Goal: Information Seeking & Learning: Learn about a topic

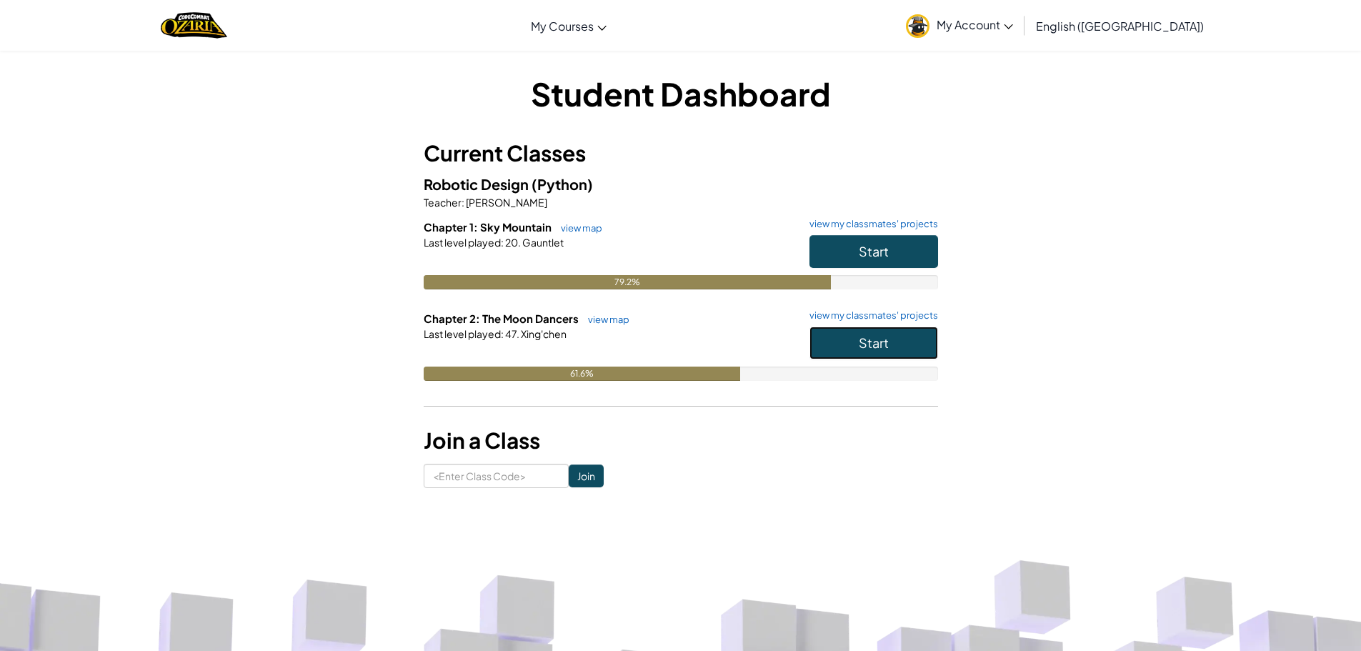
click at [838, 345] on button "Start" at bounding box center [874, 343] width 129 height 33
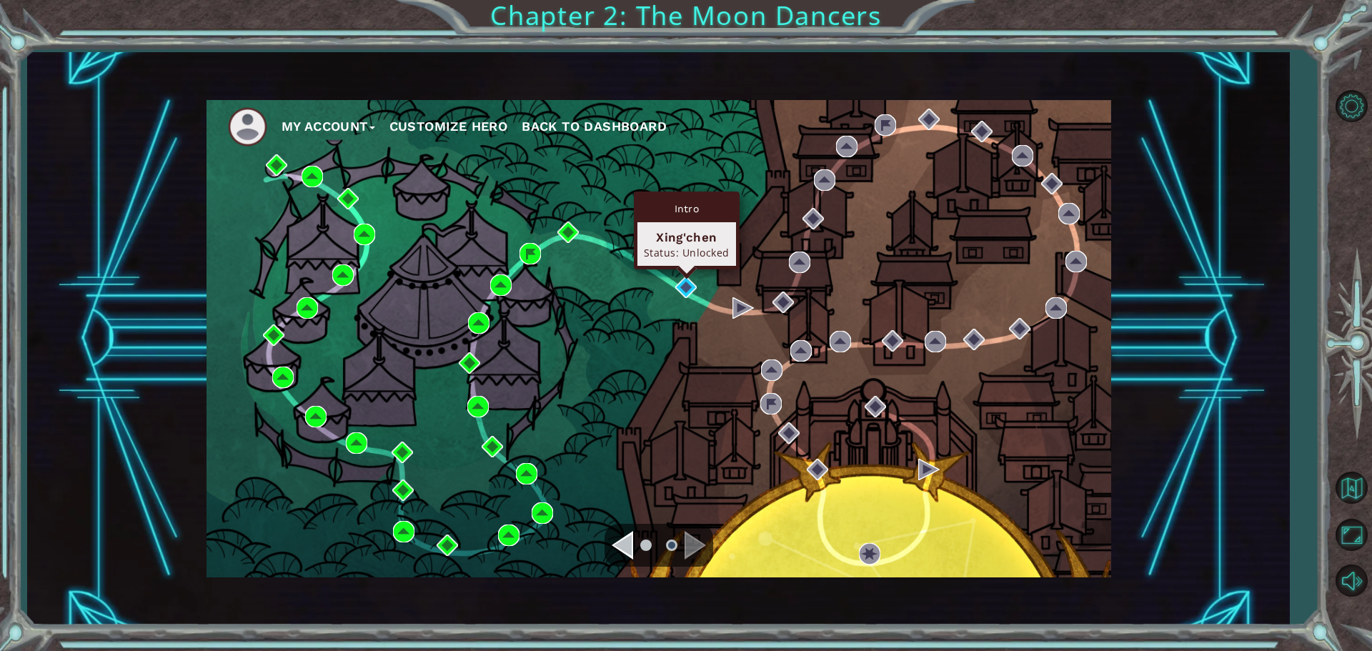
click at [685, 269] on div "Intro Xing'chen Status: Unlocked" at bounding box center [687, 231] width 106 height 78
click at [692, 283] on img at bounding box center [685, 287] width 21 height 21
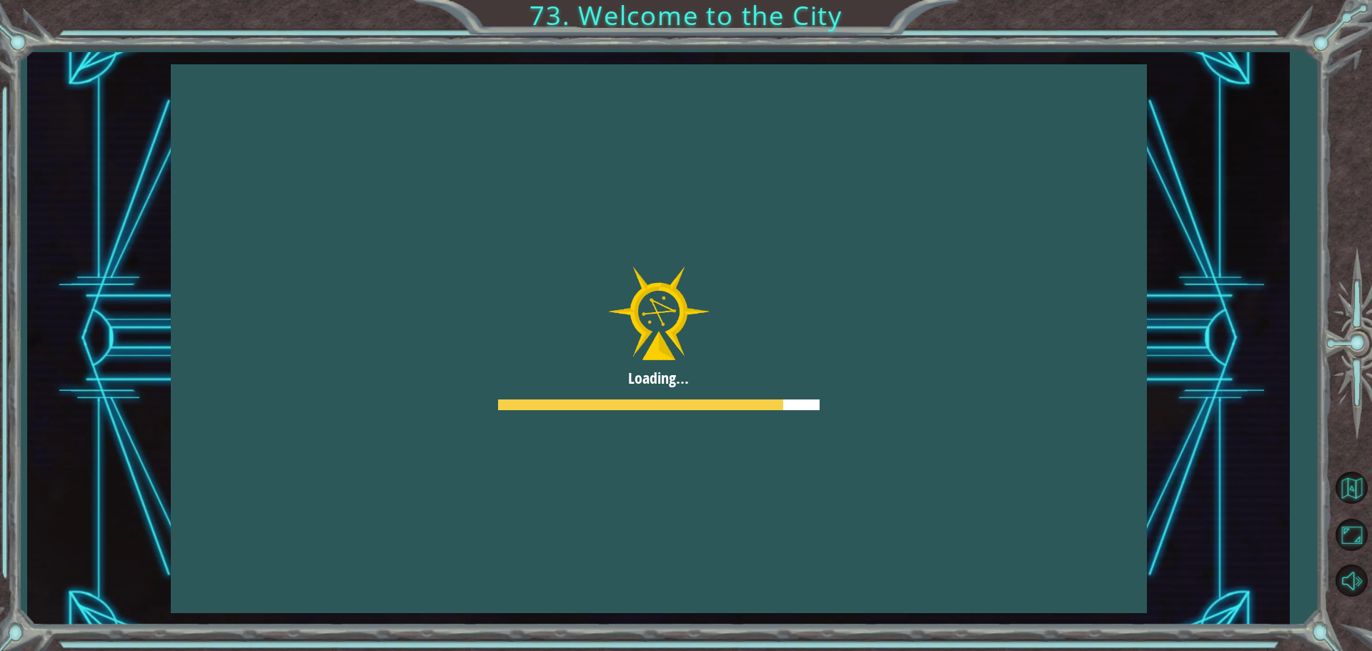
click at [827, 540] on div at bounding box center [659, 338] width 976 height 549
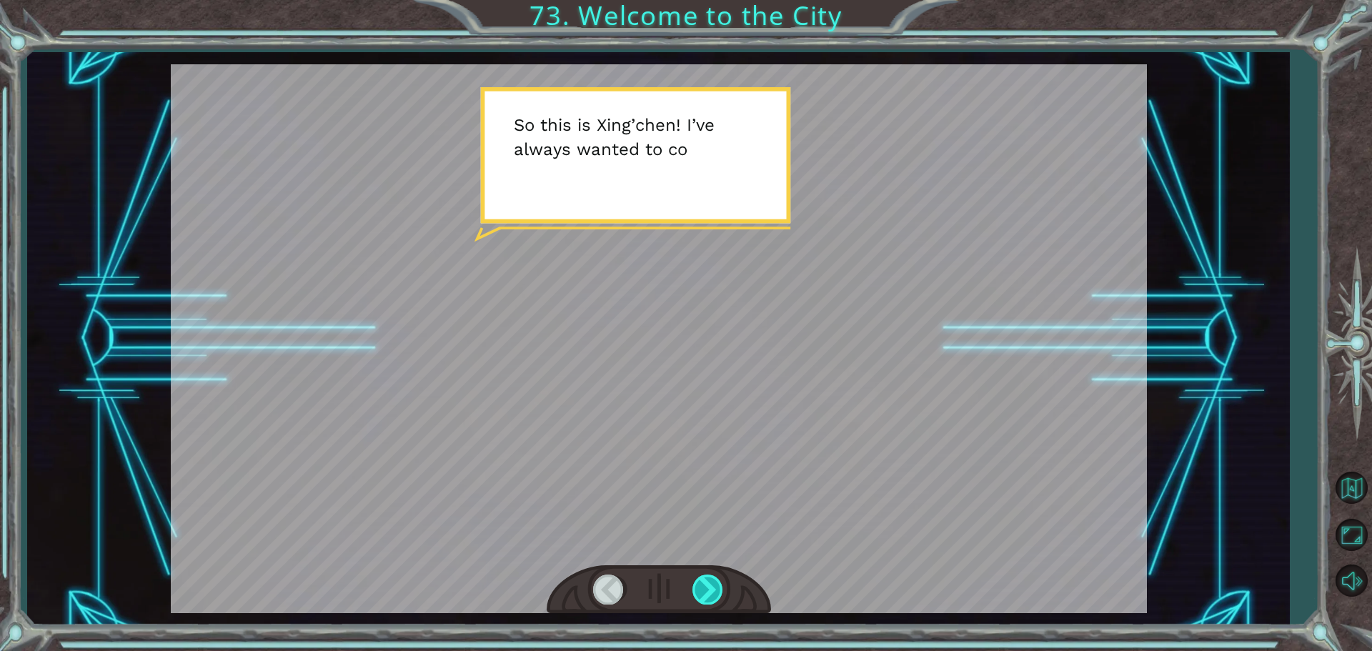
click at [712, 600] on div at bounding box center [708, 589] width 32 height 29
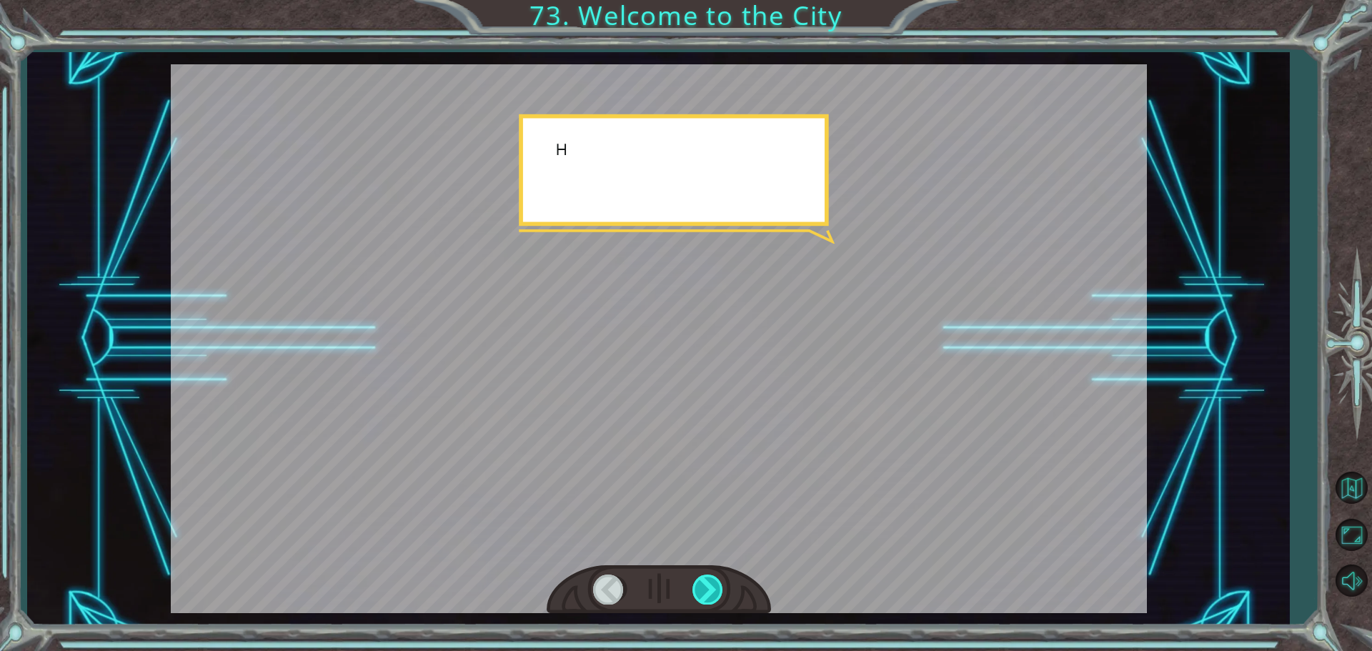
click at [712, 600] on div at bounding box center [708, 589] width 32 height 29
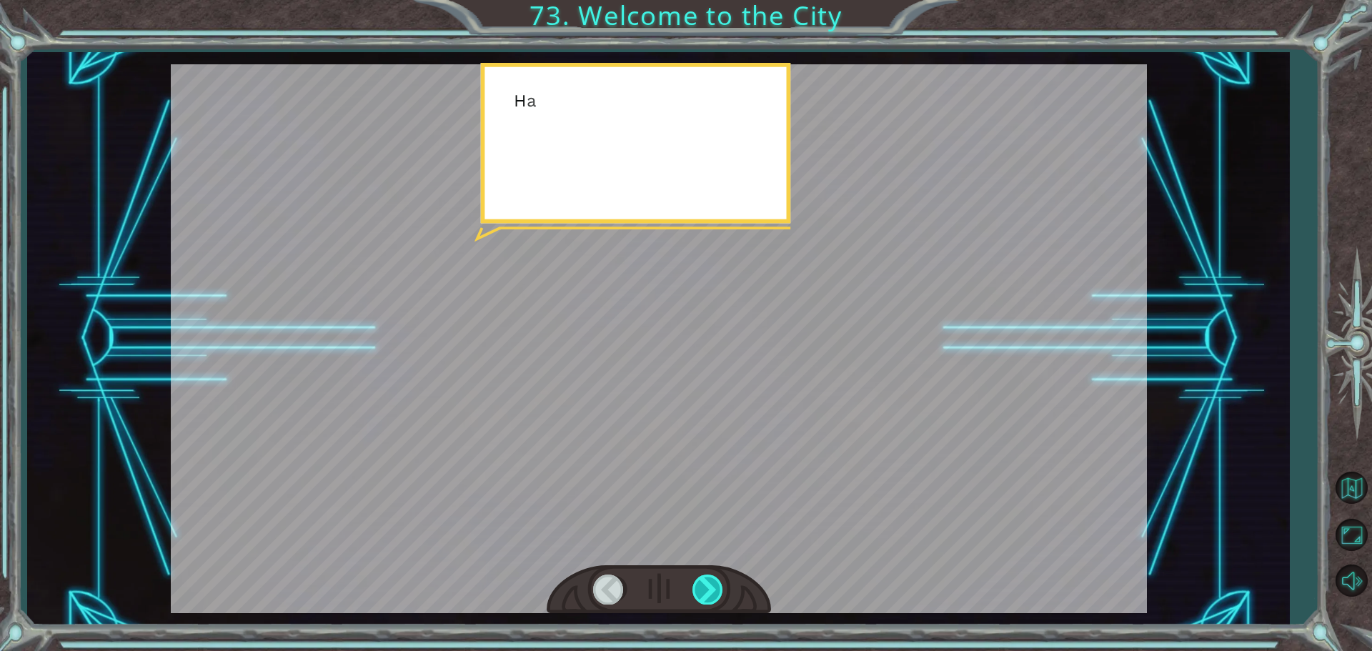
click at [712, 600] on div at bounding box center [708, 589] width 32 height 29
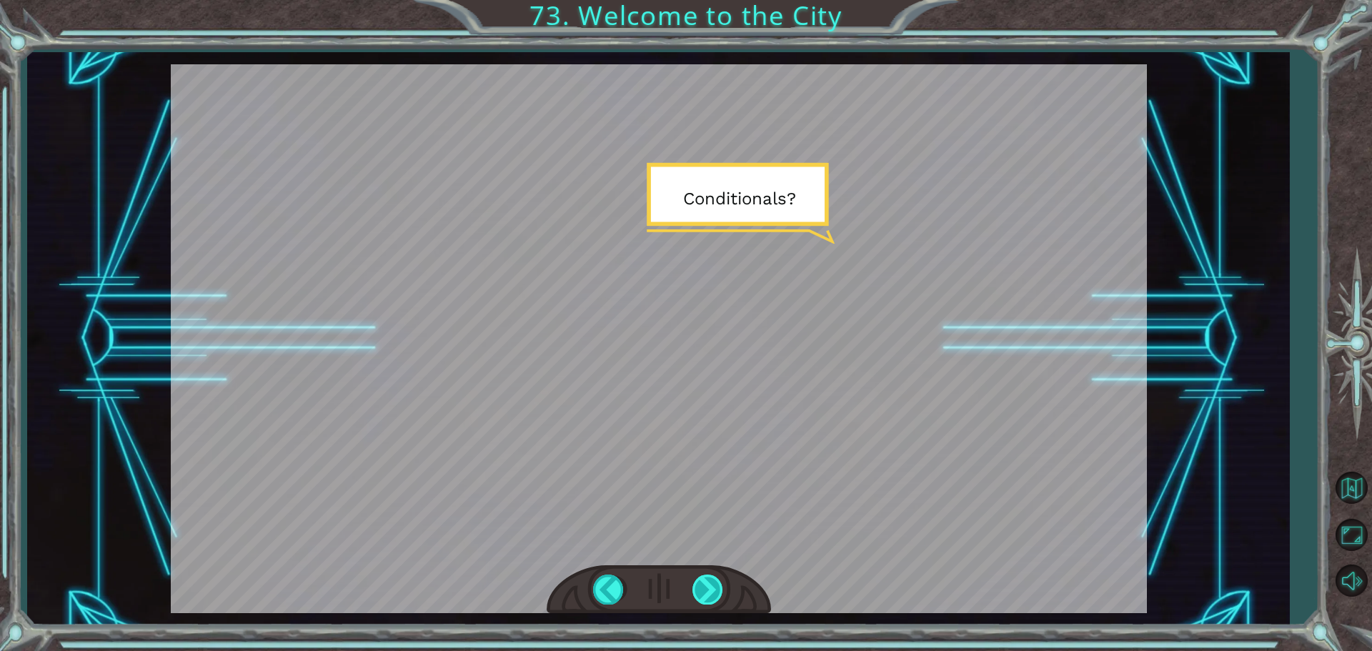
click at [712, 595] on div at bounding box center [708, 589] width 32 height 29
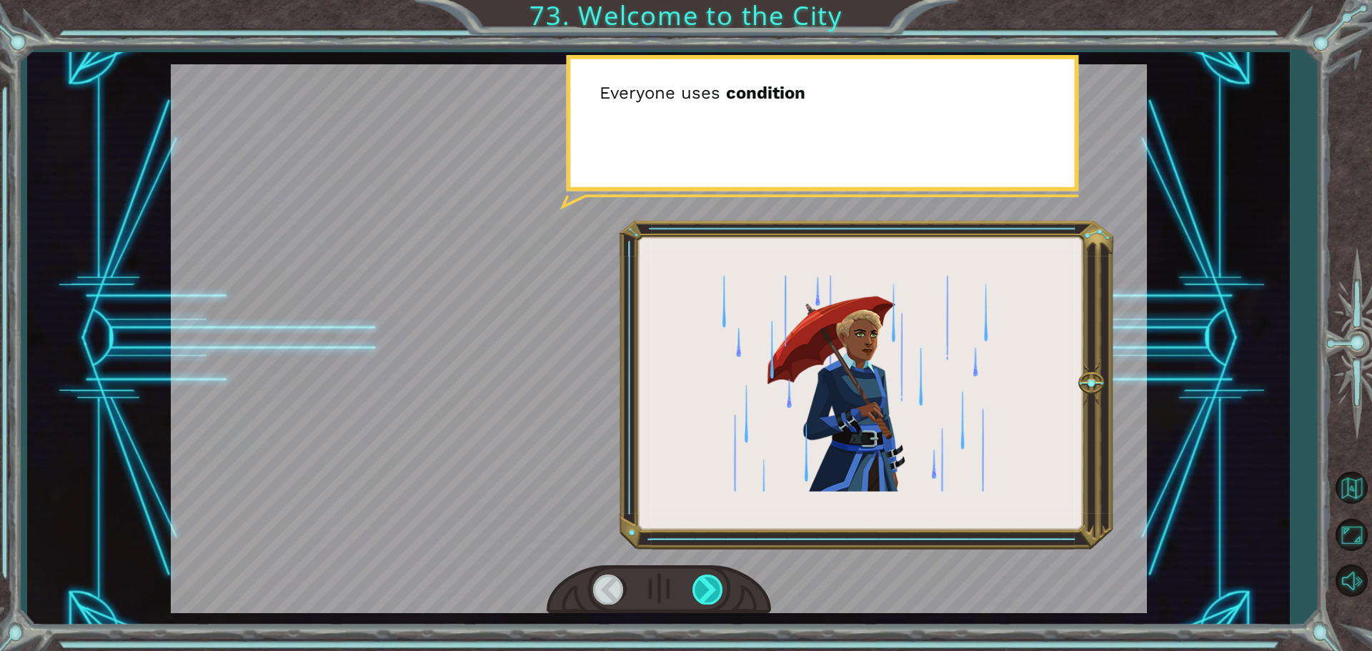
click at [712, 595] on div at bounding box center [708, 589] width 32 height 29
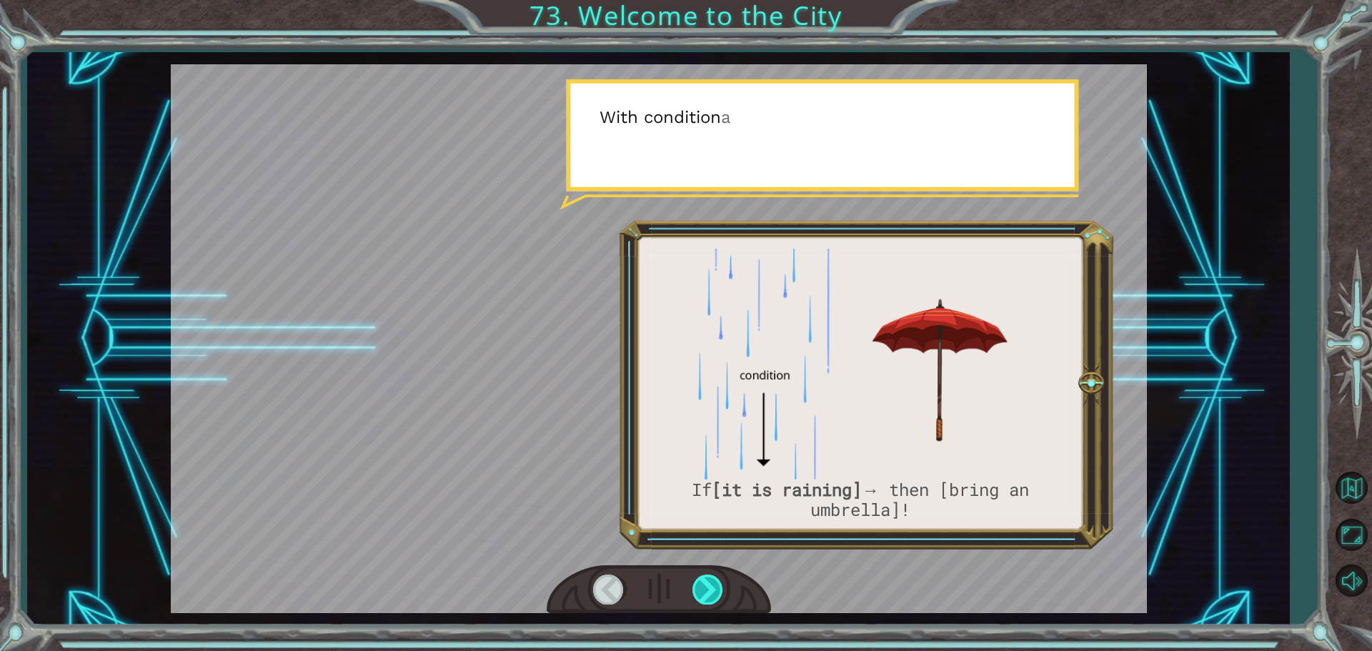
click at [712, 595] on div at bounding box center [708, 589] width 32 height 29
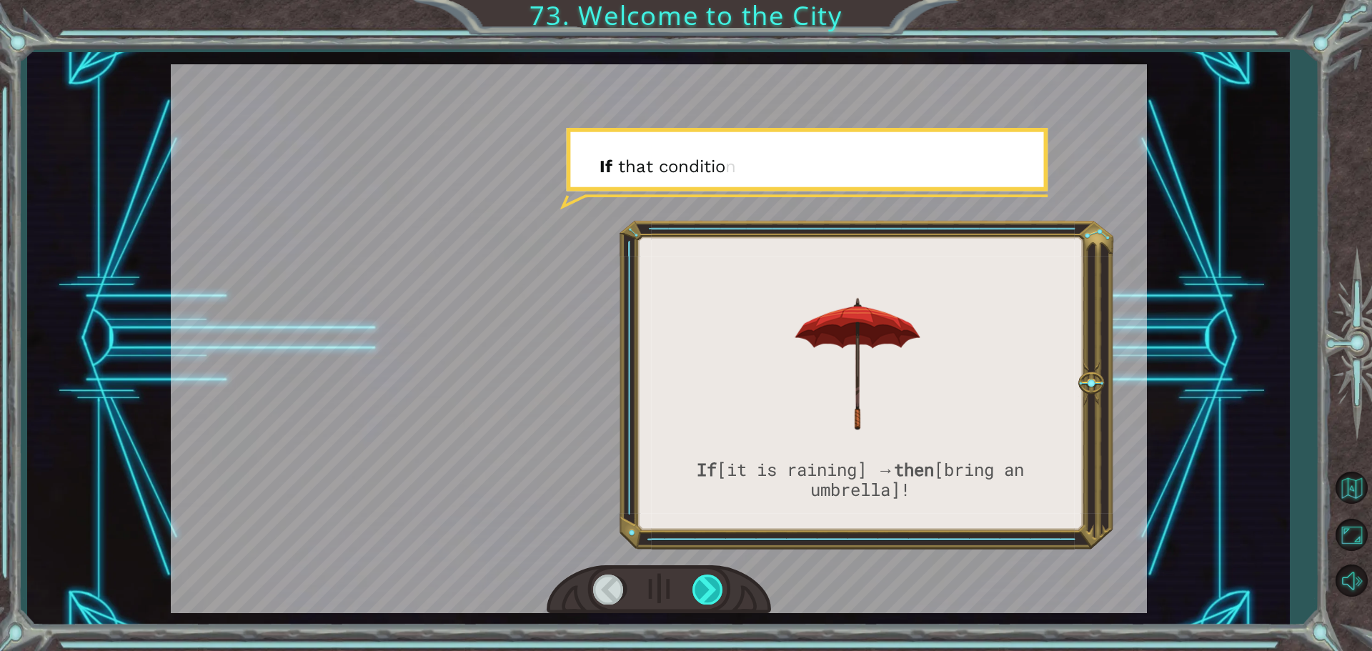
click at [712, 596] on div at bounding box center [708, 589] width 32 height 29
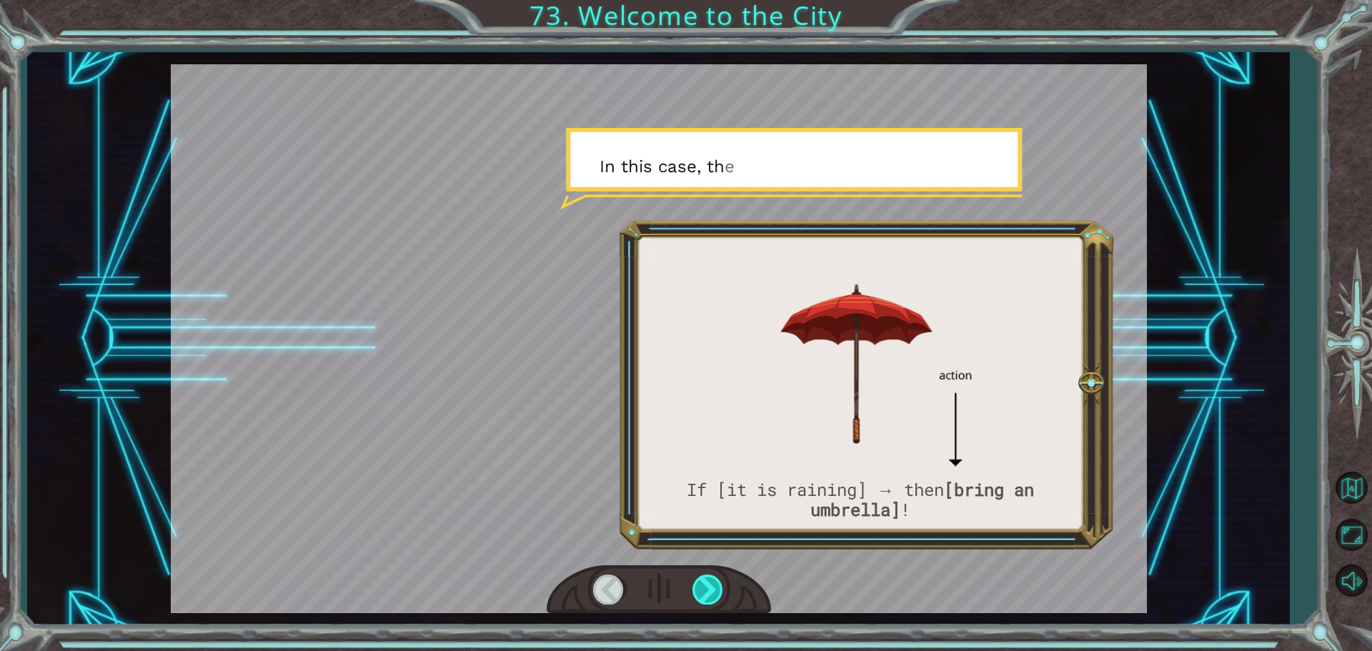
click at [712, 596] on div at bounding box center [708, 589] width 32 height 29
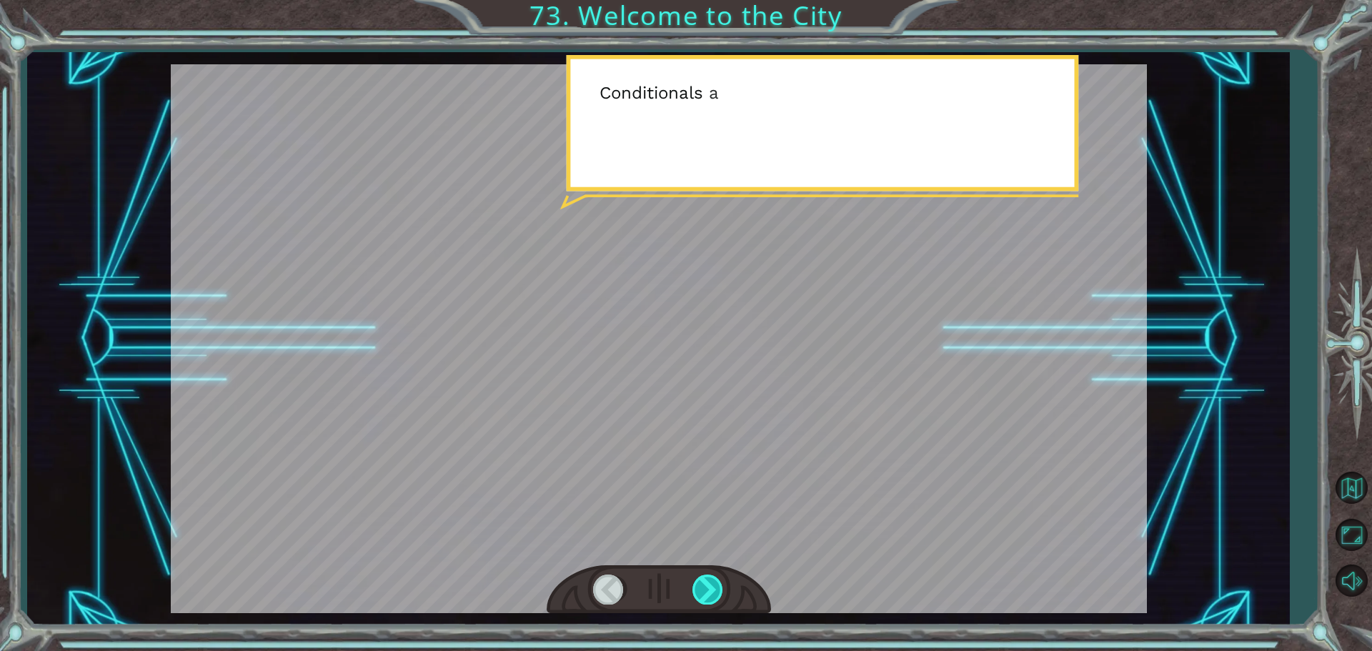
click at [712, 596] on div at bounding box center [708, 589] width 32 height 29
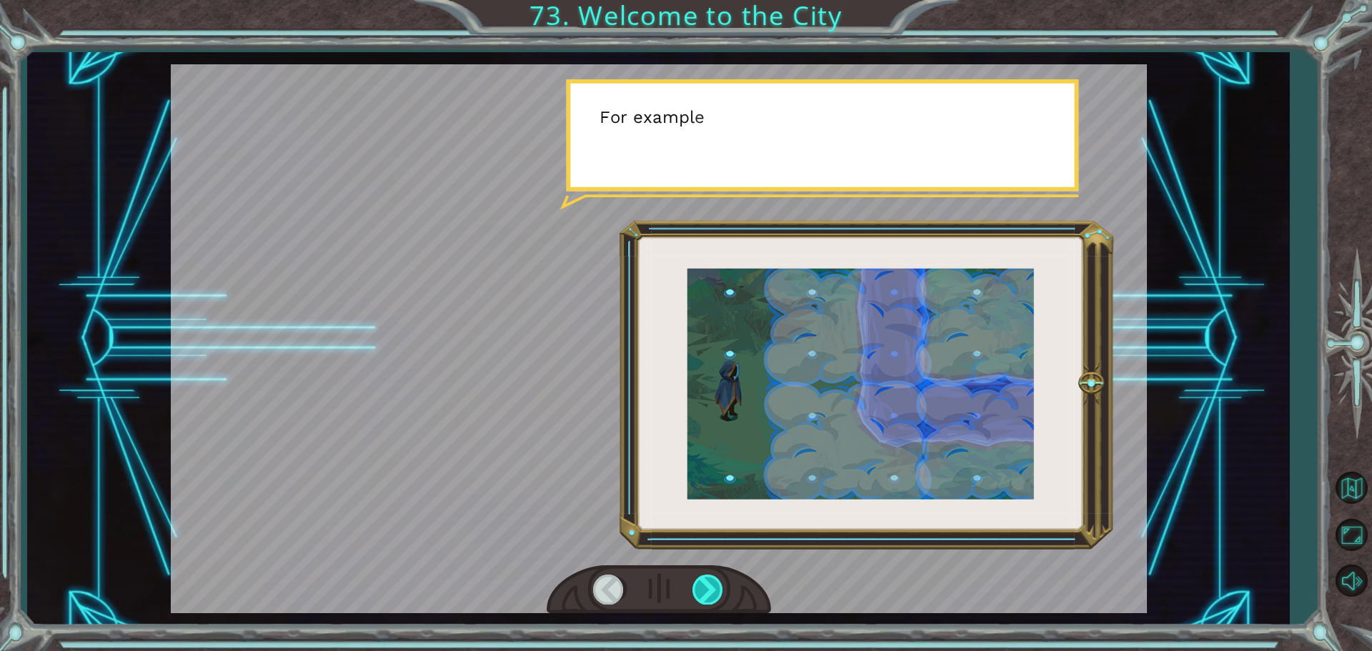
click at [712, 596] on div at bounding box center [708, 589] width 32 height 29
drag, startPoint x: 712, startPoint y: 596, endPoint x: 710, endPoint y: 589, distance: 7.7
click at [710, 590] on div at bounding box center [708, 589] width 32 height 29
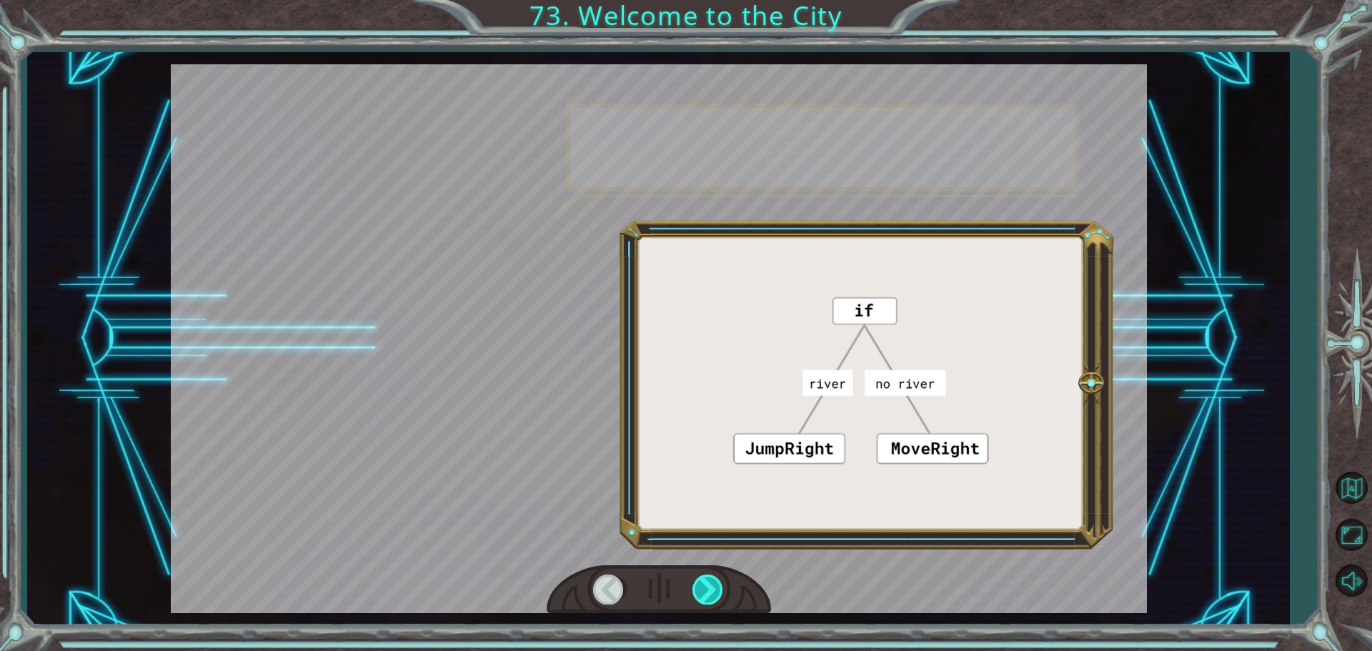
click at [710, 589] on div at bounding box center [708, 589] width 32 height 29
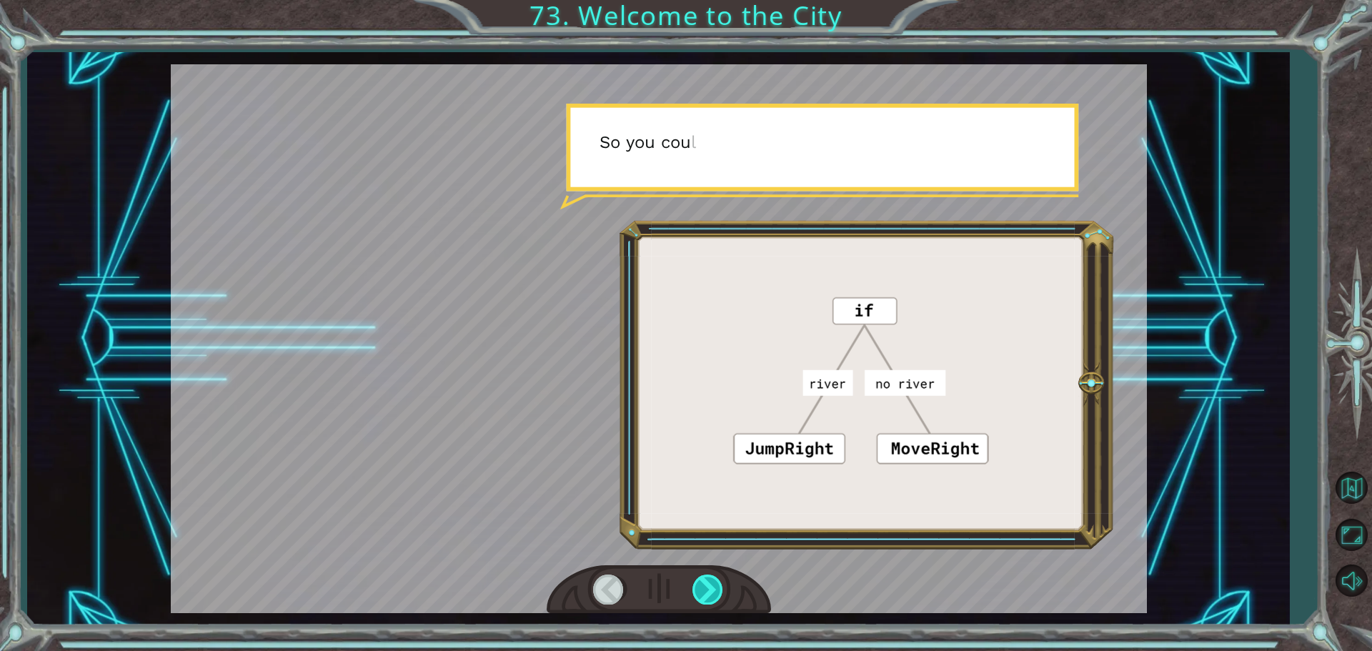
click at [710, 592] on div at bounding box center [708, 589] width 32 height 29
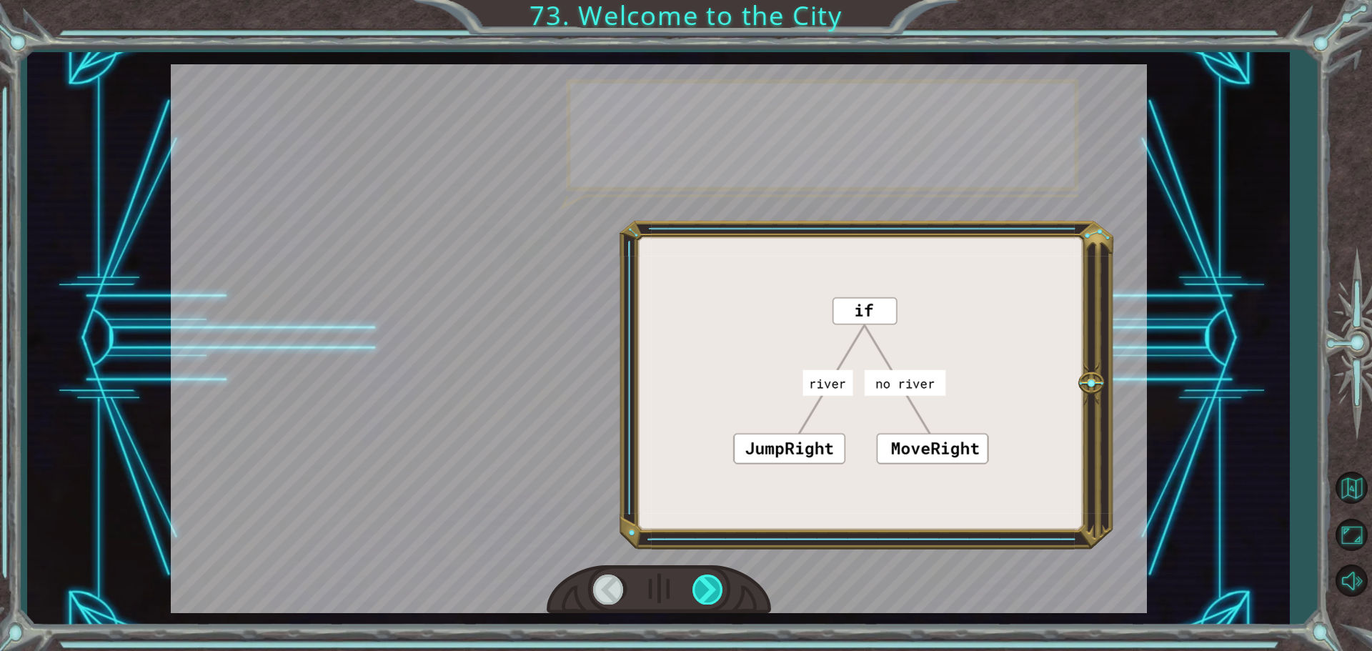
click at [713, 582] on div at bounding box center [708, 589] width 32 height 29
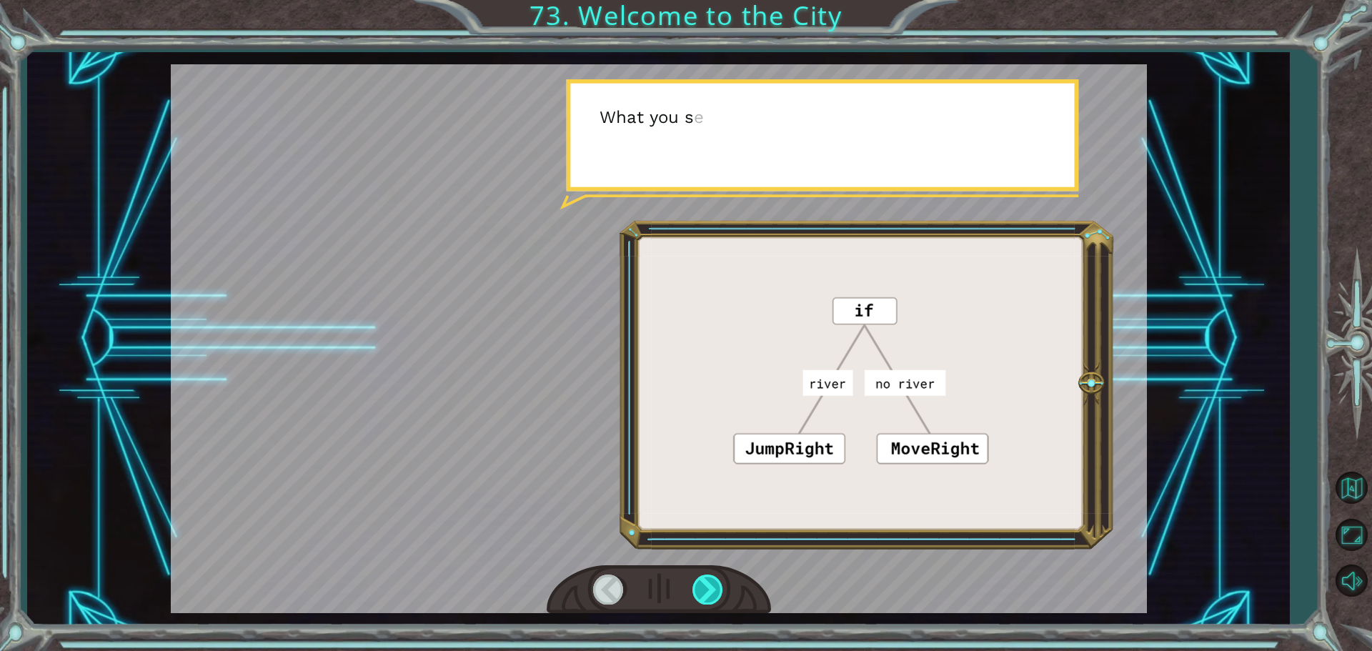
click at [713, 582] on div at bounding box center [708, 589] width 32 height 29
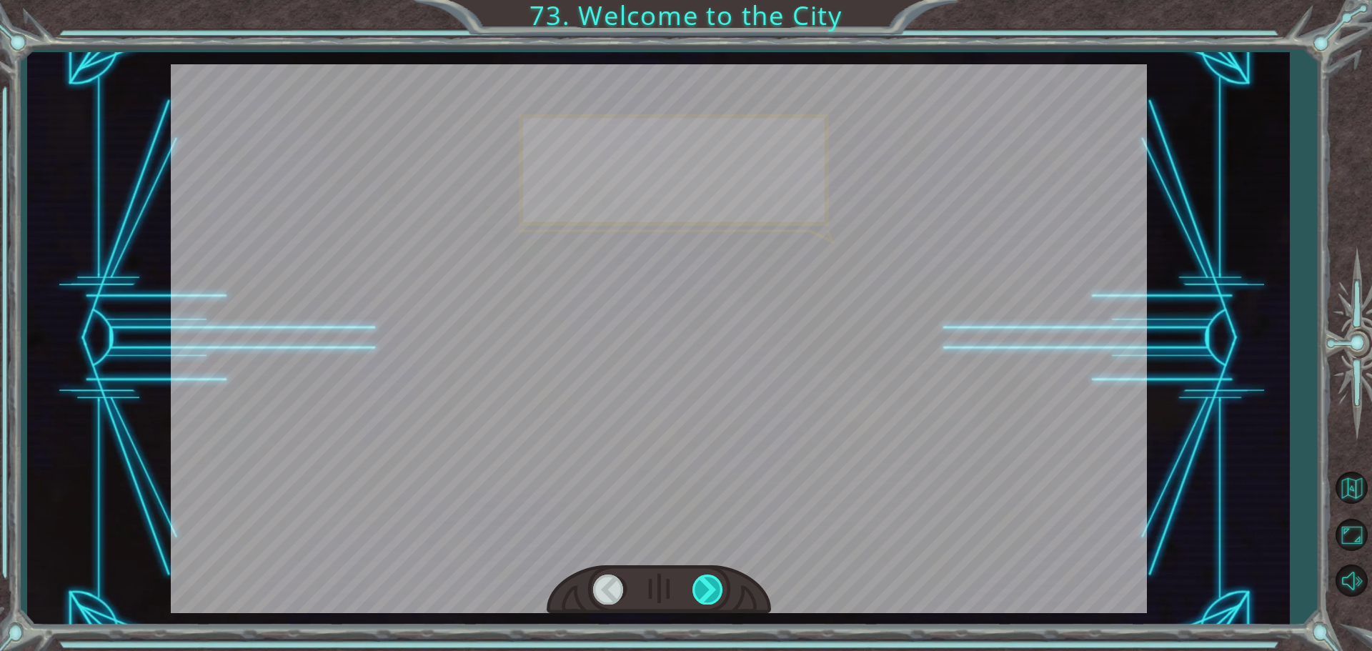
click at [713, 582] on div at bounding box center [708, 589] width 32 height 29
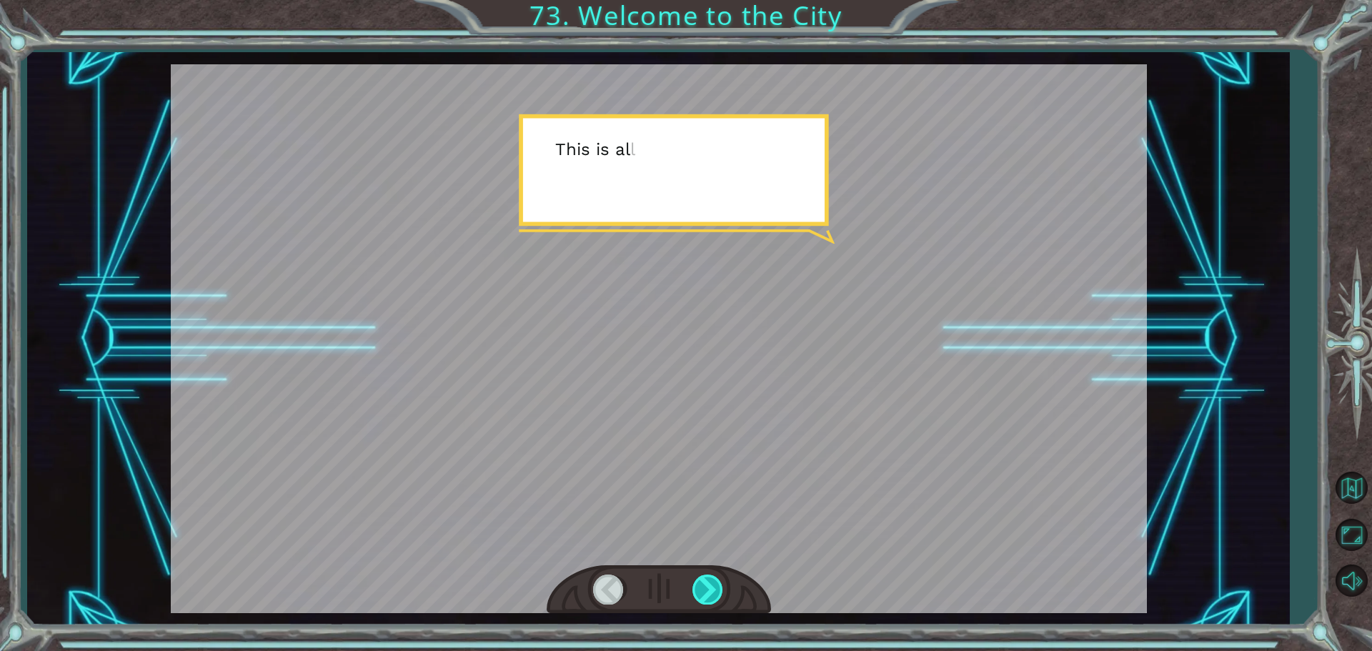
click at [713, 582] on div at bounding box center [708, 589] width 32 height 29
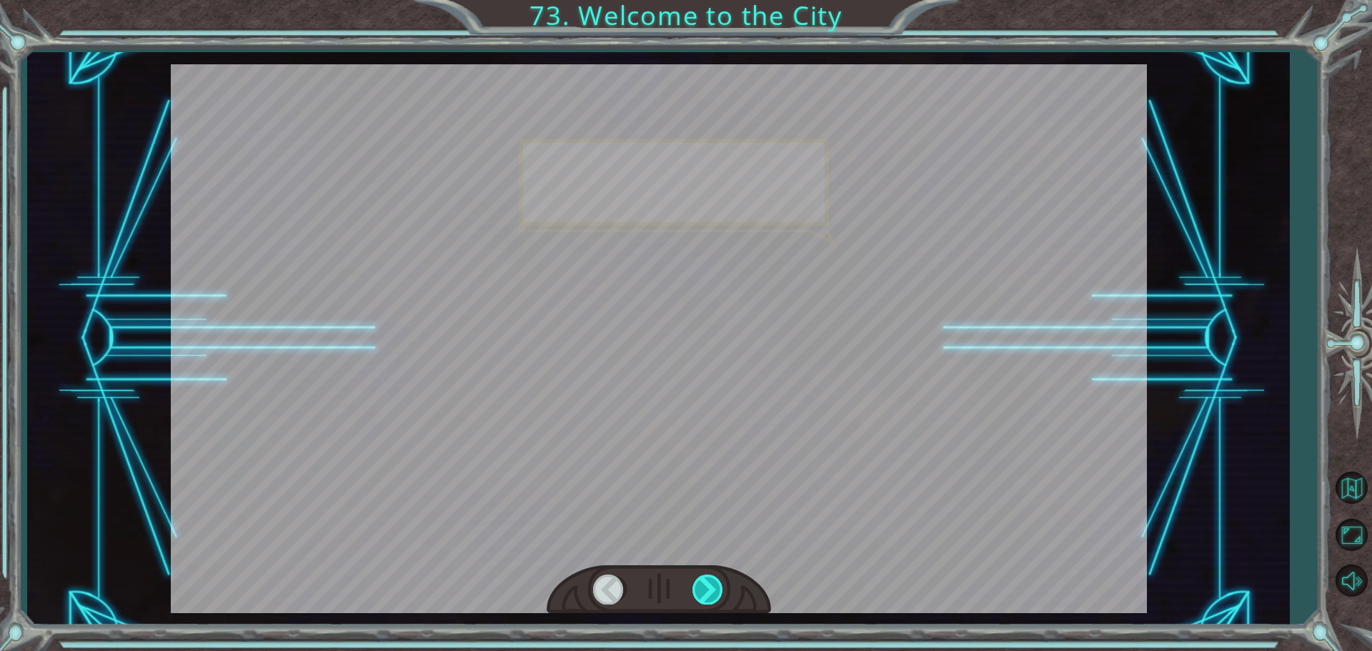
click at [715, 585] on div at bounding box center [708, 589] width 32 height 29
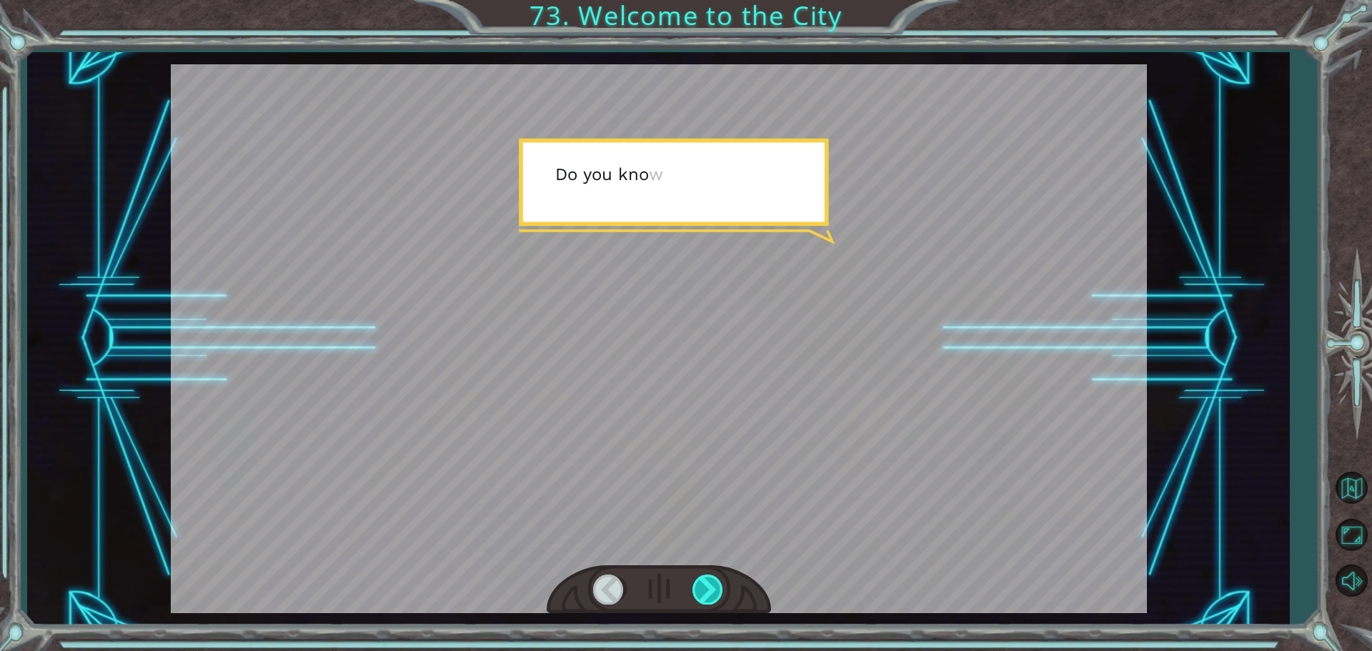
click at [715, 585] on div at bounding box center [708, 589] width 32 height 29
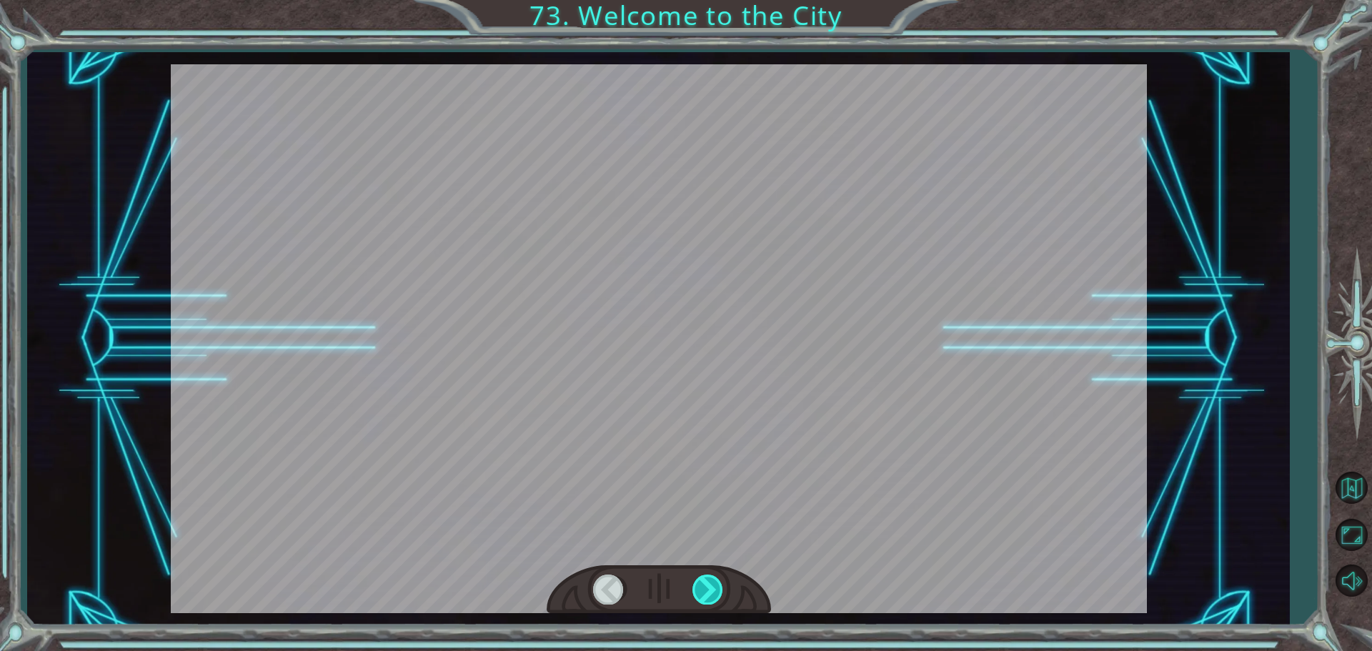
click at [715, 585] on div at bounding box center [708, 589] width 32 height 29
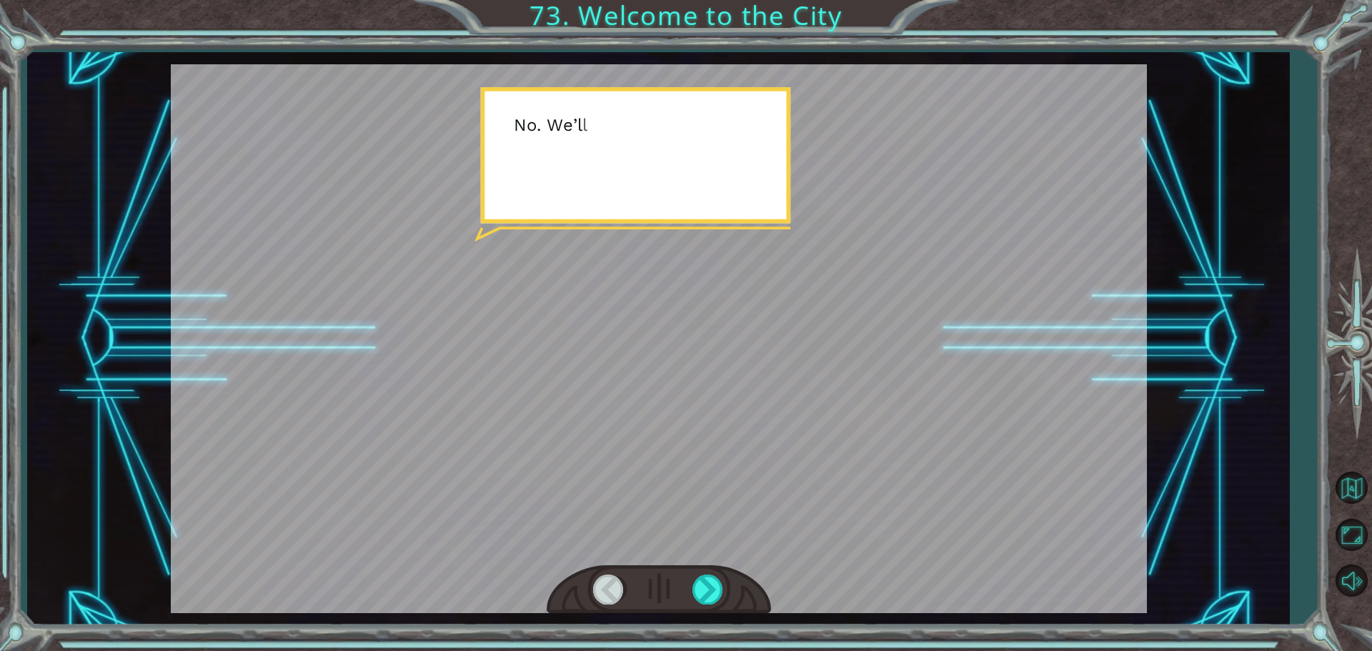
click at [652, 586] on div at bounding box center [659, 589] width 224 height 49
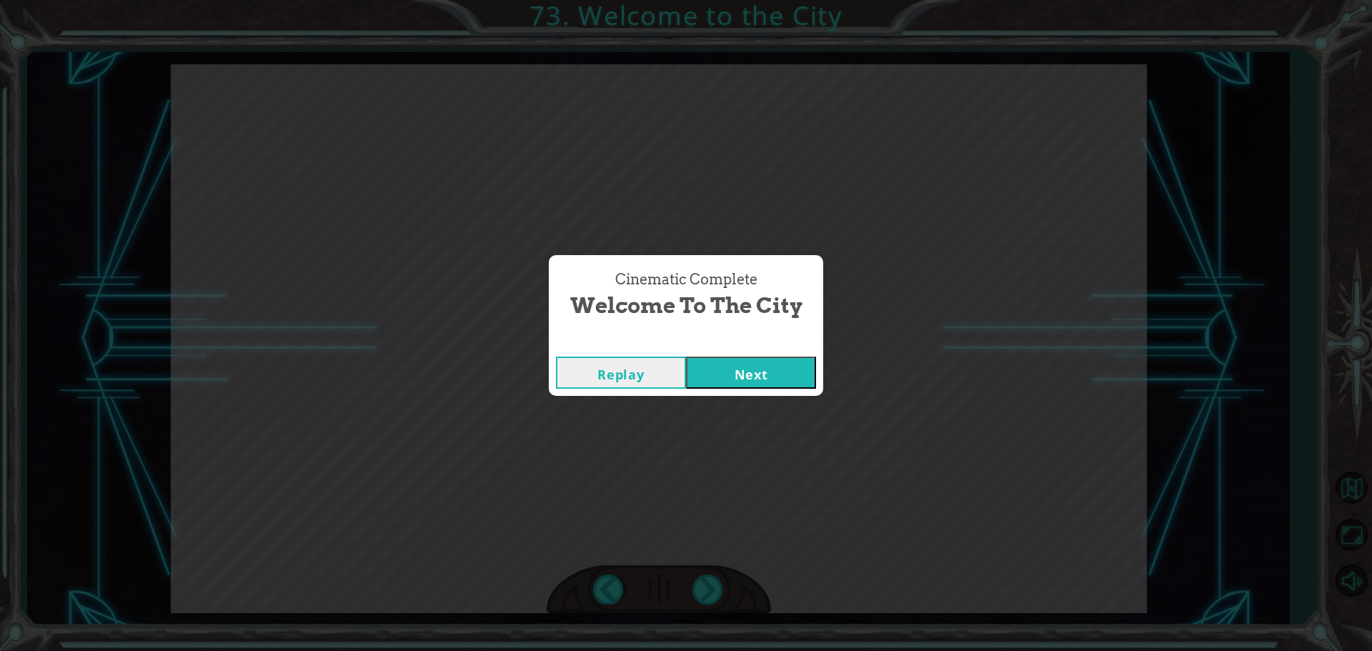
click at [747, 345] on div "Cinematic Complete" at bounding box center [686, 342] width 274 height 14
click at [740, 369] on button "Next" at bounding box center [751, 373] width 130 height 32
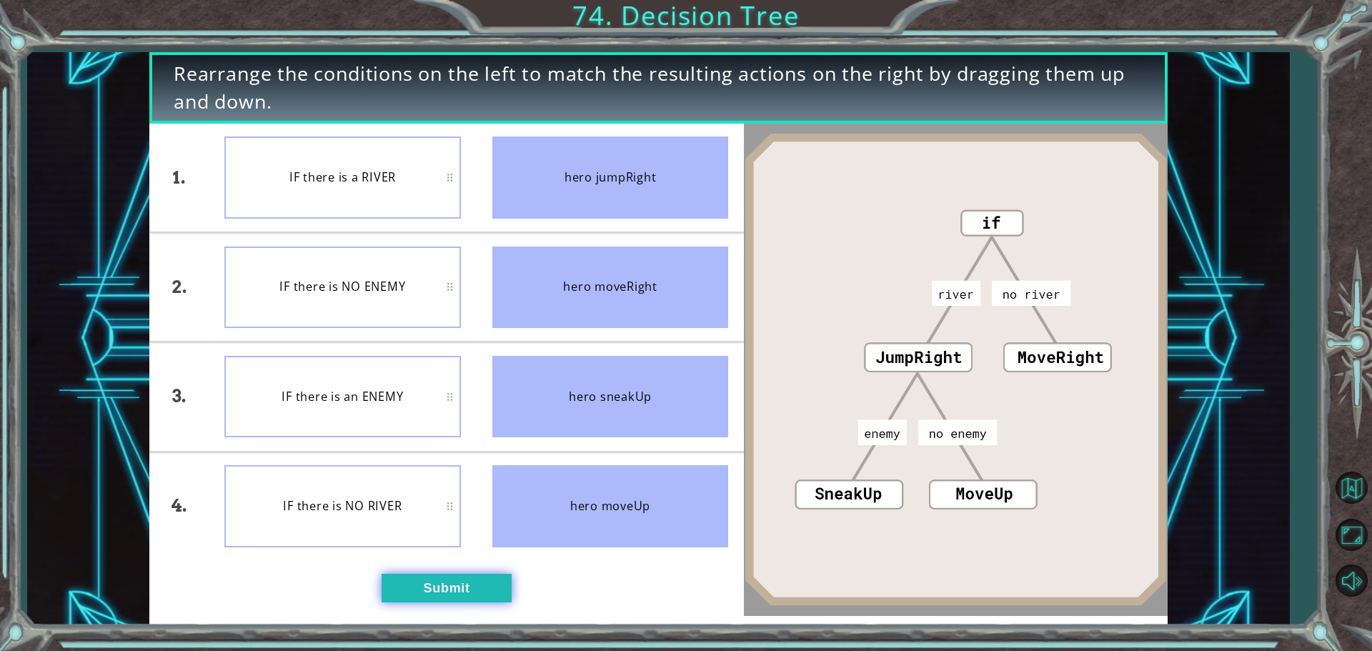
click at [499, 582] on button "Submit" at bounding box center [447, 588] width 130 height 29
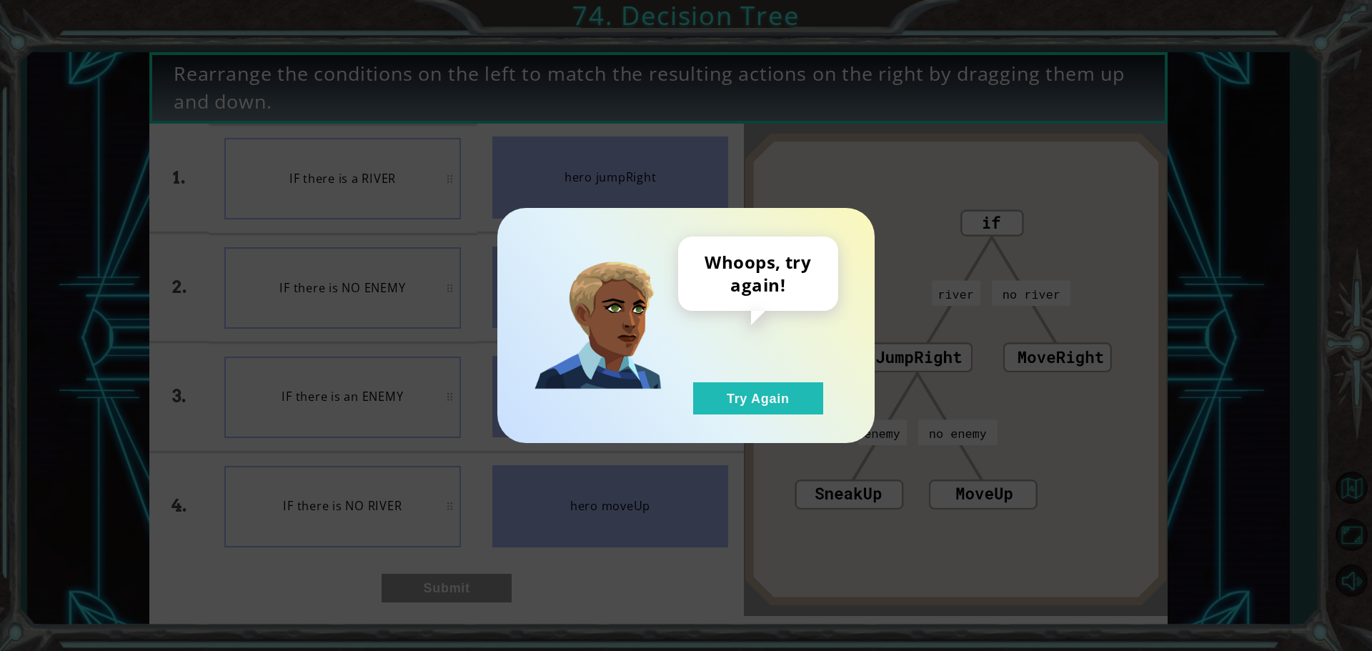
click at [691, 393] on div "Whoops, try again! Try Again" at bounding box center [758, 326] width 160 height 178
click at [714, 394] on button "Try Again" at bounding box center [758, 398] width 130 height 32
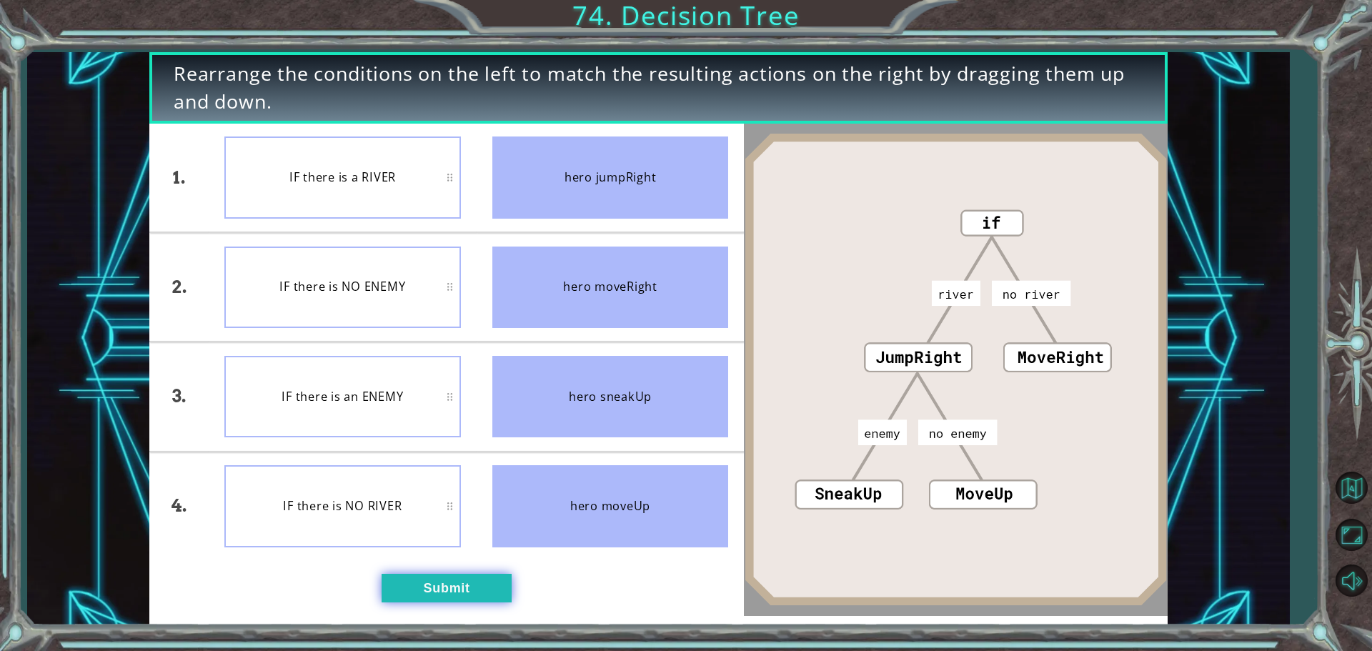
click at [432, 579] on button "Submit" at bounding box center [447, 588] width 130 height 29
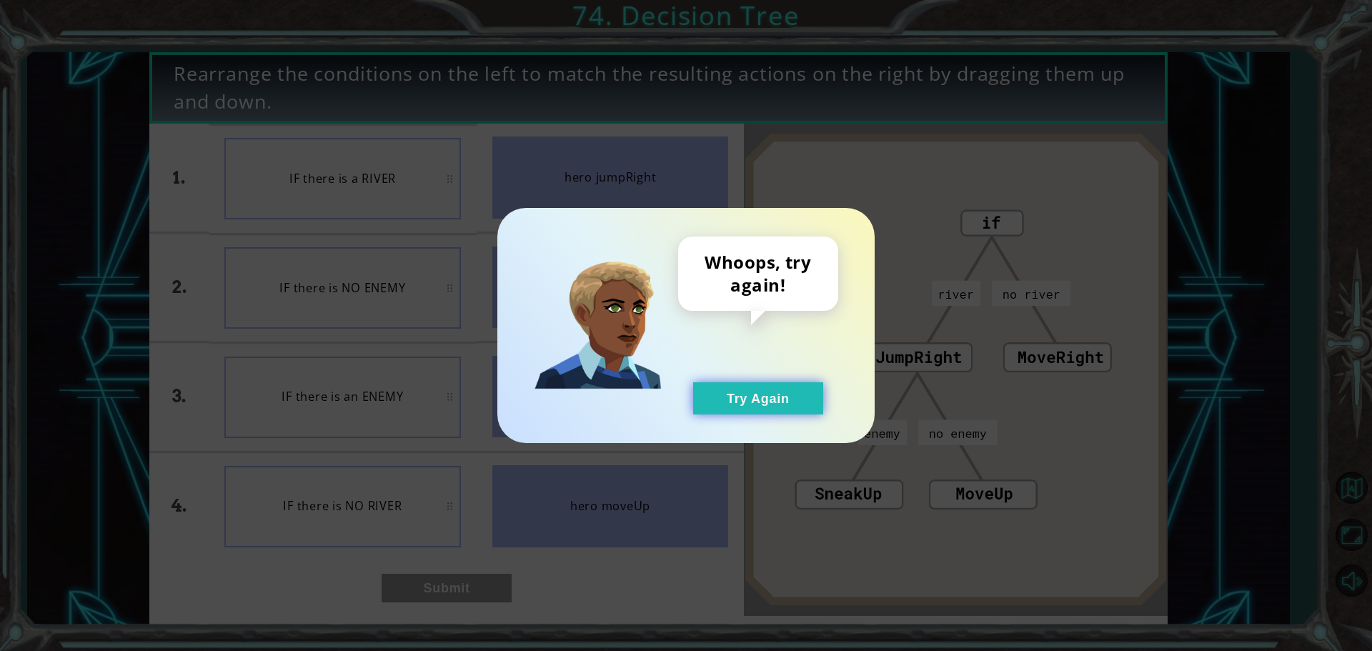
click at [710, 394] on button "Try Again" at bounding box center [758, 398] width 130 height 32
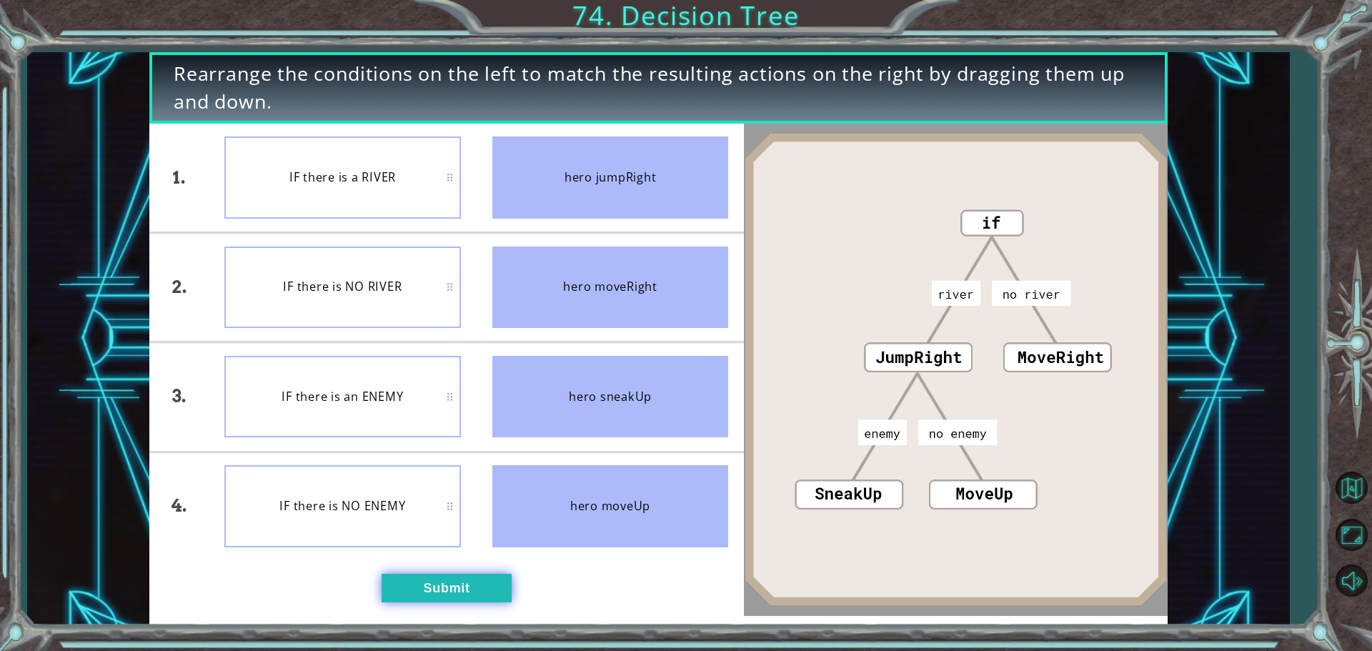
click at [434, 582] on button "Submit" at bounding box center [447, 588] width 130 height 29
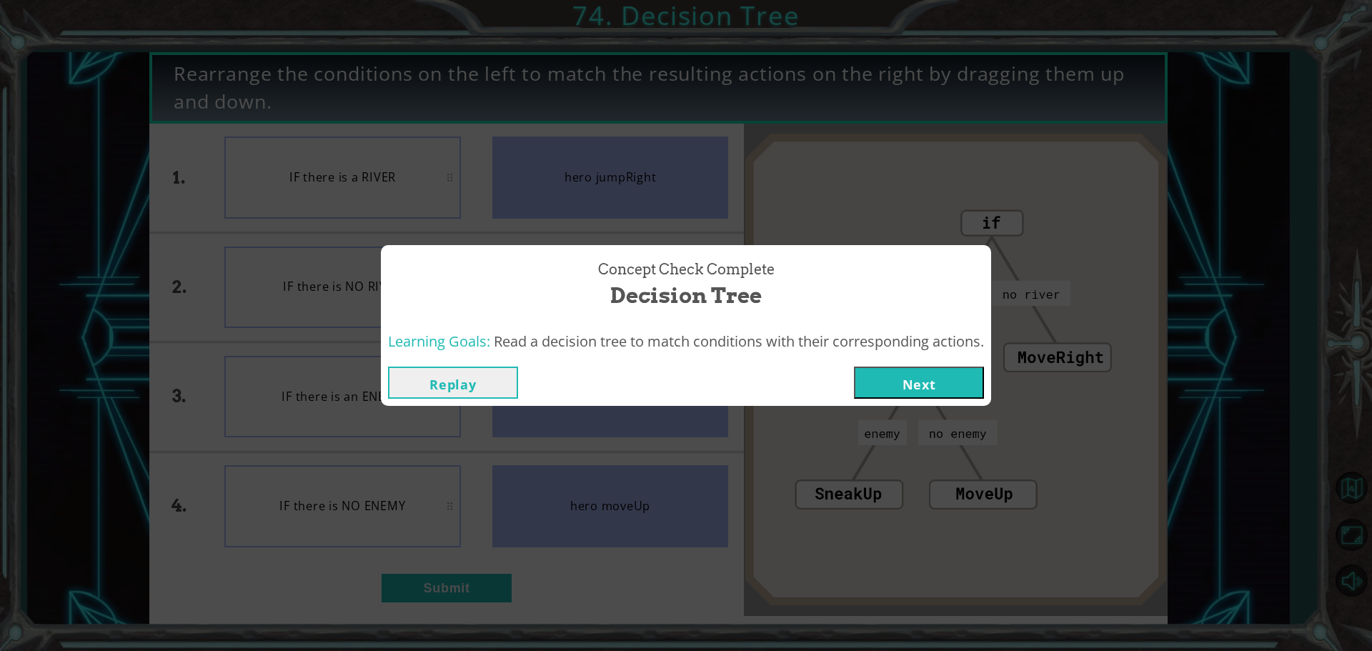
click at [887, 384] on button "Next" at bounding box center [919, 383] width 130 height 32
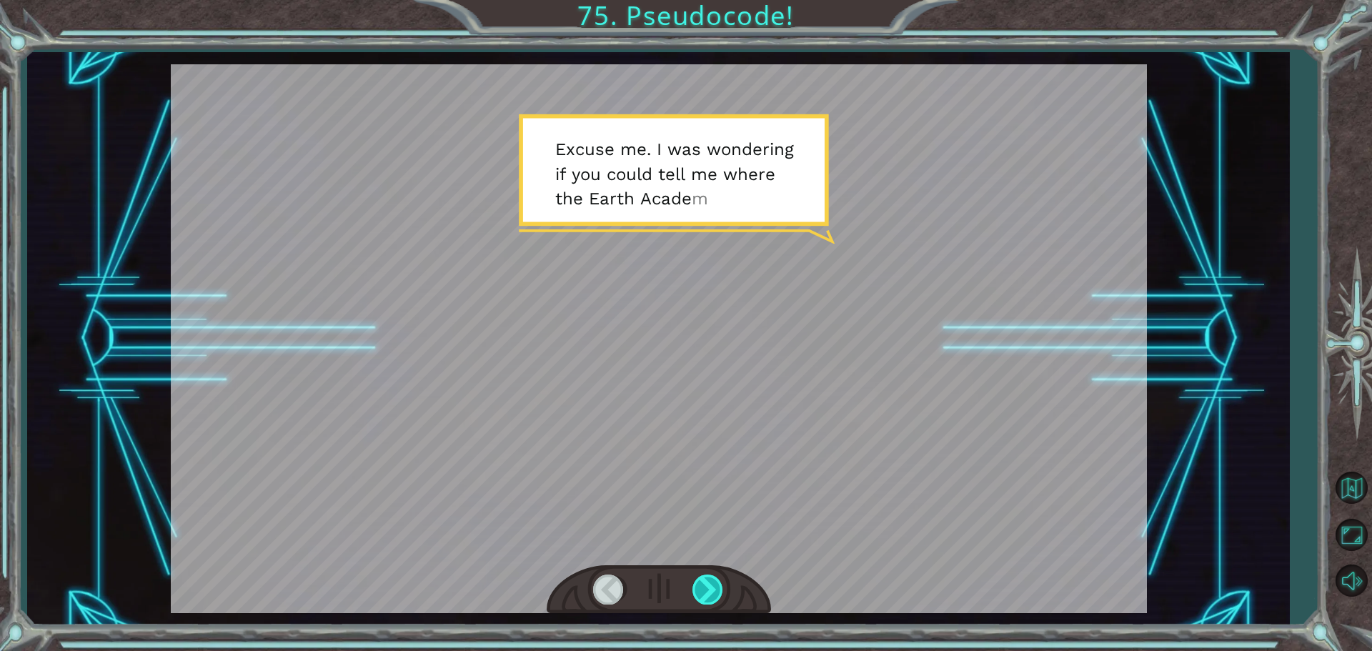
drag, startPoint x: 687, startPoint y: 604, endPoint x: 693, endPoint y: 594, distance: 11.9
click at [690, 598] on div at bounding box center [659, 589] width 224 height 49
click at [693, 594] on div at bounding box center [708, 589] width 32 height 29
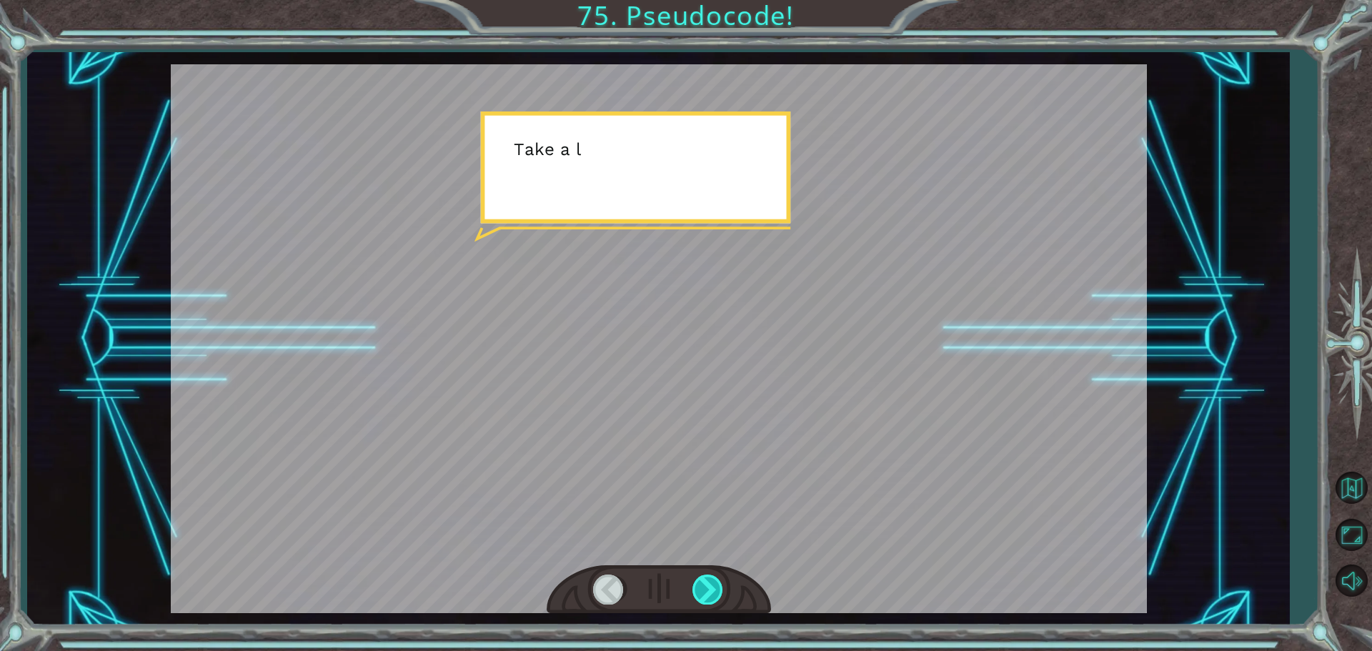
click at [693, 594] on div at bounding box center [708, 589] width 32 height 29
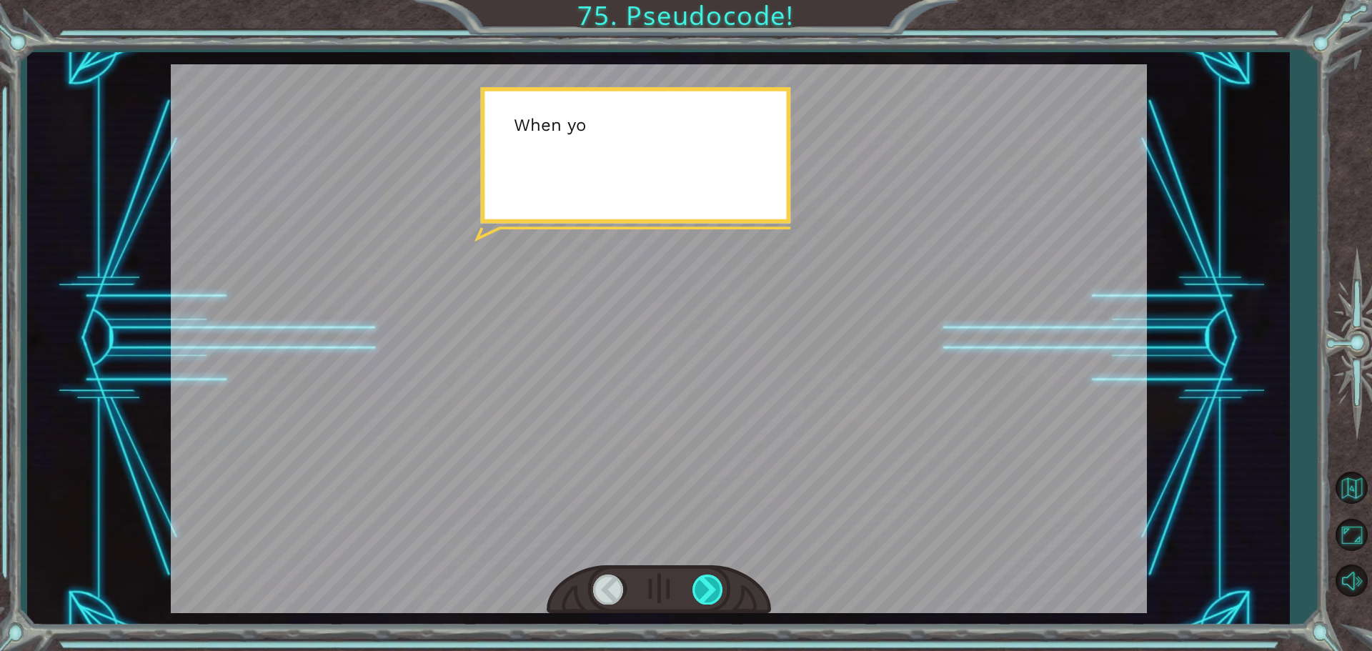
click at [693, 594] on div at bounding box center [708, 589] width 32 height 29
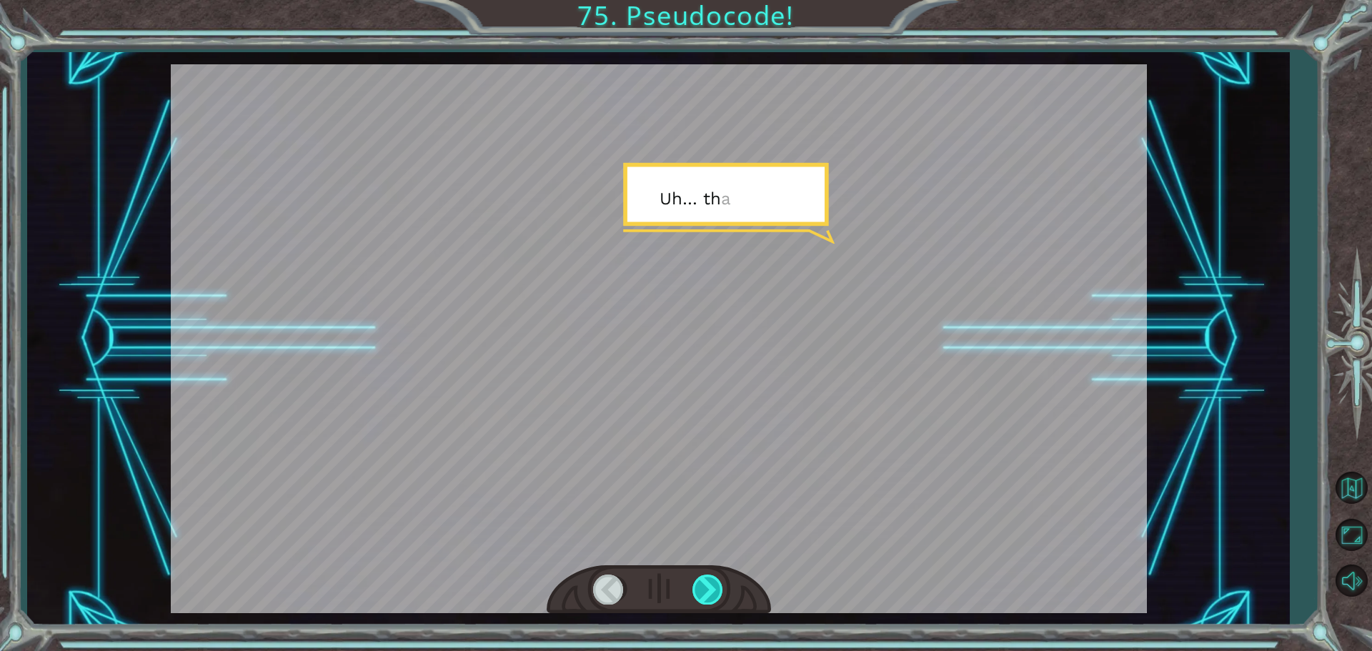
click at [693, 594] on div at bounding box center [708, 589] width 32 height 29
click at [695, 595] on div at bounding box center [708, 589] width 32 height 29
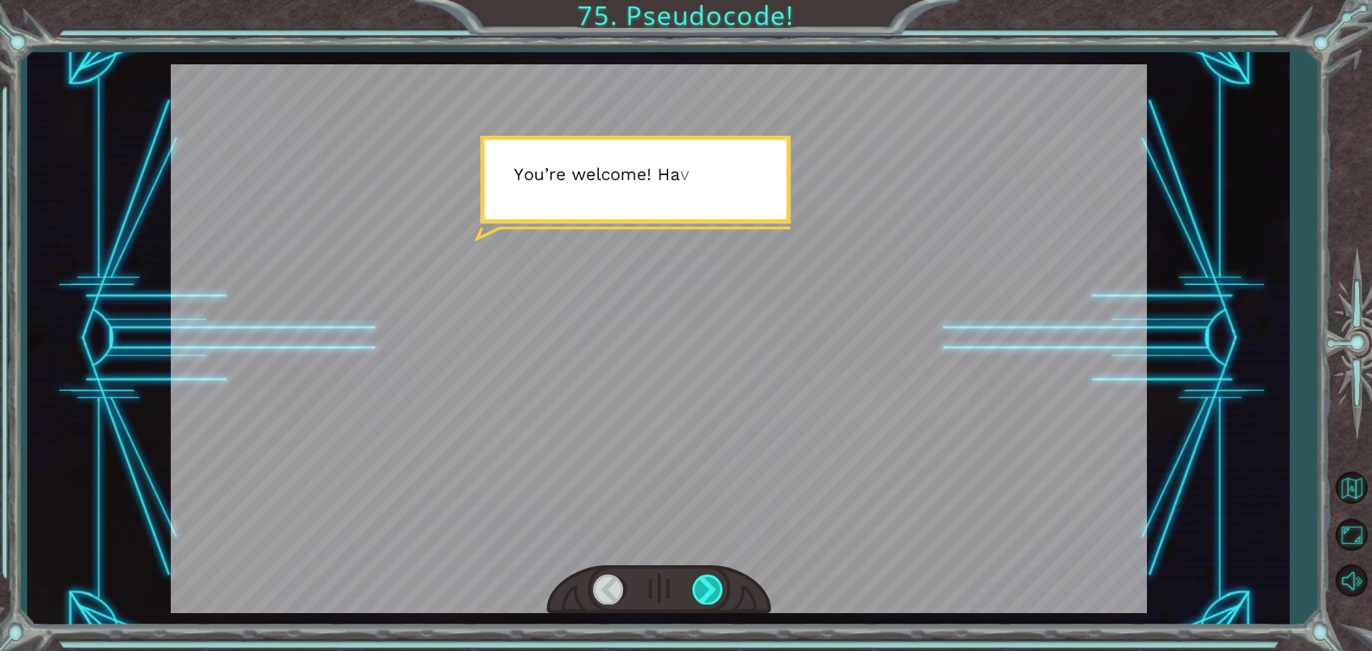
click at [702, 594] on div at bounding box center [708, 589] width 32 height 29
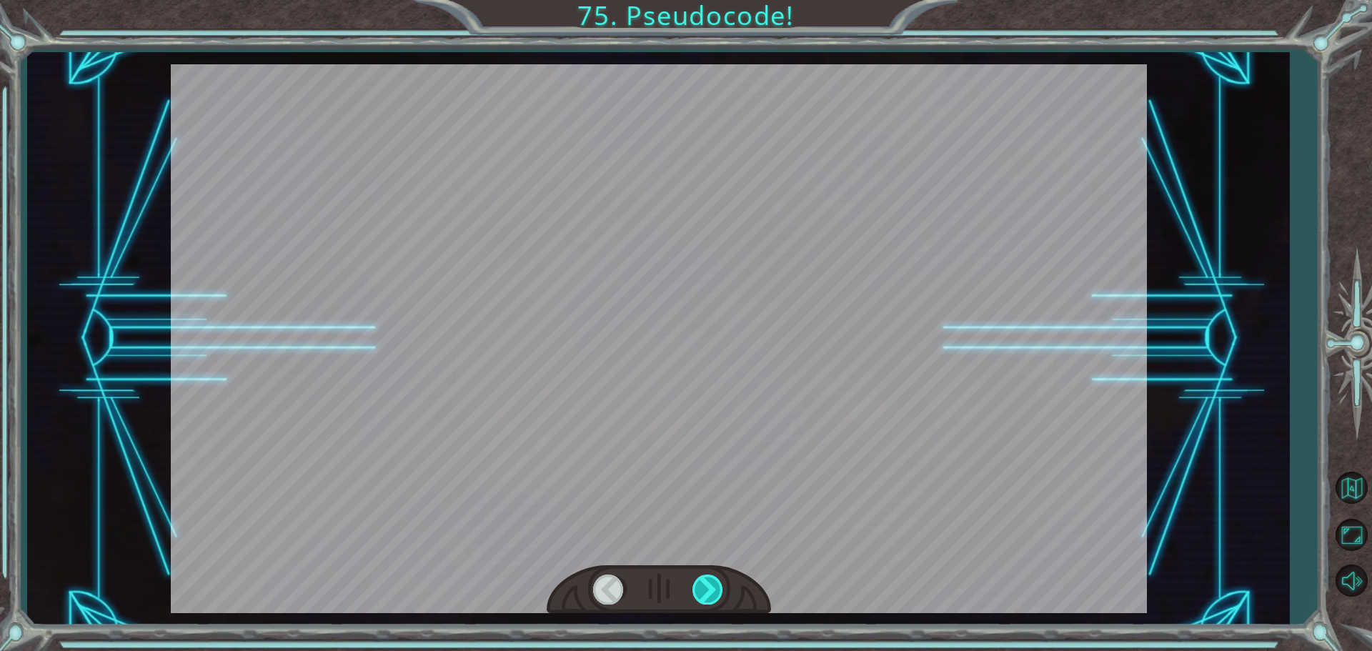
click at [702, 594] on div at bounding box center [708, 589] width 32 height 29
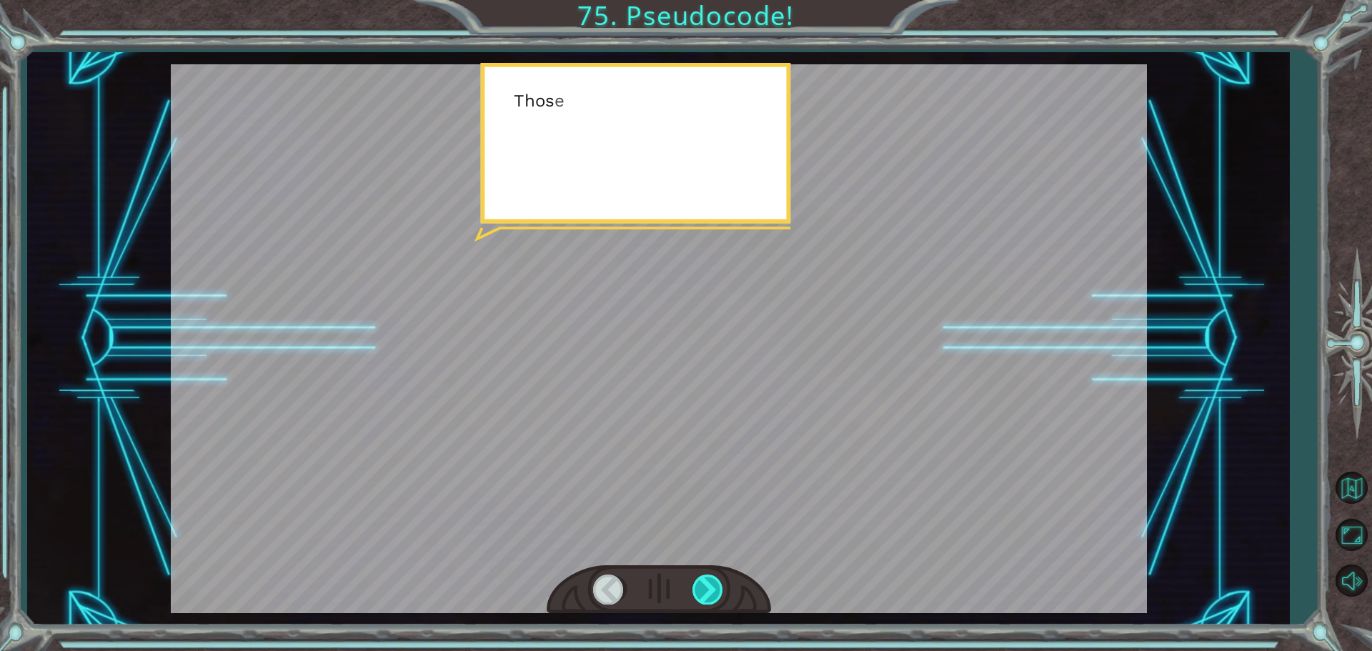
click at [702, 594] on div at bounding box center [708, 589] width 32 height 29
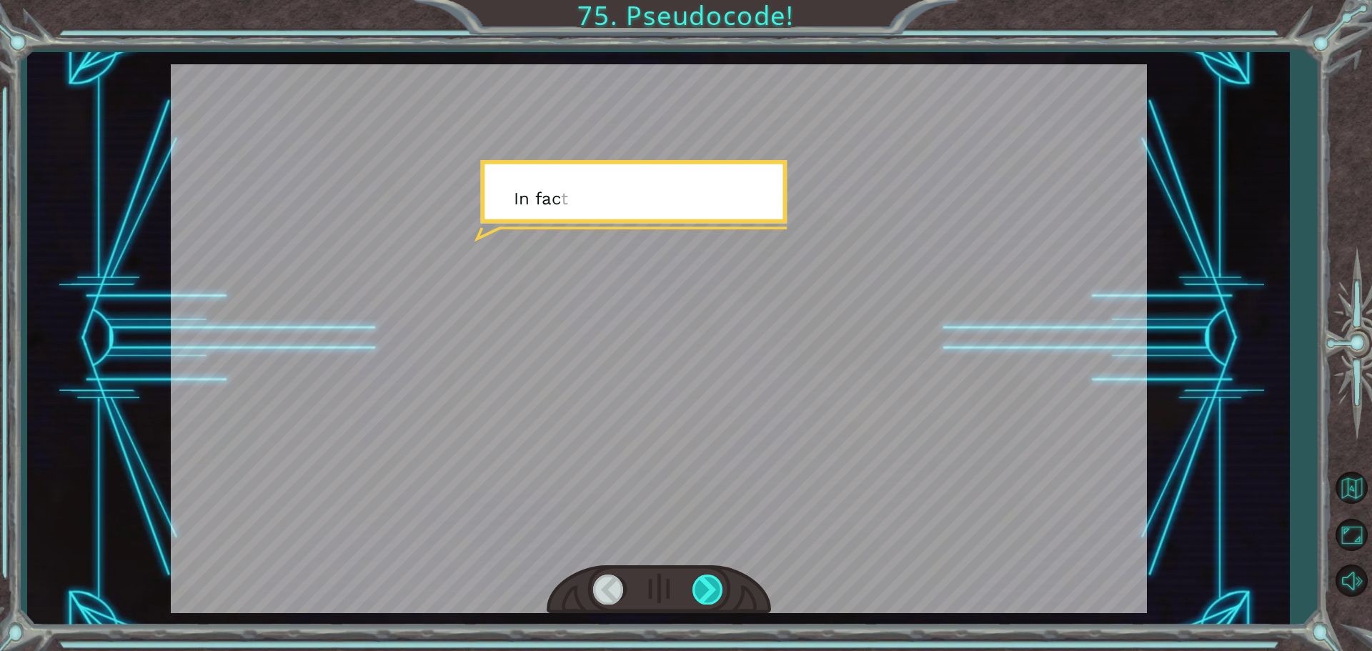
click at [693, 587] on div at bounding box center [708, 589] width 32 height 29
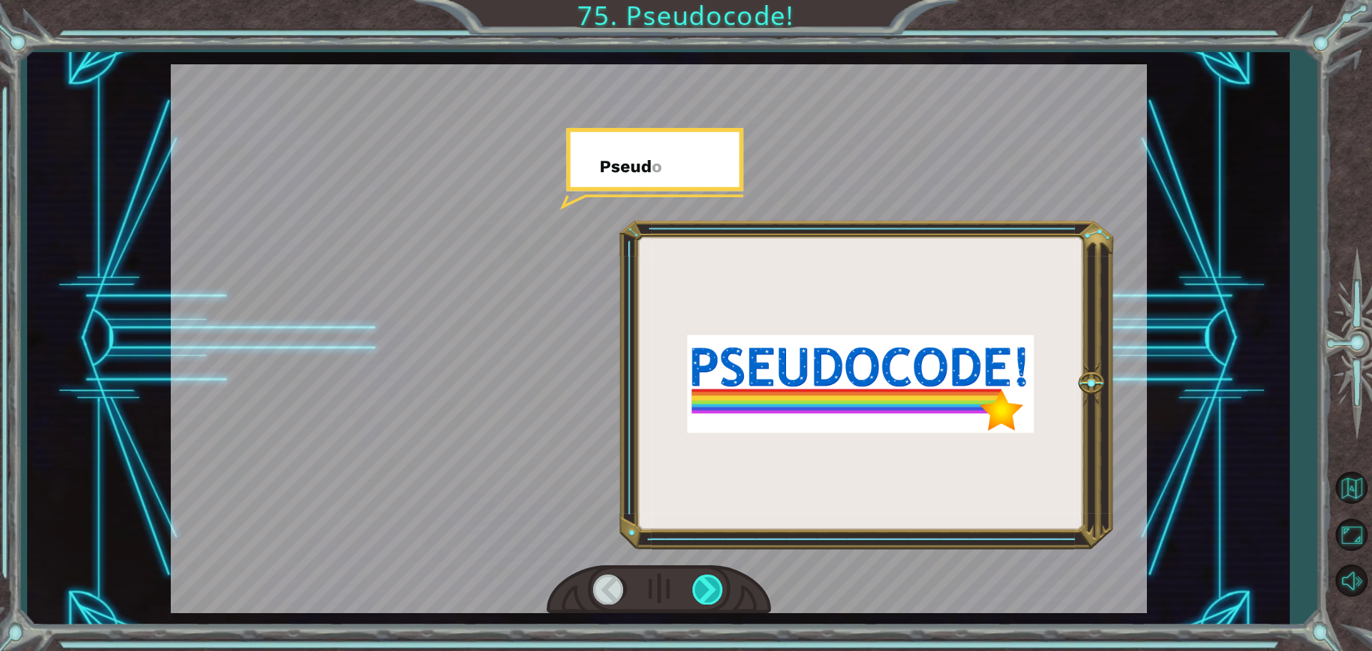
click at [693, 587] on div at bounding box center [708, 589] width 32 height 29
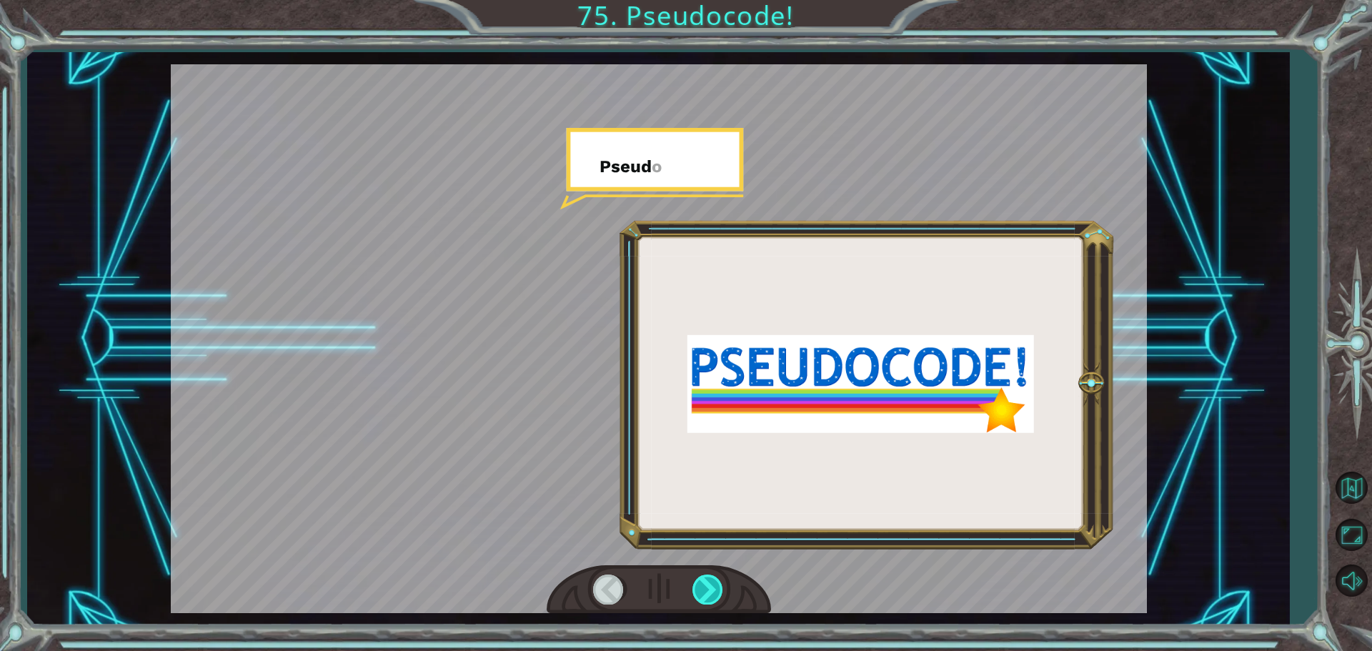
click at [693, 587] on div at bounding box center [708, 589] width 32 height 29
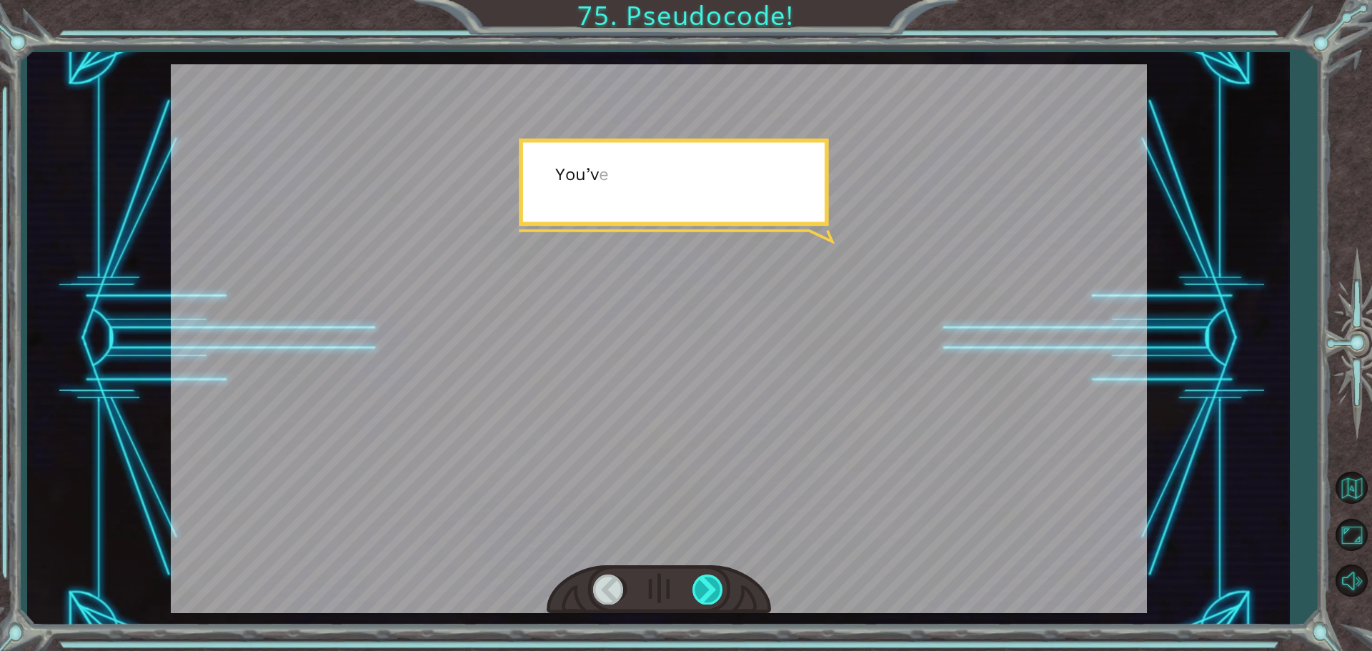
click at [693, 587] on div at bounding box center [708, 589] width 32 height 29
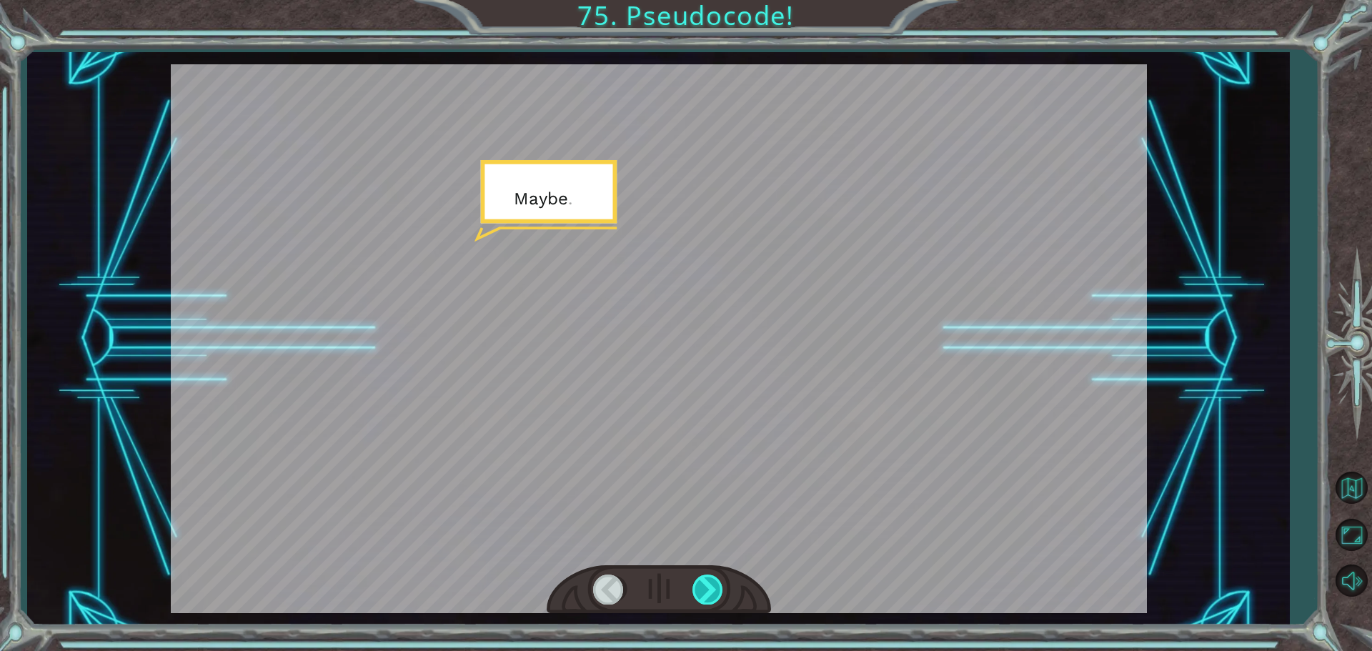
click at [693, 587] on div at bounding box center [708, 589] width 32 height 29
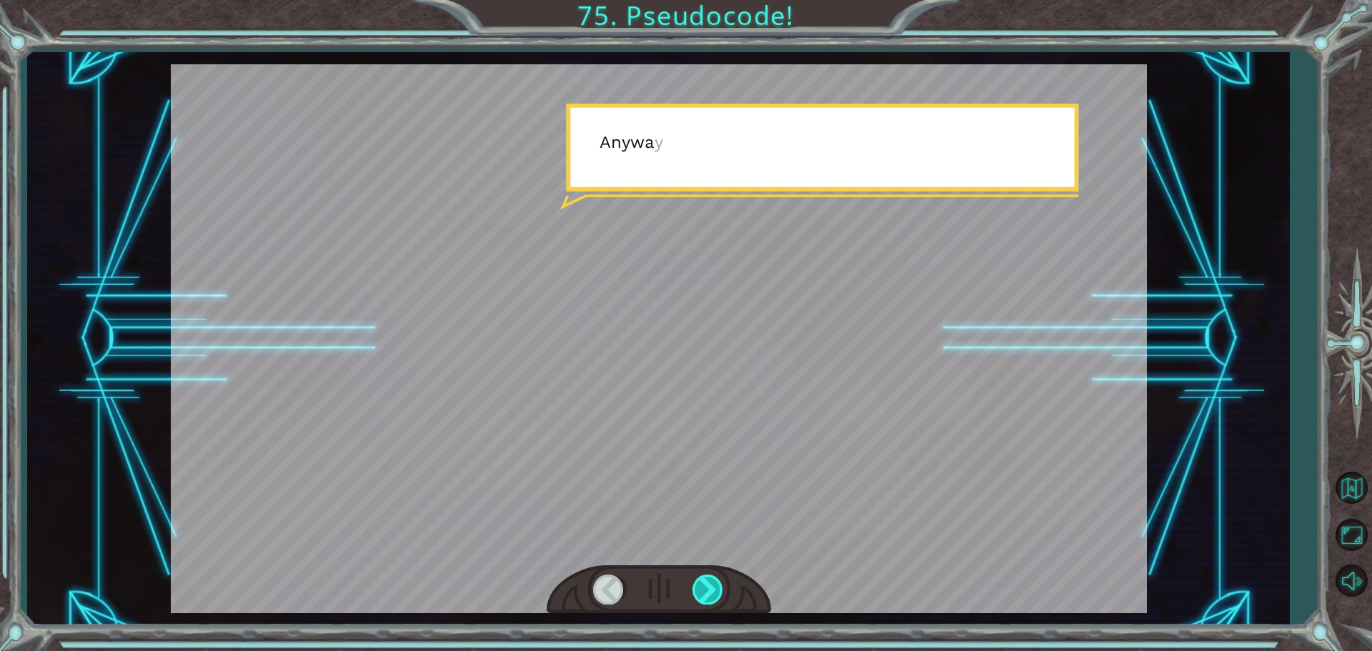
click at [693, 587] on div at bounding box center [708, 589] width 32 height 29
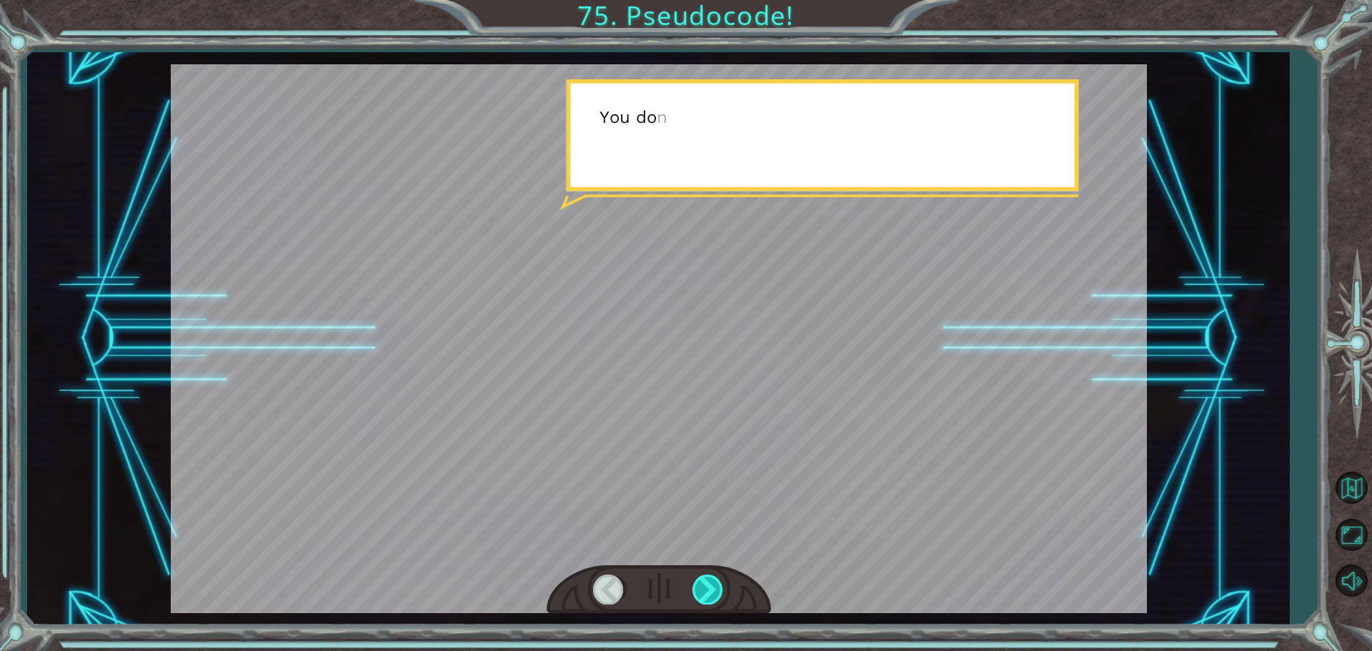
click at [693, 587] on div at bounding box center [708, 589] width 32 height 29
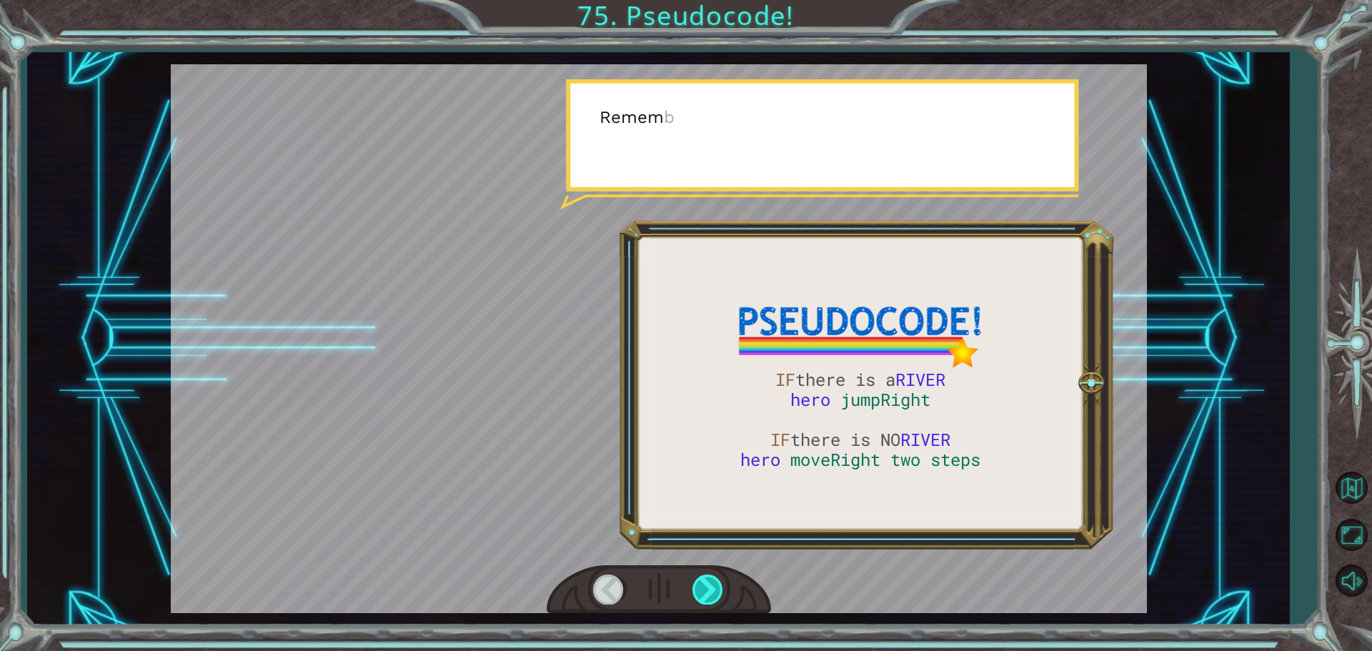
click at [693, 587] on div at bounding box center [708, 589] width 32 height 29
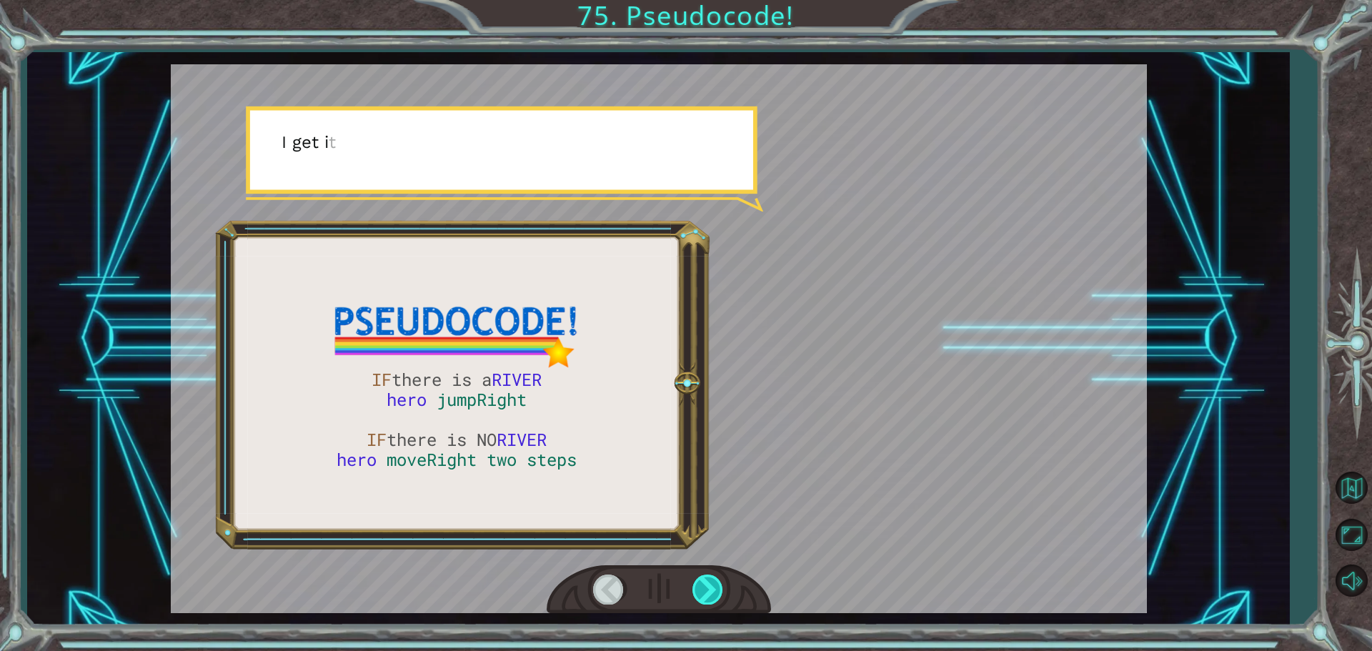
click at [693, 587] on div at bounding box center [708, 589] width 32 height 29
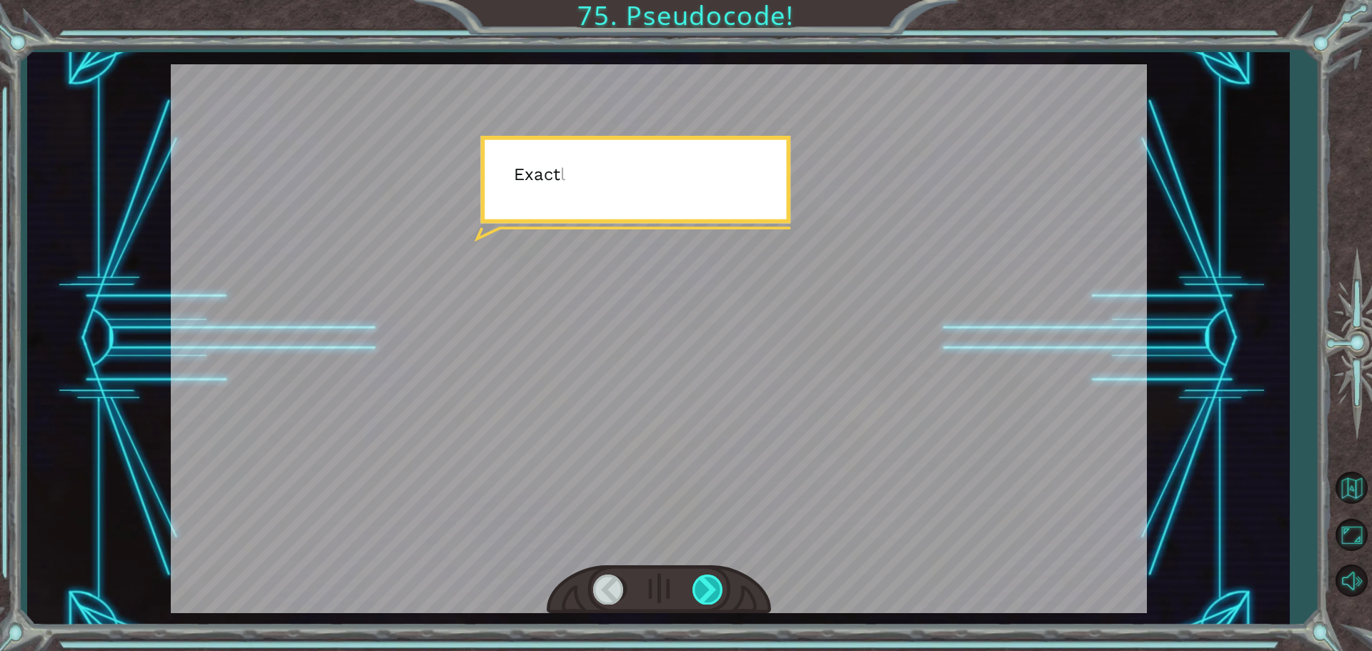
click at [693, 587] on div at bounding box center [708, 589] width 32 height 29
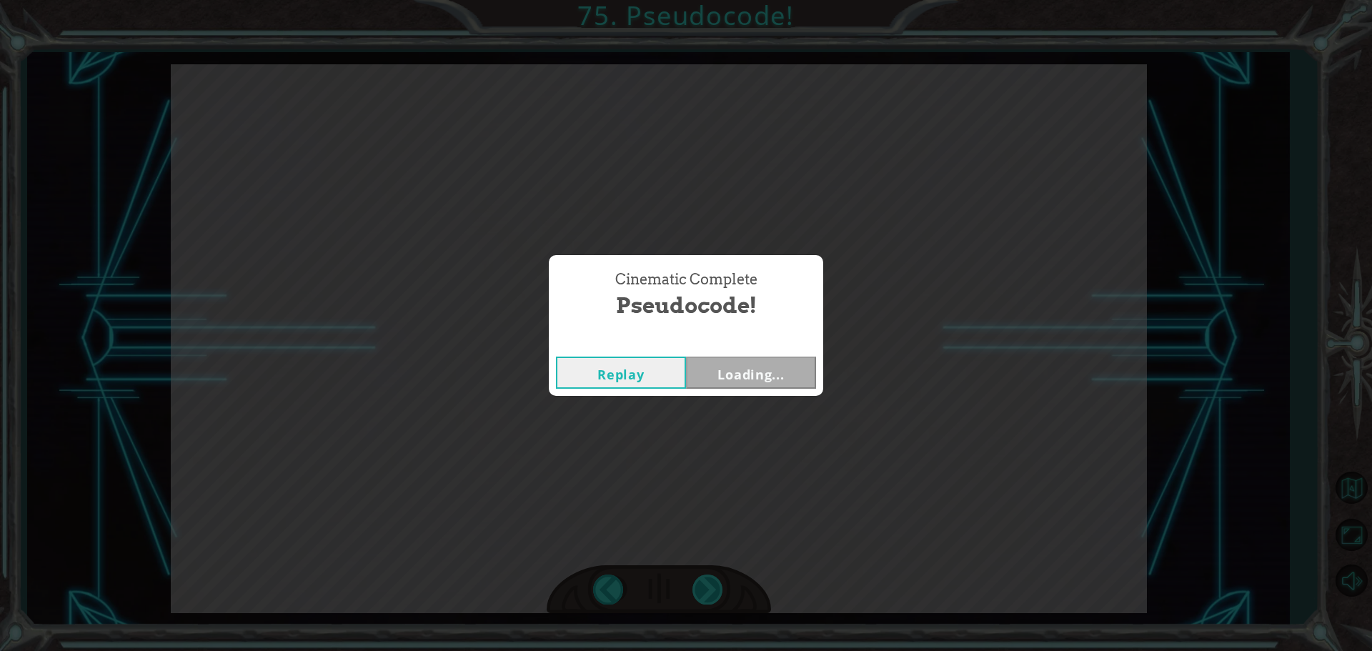
click at [693, 587] on div "Cinematic Complete Pseudocode! Replay Loading..." at bounding box center [686, 325] width 1372 height 651
click at [752, 354] on div "Replay Next" at bounding box center [686, 372] width 274 height 46
click at [743, 368] on button "Next" at bounding box center [751, 373] width 130 height 32
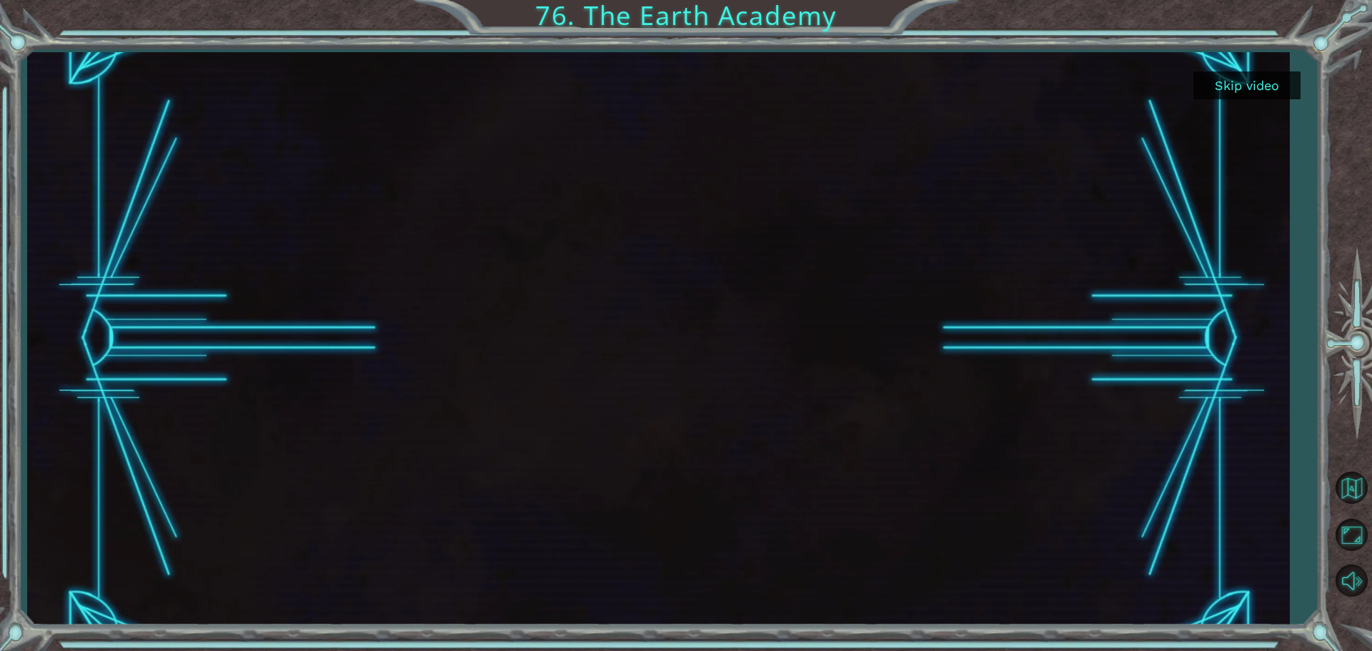
click at [663, 291] on div at bounding box center [658, 338] width 1018 height 573
click at [1232, 79] on button "Skip video" at bounding box center [1246, 85] width 107 height 28
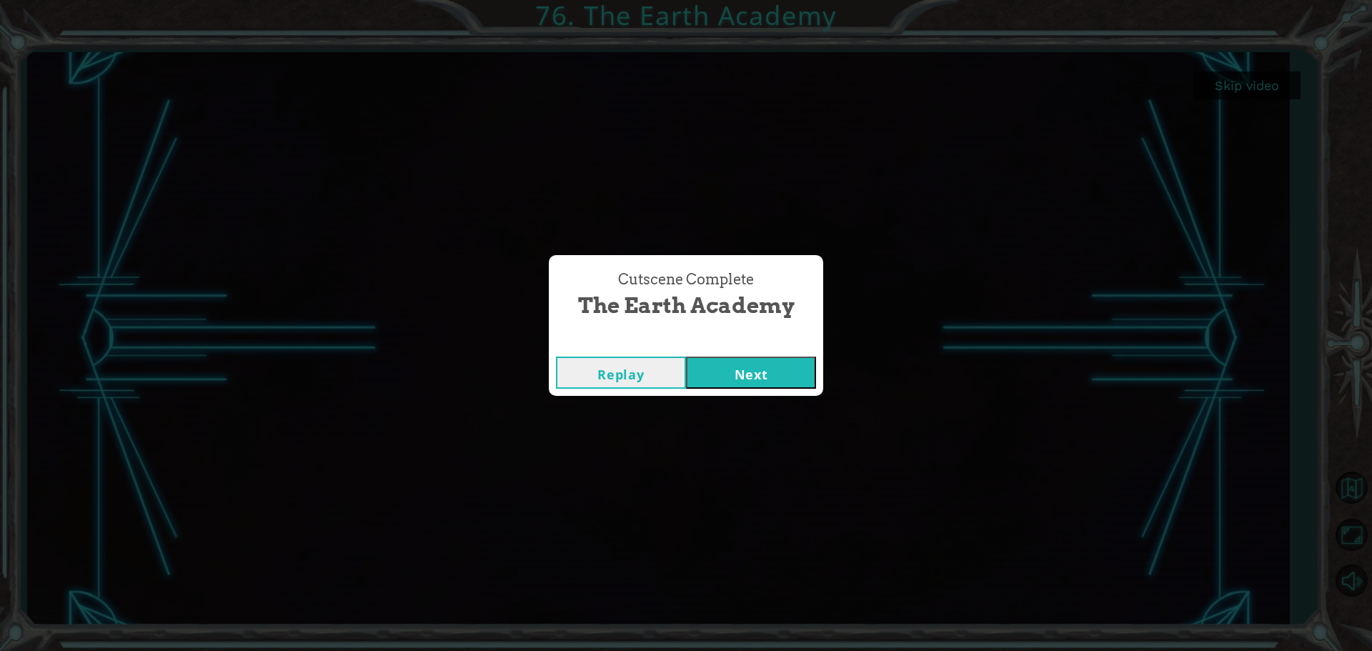
click at [726, 370] on button "Next" at bounding box center [751, 373] width 130 height 32
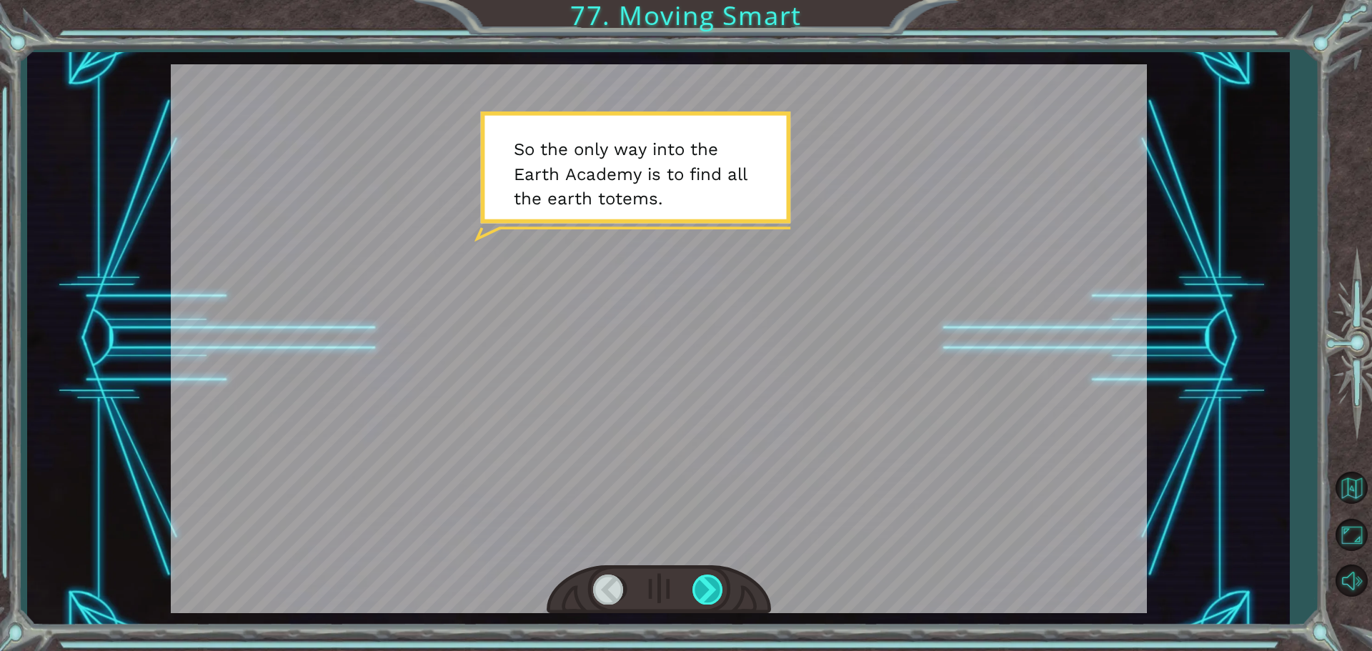
click at [717, 590] on div at bounding box center [708, 589] width 32 height 29
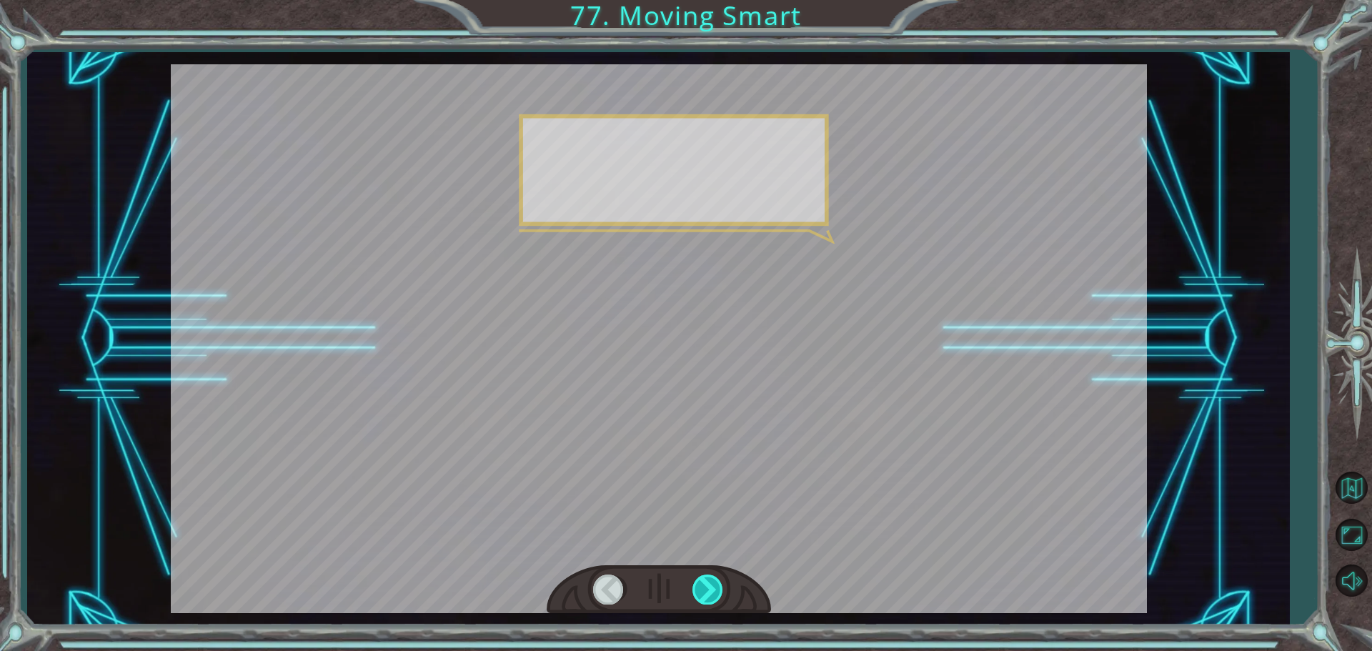
click at [717, 590] on div at bounding box center [708, 589] width 32 height 29
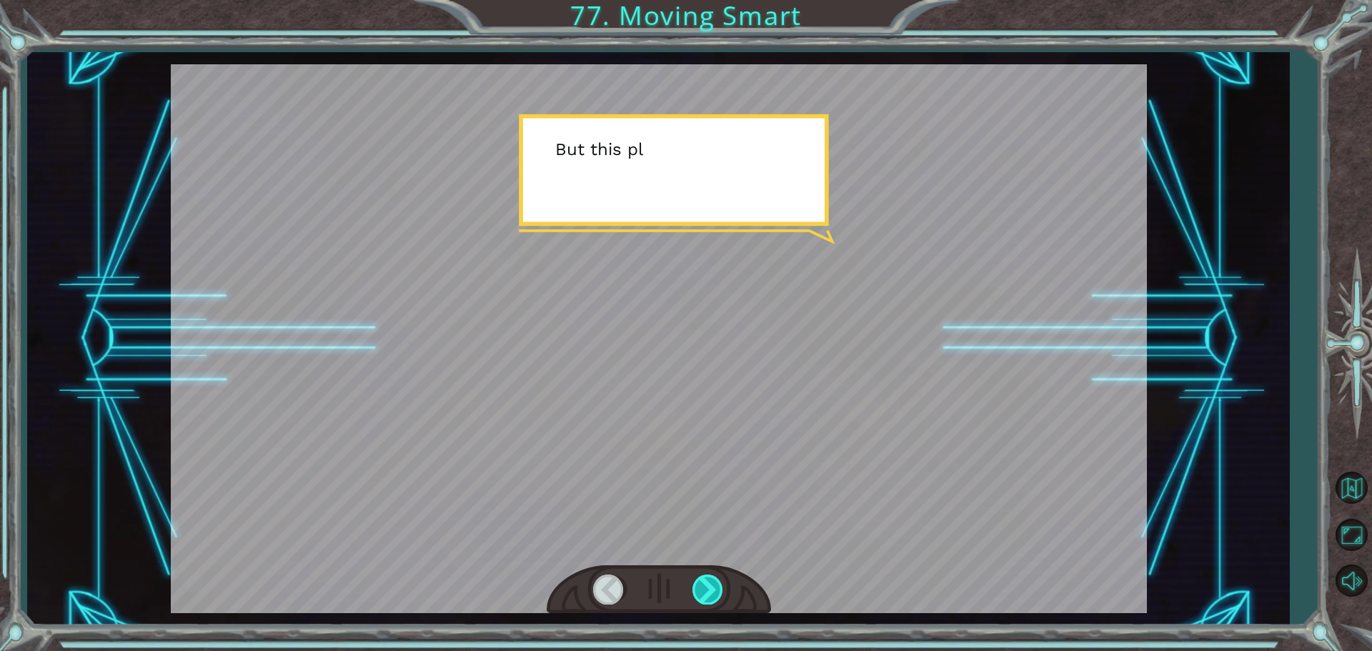
click at [717, 590] on div at bounding box center [708, 589] width 32 height 29
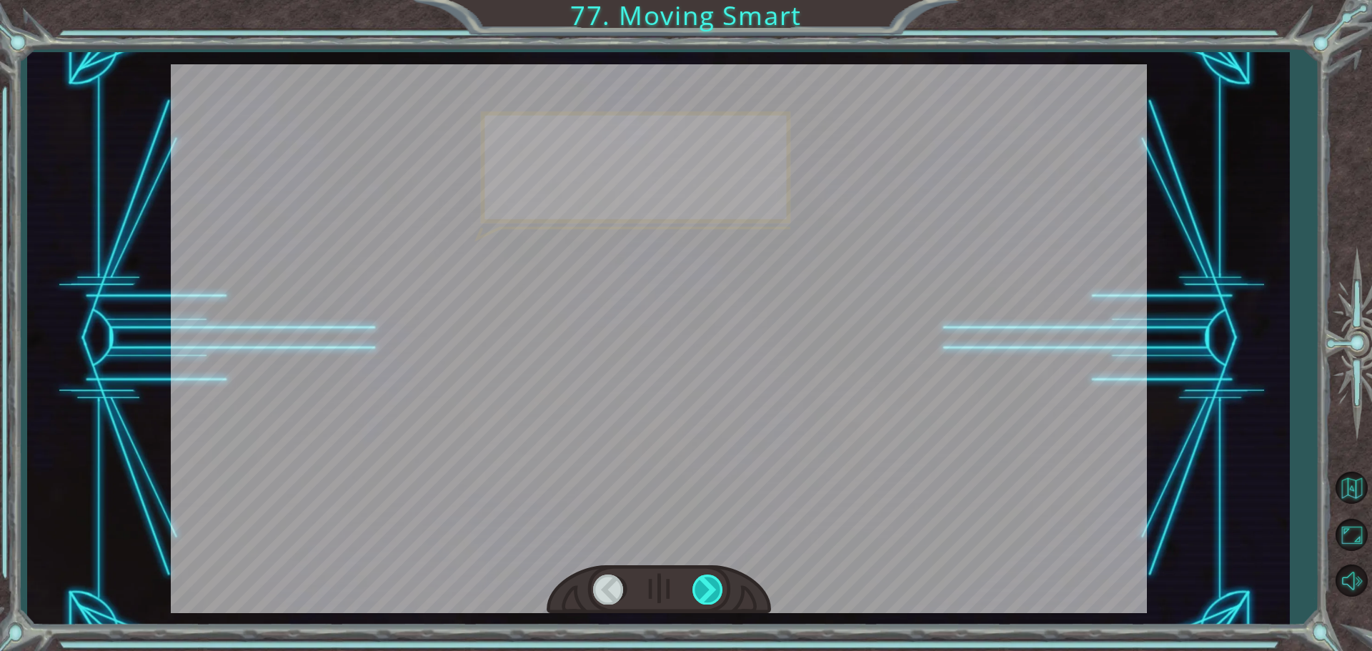
click at [717, 590] on div at bounding box center [708, 589] width 32 height 29
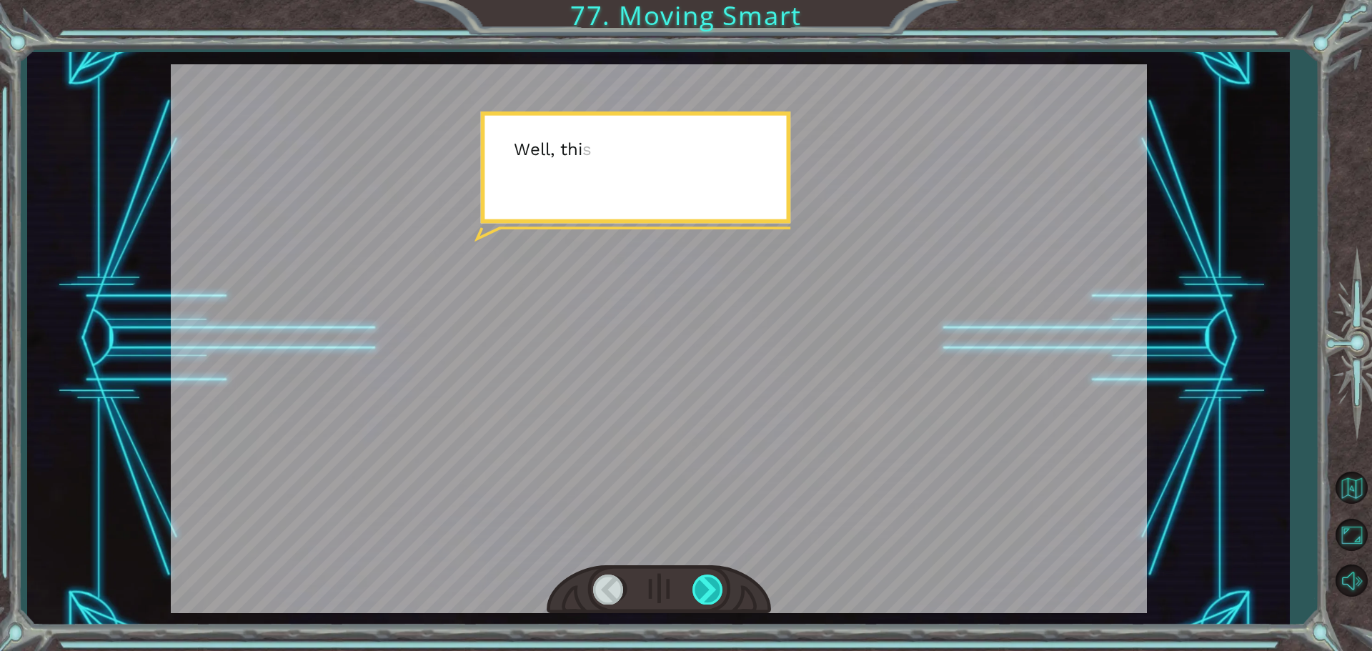
click at [717, 590] on div at bounding box center [708, 589] width 32 height 29
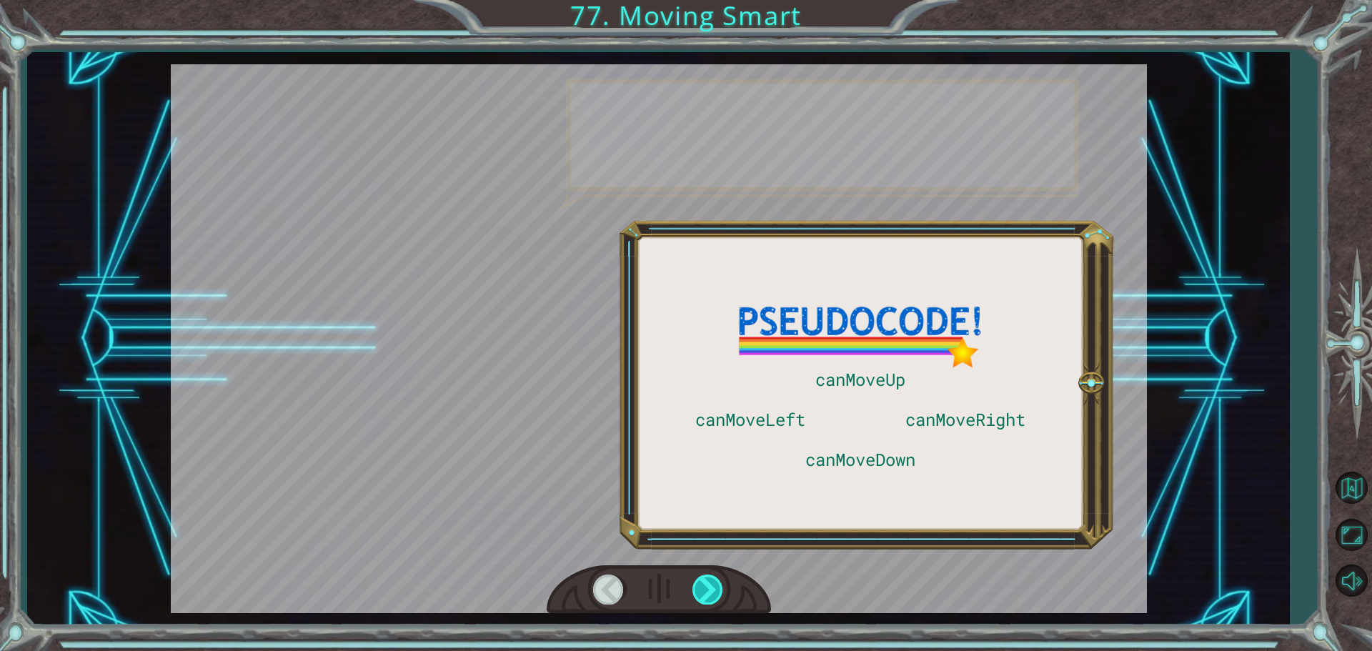
click at [717, 590] on div at bounding box center [708, 589] width 32 height 29
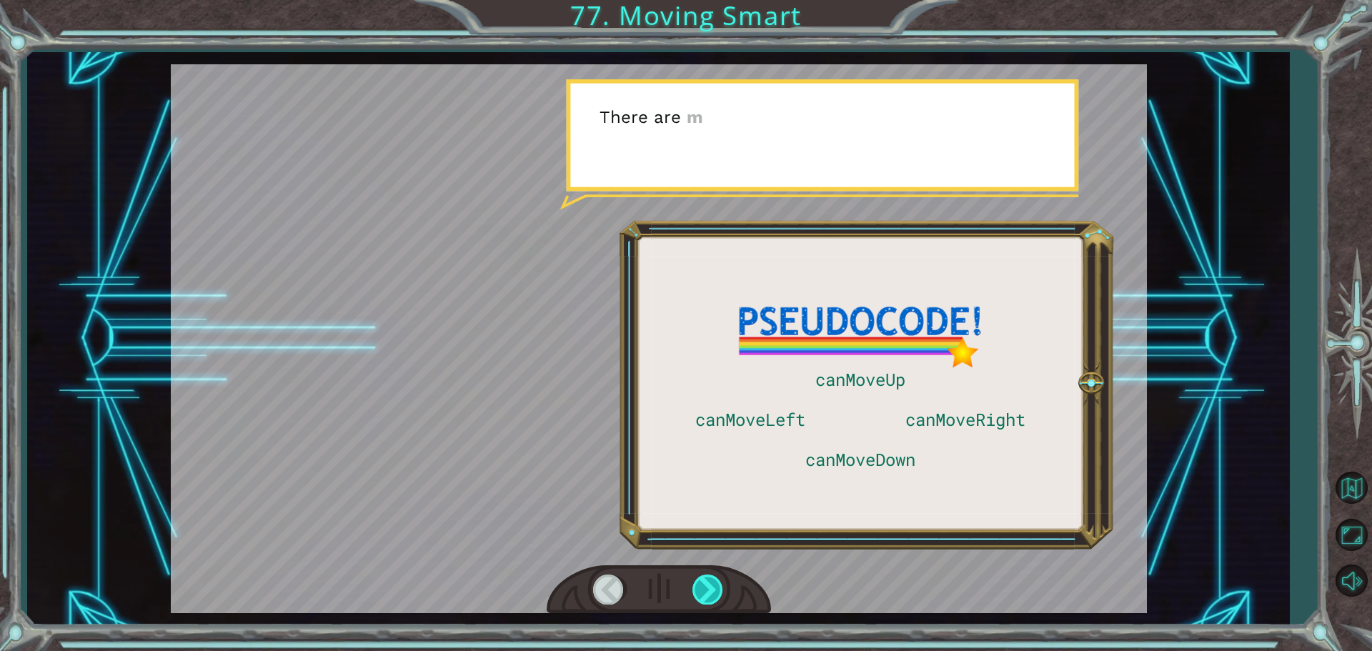
click at [717, 590] on div at bounding box center [708, 589] width 32 height 29
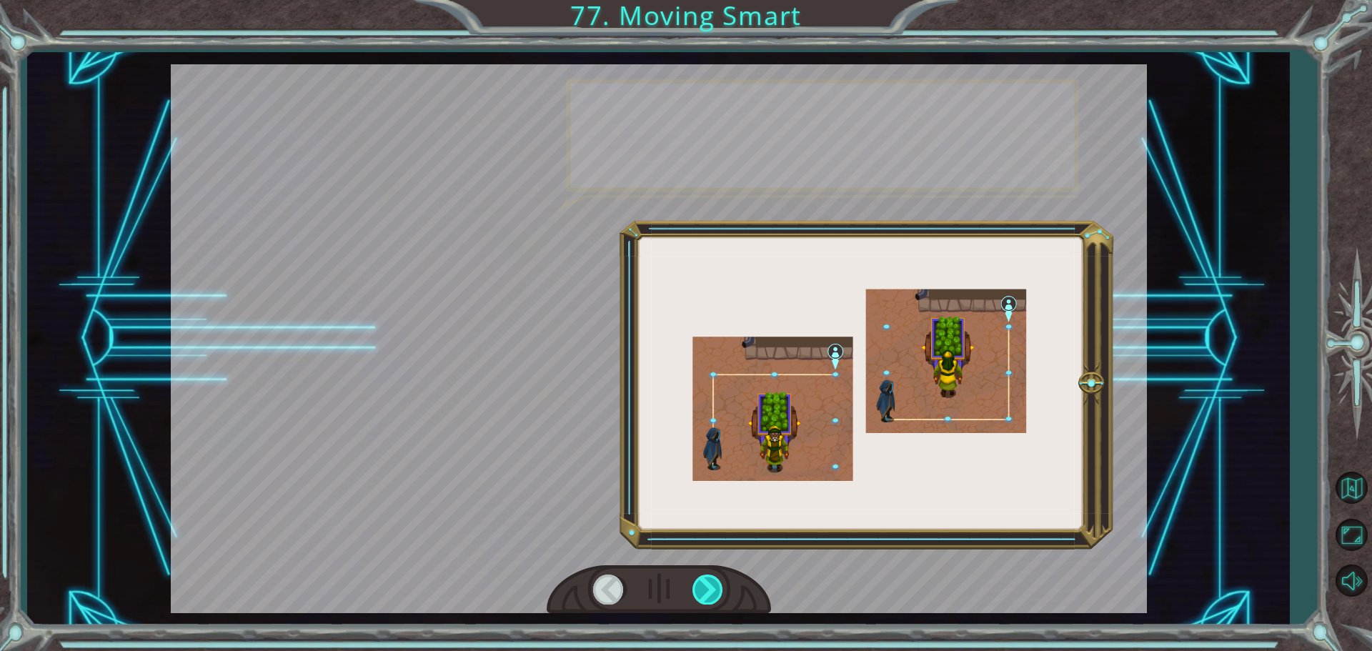
click at [717, 590] on div at bounding box center [708, 589] width 32 height 29
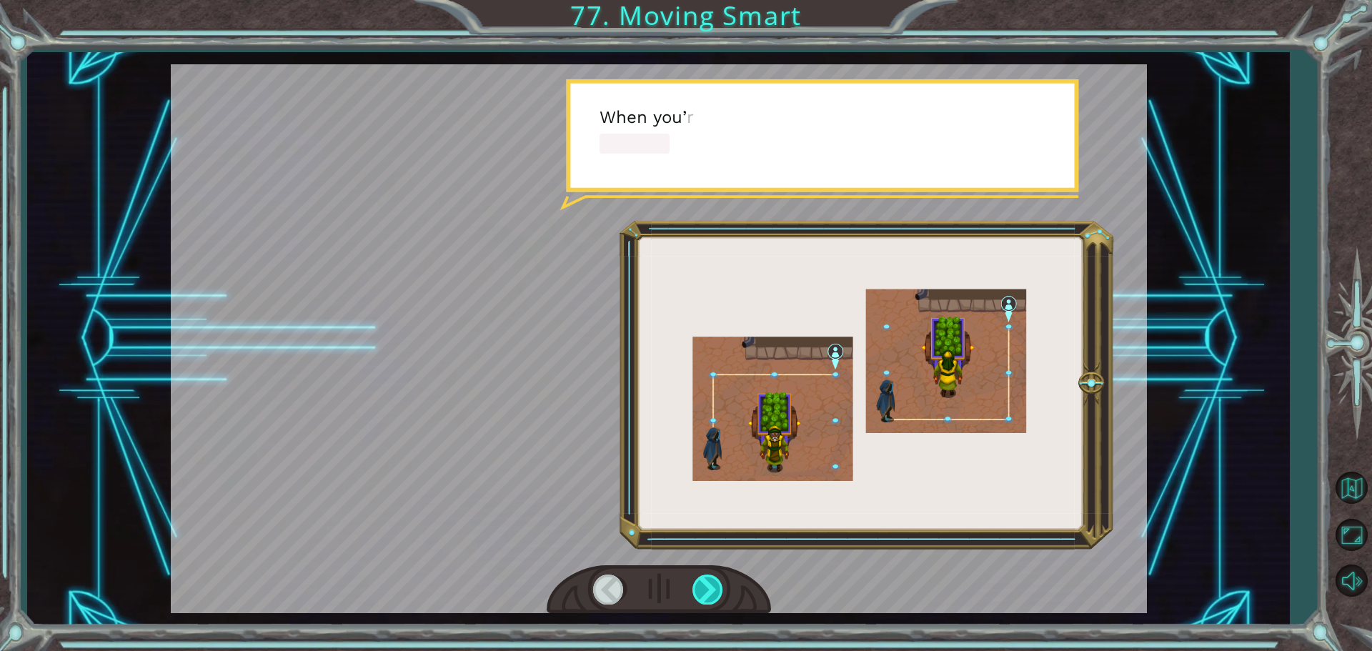
click at [717, 590] on div at bounding box center [708, 589] width 32 height 29
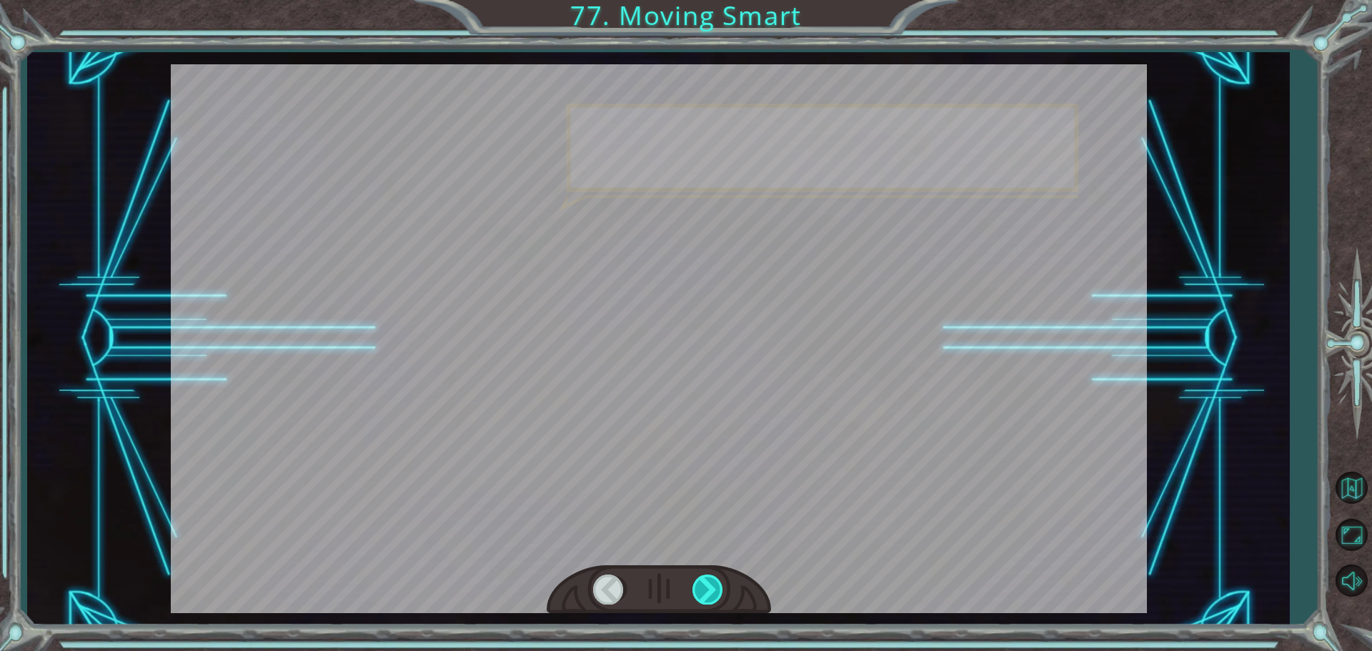
click at [717, 590] on div at bounding box center [708, 589] width 32 height 29
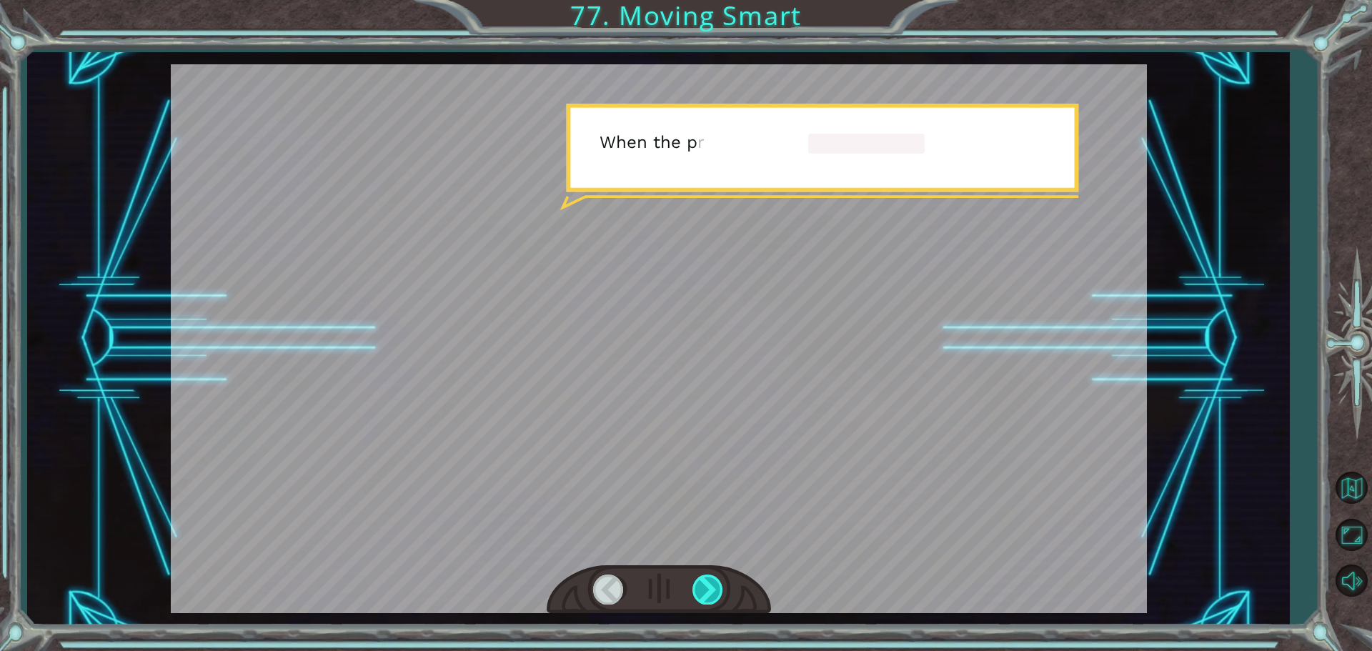
click at [717, 590] on div at bounding box center [708, 589] width 32 height 29
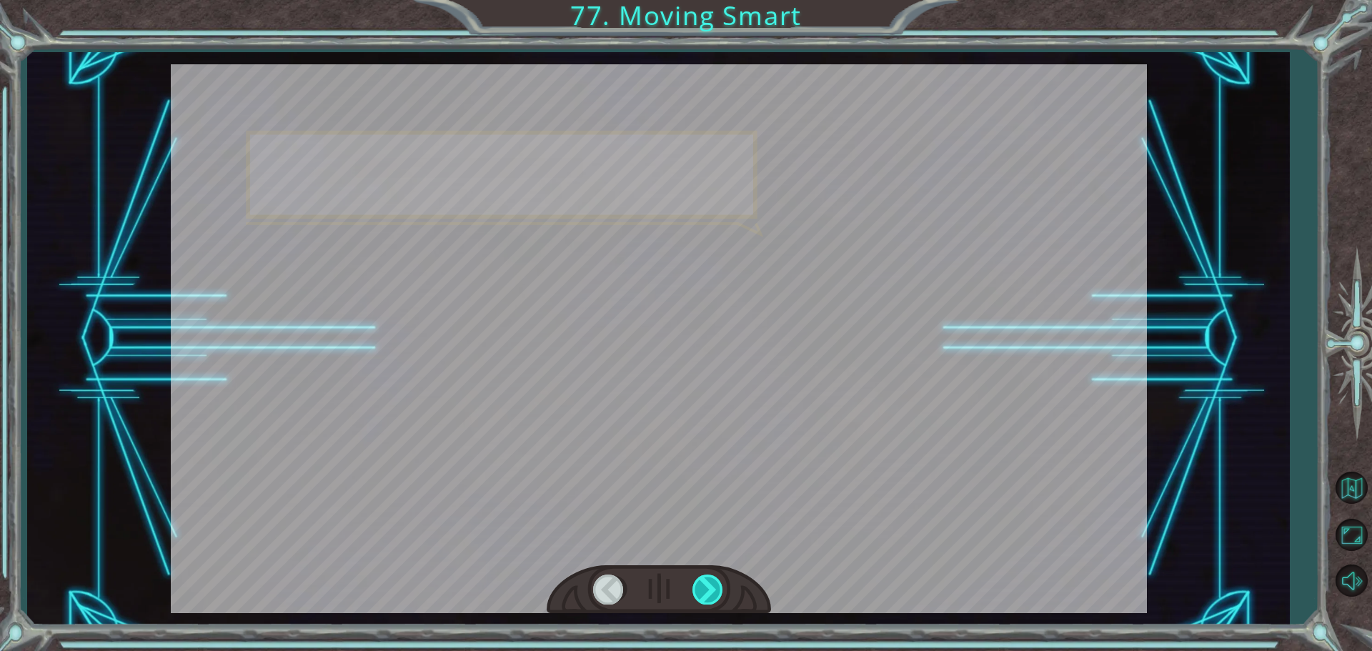
click at [717, 590] on div at bounding box center [708, 589] width 32 height 29
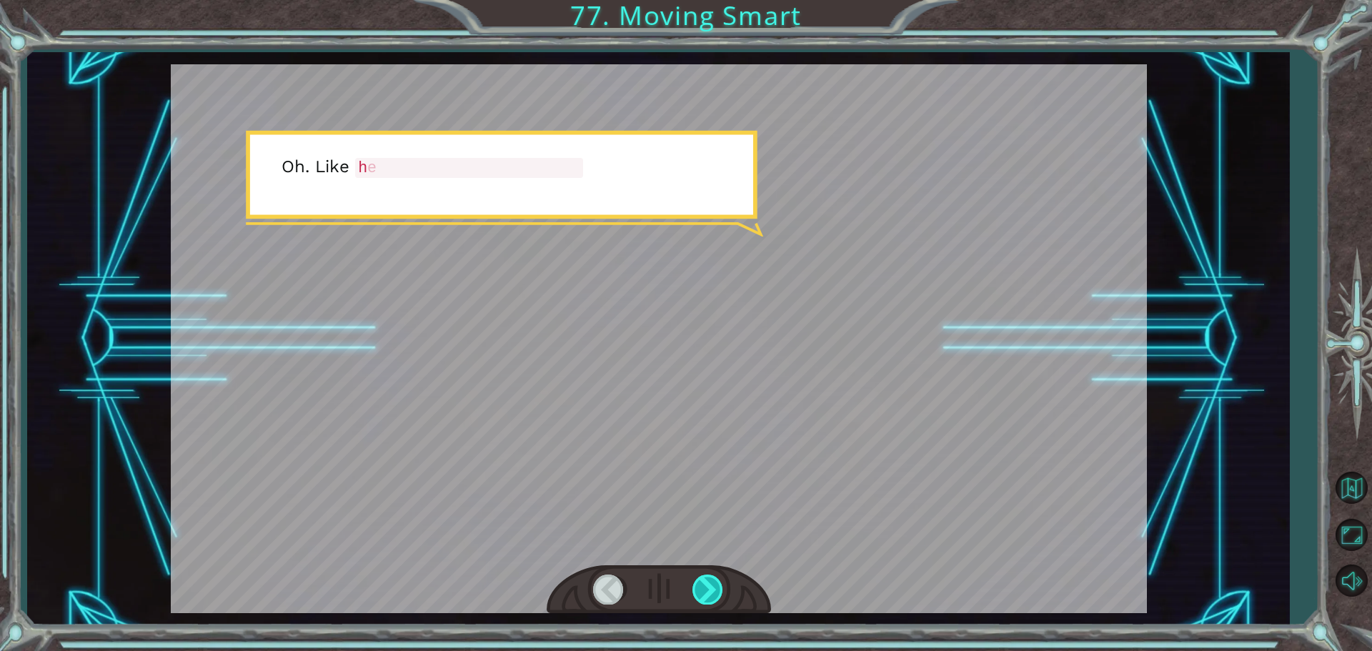
click at [717, 590] on div at bounding box center [708, 589] width 32 height 29
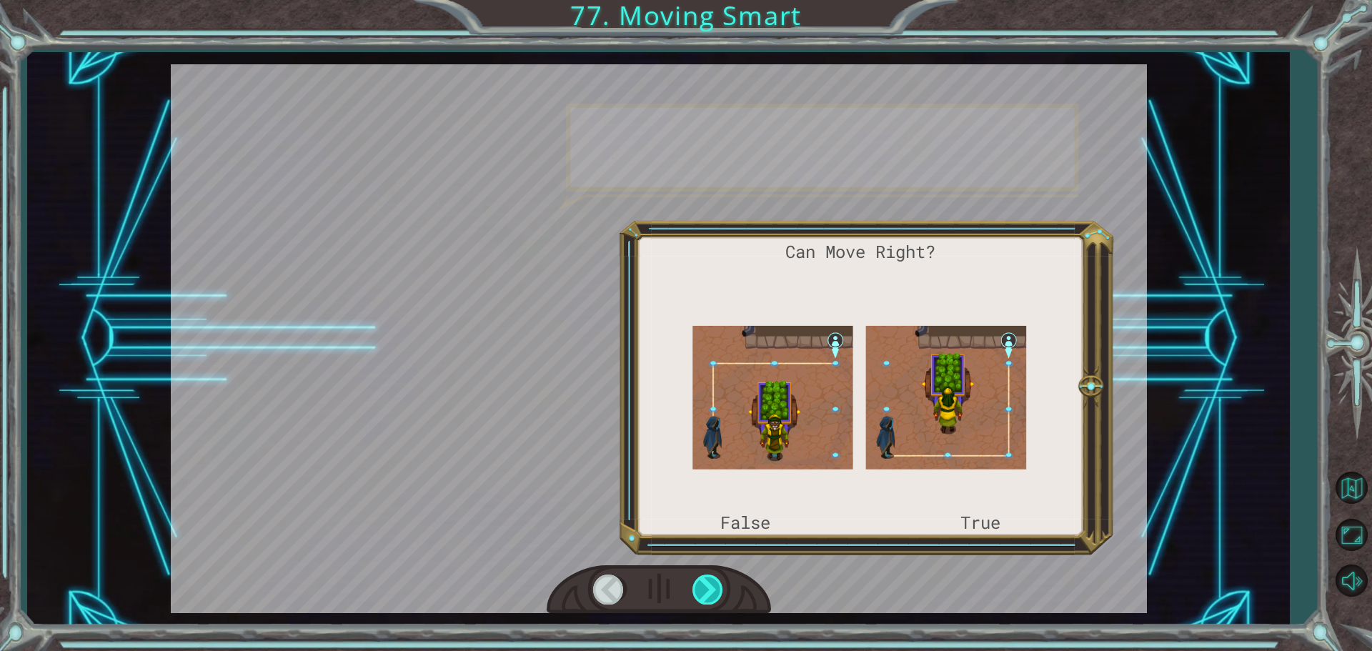
click at [717, 590] on div at bounding box center [708, 589] width 32 height 29
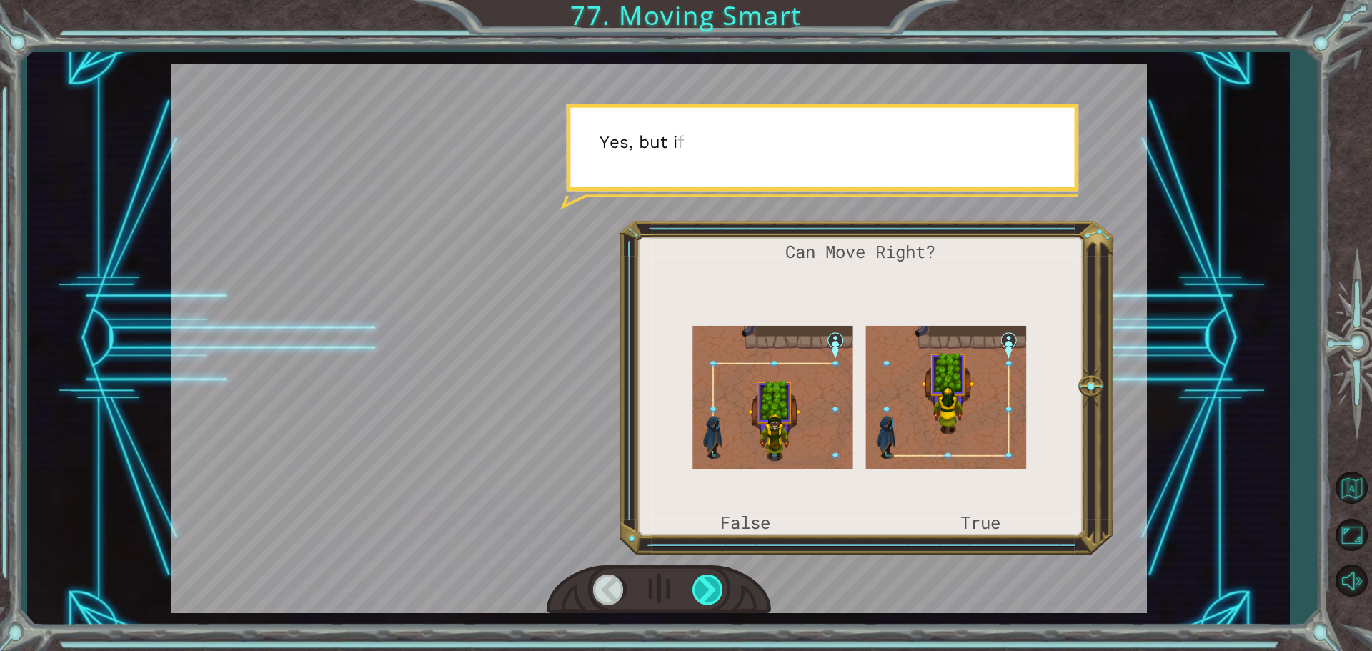
click at [717, 590] on div at bounding box center [708, 589] width 32 height 29
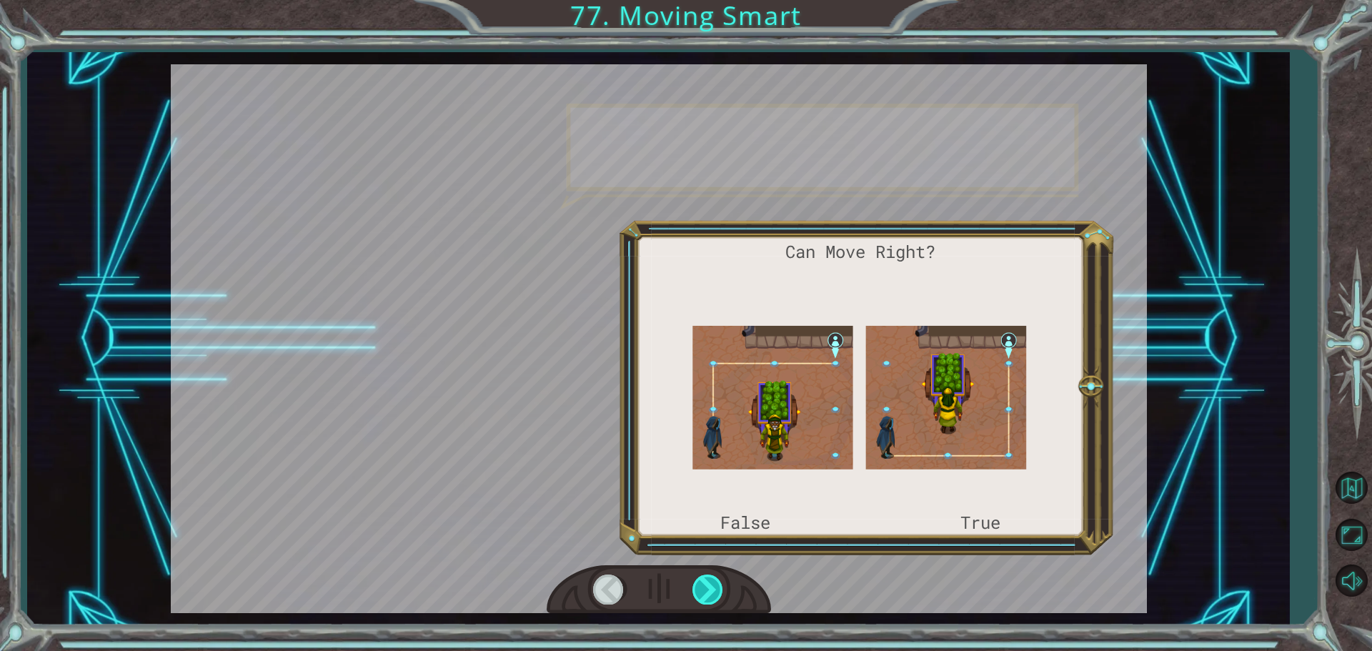
click at [717, 590] on div at bounding box center [708, 589] width 32 height 29
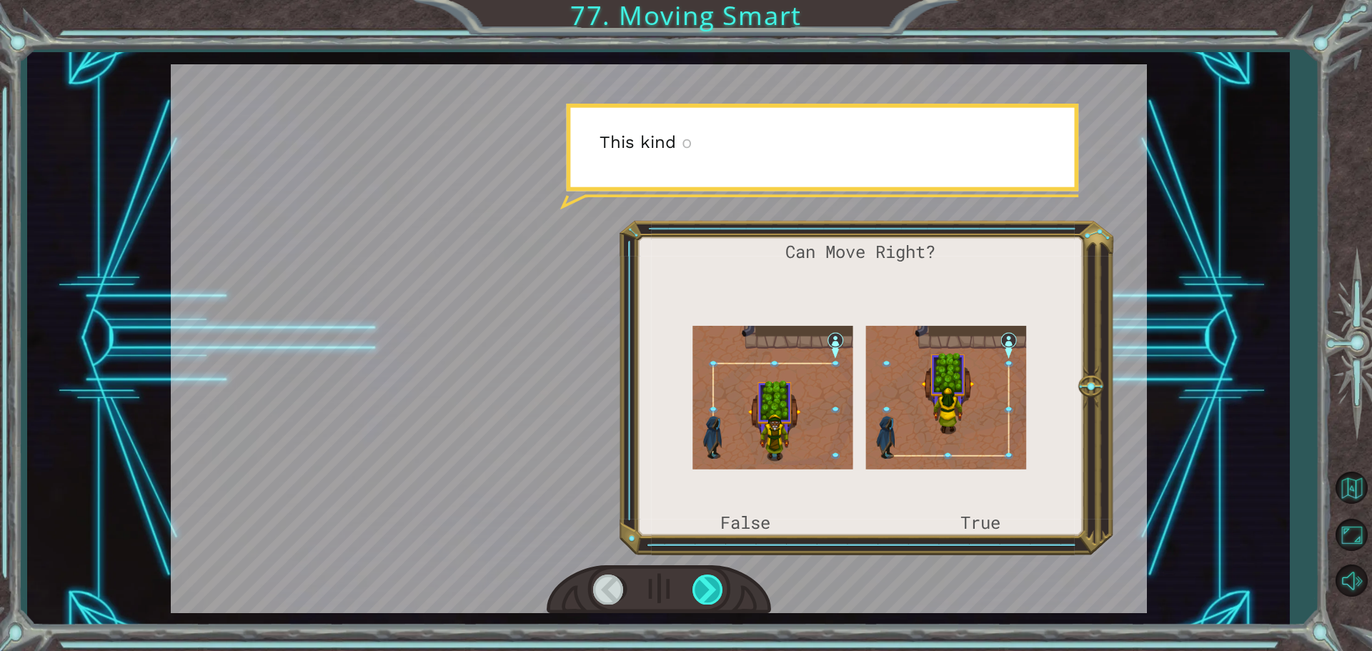
click at [717, 590] on div at bounding box center [708, 589] width 32 height 29
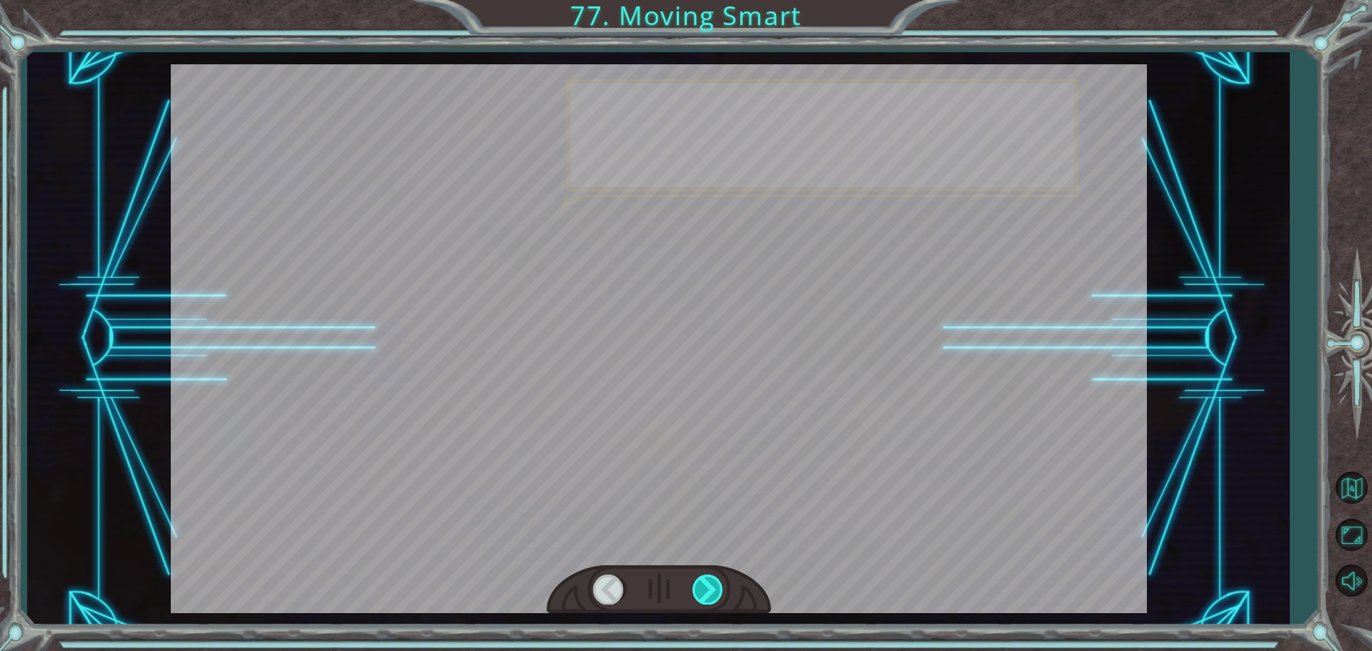
click at [717, 590] on div at bounding box center [708, 589] width 32 height 29
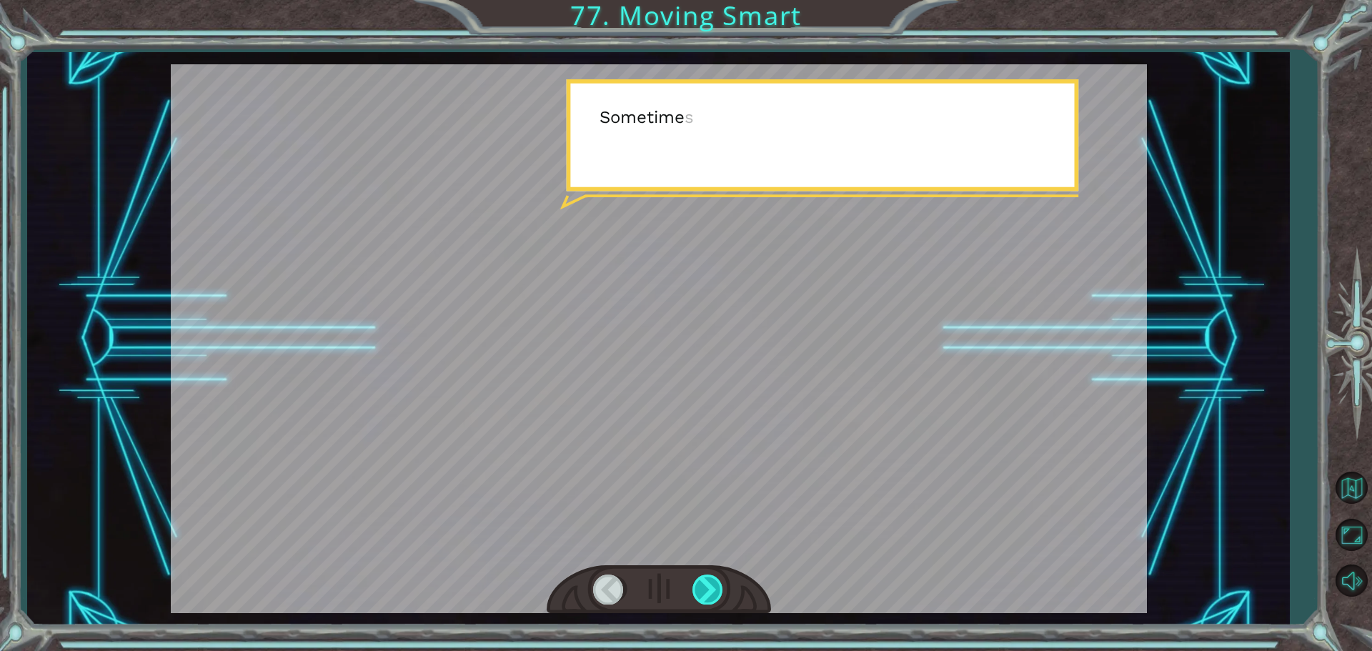
click at [717, 590] on div at bounding box center [708, 589] width 32 height 29
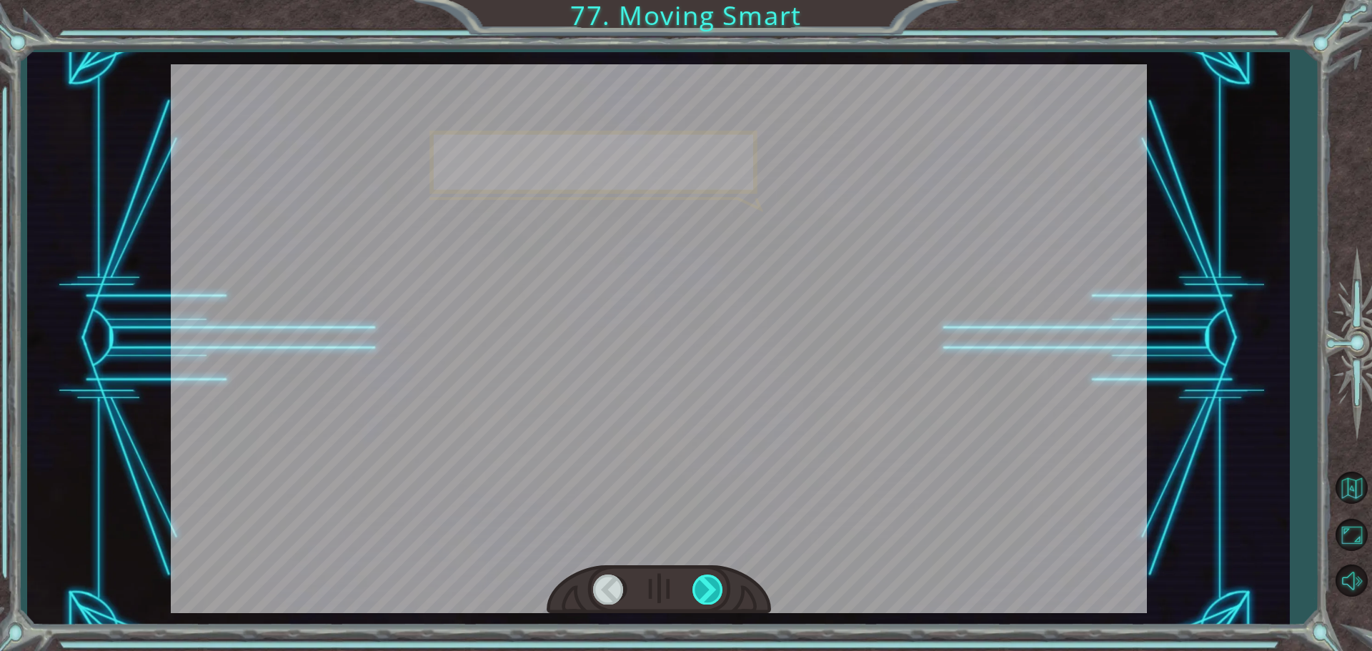
click at [717, 590] on div at bounding box center [708, 589] width 32 height 29
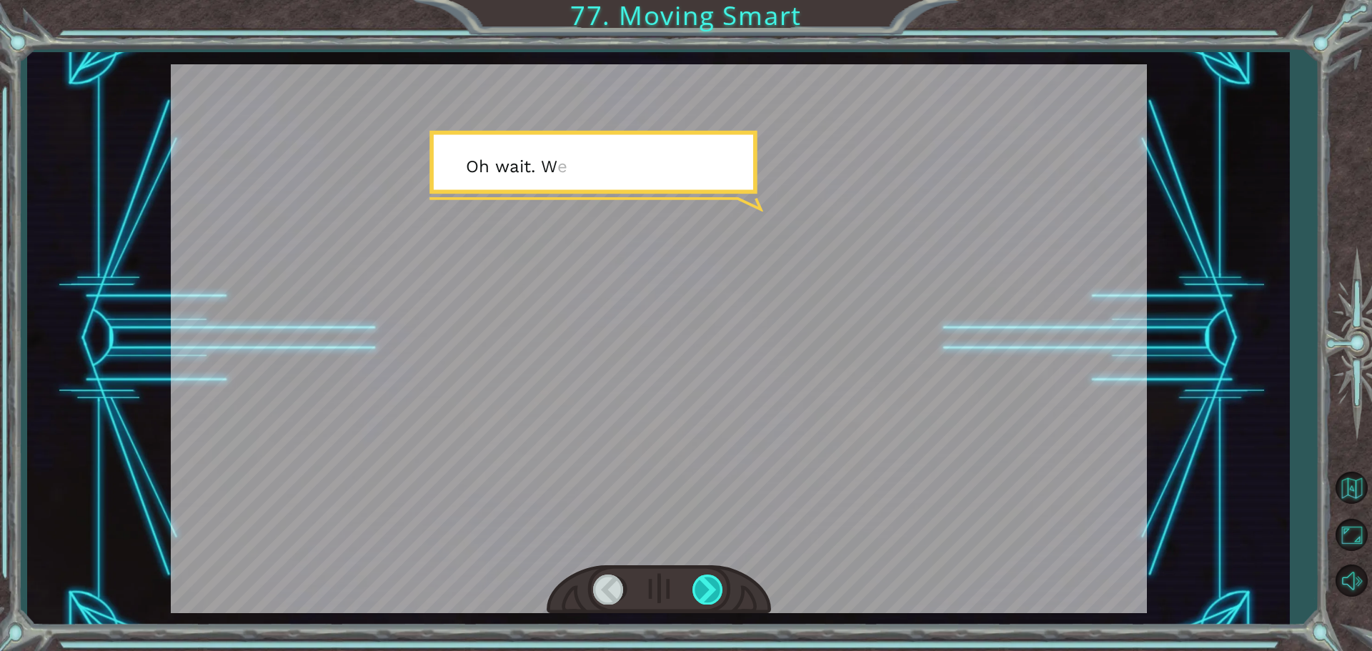
click at [717, 590] on div at bounding box center [708, 589] width 32 height 29
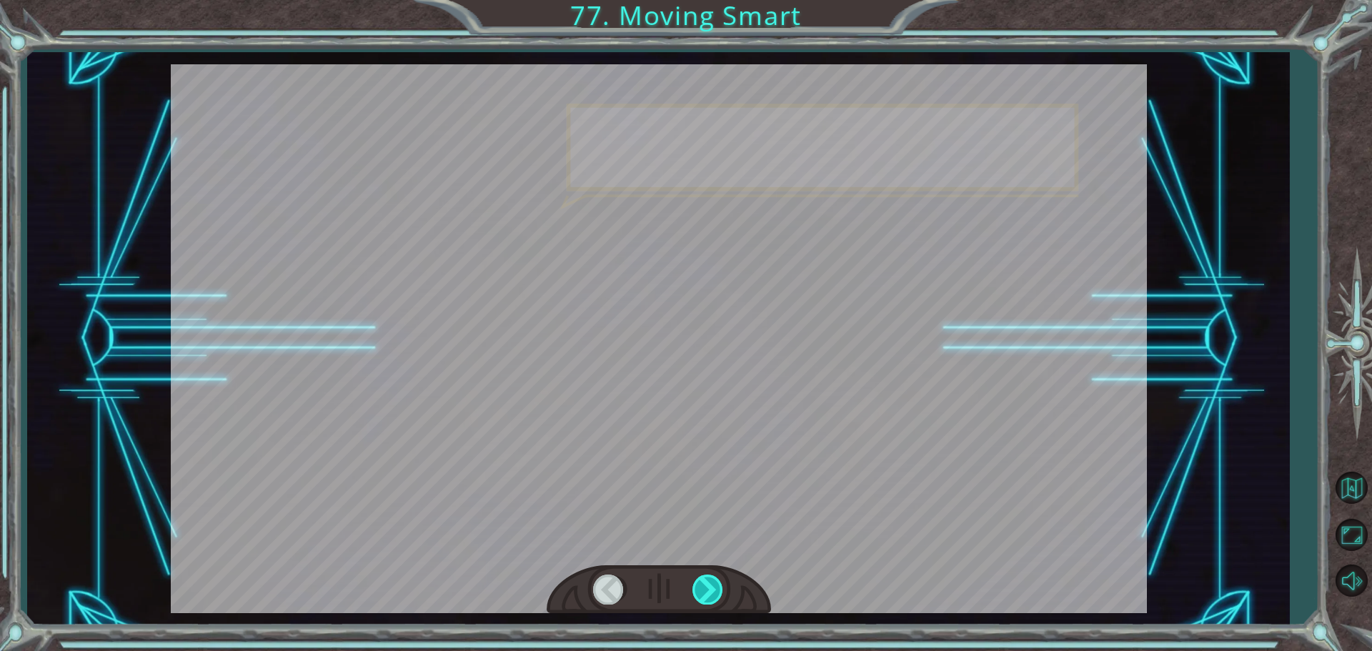
click at [717, 590] on div at bounding box center [708, 589] width 32 height 29
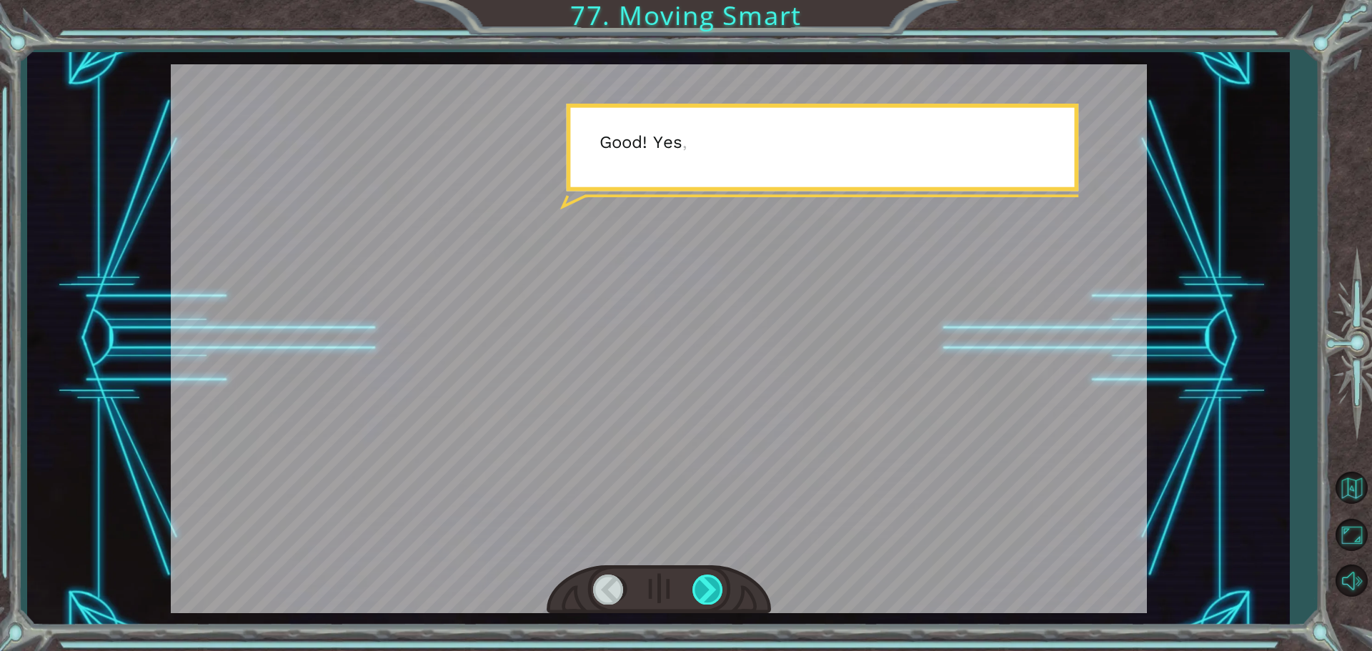
click at [717, 590] on div at bounding box center [708, 589] width 32 height 29
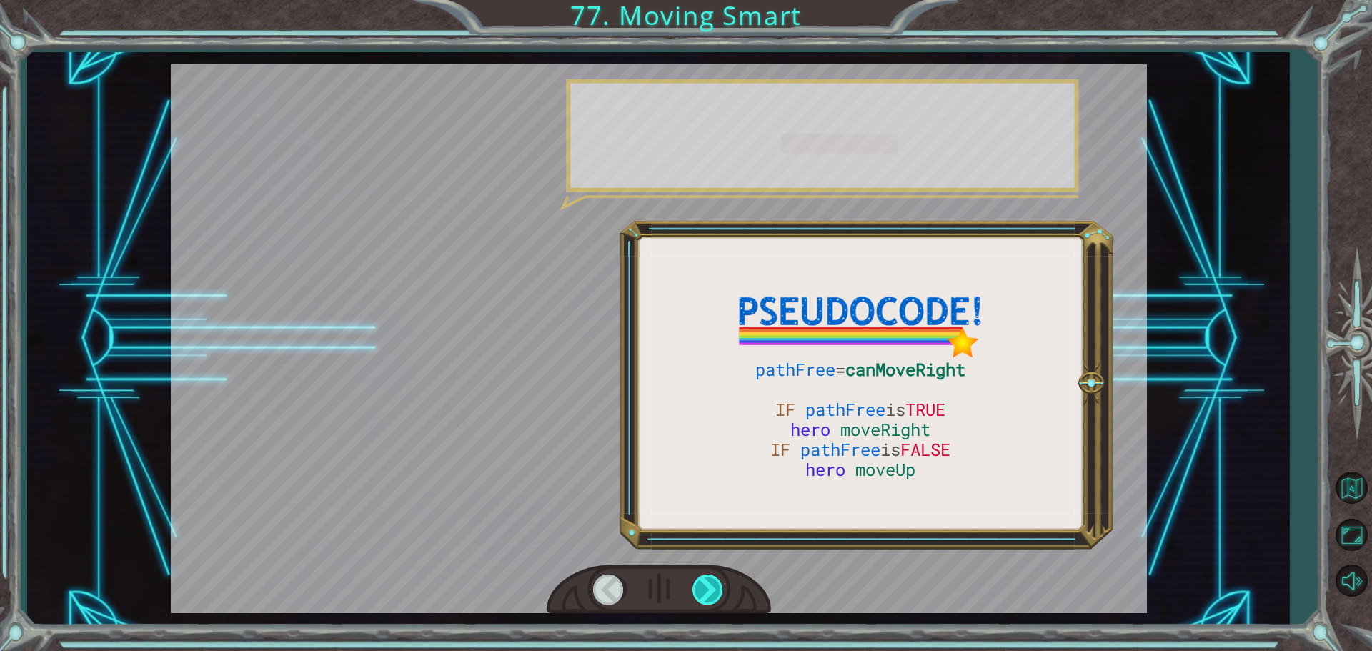
click at [717, 590] on div at bounding box center [708, 589] width 32 height 29
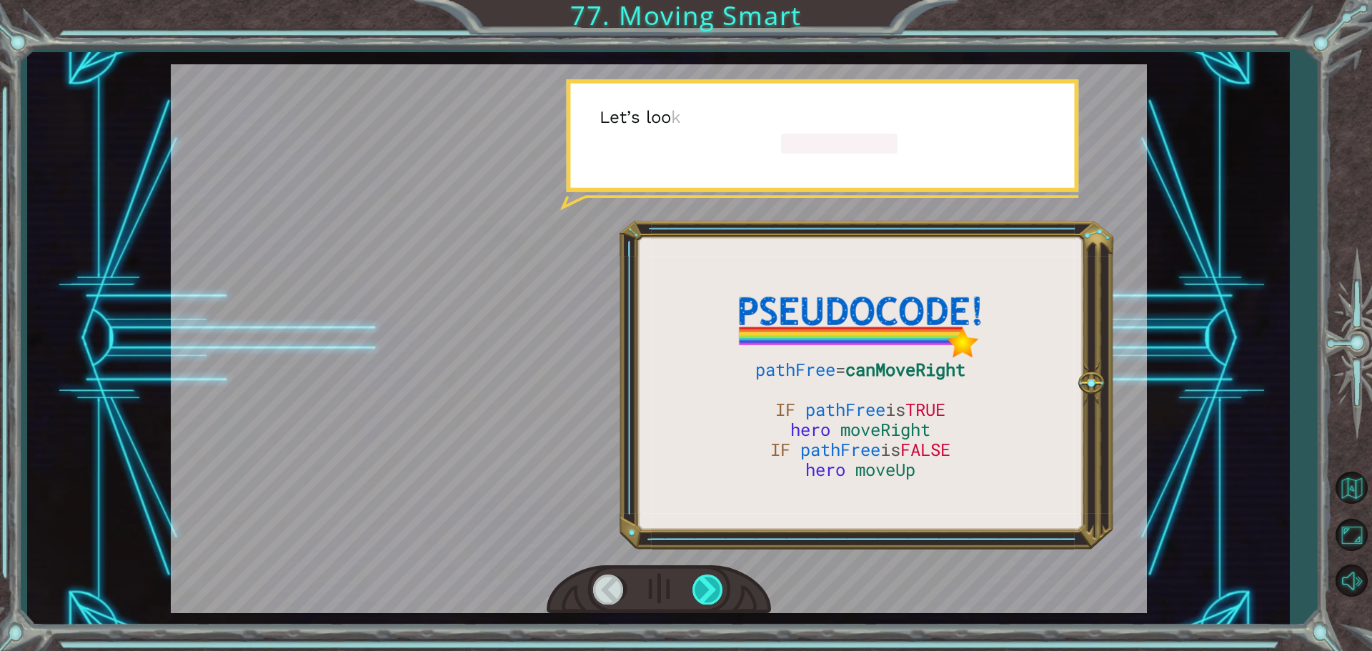
click at [717, 590] on div at bounding box center [708, 589] width 32 height 29
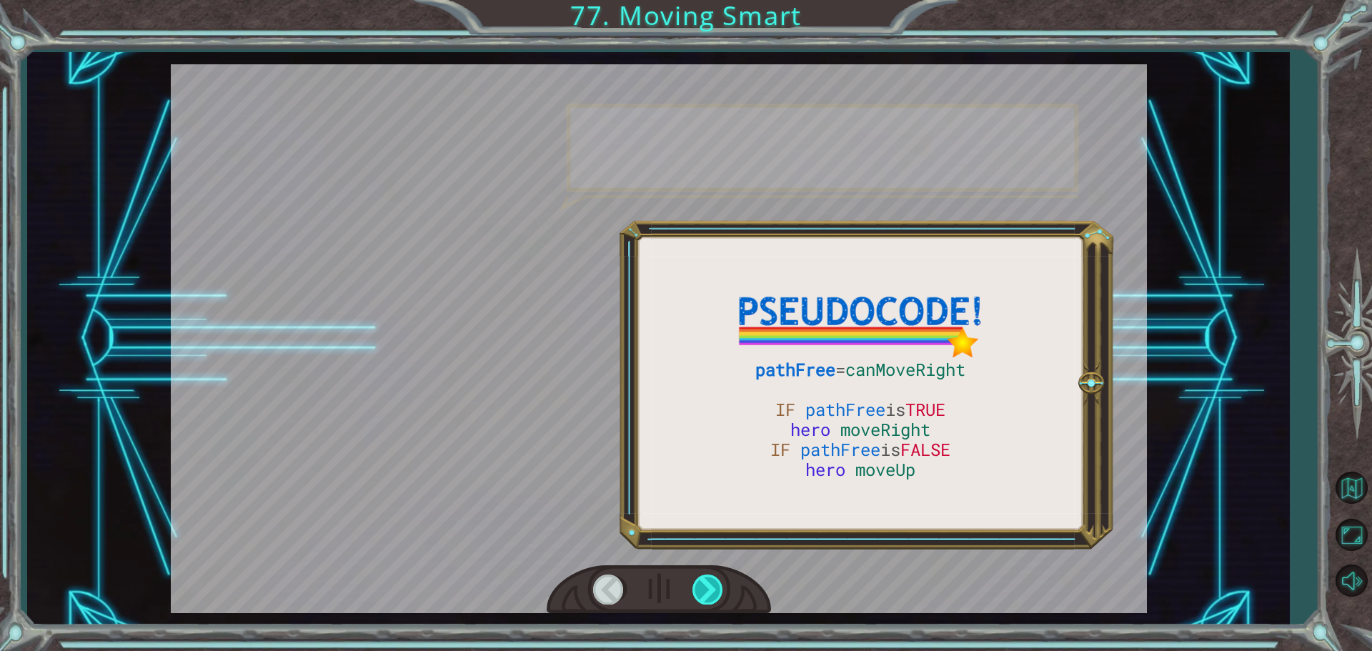
click at [717, 590] on div at bounding box center [708, 589] width 32 height 29
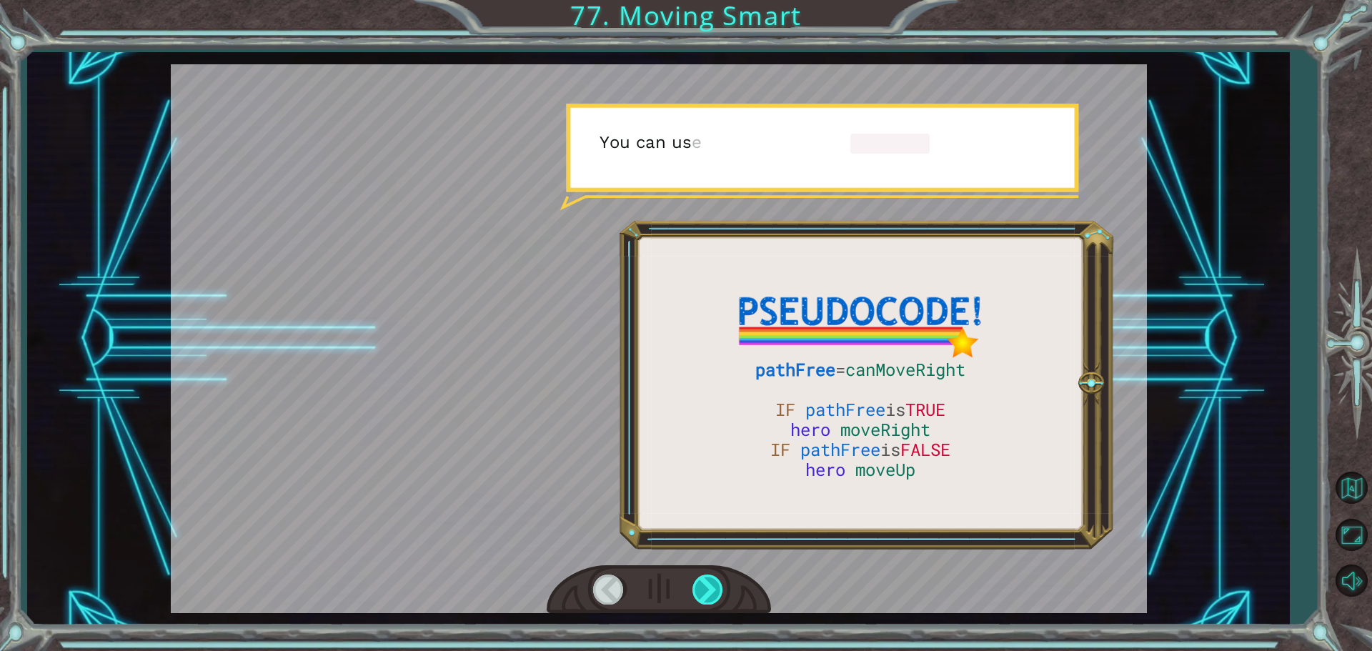
click at [717, 590] on div at bounding box center [708, 589] width 32 height 29
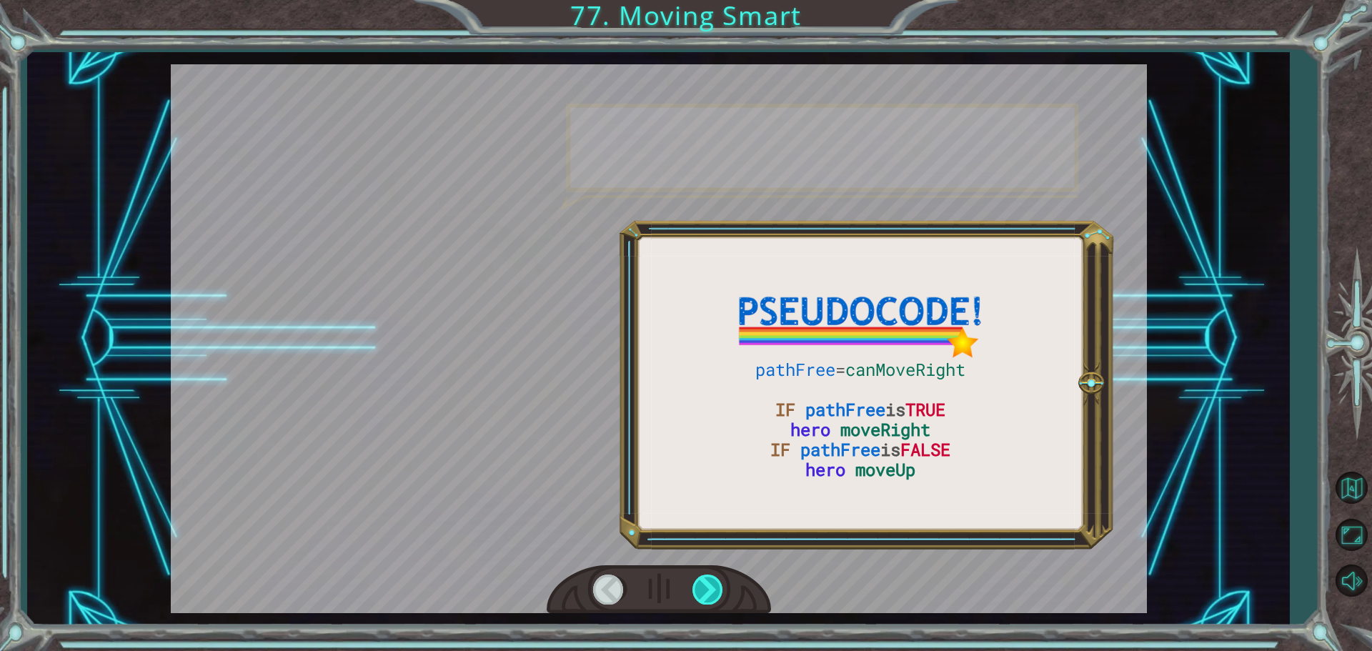
click at [717, 590] on div at bounding box center [708, 589] width 32 height 29
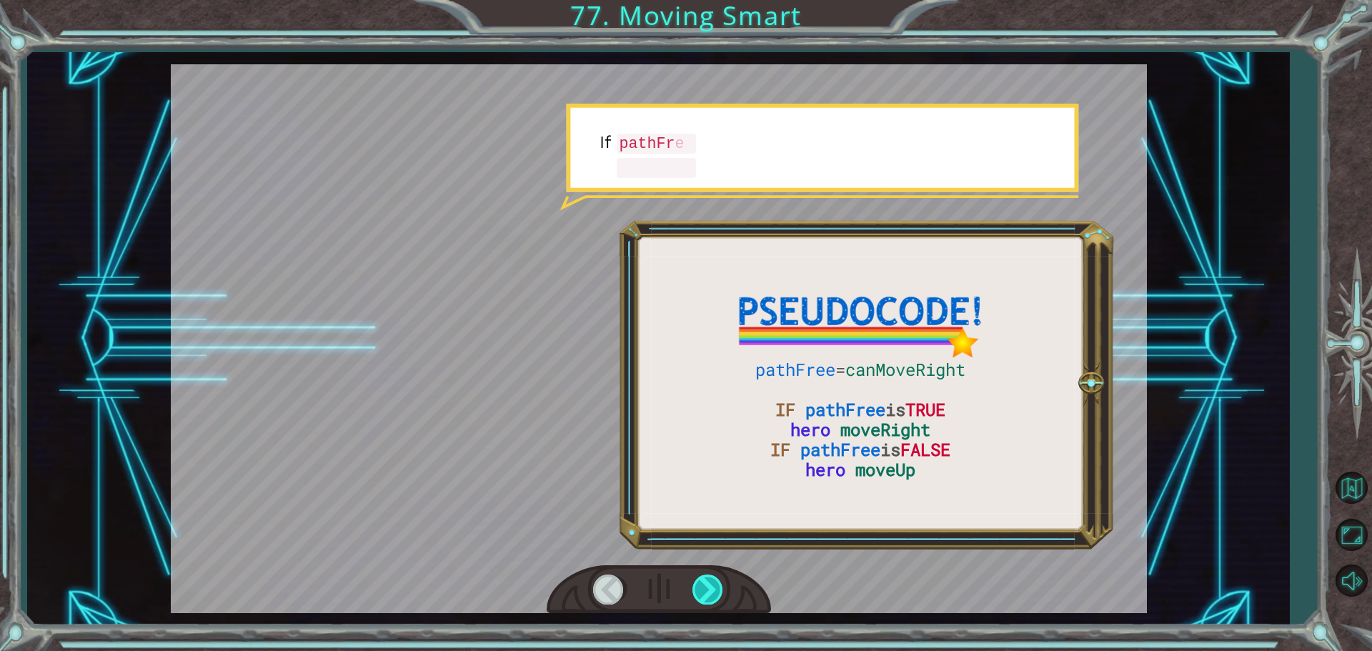
click at [717, 590] on div at bounding box center [708, 589] width 32 height 29
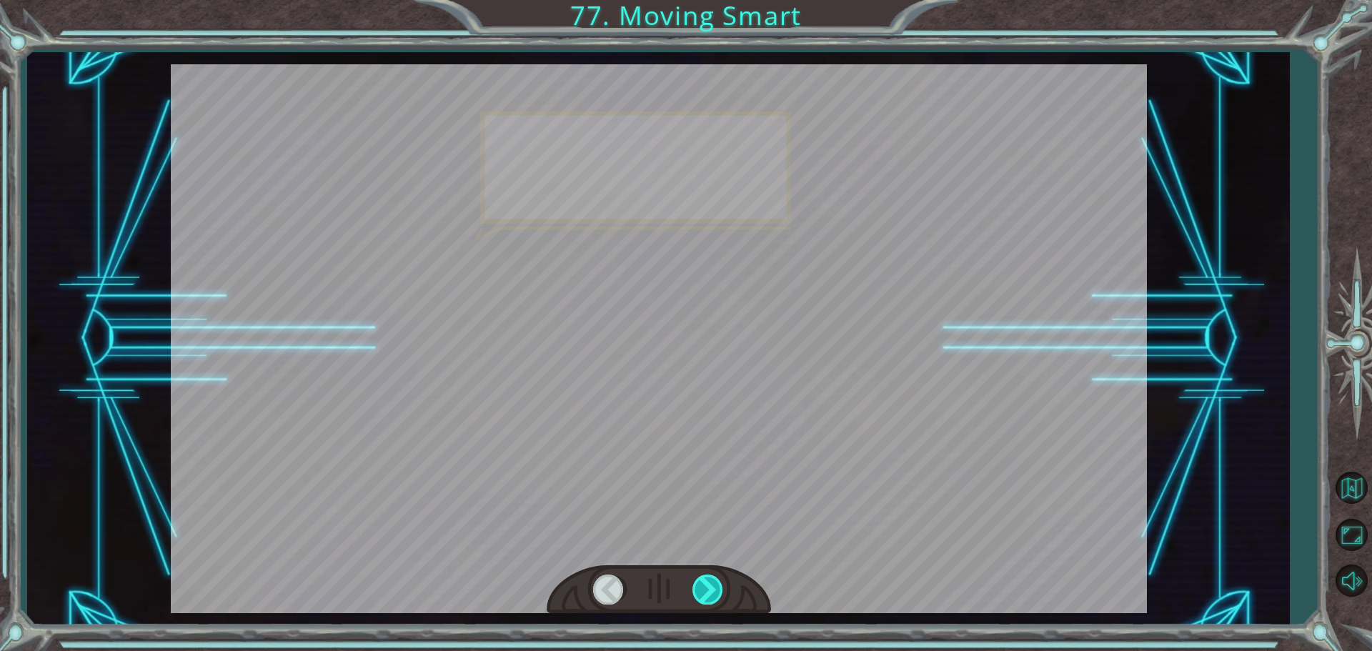
click at [717, 590] on div at bounding box center [708, 589] width 32 height 29
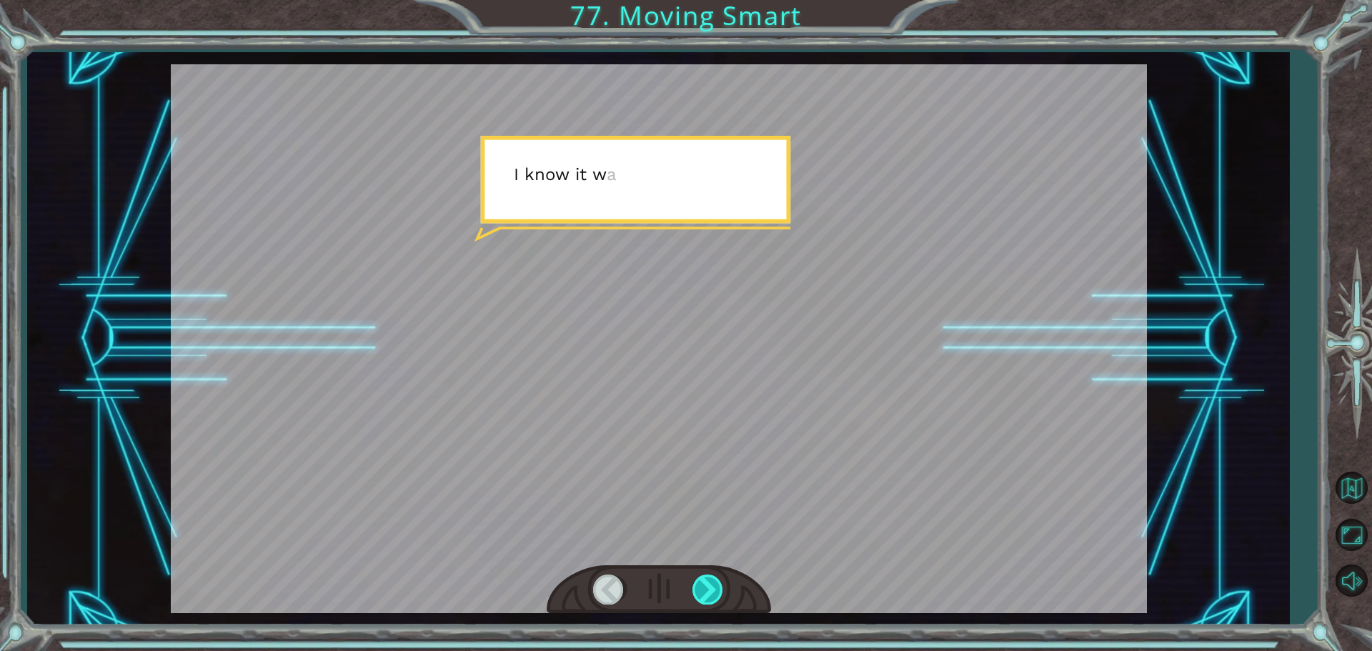
click at [717, 590] on div at bounding box center [708, 589] width 32 height 29
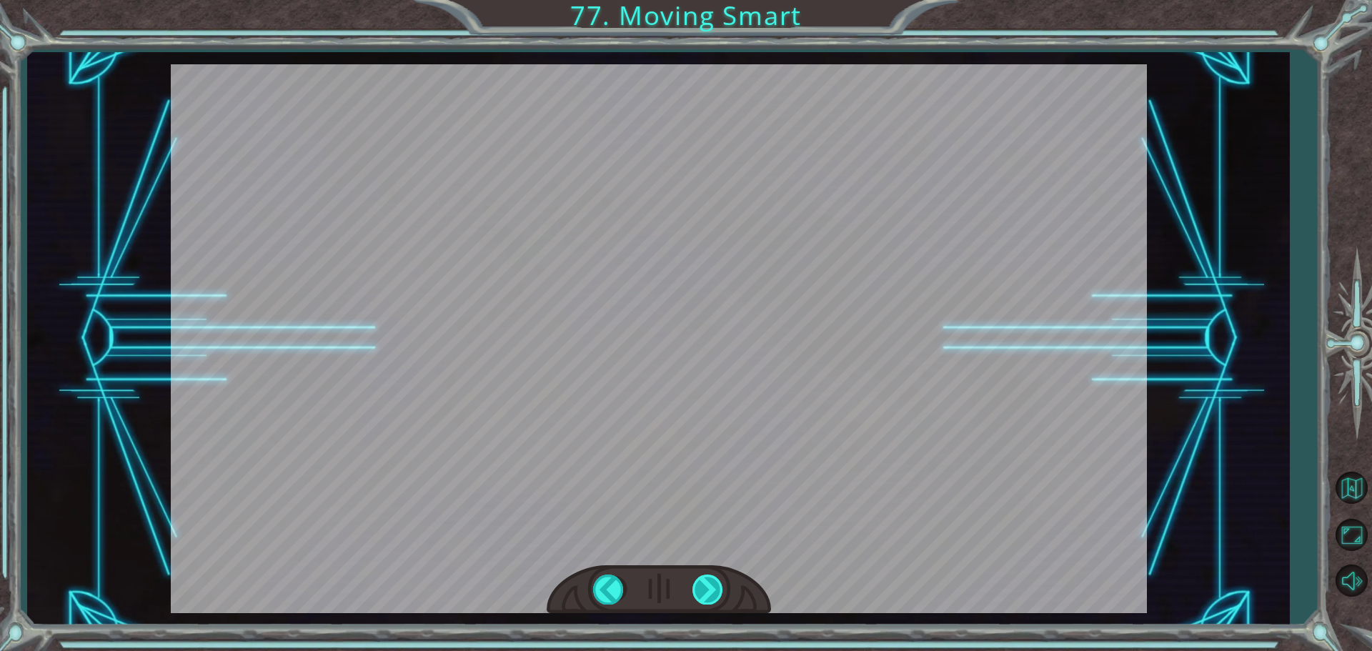
click at [717, 590] on div at bounding box center [708, 589] width 32 height 29
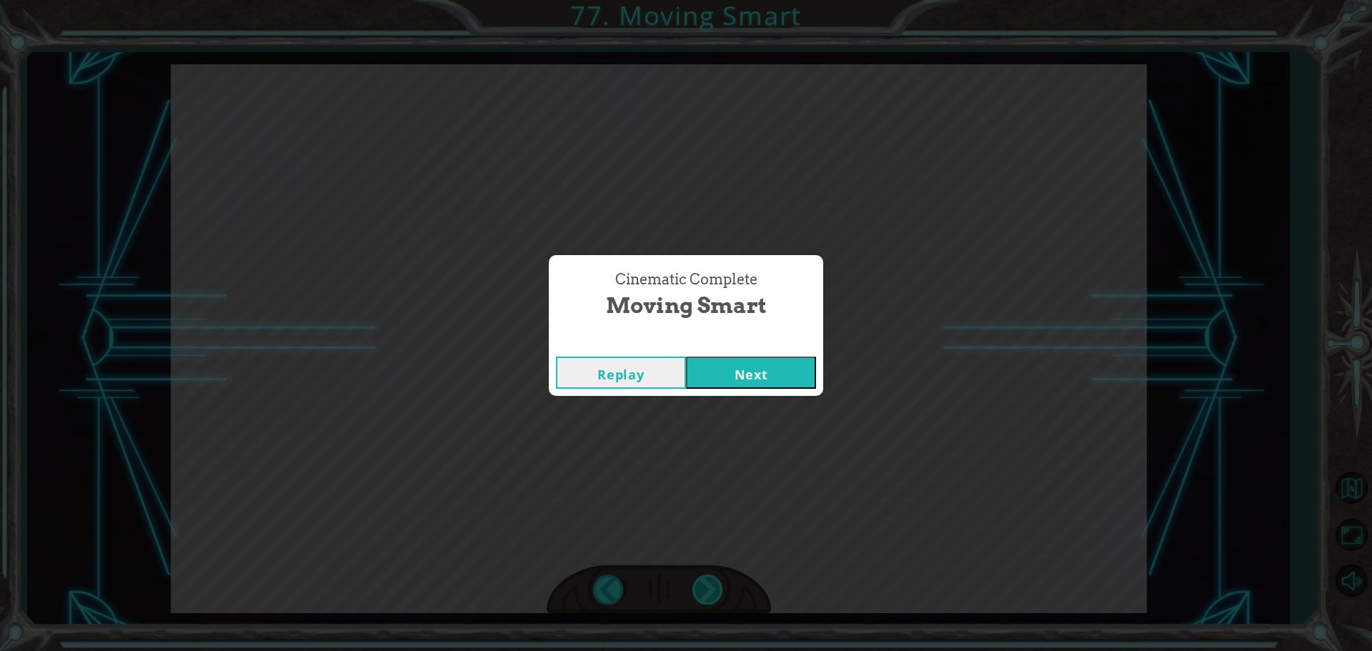
click at [717, 590] on div "Cinematic Complete Moving Smart Replay Next" at bounding box center [686, 325] width 1372 height 651
click at [715, 382] on button "Next" at bounding box center [751, 373] width 130 height 32
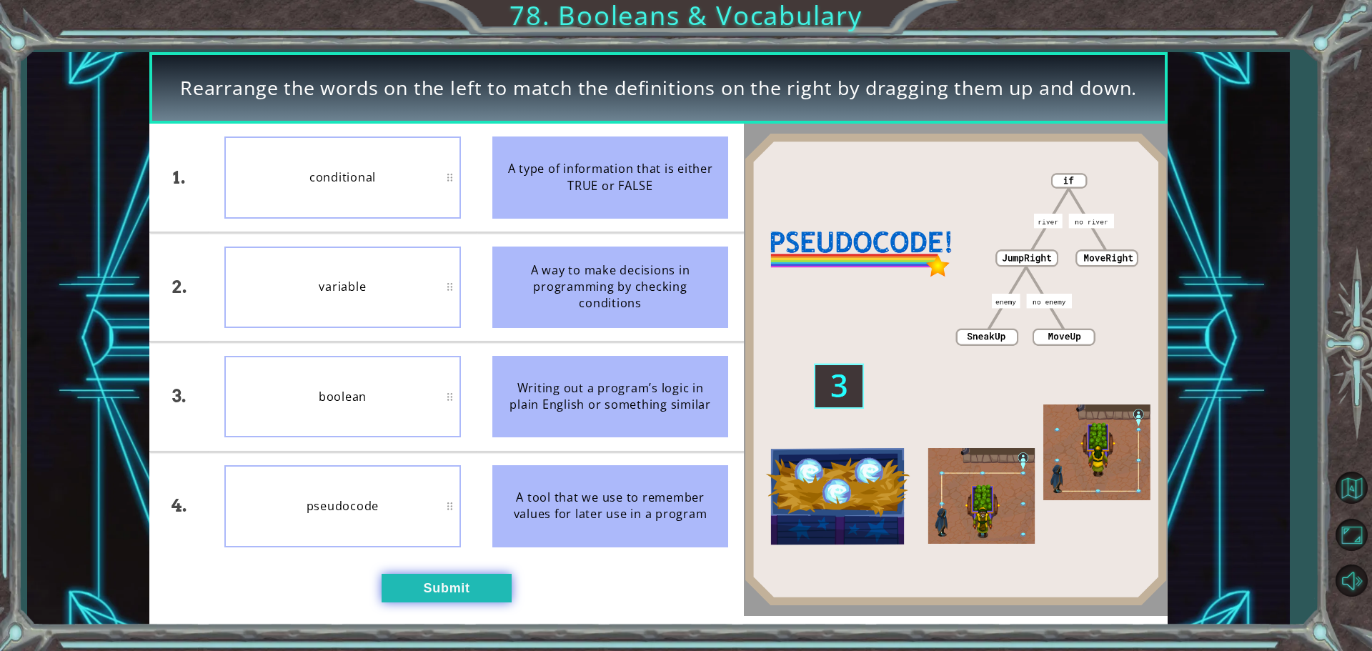
click at [457, 581] on button "Submit" at bounding box center [447, 588] width 130 height 29
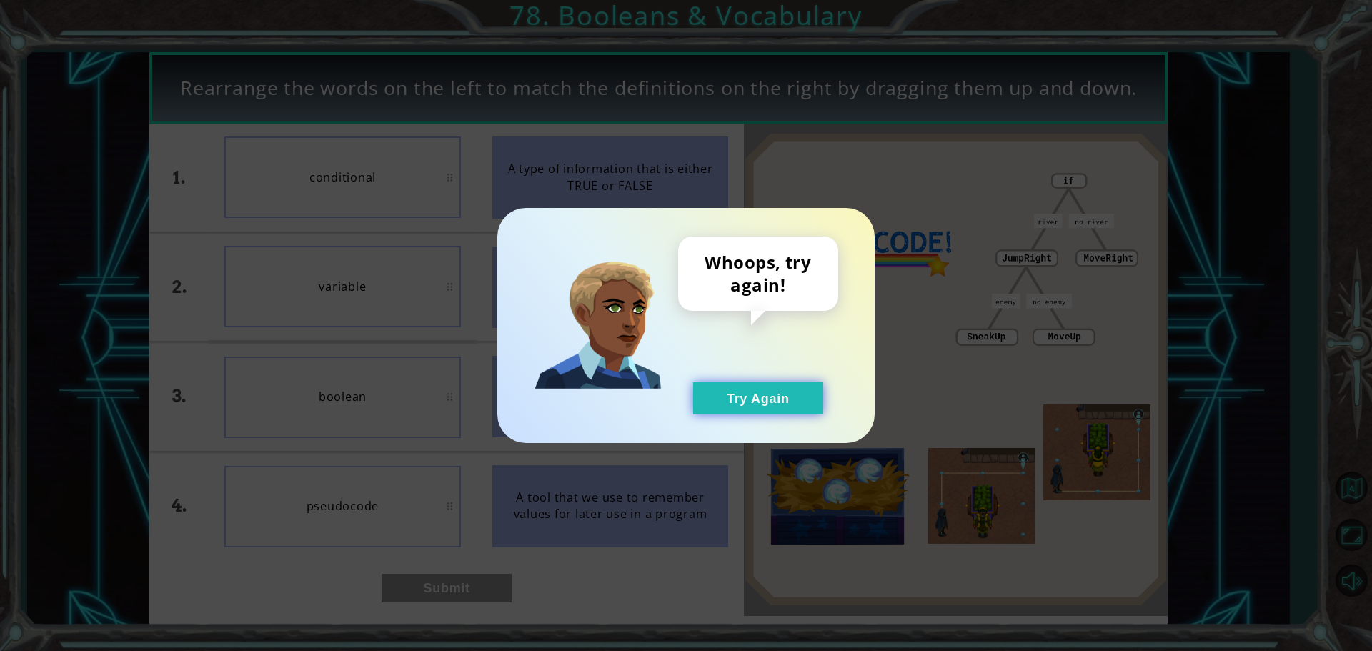
click at [737, 392] on button "Try Again" at bounding box center [758, 398] width 130 height 32
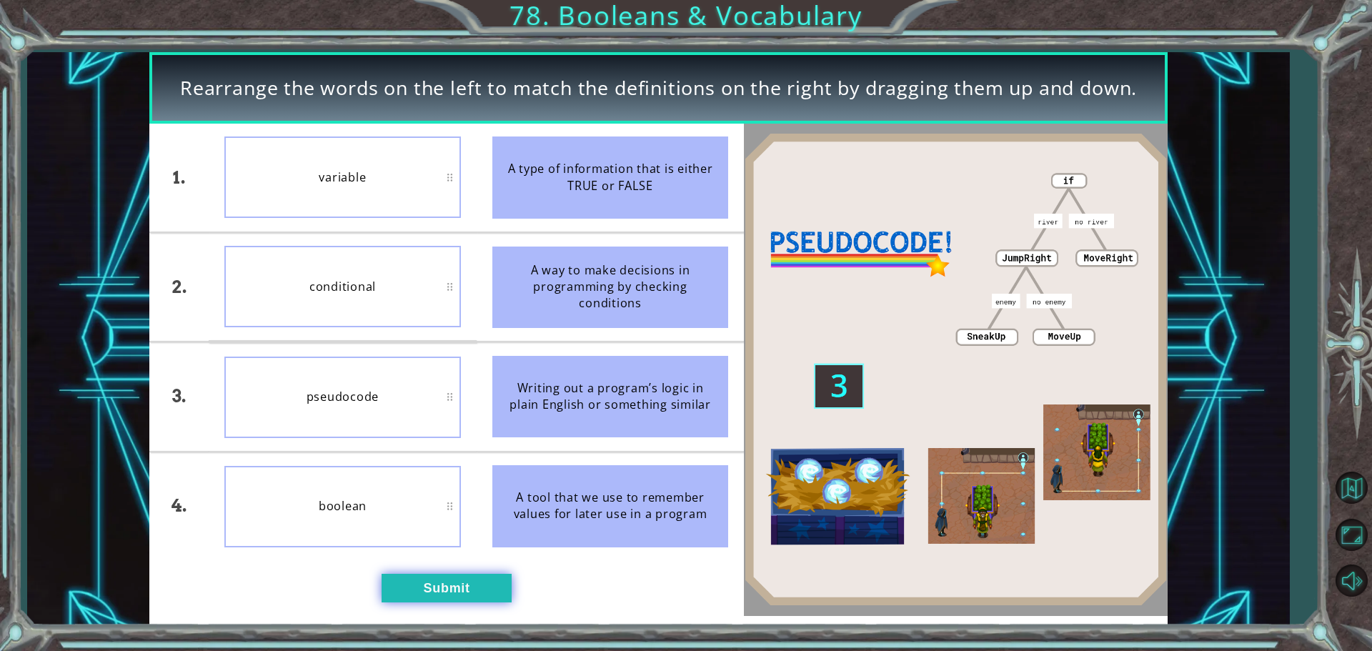
click at [469, 585] on button "Submit" at bounding box center [447, 588] width 130 height 29
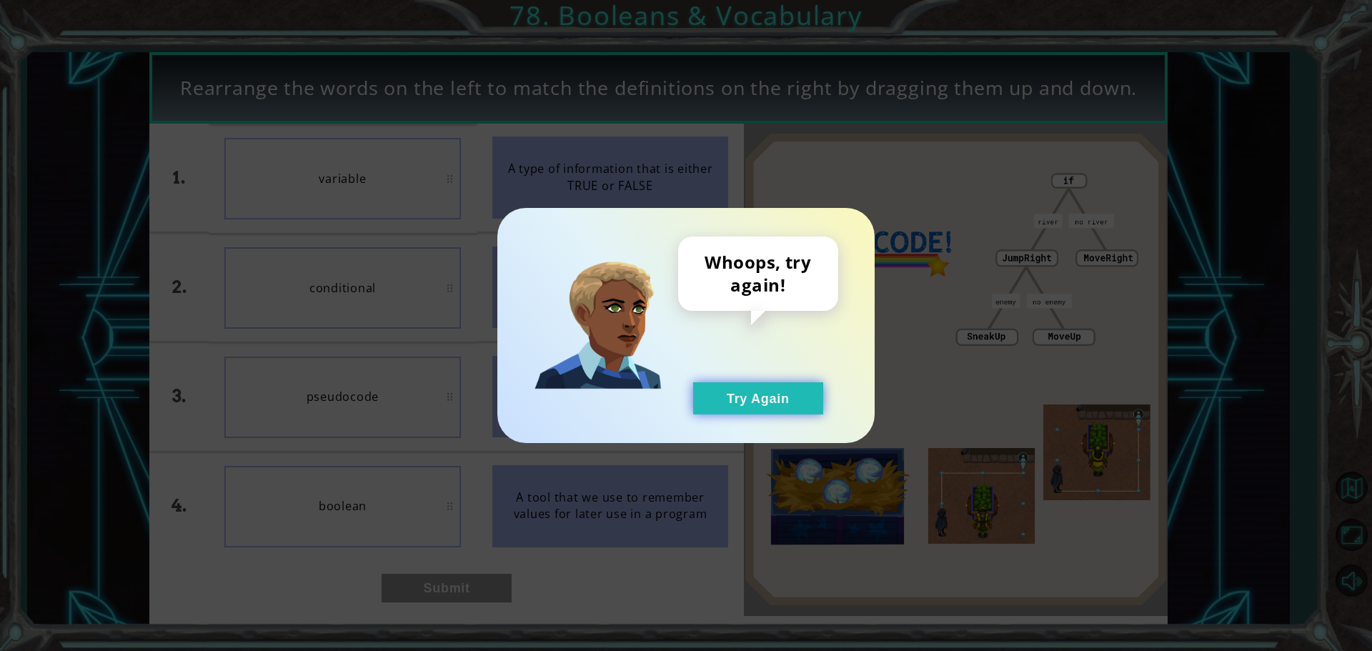
click at [729, 413] on button "Try Again" at bounding box center [758, 398] width 130 height 32
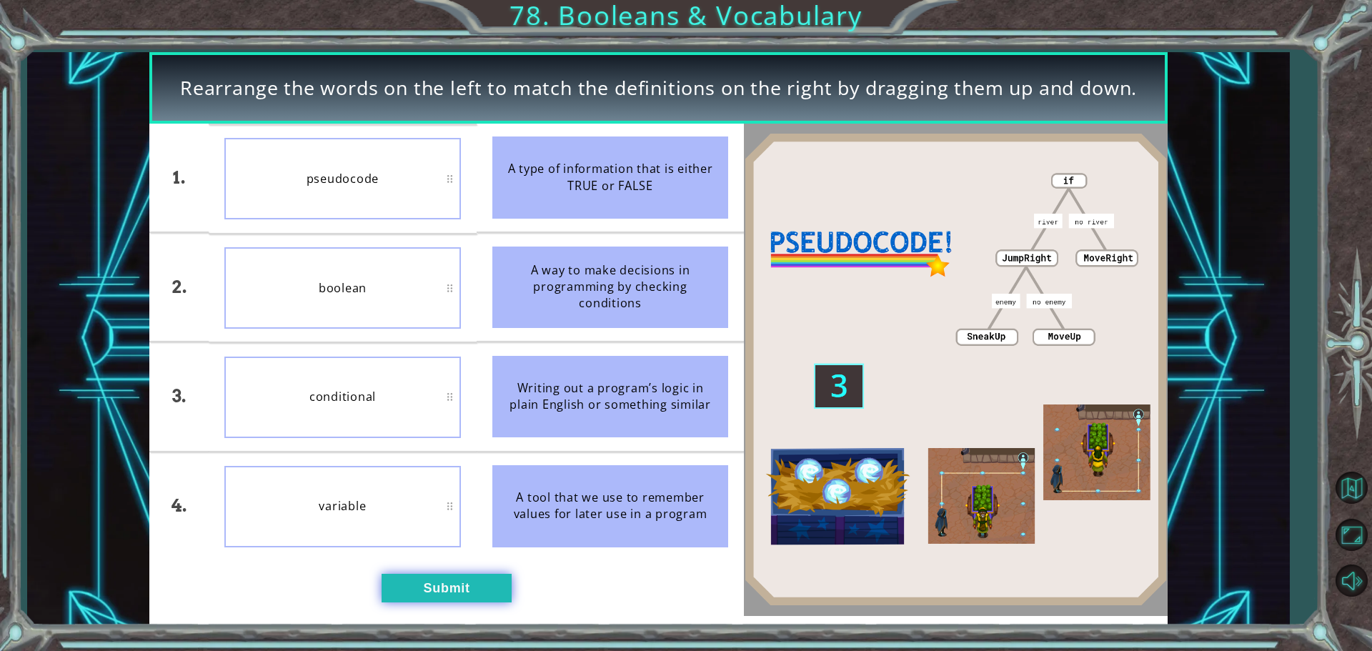
click at [459, 589] on button "Submit" at bounding box center [447, 588] width 130 height 29
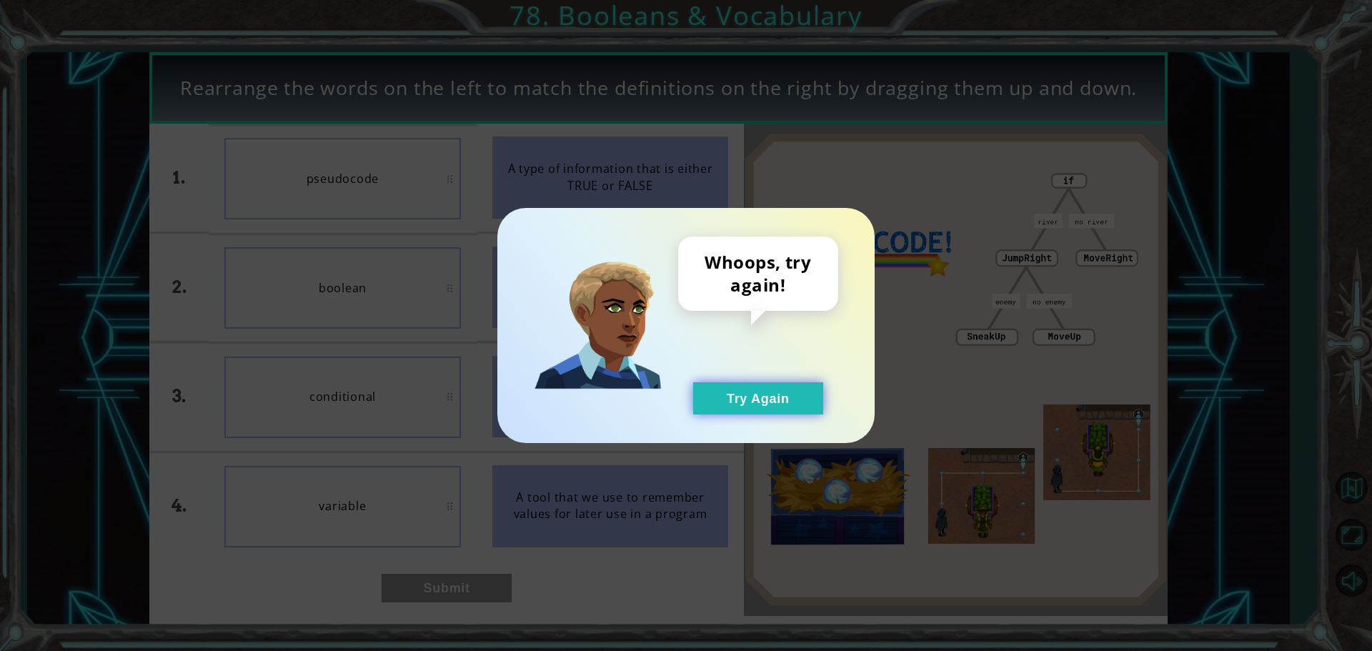
click at [717, 392] on button "Try Again" at bounding box center [758, 398] width 130 height 32
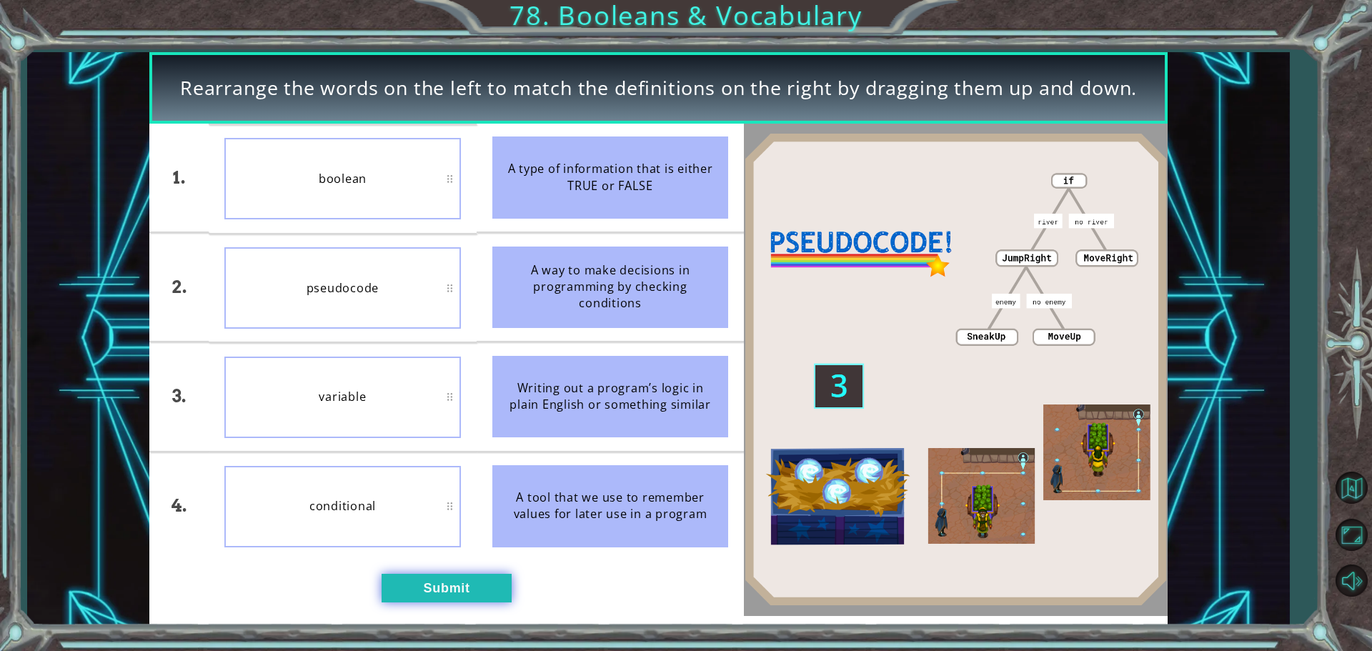
click at [467, 580] on button "Submit" at bounding box center [447, 588] width 130 height 29
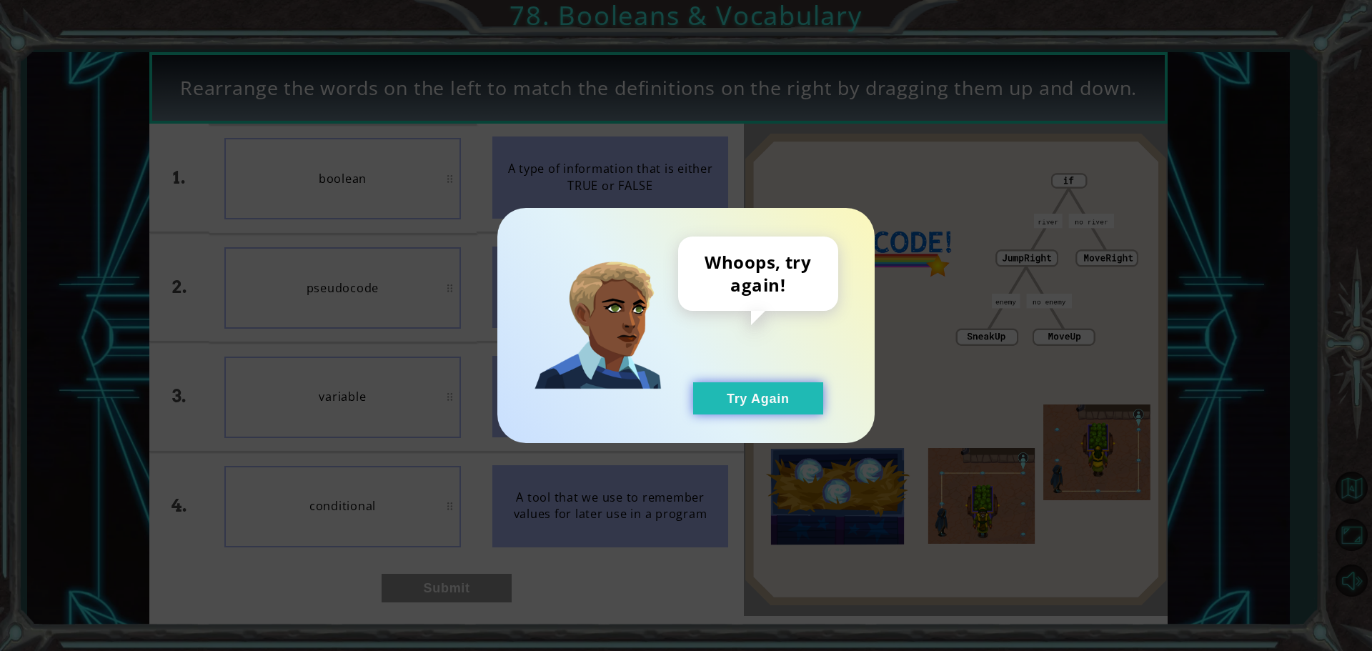
click at [722, 404] on button "Try Again" at bounding box center [758, 398] width 130 height 32
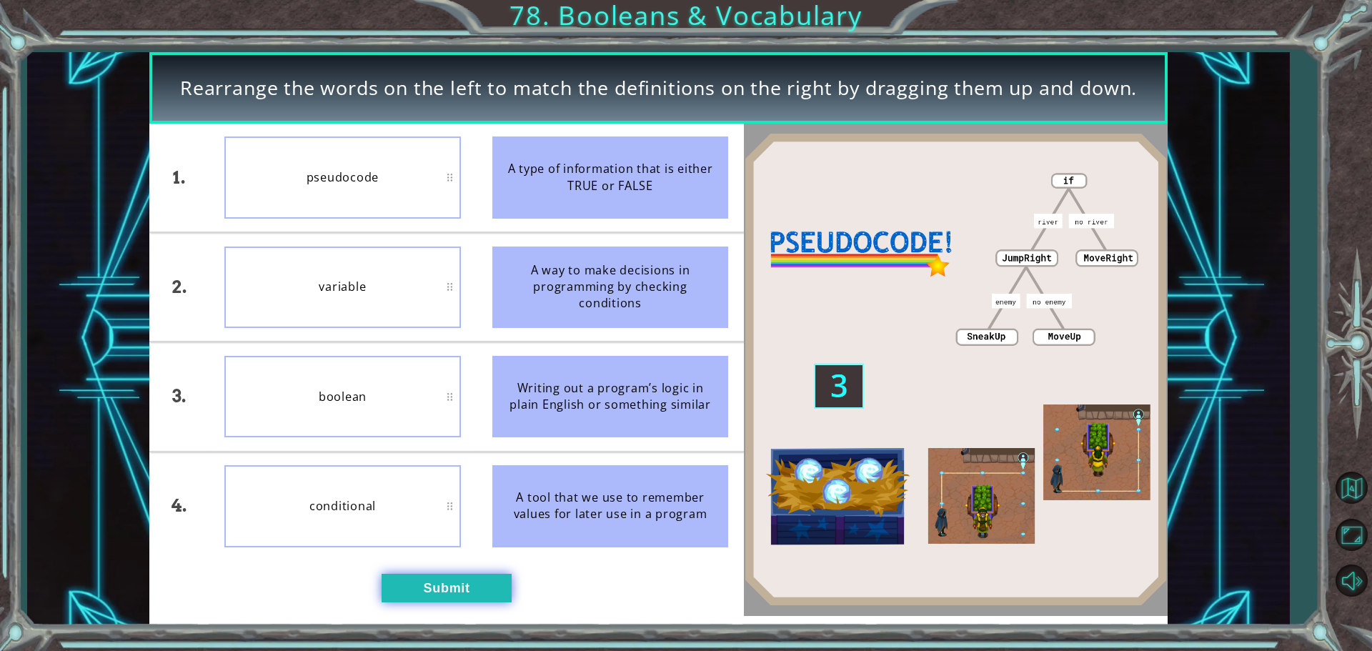
click at [452, 584] on button "Submit" at bounding box center [447, 588] width 130 height 29
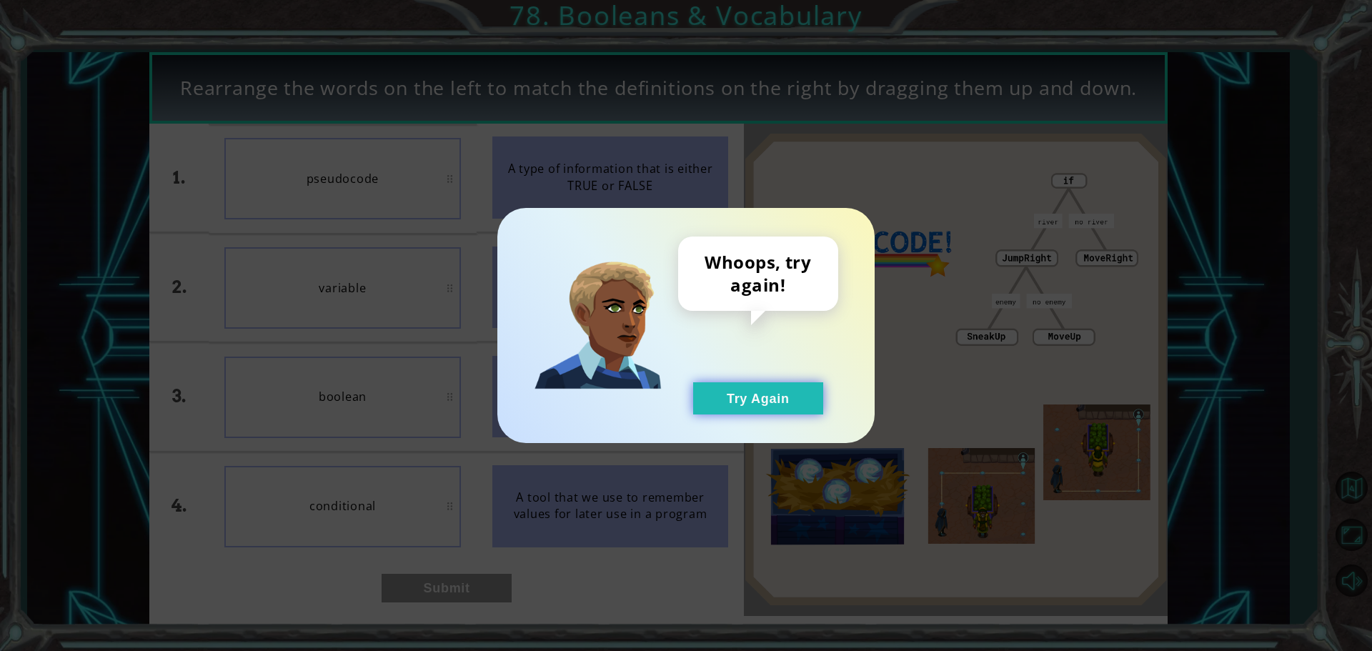
click at [788, 395] on button "Try Again" at bounding box center [758, 398] width 130 height 32
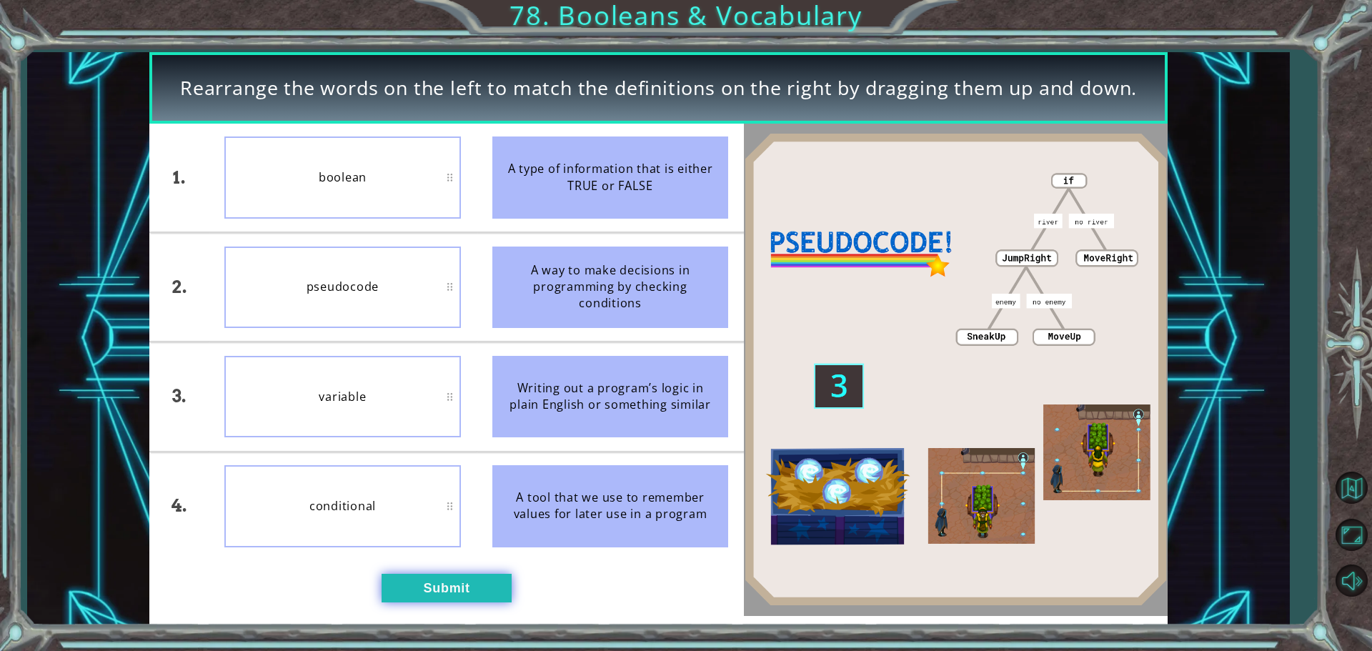
click at [447, 583] on button "Submit" at bounding box center [447, 588] width 130 height 29
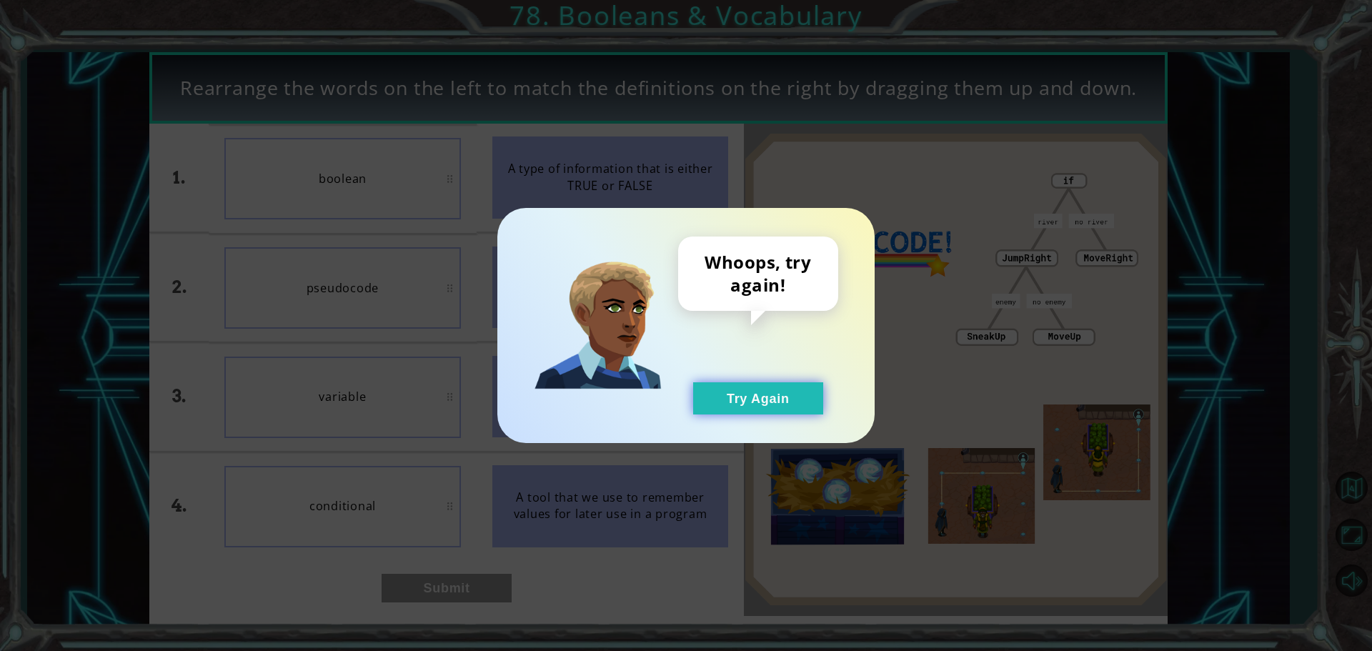
click at [784, 402] on button "Try Again" at bounding box center [758, 398] width 130 height 32
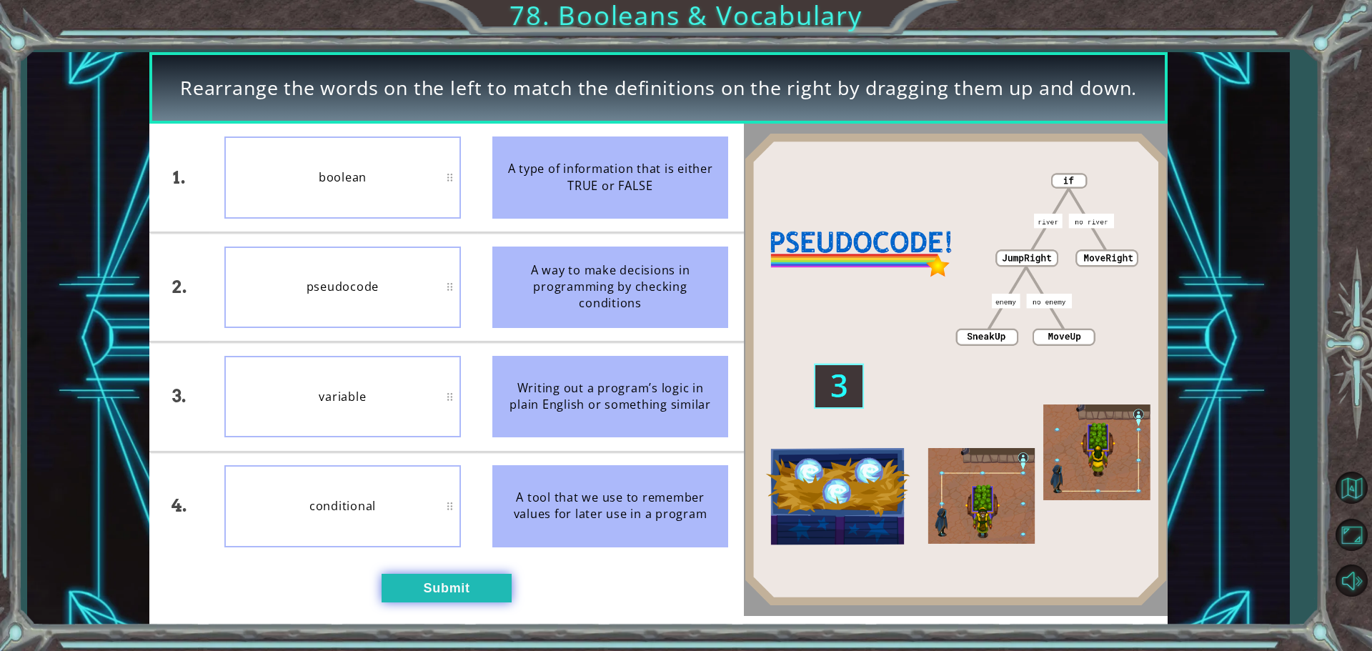
click at [446, 590] on button "Submit" at bounding box center [447, 588] width 130 height 29
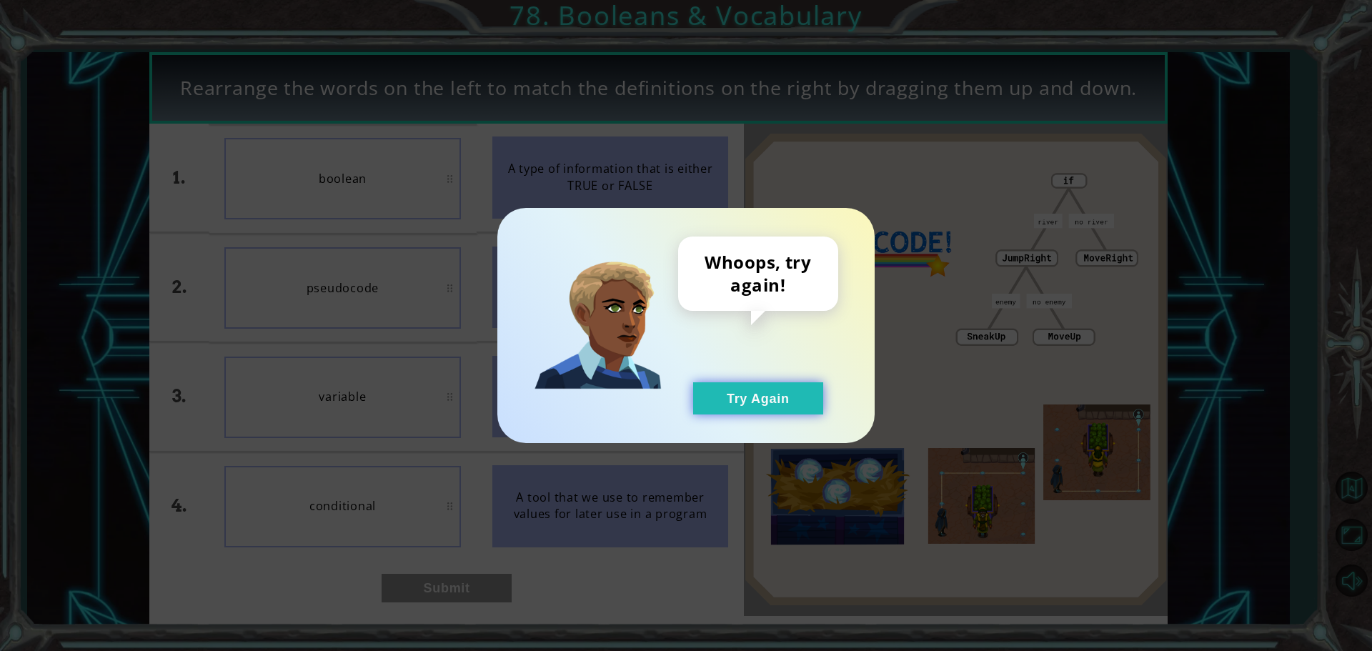
click at [705, 405] on button "Try Again" at bounding box center [758, 398] width 130 height 32
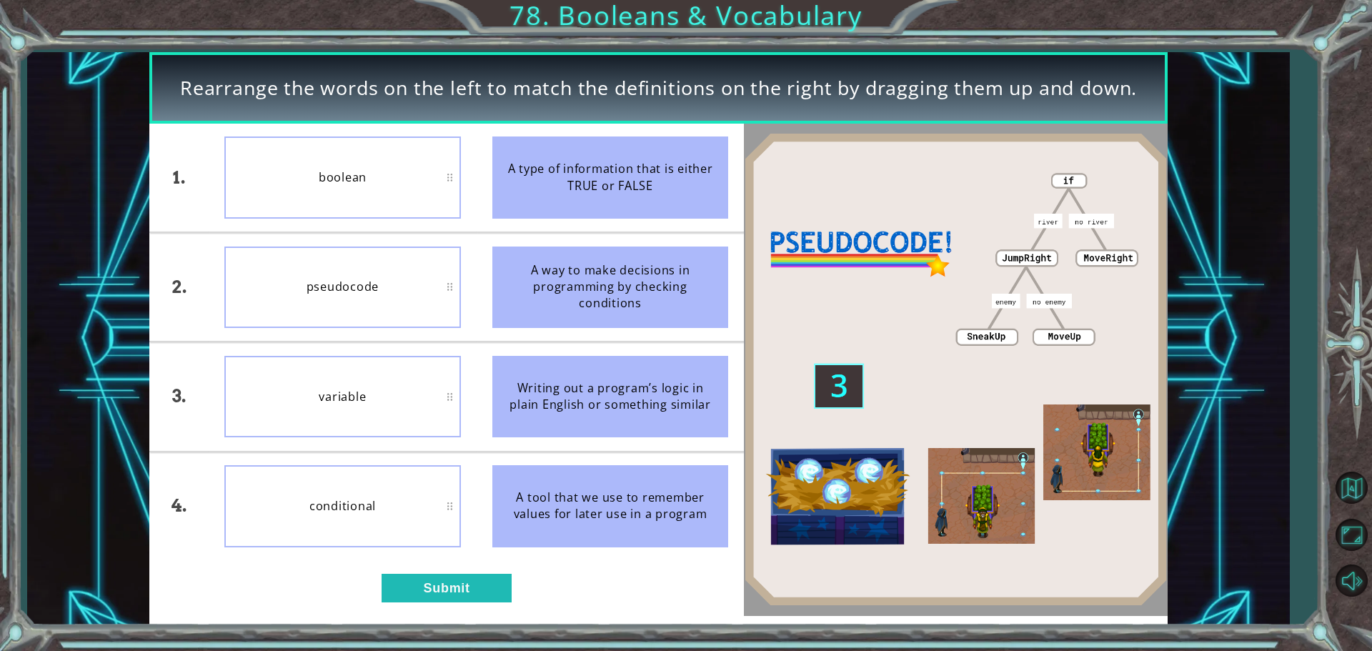
drag, startPoint x: 444, startPoint y: 602, endPoint x: 444, endPoint y: 595, distance: 7.9
click at [444, 602] on div "1. 2. 3. 4. boolean pseudocode variable conditional A type of information that …" at bounding box center [446, 370] width 595 height 492
click at [444, 591] on button "Submit" at bounding box center [447, 588] width 130 height 29
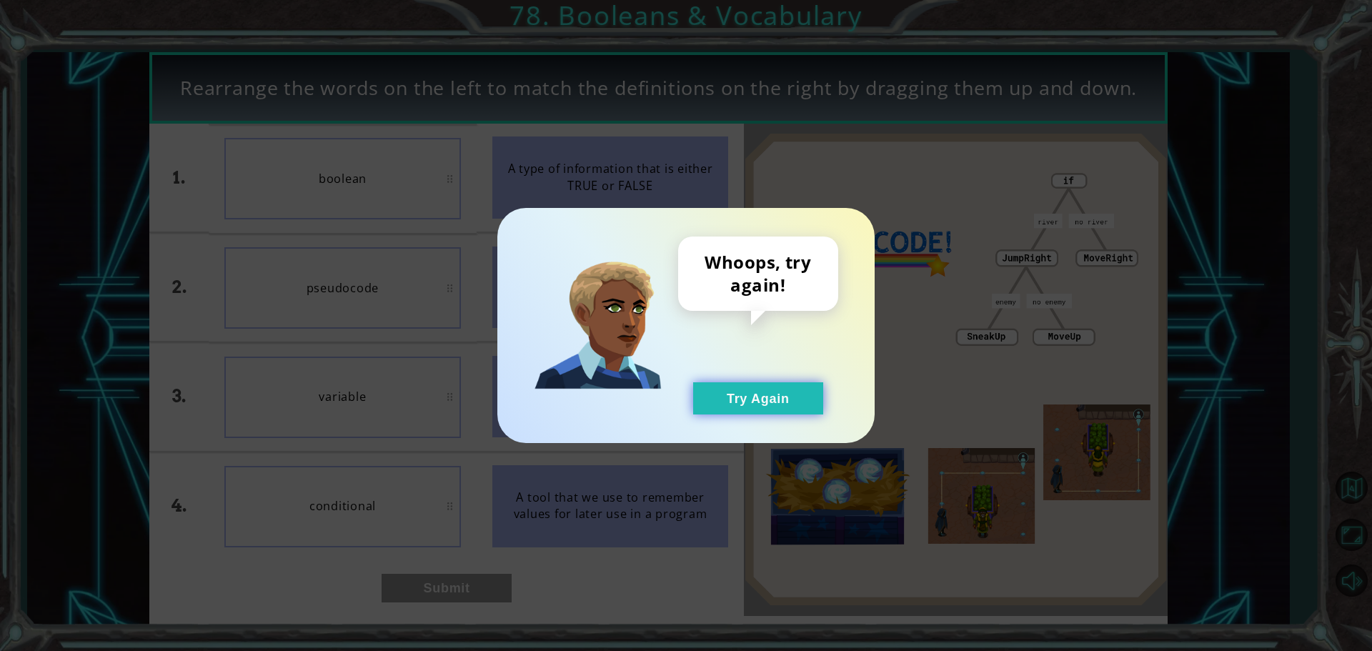
click at [762, 396] on button "Try Again" at bounding box center [758, 398] width 130 height 32
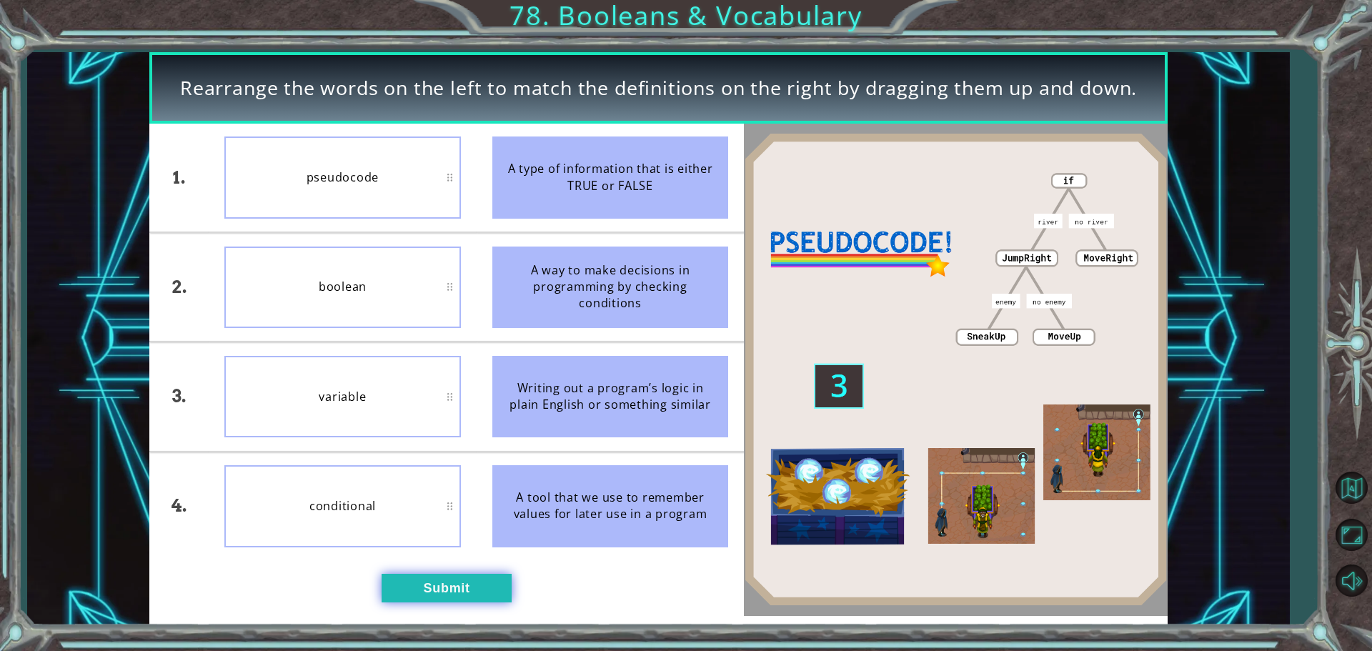
click at [484, 591] on button "Submit" at bounding box center [447, 588] width 130 height 29
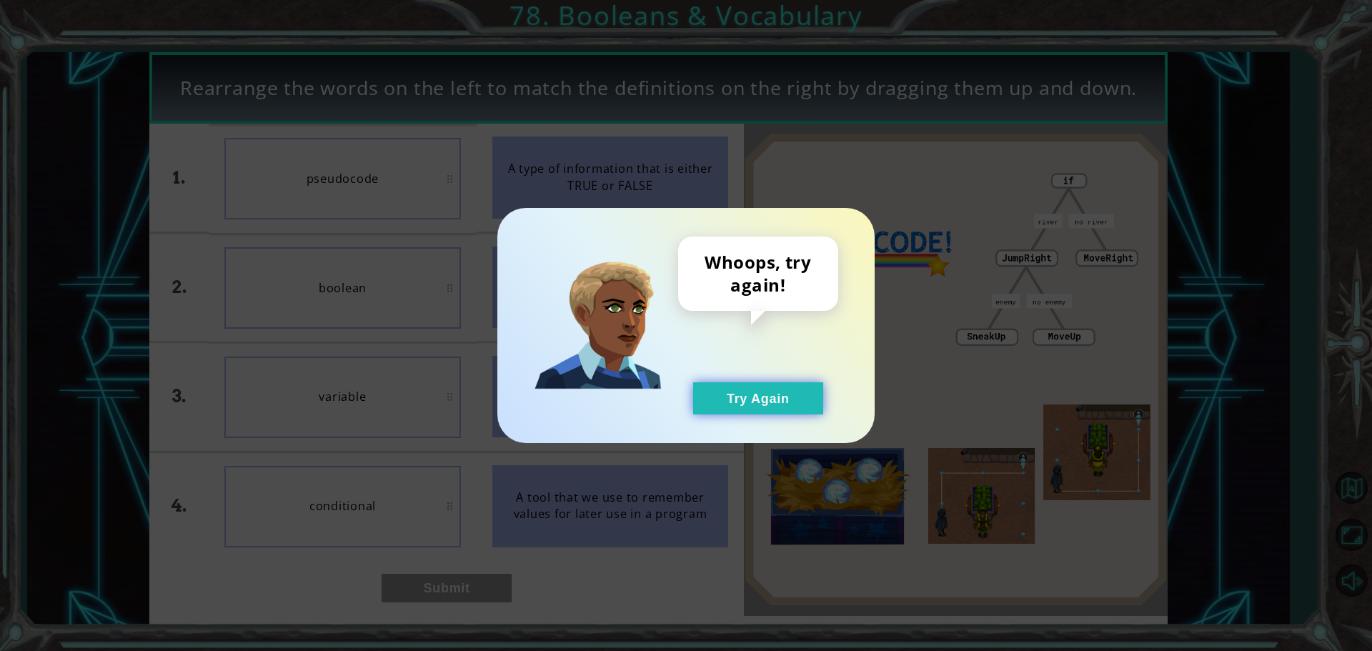
click at [738, 394] on button "Try Again" at bounding box center [758, 398] width 130 height 32
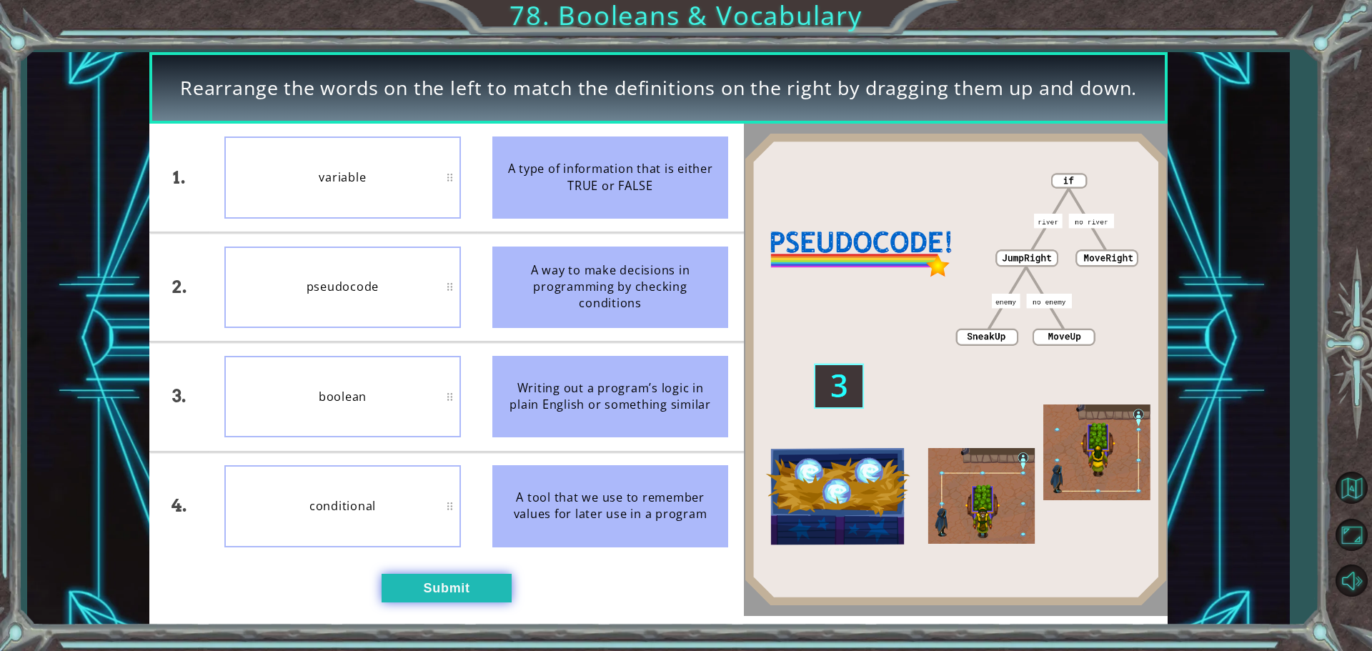
click at [426, 592] on button "Submit" at bounding box center [447, 588] width 130 height 29
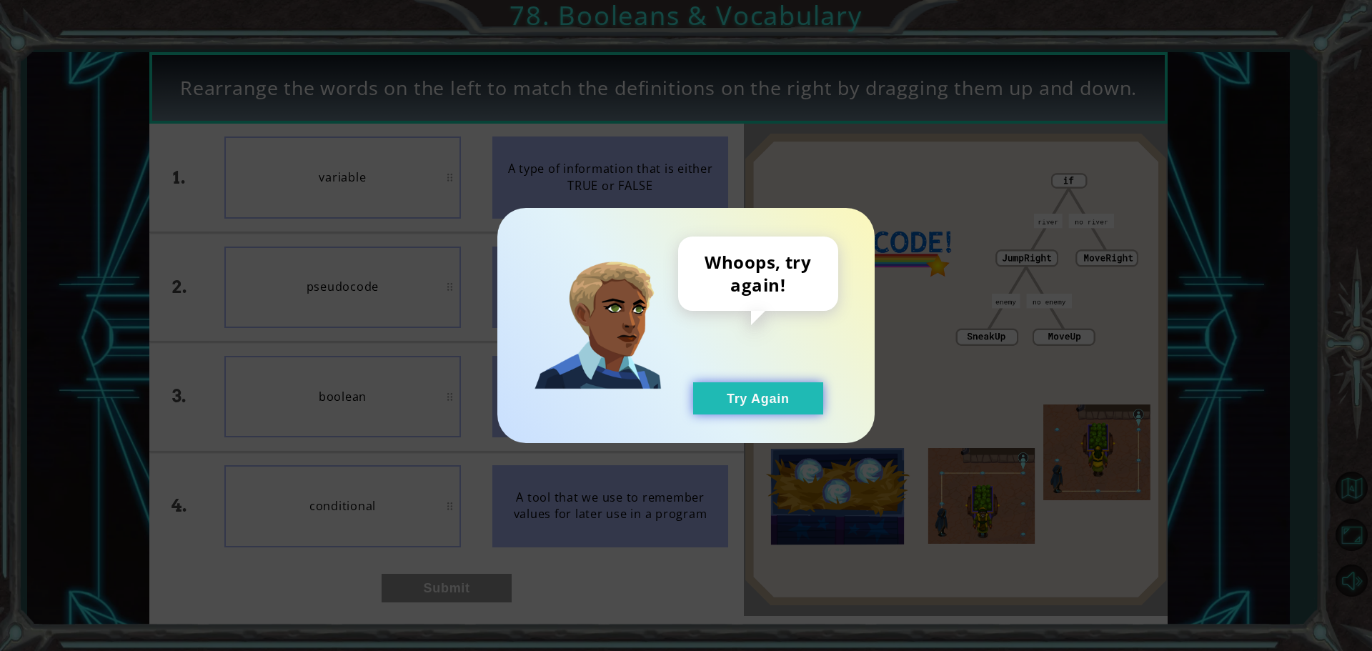
click at [754, 382] on button "Try Again" at bounding box center [758, 398] width 130 height 32
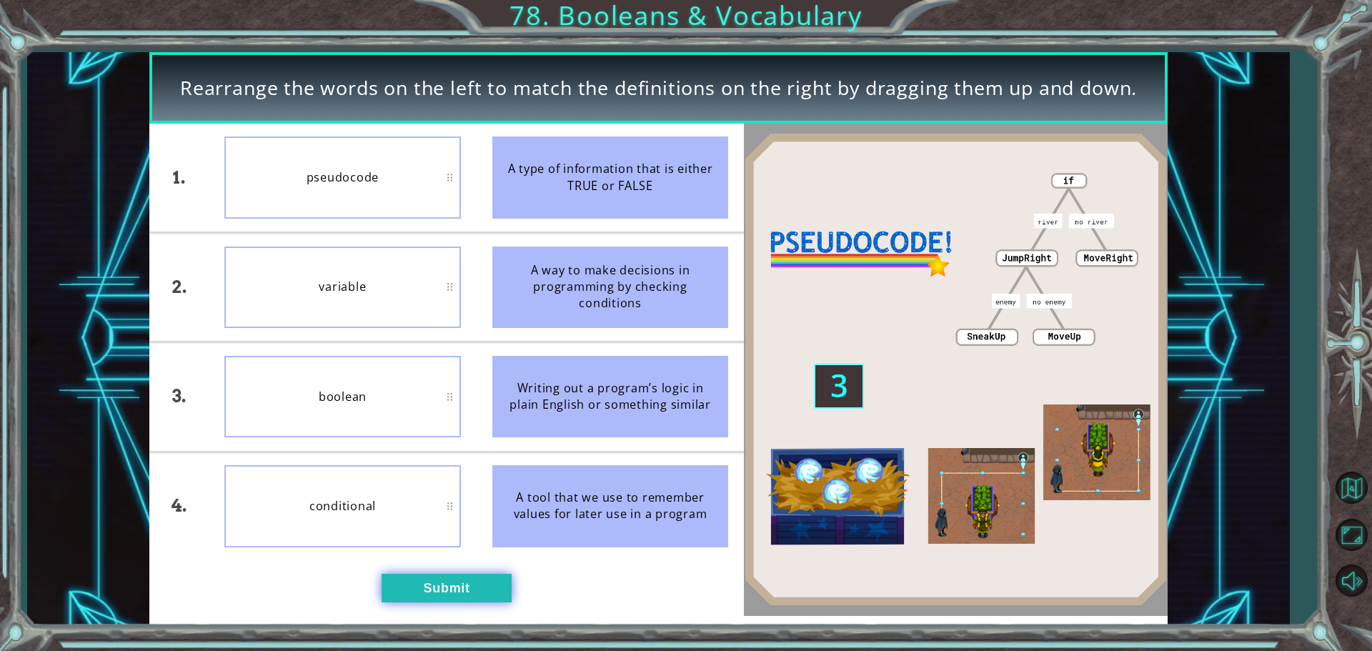
click at [502, 599] on button "Submit" at bounding box center [447, 588] width 130 height 29
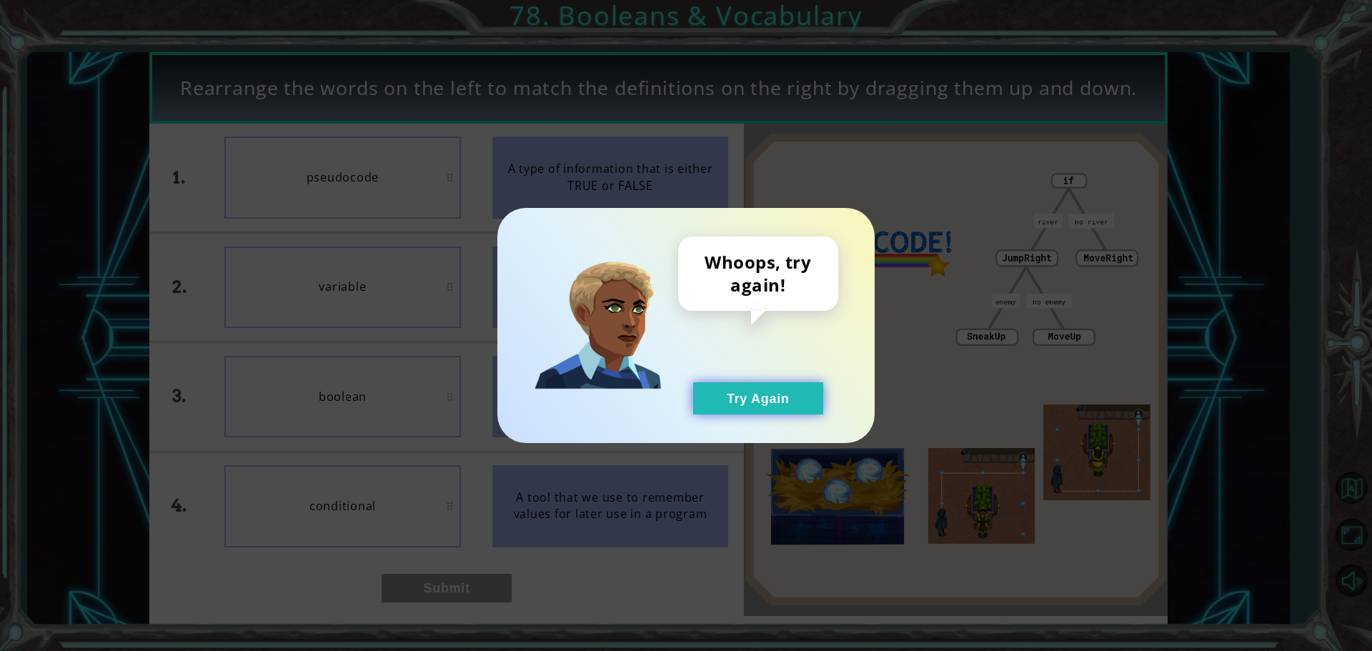
click at [737, 395] on button "Try Again" at bounding box center [758, 398] width 130 height 32
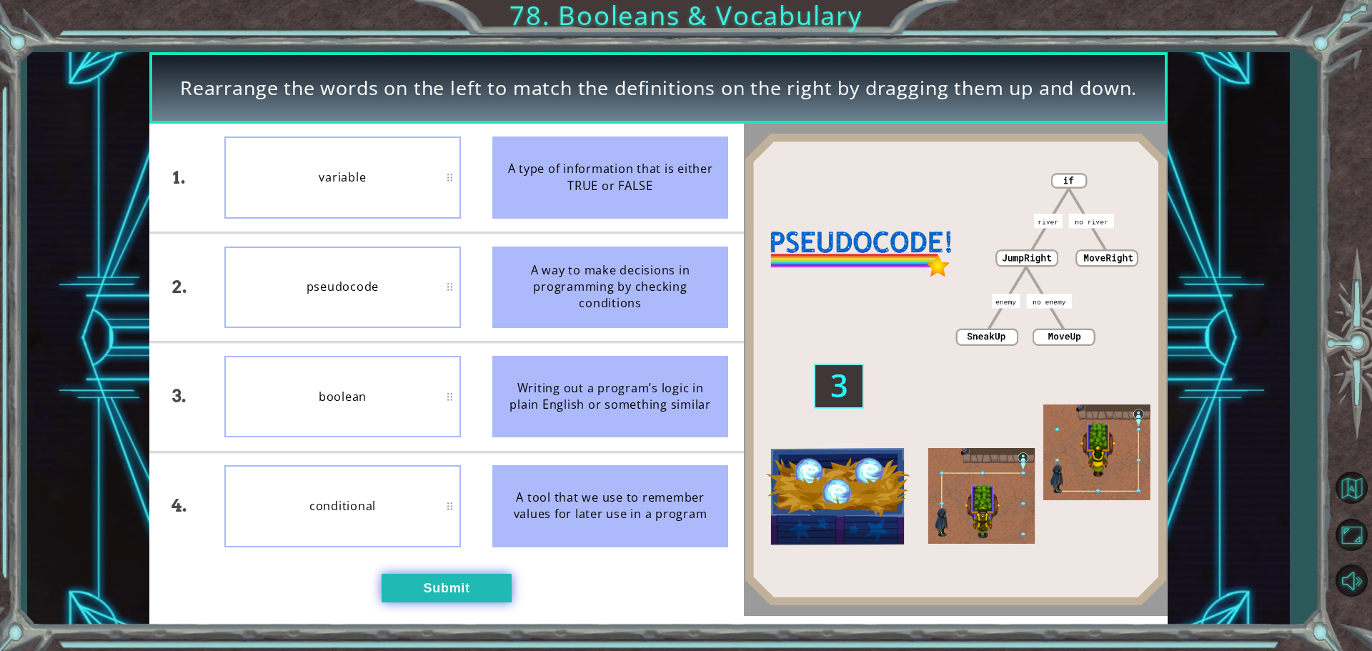
click at [412, 578] on button "Submit" at bounding box center [447, 588] width 130 height 29
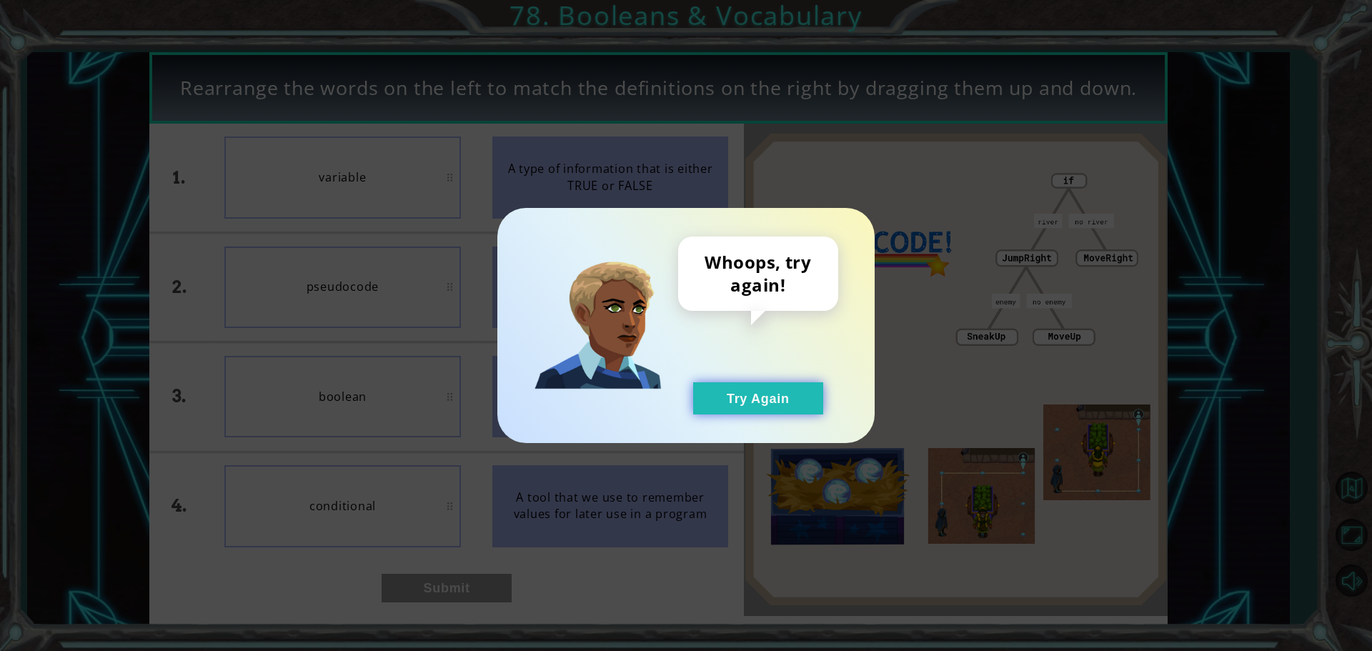
drag, startPoint x: 740, startPoint y: 387, endPoint x: 595, endPoint y: 402, distance: 145.9
click at [743, 387] on button "Try Again" at bounding box center [758, 398] width 130 height 32
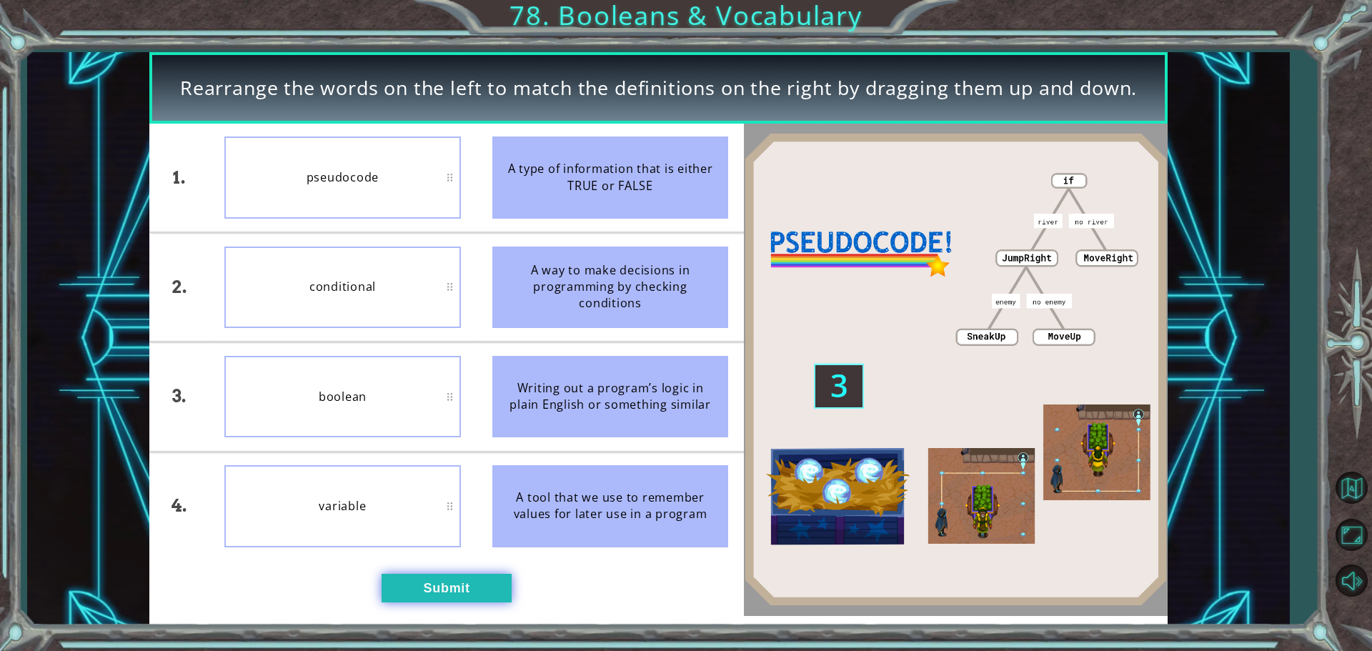
click at [450, 586] on button "Submit" at bounding box center [447, 588] width 130 height 29
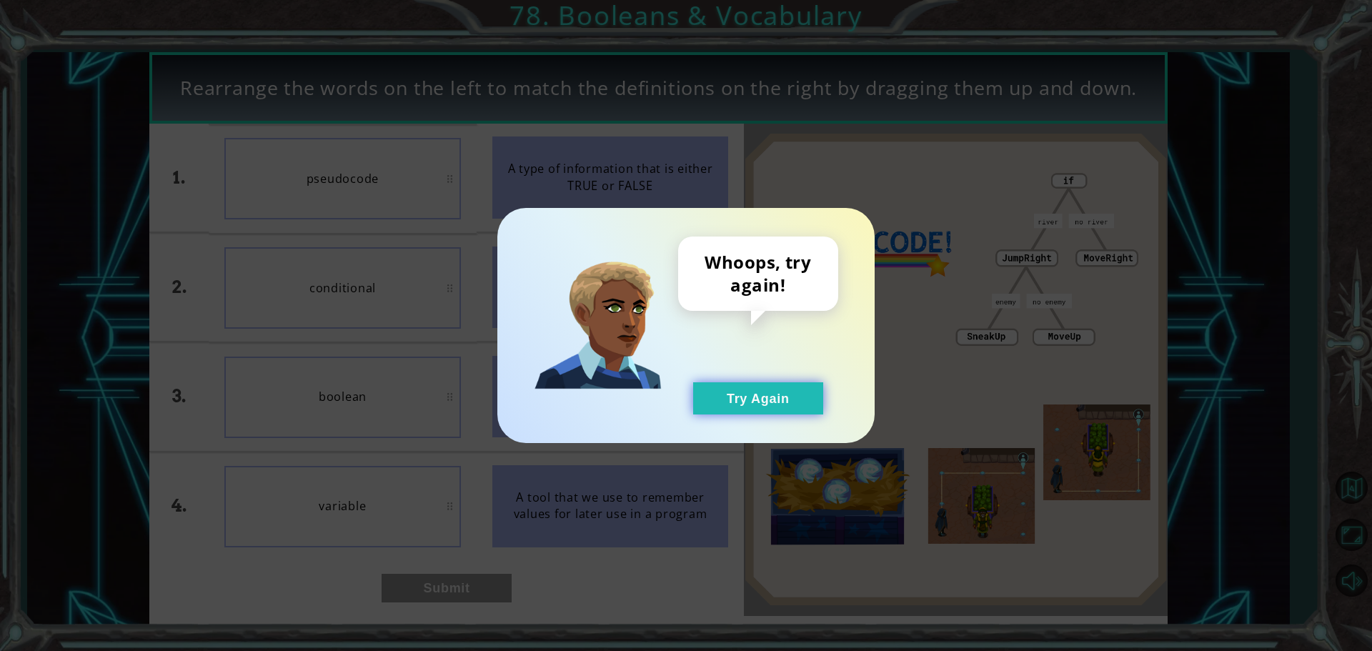
click at [739, 399] on button "Try Again" at bounding box center [758, 398] width 130 height 32
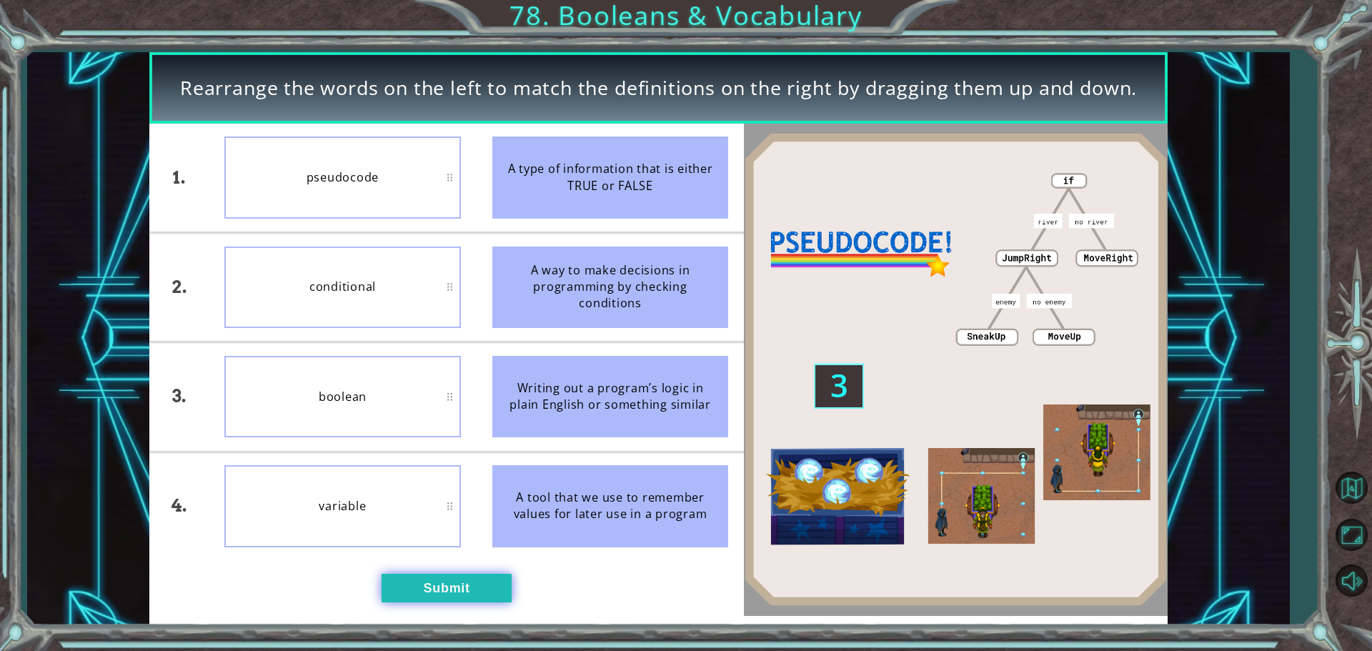
click at [432, 585] on button "Submit" at bounding box center [447, 588] width 130 height 29
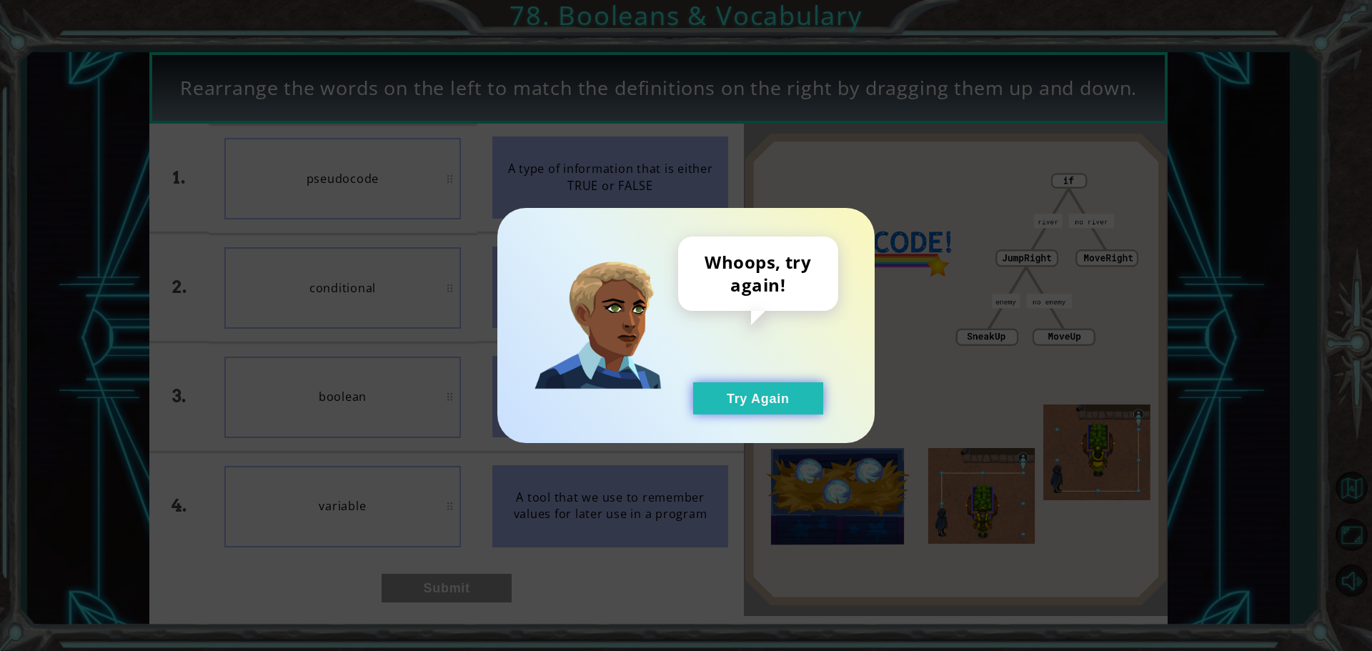
click at [726, 387] on button "Try Again" at bounding box center [758, 398] width 130 height 32
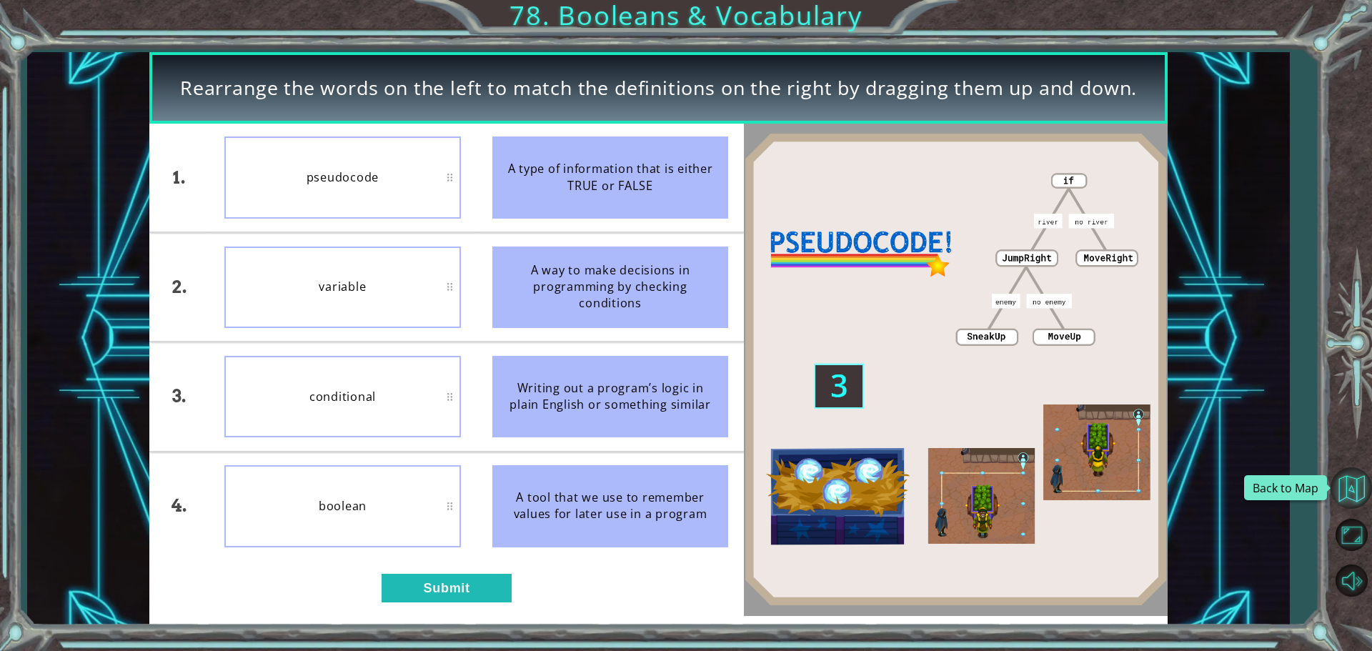
click at [1352, 488] on button "Back to Map" at bounding box center [1351, 487] width 41 height 41
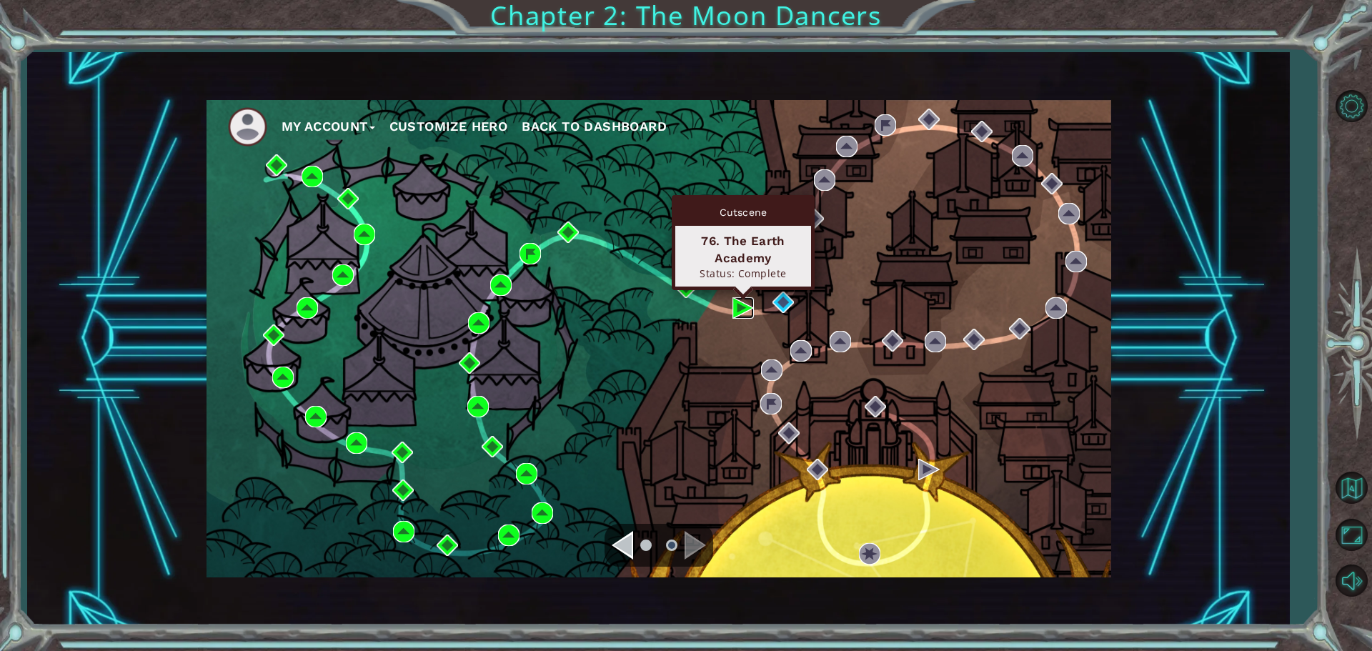
click at [741, 313] on img at bounding box center [742, 307] width 21 height 21
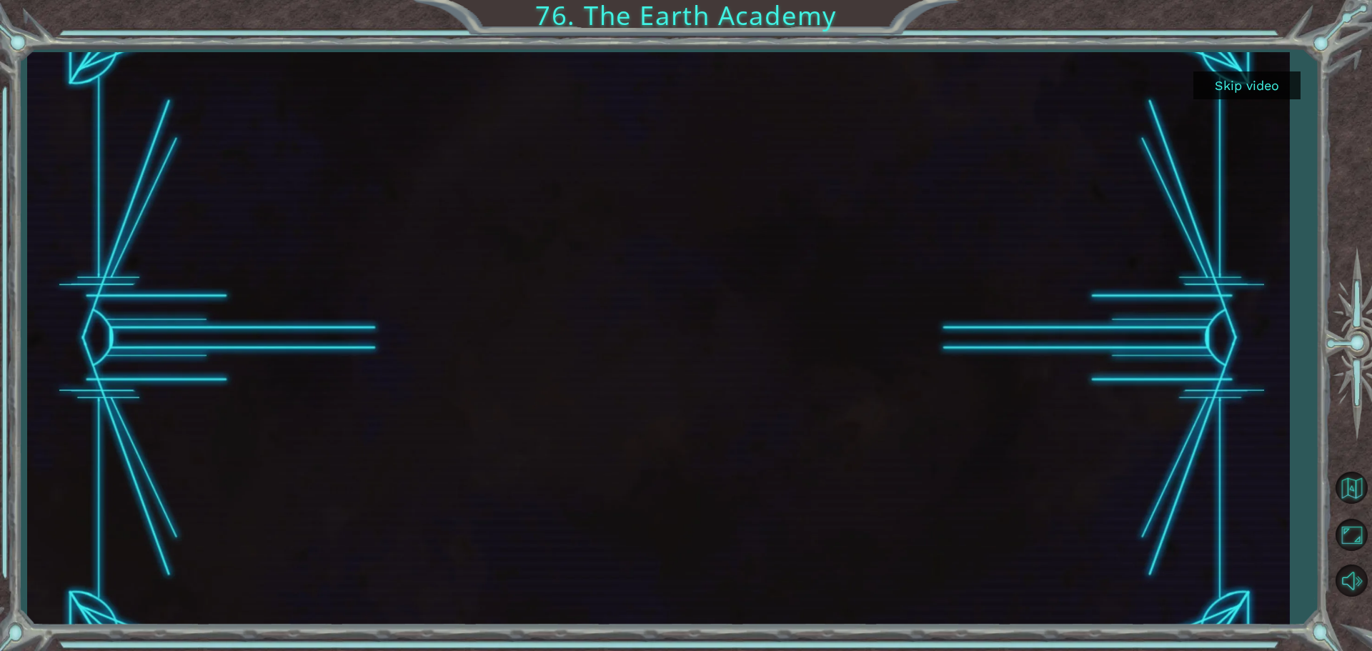
click at [1240, 77] on button "Skip video" at bounding box center [1246, 85] width 107 height 28
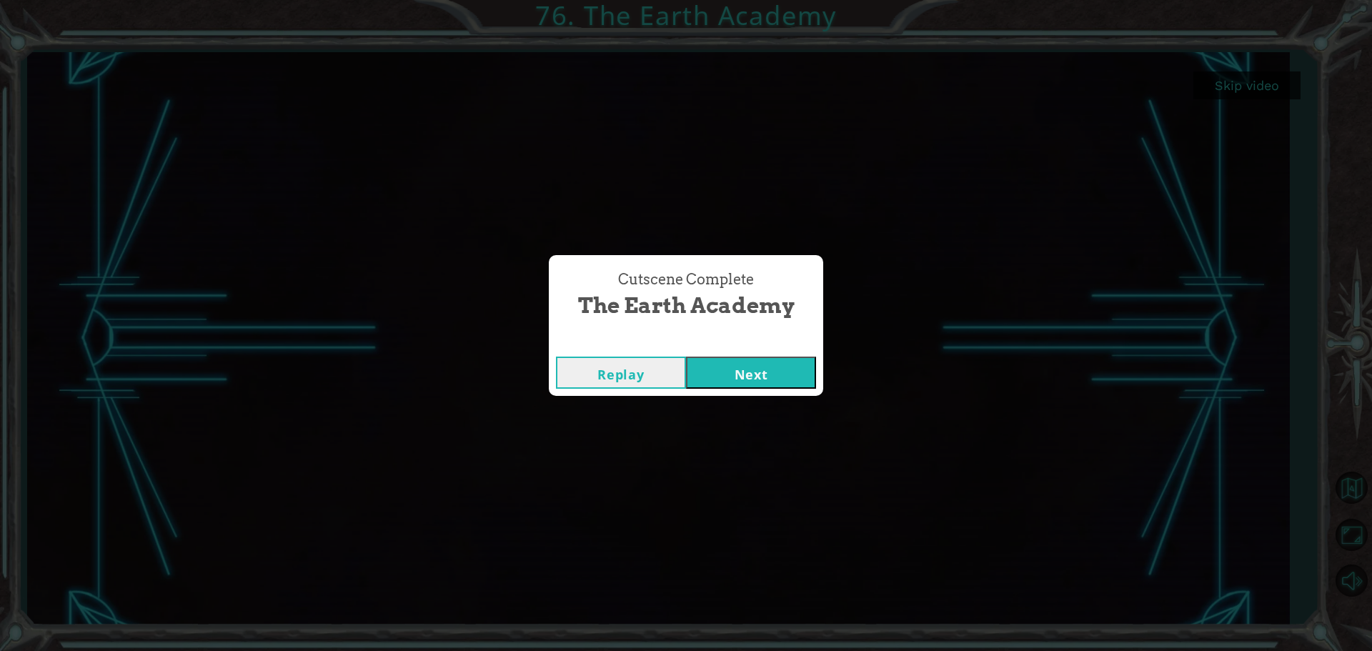
click at [725, 366] on button "Next" at bounding box center [751, 373] width 130 height 32
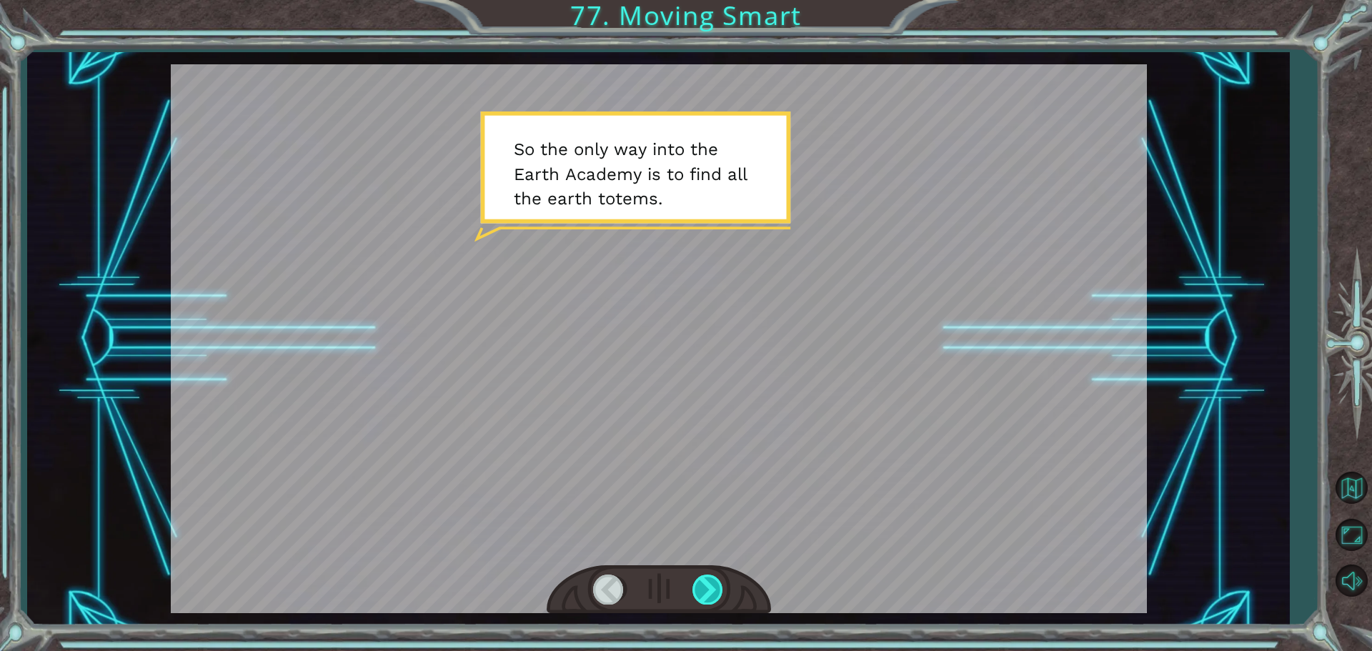
click at [715, 584] on div at bounding box center [708, 589] width 32 height 29
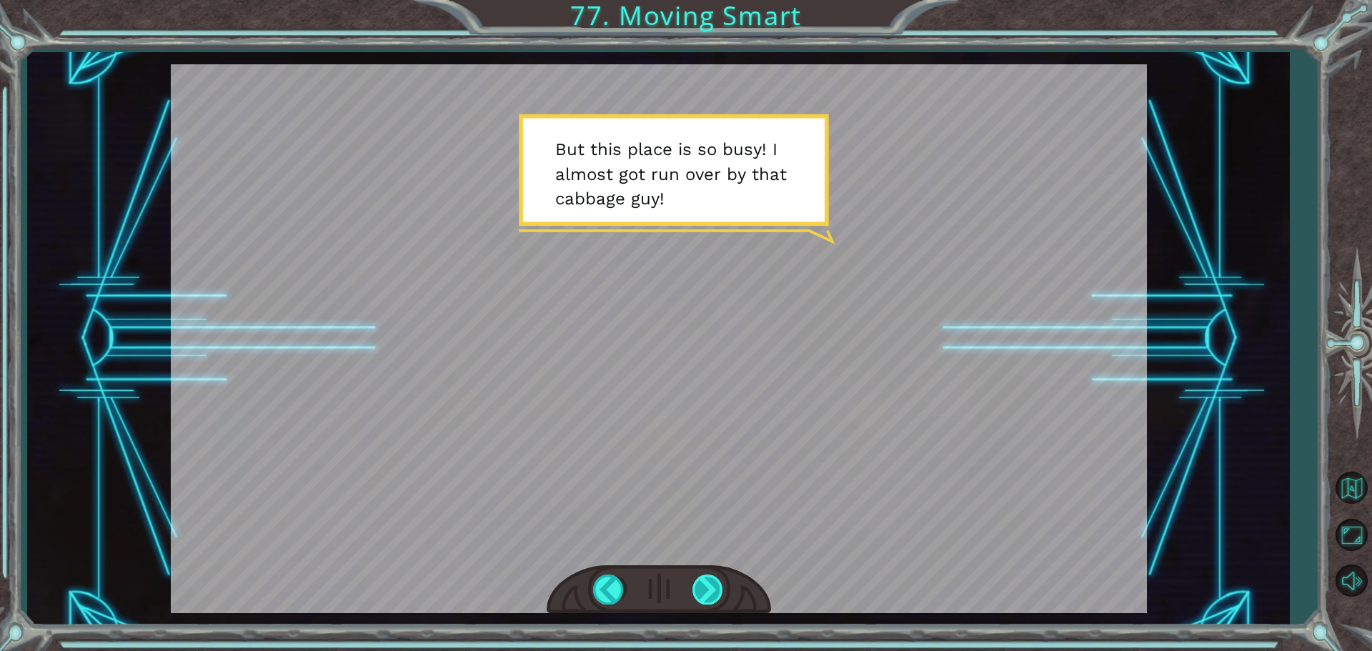
click at [703, 587] on div at bounding box center [708, 589] width 32 height 29
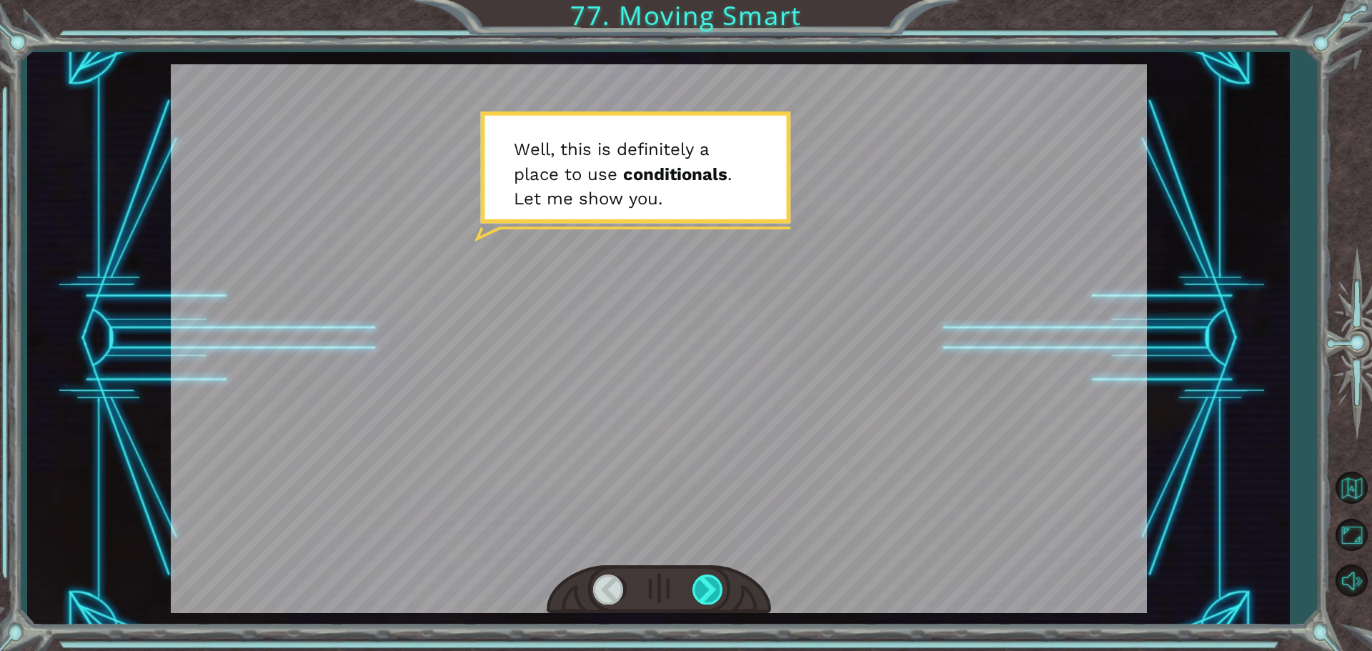
click at [709, 587] on div at bounding box center [708, 589] width 32 height 29
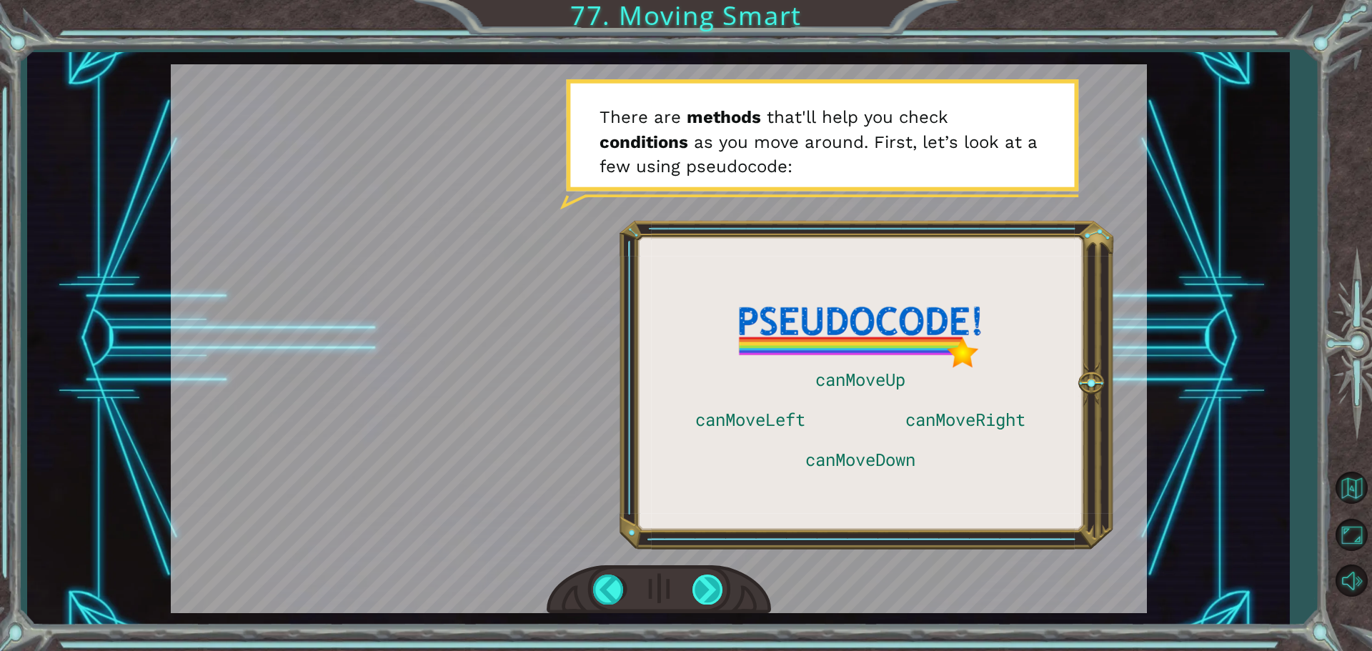
click at [716, 585] on div at bounding box center [708, 589] width 32 height 29
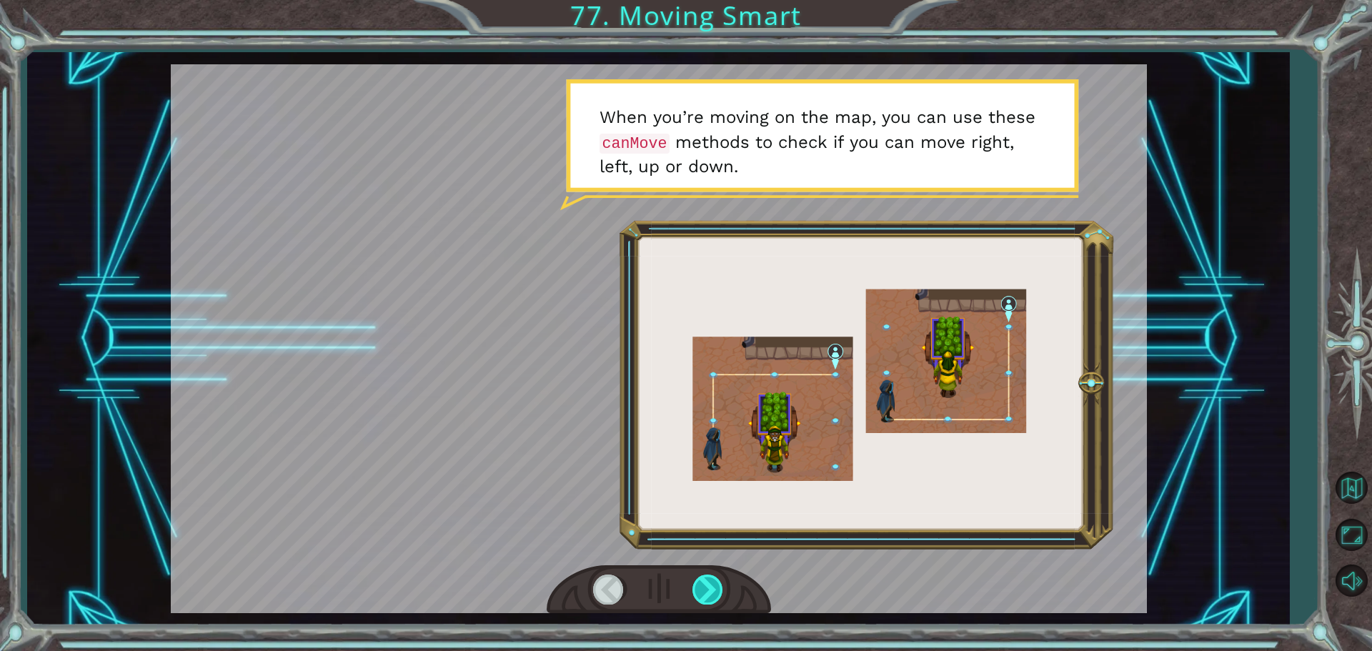
click at [705, 590] on div at bounding box center [708, 589] width 32 height 29
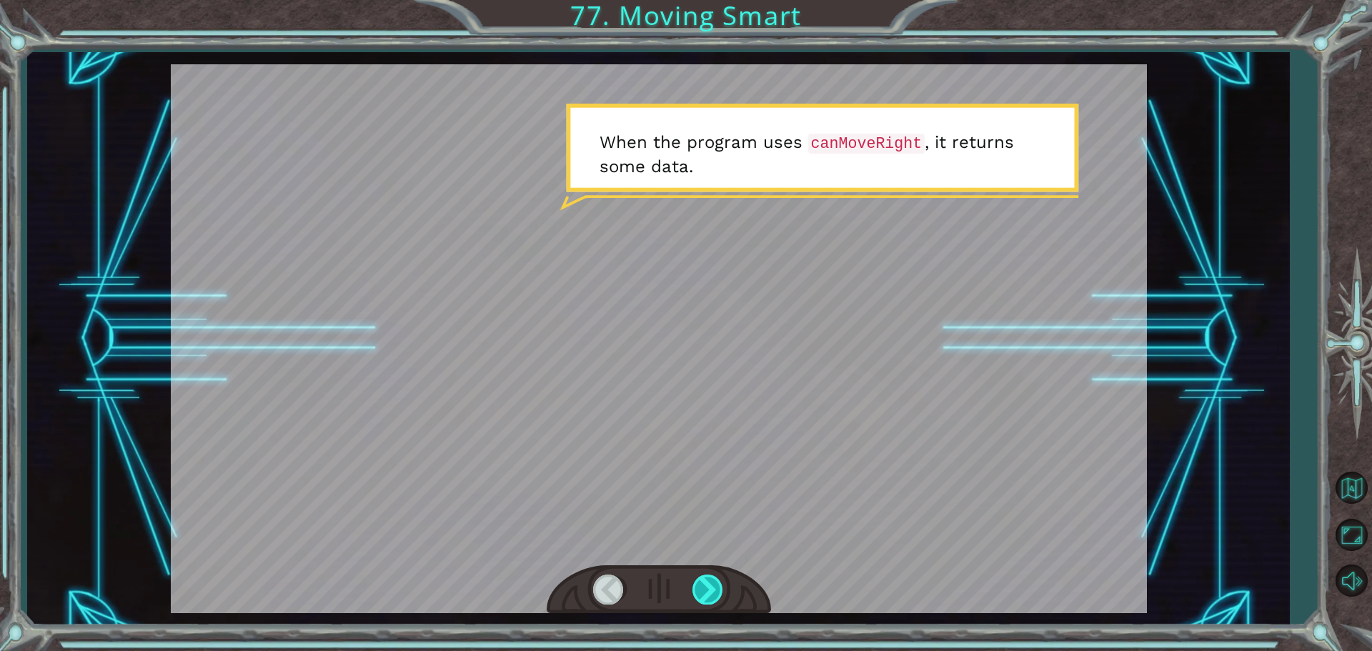
click at [705, 590] on div at bounding box center [708, 589] width 32 height 29
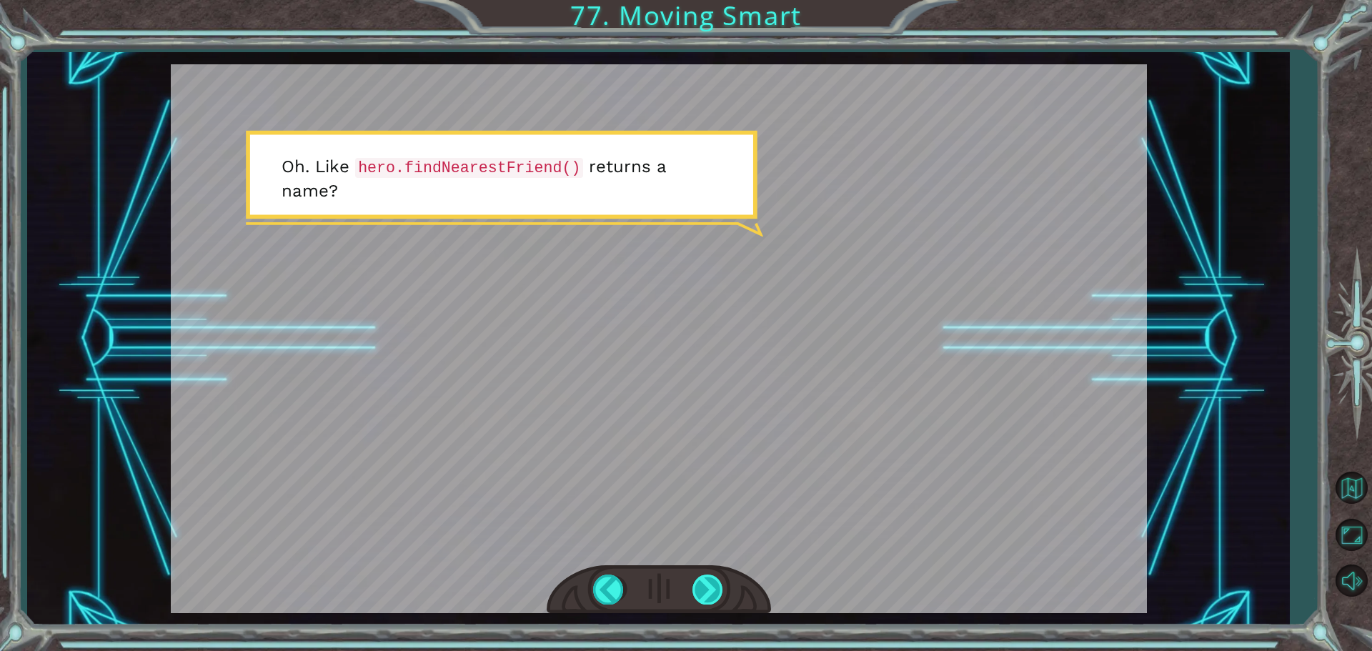
click at [705, 590] on div at bounding box center [708, 589] width 32 height 29
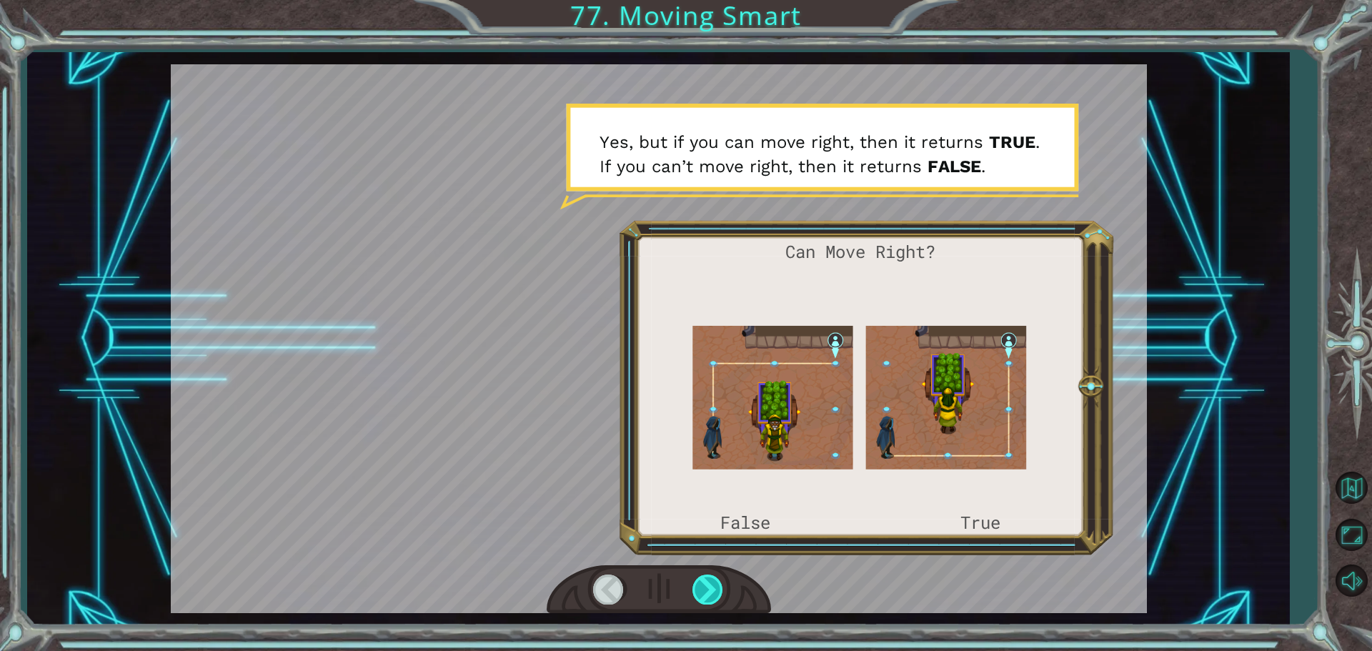
click at [705, 590] on div at bounding box center [708, 589] width 32 height 29
click at [715, 591] on div at bounding box center [708, 589] width 32 height 29
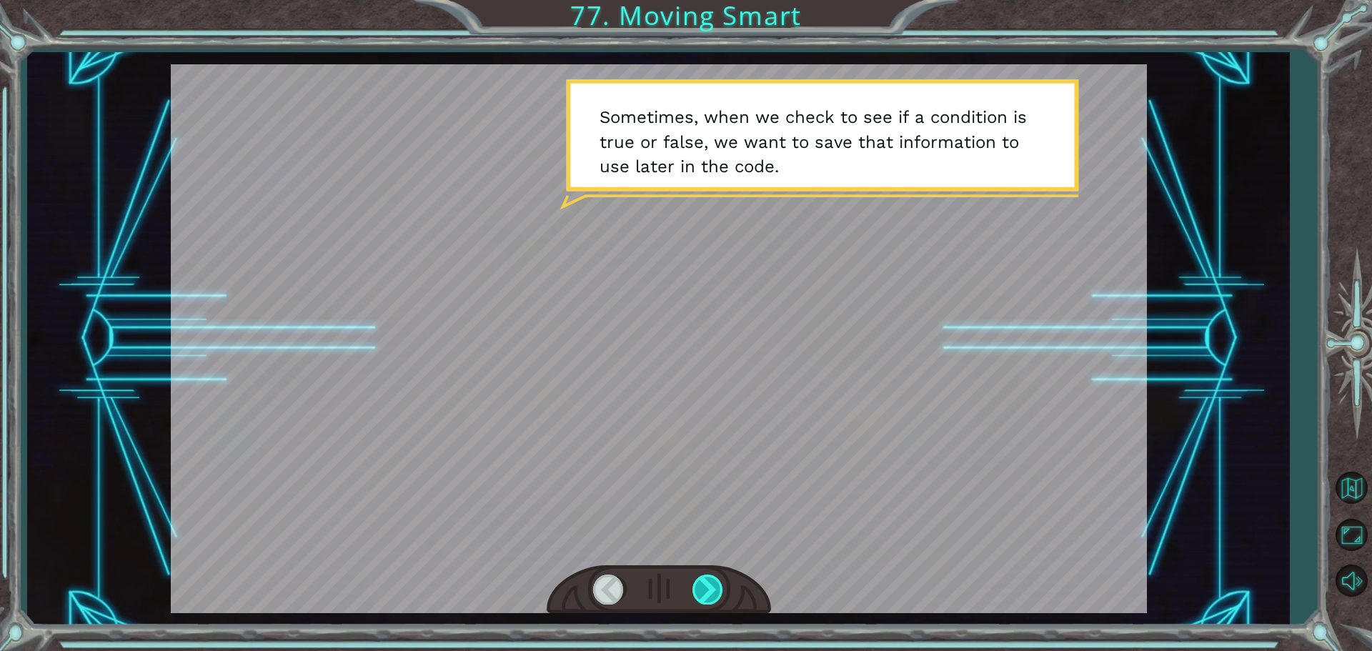
click at [700, 585] on div at bounding box center [708, 589] width 32 height 29
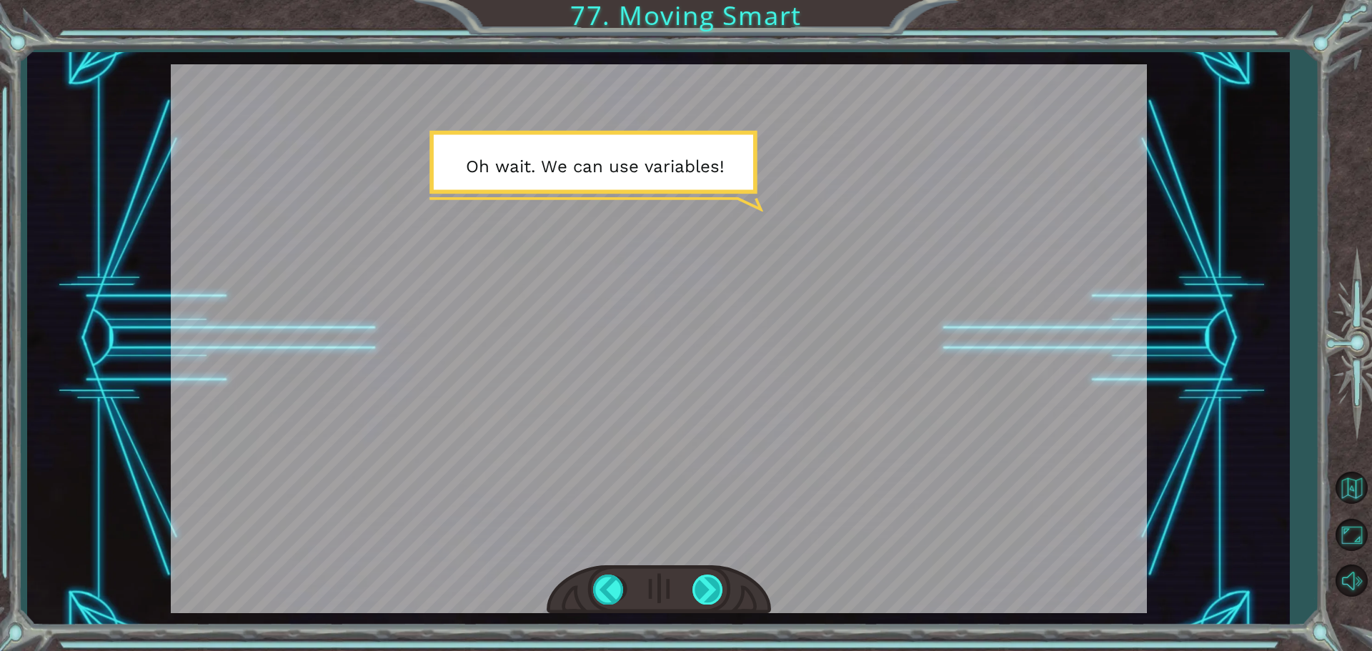
click at [706, 586] on div at bounding box center [708, 589] width 32 height 29
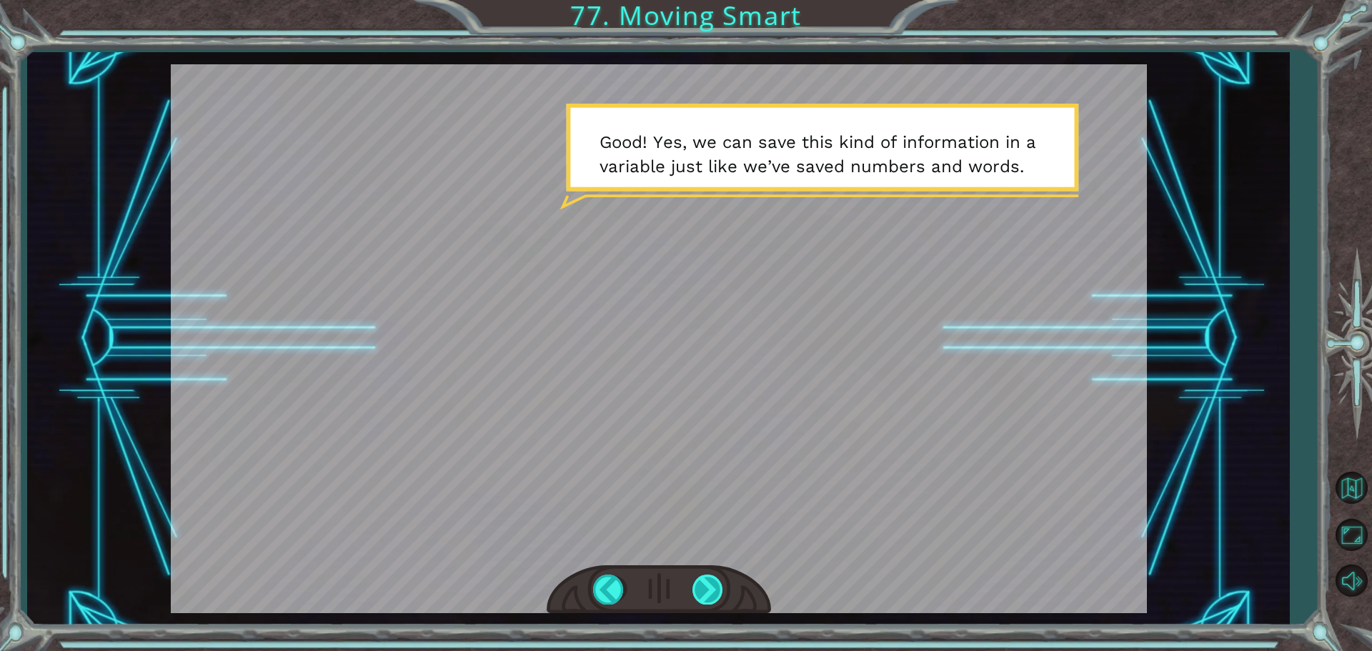
click at [715, 582] on div at bounding box center [708, 589] width 32 height 29
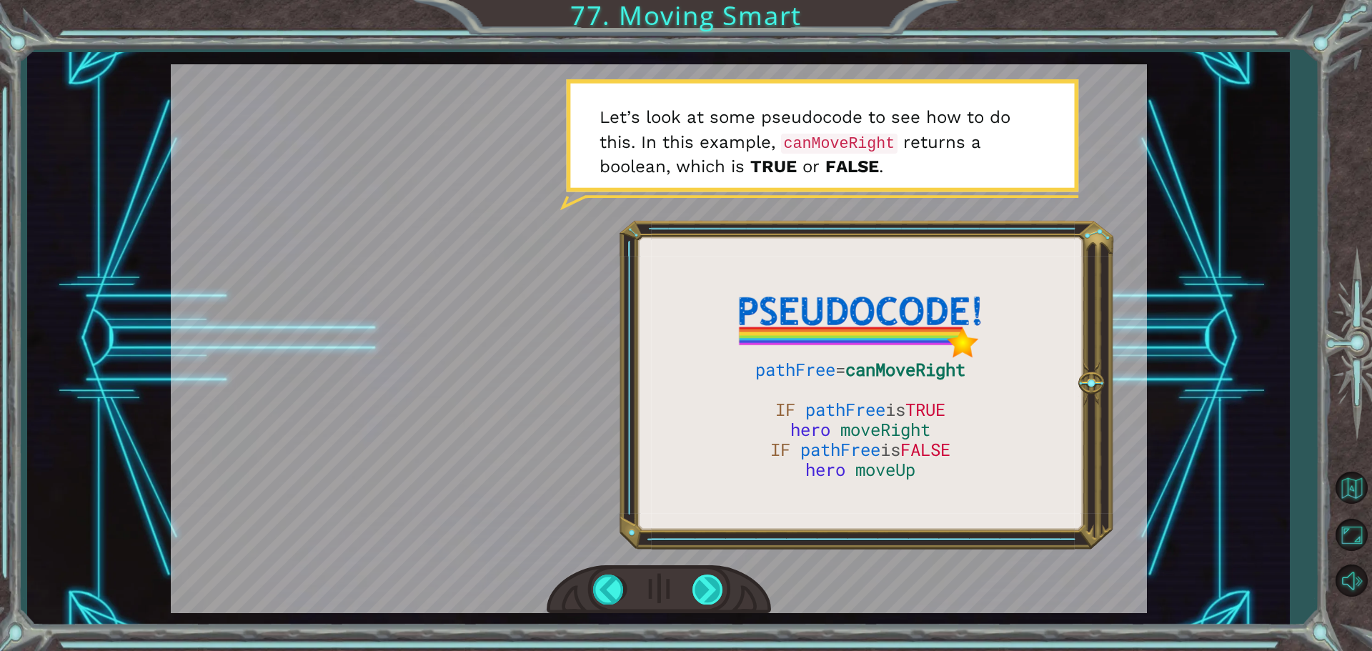
click at [705, 593] on div at bounding box center [708, 589] width 32 height 29
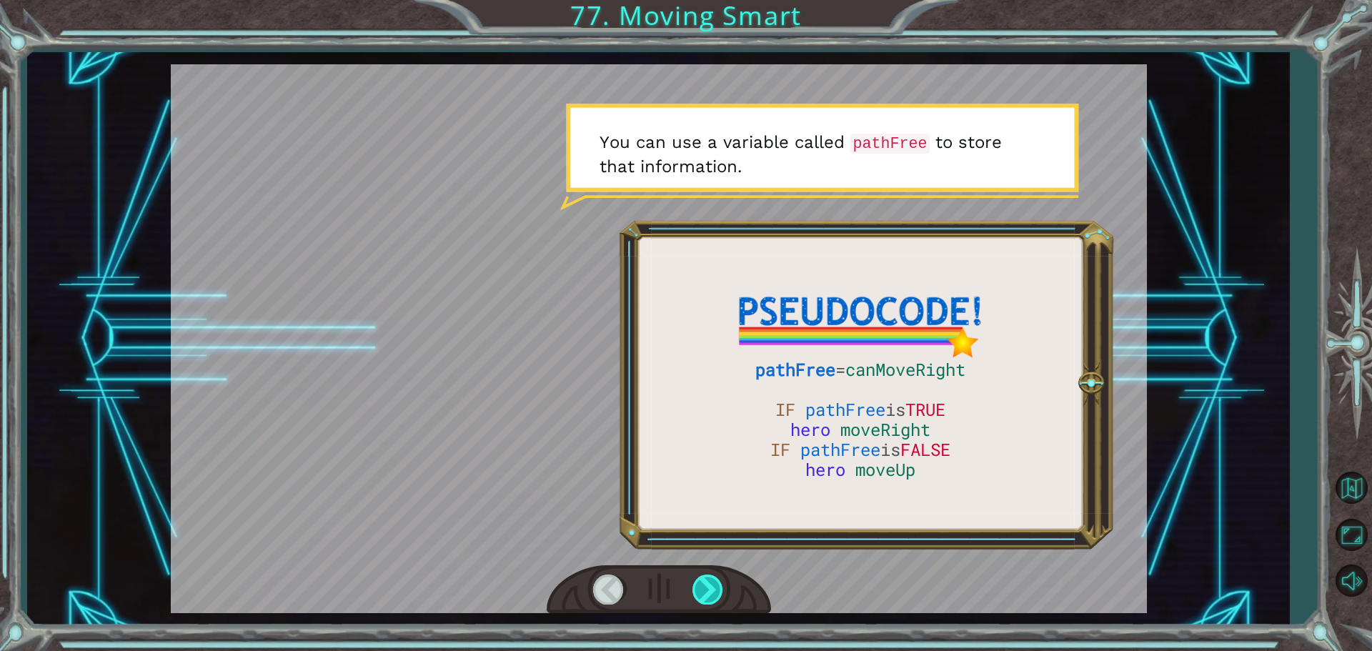
click at [705, 593] on div at bounding box center [708, 589] width 32 height 29
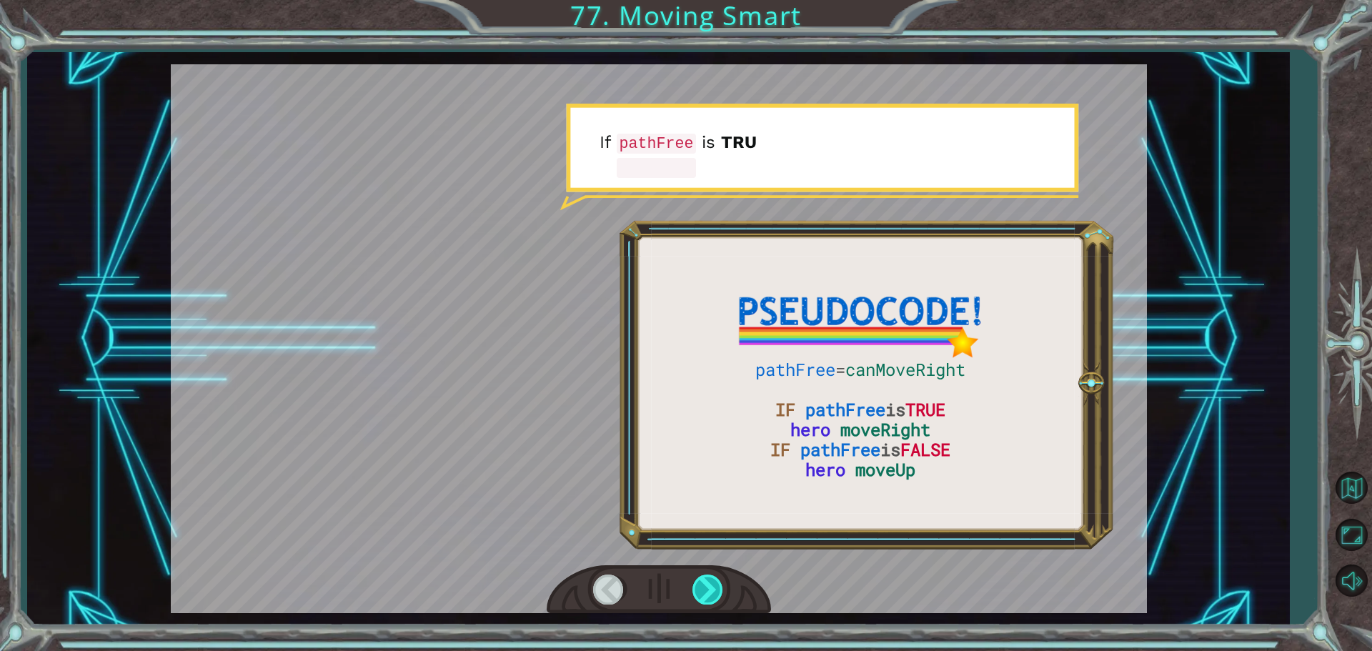
click at [705, 593] on div at bounding box center [708, 589] width 32 height 29
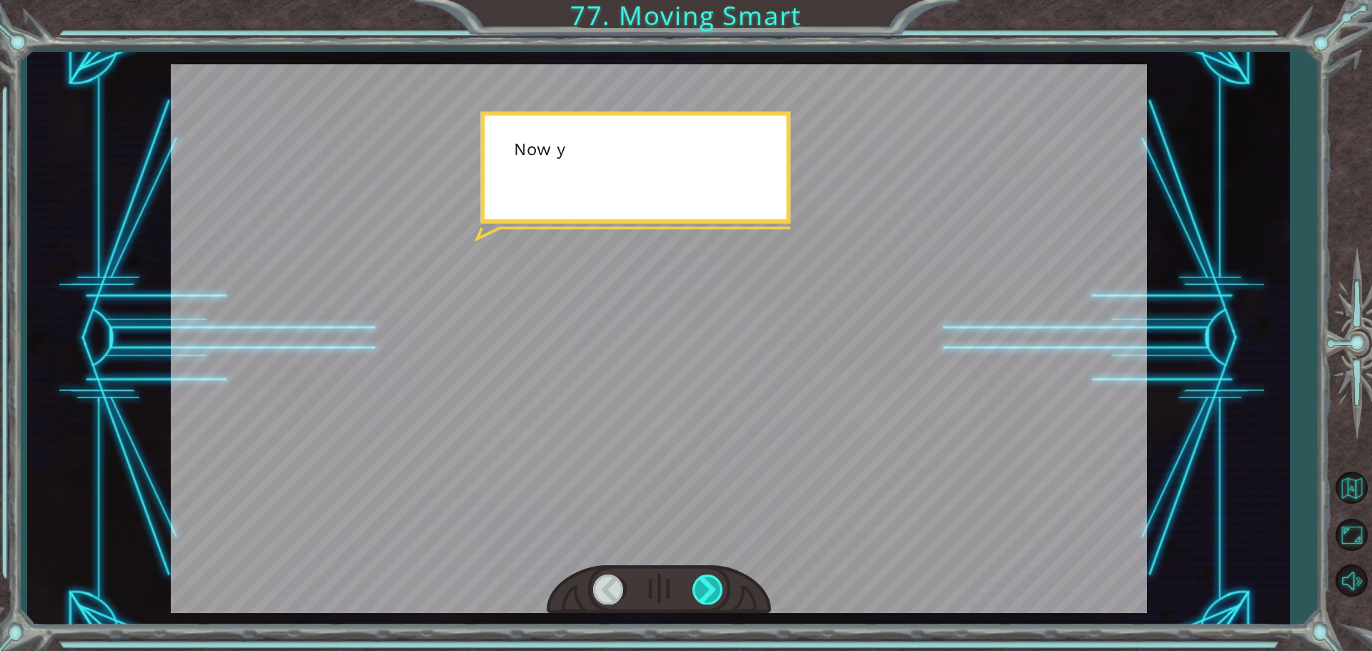
click at [705, 593] on div at bounding box center [708, 589] width 32 height 29
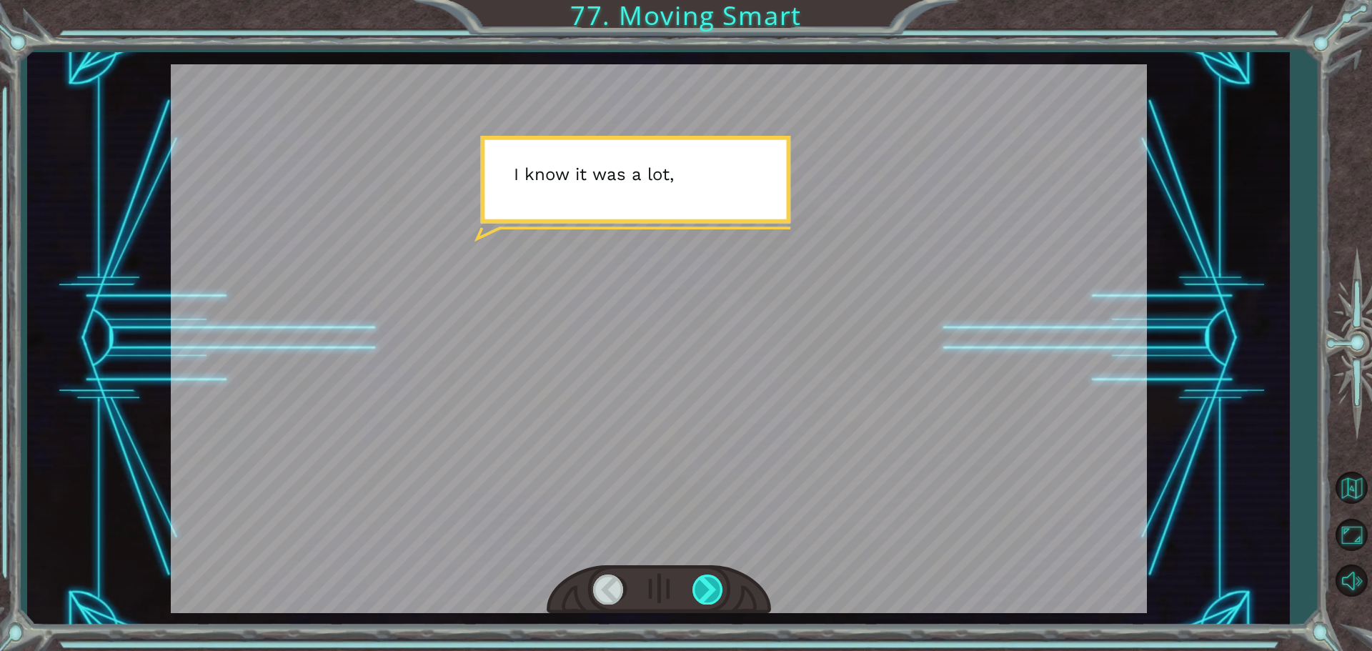
click at [705, 592] on div at bounding box center [708, 589] width 32 height 29
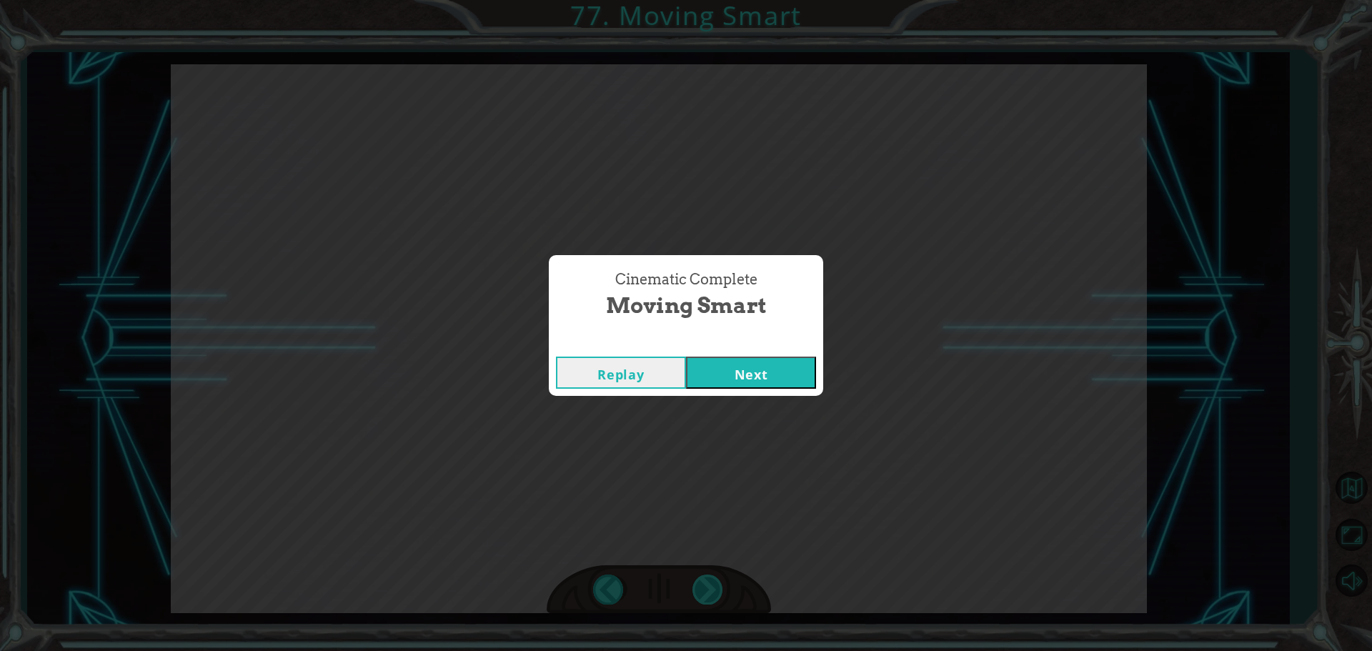
click at [705, 0] on div "pathFree = canMoveRight IF pathFree is TRUE hero moveRight IF pathFree is FALSE…" at bounding box center [686, 0] width 1372 height 0
click at [705, 592] on div "Cinematic Complete Moving Smart Replay Next" at bounding box center [686, 325] width 1372 height 651
click at [717, 367] on button "Next" at bounding box center [751, 373] width 130 height 32
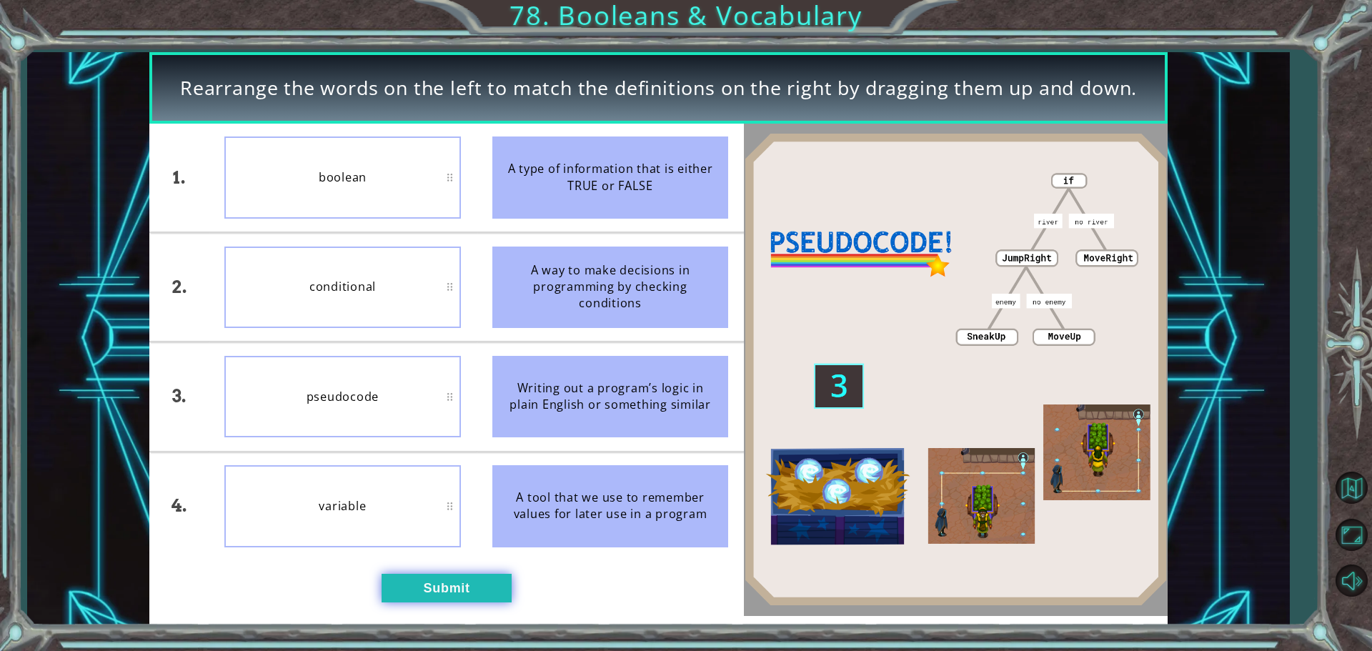
click at [419, 598] on button "Submit" at bounding box center [447, 588] width 130 height 29
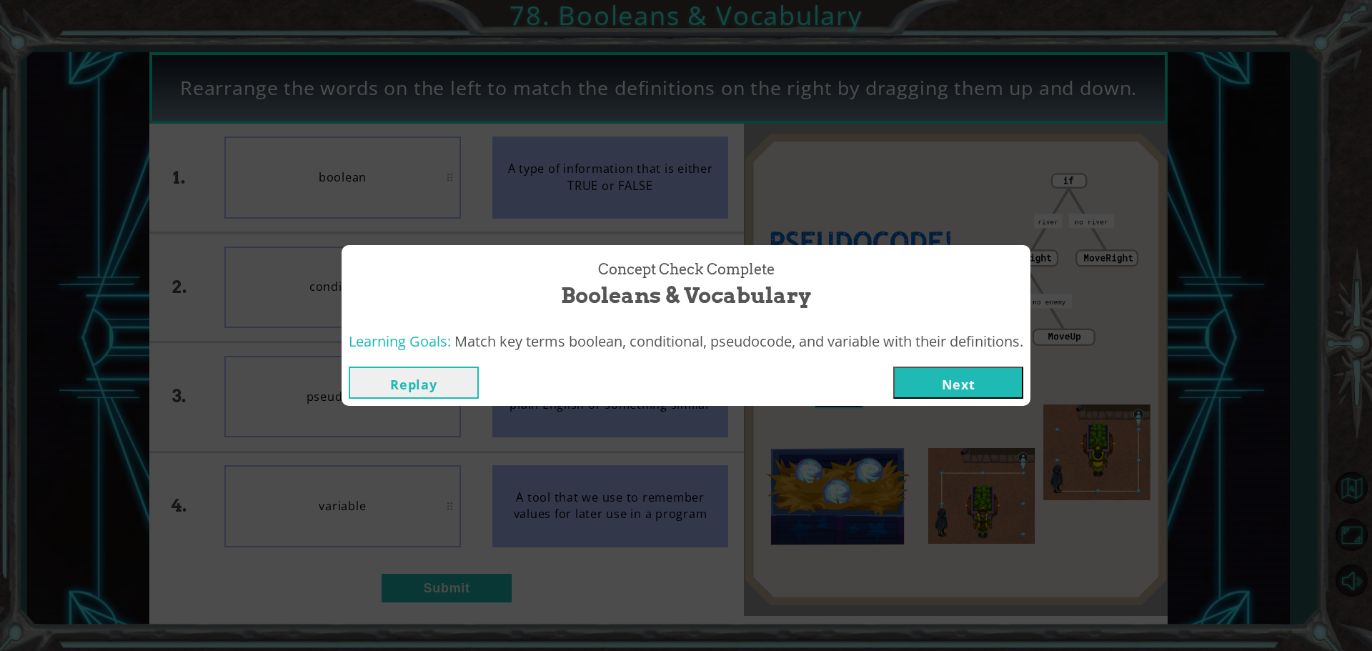
click at [997, 397] on button "Next" at bounding box center [958, 383] width 130 height 32
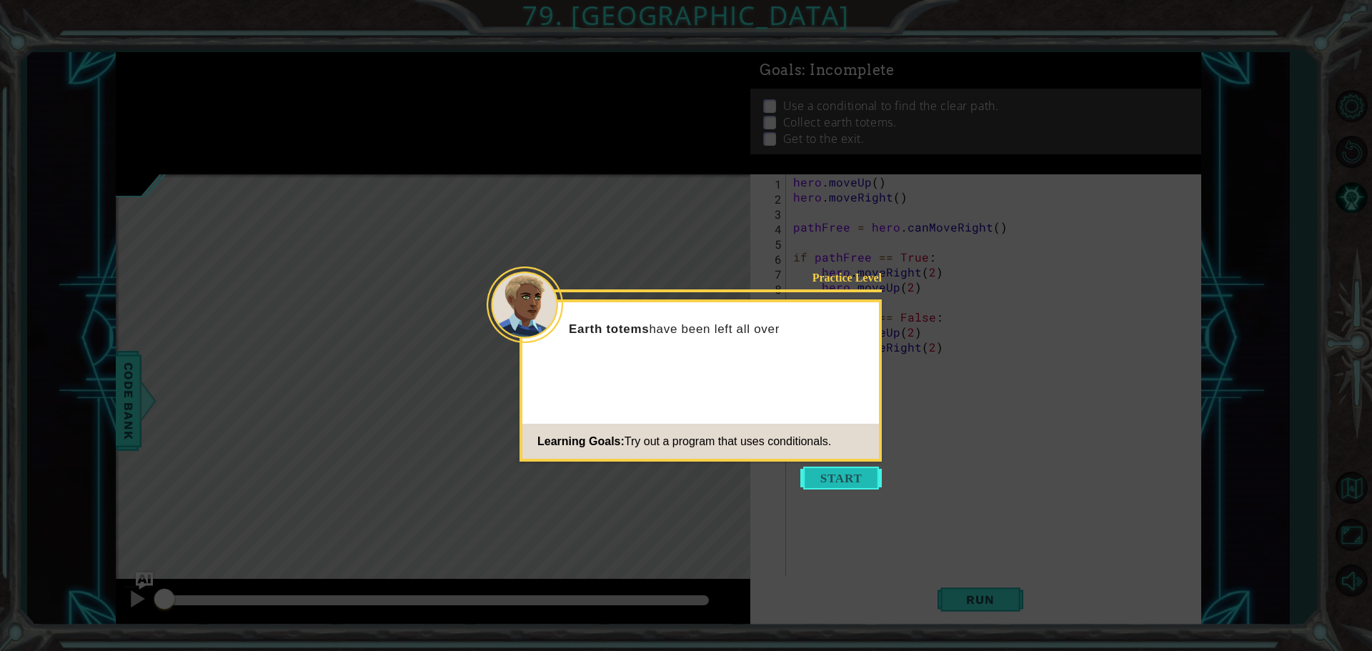
click at [835, 470] on button "Start" at bounding box center [840, 478] width 81 height 23
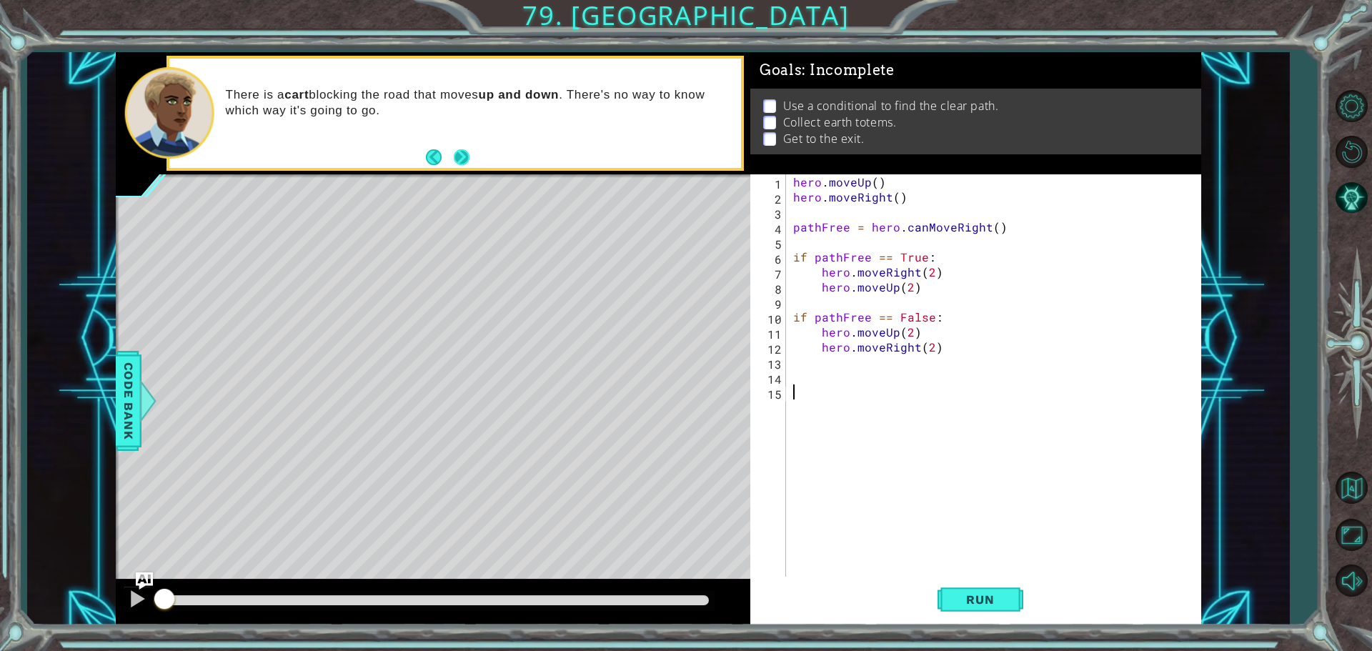
click at [460, 151] on button "Next" at bounding box center [462, 157] width 16 height 16
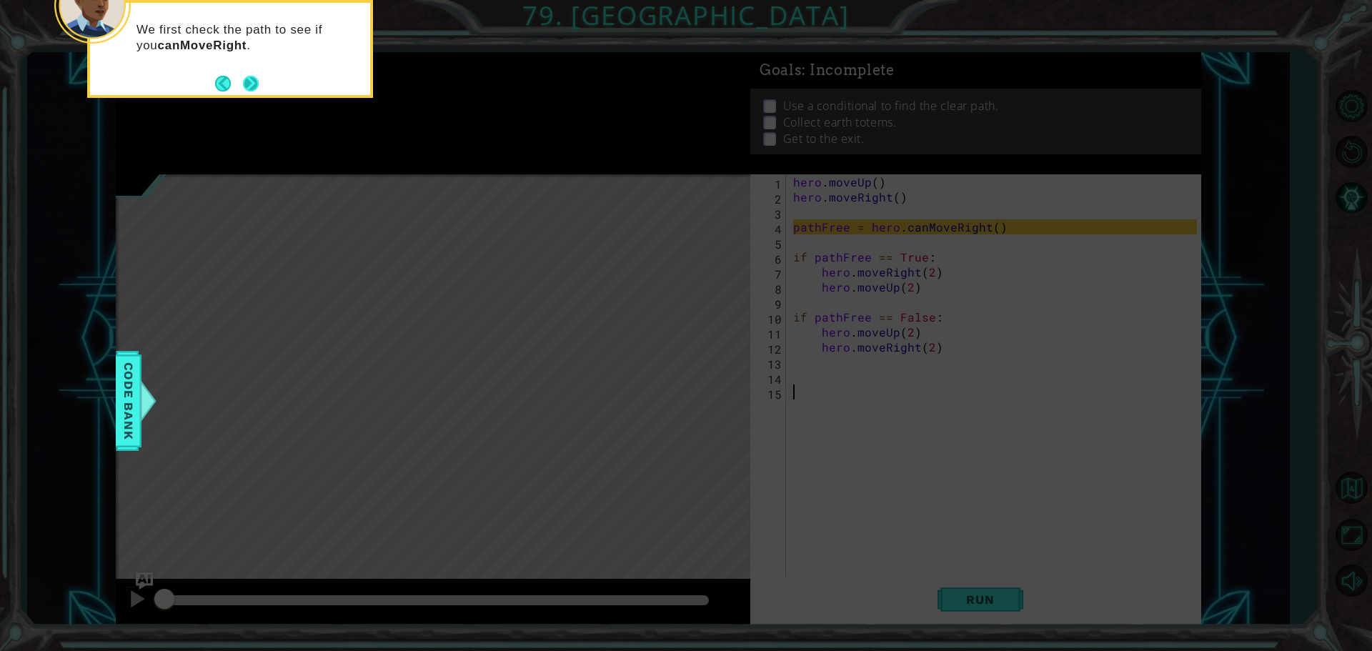
click at [258, 81] on button "Next" at bounding box center [251, 84] width 16 height 16
click at [254, 81] on button "Next" at bounding box center [251, 84] width 16 height 16
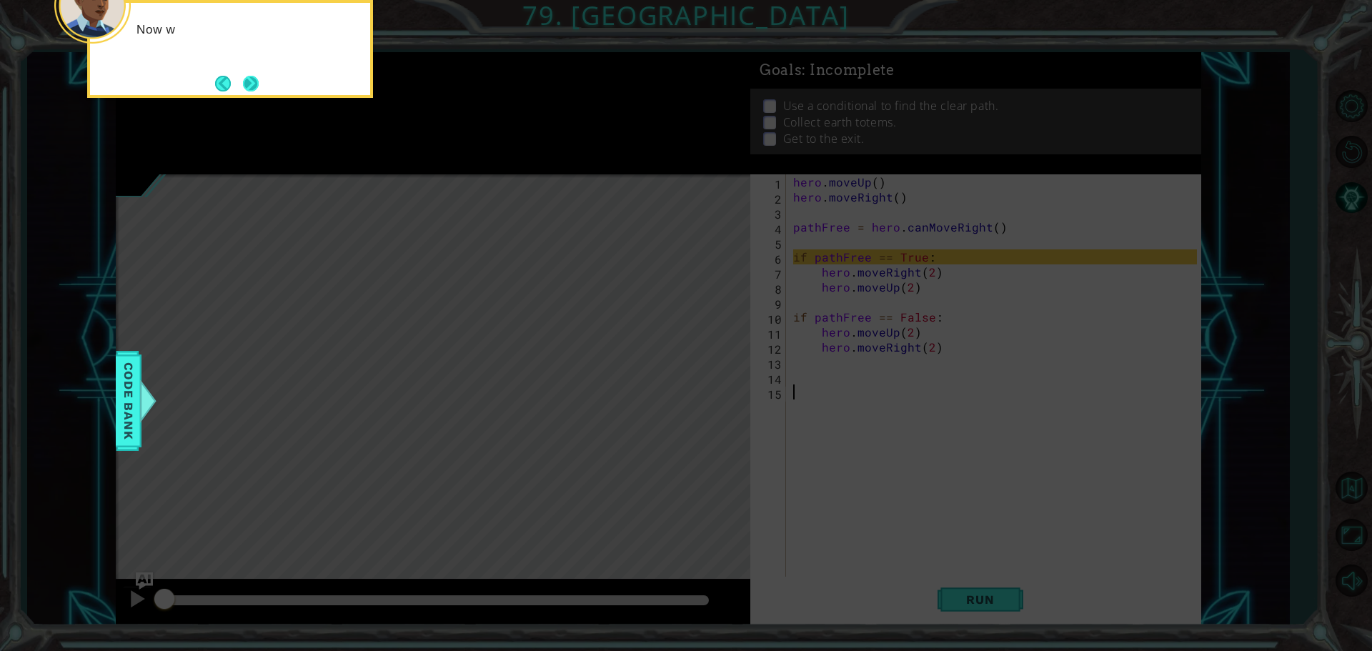
click at [249, 79] on button "Next" at bounding box center [251, 84] width 16 height 16
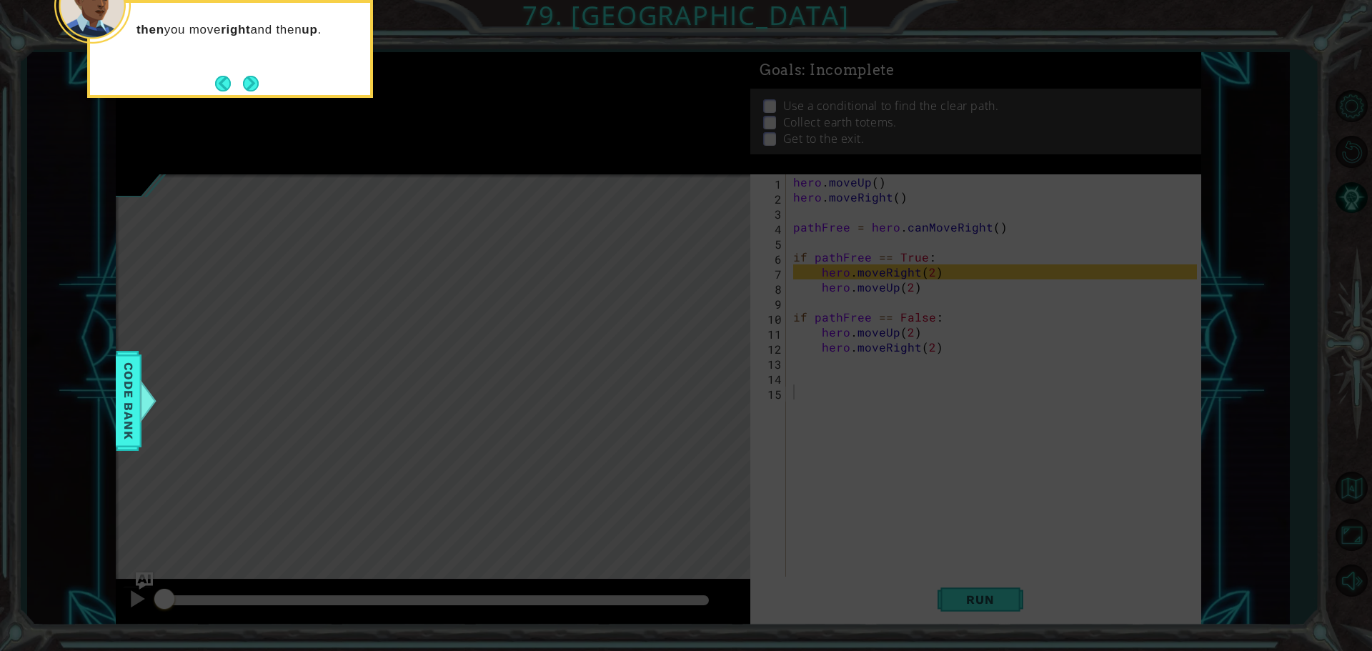
click at [249, 79] on button "Next" at bounding box center [251, 84] width 16 height 16
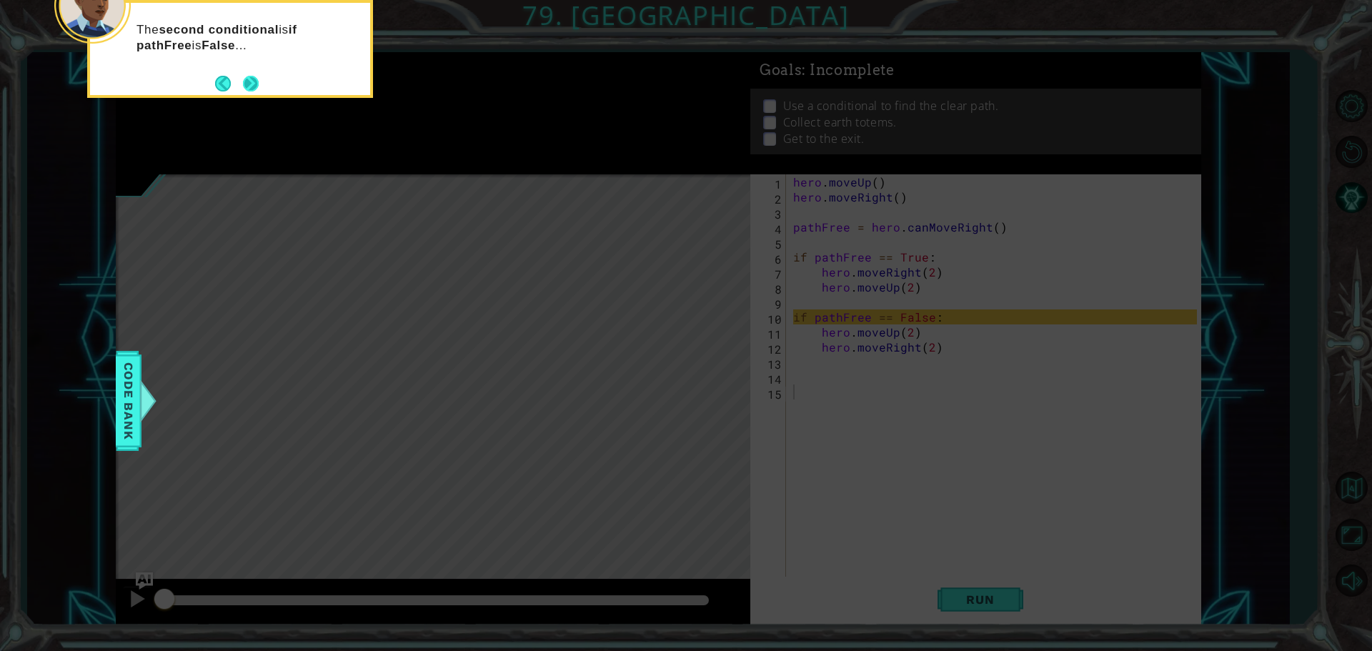
click at [253, 83] on button "Next" at bounding box center [251, 84] width 16 height 16
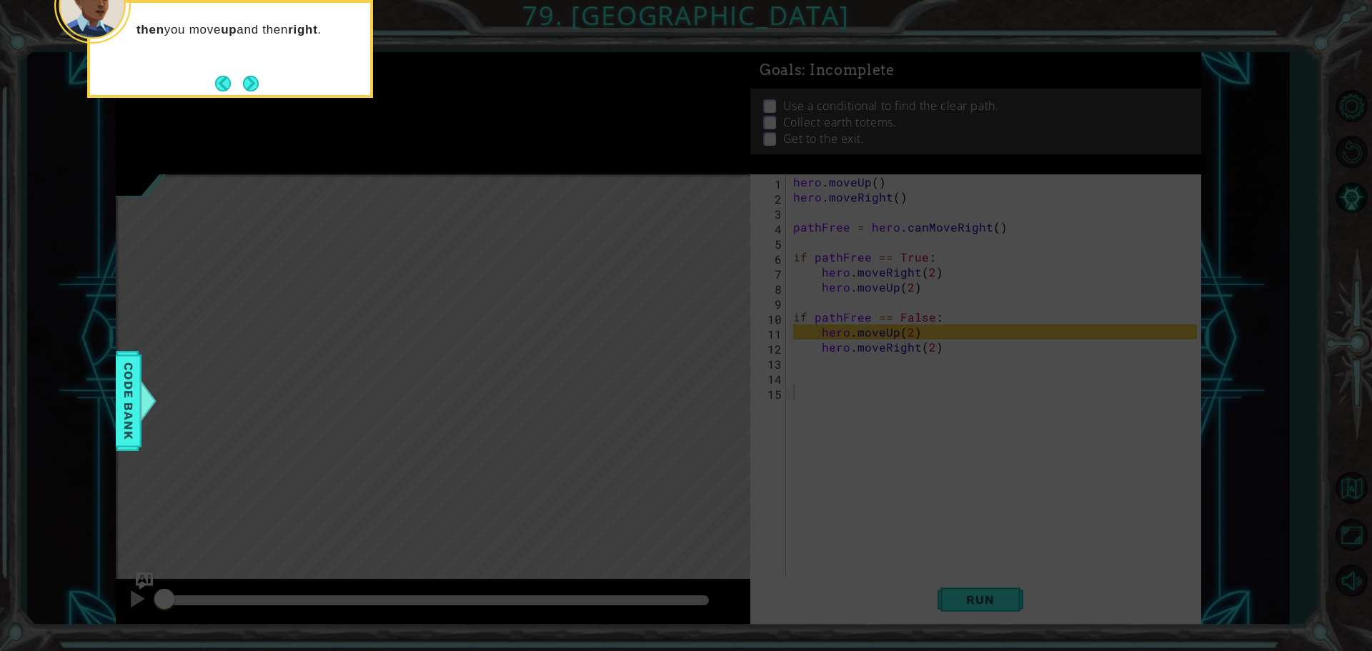
click at [253, 83] on button "Next" at bounding box center [251, 84] width 16 height 16
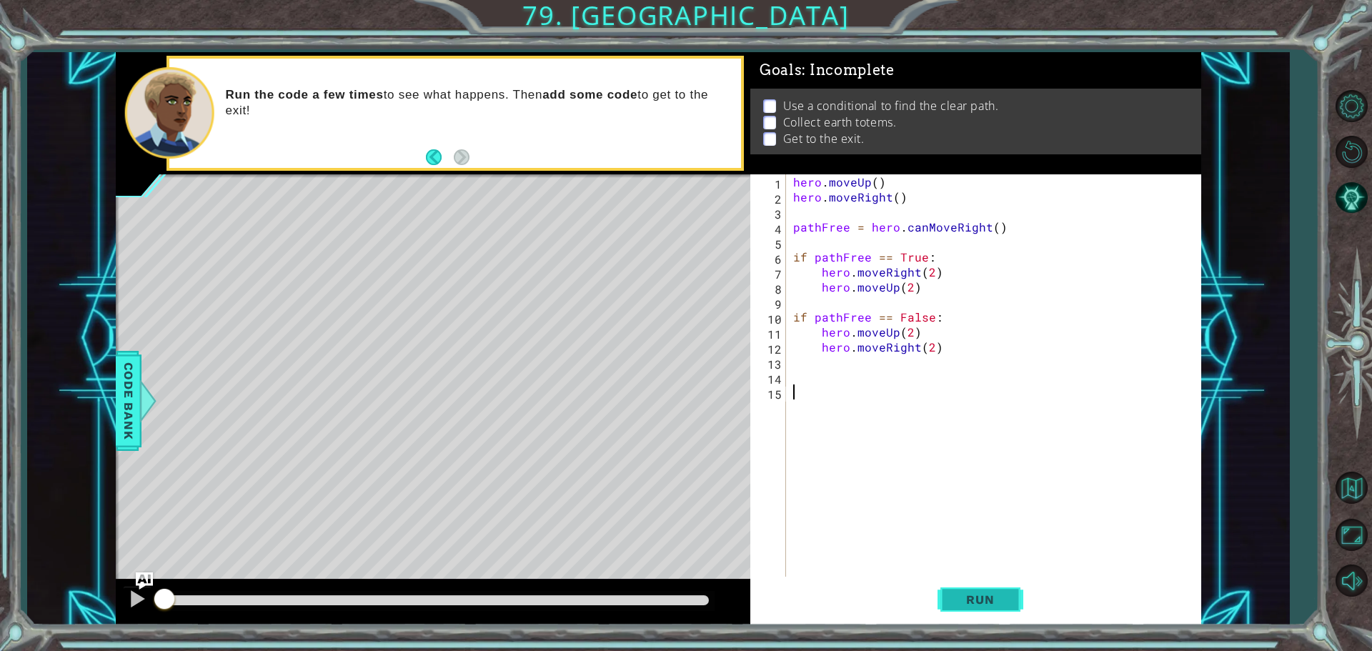
click at [982, 590] on button "Run" at bounding box center [981, 599] width 86 height 45
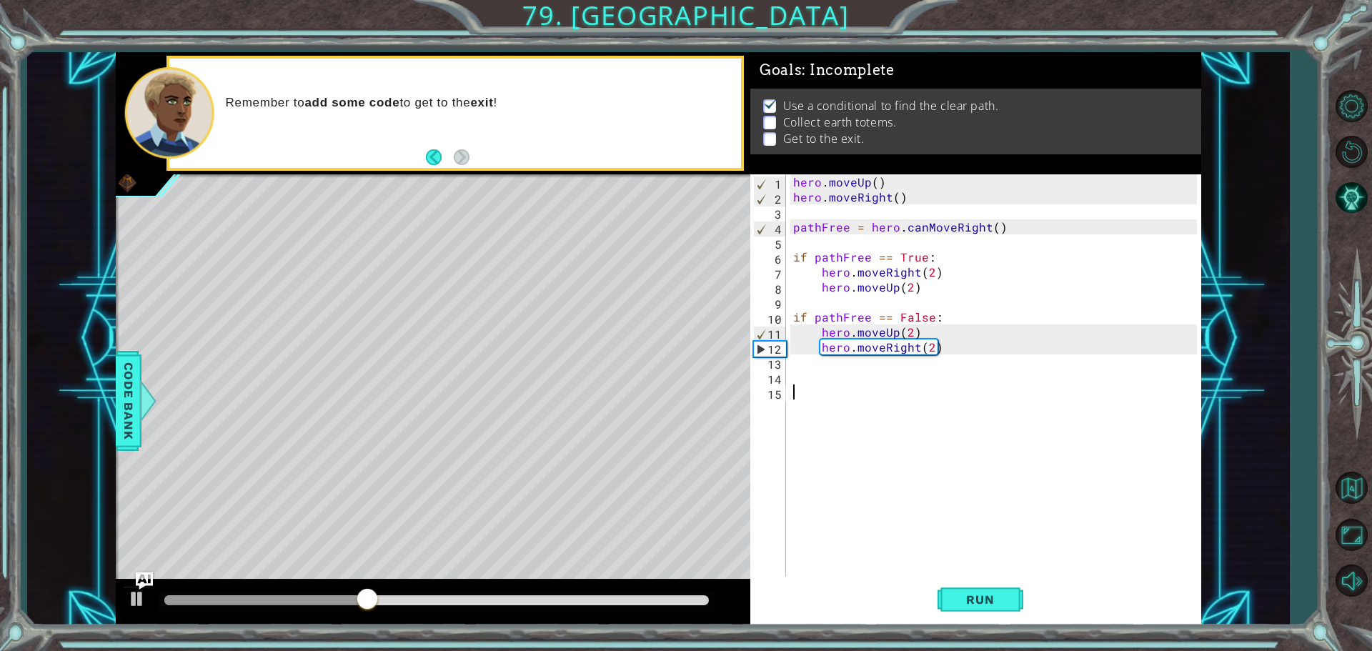
click at [810, 367] on div "hero . moveUp ( ) hero . moveRight ( ) pathFree = hero . canMoveRight ( ) if pa…" at bounding box center [997, 391] width 414 height 435
click at [923, 361] on div "hero . moveUp ( ) hero . moveRight ( ) pathFree = hero . canMoveRight ( ) if pa…" at bounding box center [997, 391] width 414 height 435
click at [938, 354] on div "hero . moveUp ( ) hero . moveRight ( ) pathFree = hero . canMoveRight ( ) if pa…" at bounding box center [997, 391] width 414 height 435
type textarea "hero.moveRight(2)"
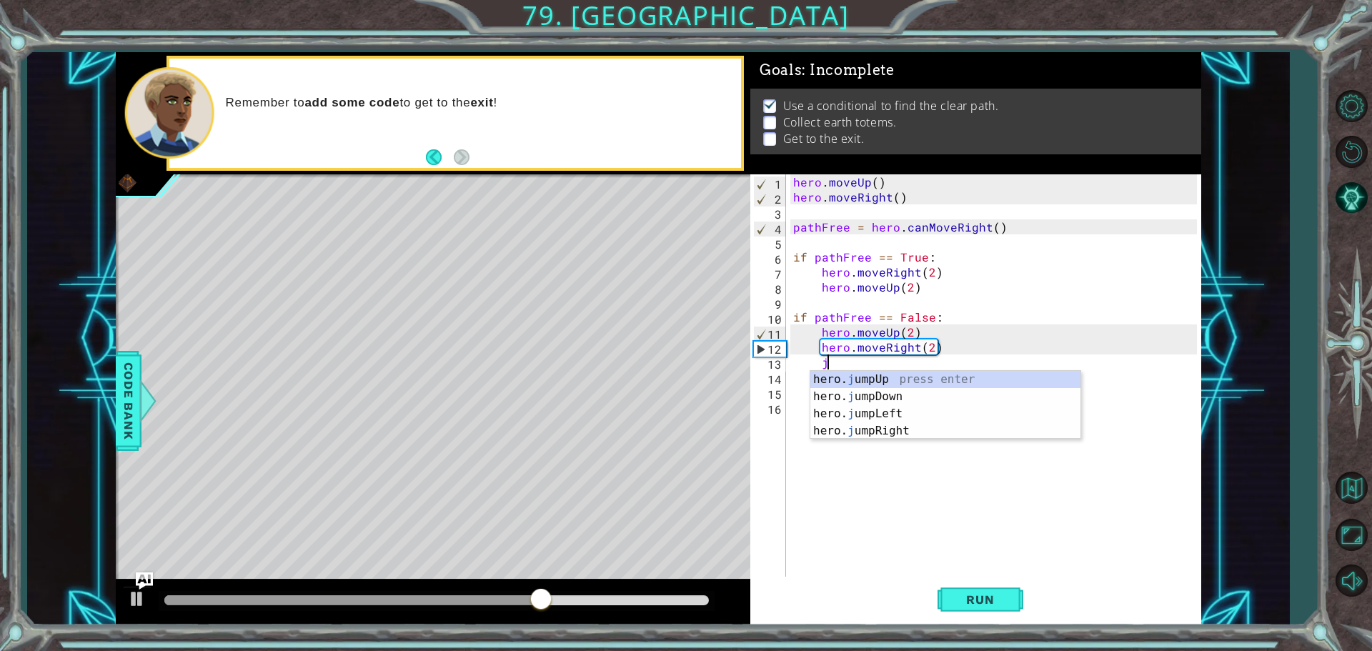
scroll to position [0, 2]
type textarea "jump"
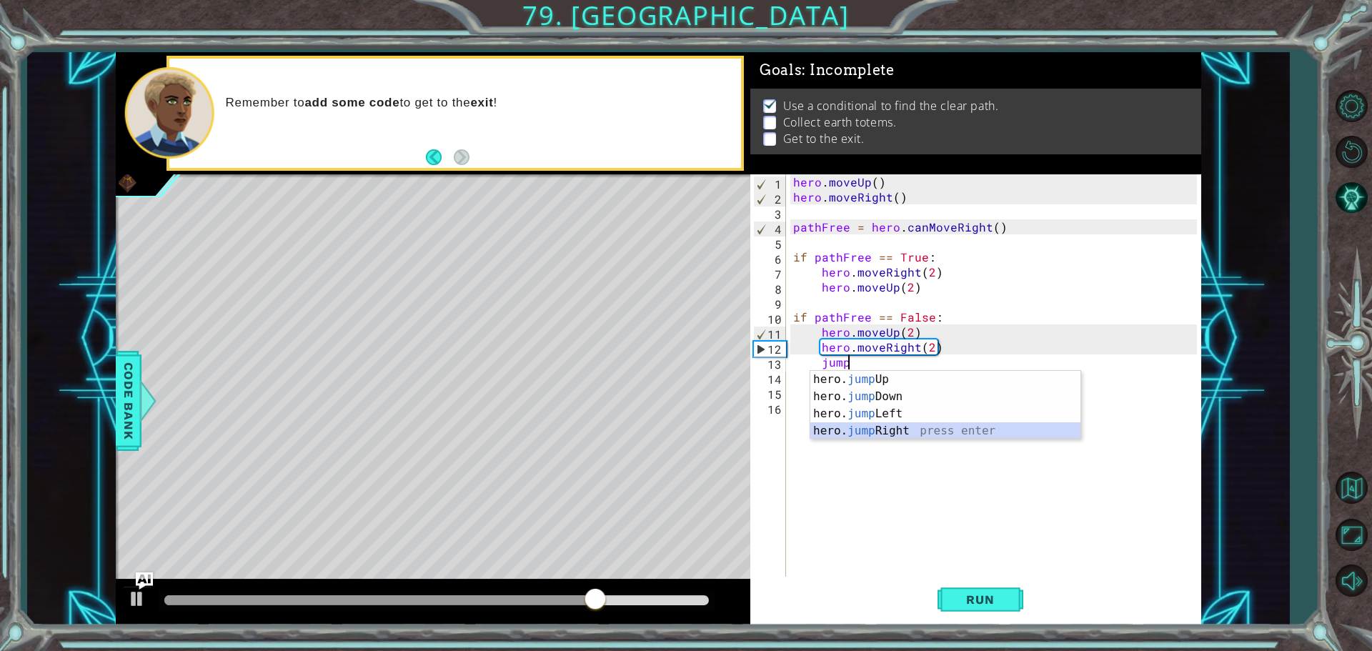
click at [885, 429] on div "hero. jump Up press enter hero. jump Down press enter hero. jump Left press ent…" at bounding box center [945, 422] width 270 height 103
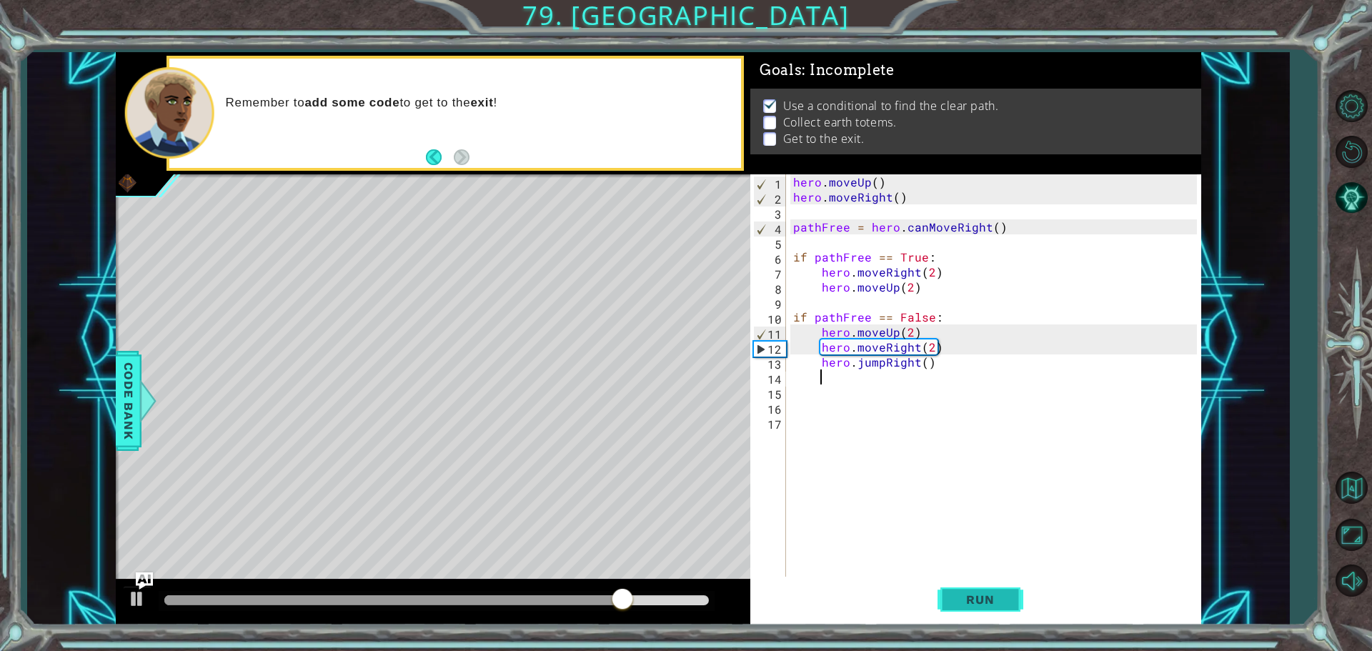
click at [997, 598] on span "Run" at bounding box center [980, 599] width 56 height 14
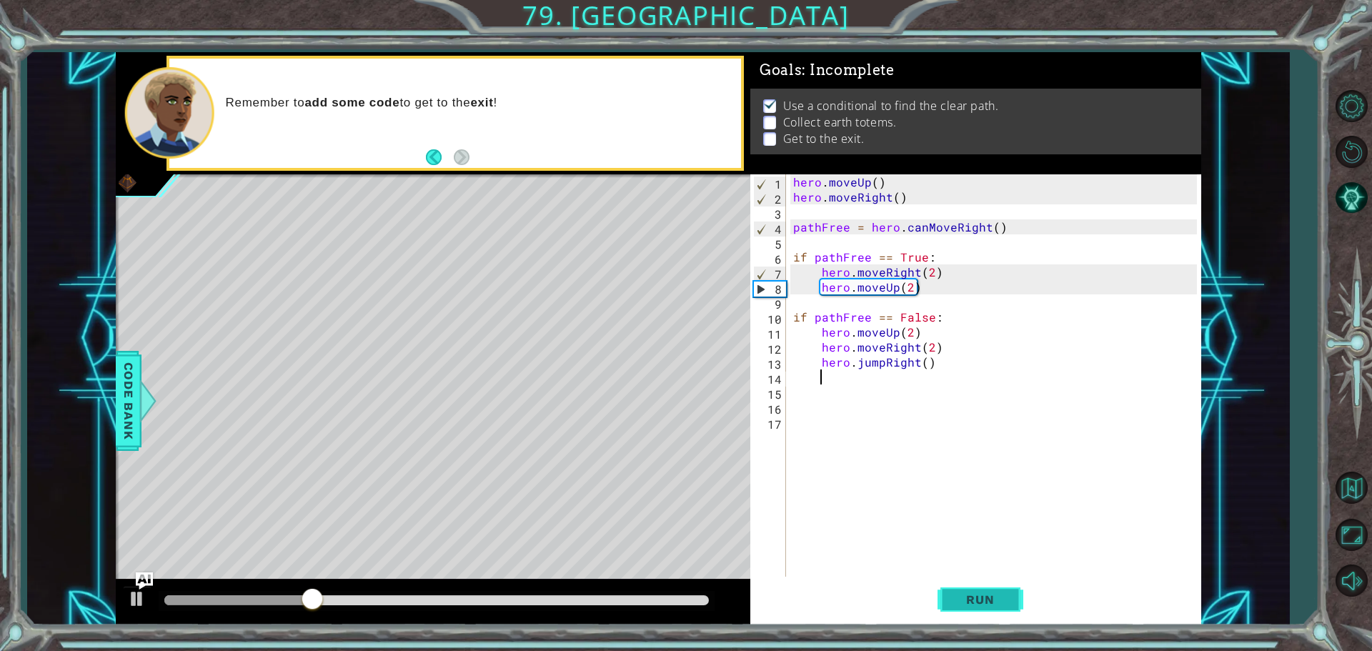
drag, startPoint x: 973, startPoint y: 605, endPoint x: 957, endPoint y: 582, distance: 27.7
click at [973, 599] on span "Run" at bounding box center [980, 599] width 56 height 14
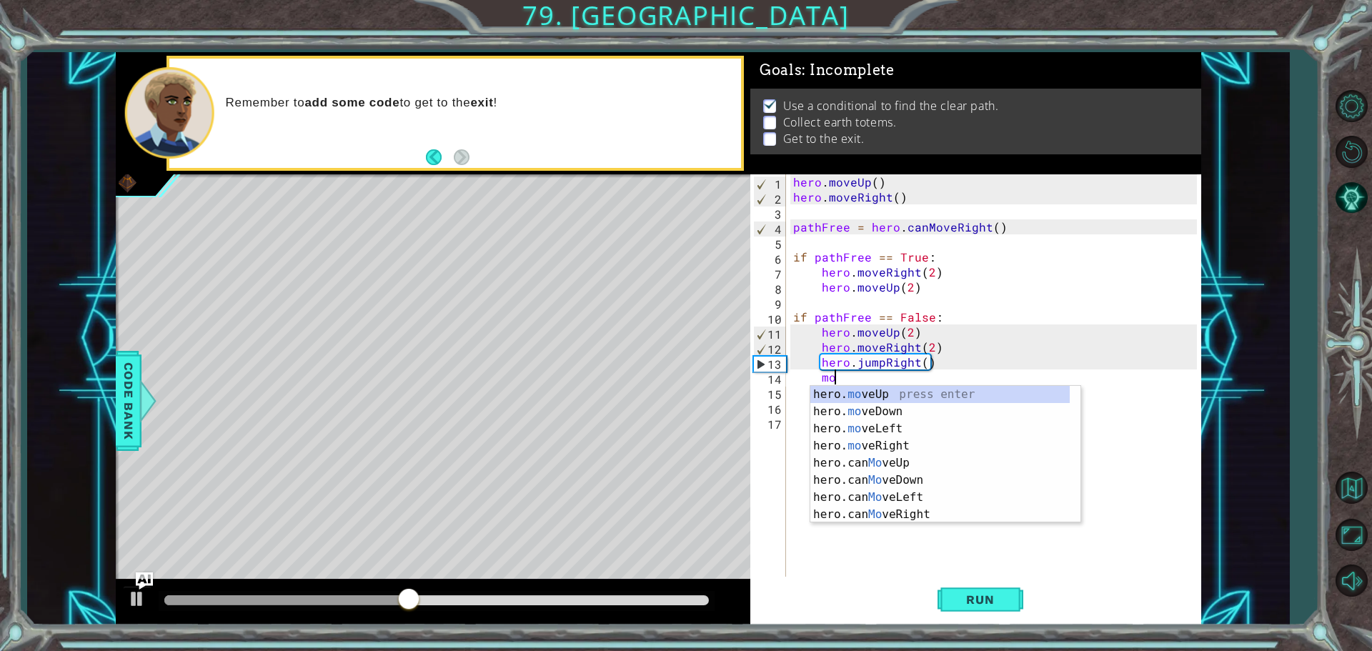
scroll to position [0, 2]
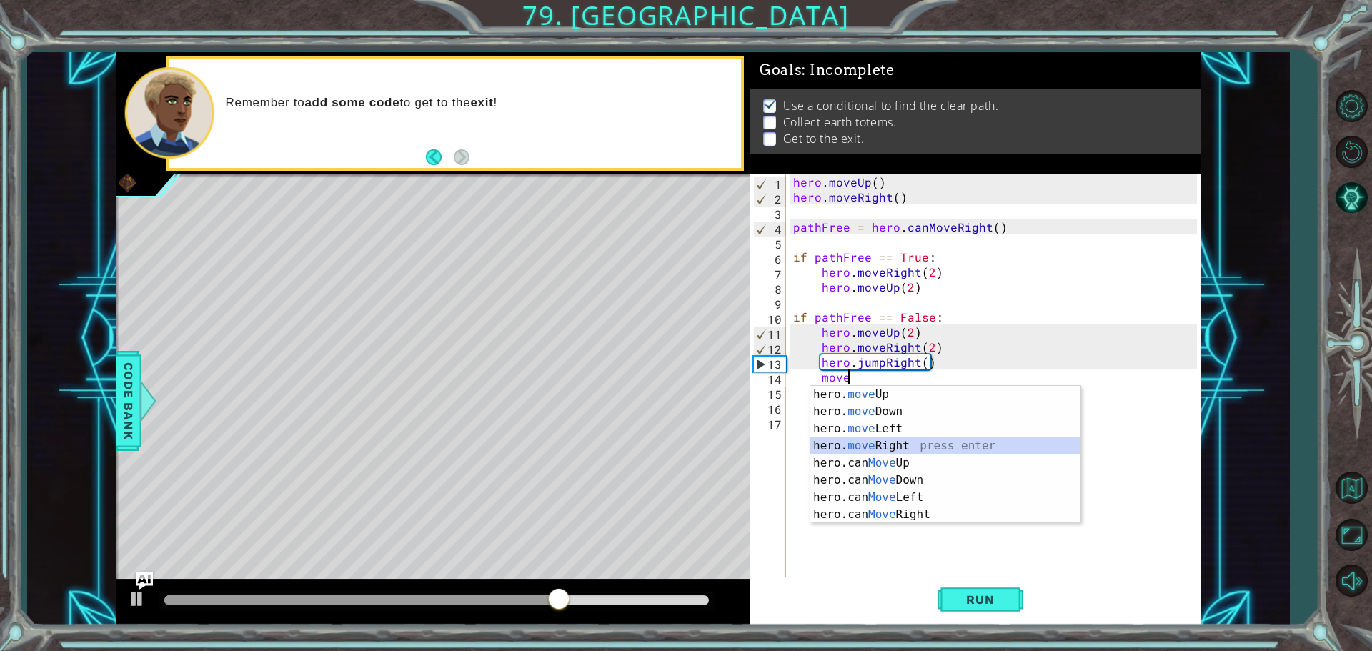
click at [863, 450] on div "hero. move Up press enter hero. move Down press enter hero. move Left press ent…" at bounding box center [945, 471] width 270 height 171
type textarea "hero.moveRight(1)"
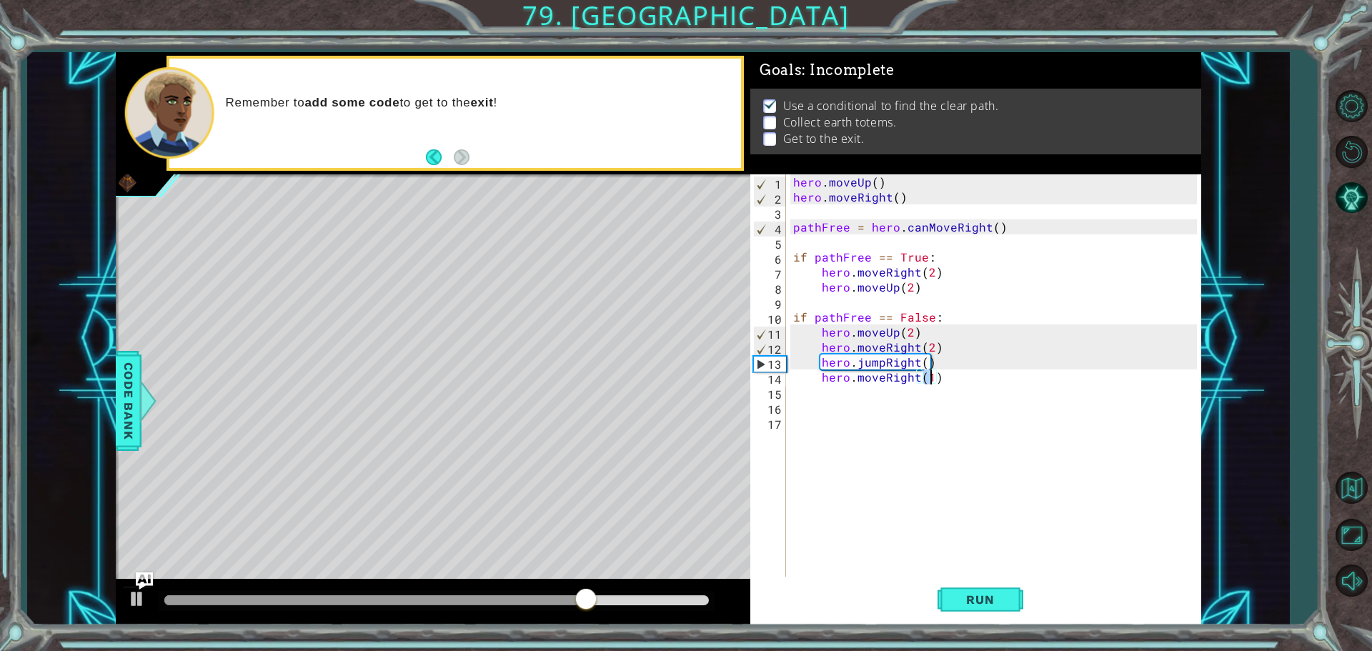
click at [837, 394] on div "hero . moveUp ( ) hero . moveRight ( ) pathFree = hero . canMoveRight ( ) if pa…" at bounding box center [997, 391] width 414 height 435
type textarea "u"
click at [940, 379] on div "hero . moveUp ( ) hero . moveRight ( ) pathFree = hero . canMoveRight ( ) if pa…" at bounding box center [997, 391] width 414 height 435
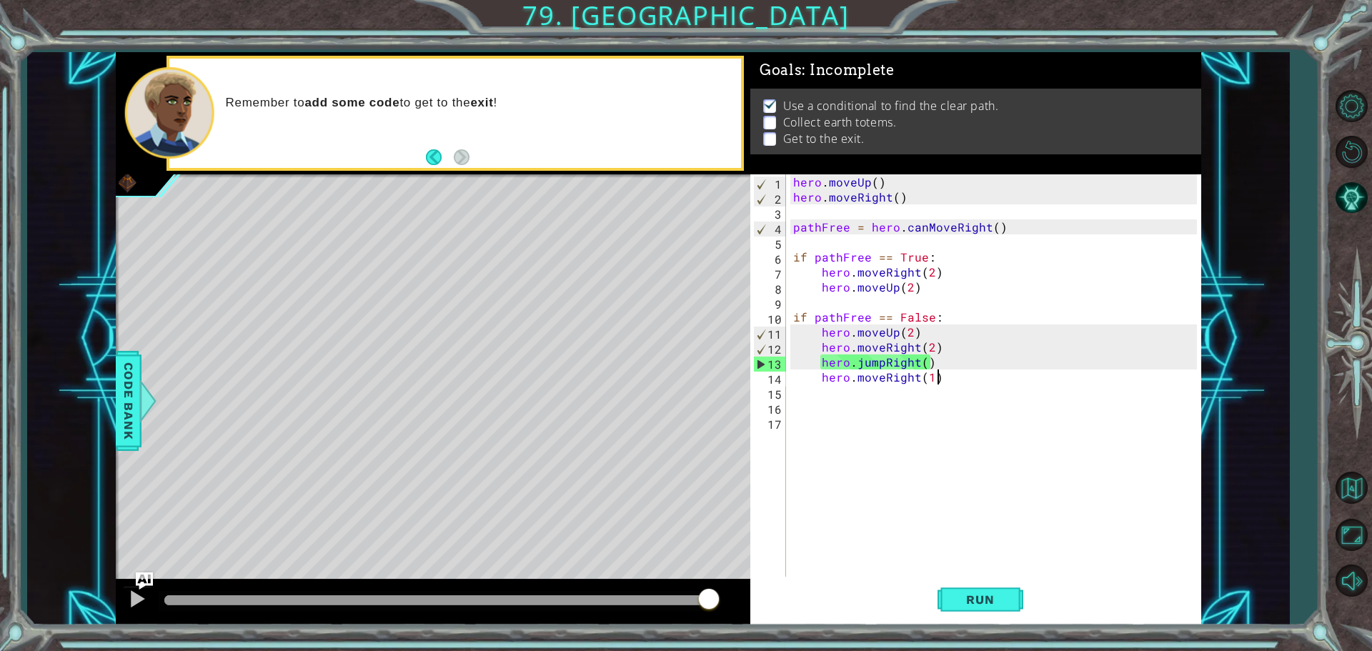
type textarea "hero.moveRight(1)"
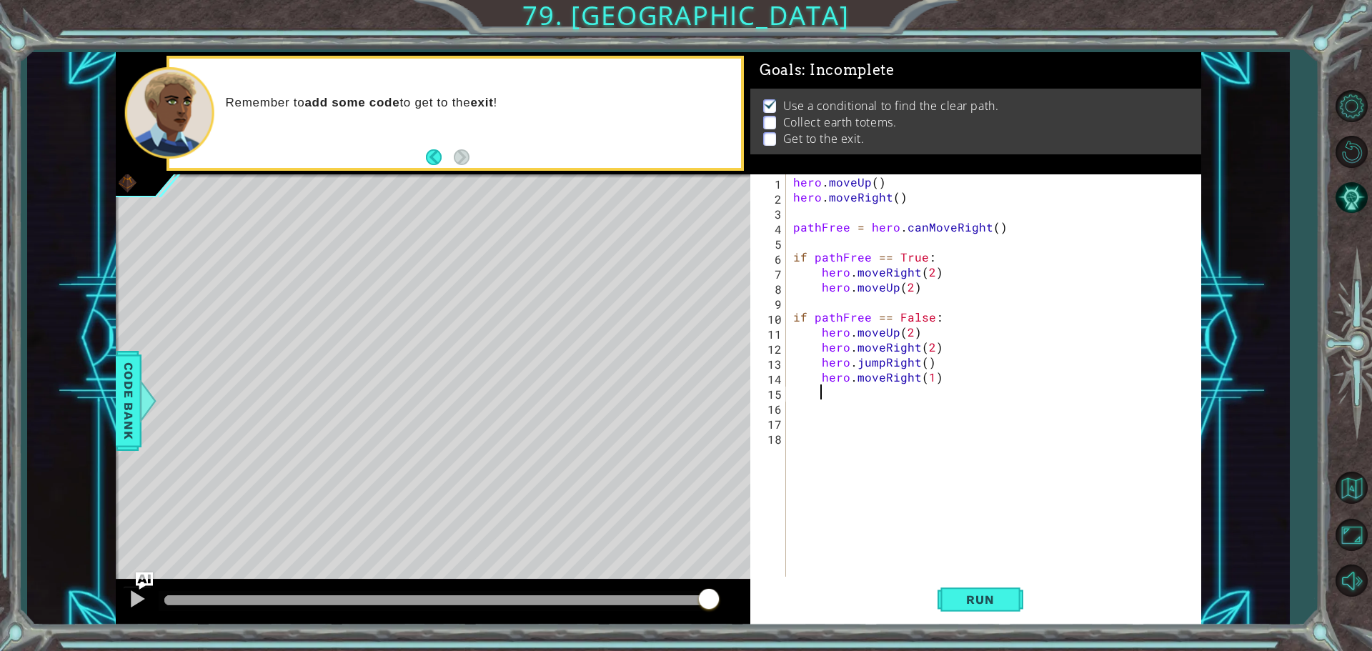
scroll to position [0, 1]
type textarea "i"
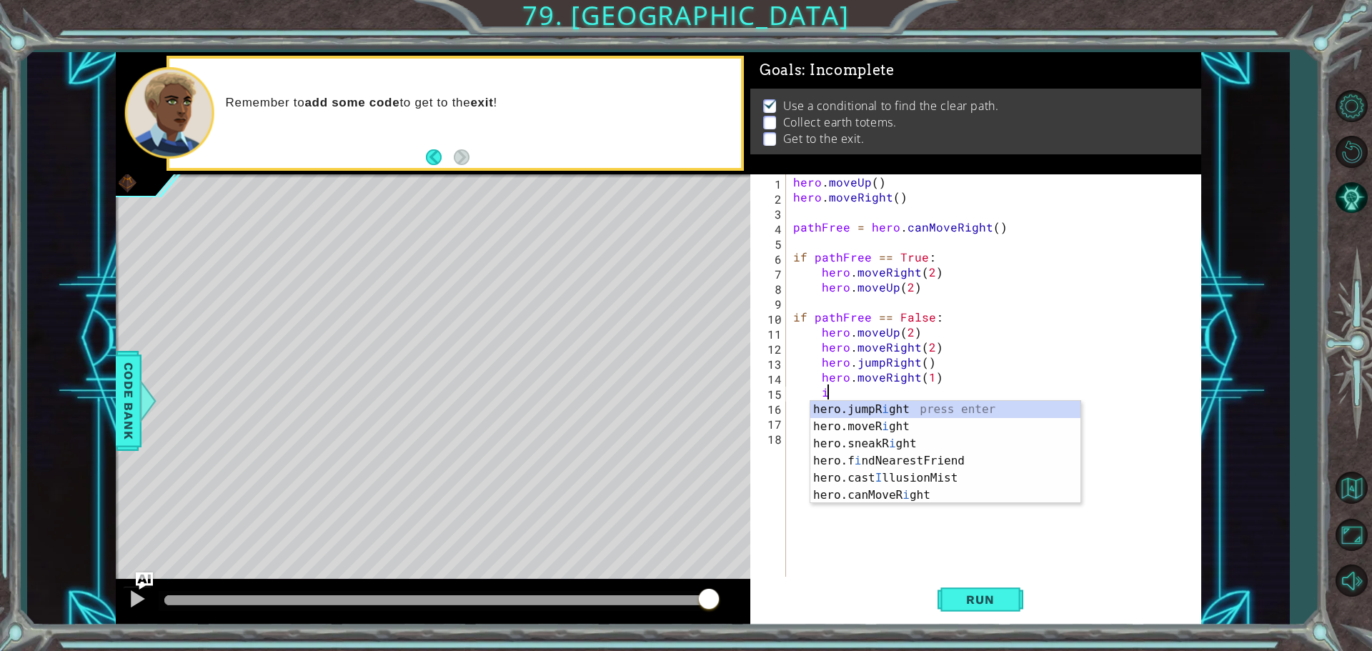
scroll to position [0, 1]
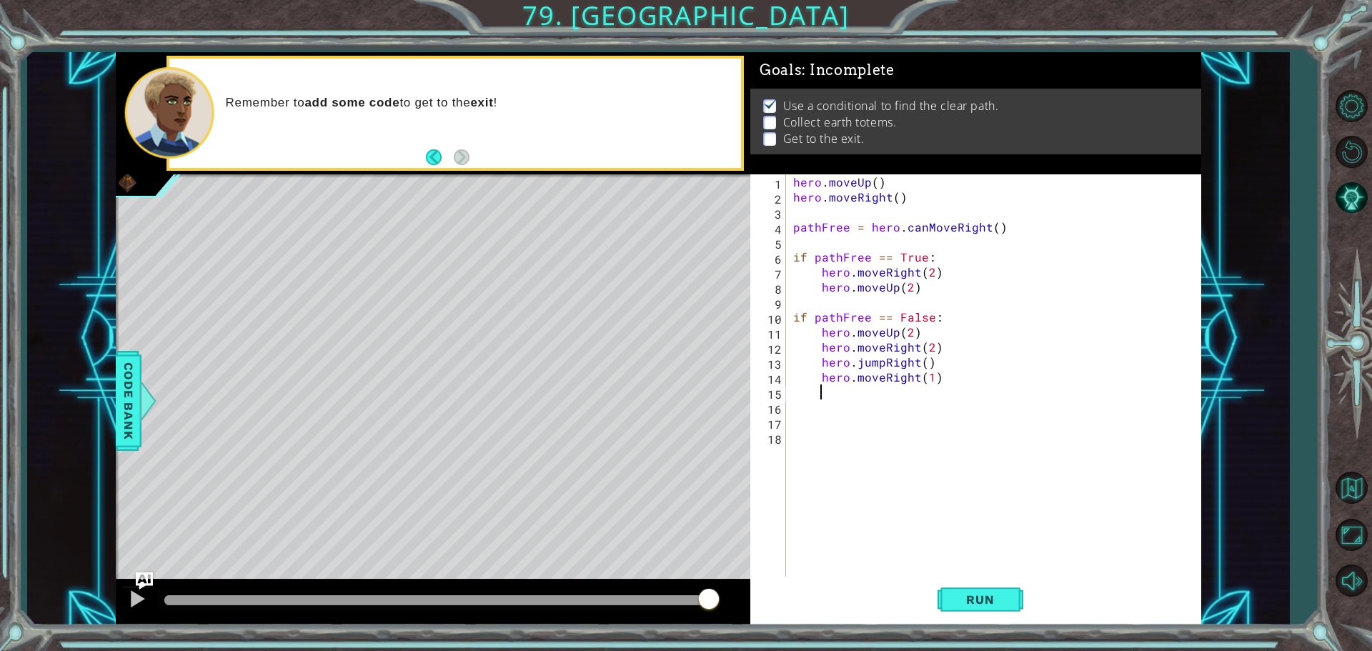
click at [938, 377] on div "hero . moveUp ( ) hero . moveRight ( ) pathFree = hero . canMoveRight ( ) if pa…" at bounding box center [997, 391] width 414 height 435
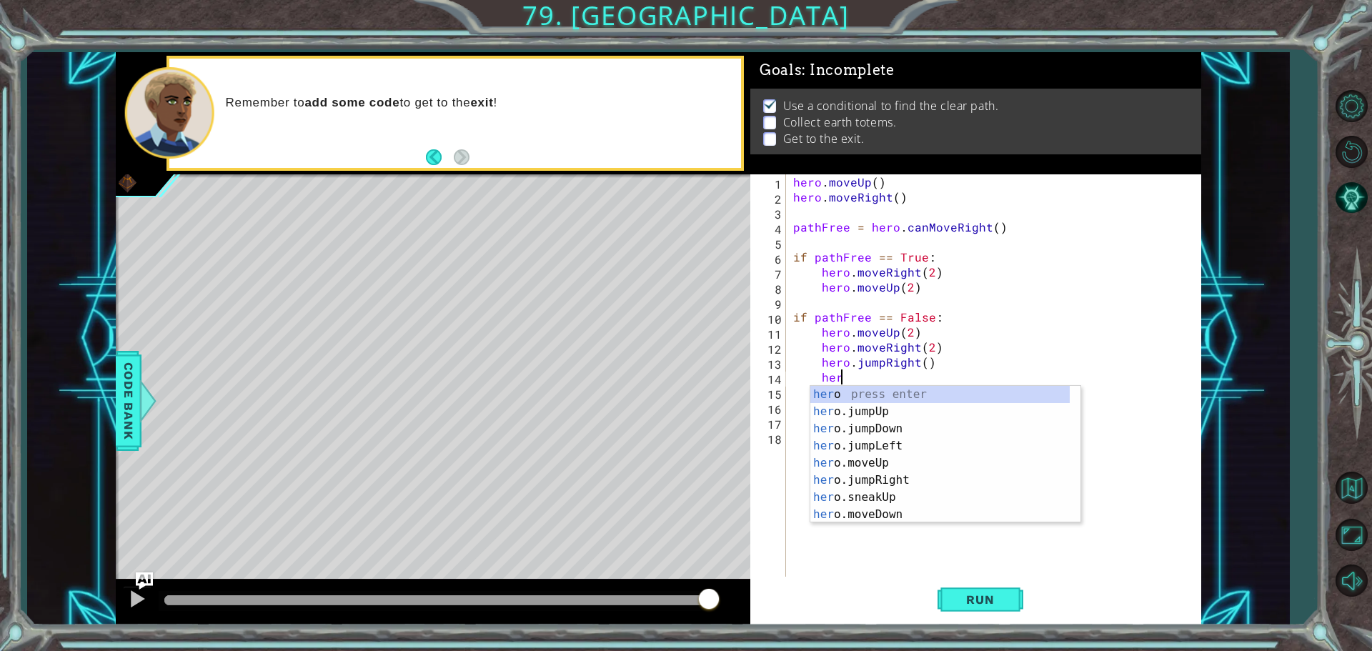
type textarea "h"
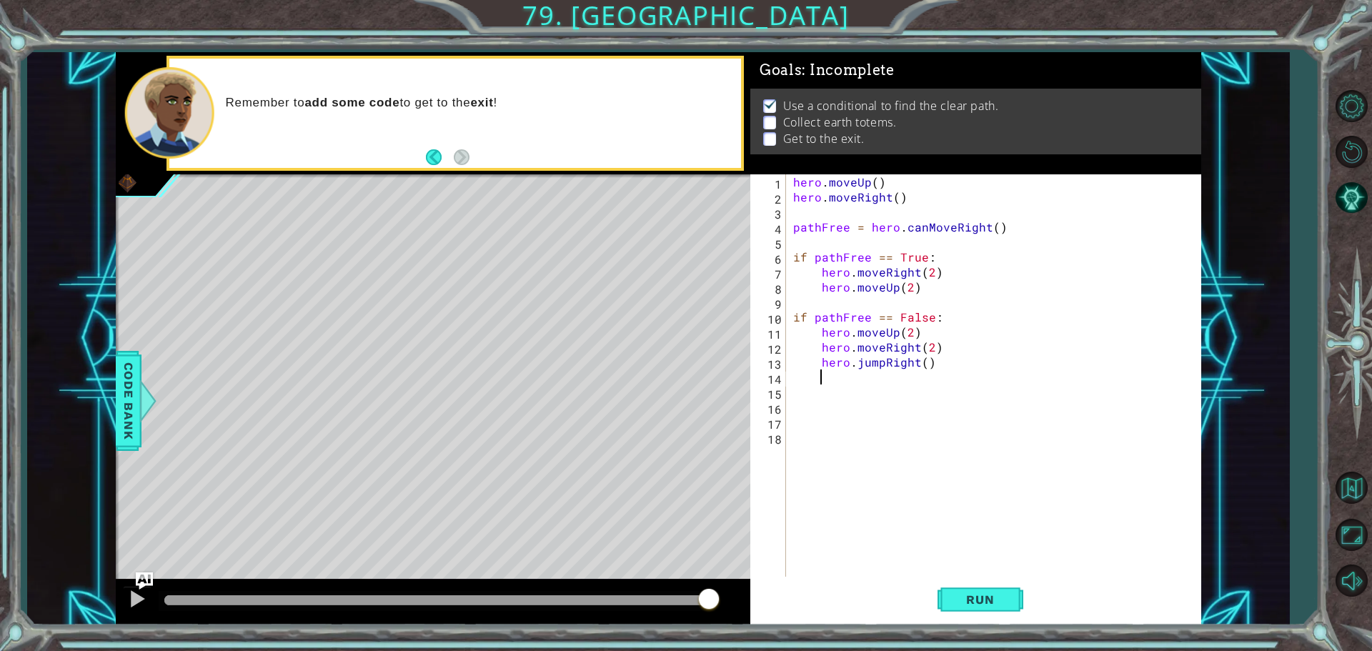
click at [915, 291] on div "hero . moveUp ( ) hero . moveRight ( ) pathFree = hero . canMoveRight ( ) if pa…" at bounding box center [997, 391] width 414 height 435
type textarea "hero.moveUp(2)"
type textarea ","
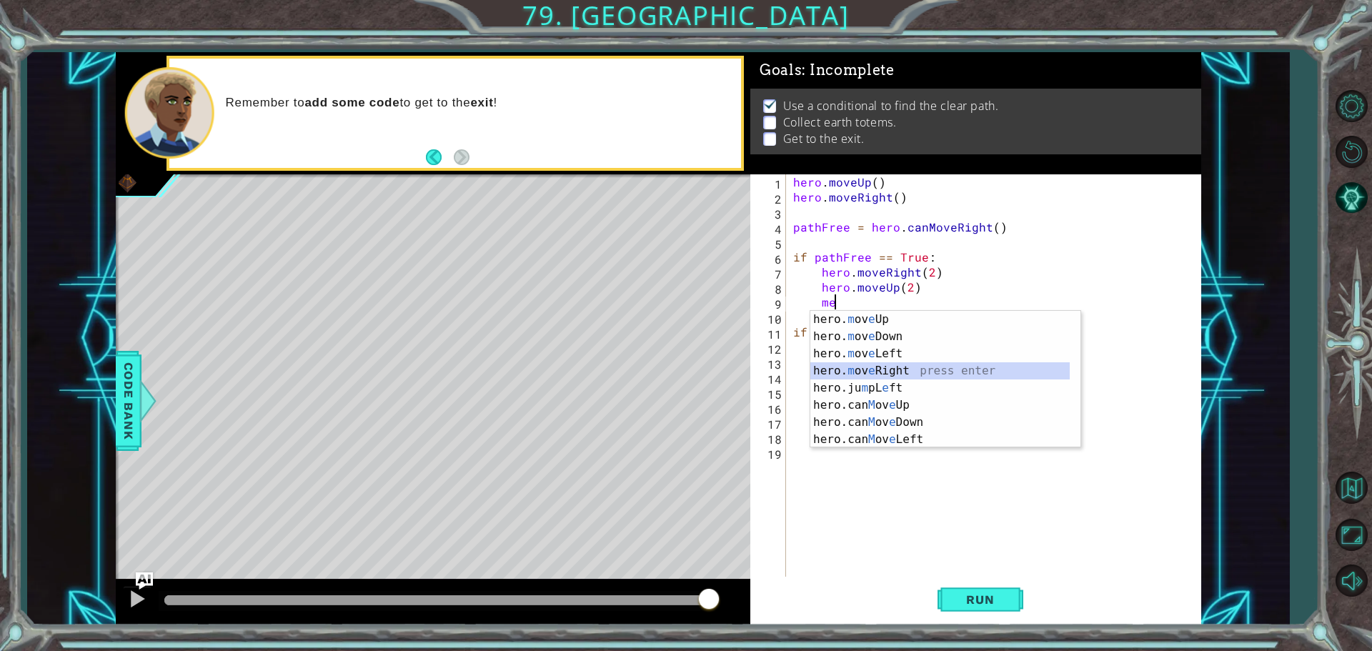
click at [896, 375] on div "hero. m ov e Up press enter hero. m ov e Down press enter hero. m ov e Left pre…" at bounding box center [939, 396] width 259 height 171
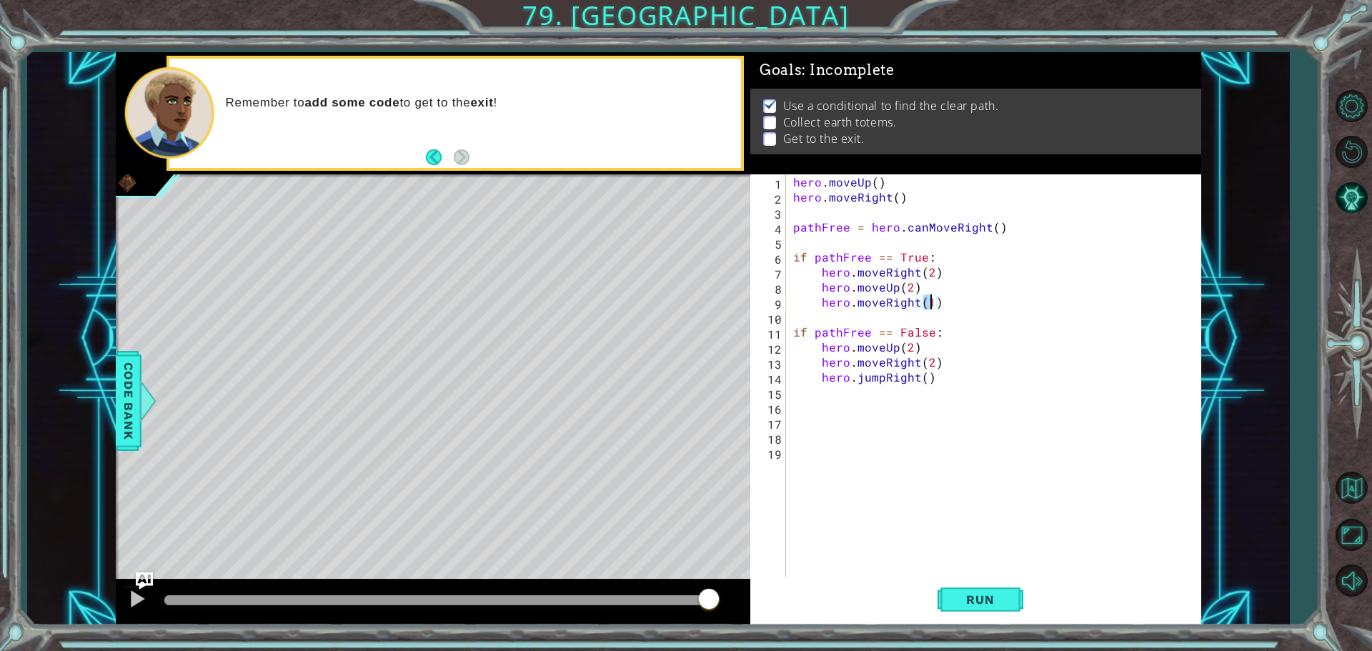
click at [945, 381] on div "hero . moveUp ( ) hero . moveRight ( ) pathFree = hero . canMoveRight ( ) if pa…" at bounding box center [997, 391] width 414 height 435
type textarea "hero.jumpRight()"
type textarea "j"
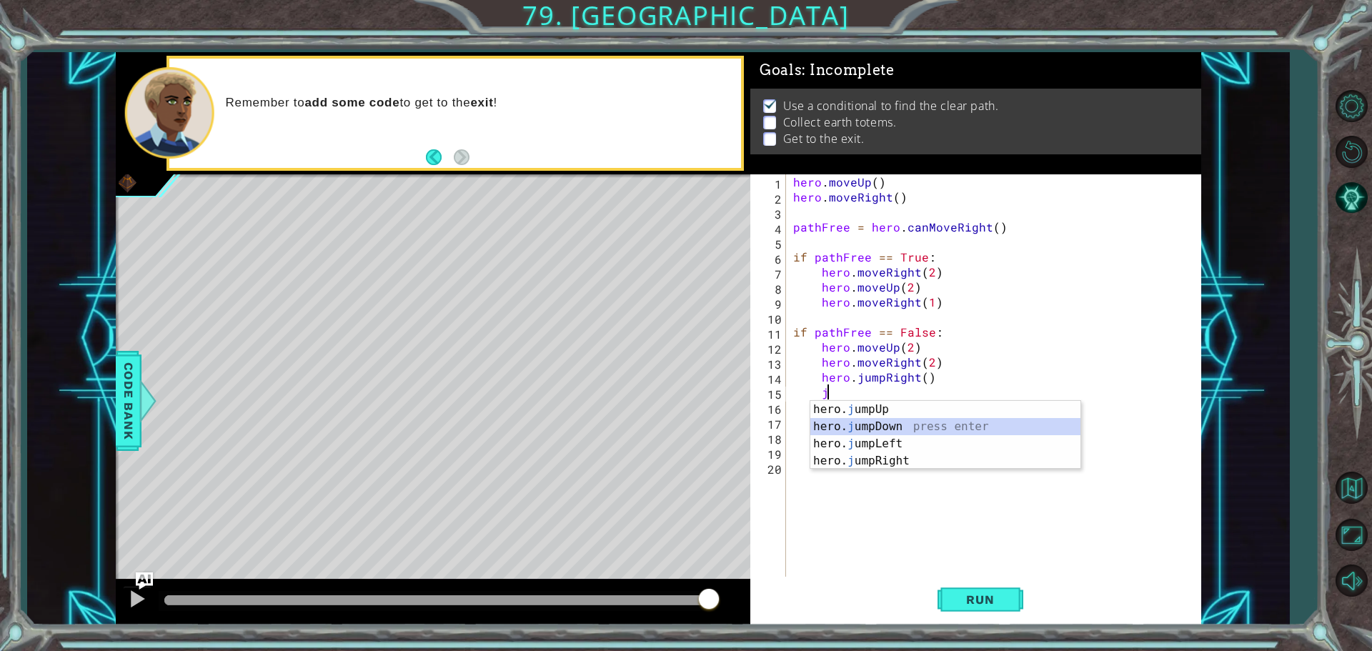
click at [870, 427] on div "hero. j umpUp press enter hero. j umpDown press enter hero. j umpLeft press ent…" at bounding box center [945, 452] width 270 height 103
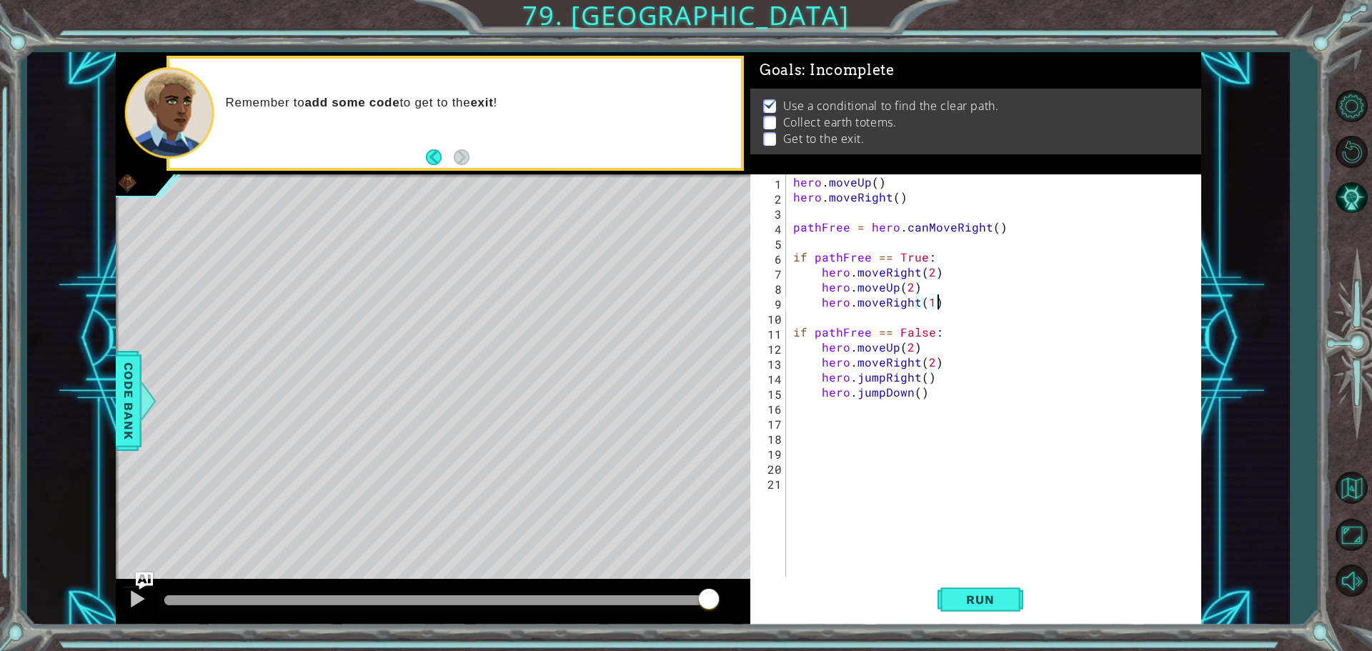
click at [941, 304] on div "hero . moveUp ( ) hero . moveRight ( ) pathFree = hero . canMoveRight ( ) if pa…" at bounding box center [997, 391] width 414 height 435
type textarea "hero.moveRight(1)"
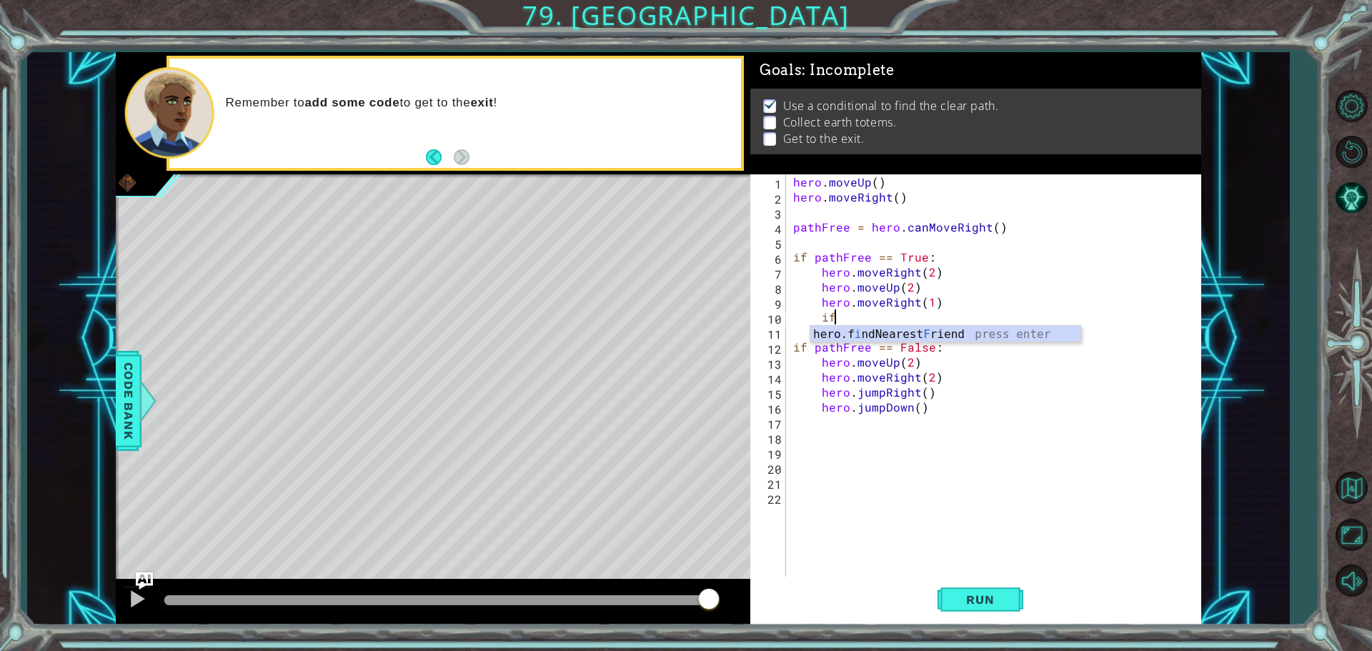
type textarea "i"
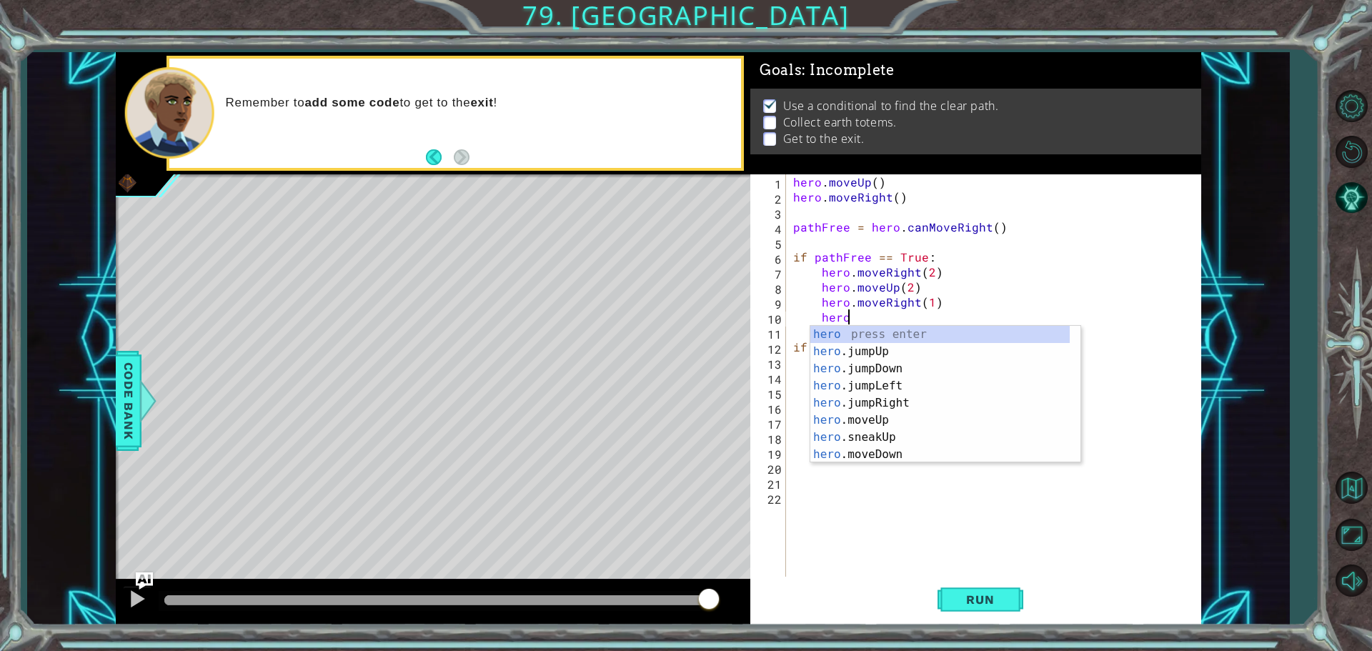
scroll to position [0, 3]
click at [923, 348] on div "hero . m oveUp press enter hero . m oveDown press enter hero . m oveLeft press …" at bounding box center [939, 411] width 259 height 171
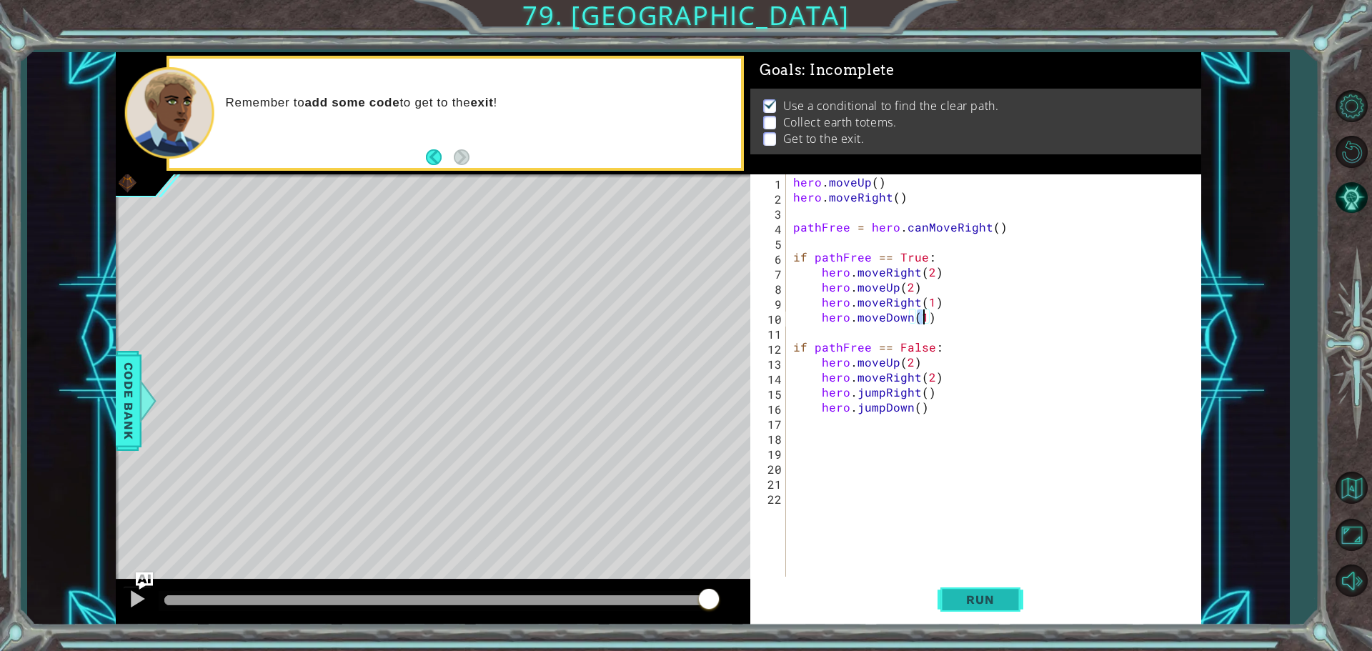
click at [965, 591] on button "Run" at bounding box center [981, 599] width 86 height 45
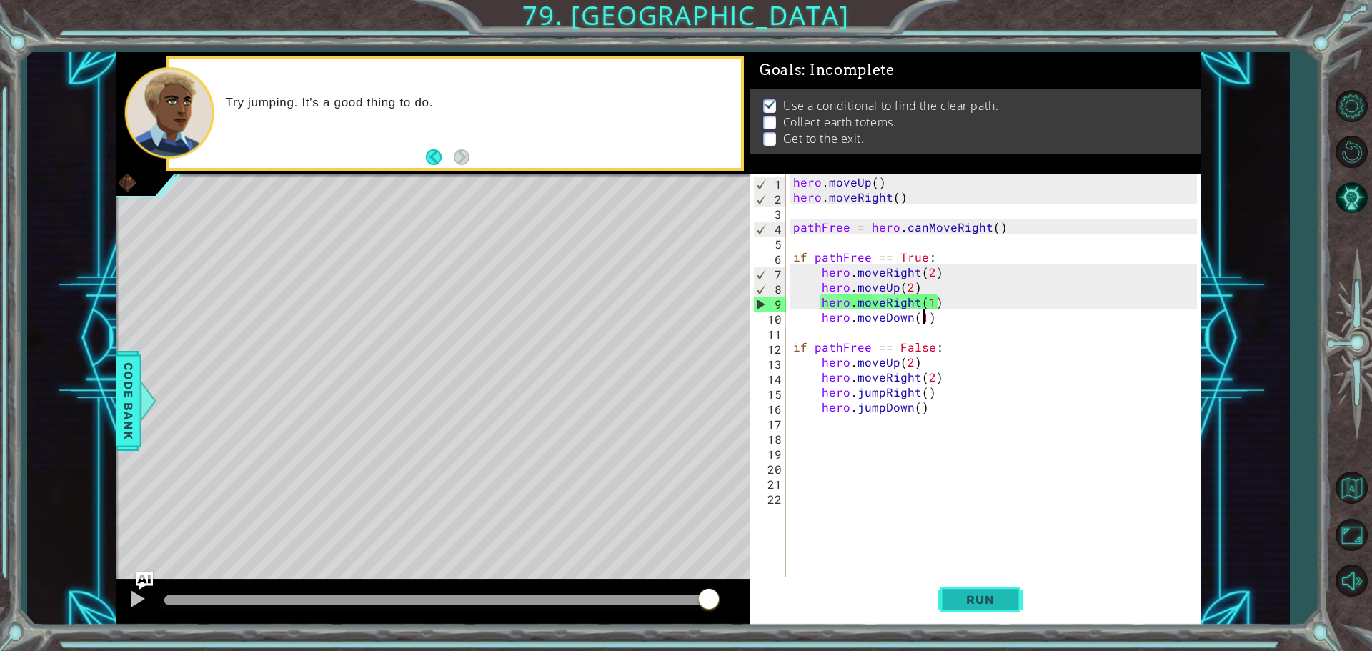
click at [990, 602] on span "Run" at bounding box center [980, 599] width 56 height 14
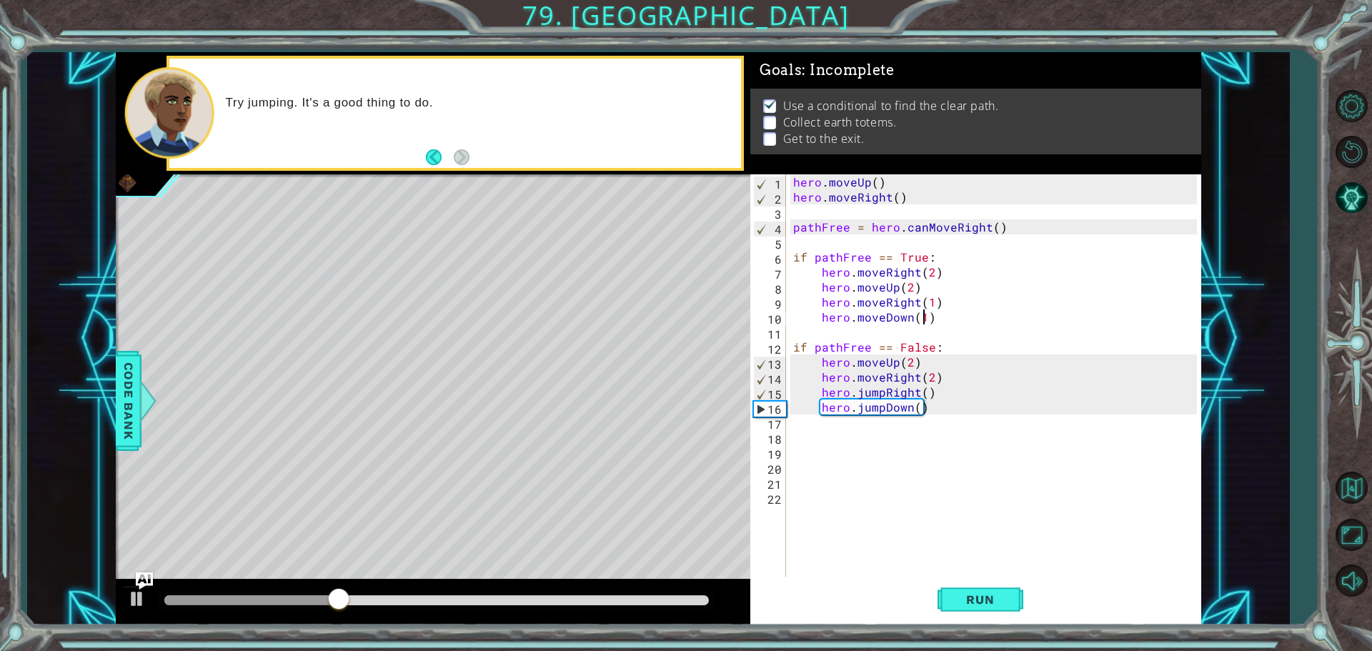
click at [928, 408] on div "hero . moveUp ( ) hero . moveRight ( ) pathFree = hero . canMoveRight ( ) if pa…" at bounding box center [997, 391] width 414 height 435
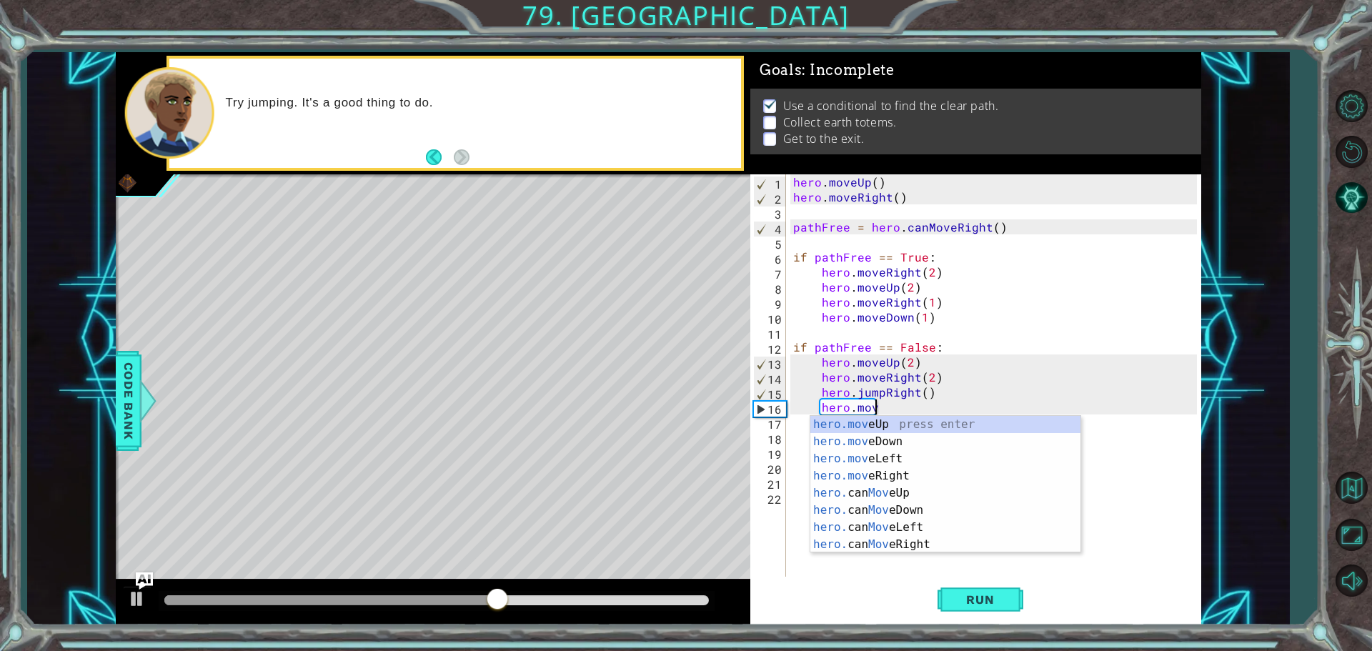
scroll to position [0, 4]
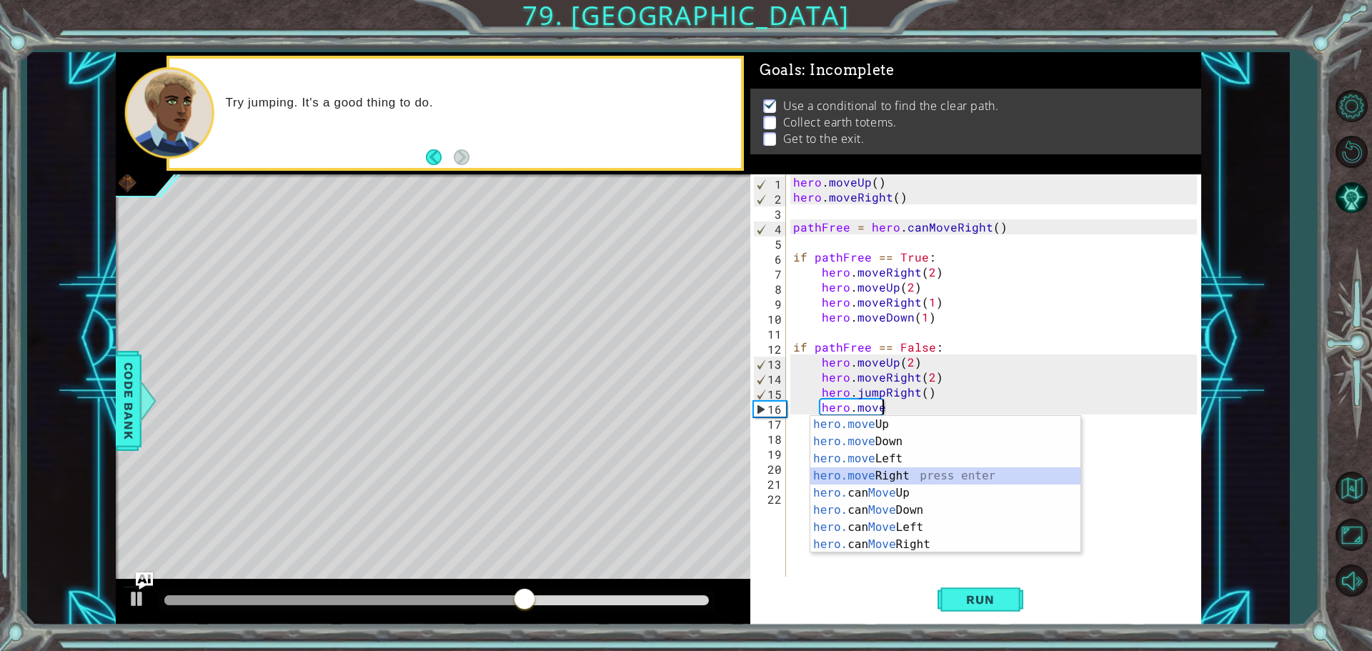
click at [872, 471] on div "hero.move Up press enter hero.move Down press enter hero.move Left press enter …" at bounding box center [945, 501] width 270 height 171
type textarea "hero.moveRight(1)"
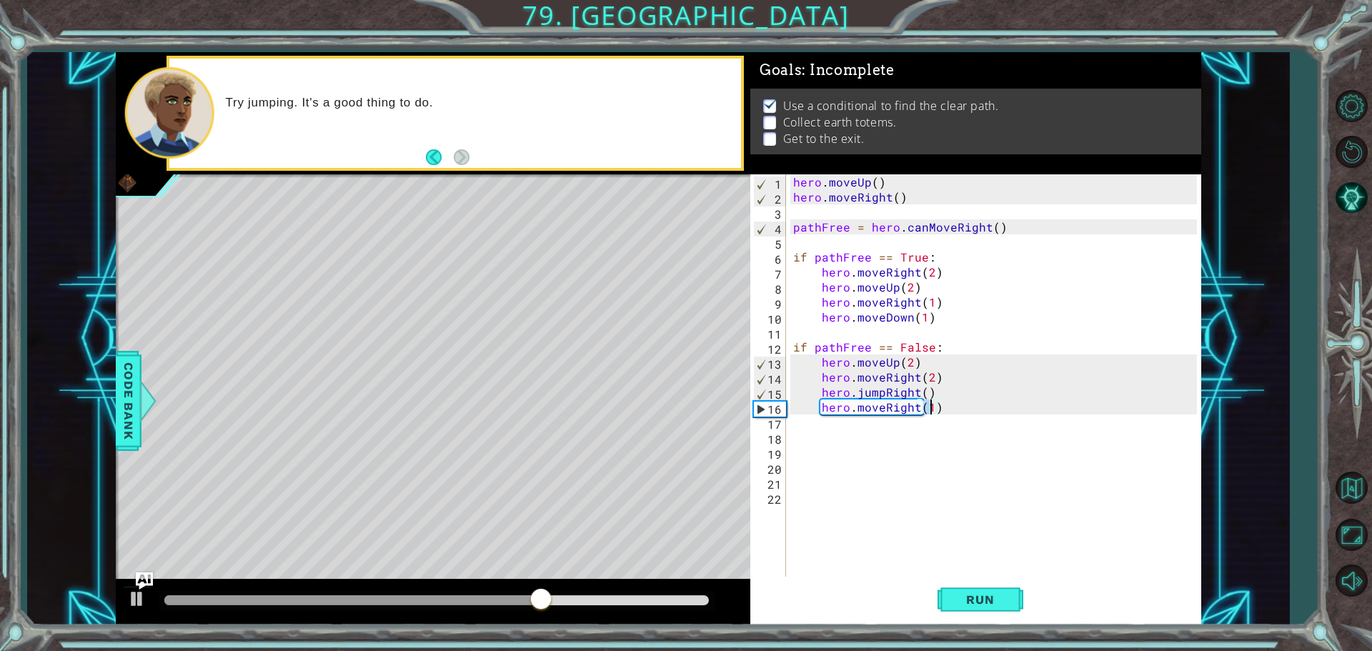
click at [946, 412] on div "hero . moveUp ( ) hero . moveRight ( ) pathFree = hero . canMoveRight ( ) if pa…" at bounding box center [997, 391] width 414 height 435
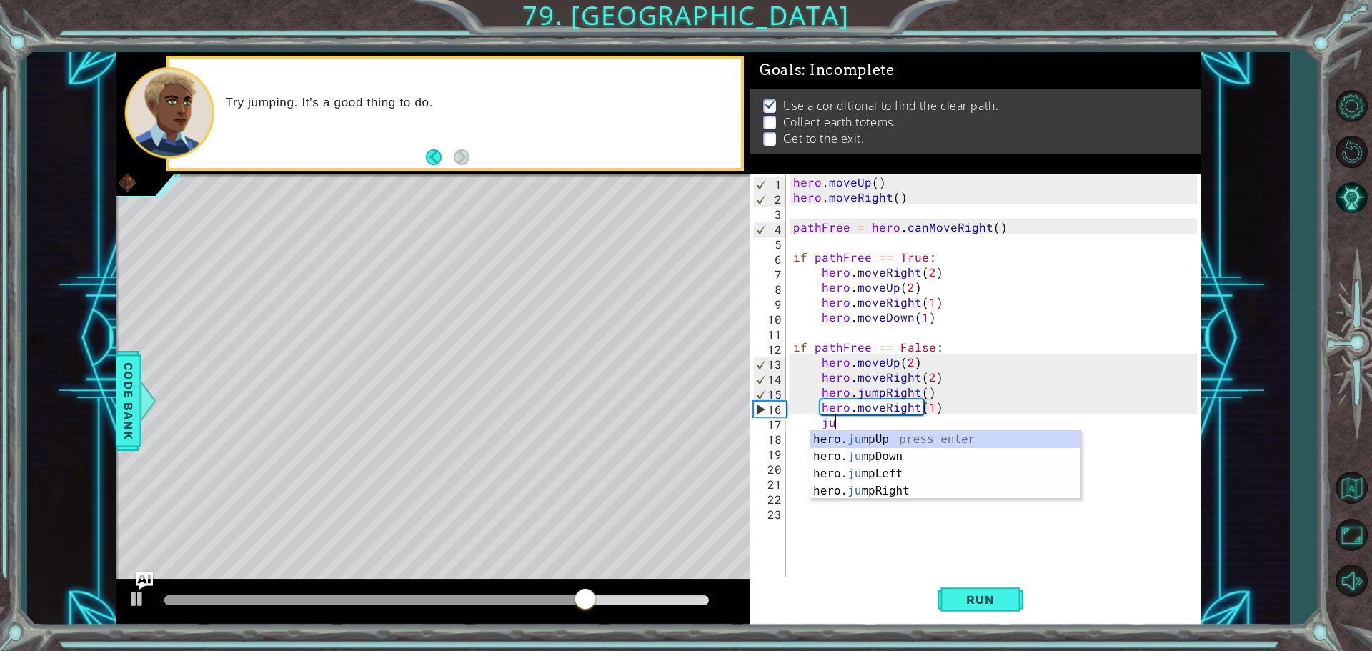
scroll to position [0, 2]
type textarea "jump"
click at [894, 454] on div "hero. jump Up press enter hero. jump Down press enter hero. jump Left press ent…" at bounding box center [945, 482] width 270 height 103
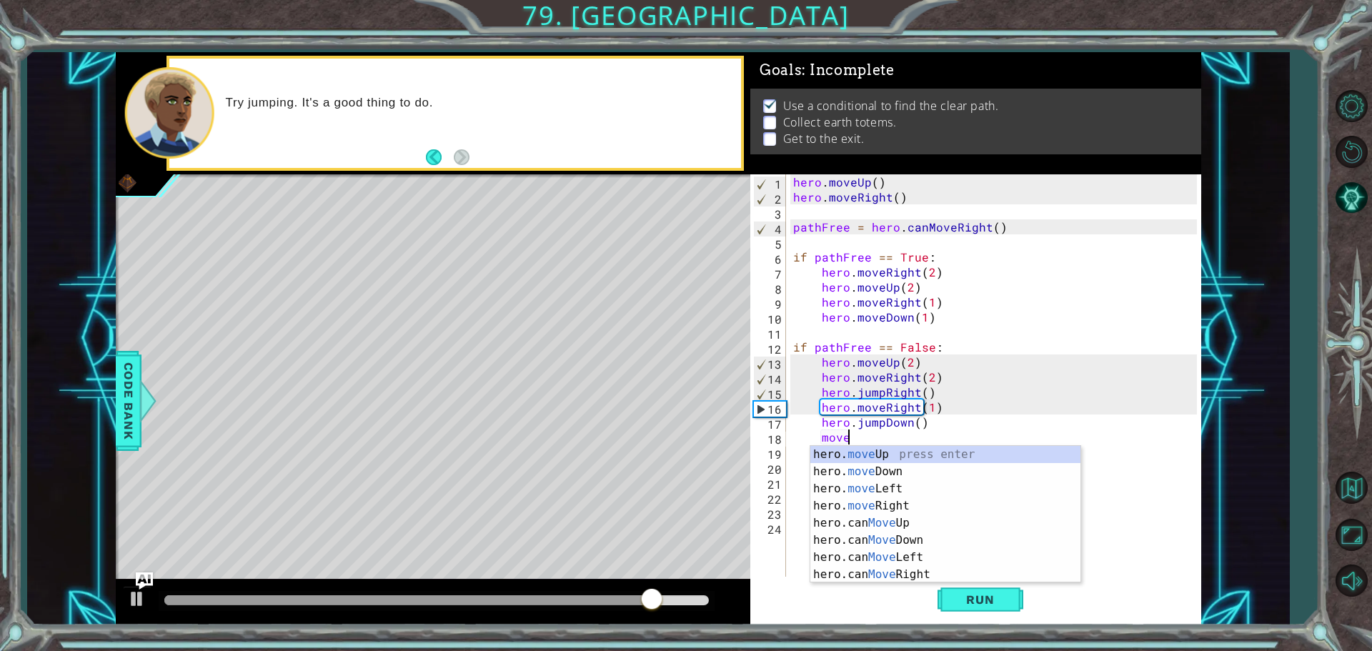
scroll to position [0, 3]
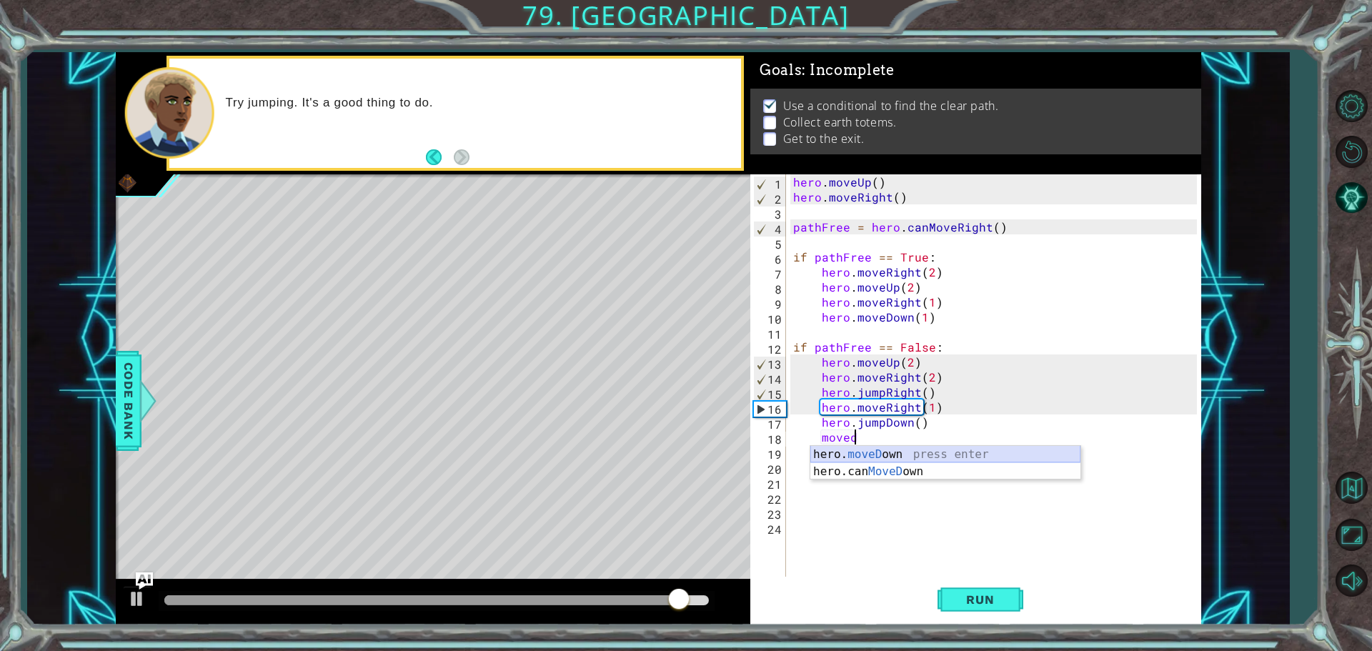
click at [876, 452] on div "hero. moveD own press enter hero.can MoveD own press enter" at bounding box center [945, 480] width 270 height 69
click at [979, 392] on div "hero . moveUp ( ) hero . moveRight ( ) pathFree = hero . canMoveRight ( ) if pa…" at bounding box center [997, 391] width 414 height 435
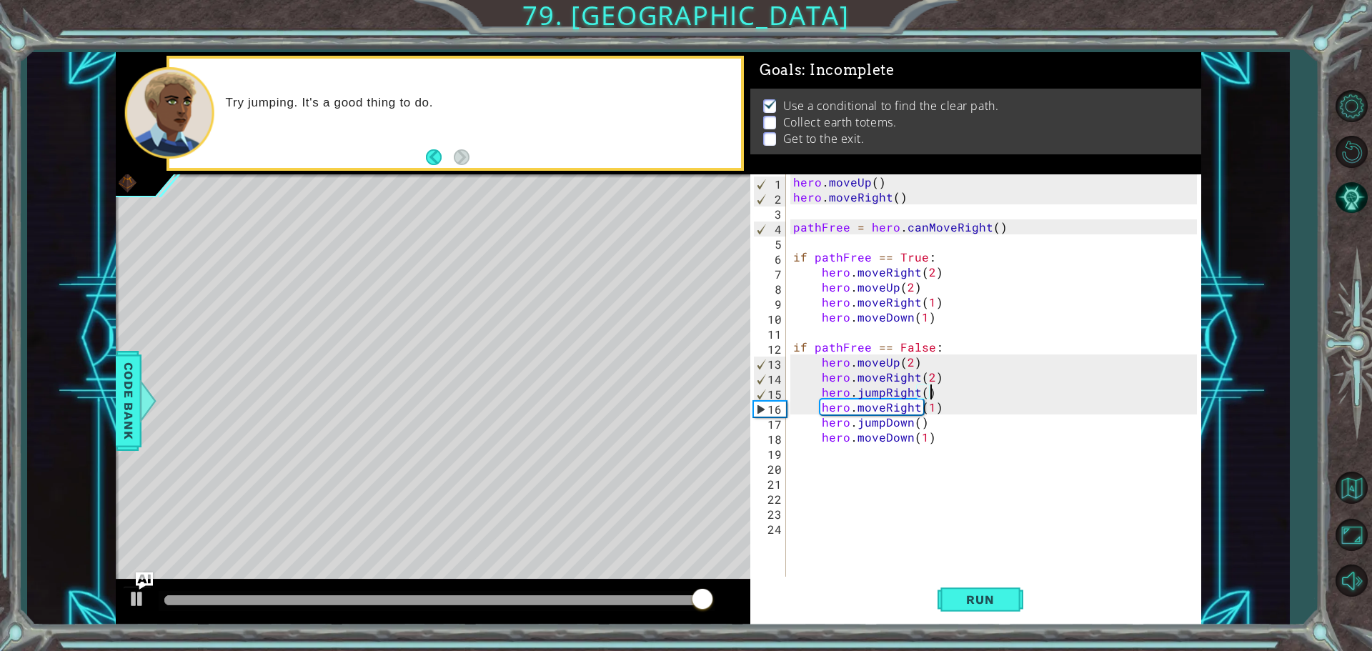
click at [945, 438] on div "hero . moveUp ( ) hero . moveRight ( ) pathFree = hero . canMoveRight ( ) if pa…" at bounding box center [997, 391] width 414 height 435
click at [973, 607] on button "Run" at bounding box center [981, 599] width 86 height 45
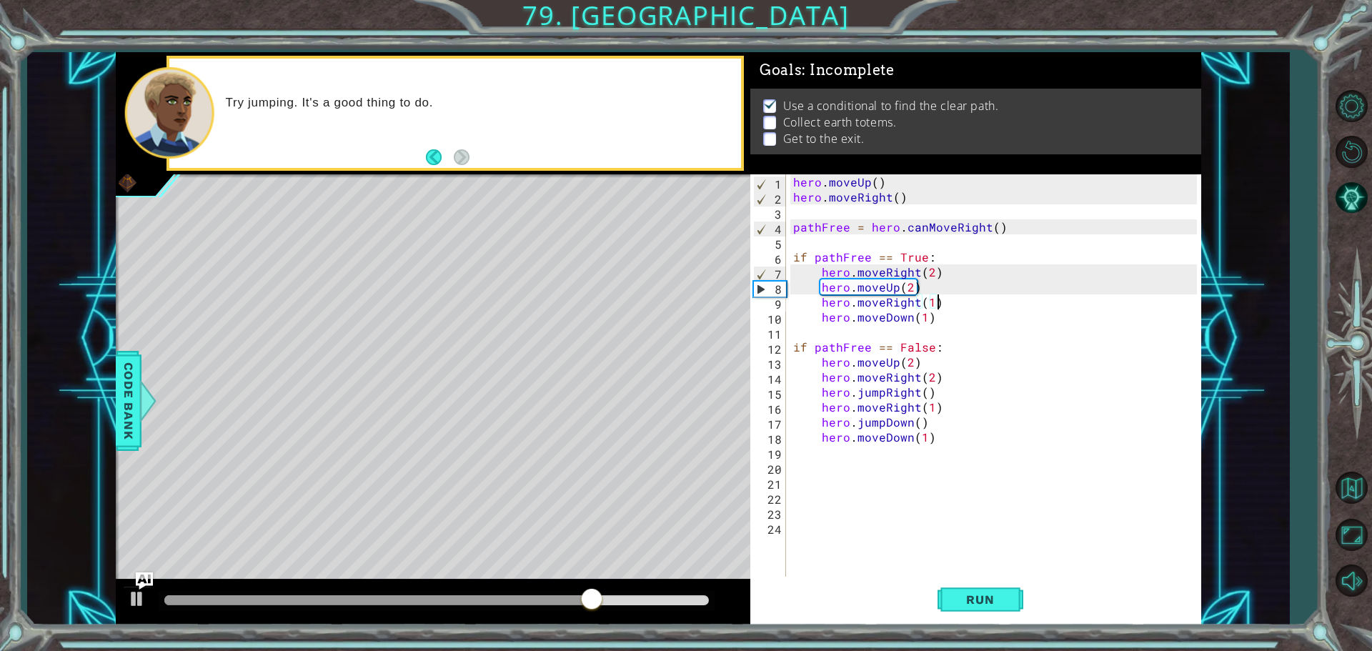
click at [940, 299] on div "hero . moveUp ( ) hero . moveRight ( ) pathFree = hero . canMoveRight ( ) if pa…" at bounding box center [997, 391] width 414 height 435
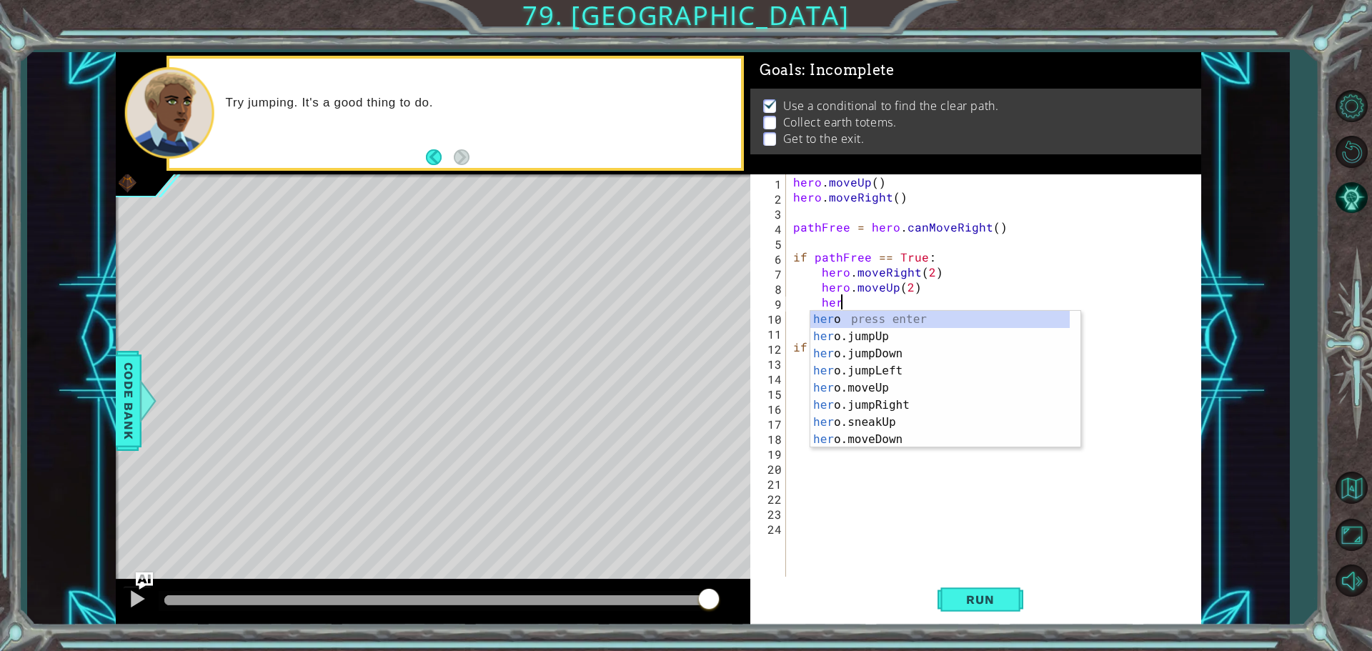
scroll to position [0, 2]
type textarea "herj"
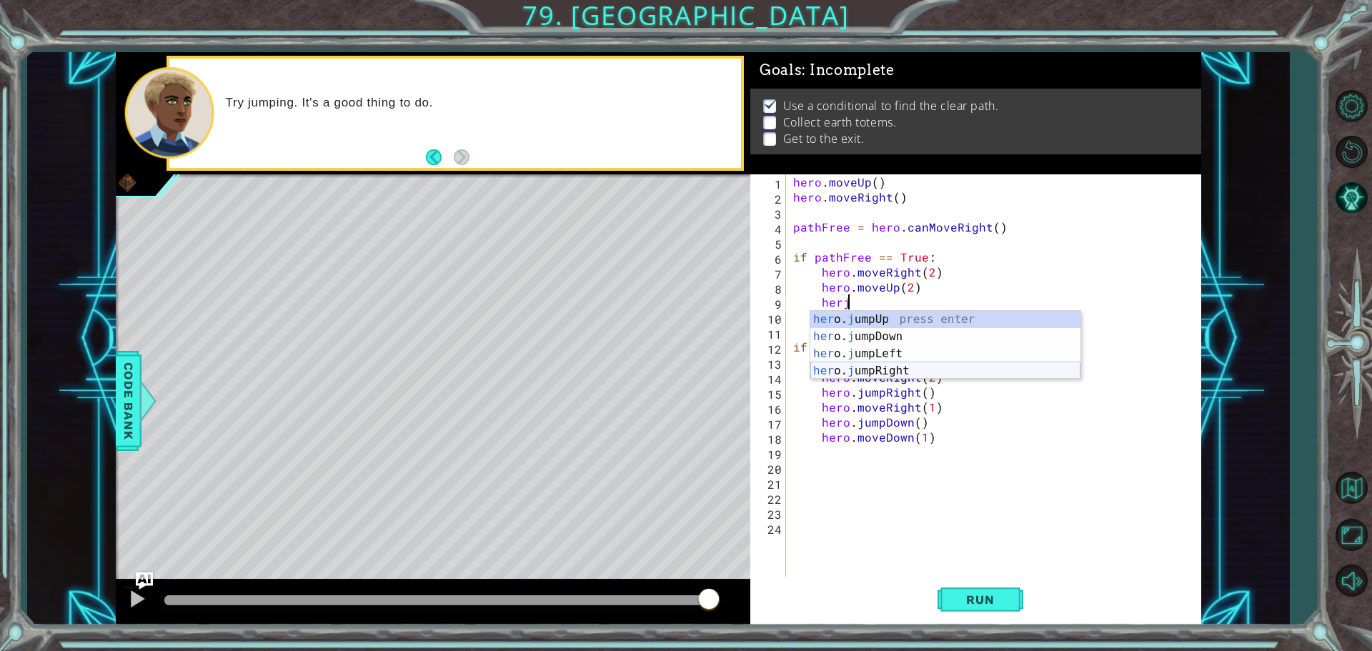
click at [892, 370] on div "her o. j umpUp press enter her o. j umpDown press enter her o. j umpLeft press …" at bounding box center [945, 362] width 270 height 103
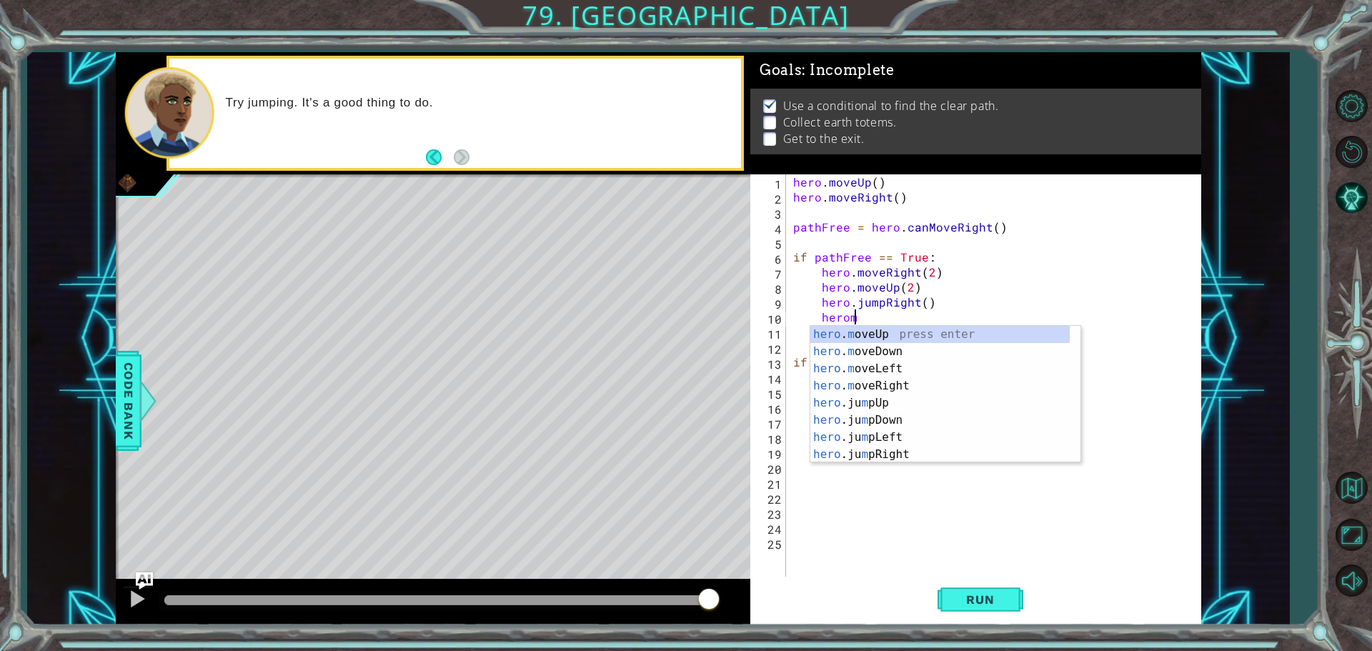
scroll to position [0, 3]
click at [874, 380] on div "hero . m oveUp press enter hero . m oveDown press enter hero . m oveLeft press …" at bounding box center [939, 411] width 259 height 171
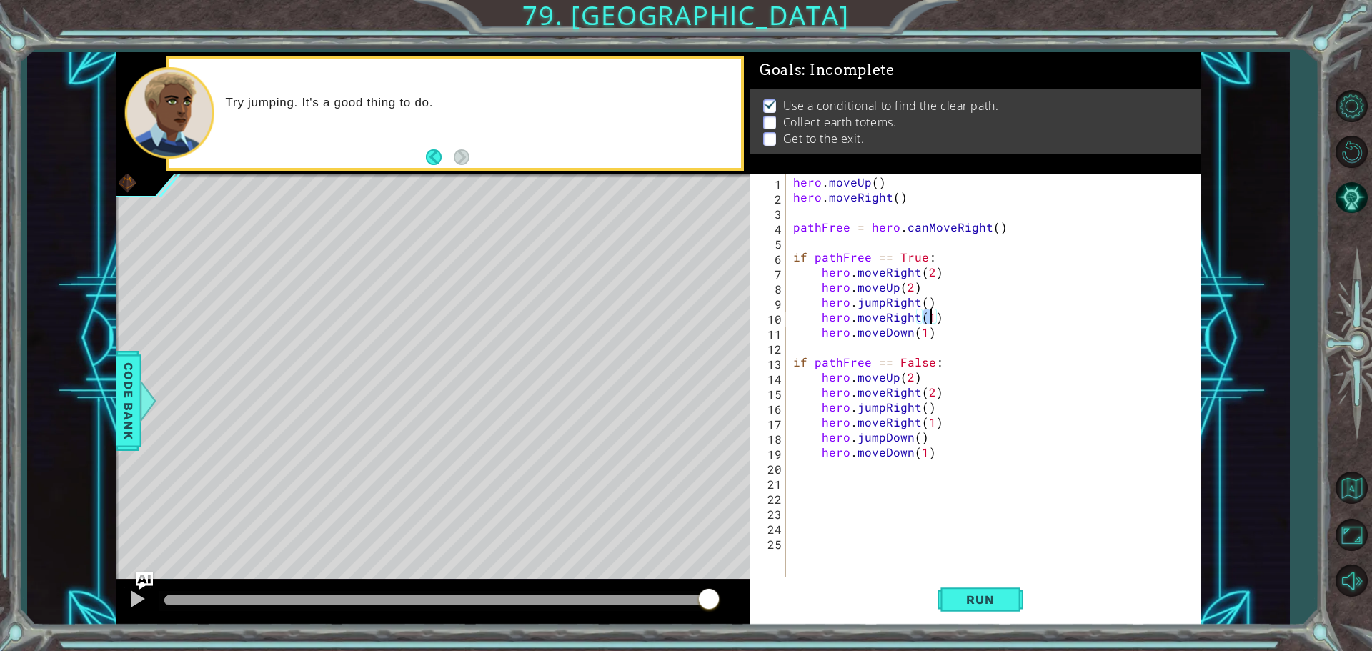
click at [931, 334] on div "hero . moveUp ( ) hero . moveRight ( ) pathFree = hero . canMoveRight ( ) if pa…" at bounding box center [997, 391] width 414 height 435
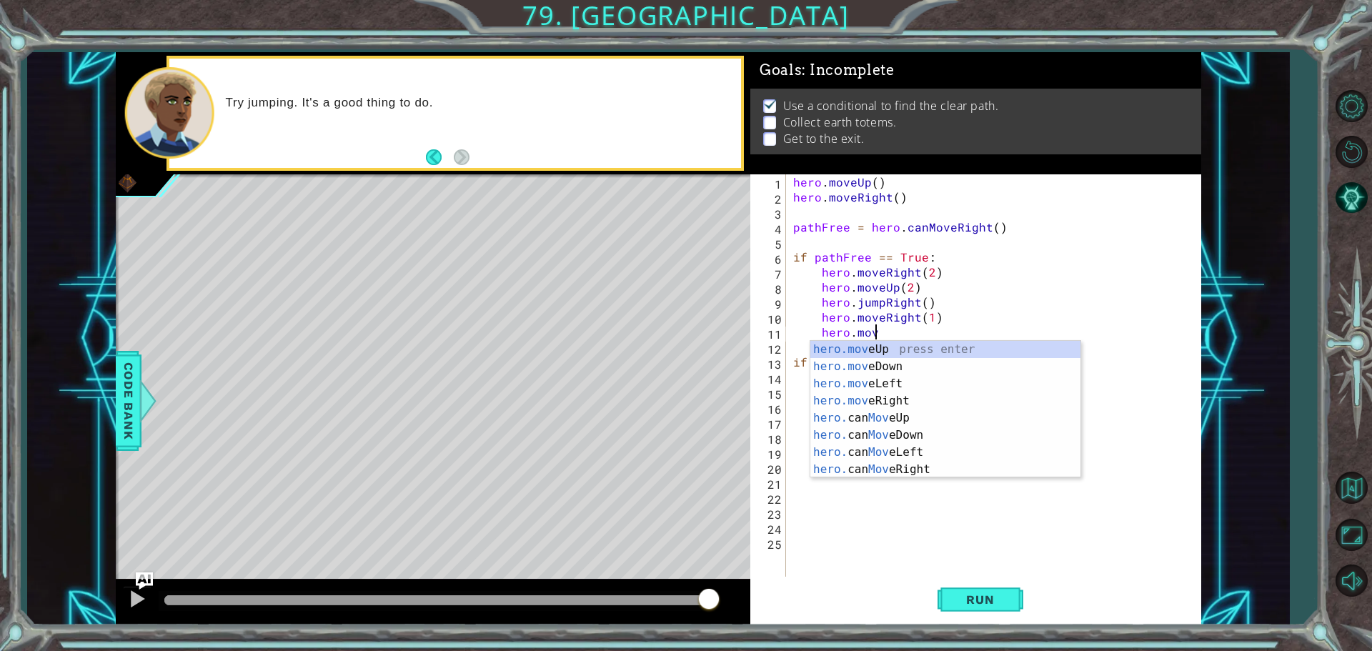
scroll to position [0, 4]
type textarea "hero.j"
click at [893, 366] on div "hero.j umpUp press enter hero.j umpDown press enter hero.j umpLeft press enter …" at bounding box center [945, 392] width 270 height 103
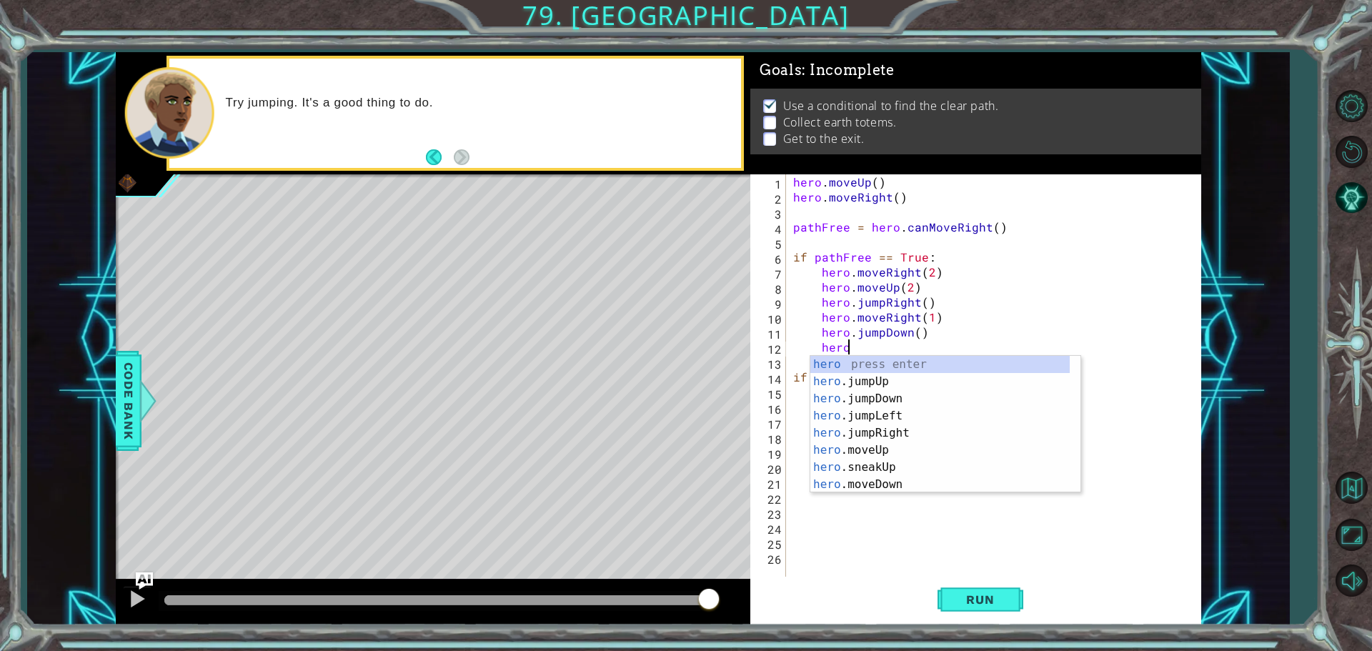
scroll to position [0, 3]
click at [893, 378] on div "hero . m oveUp press enter hero . m oveDown press enter hero . m oveLeft press …" at bounding box center [939, 441] width 259 height 171
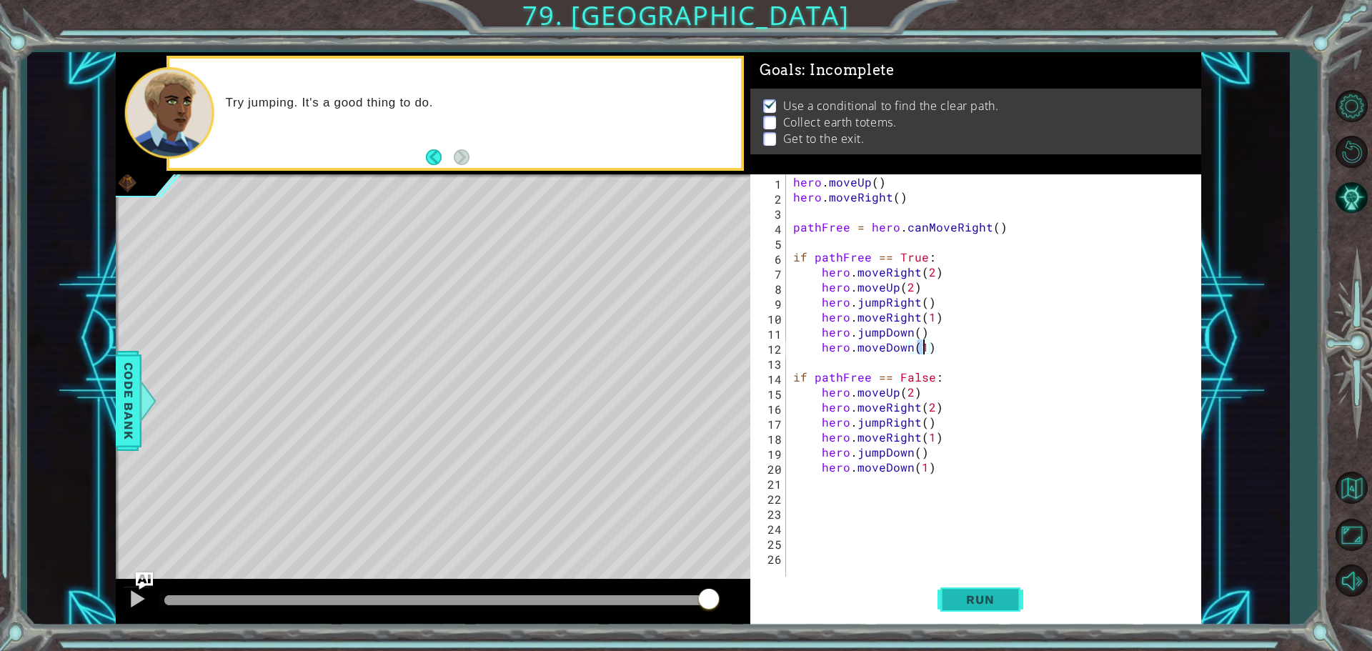
type textarea "hero.moveDown(1)"
click at [984, 586] on button "Run" at bounding box center [981, 599] width 86 height 45
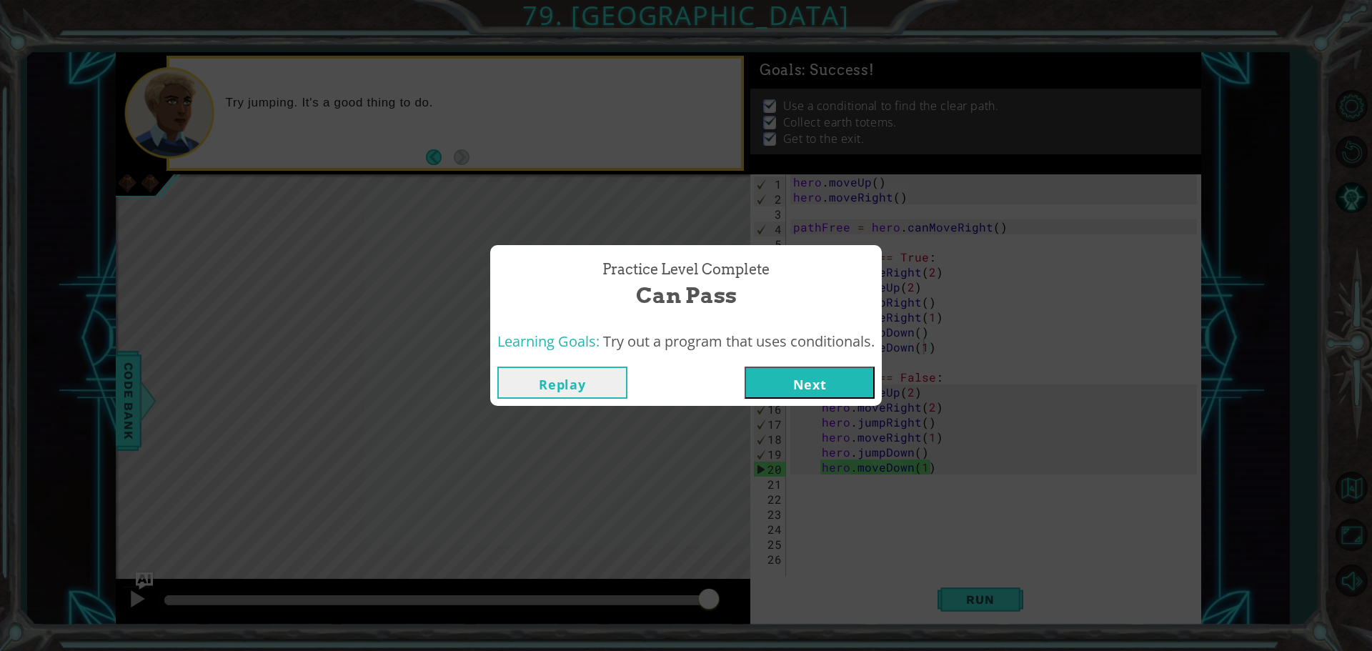
click at [743, 377] on div "Replay Next" at bounding box center [685, 383] width 377 height 32
click at [783, 372] on button "Next" at bounding box center [810, 383] width 130 height 32
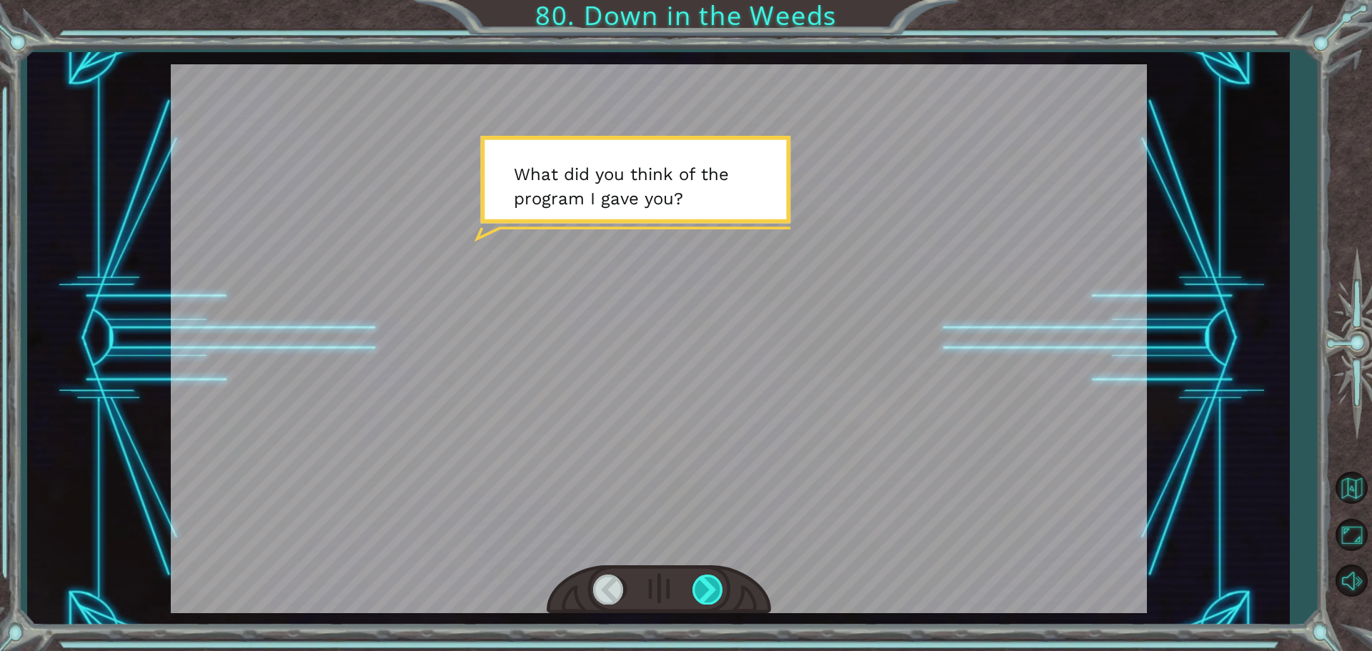
click at [715, 589] on div at bounding box center [708, 589] width 32 height 29
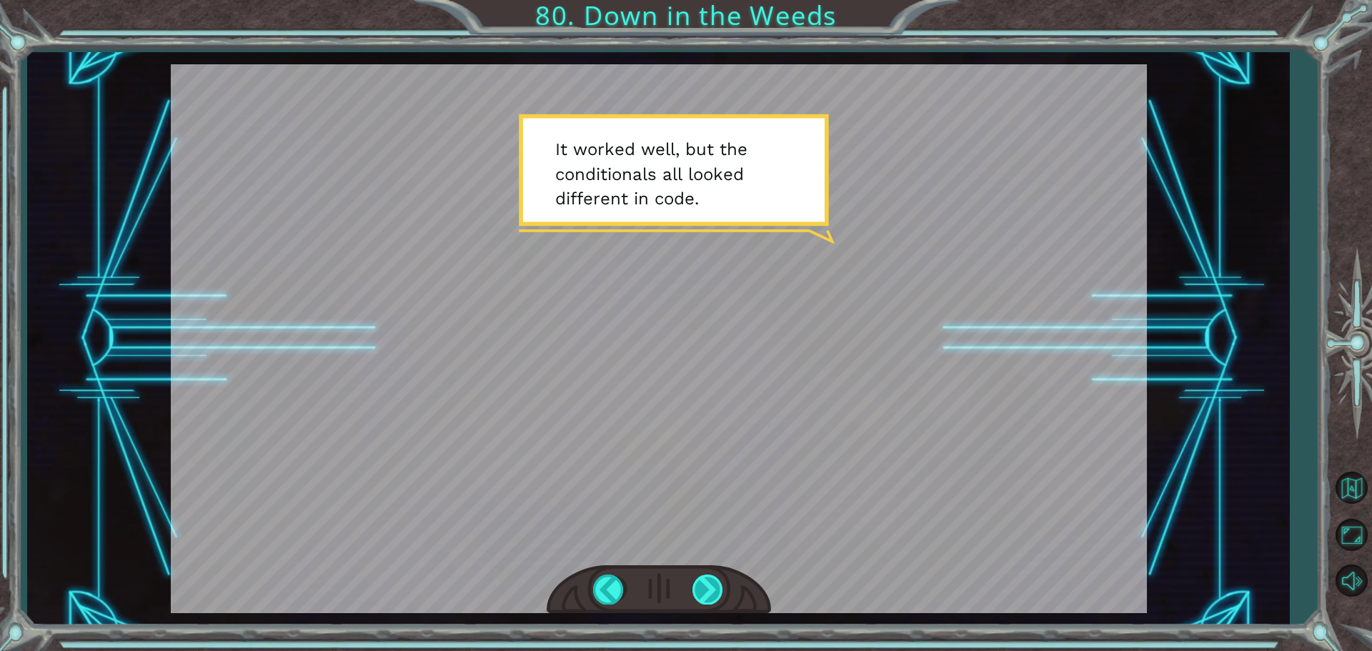
click at [715, 589] on div at bounding box center [708, 589] width 32 height 29
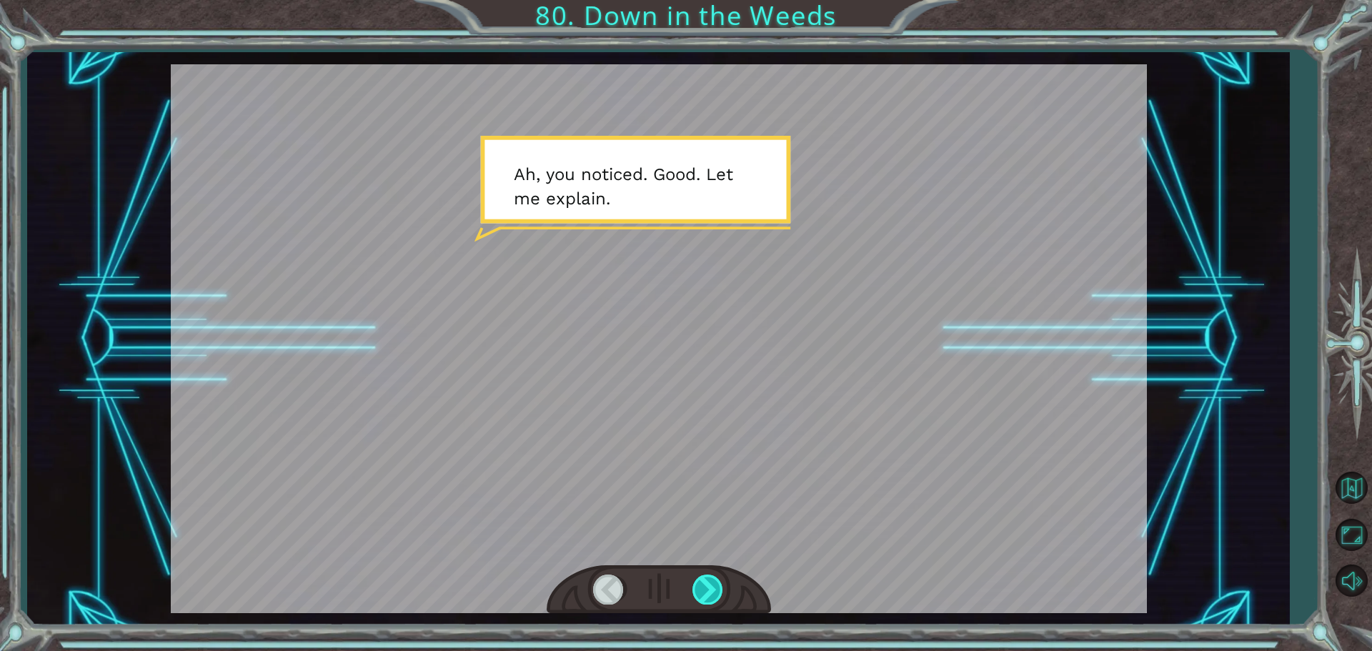
click at [715, 589] on div at bounding box center [708, 589] width 32 height 29
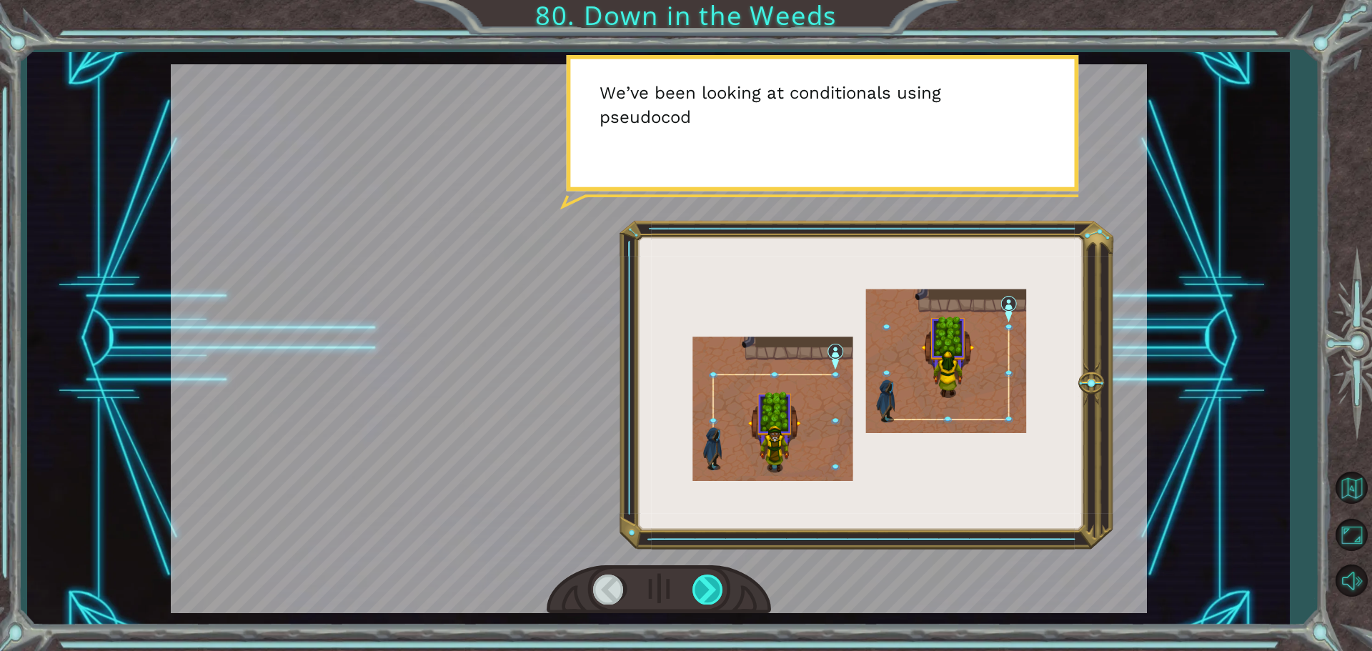
click at [715, 589] on div at bounding box center [708, 589] width 32 height 29
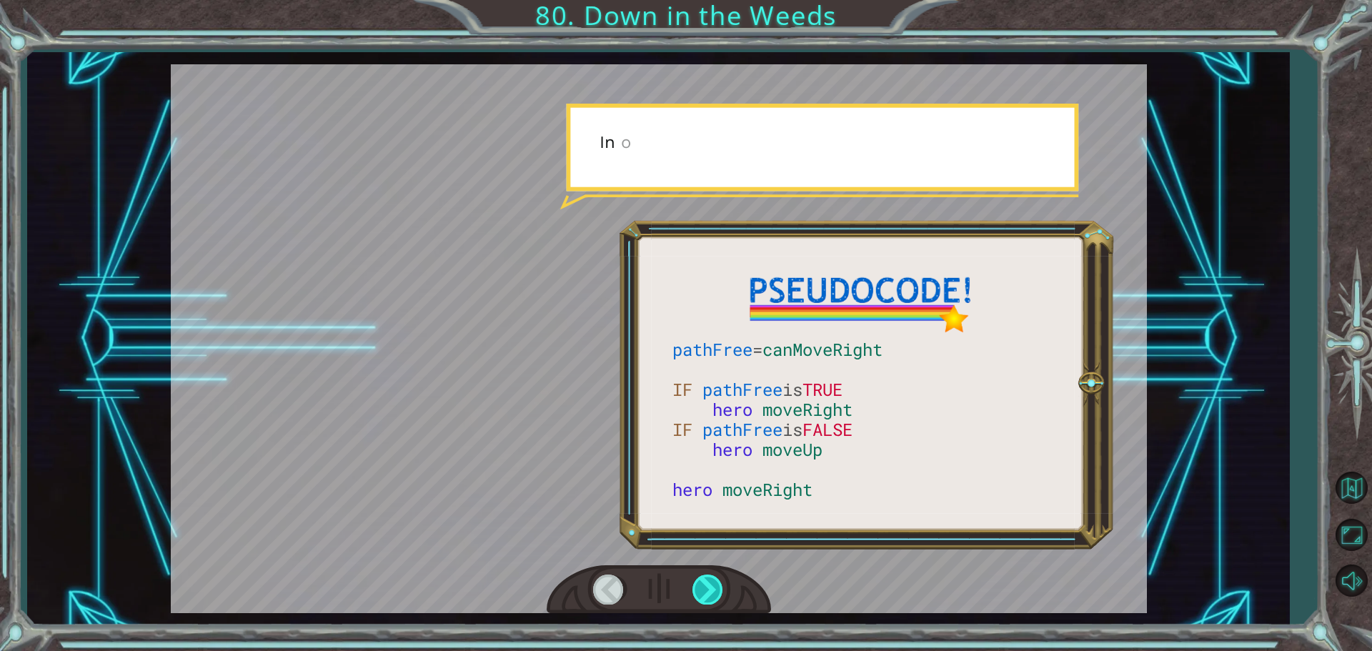
click at [715, 589] on div at bounding box center [708, 589] width 32 height 29
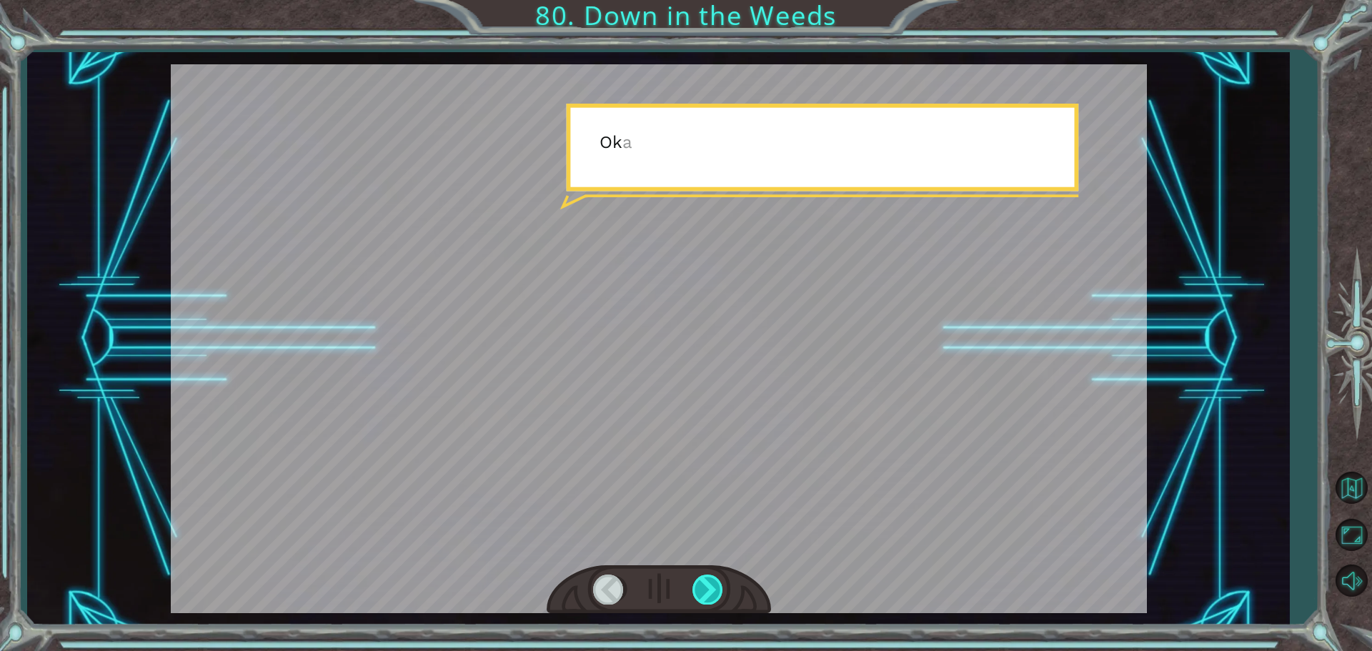
click at [715, 589] on div at bounding box center [708, 589] width 32 height 29
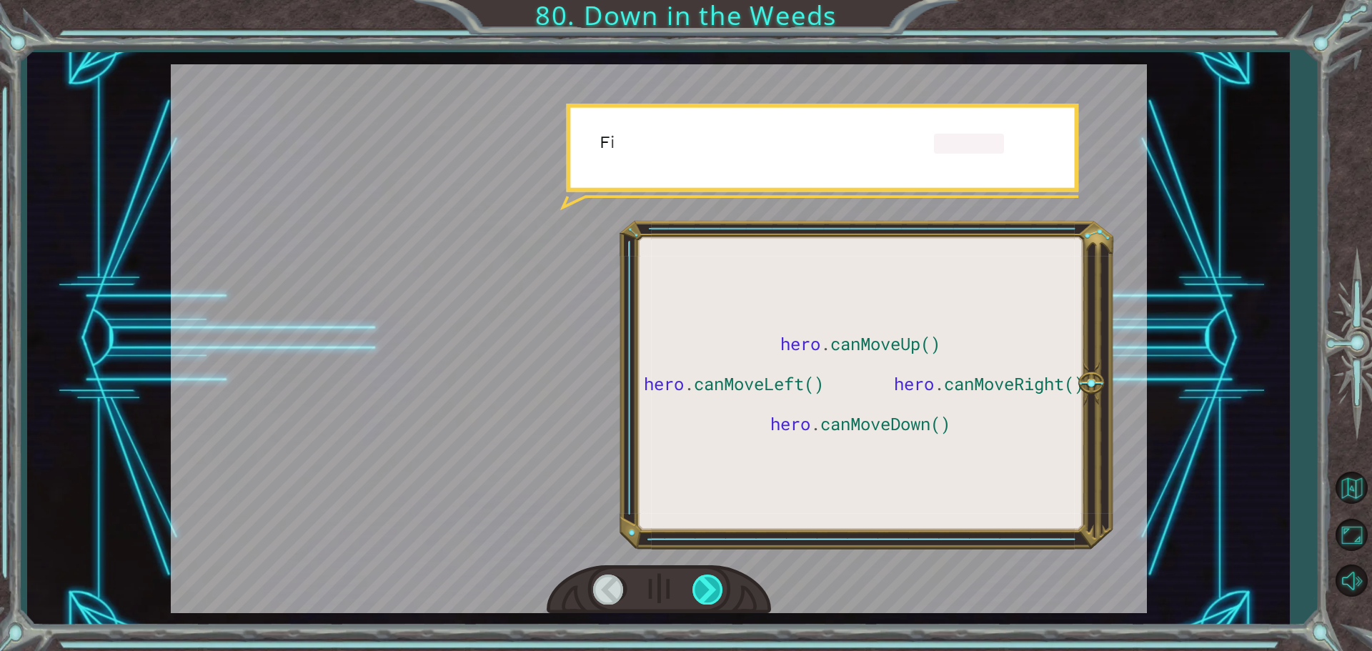
click at [715, 589] on div at bounding box center [708, 589] width 32 height 29
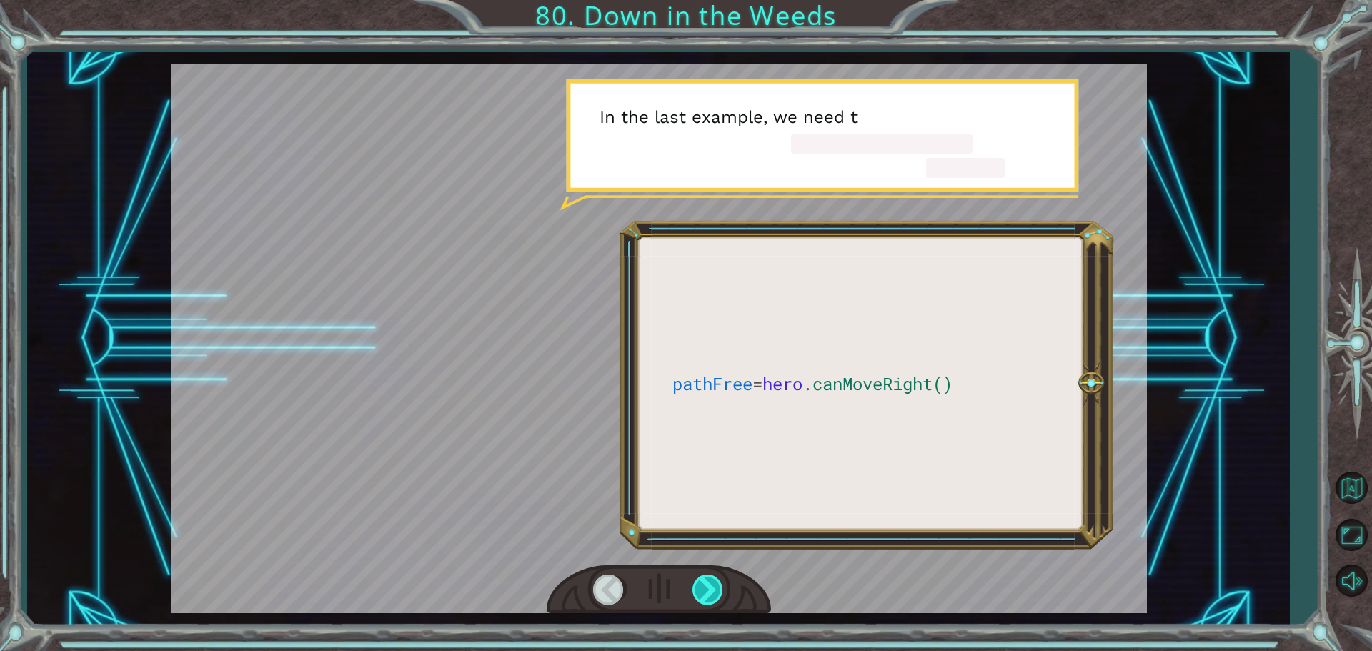
click at [715, 589] on div at bounding box center [708, 589] width 32 height 29
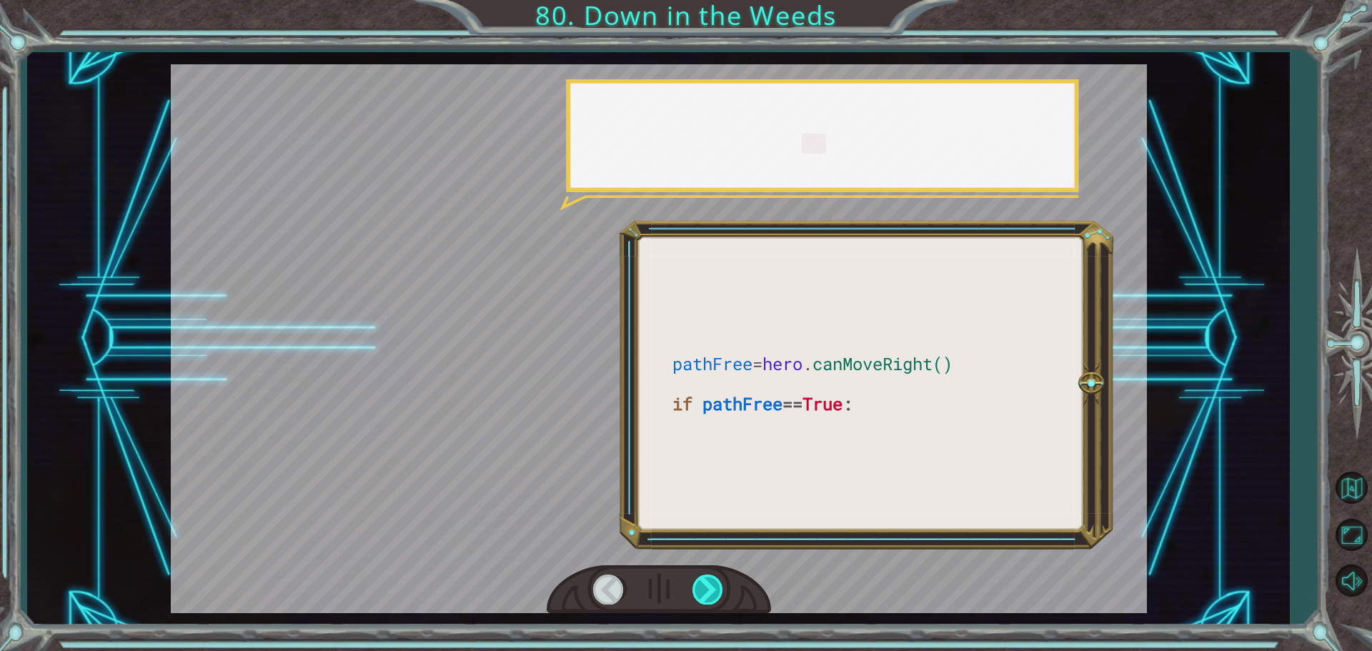
click at [715, 589] on div at bounding box center [708, 589] width 32 height 29
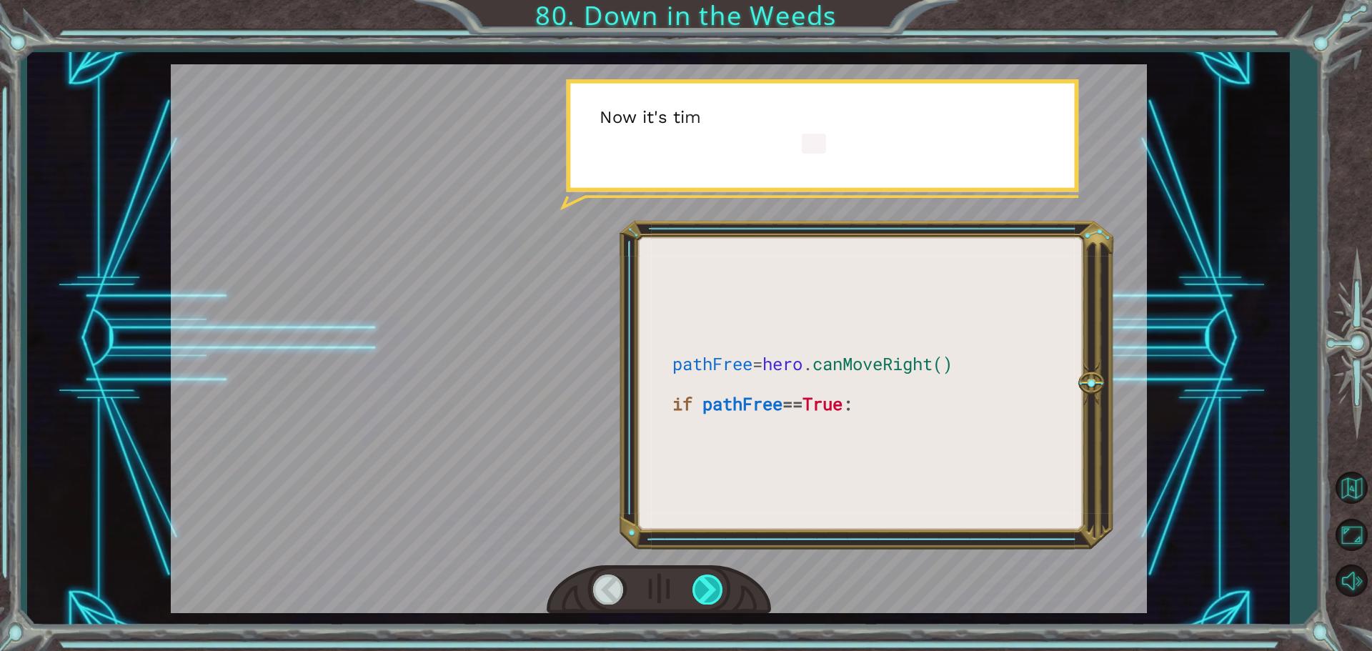
click at [715, 589] on div at bounding box center [708, 589] width 32 height 29
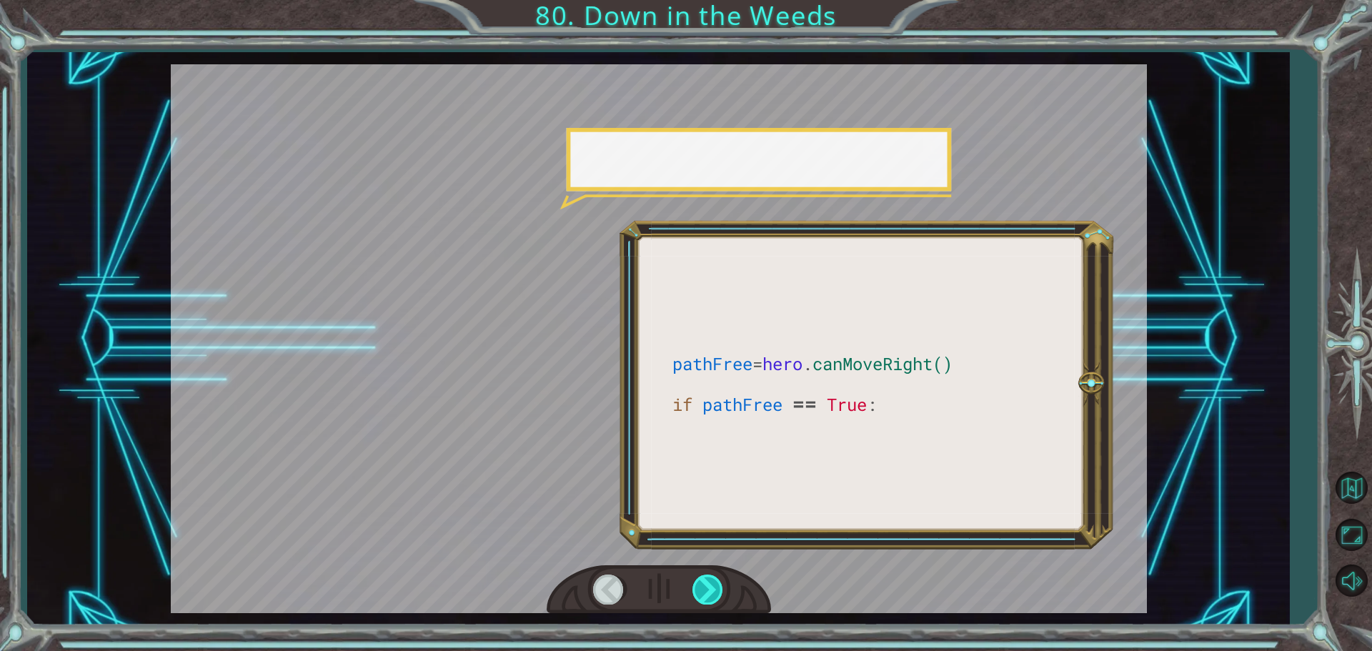
click at [715, 589] on div at bounding box center [708, 589] width 32 height 29
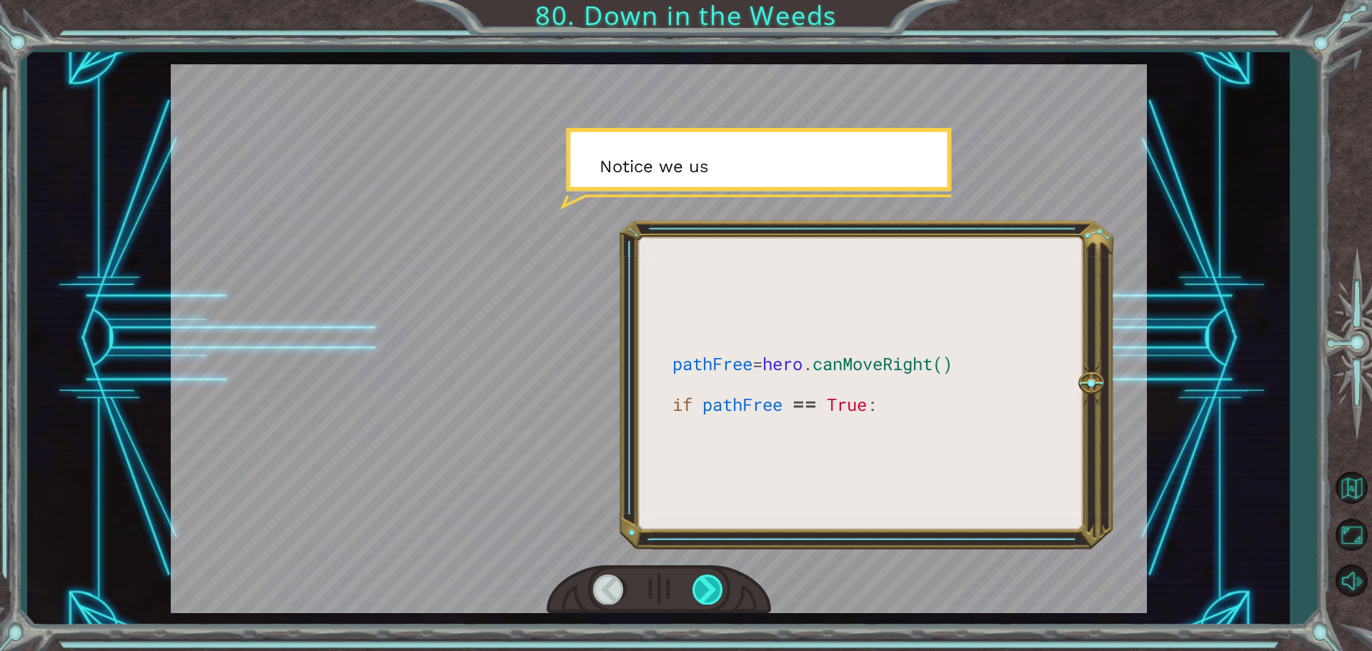
click at [715, 589] on div at bounding box center [708, 589] width 32 height 29
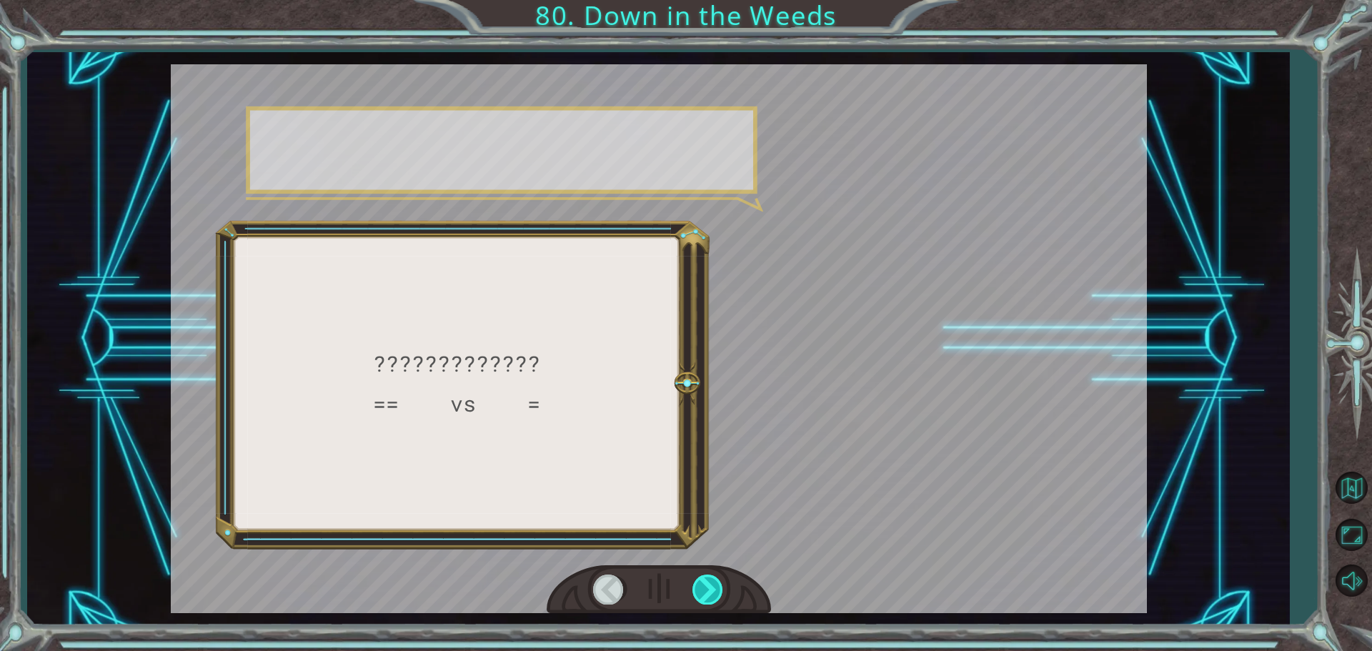
click at [715, 589] on div at bounding box center [708, 589] width 32 height 29
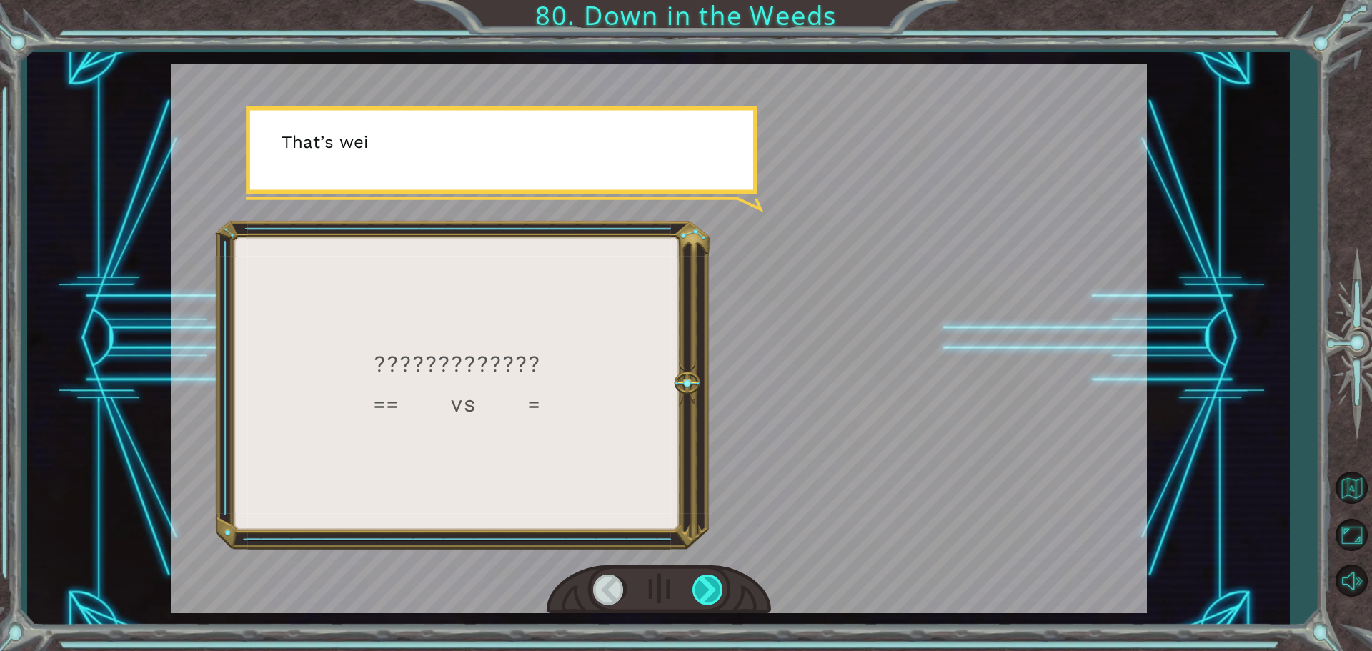
click at [715, 589] on div at bounding box center [708, 589] width 32 height 29
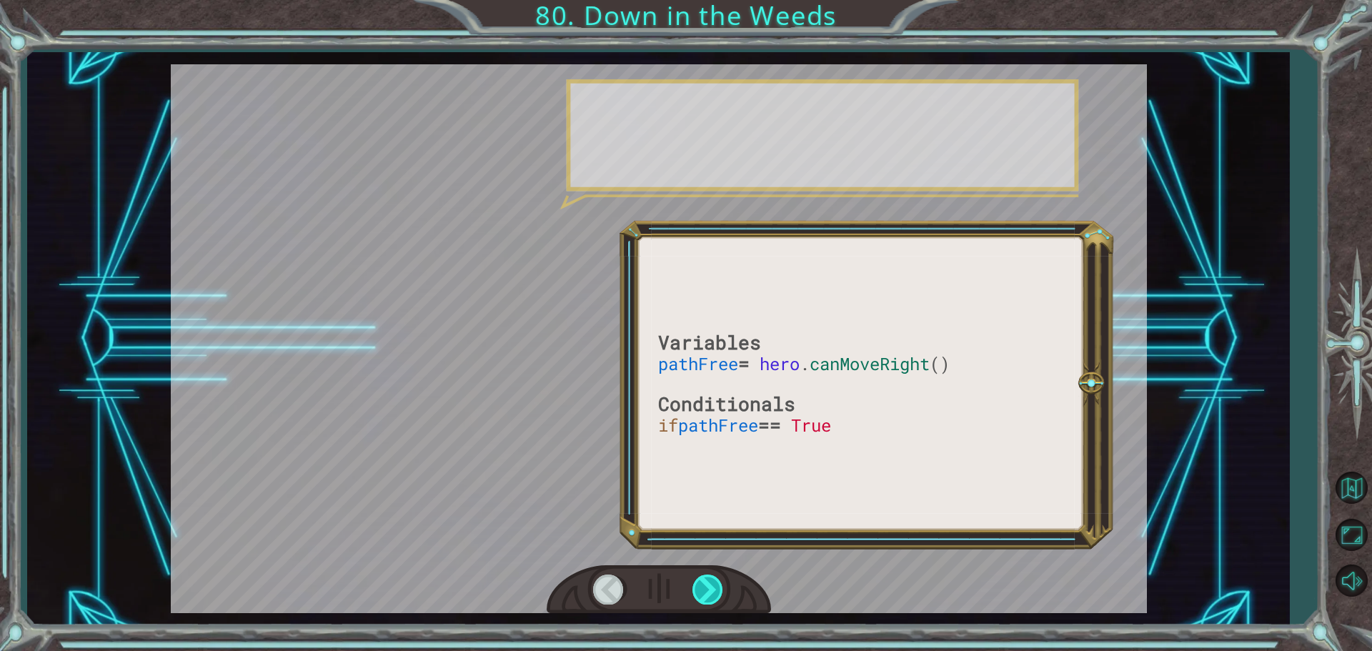
click at [715, 589] on div at bounding box center [708, 589] width 32 height 29
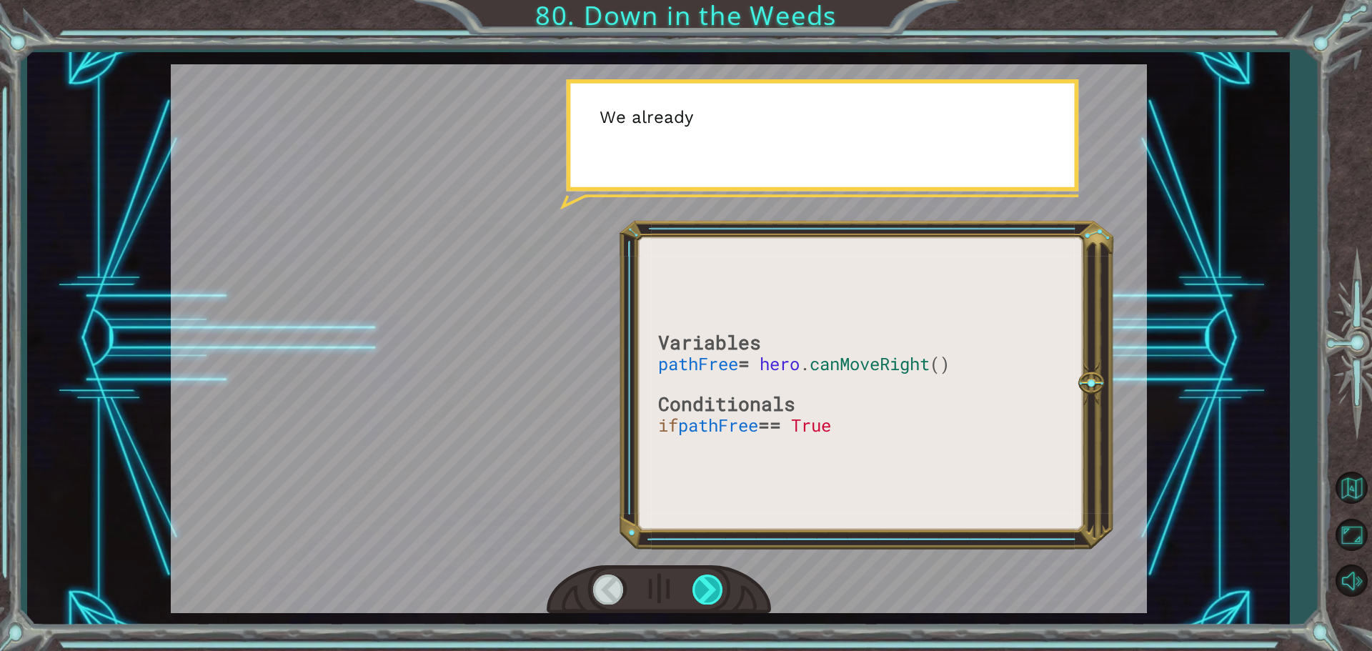
click at [715, 589] on div at bounding box center [708, 589] width 32 height 29
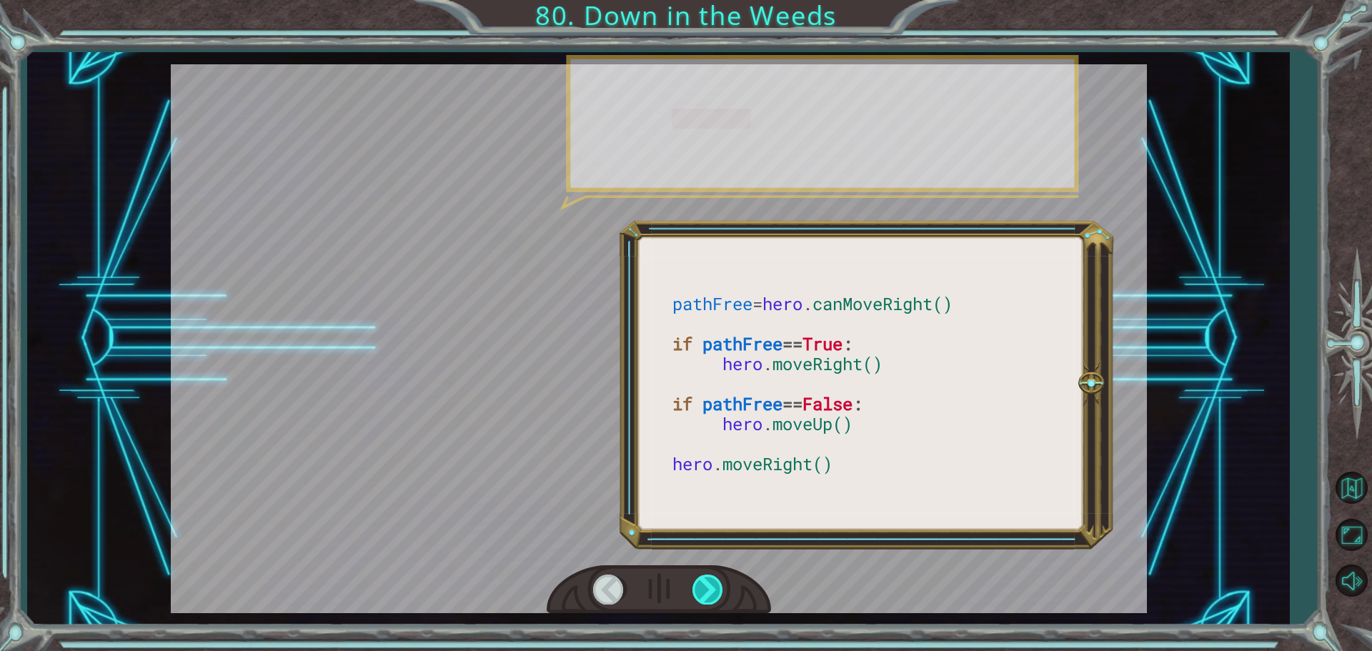
click at [715, 589] on div at bounding box center [708, 589] width 32 height 29
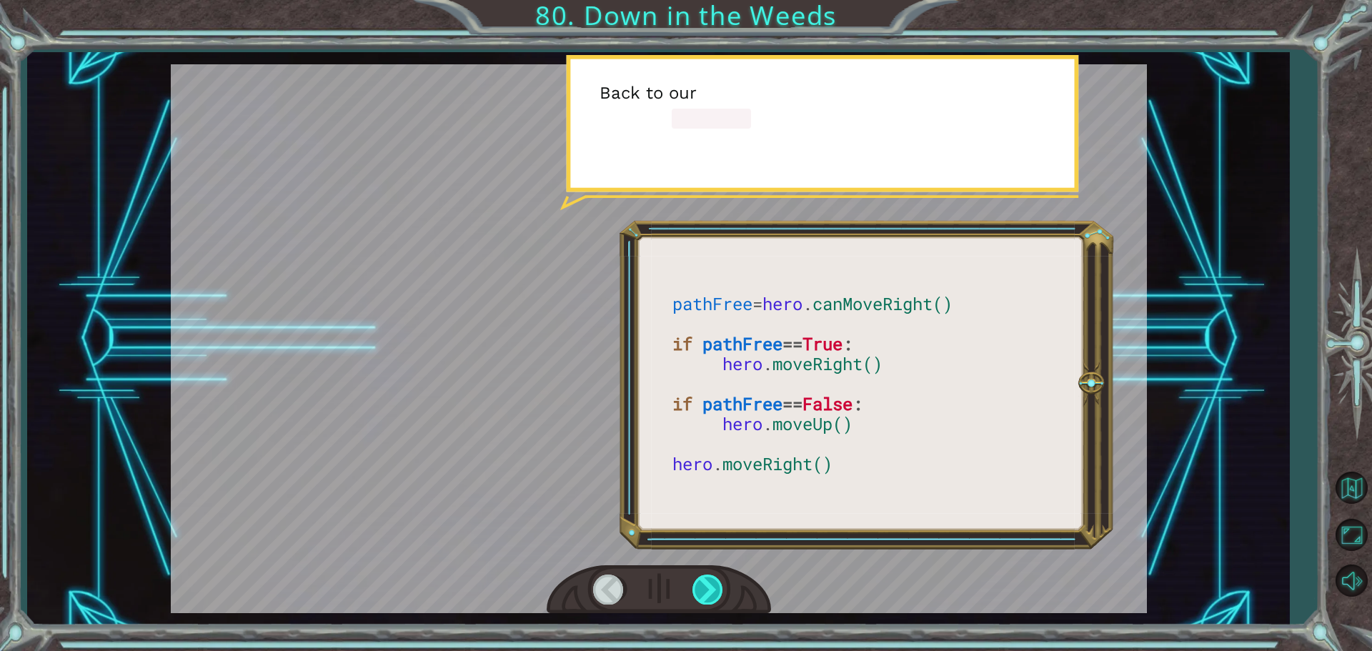
click at [715, 589] on div at bounding box center [708, 589] width 32 height 29
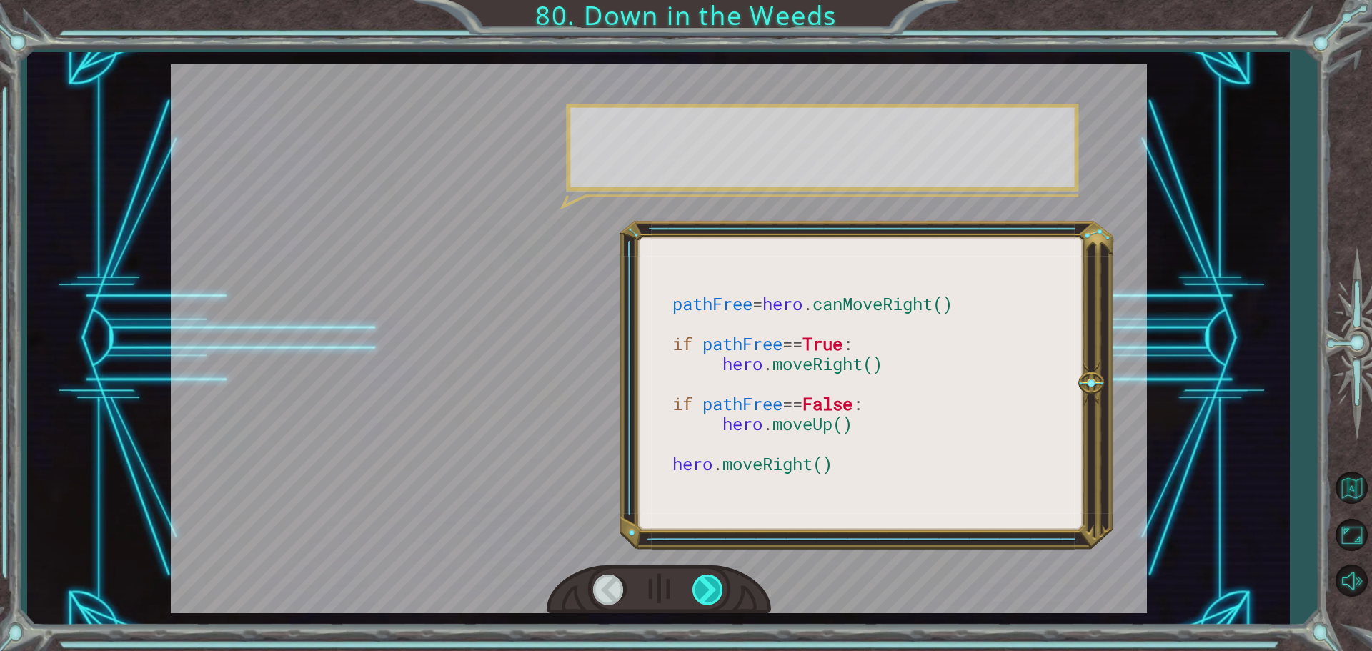
click at [715, 589] on div at bounding box center [708, 589] width 32 height 29
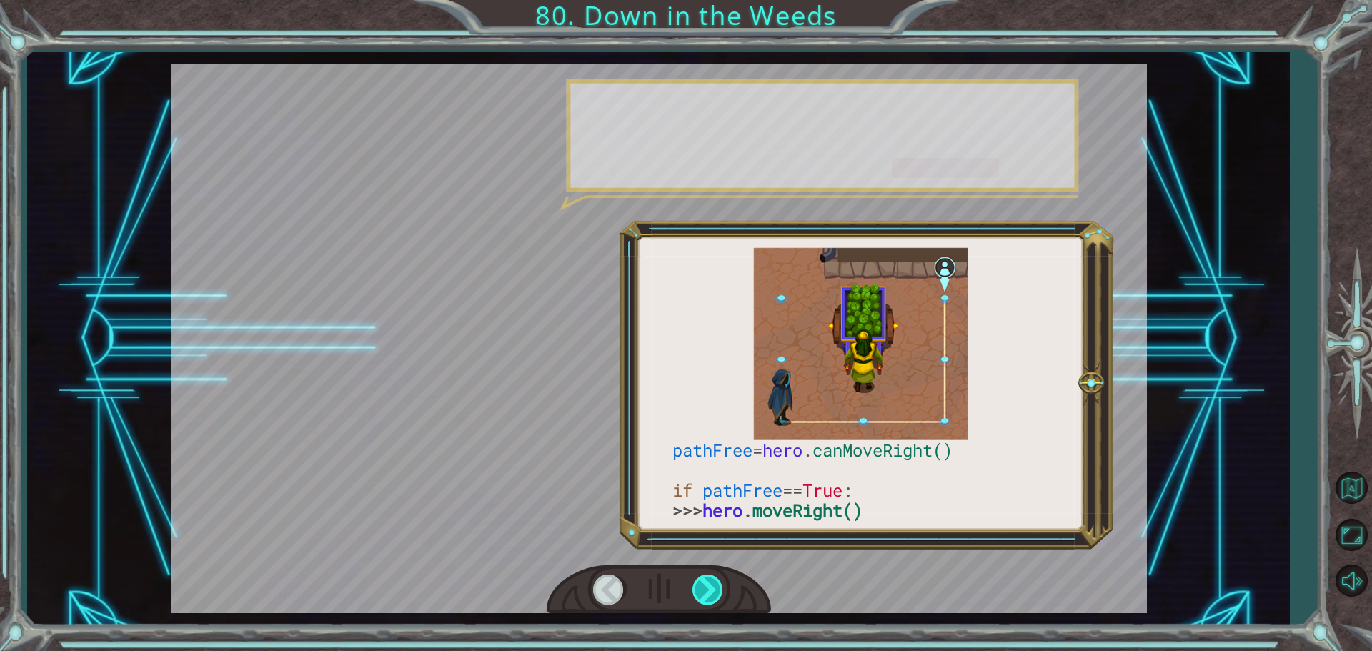
click at [715, 589] on div at bounding box center [708, 589] width 32 height 29
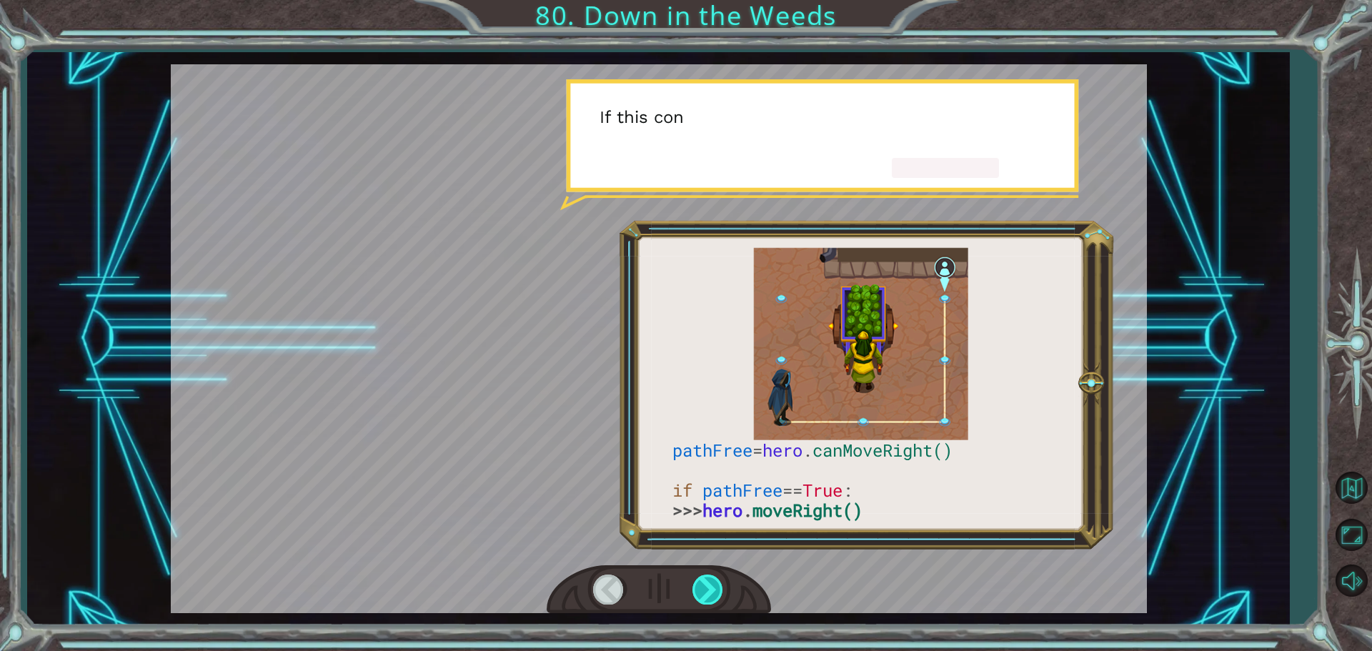
click at [715, 589] on div at bounding box center [708, 589] width 32 height 29
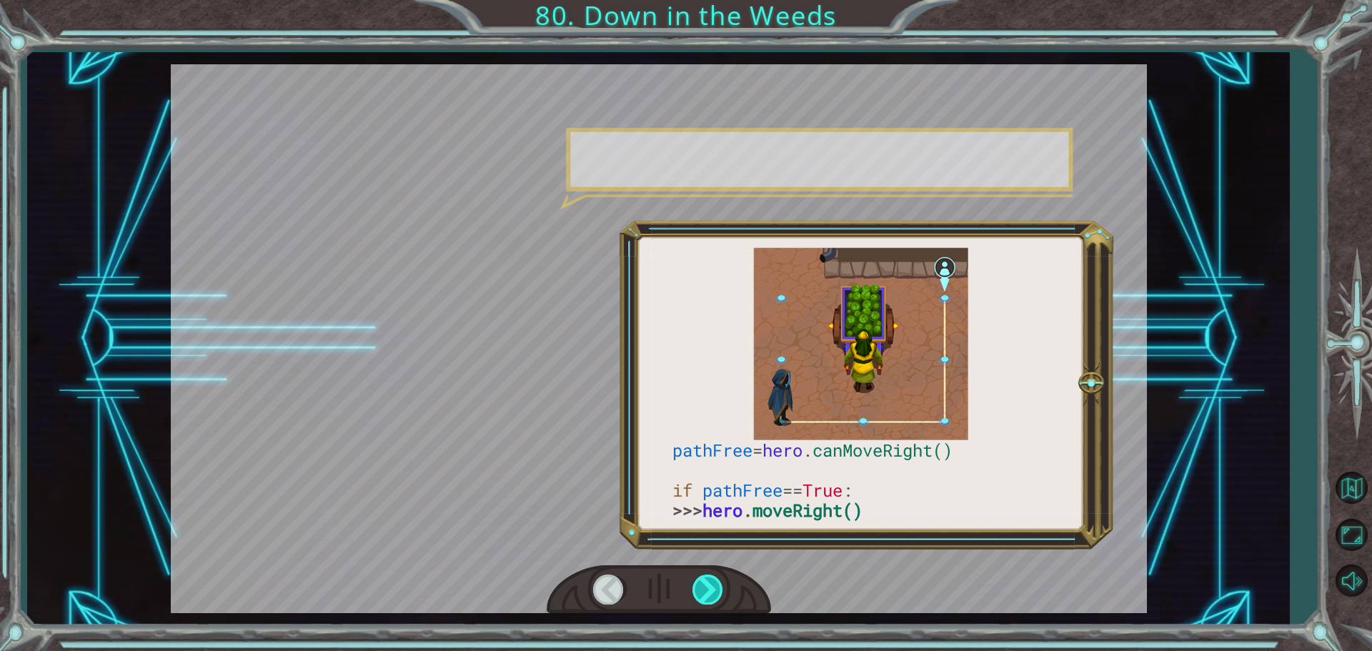
click at [715, 589] on div at bounding box center [708, 589] width 32 height 29
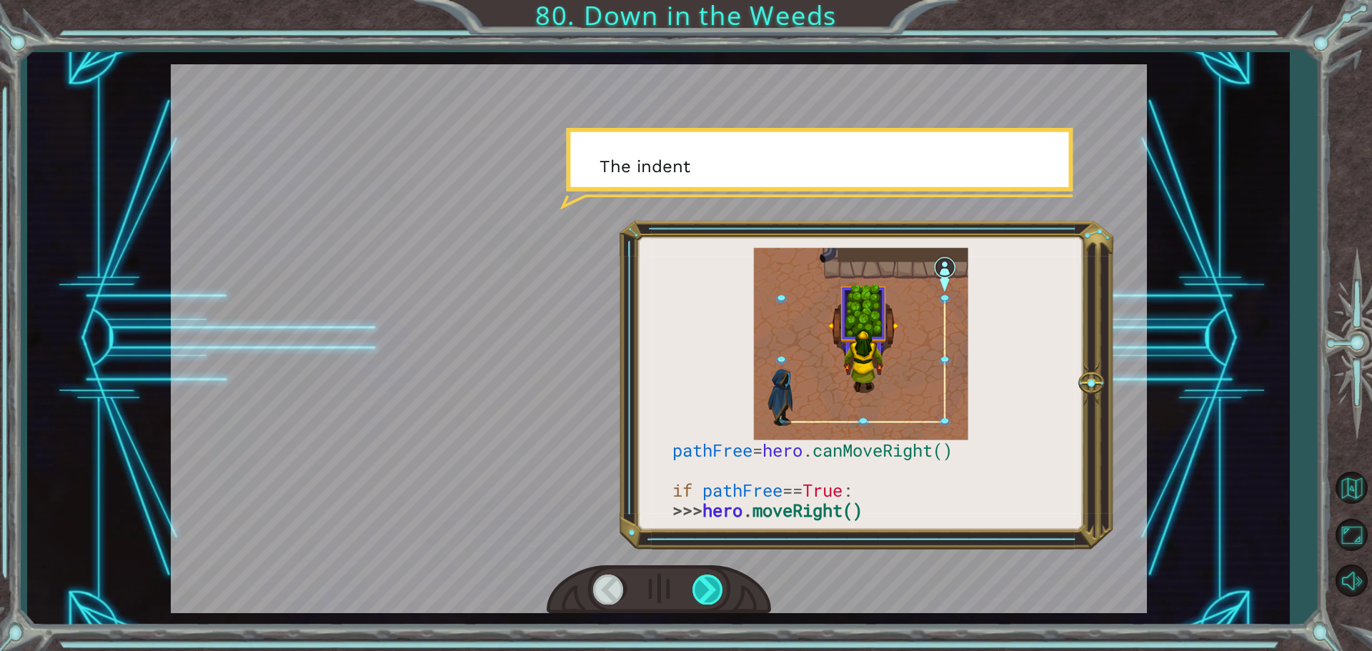
click at [715, 589] on div at bounding box center [708, 589] width 32 height 29
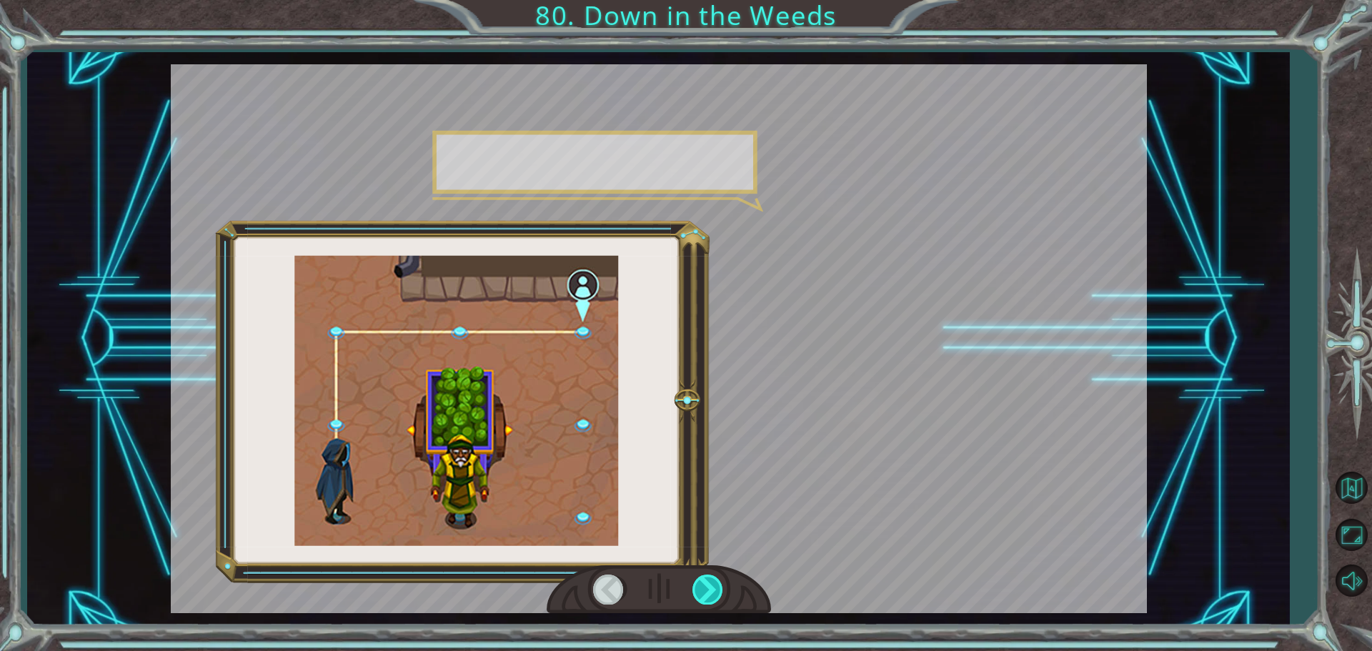
click at [715, 589] on div at bounding box center [708, 589] width 32 height 29
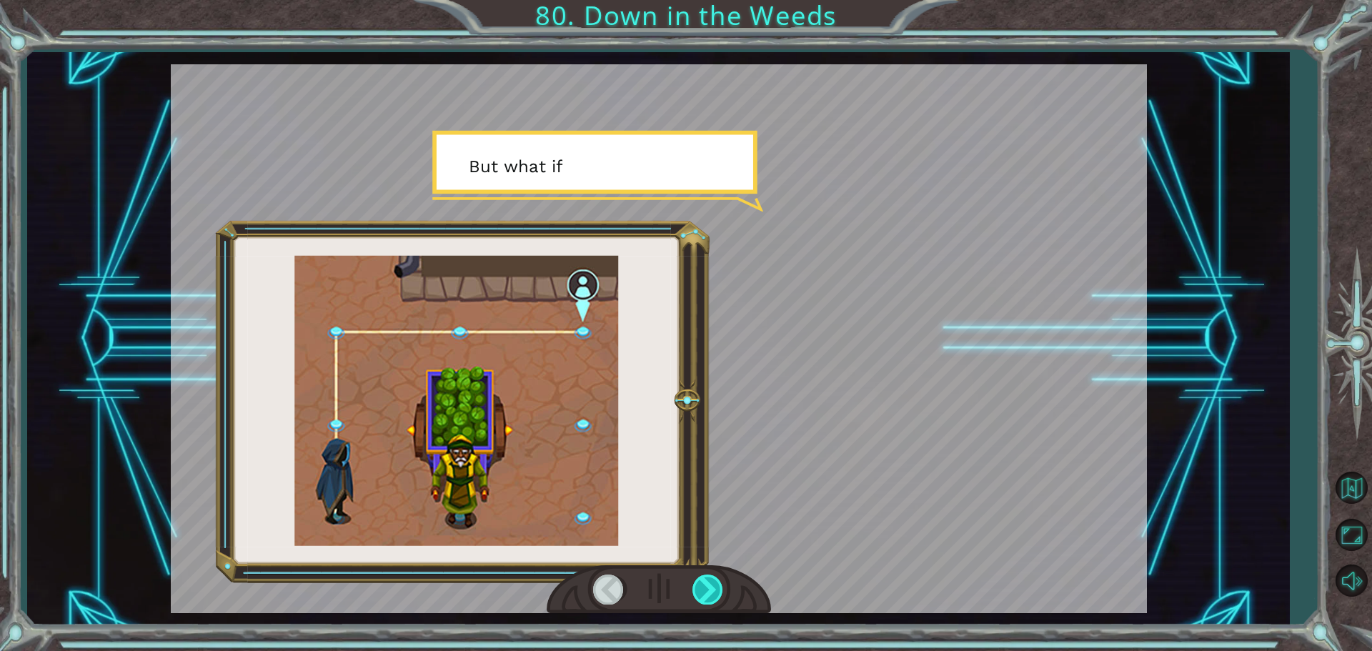
click at [715, 589] on div at bounding box center [708, 589] width 32 height 29
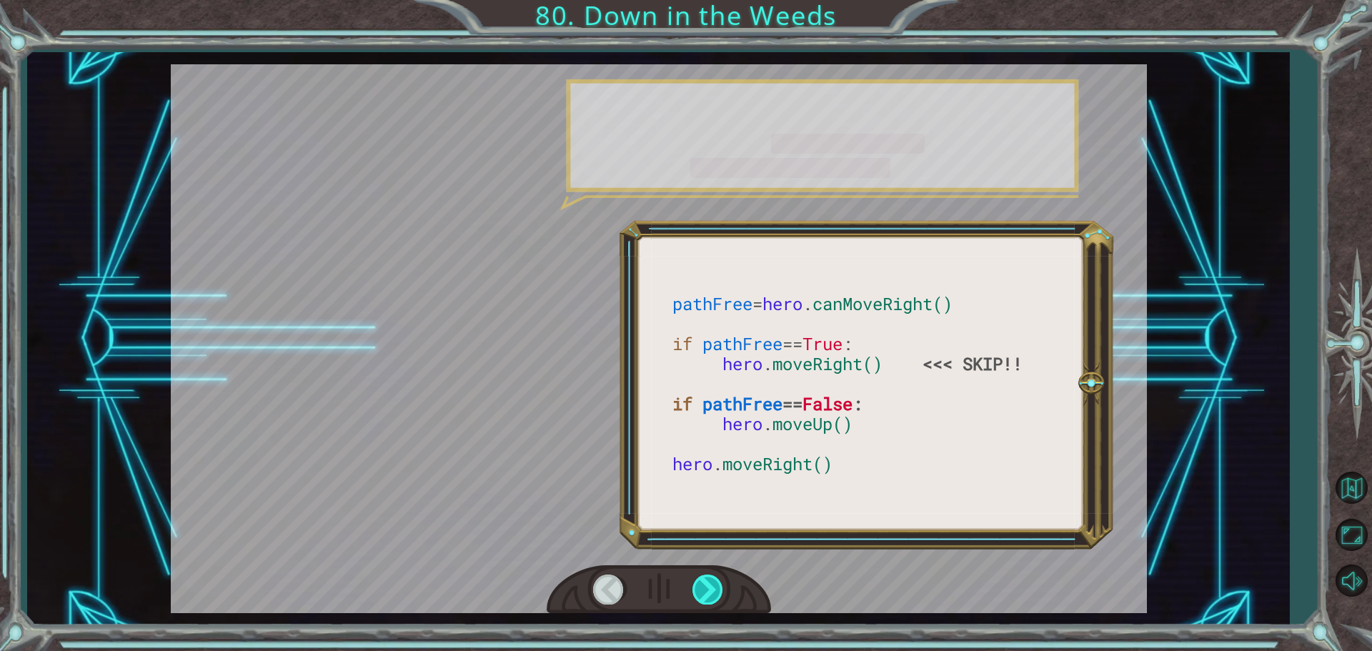
click at [715, 589] on div at bounding box center [708, 589] width 32 height 29
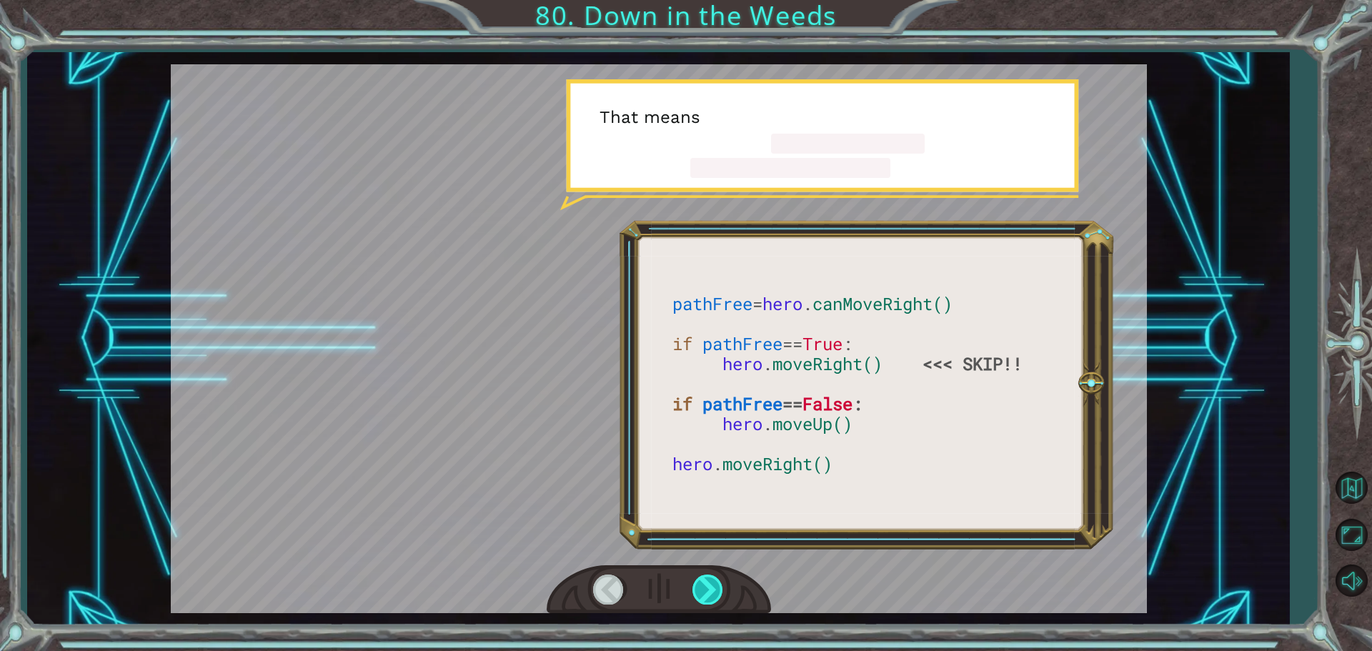
click at [715, 589] on div at bounding box center [708, 589] width 32 height 29
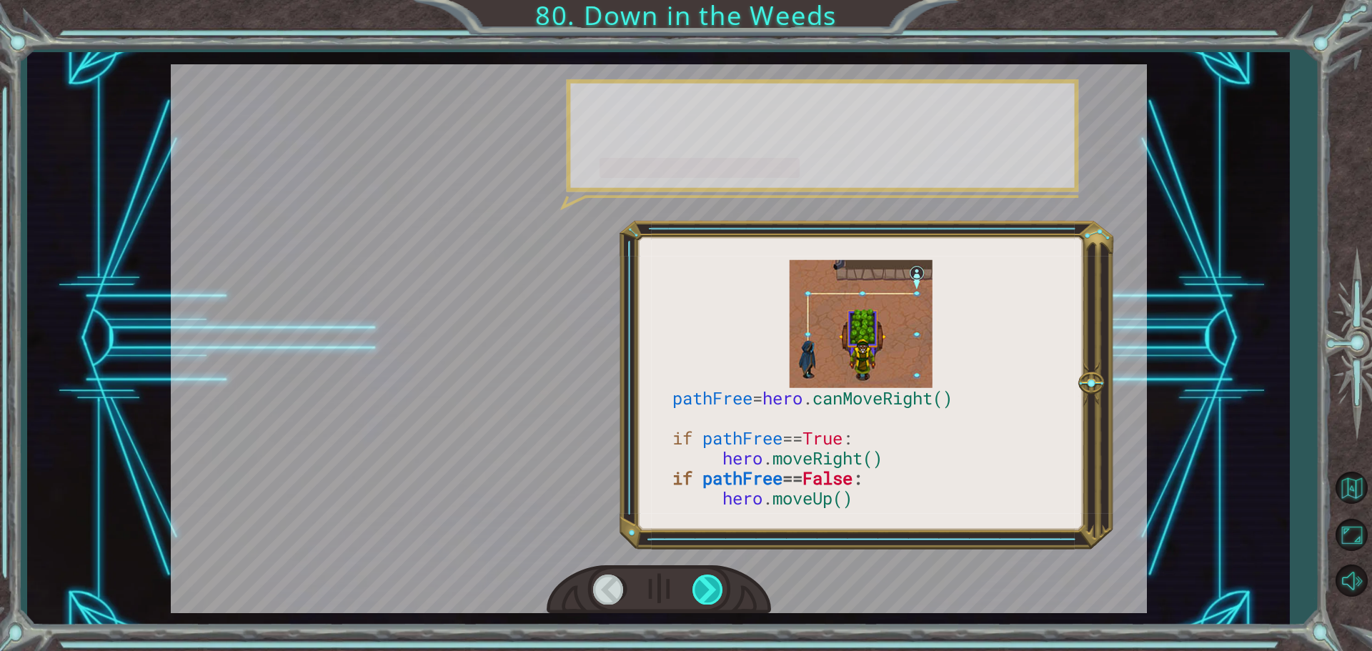
click at [715, 589] on div at bounding box center [708, 589] width 32 height 29
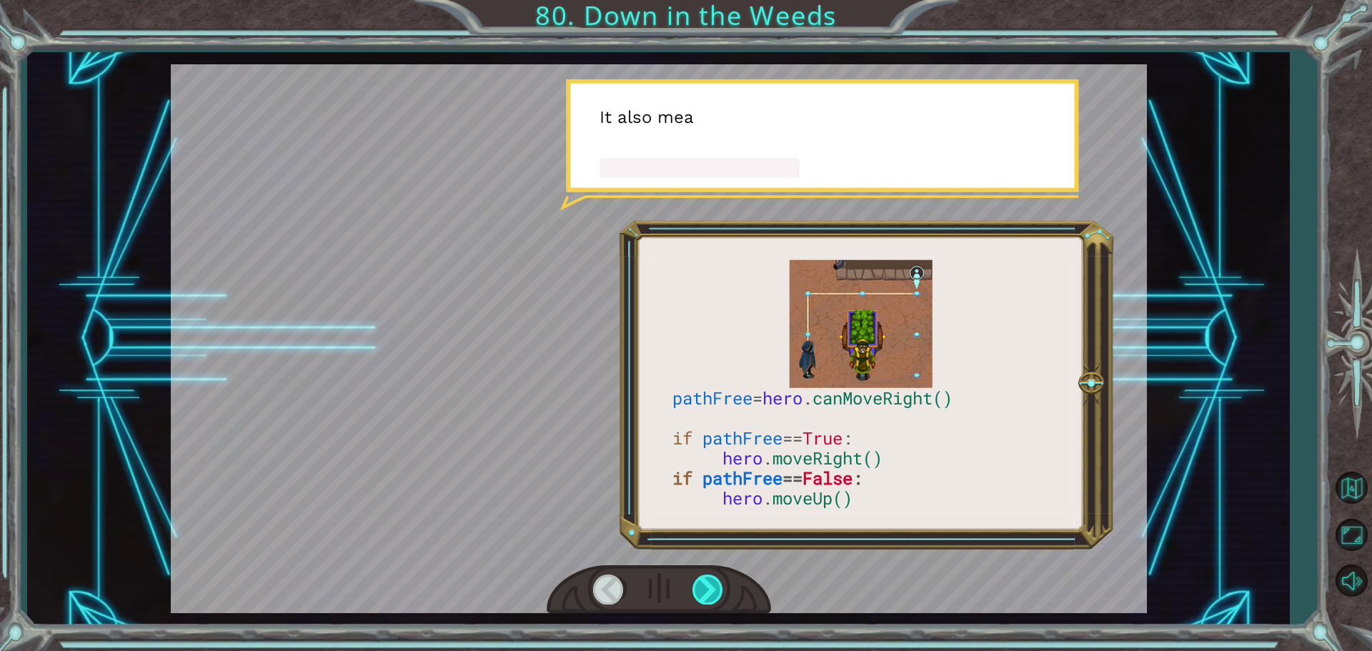
click at [715, 589] on div at bounding box center [708, 589] width 32 height 29
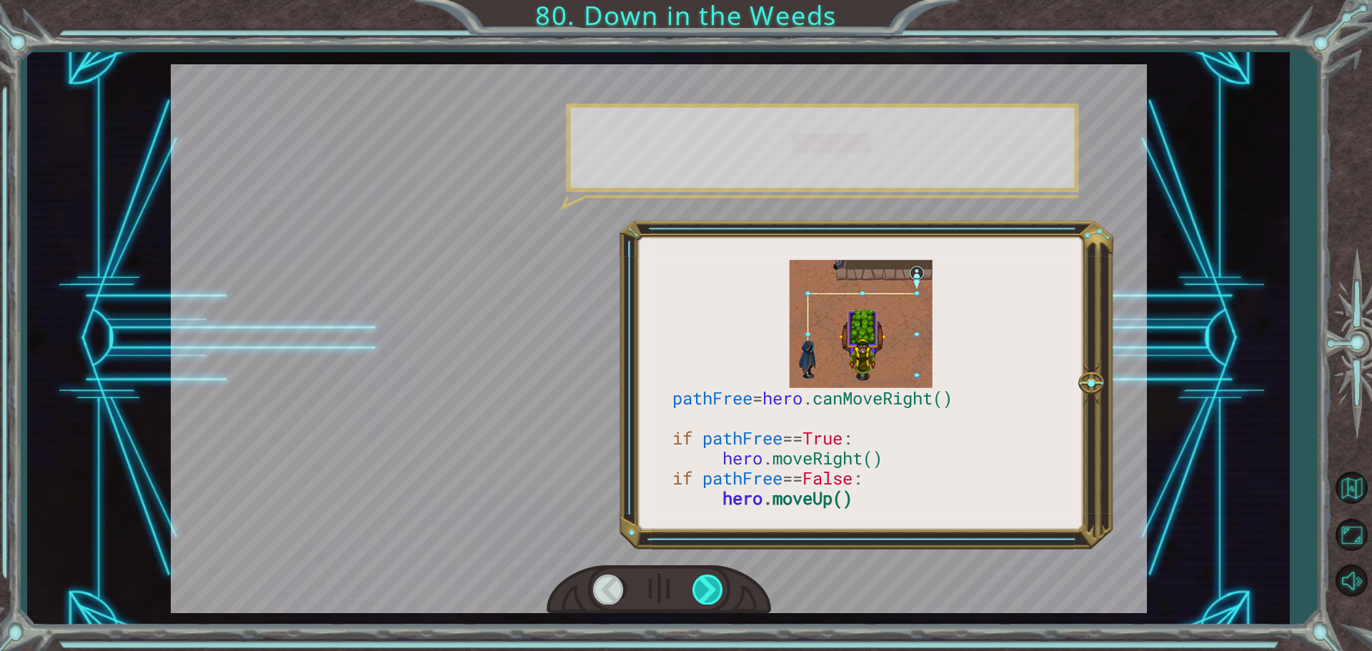
click at [715, 589] on div at bounding box center [708, 589] width 32 height 29
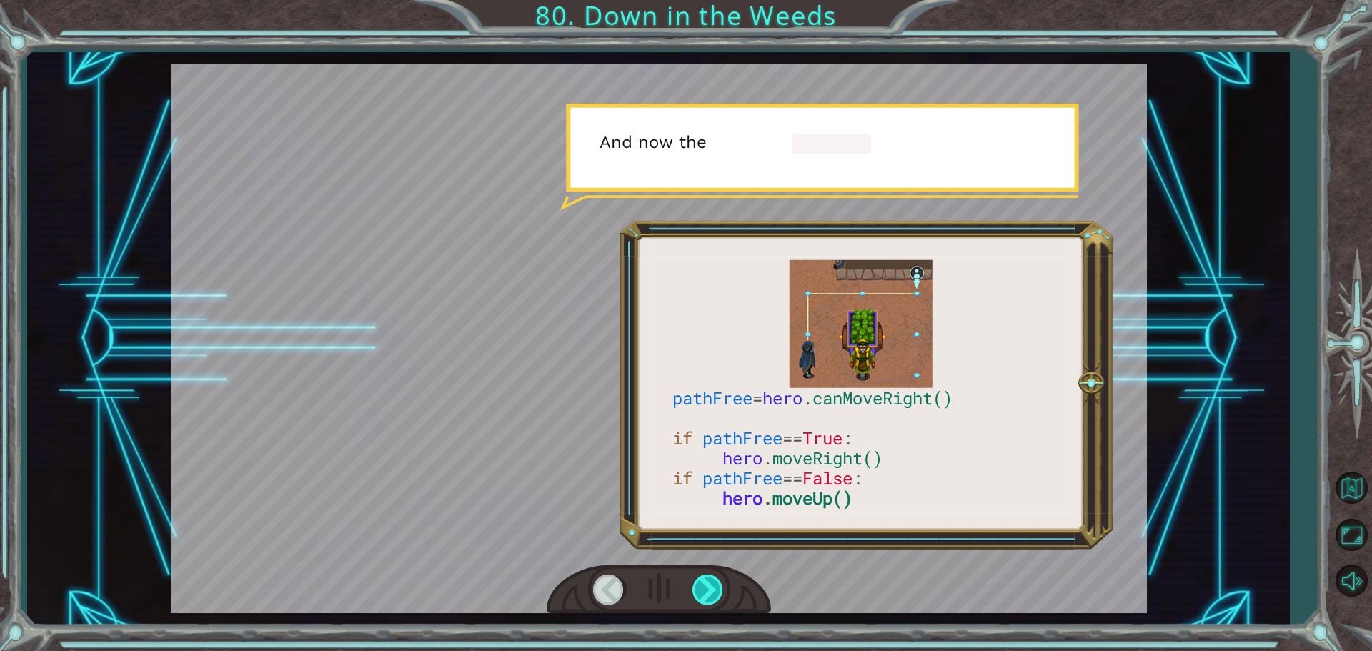
click at [715, 589] on div at bounding box center [708, 589] width 32 height 29
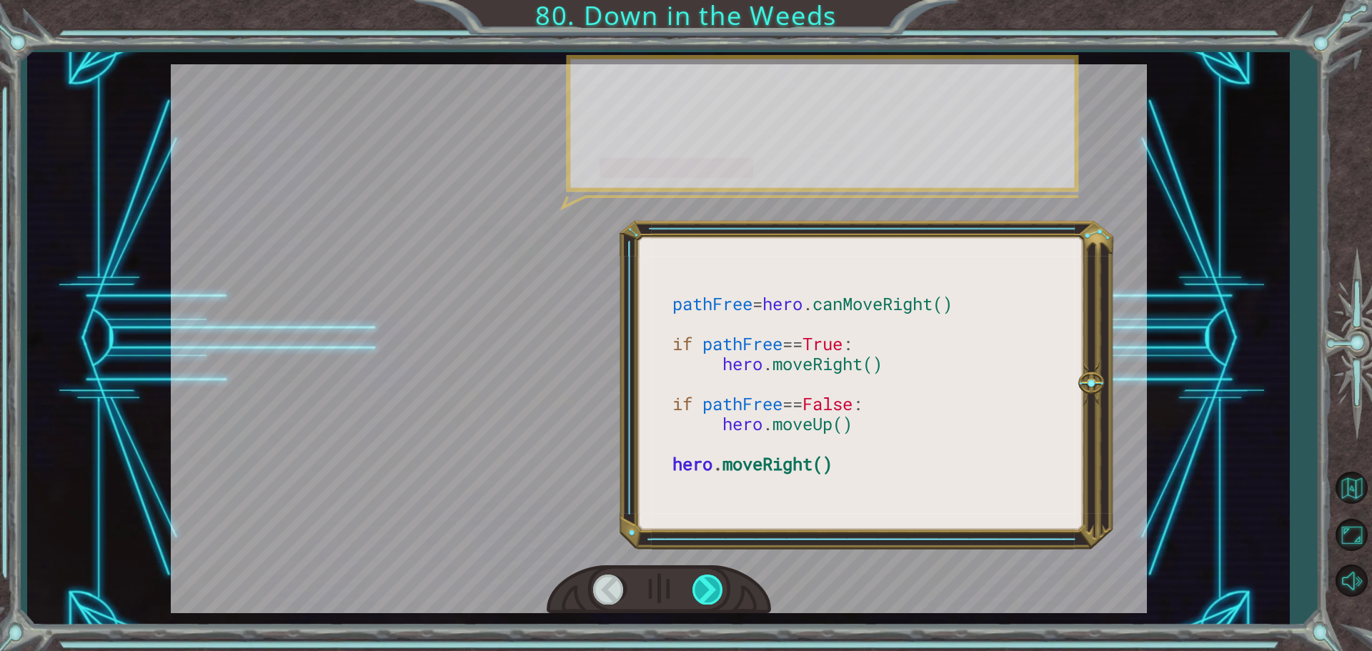
click at [715, 589] on div at bounding box center [708, 589] width 32 height 29
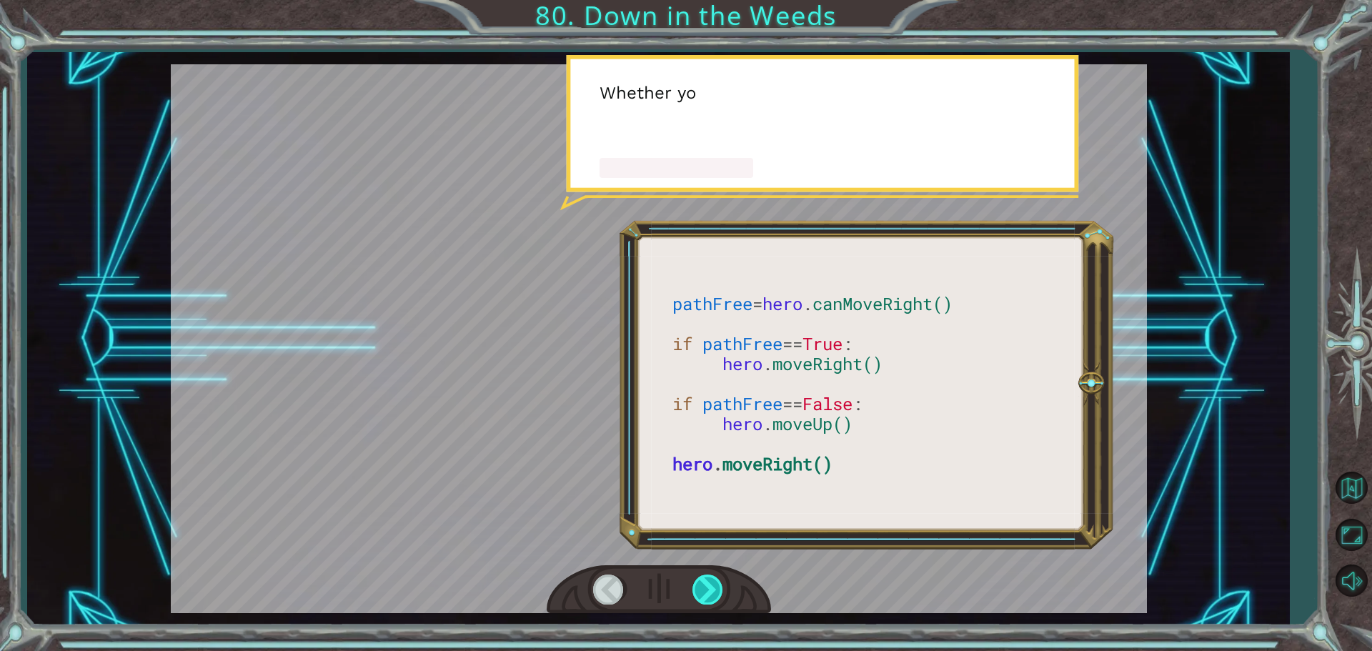
click at [715, 589] on div at bounding box center [708, 589] width 32 height 29
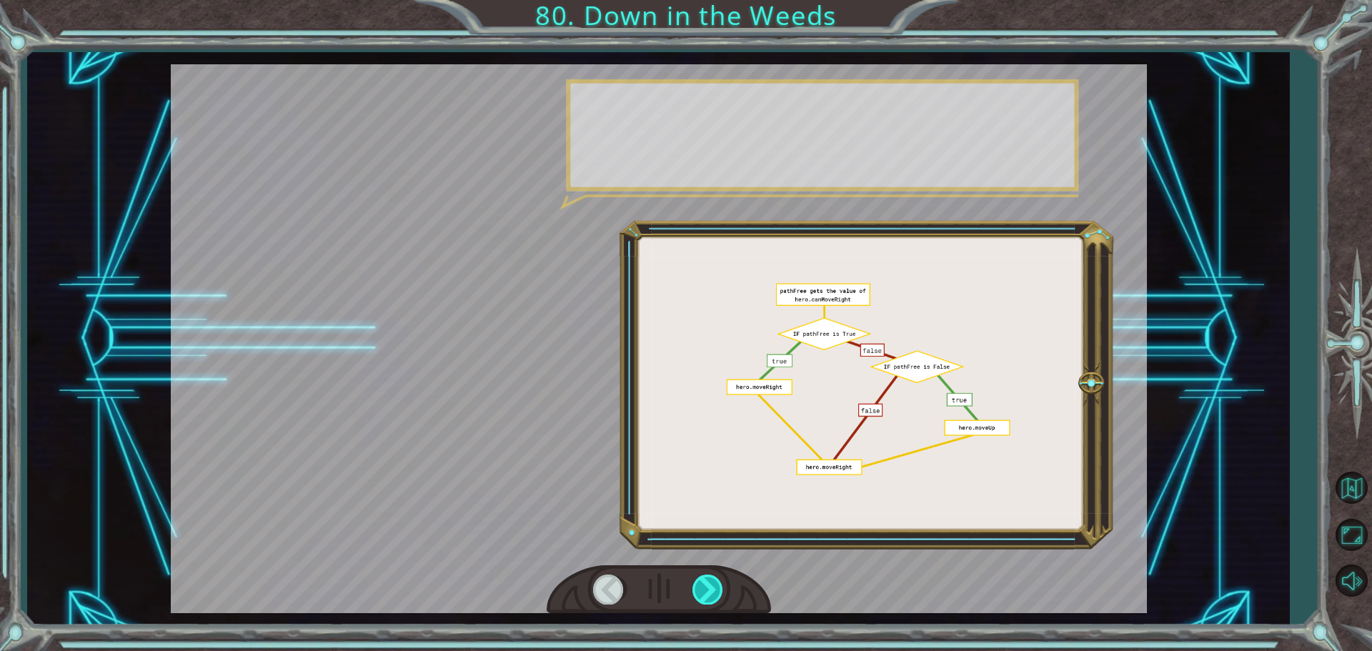
click at [715, 589] on div at bounding box center [708, 589] width 32 height 29
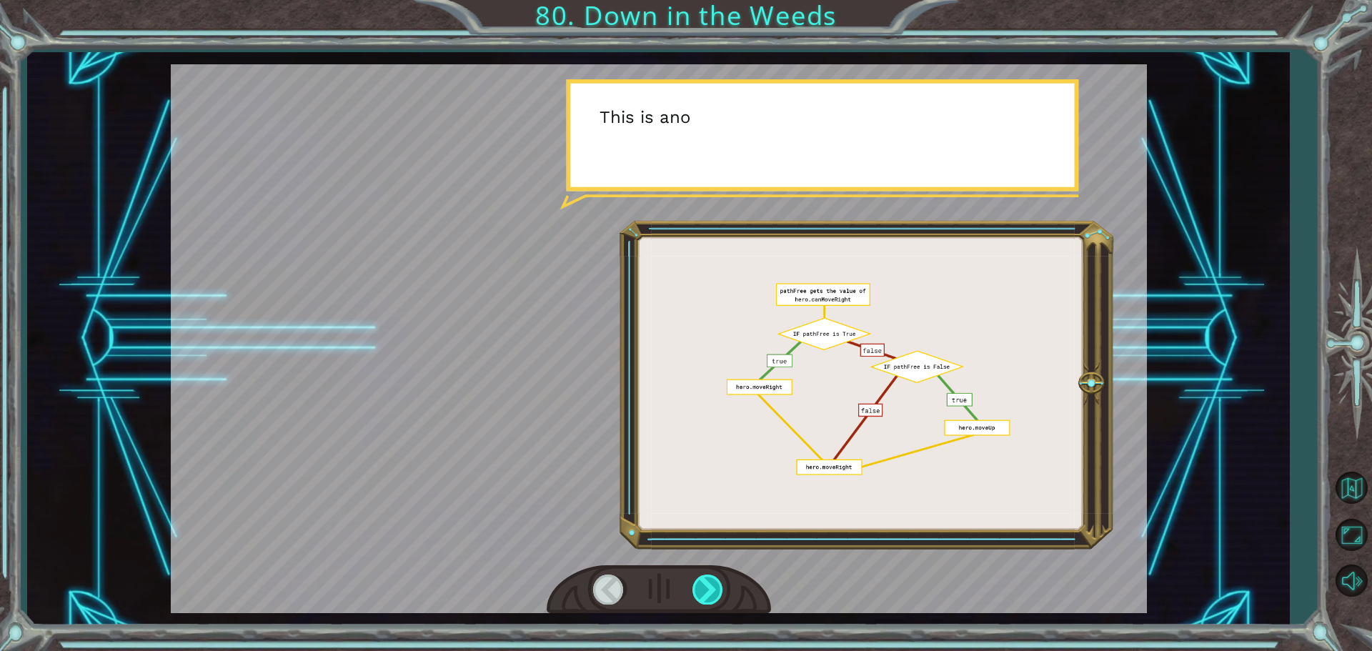
click at [715, 589] on div at bounding box center [708, 589] width 32 height 29
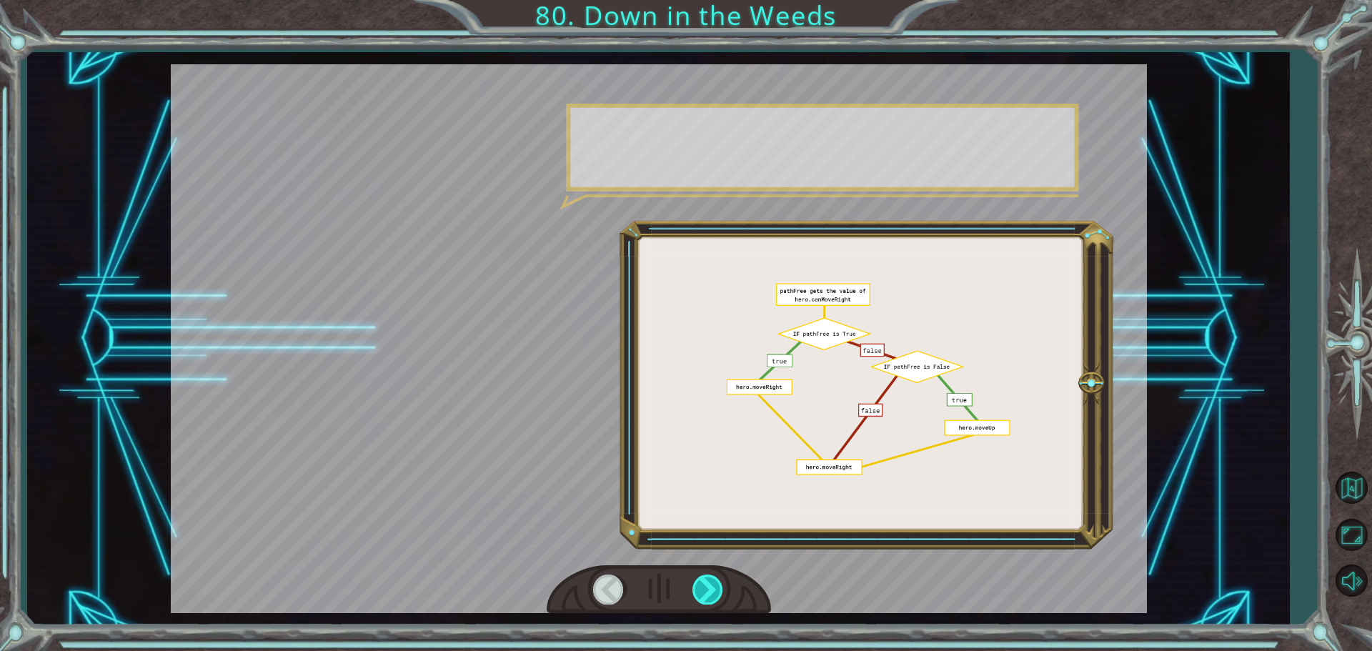
click at [715, 589] on div at bounding box center [708, 589] width 32 height 29
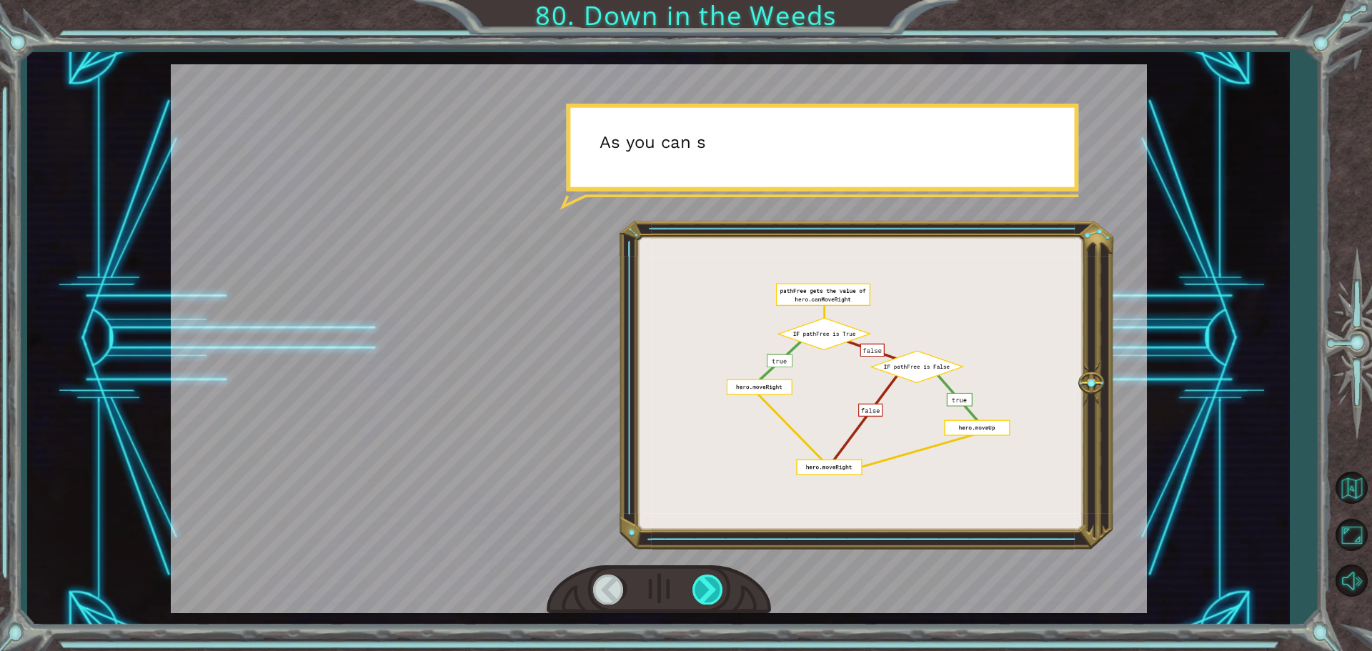
click at [715, 589] on div at bounding box center [708, 589] width 32 height 29
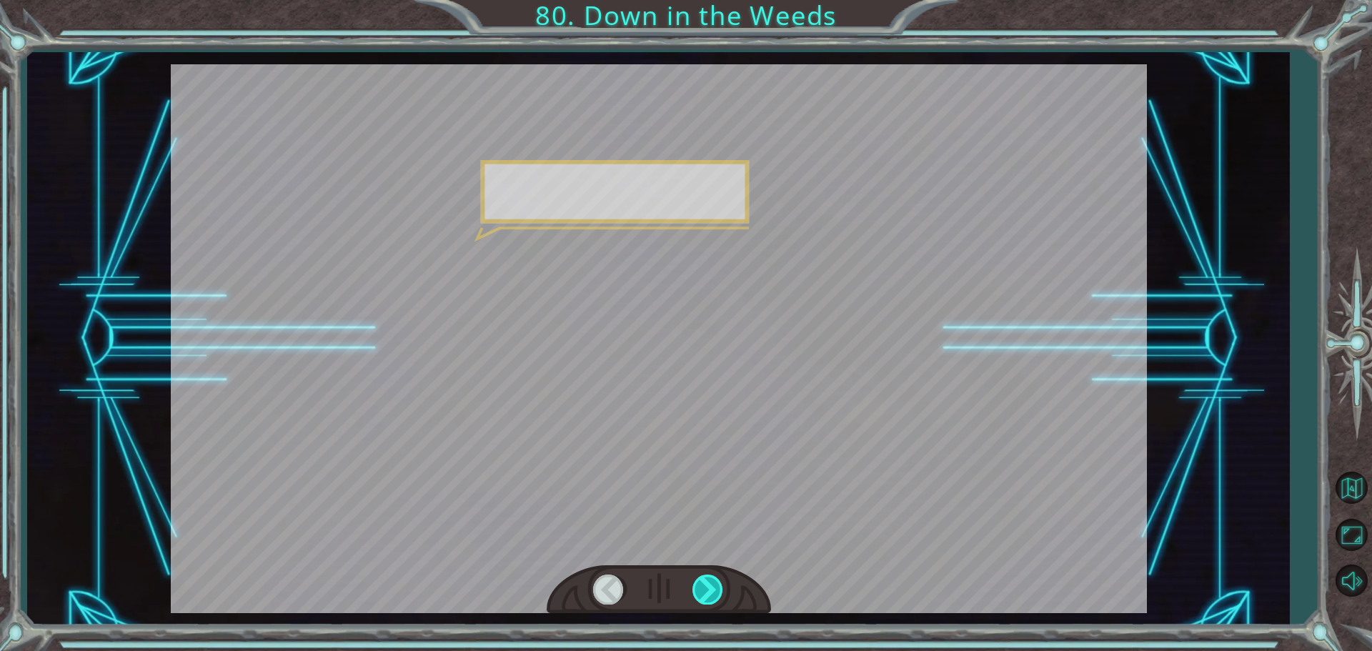
click at [715, 589] on div at bounding box center [708, 589] width 32 height 29
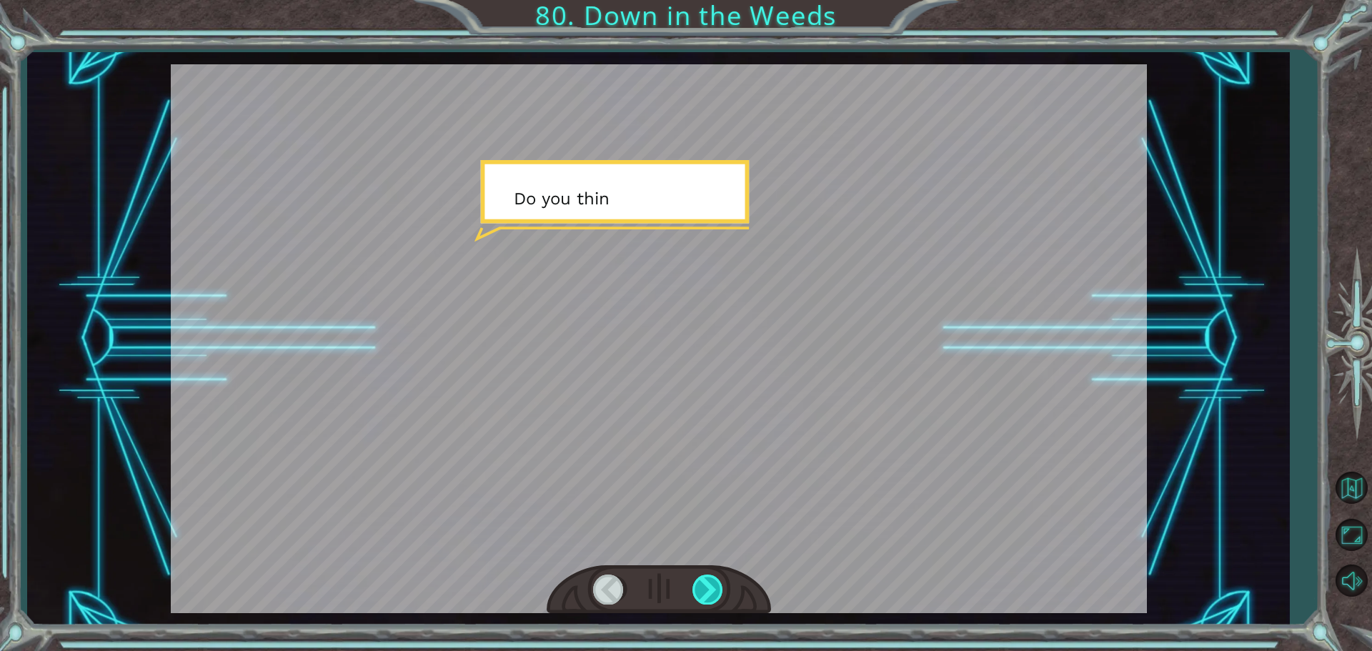
click at [715, 589] on div at bounding box center [708, 589] width 32 height 29
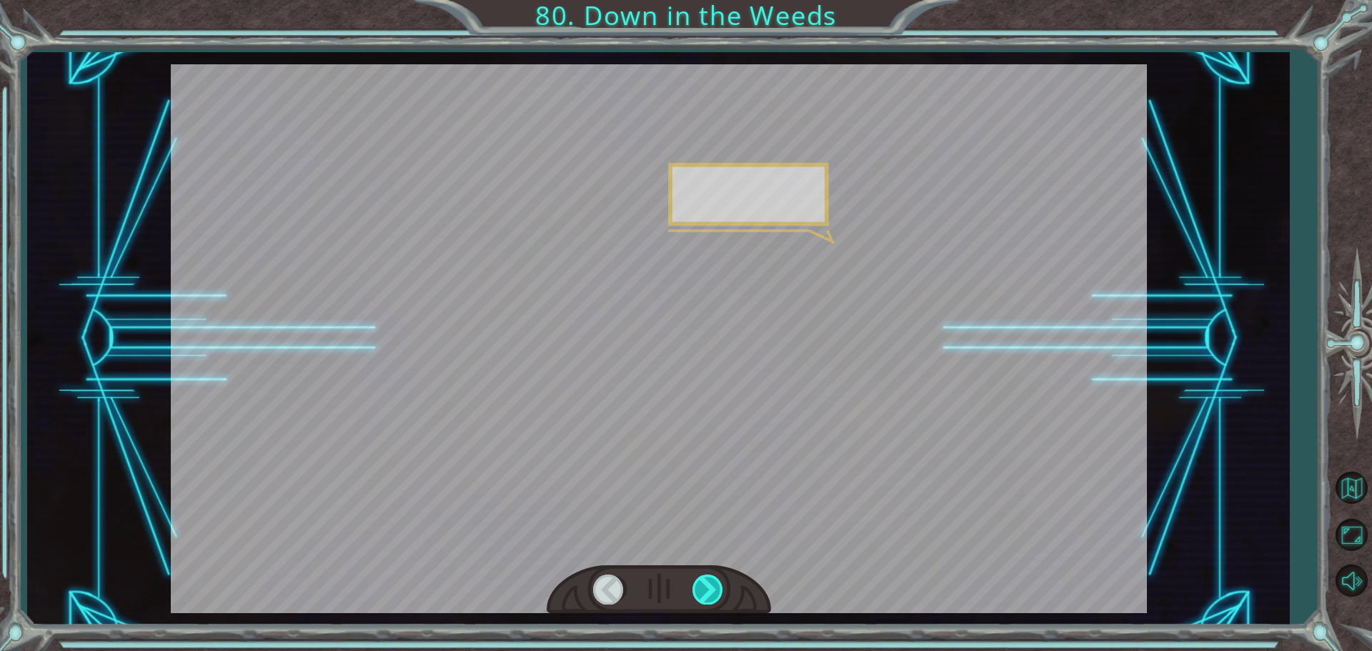
click at [715, 589] on div at bounding box center [708, 589] width 32 height 29
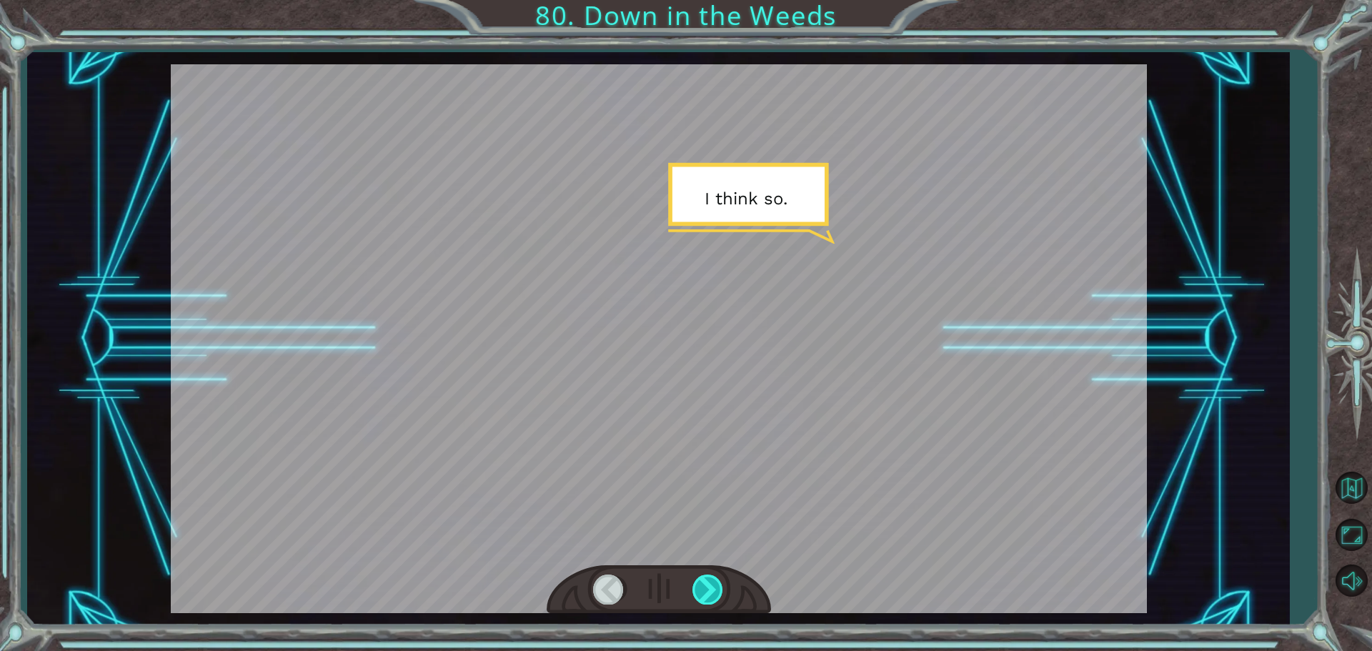
click at [715, 589] on div at bounding box center [708, 589] width 32 height 29
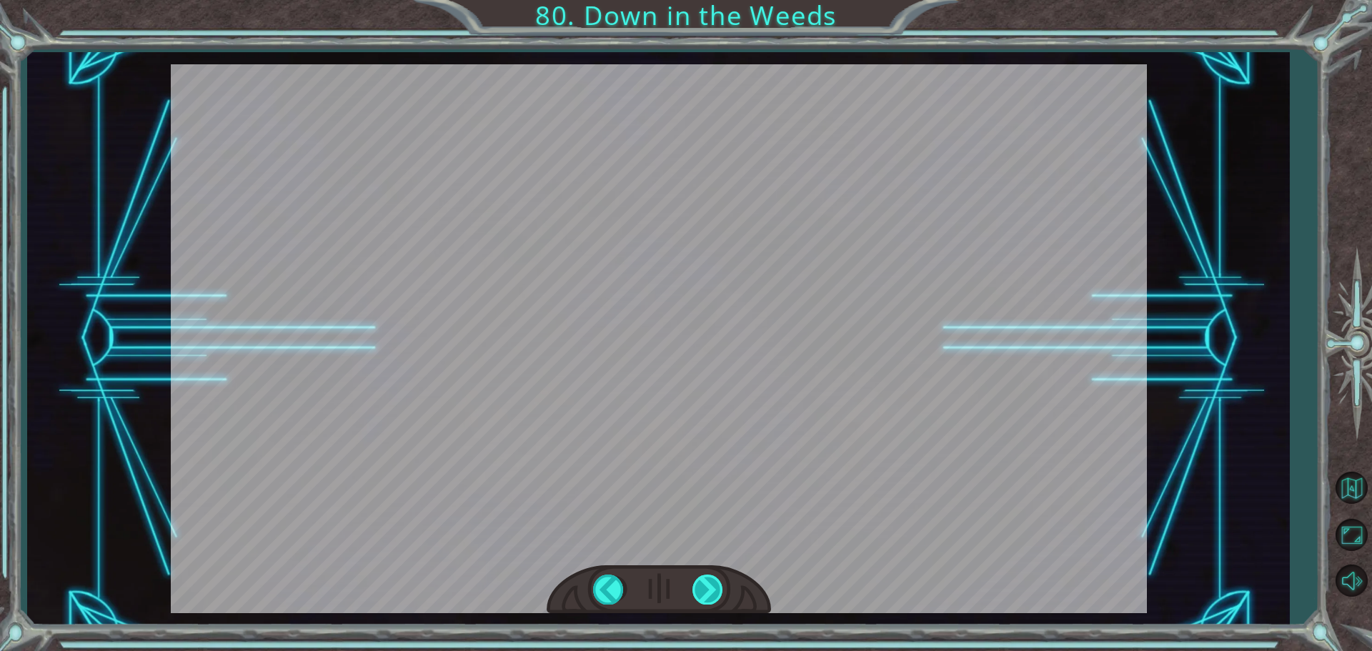
click at [715, 0] on div "W h a t d i d y o u t h i n k o f t h e p r o g r a m I g a v e y o u ? I t w o…" at bounding box center [686, 0] width 1372 height 0
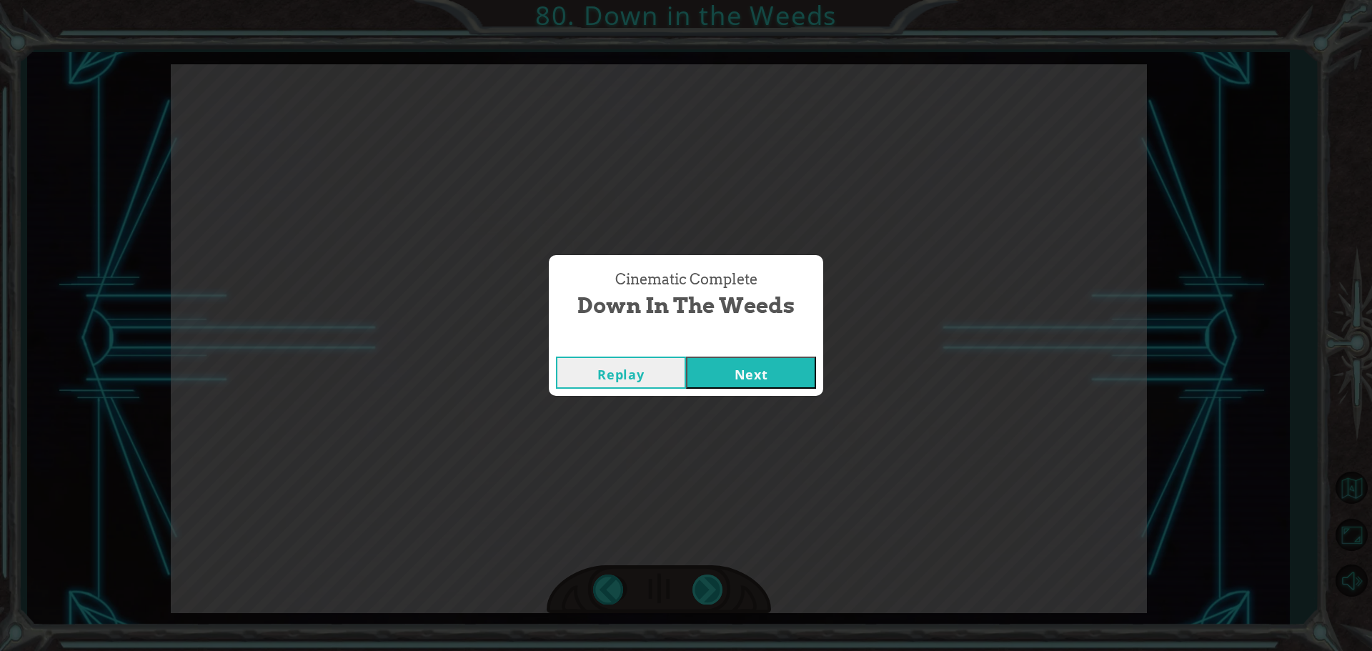
click at [715, 589] on div "Cinematic Complete Down in the Weeds Replay Next" at bounding box center [686, 325] width 1372 height 651
click at [697, 362] on button "Next" at bounding box center [751, 373] width 130 height 32
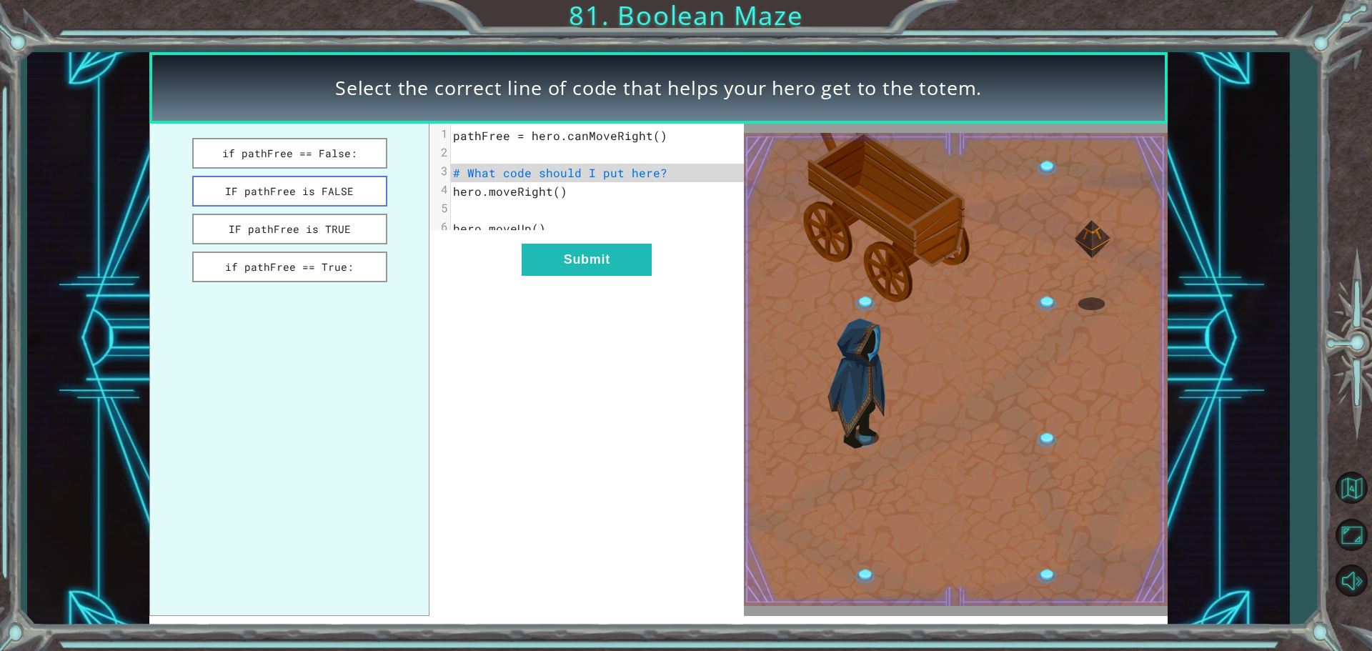
click at [270, 182] on button "IF pathFree is FALSE" at bounding box center [289, 191] width 195 height 31
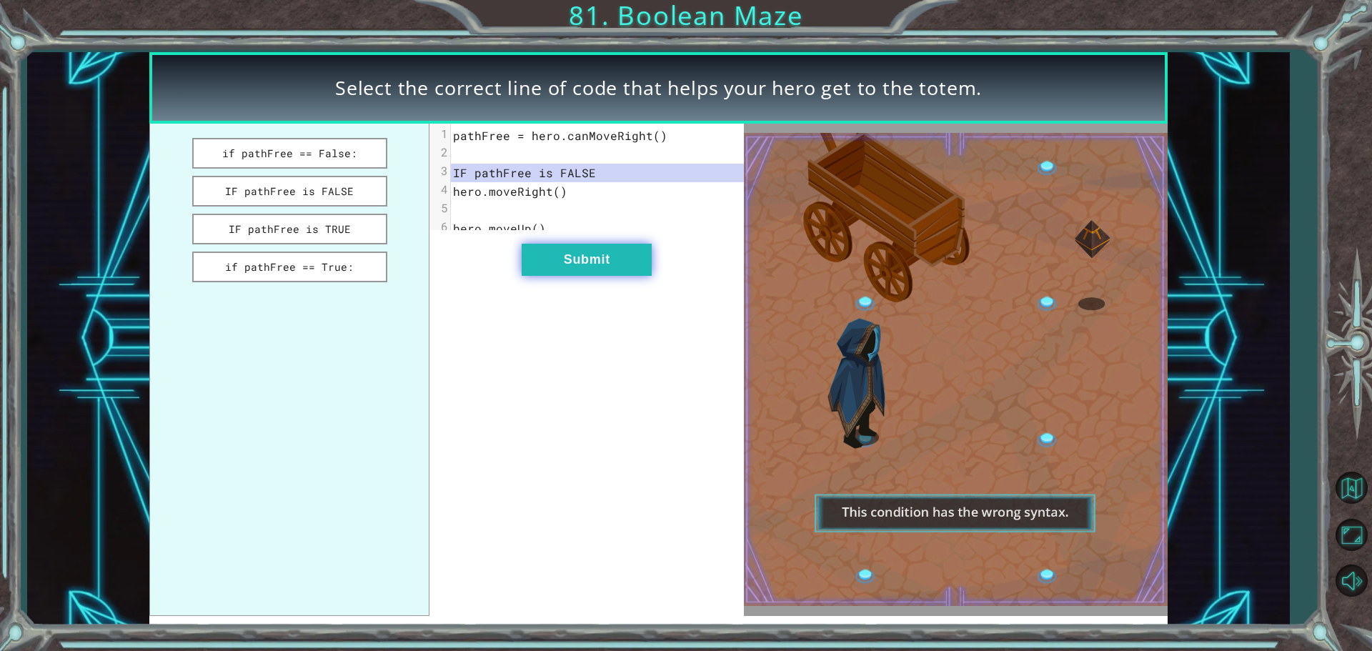
click at [535, 259] on button "Submit" at bounding box center [587, 260] width 130 height 32
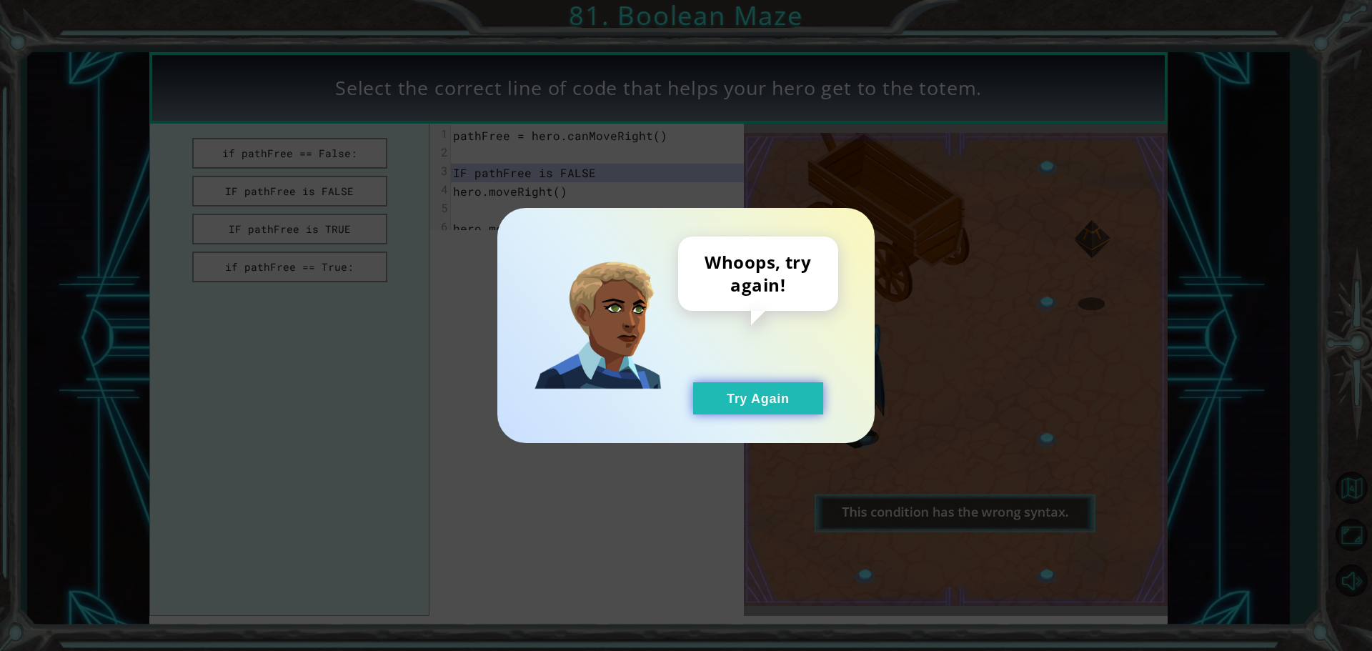
click at [725, 398] on button "Try Again" at bounding box center [758, 398] width 130 height 32
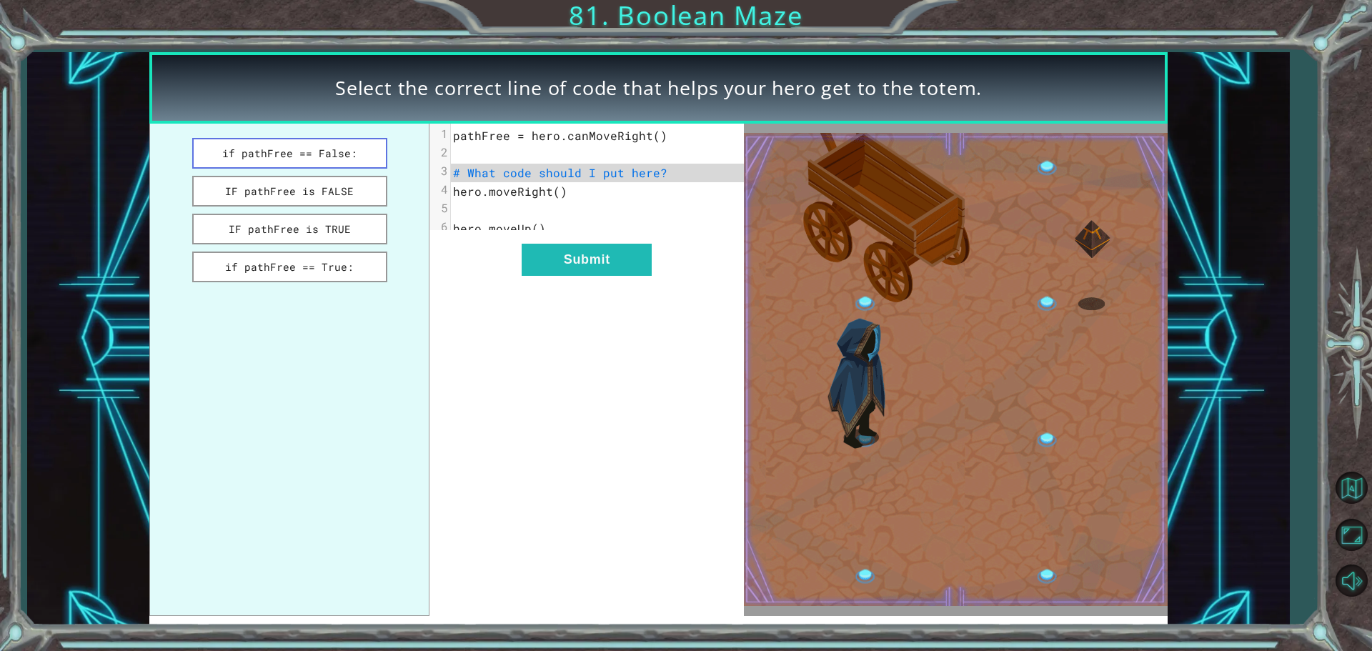
click at [287, 156] on button "if pathFree == False:" at bounding box center [289, 153] width 195 height 31
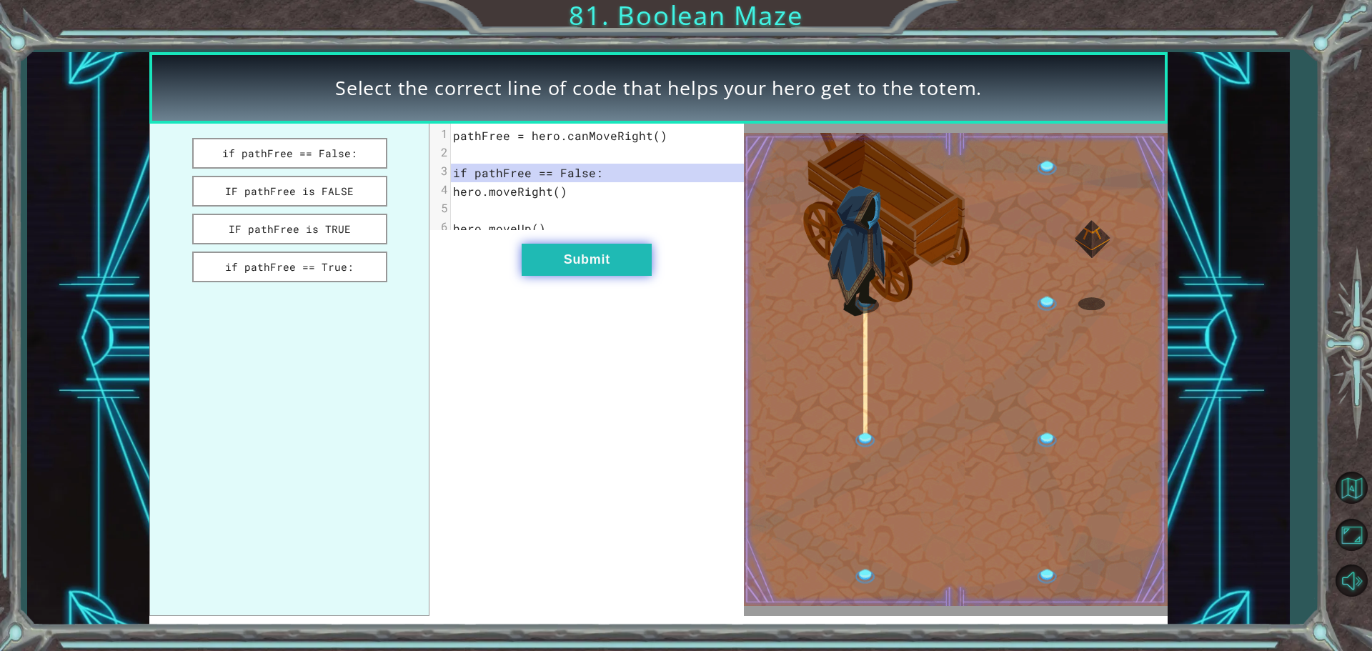
click at [630, 276] on button "Submit" at bounding box center [587, 260] width 130 height 32
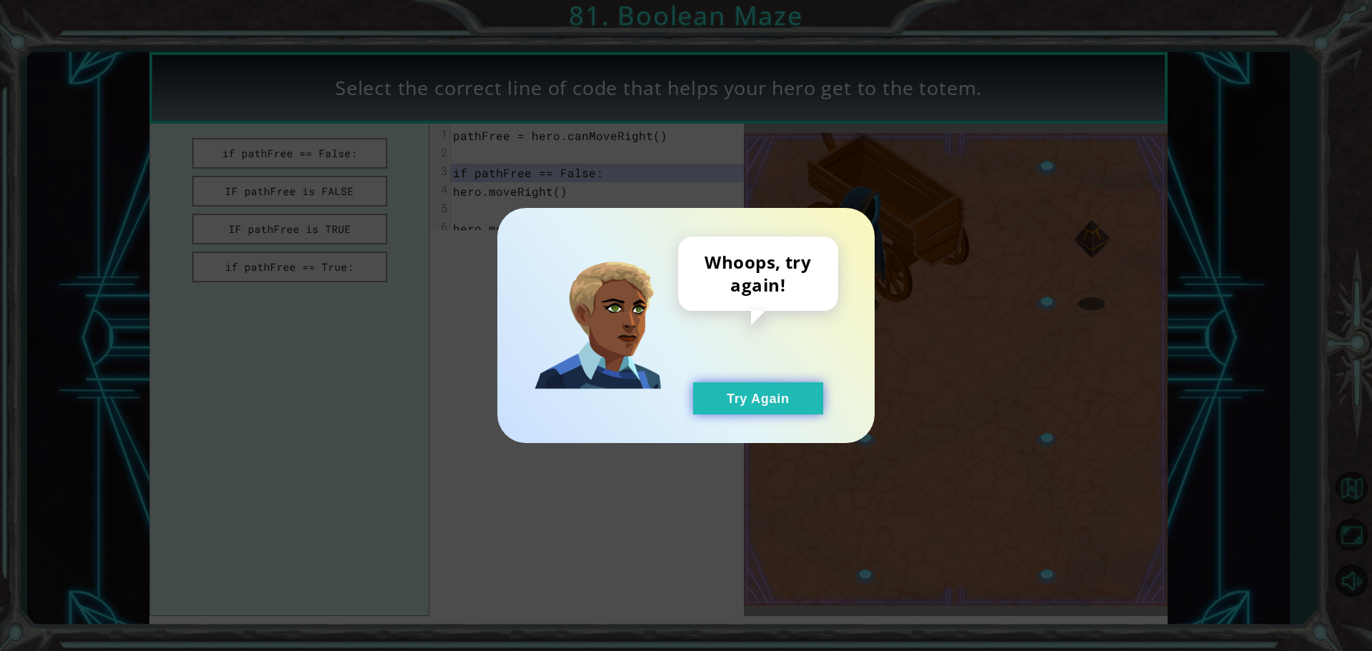
click at [782, 386] on button "Try Again" at bounding box center [758, 398] width 130 height 32
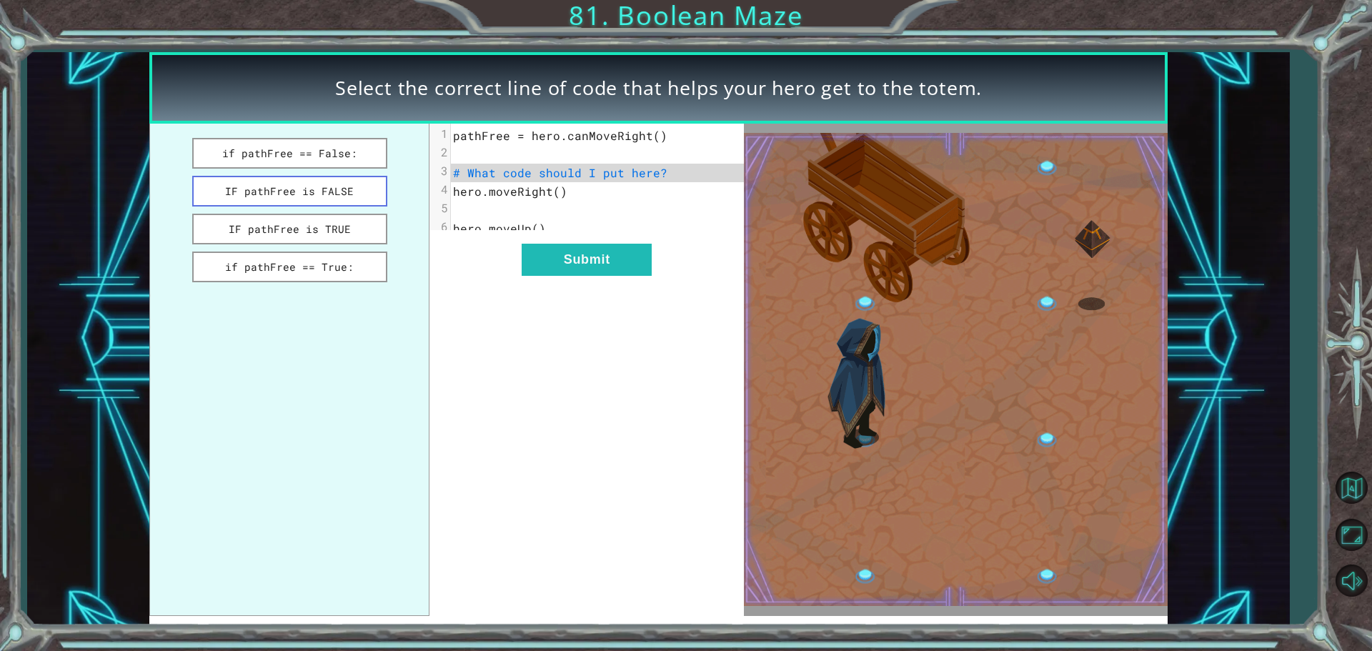
click at [340, 189] on button "IF pathFree is FALSE" at bounding box center [289, 191] width 195 height 31
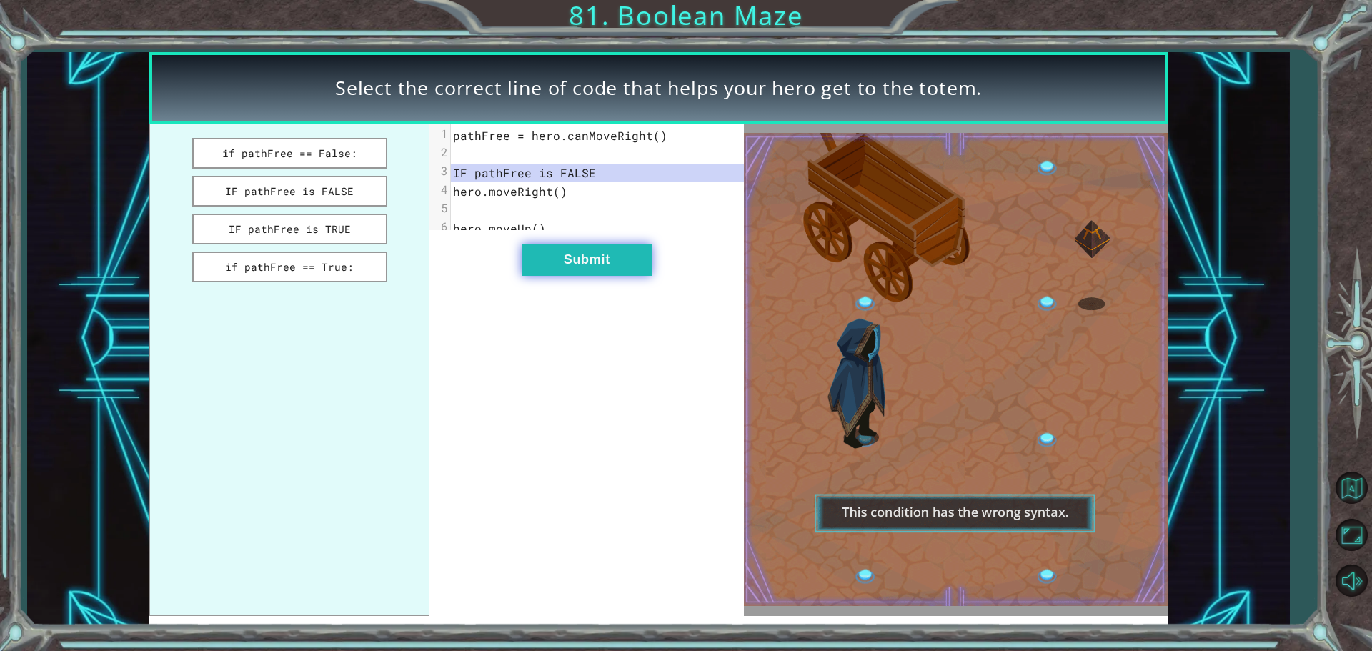
click at [577, 276] on button "Submit" at bounding box center [587, 260] width 130 height 32
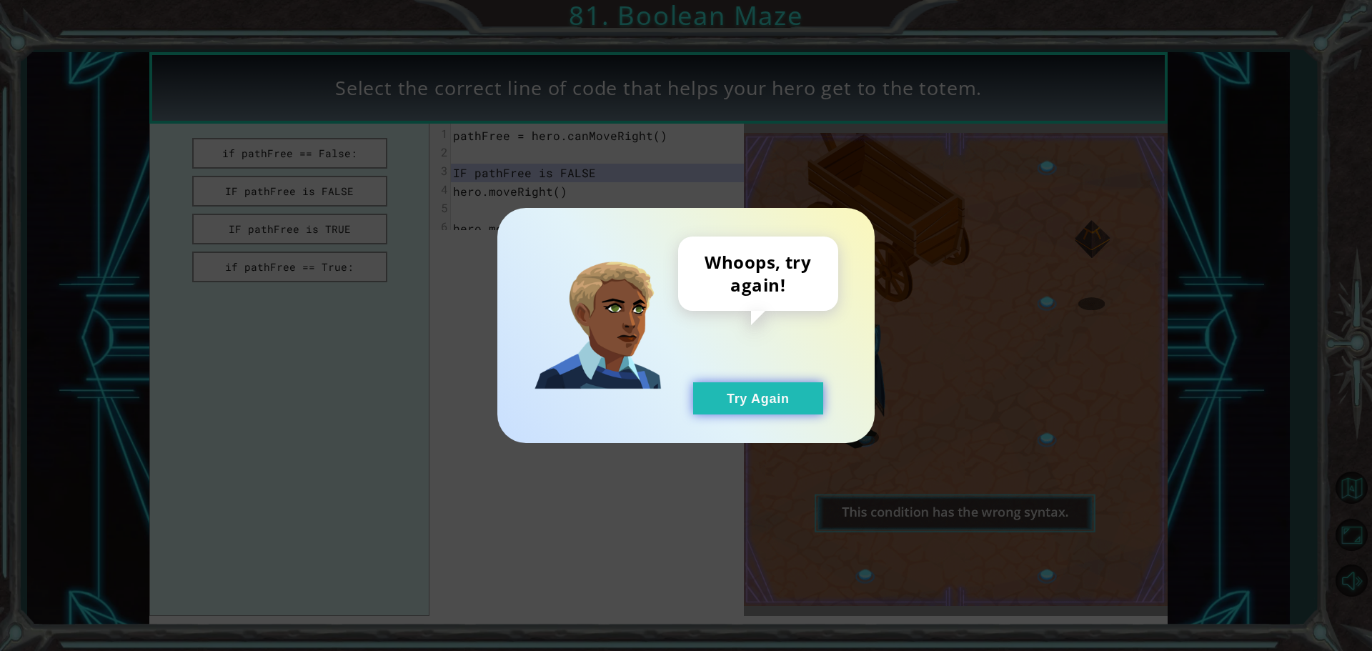
click at [740, 396] on button "Try Again" at bounding box center [758, 398] width 130 height 32
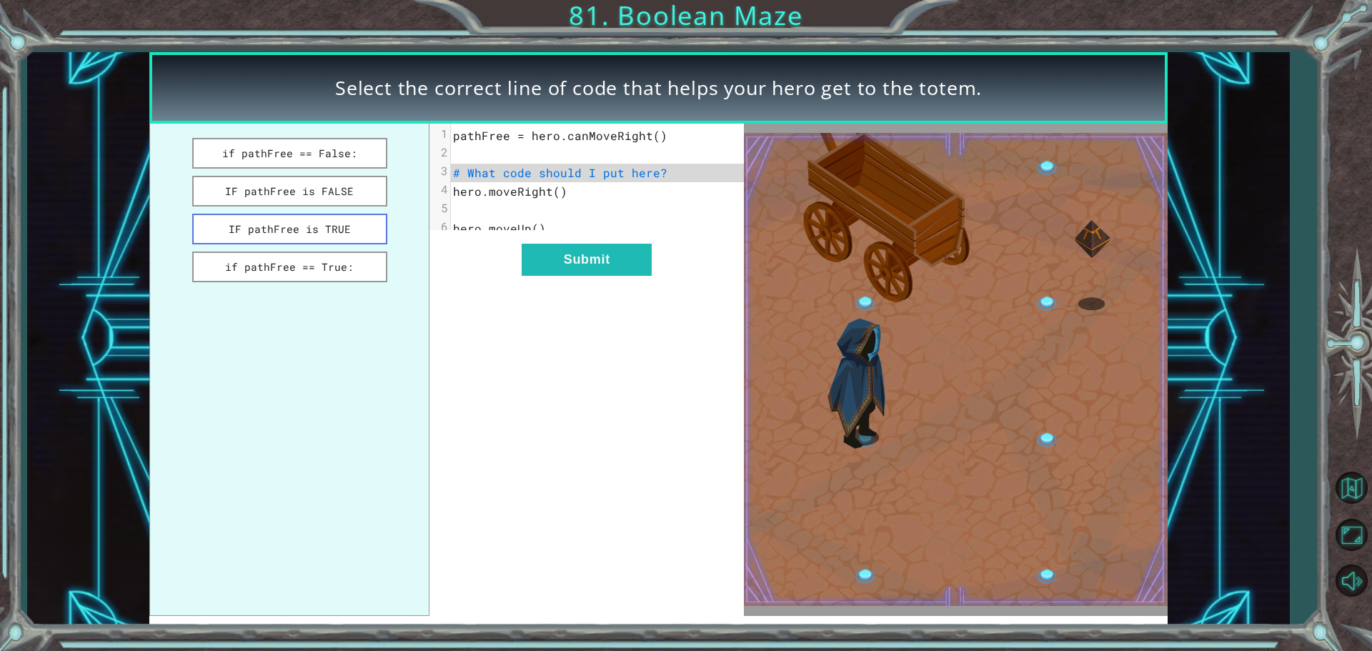
click at [347, 236] on button "IF pathFree is TRUE" at bounding box center [289, 229] width 195 height 31
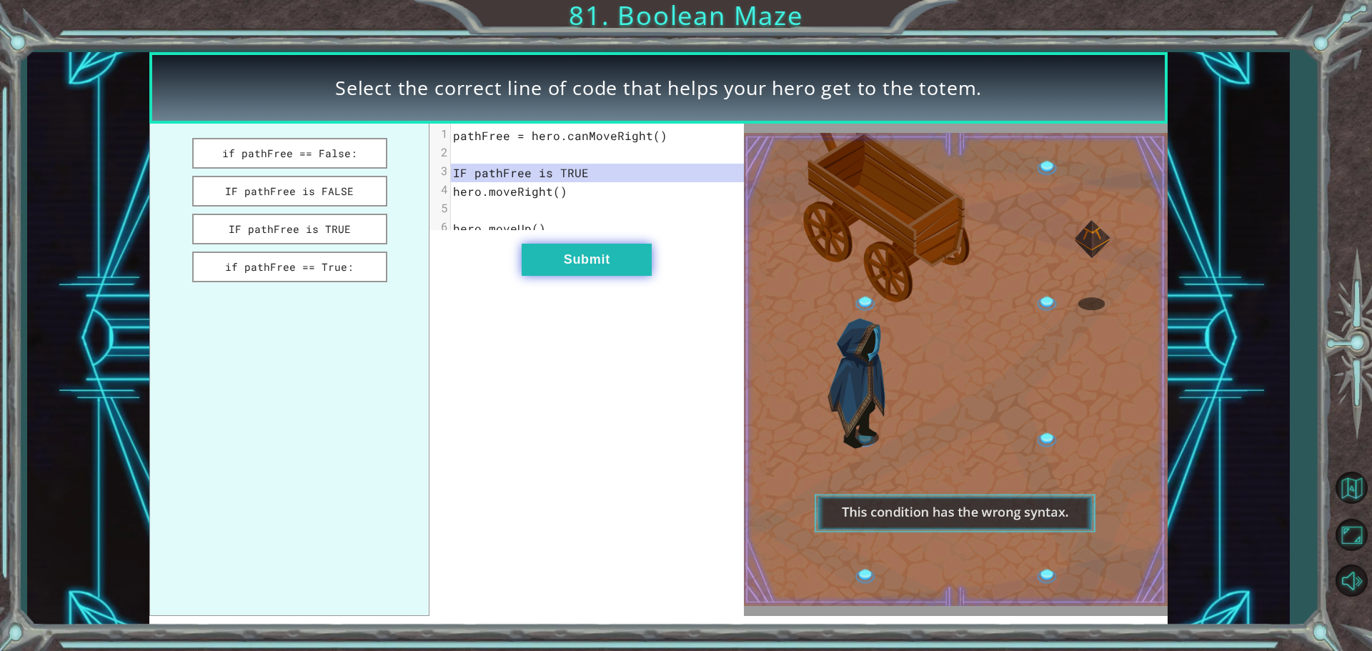
click at [596, 276] on button "Submit" at bounding box center [587, 260] width 130 height 32
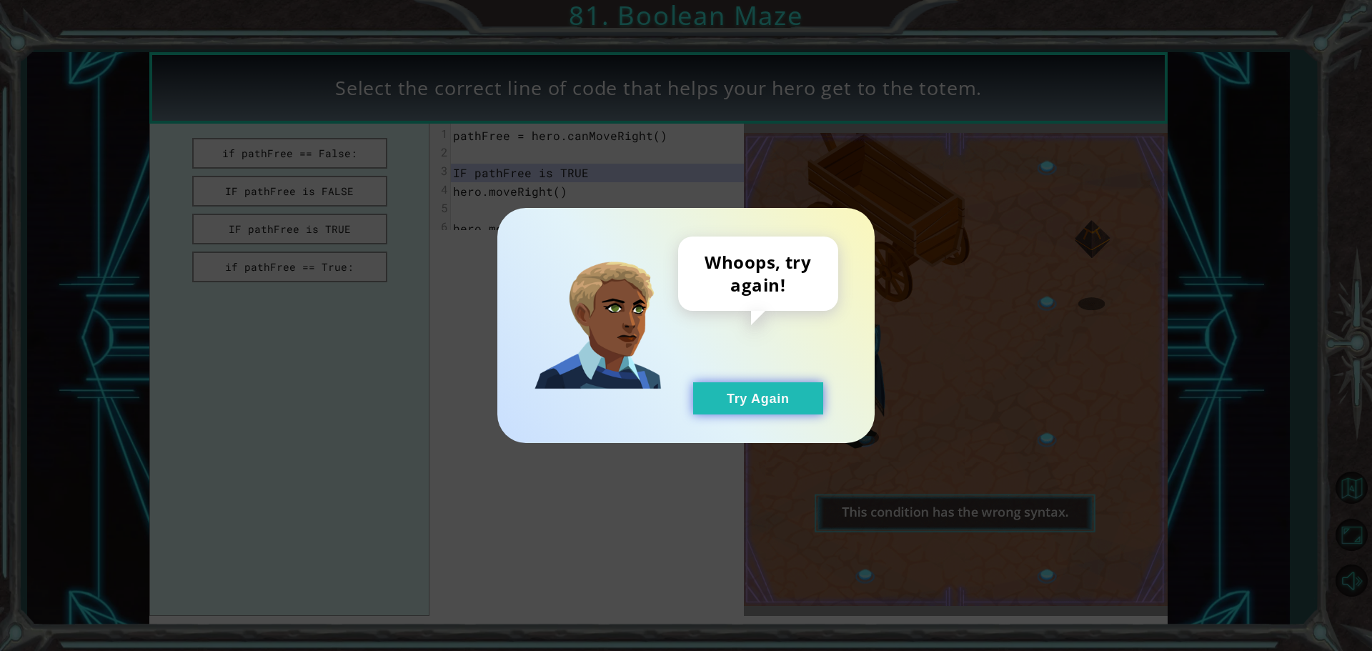
click at [739, 381] on div "Whoops, try again! Try Again" at bounding box center [758, 326] width 160 height 178
click at [733, 392] on button "Try Again" at bounding box center [758, 398] width 130 height 32
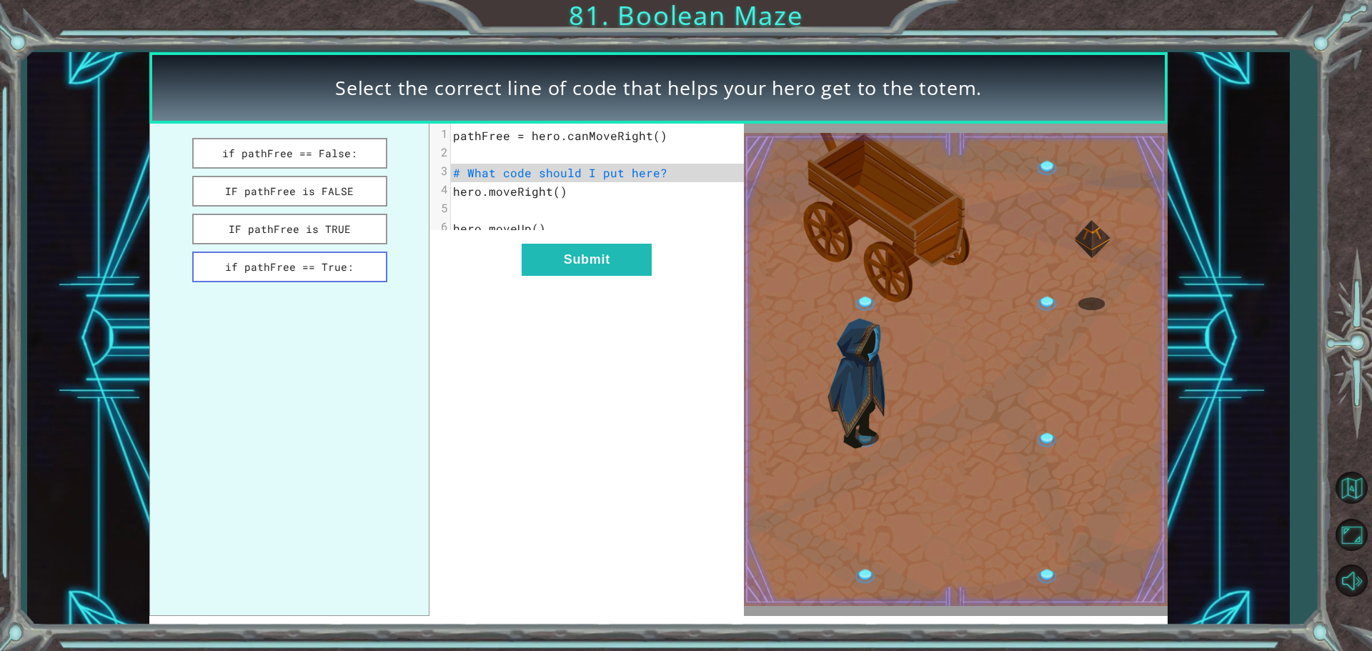
click at [350, 270] on button "if pathFree == True:" at bounding box center [289, 267] width 195 height 31
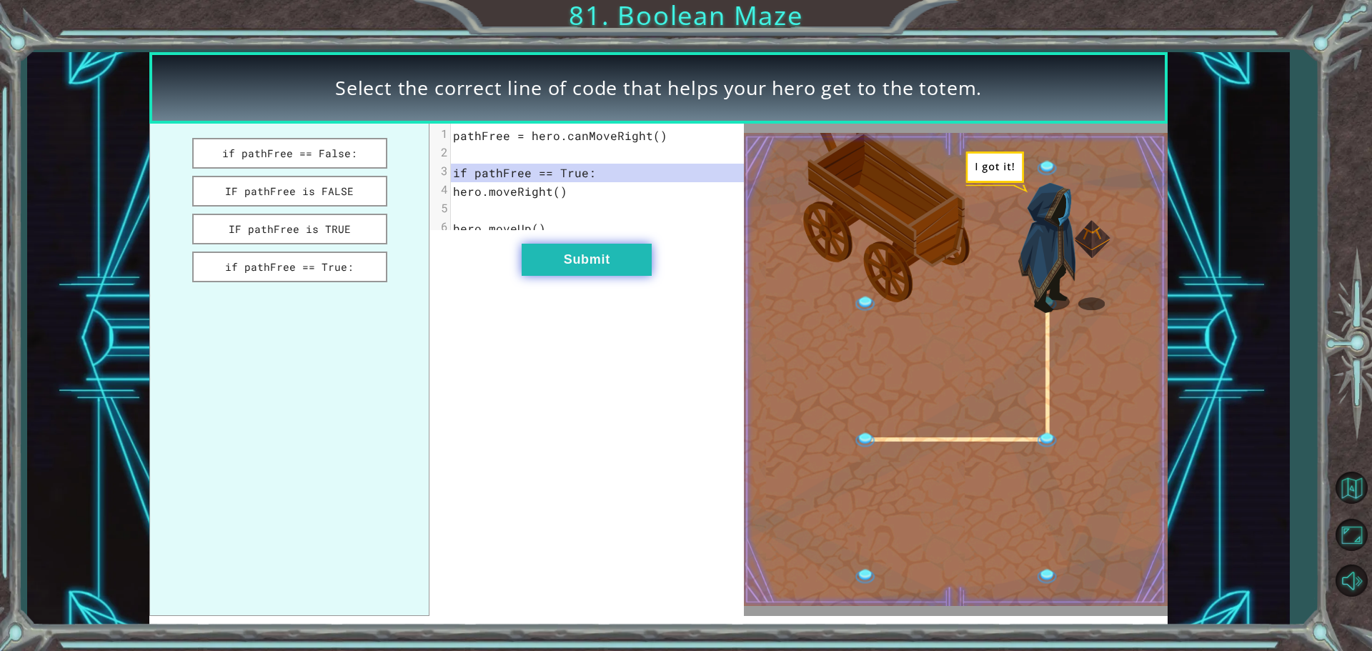
click at [566, 269] on button "Submit" at bounding box center [587, 260] width 130 height 32
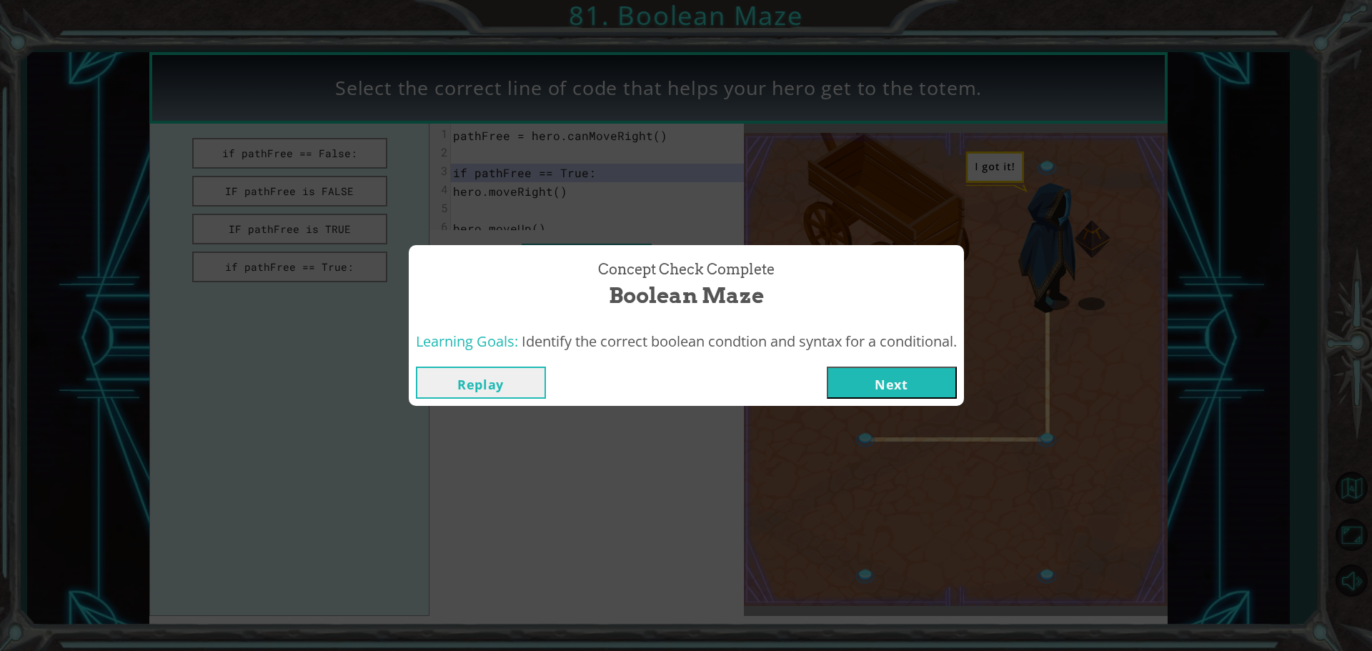
click at [871, 391] on button "Next" at bounding box center [892, 383] width 130 height 32
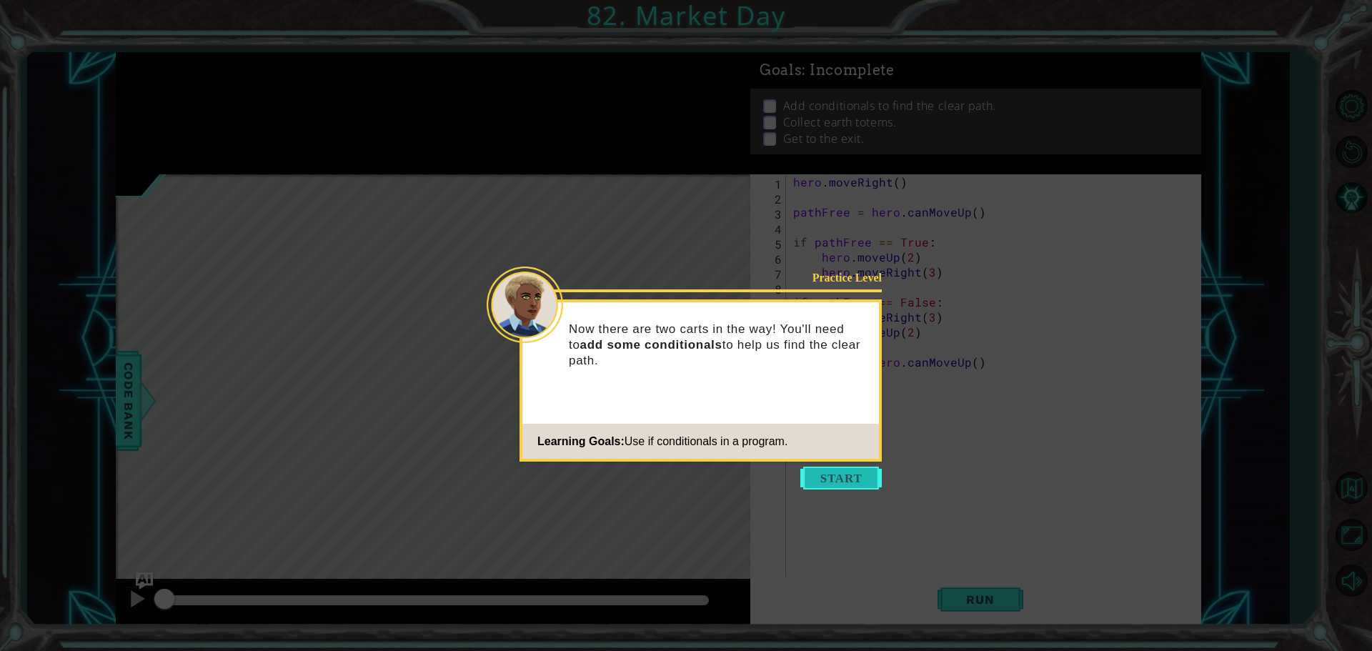
click at [834, 472] on button "Start" at bounding box center [840, 478] width 81 height 23
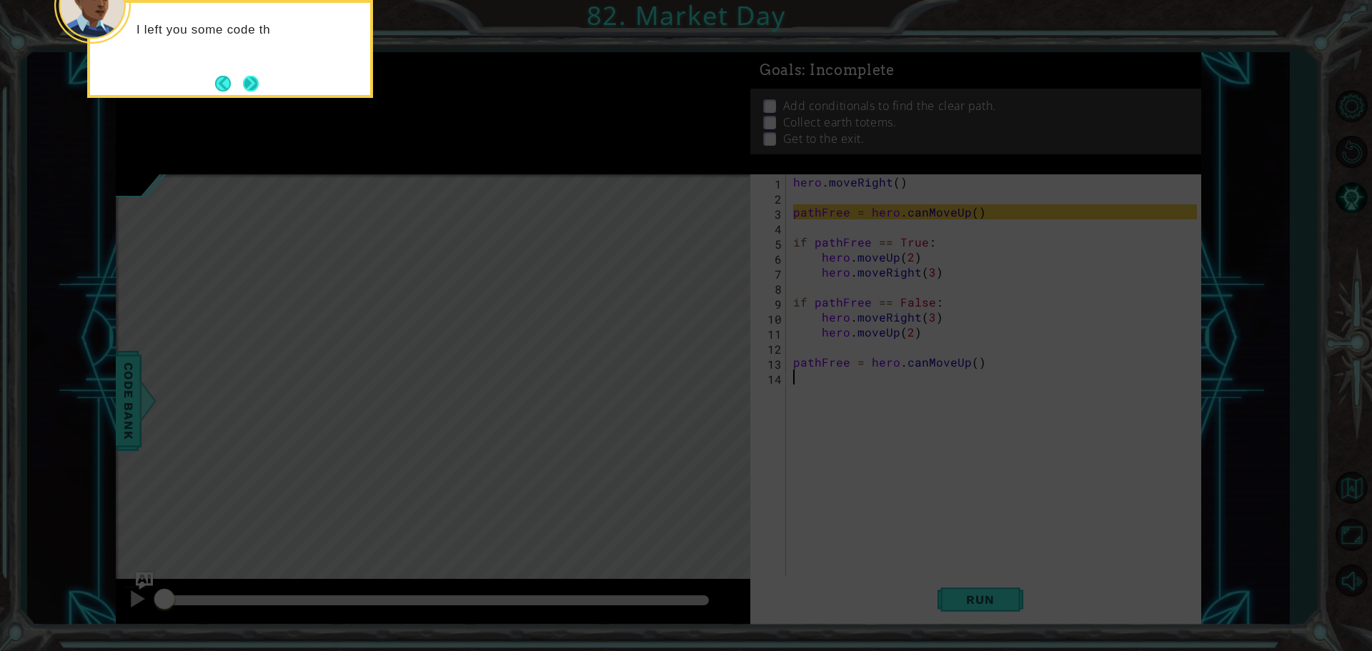
click at [251, 89] on button "Next" at bounding box center [251, 84] width 16 height 16
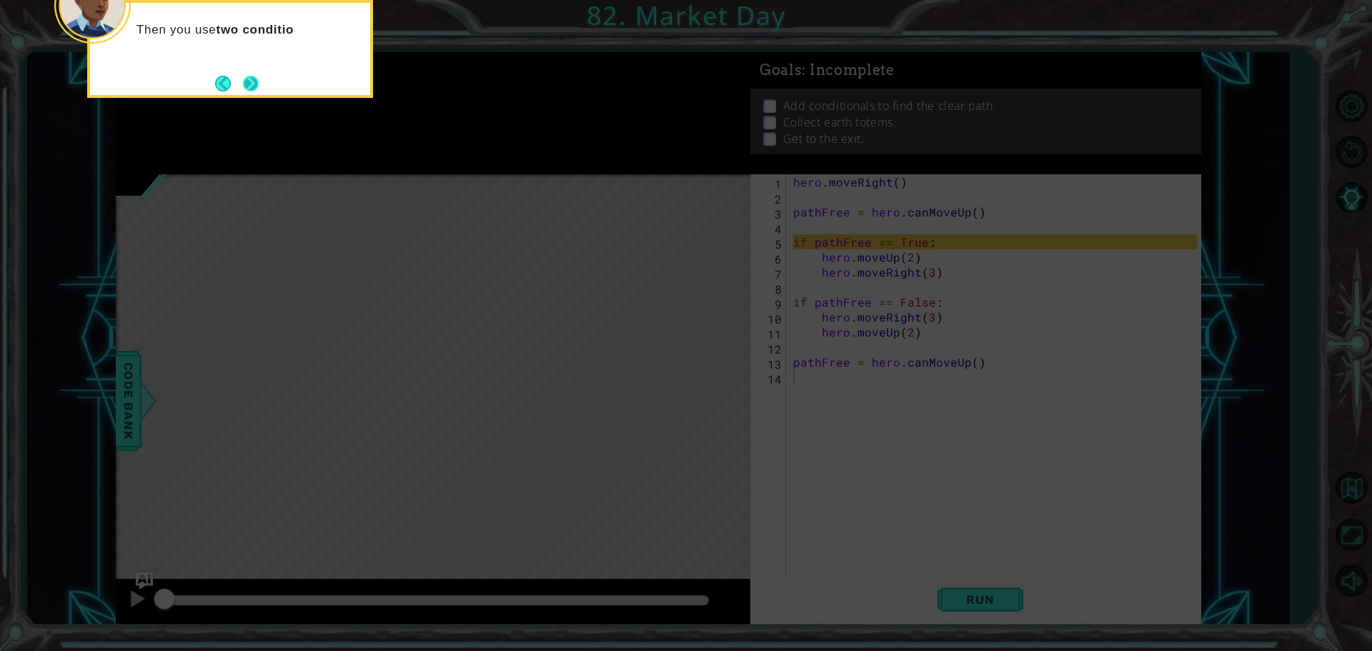
click at [246, 91] on button "Next" at bounding box center [251, 84] width 16 height 16
click at [252, 86] on button "Next" at bounding box center [251, 84] width 16 height 16
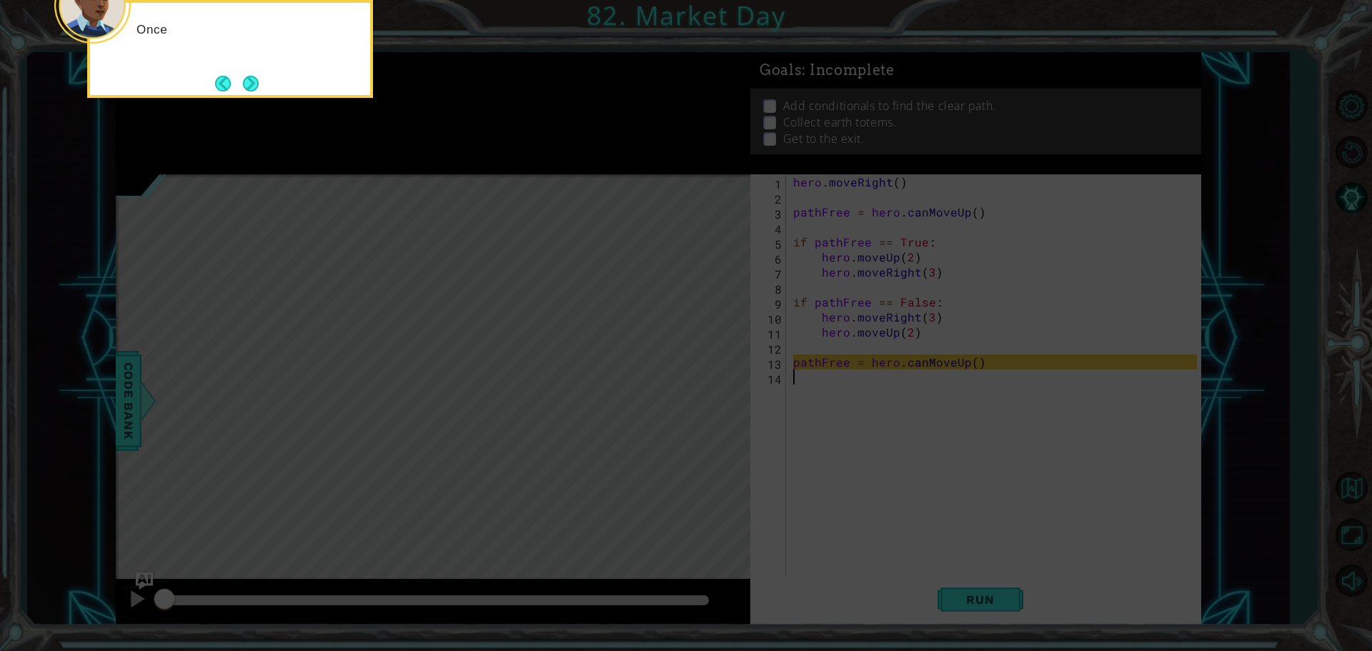
click at [252, 86] on button "Next" at bounding box center [251, 84] width 16 height 16
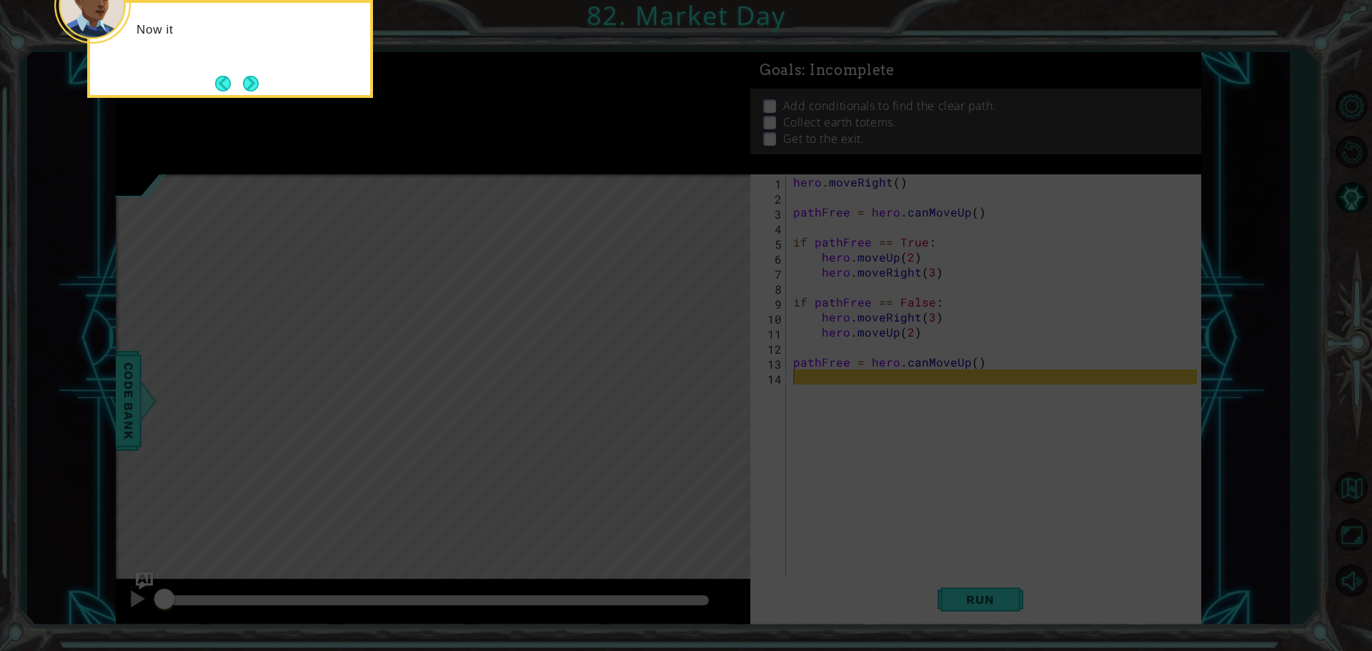
click at [252, 86] on button "Next" at bounding box center [251, 84] width 16 height 16
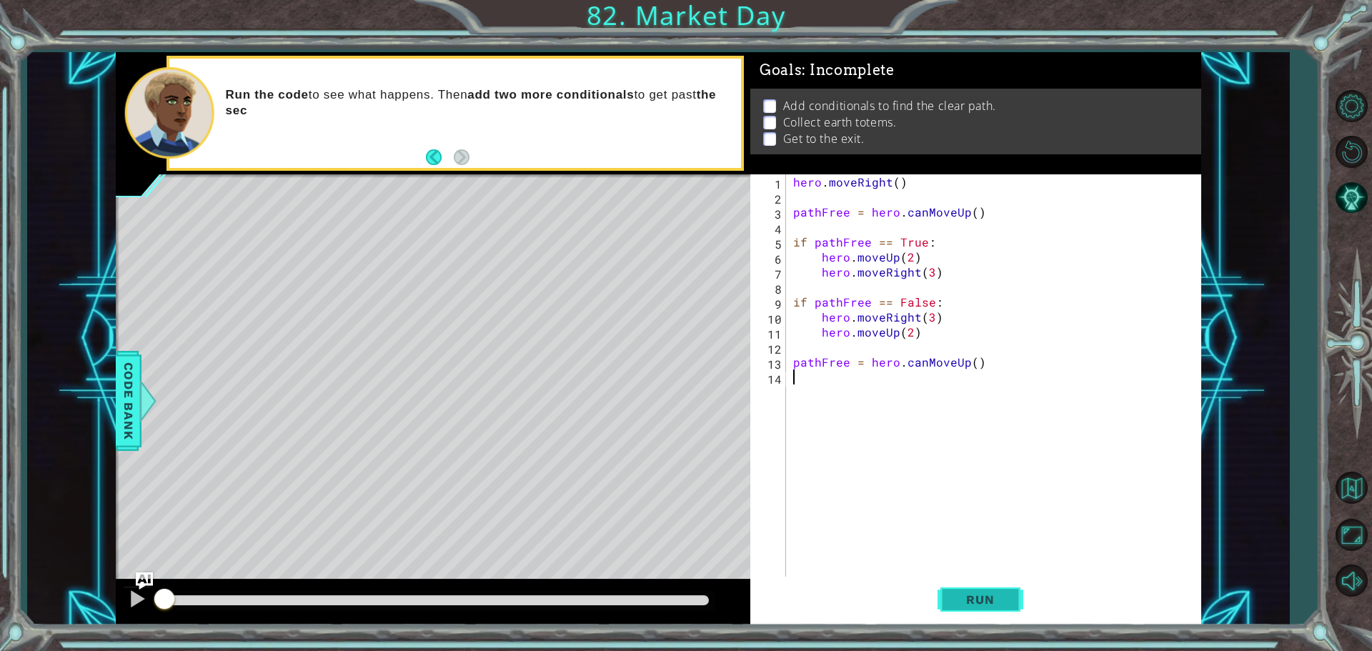
click at [958, 610] on button "Run" at bounding box center [981, 599] width 86 height 45
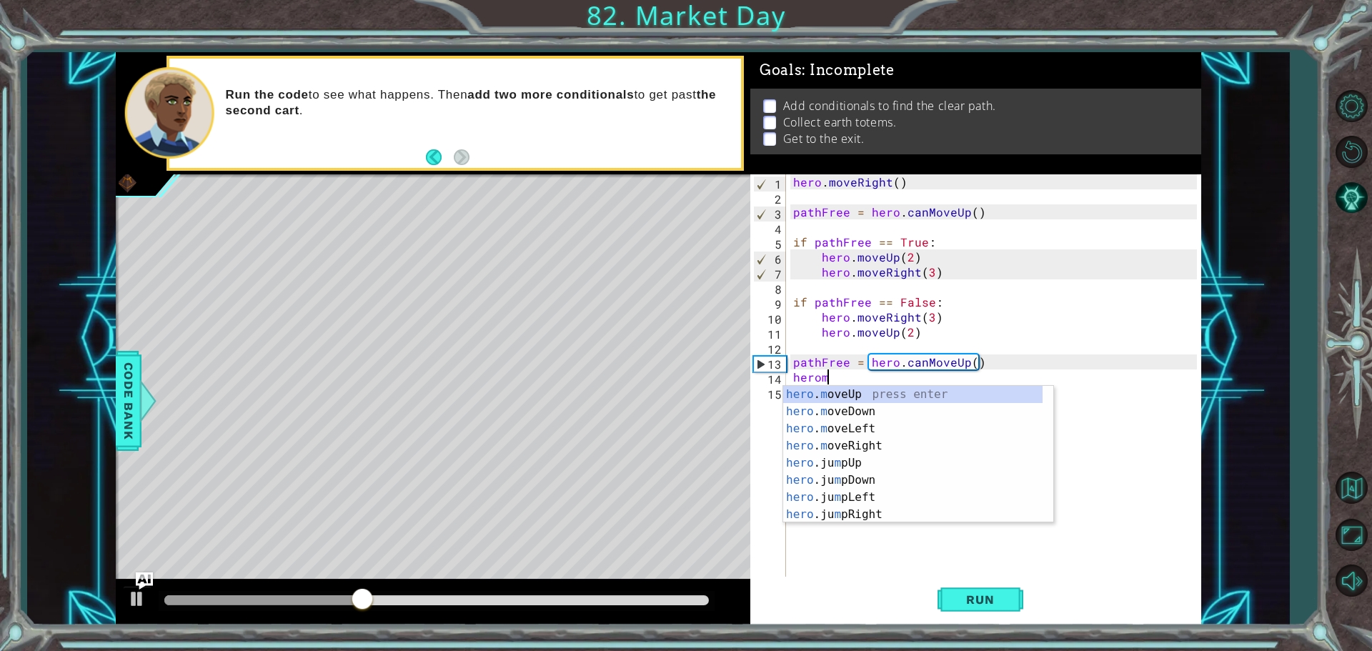
scroll to position [0, 1]
click at [833, 396] on div "hero . m oveUp press enter hero . m oveDown press enter hero . m oveLeft press …" at bounding box center [912, 471] width 259 height 171
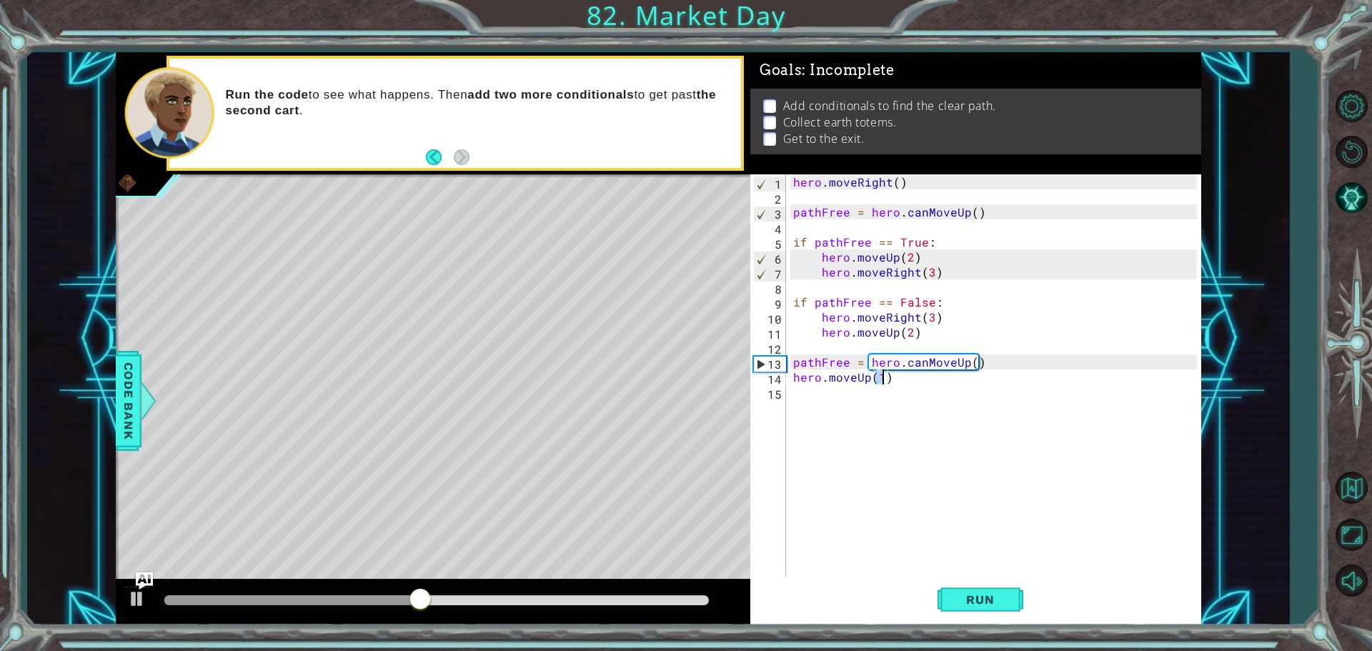
type textarea "hero.moveUp(2)"
click at [805, 392] on div "hero . moveRight ( ) pathFree = hero . canMoveUp ( ) if pathFree == True : hero…" at bounding box center [997, 391] width 414 height 435
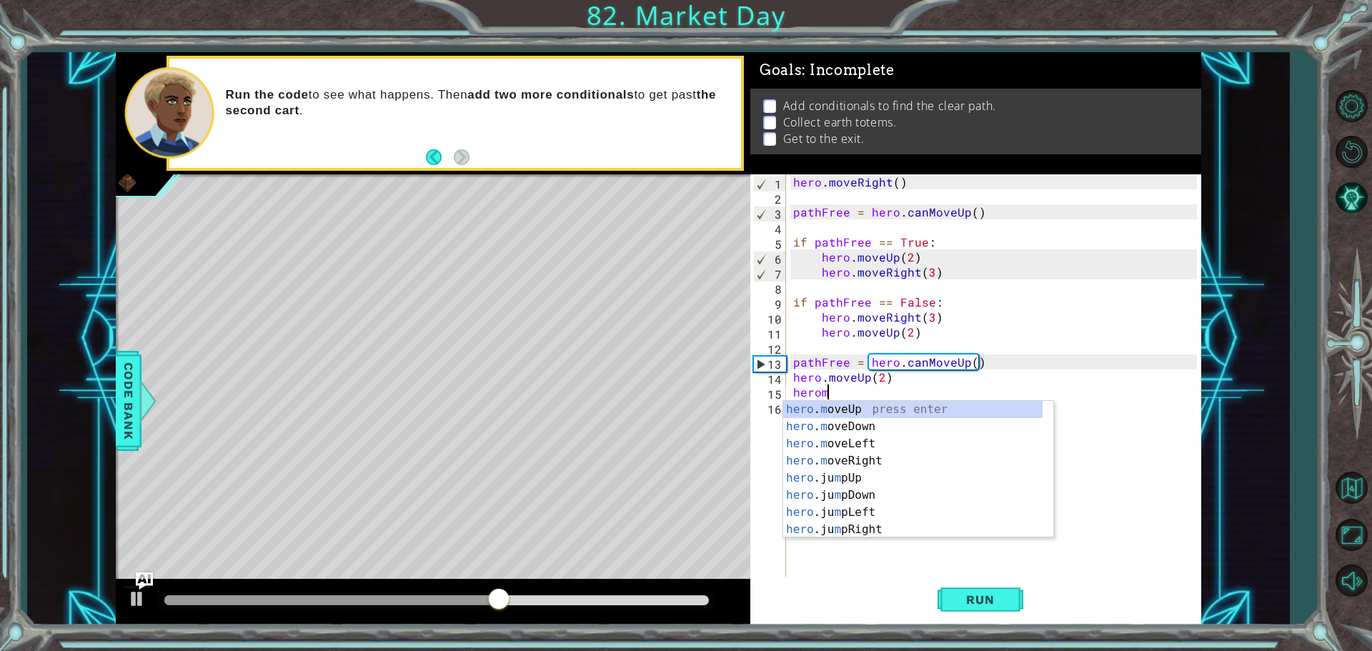
scroll to position [0, 1]
click at [872, 459] on div "hero . m oveUp press enter hero . m oveDown press enter hero . m oveLeft press …" at bounding box center [912, 486] width 259 height 171
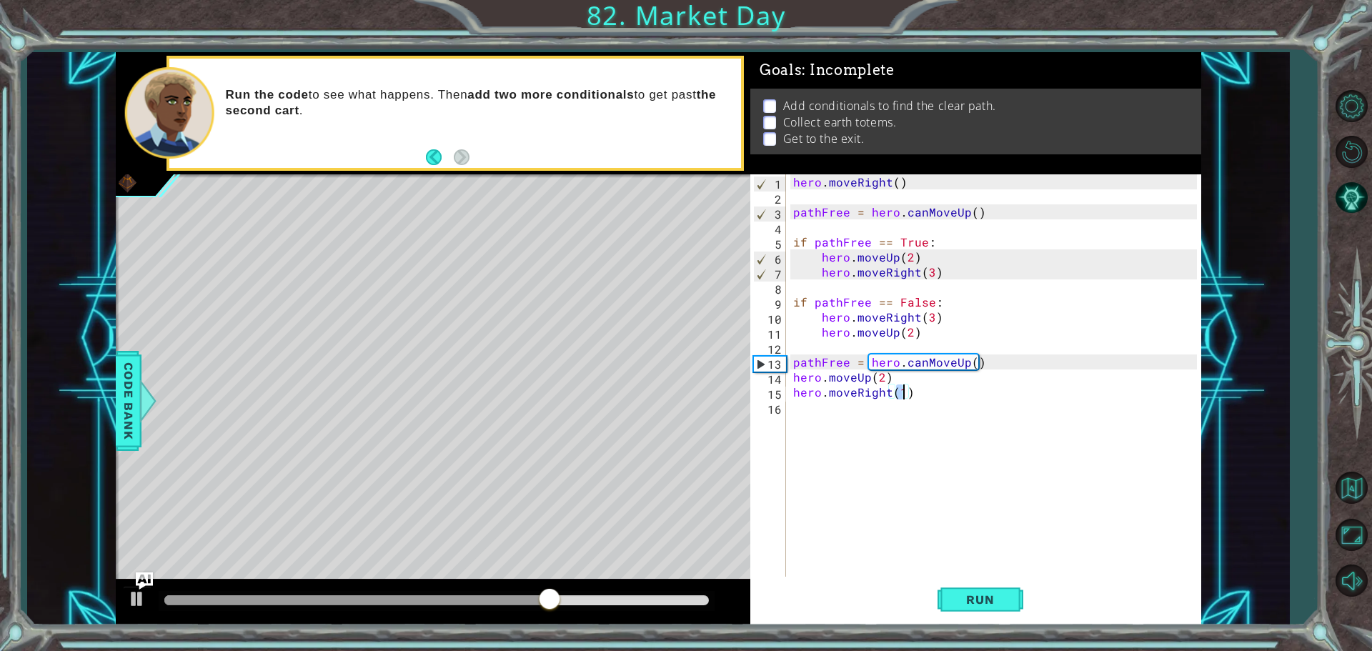
scroll to position [0, 6]
type textarea "hero.moveRight(4)"
click at [1013, 597] on button "Run" at bounding box center [981, 599] width 86 height 45
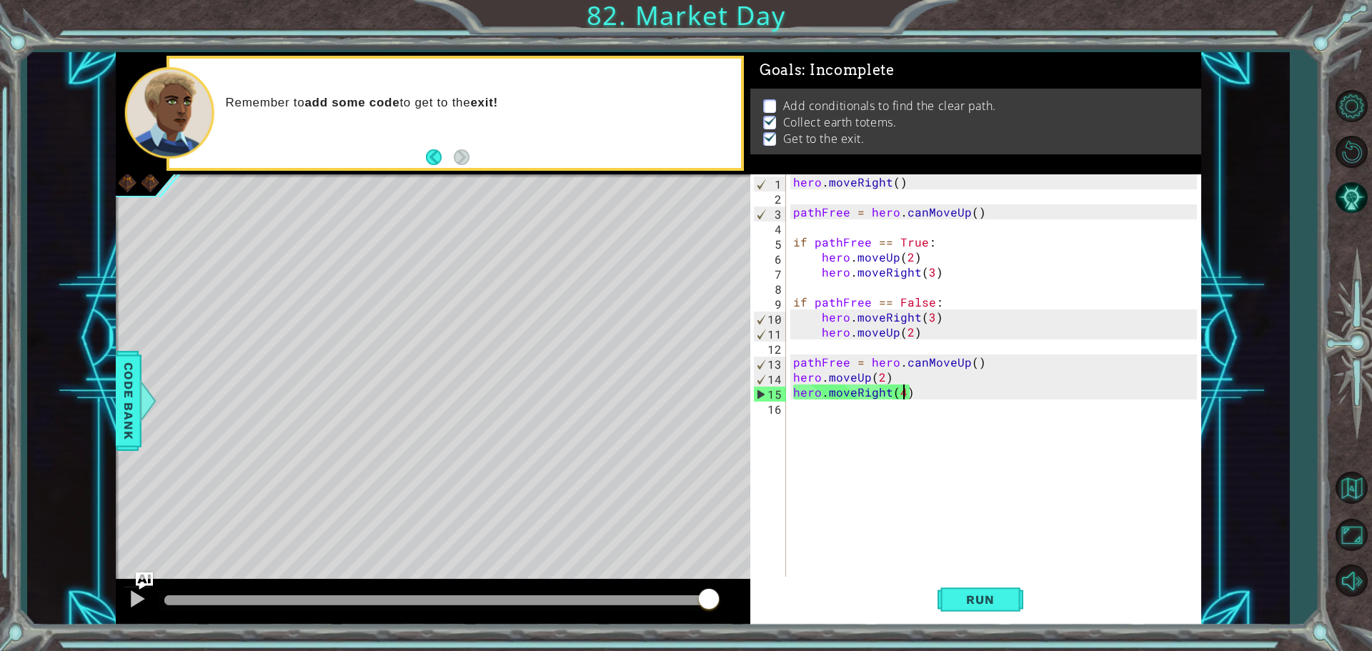
click at [166, 603] on div at bounding box center [436, 600] width 544 height 10
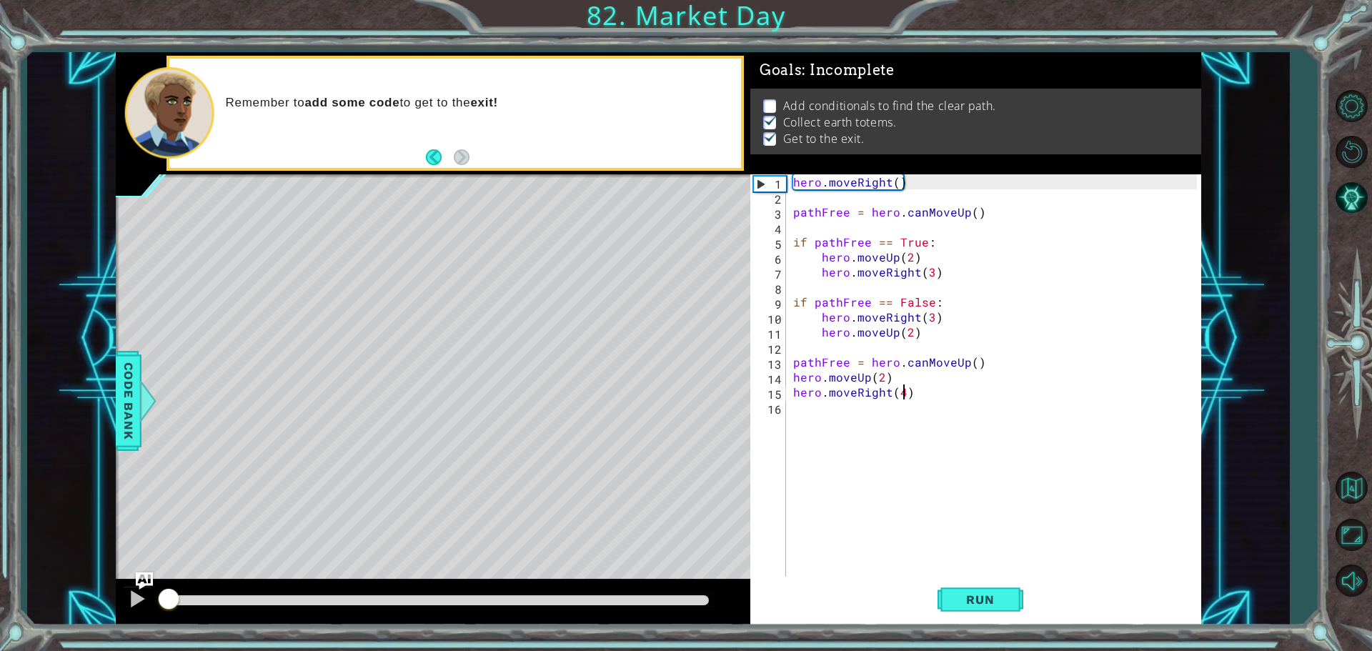
click at [904, 397] on div "hero . moveRight ( ) pathFree = hero . canMoveUp ( ) if pathFree == True : hero…" at bounding box center [997, 391] width 414 height 435
click at [910, 392] on div "hero . moveRight ( ) pathFree = hero . canMoveUp ( ) if pathFree == True : hero…" at bounding box center [997, 391] width 414 height 435
click at [822, 409] on div "hero . moveRight ( ) pathFree = hero . canMoveUp ( ) if pathFree == True : hero…" at bounding box center [997, 391] width 414 height 435
click at [909, 397] on div "hero . moveRight ( ) pathFree = hero . canMoveUp ( ) if pathFree == True : hero…" at bounding box center [997, 391] width 414 height 435
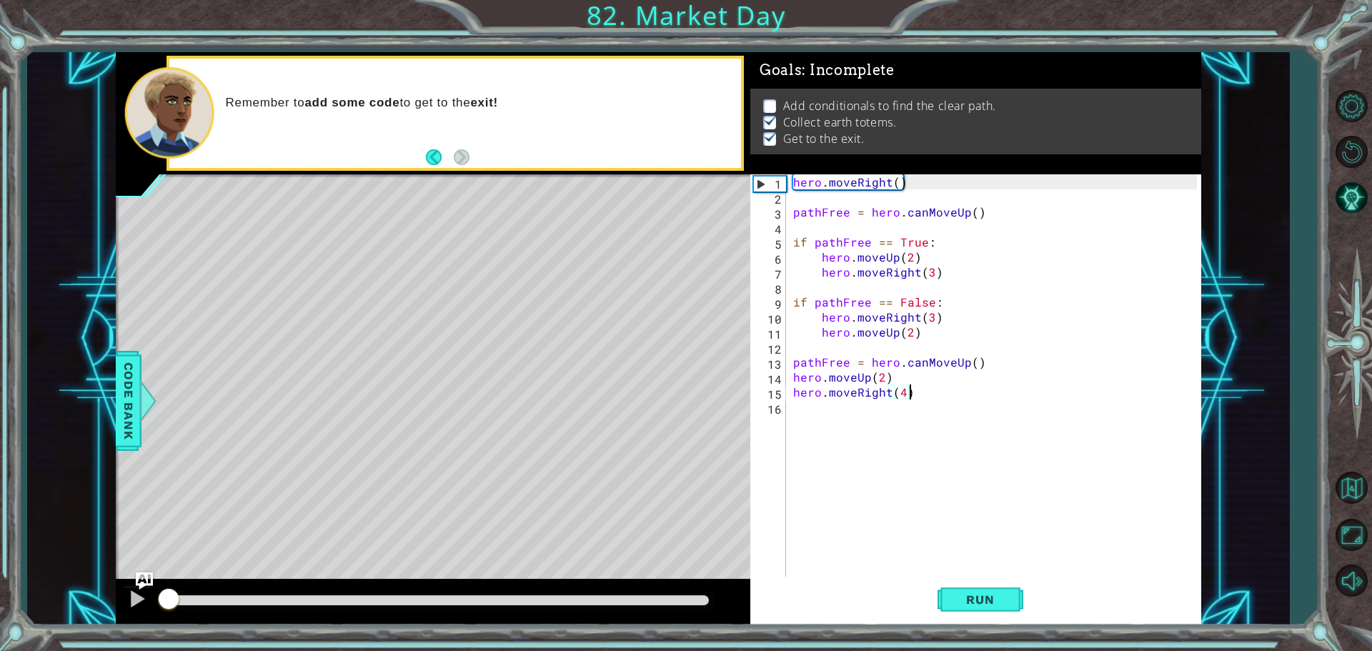
click at [907, 375] on div "hero . moveRight ( ) pathFree = hero . canMoveUp ( ) if pathFree == True : hero…" at bounding box center [997, 391] width 414 height 435
type textarea "hero.moveUp(2)"
click at [952, 602] on span "Run" at bounding box center [980, 599] width 56 height 14
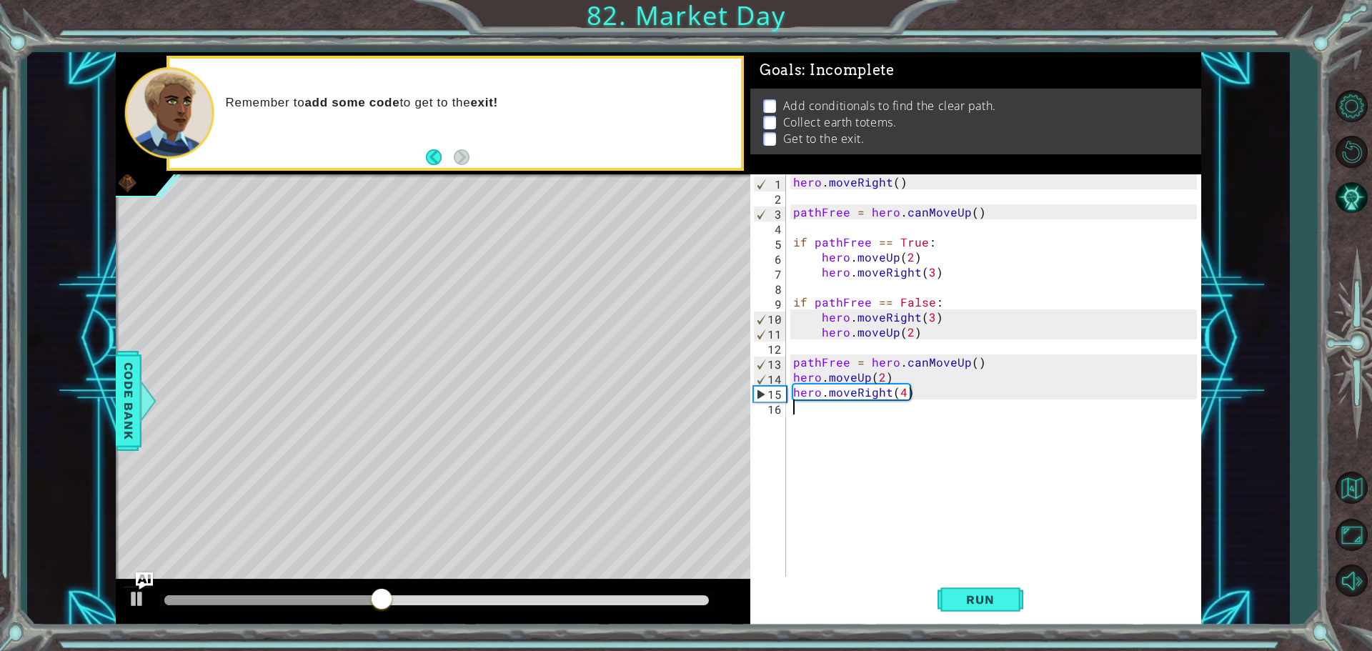
drag, startPoint x: 943, startPoint y: 452, endPoint x: 823, endPoint y: 447, distance: 119.4
click at [823, 447] on div "hero . moveRight ( ) pathFree = hero . canMoveUp ( ) if pathFree == True : hero…" at bounding box center [997, 391] width 414 height 435
click at [169, 600] on div at bounding box center [289, 600] width 251 height 10
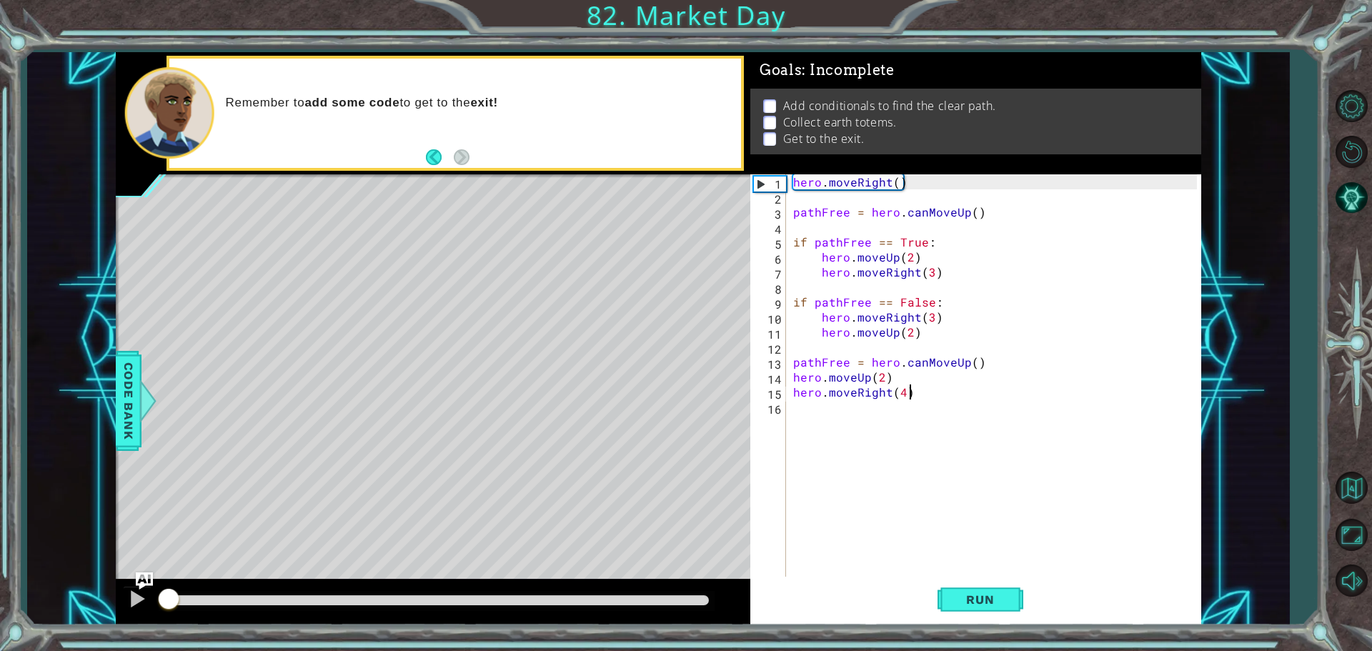
click at [907, 389] on div "hero . moveRight ( ) pathFree = hero . canMoveUp ( ) if pathFree == True : hero…" at bounding box center [997, 391] width 414 height 435
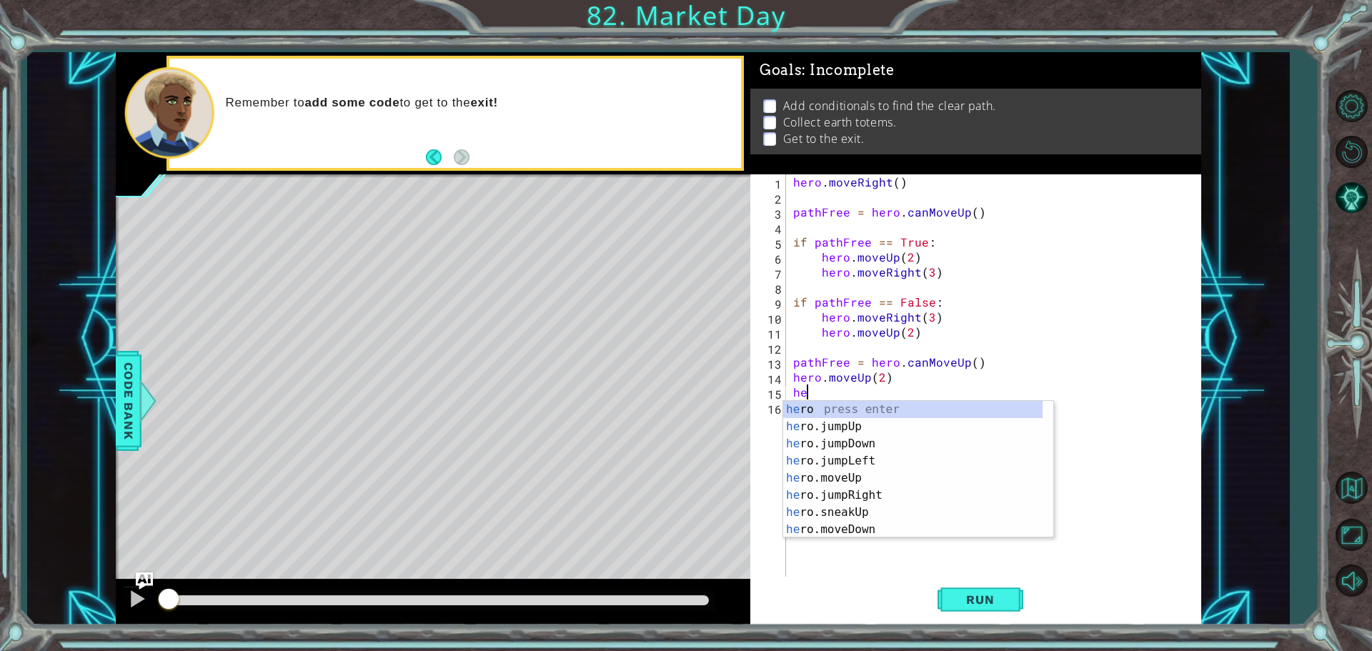
type textarea "h"
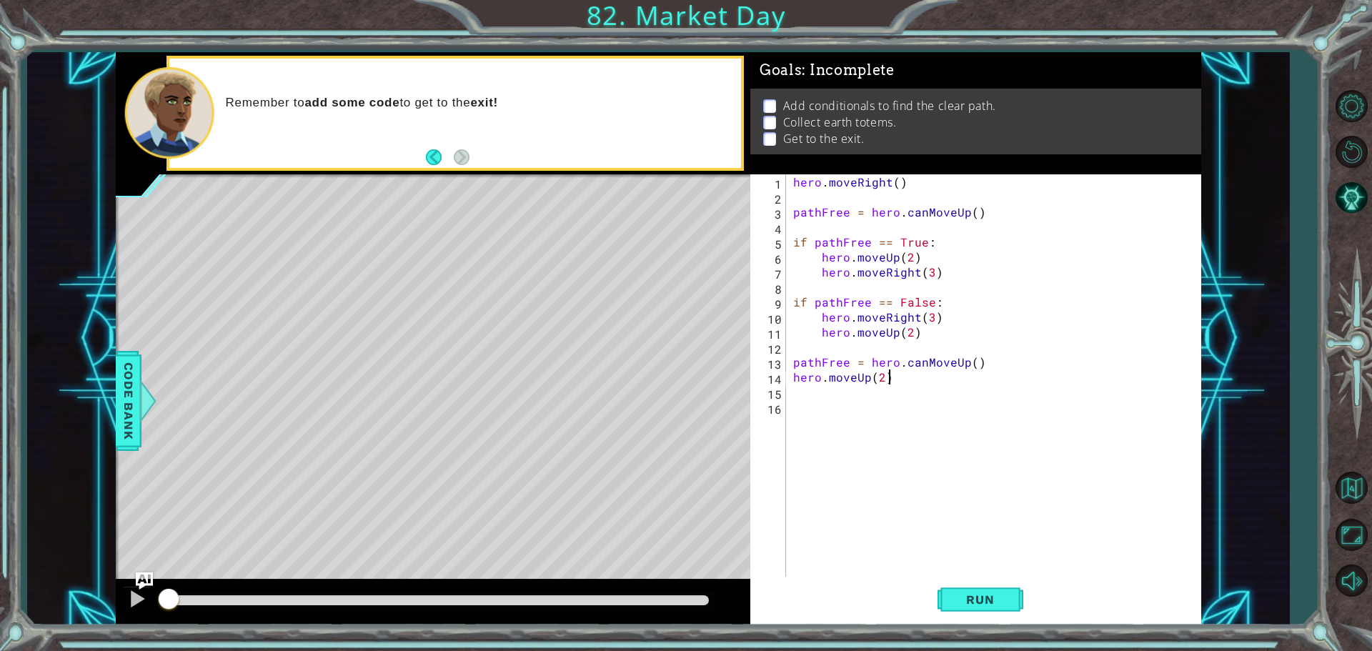
click at [896, 379] on div "hero . moveRight ( ) pathFree = hero . canMoveUp ( ) if pathFree == True : hero…" at bounding box center [997, 391] width 414 height 435
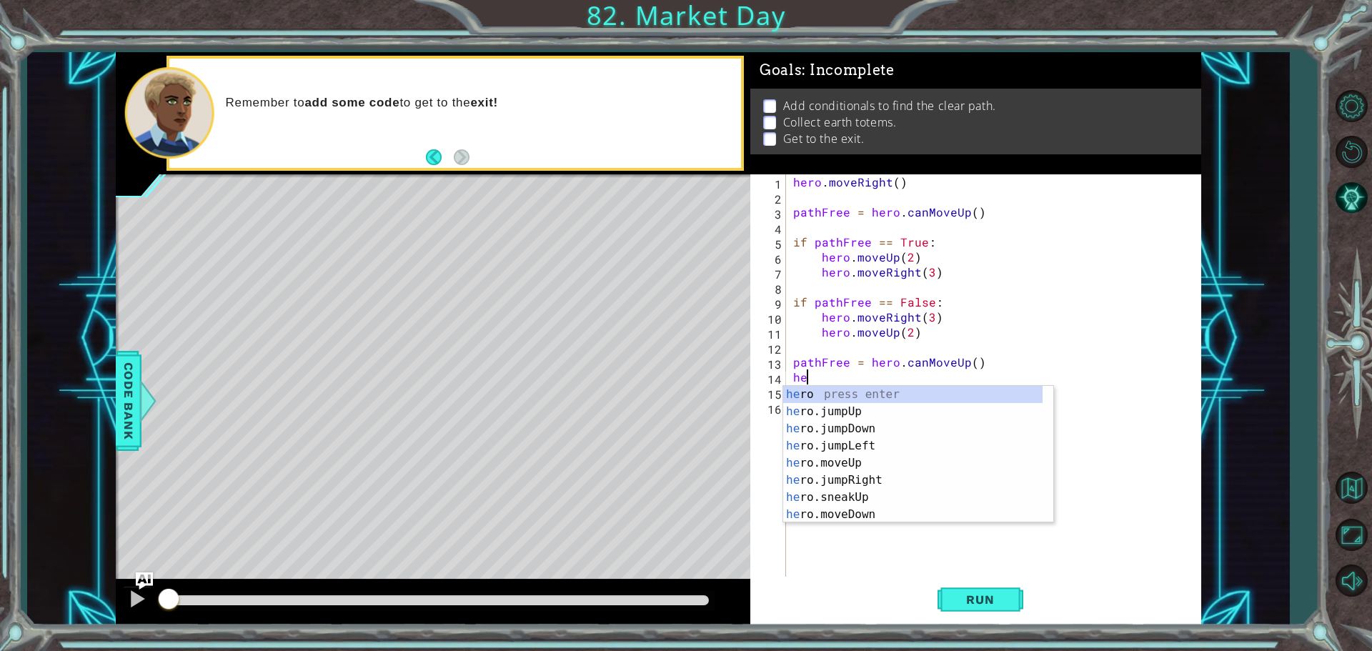
type textarea "h"
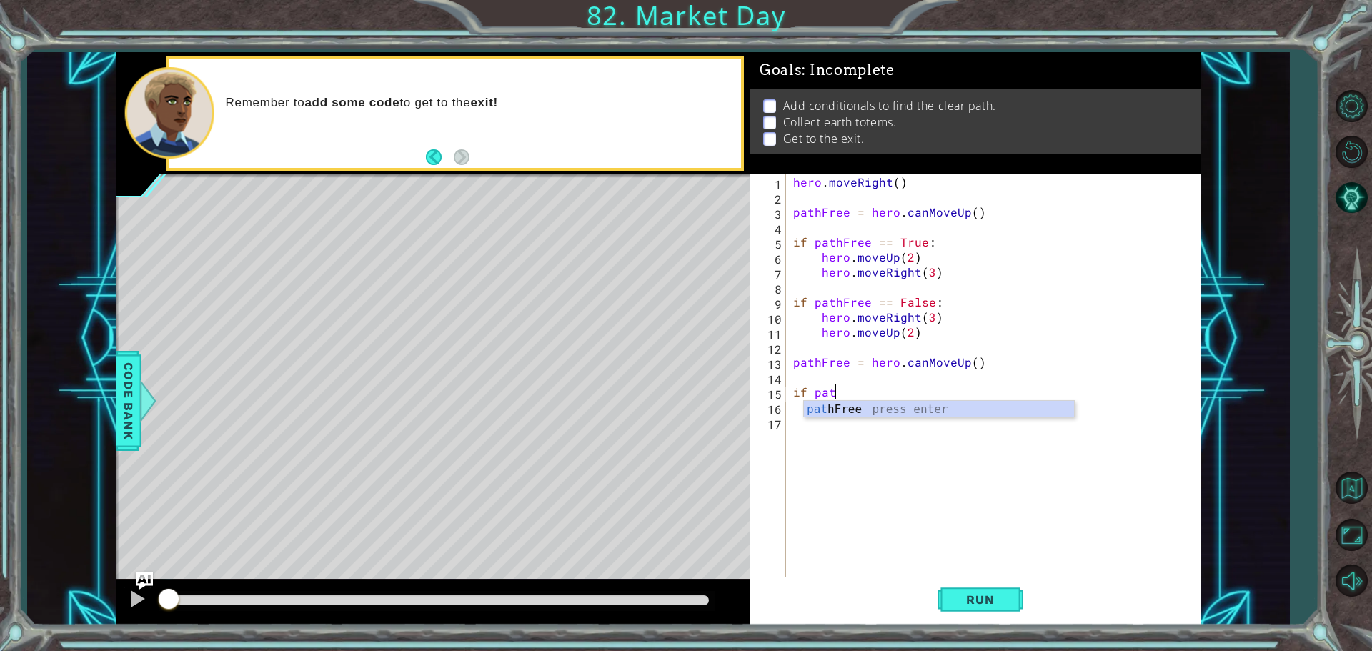
scroll to position [0, 2]
click at [847, 412] on div "path Free press enter" at bounding box center [939, 426] width 270 height 51
type textarea "if pathFree == True:"
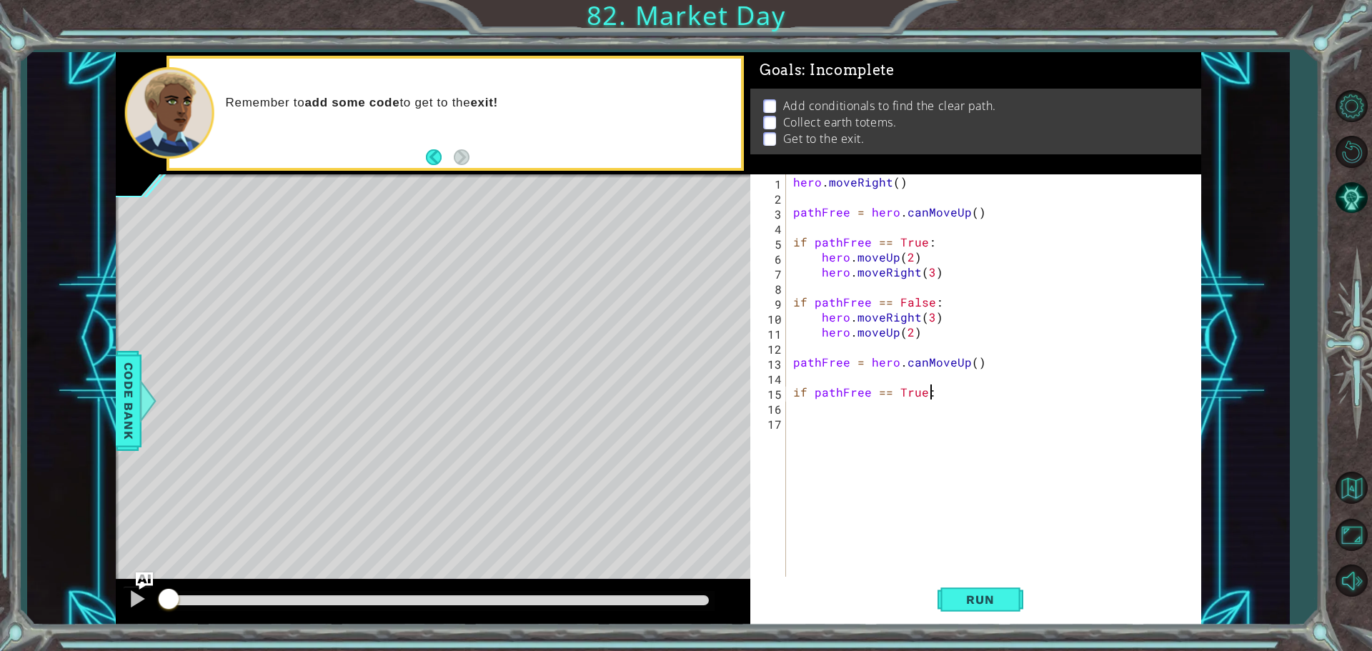
click at [805, 407] on div "hero . moveRight ( ) pathFree = hero . canMoveUp ( ) if pathFree == True : hero…" at bounding box center [997, 391] width 414 height 435
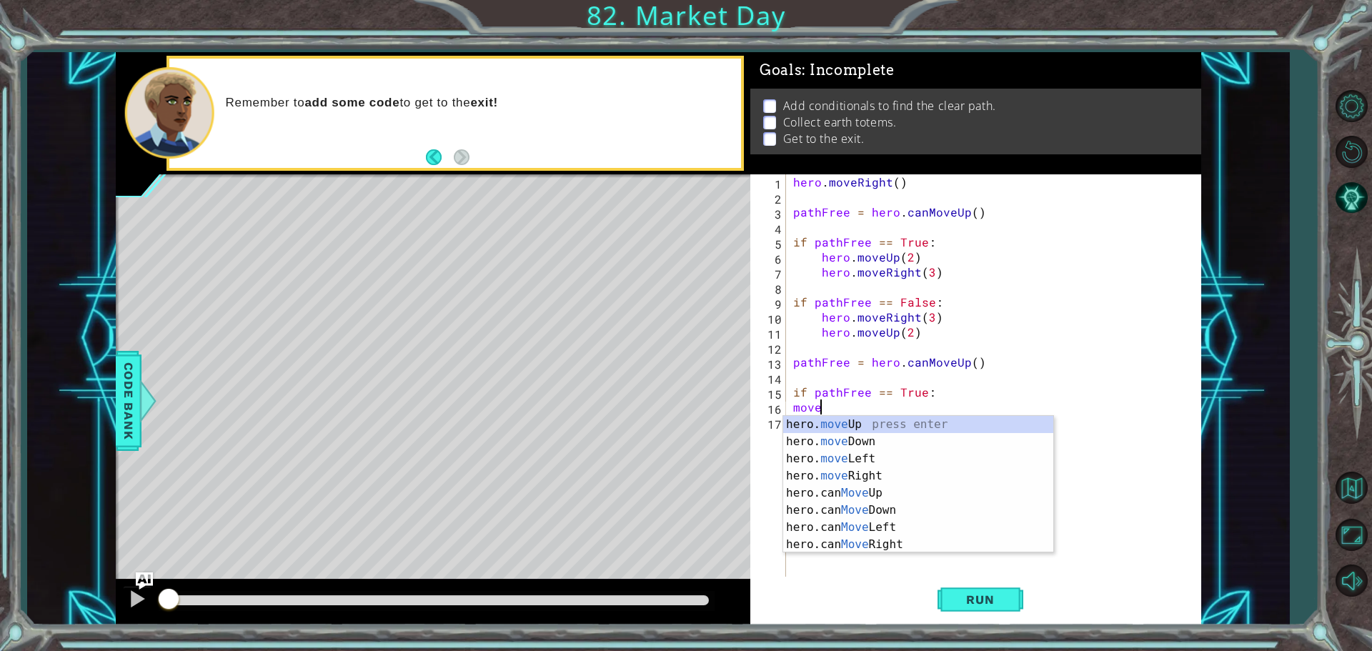
scroll to position [0, 1]
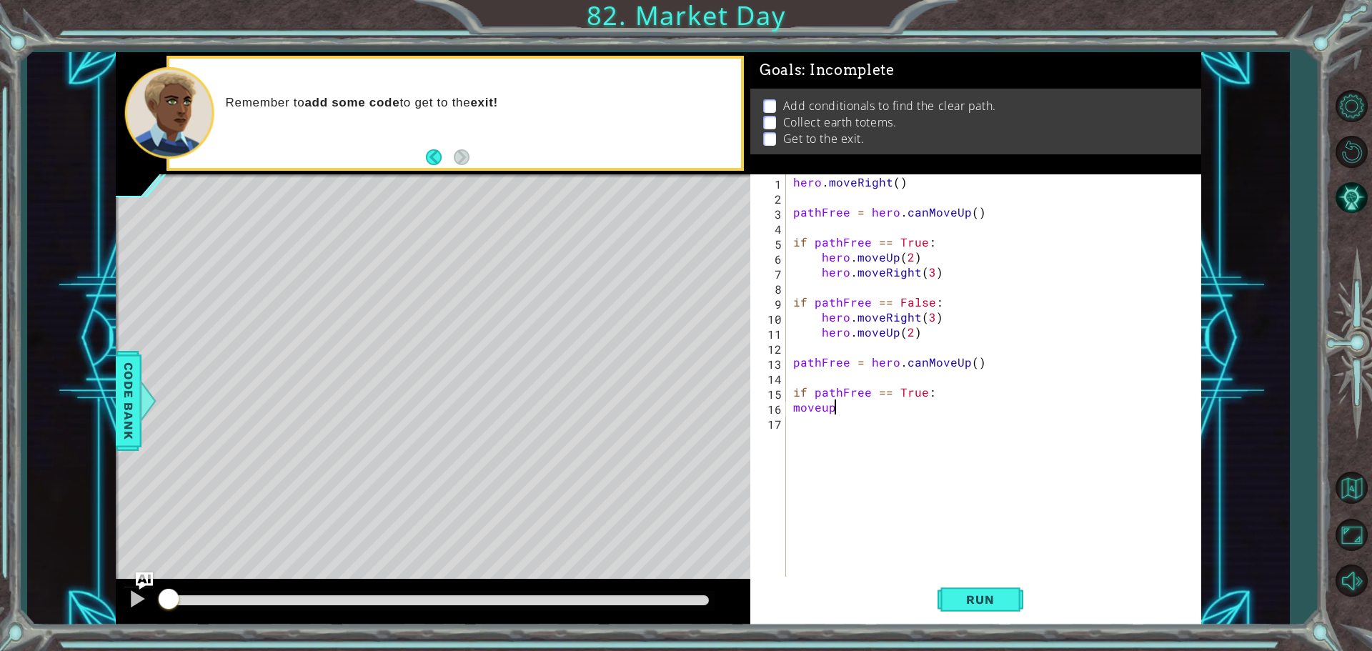
click at [866, 408] on div "hero . moveRight ( ) pathFree = hero . canMoveUp ( ) if pathFree == True : hero…" at bounding box center [997, 391] width 414 height 435
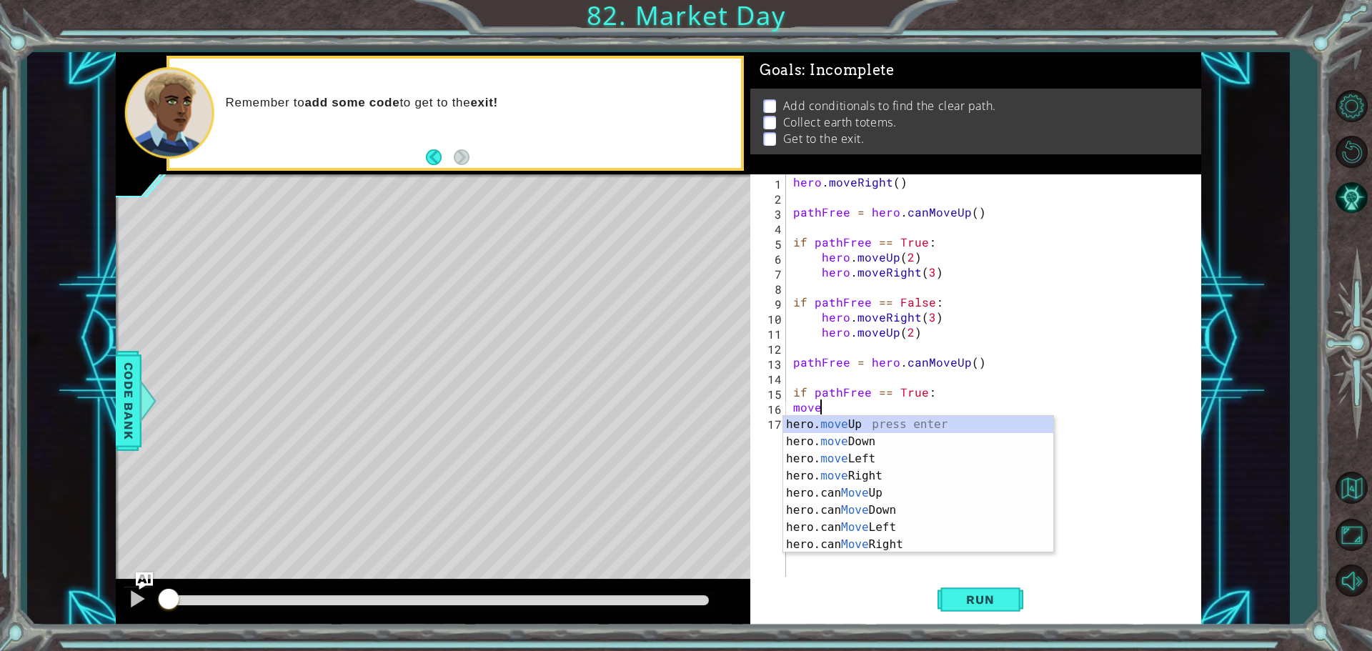
type textarea "mover"
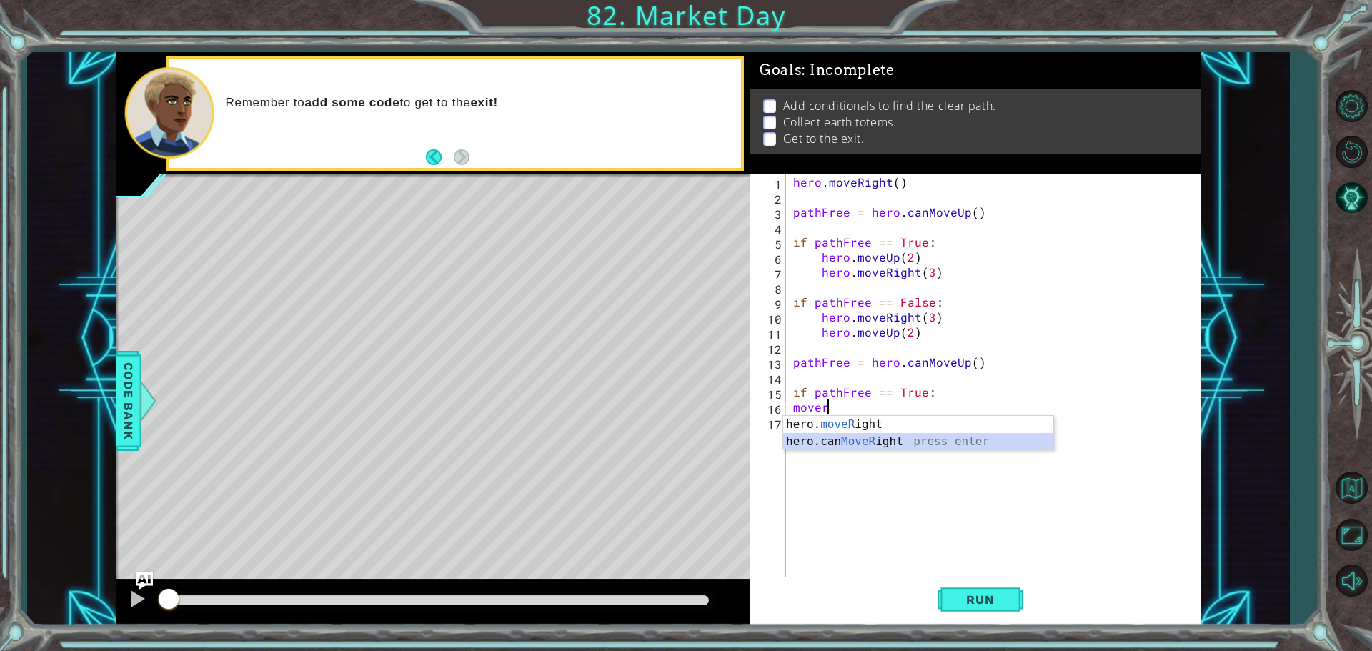
click at [860, 441] on div "hero. moveR ight press enter hero.can MoveR ight press enter" at bounding box center [918, 450] width 270 height 69
click at [925, 408] on div "hero . moveRight ( ) pathFree = hero . canMoveUp ( ) if pathFree == True : hero…" at bounding box center [997, 391] width 414 height 435
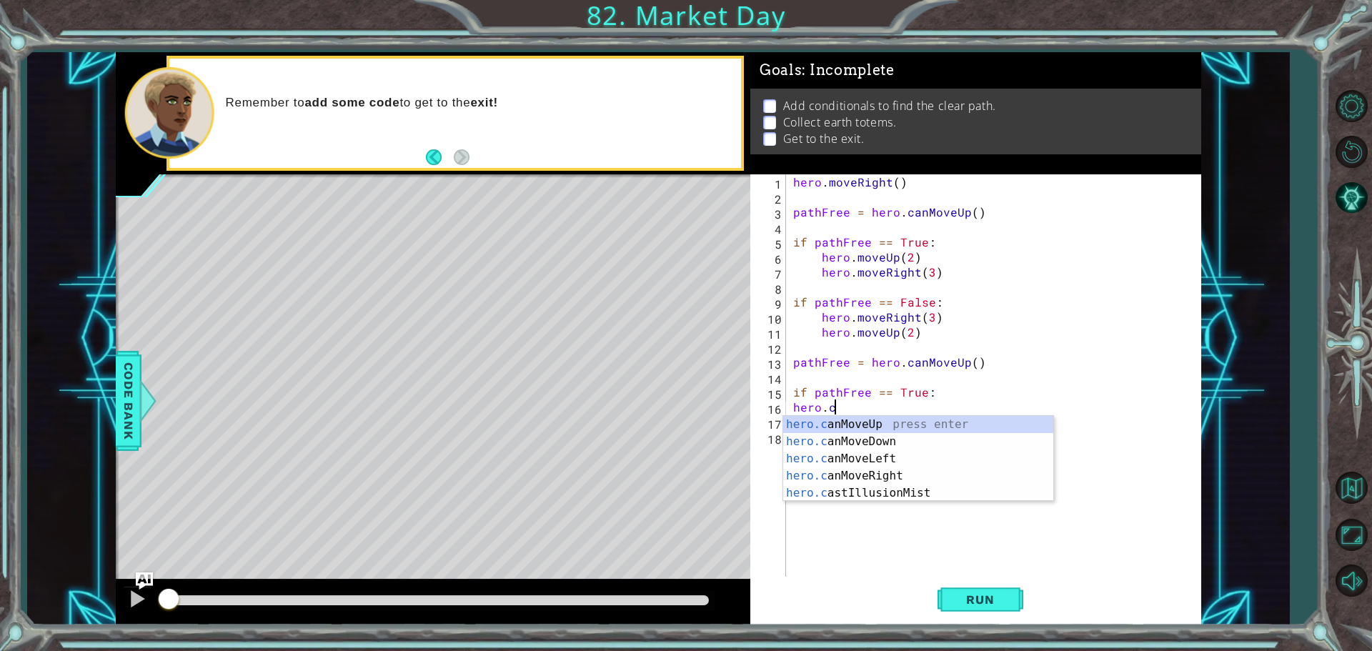
scroll to position [0, 1]
click at [854, 439] on div "hero. jump R ight press enter hero. move R ight press enter hero. sneak R ight …" at bounding box center [918, 476] width 270 height 120
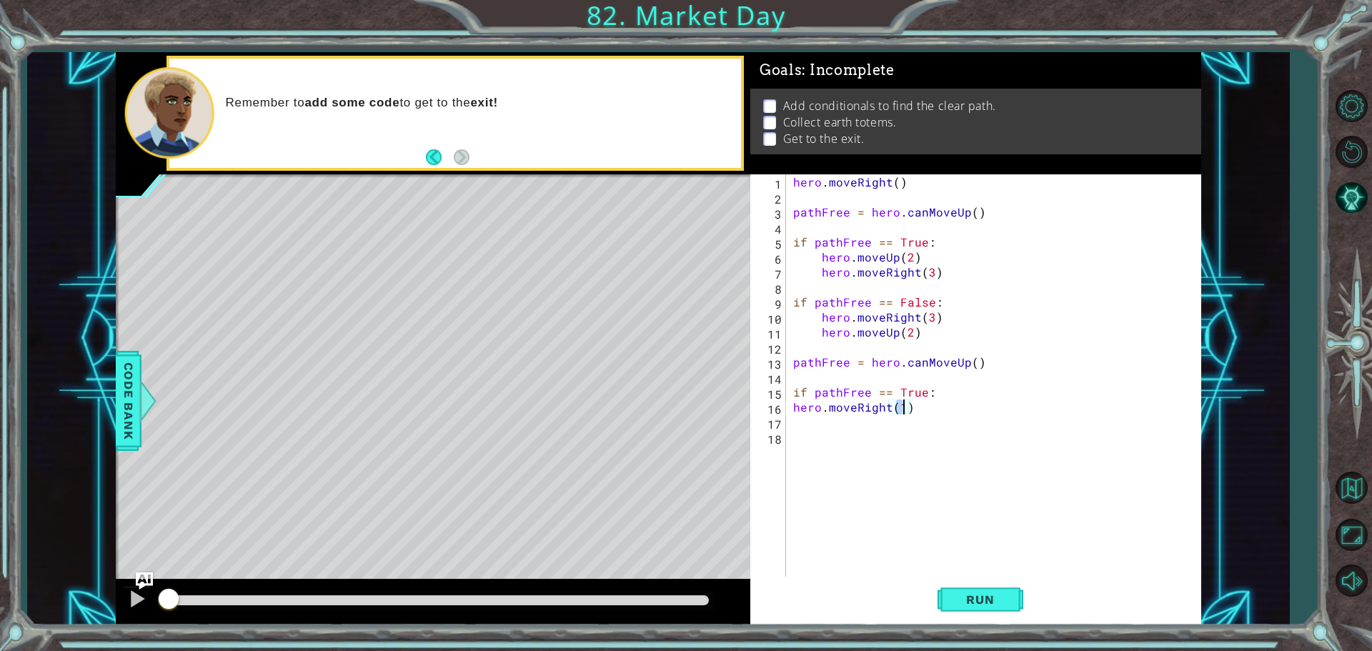
click at [917, 408] on div "hero . moveRight ( ) pathFree = hero . canMoveUp ( ) if pathFree == True : hero…" at bounding box center [997, 391] width 414 height 435
click at [900, 404] on div "hero . moveRight ( ) pathFree = hero . canMoveUp ( ) if pathFree == True : hero…" at bounding box center [997, 391] width 414 height 435
type textarea "hero.moveRight(2)"
drag, startPoint x: 795, startPoint y: 418, endPoint x: 940, endPoint y: 448, distance: 148.8
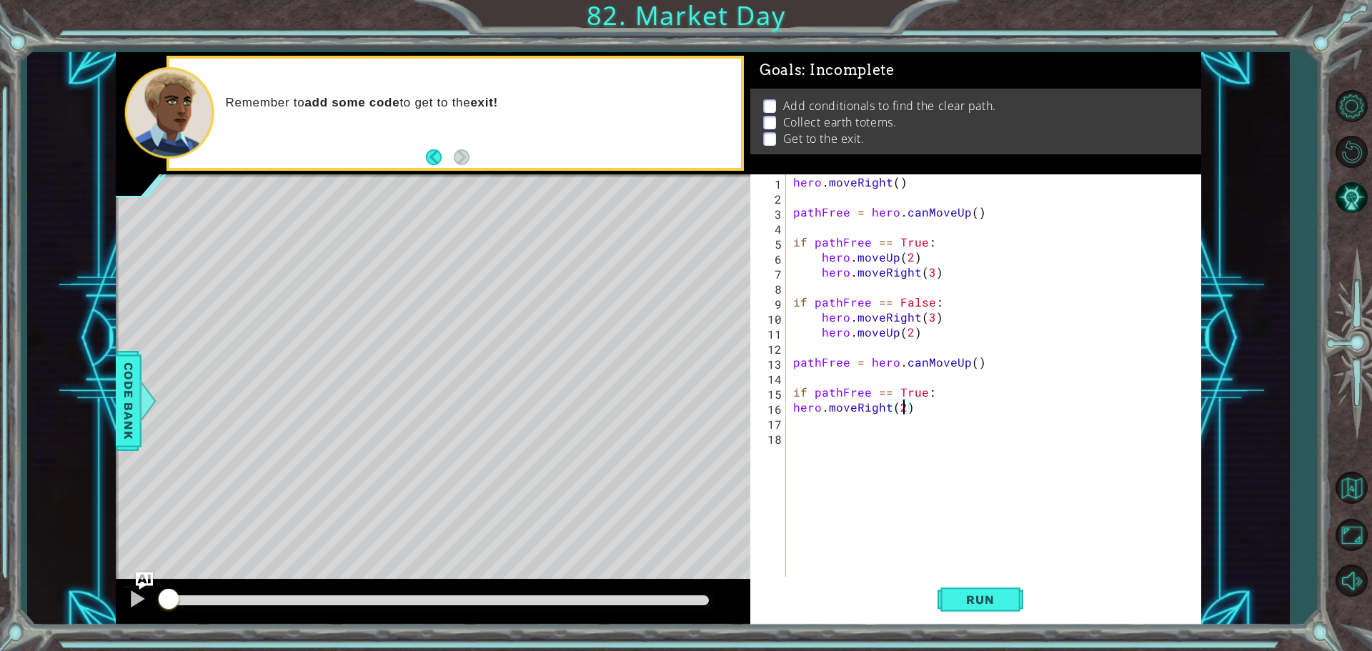
click at [795, 418] on div "hero . moveRight ( ) pathFree = hero . canMoveUp ( ) if pathFree == True : hero…" at bounding box center [997, 391] width 414 height 435
click at [830, 440] on div "hero. moveUp press enter hero.can MoveUp press enter" at bounding box center [918, 465] width 270 height 69
type textarea "hero.moveUp(2)"
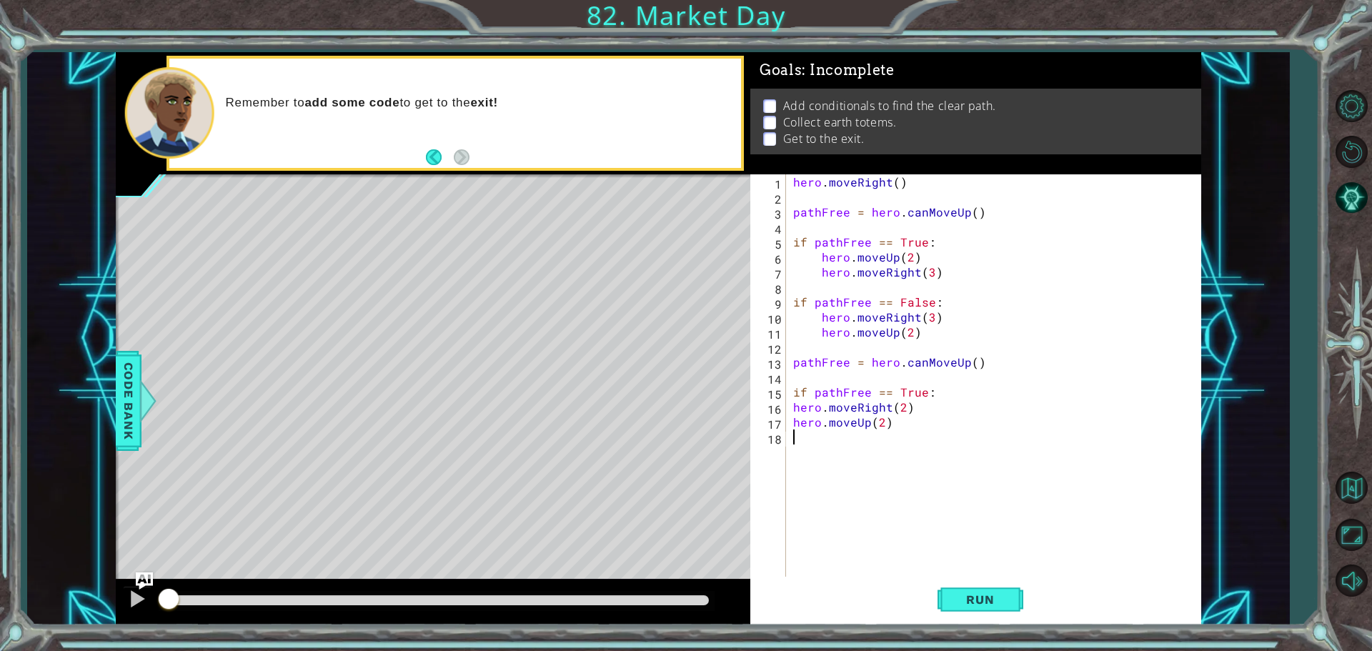
click at [797, 444] on div "hero . moveRight ( ) pathFree = hero . canMoveUp ( ) if pathFree == True : hero…" at bounding box center [997, 391] width 414 height 435
click at [890, 426] on div "hero . moveRight ( ) pathFree = hero . canMoveUp ( ) if pathFree == True : hero…" at bounding box center [997, 391] width 414 height 435
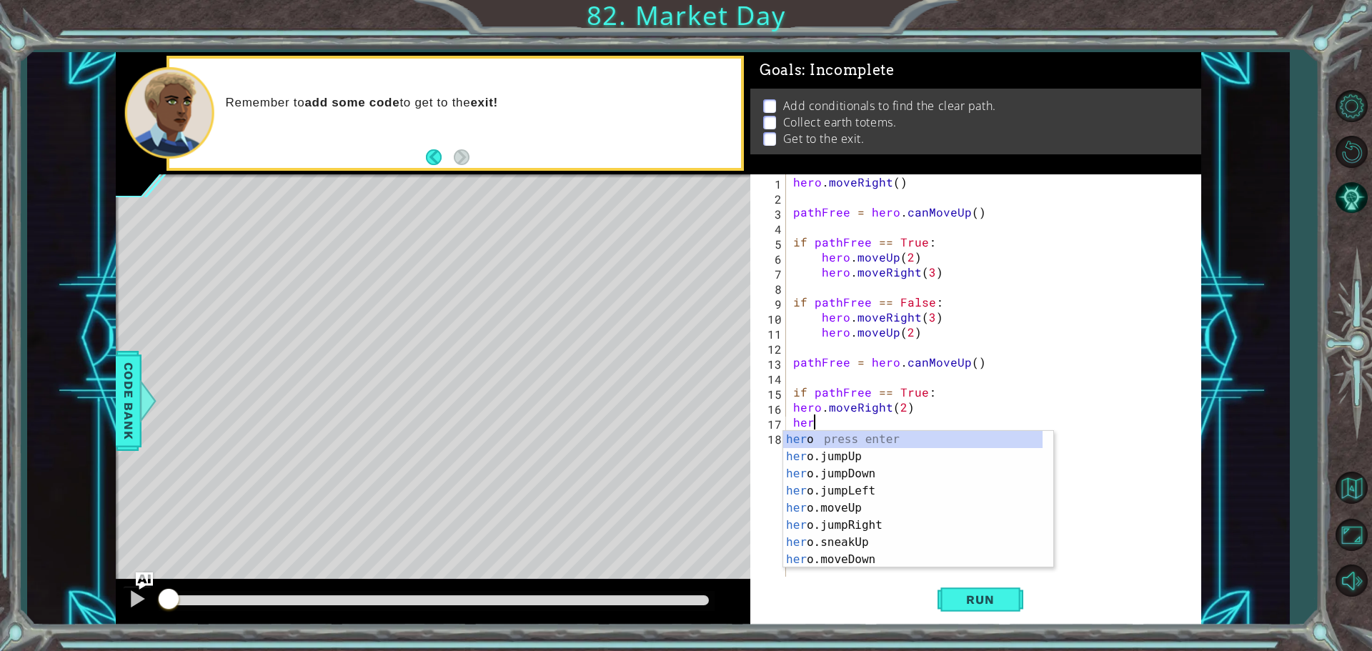
type textarea "h"
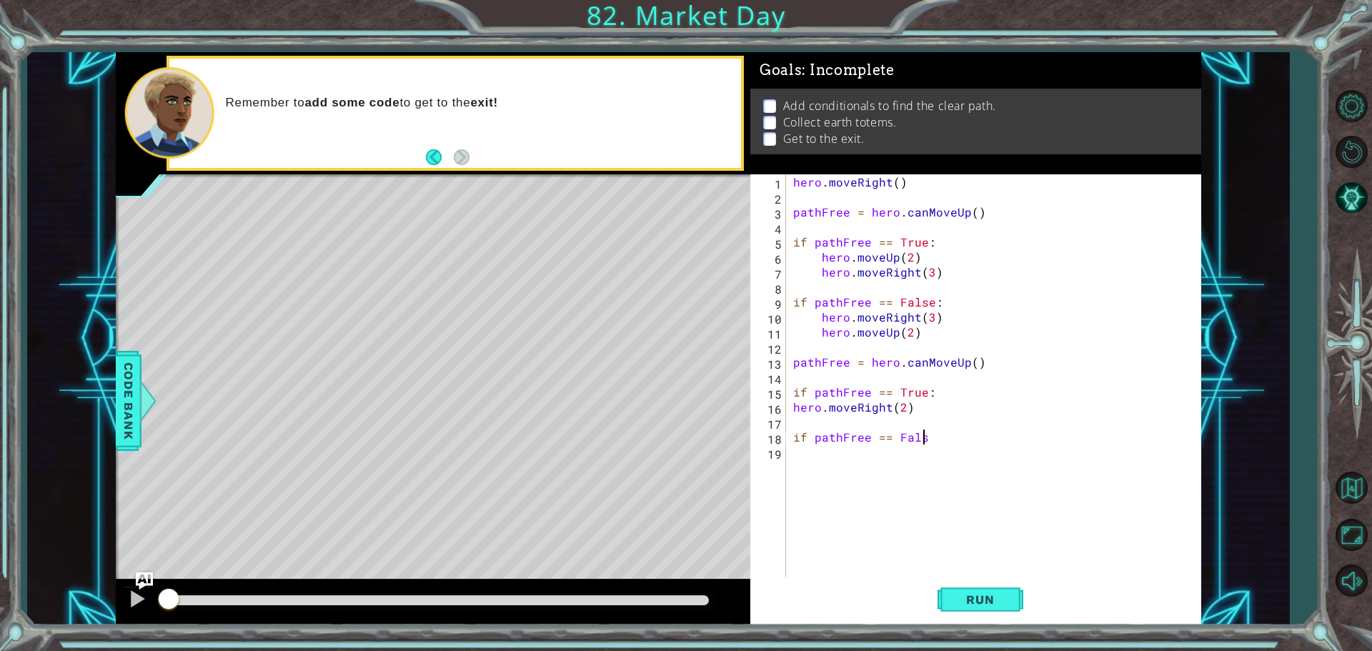
scroll to position [0, 8]
type textarea "if pathFree == False:"
click at [799, 456] on div "hero . moveRight ( ) pathFree = hero . canMoveUp ( ) if pathFree == True : hero…" at bounding box center [997, 391] width 414 height 435
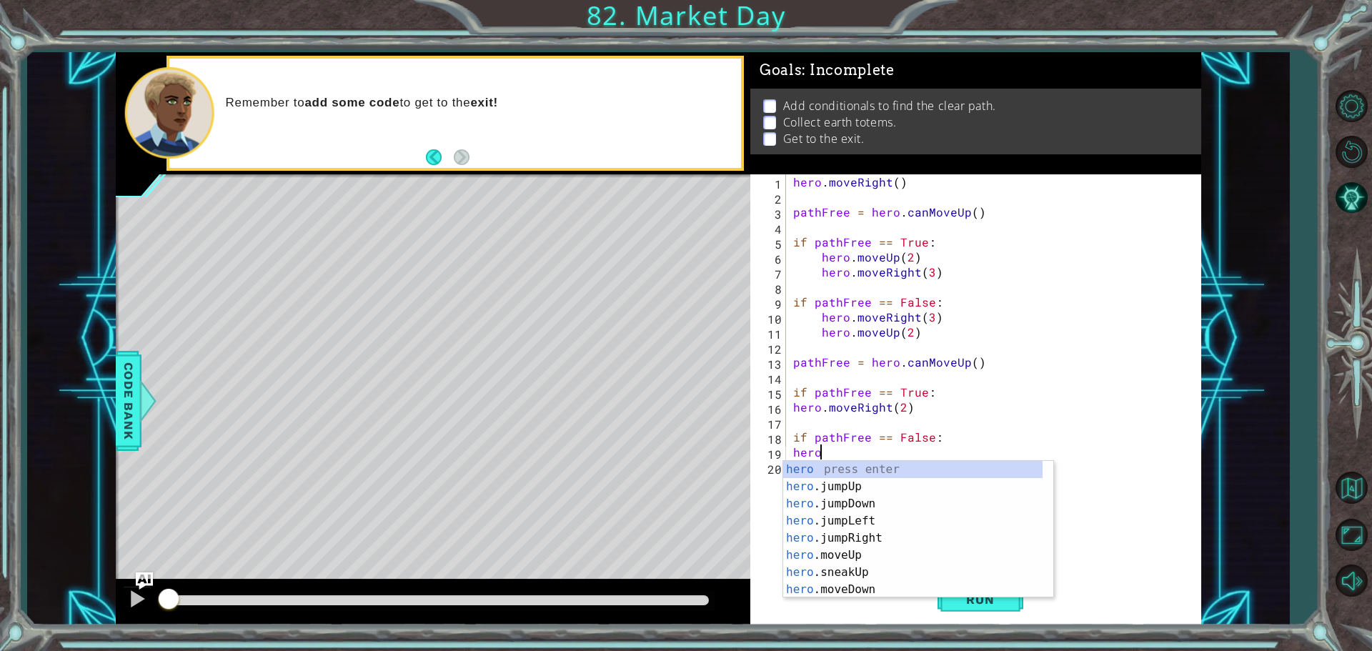
scroll to position [0, 1]
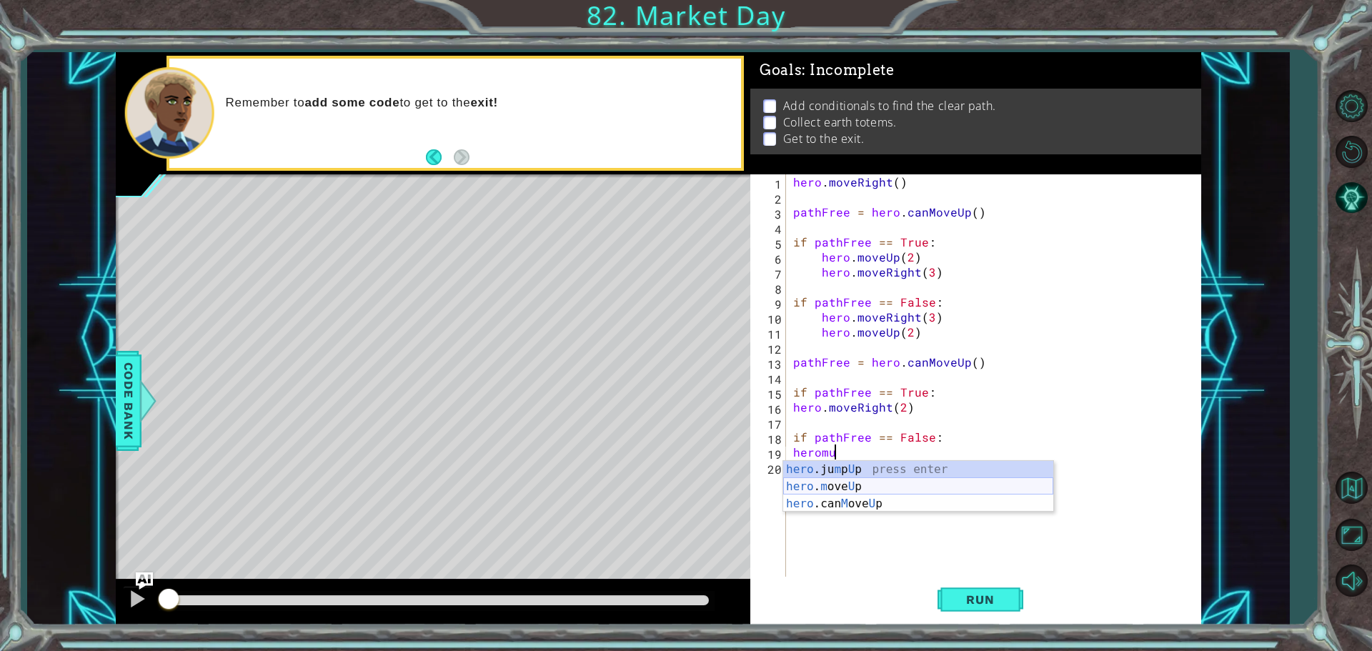
click at [864, 487] on div "hero .ju m p U p press enter hero . m ove U p press enter hero .can M ove U p p…" at bounding box center [918, 504] width 270 height 86
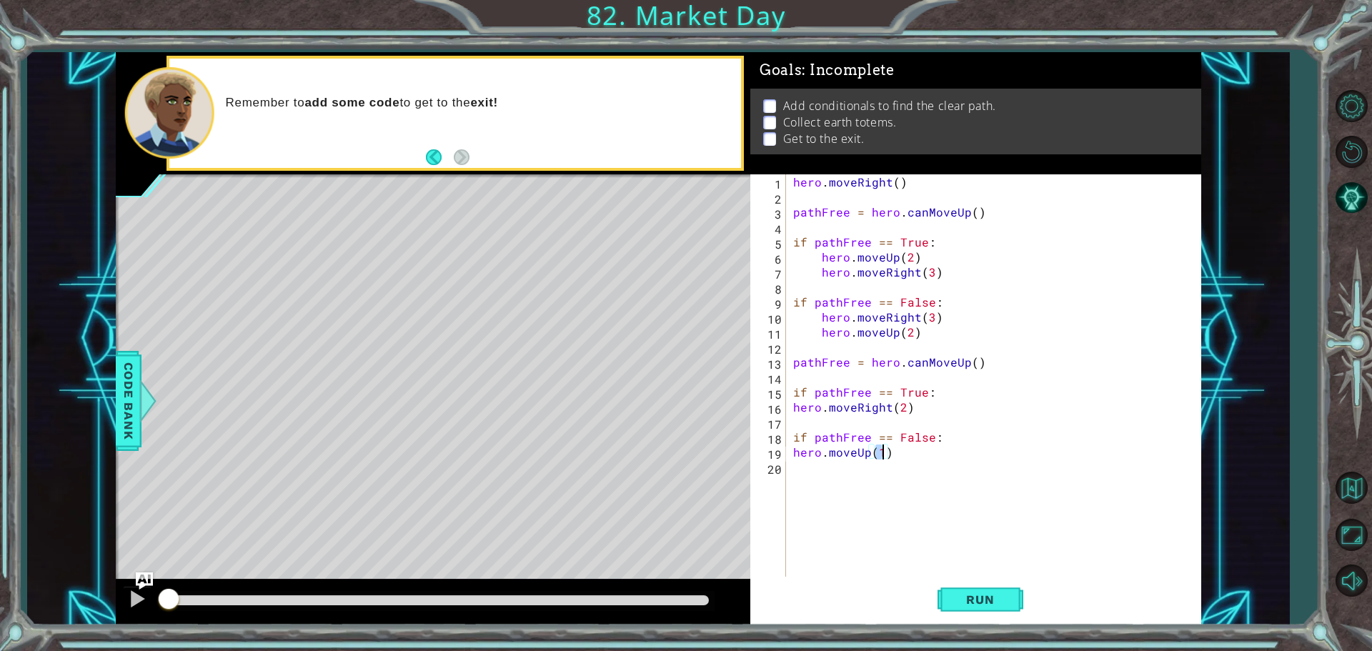
type textarea "hero.moveUp(2)"
click at [837, 468] on div "hero . moveRight ( ) pathFree = hero . canMoveUp ( ) if pathFree == True : hero…" at bounding box center [997, 391] width 414 height 435
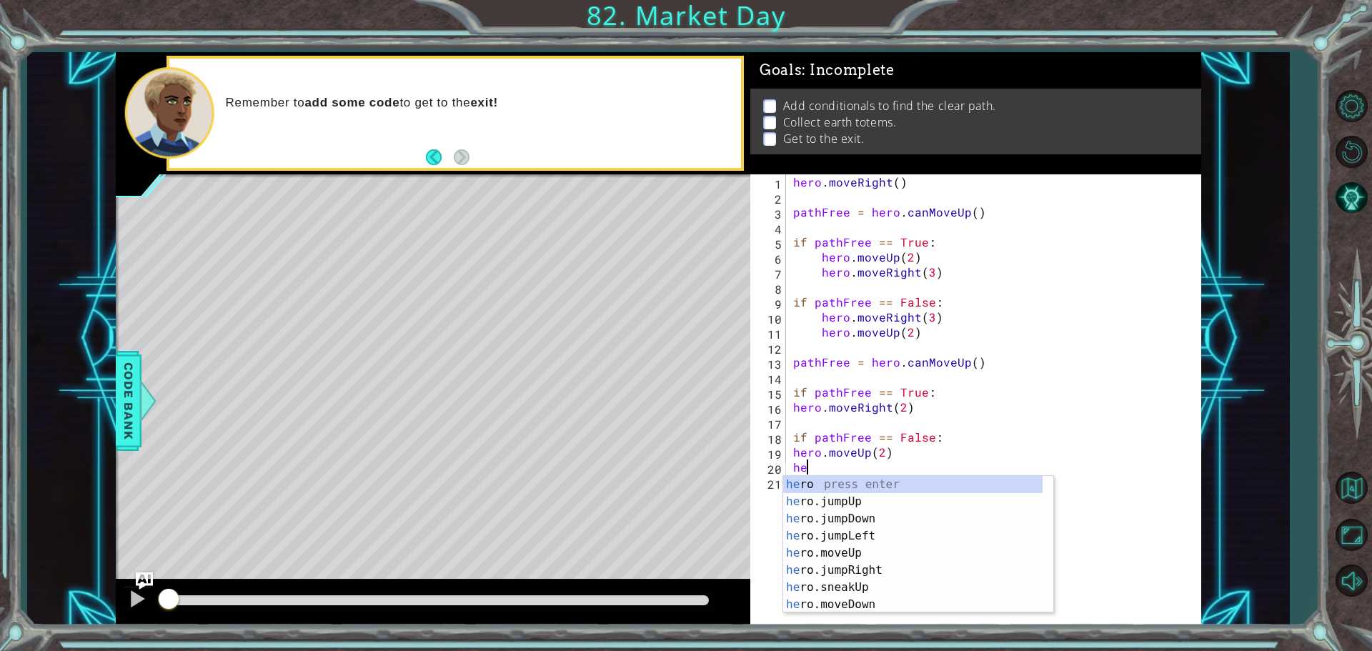
type textarea "h"
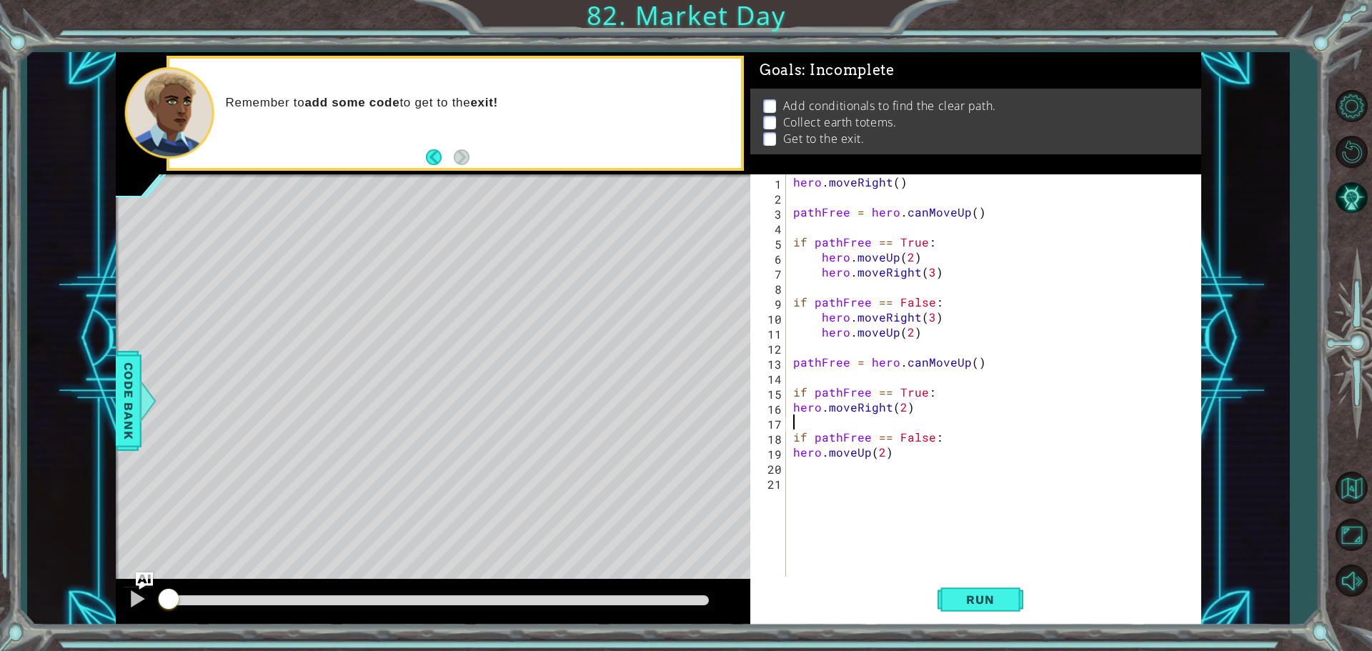
click at [795, 417] on div "hero . moveRight ( ) pathFree = hero . canMoveUp ( ) if pathFree == True : hero…" at bounding box center [997, 391] width 414 height 435
click at [795, 418] on div "hero . moveRight ( ) pathFree = hero . canMoveUp ( ) if pathFree == True : hero…" at bounding box center [997, 391] width 414 height 435
click at [970, 597] on span "Run" at bounding box center [980, 599] width 56 height 14
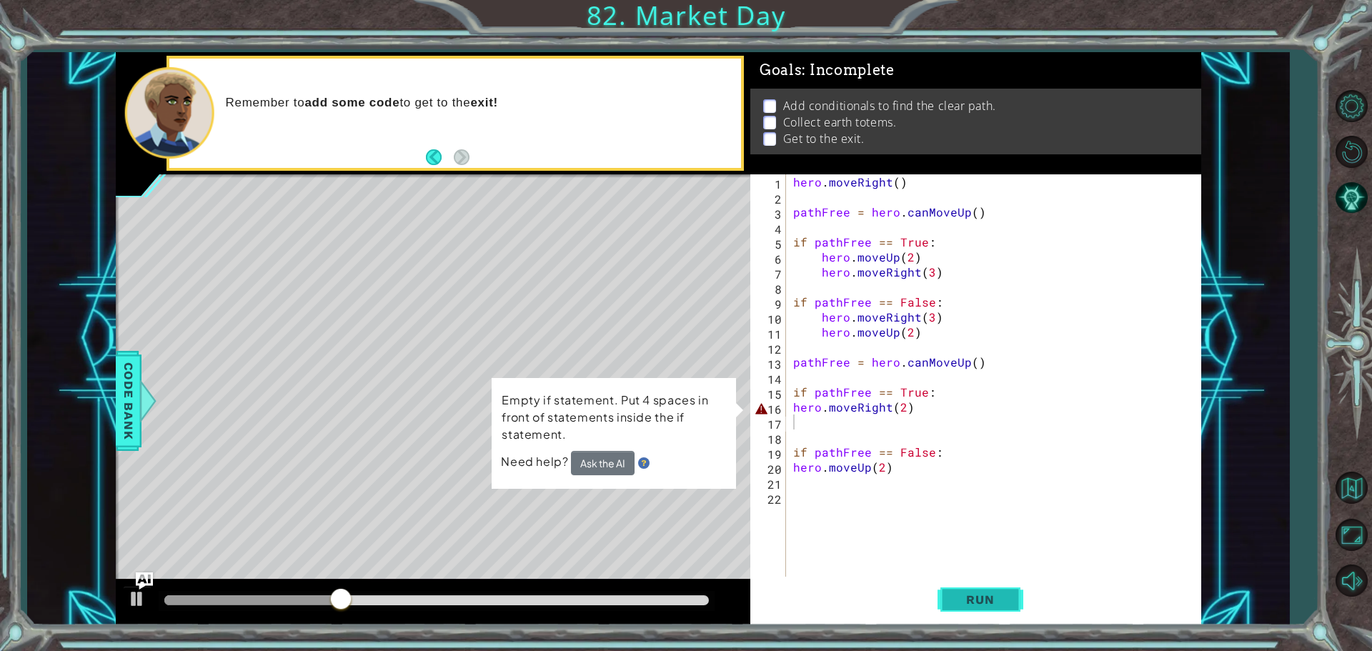
click at [963, 592] on span "Run" at bounding box center [980, 599] width 56 height 14
click at [826, 409] on div "hero . moveRight ( ) pathFree = hero . canMoveUp ( ) if pathFree == True : hero…" at bounding box center [997, 391] width 414 height 435
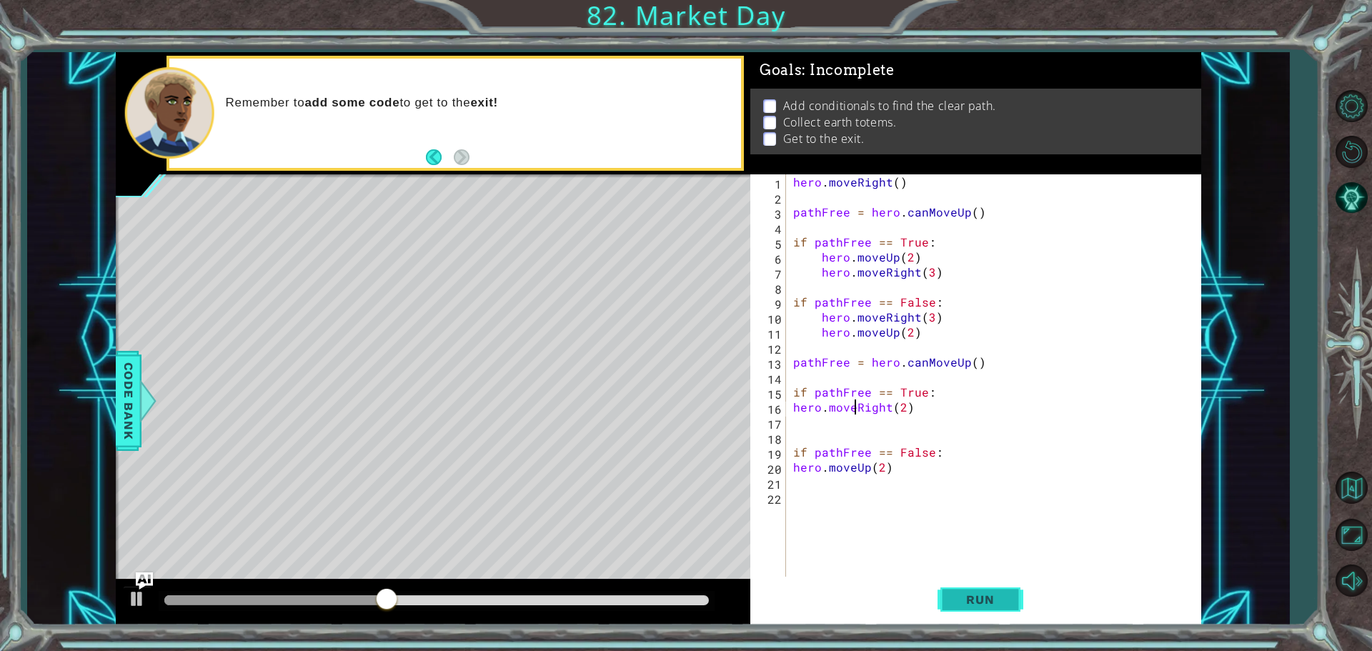
click at [1007, 584] on button "Run" at bounding box center [981, 599] width 86 height 45
click at [1191, 408] on div "hero . moveRight ( ) pathFree = hero . canMoveUp ( ) if pathFree == True : hero…" at bounding box center [997, 391] width 414 height 435
click at [795, 411] on div "hero . moveRight ( ) pathFree = hero . canMoveUp ( ) if pathFree == True : hero…" at bounding box center [997, 391] width 414 height 435
click at [793, 472] on div "hero . moveRight ( ) pathFree = hero . canMoveUp ( ) if pathFree == True : hero…" at bounding box center [997, 391] width 414 height 435
click at [955, 590] on button "Run" at bounding box center [981, 599] width 86 height 45
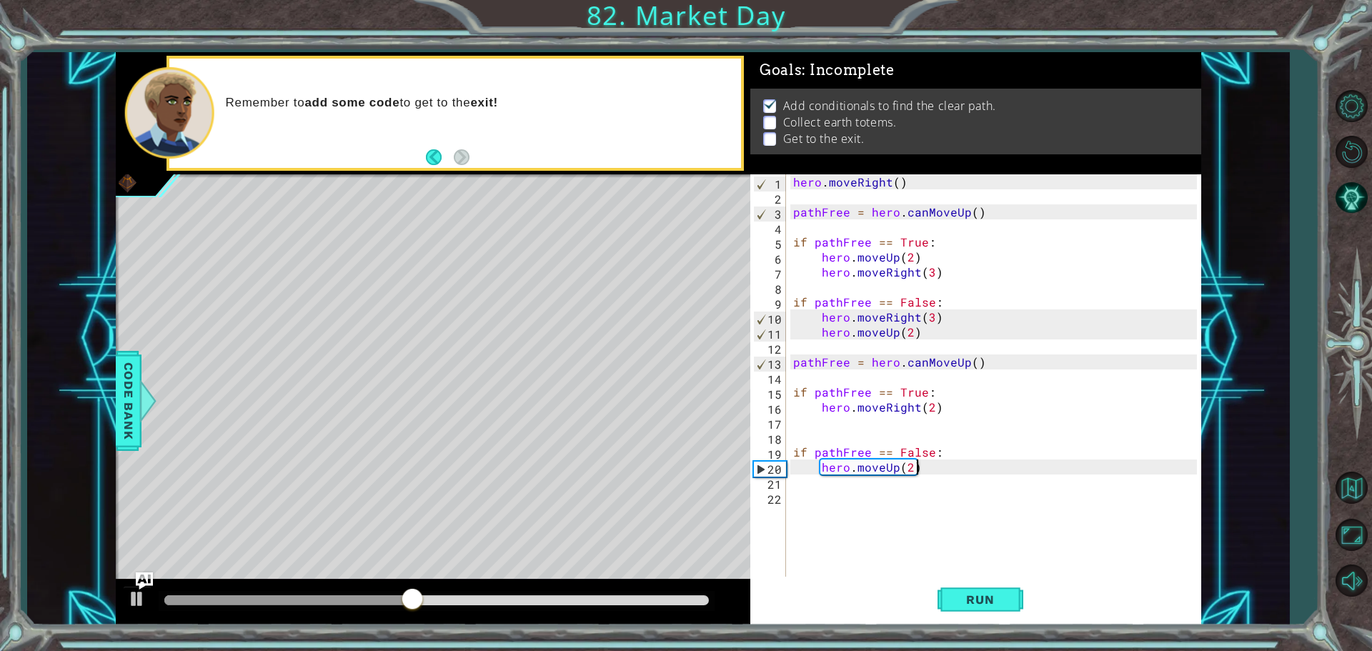
click at [917, 474] on div "hero . moveRight ( ) pathFree = hero . canMoveUp ( ) if pathFree == True : hero…" at bounding box center [997, 391] width 414 height 435
click at [917, 467] on div "hero . moveRight ( ) pathFree = hero . canMoveUp ( ) if pathFree == True : hero…" at bounding box center [997, 391] width 414 height 435
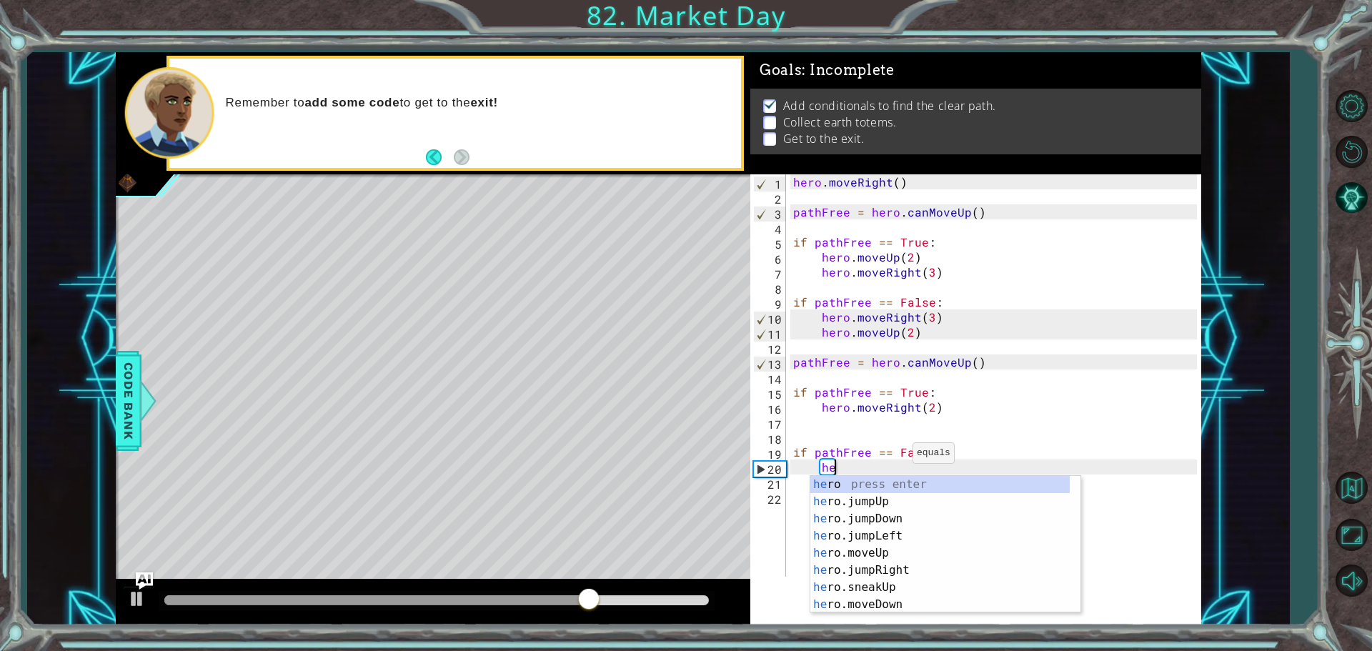
type textarea "h"
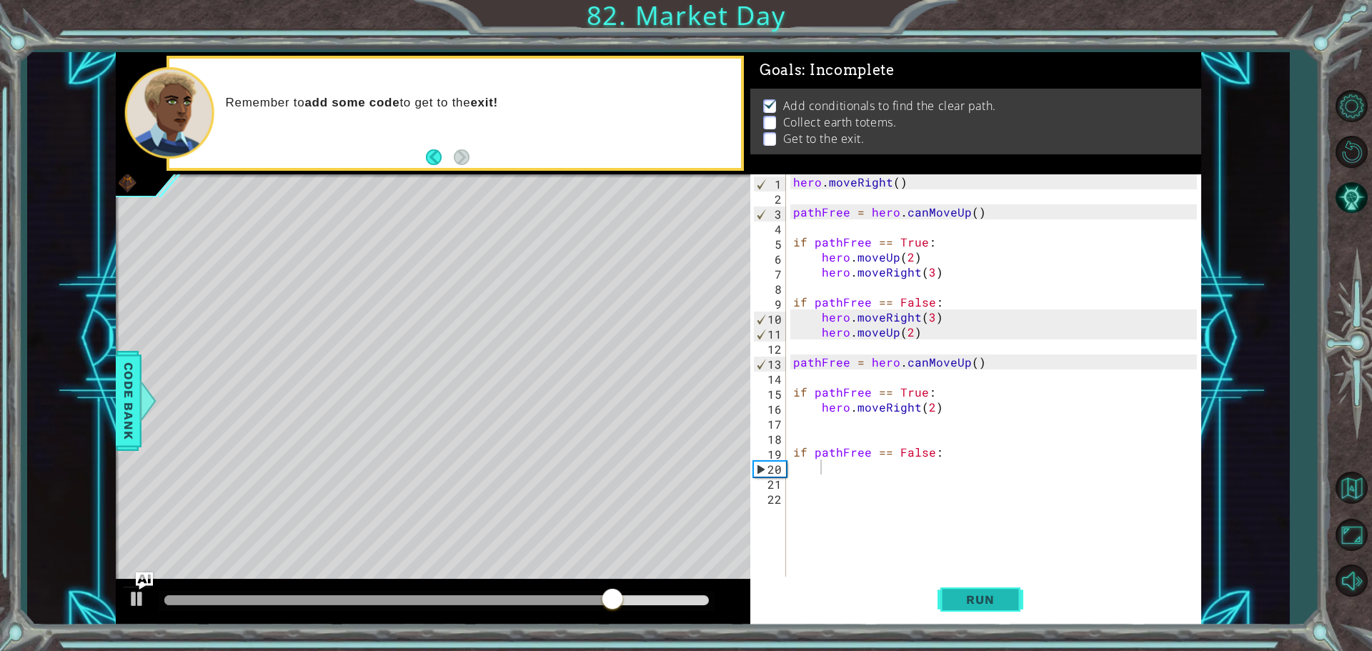
click at [966, 597] on span "Run" at bounding box center [980, 599] width 56 height 14
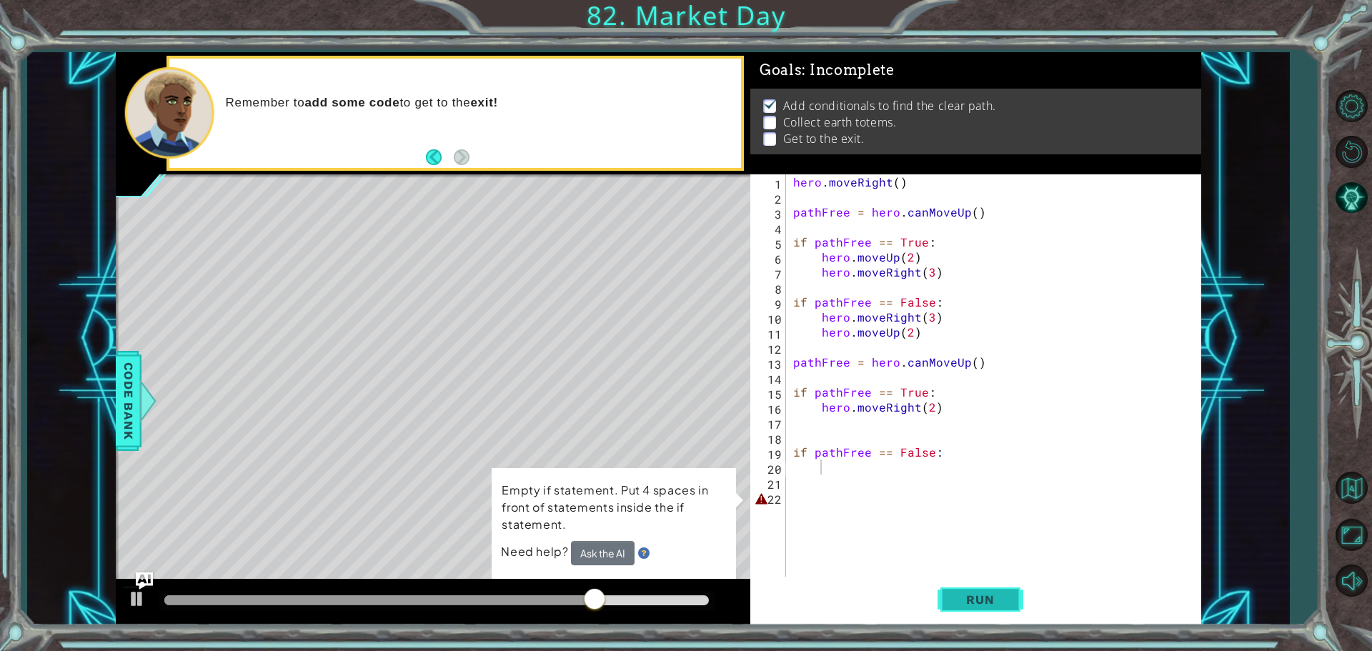
click at [991, 603] on span "Run" at bounding box center [980, 599] width 56 height 14
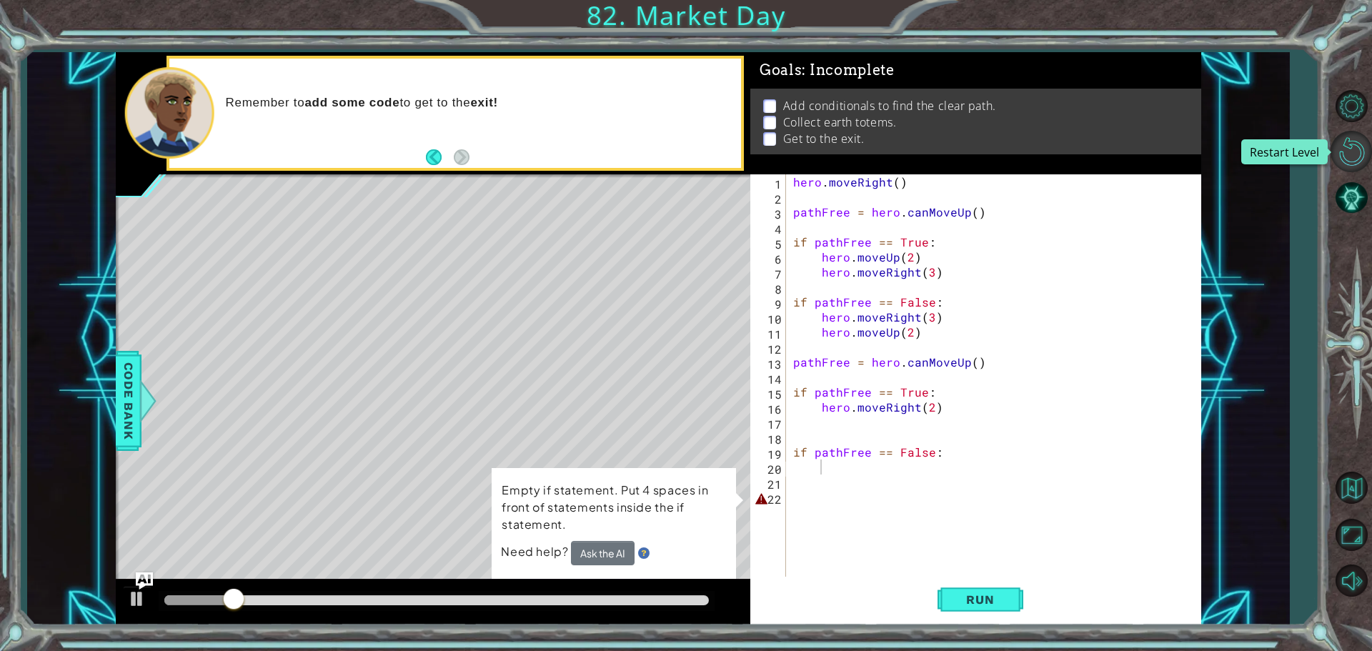
click at [1357, 136] on button "Restart Level" at bounding box center [1351, 151] width 41 height 41
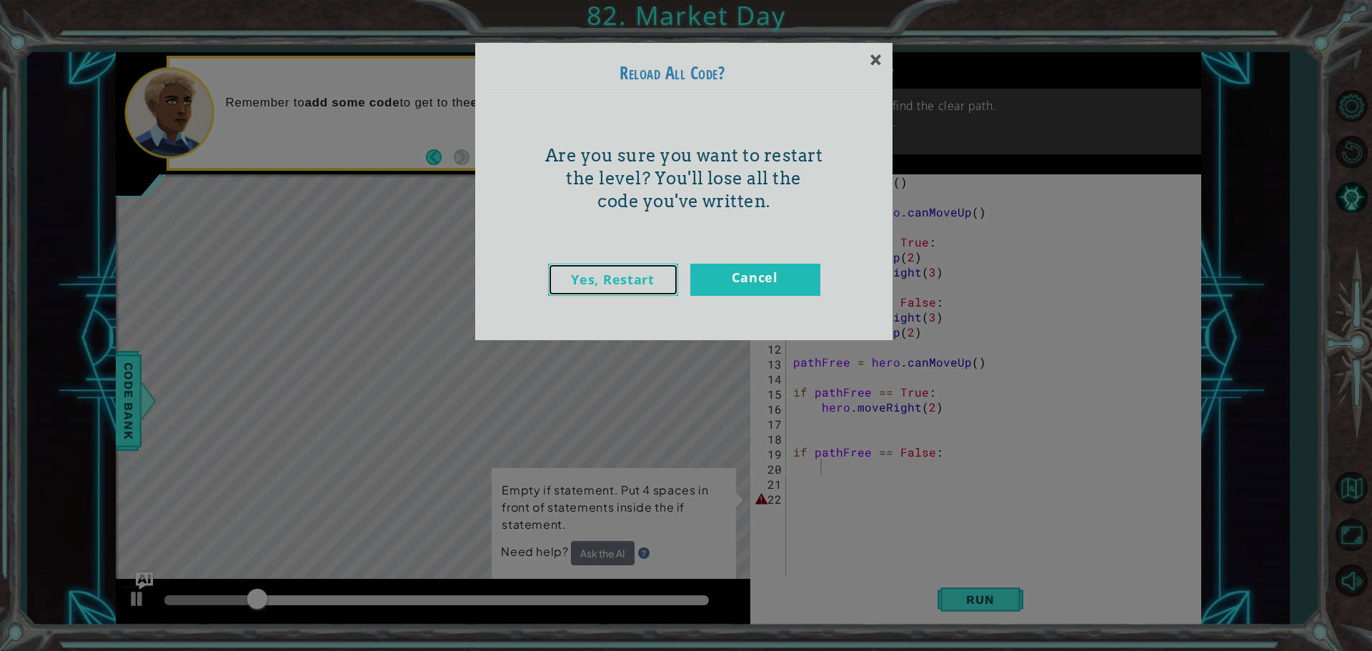
click at [587, 277] on link "Yes, Restart" at bounding box center [613, 280] width 130 height 32
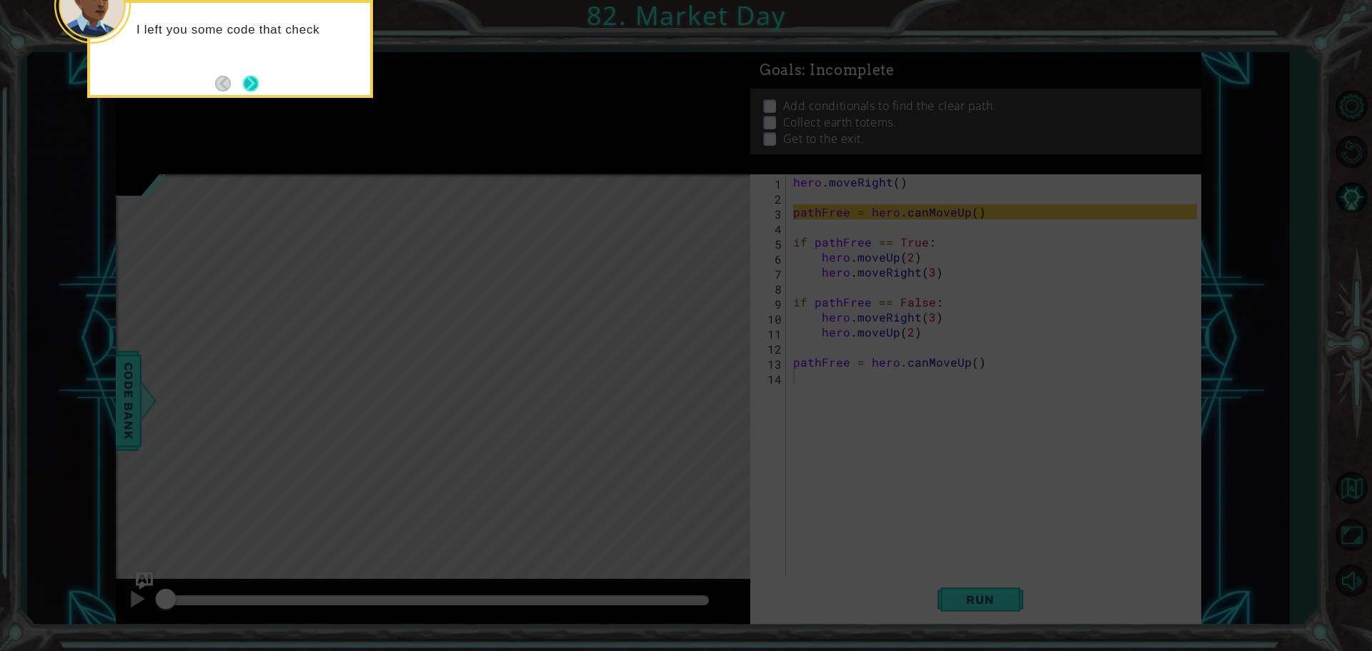
click at [252, 81] on button "Next" at bounding box center [251, 84] width 16 height 16
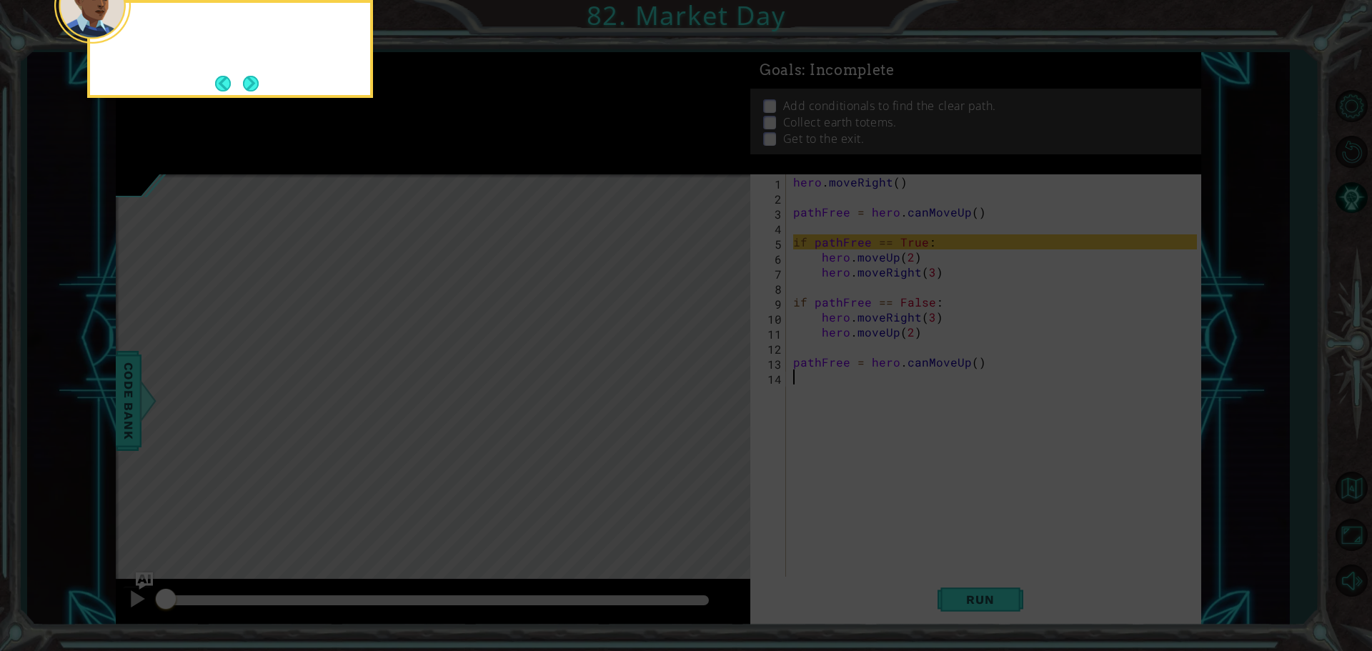
click at [252, 81] on button "Next" at bounding box center [251, 84] width 16 height 16
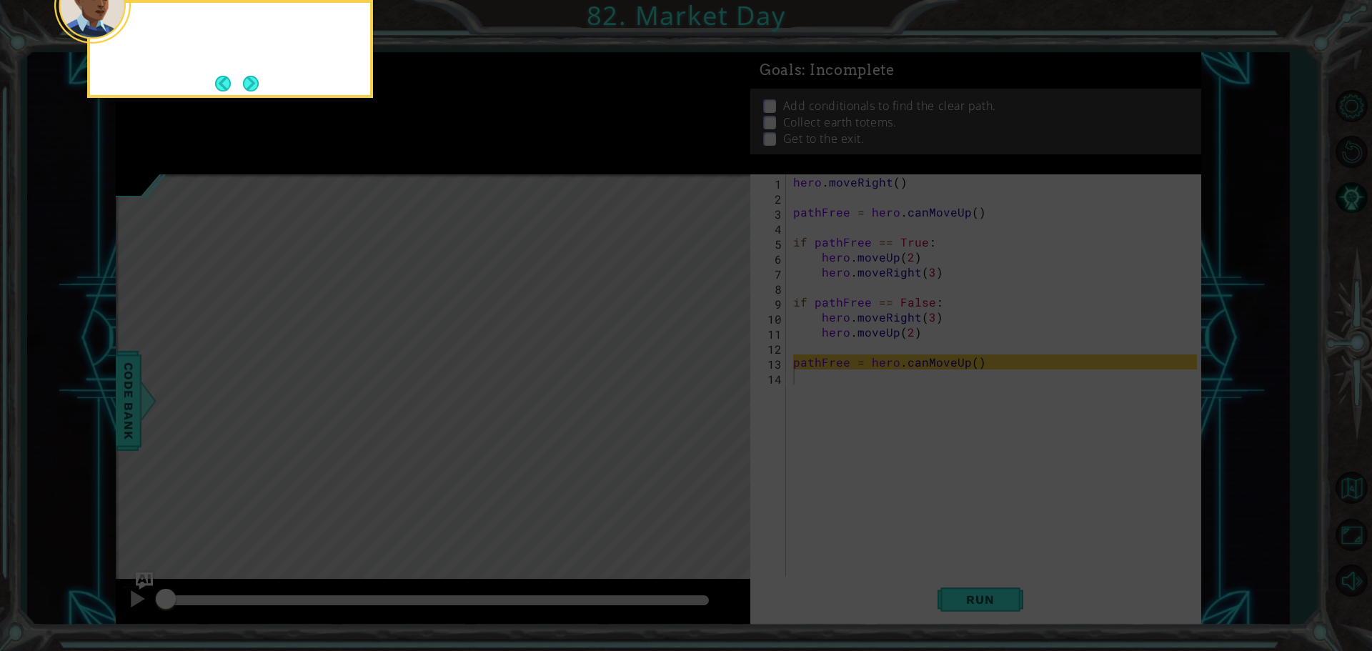
click at [252, 81] on button "Next" at bounding box center [251, 84] width 16 height 16
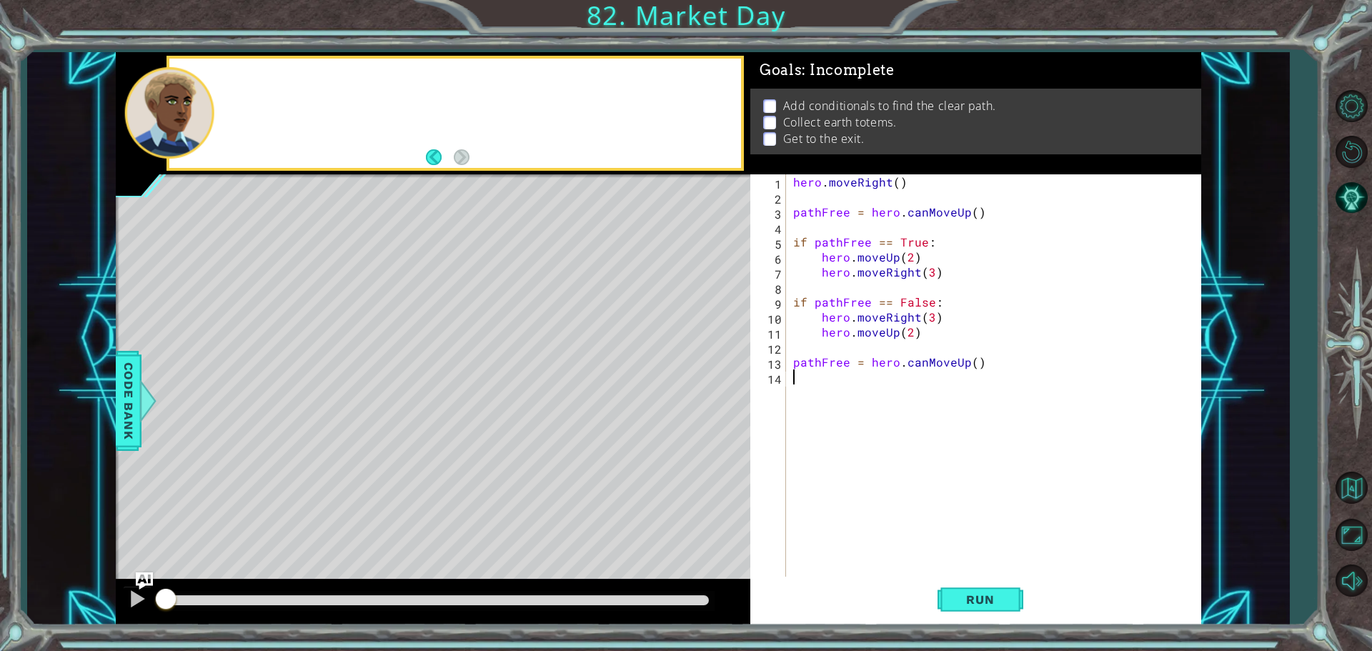
click at [252, 81] on div at bounding box center [455, 113] width 572 height 109
click at [797, 372] on div "hero . moveRight ( ) pathFree = hero . canMoveUp ( ) if pathFree == True : hero…" at bounding box center [997, 391] width 414 height 435
click at [810, 376] on div "hero . moveRight ( ) pathFree = hero . canMoveUp ( ) if pathFree == True : hero…" at bounding box center [997, 391] width 414 height 435
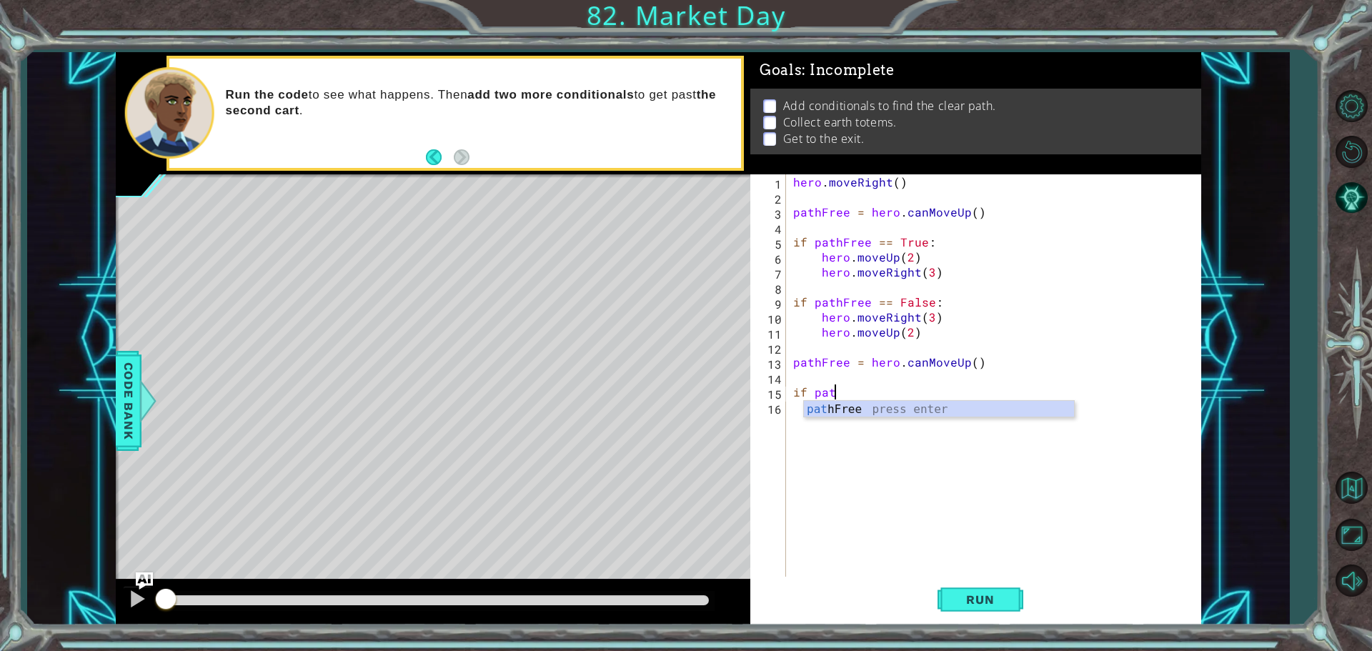
scroll to position [0, 2]
click at [850, 404] on div "pathF ree press enter" at bounding box center [939, 426] width 270 height 51
type textarea "if pathFree == True:"
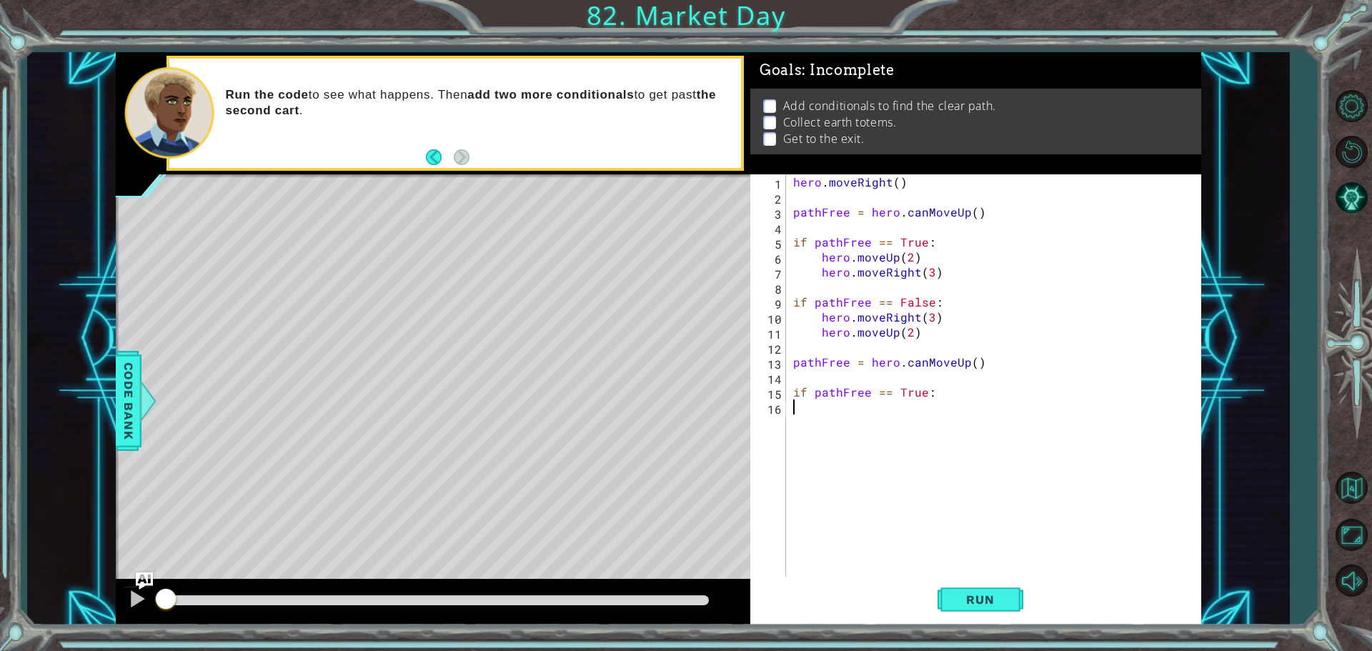
click at [818, 409] on div "hero . moveRight ( ) pathFree = hero . canMoveUp ( ) if pathFree == True : hero…" at bounding box center [997, 391] width 414 height 435
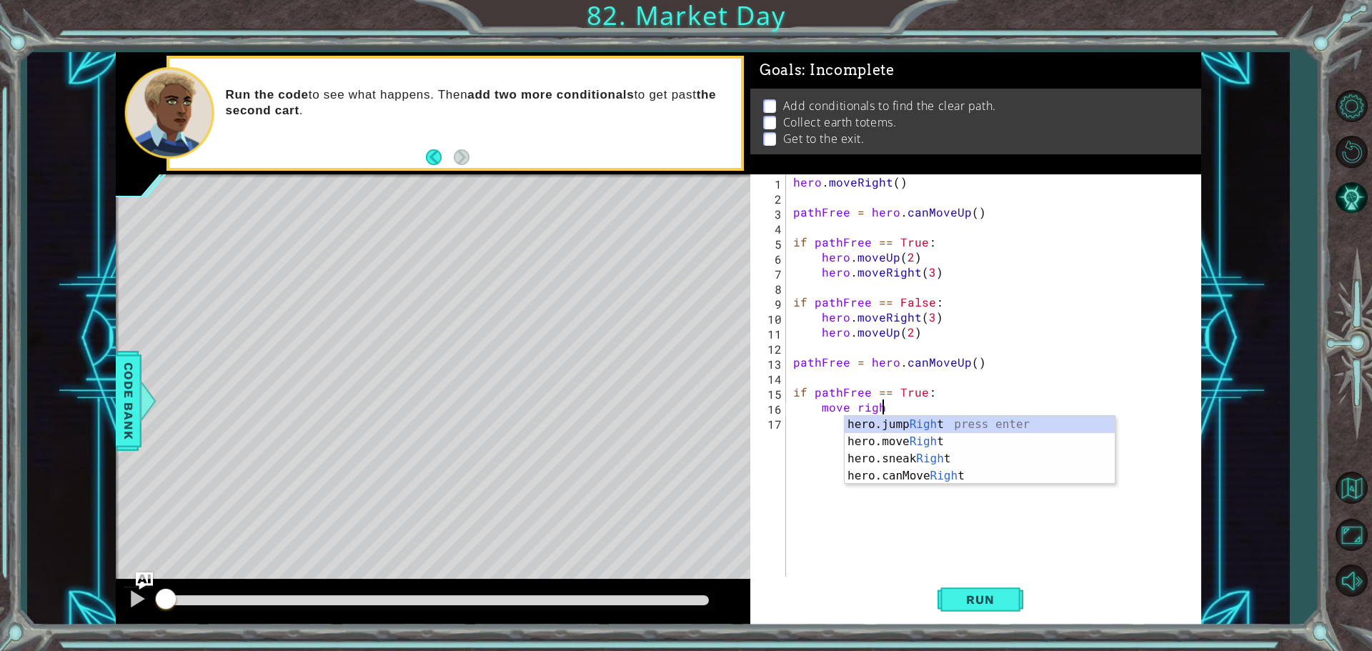
scroll to position [0, 5]
click at [880, 444] on div "hero.jump Right press enter hero.move Right press enter hero.sneak Right press …" at bounding box center [980, 467] width 270 height 103
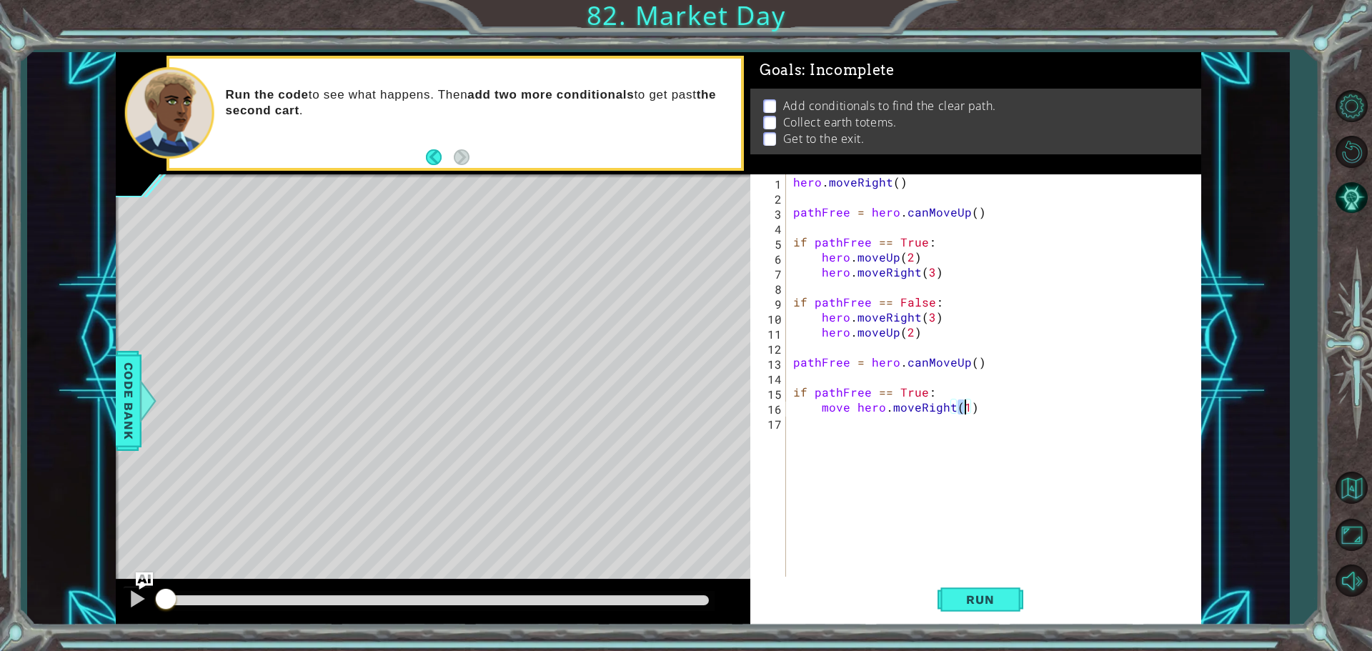
scroll to position [0, 11]
type textarea "move hero.moveRight(2)"
click at [968, 407] on div "hero . moveRight ( ) pathFree = hero . canMoveUp ( ) if pathFree == True : hero…" at bounding box center [997, 391] width 414 height 435
click at [974, 409] on div "hero . moveRight ( ) pathFree = hero . canMoveUp ( ) if pathFree == True : hero…" at bounding box center [997, 391] width 414 height 435
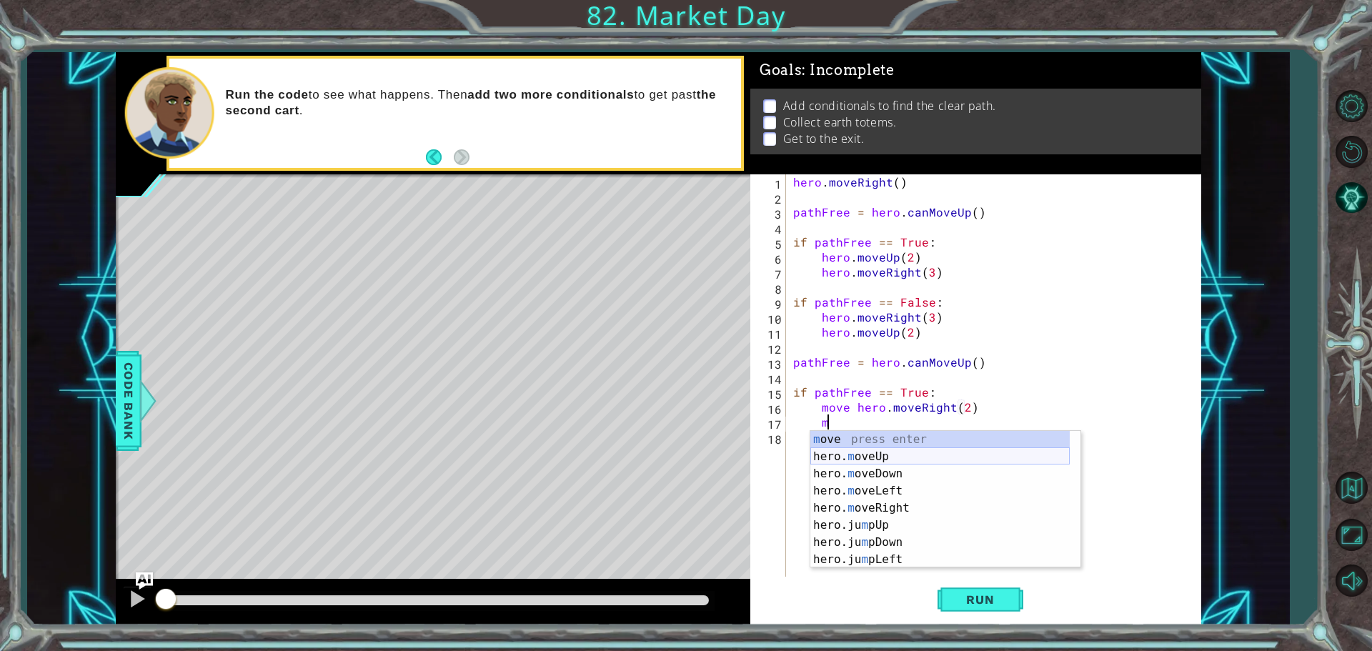
click at [835, 454] on div "m ove press enter hero. m oveUp press enter hero. m oveDown press enter hero. m…" at bounding box center [939, 516] width 259 height 171
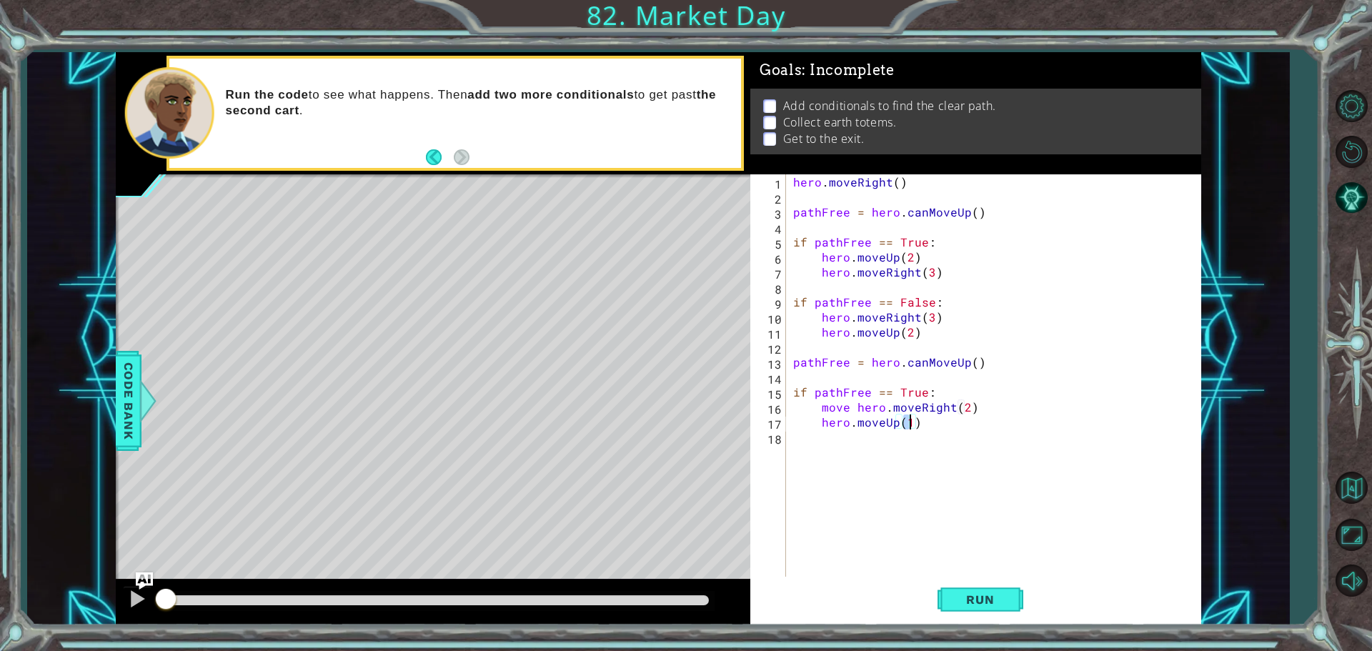
type textarea "hero.moveUp(2)"
click at [840, 440] on div "hero . moveRight ( ) pathFree = hero . canMoveUp ( ) if pathFree == True : hero…" at bounding box center [997, 391] width 414 height 435
click at [929, 422] on div "hero . moveRight ( ) pathFree = hero . canMoveUp ( ) if pathFree == True : hero…" at bounding box center [997, 391] width 414 height 435
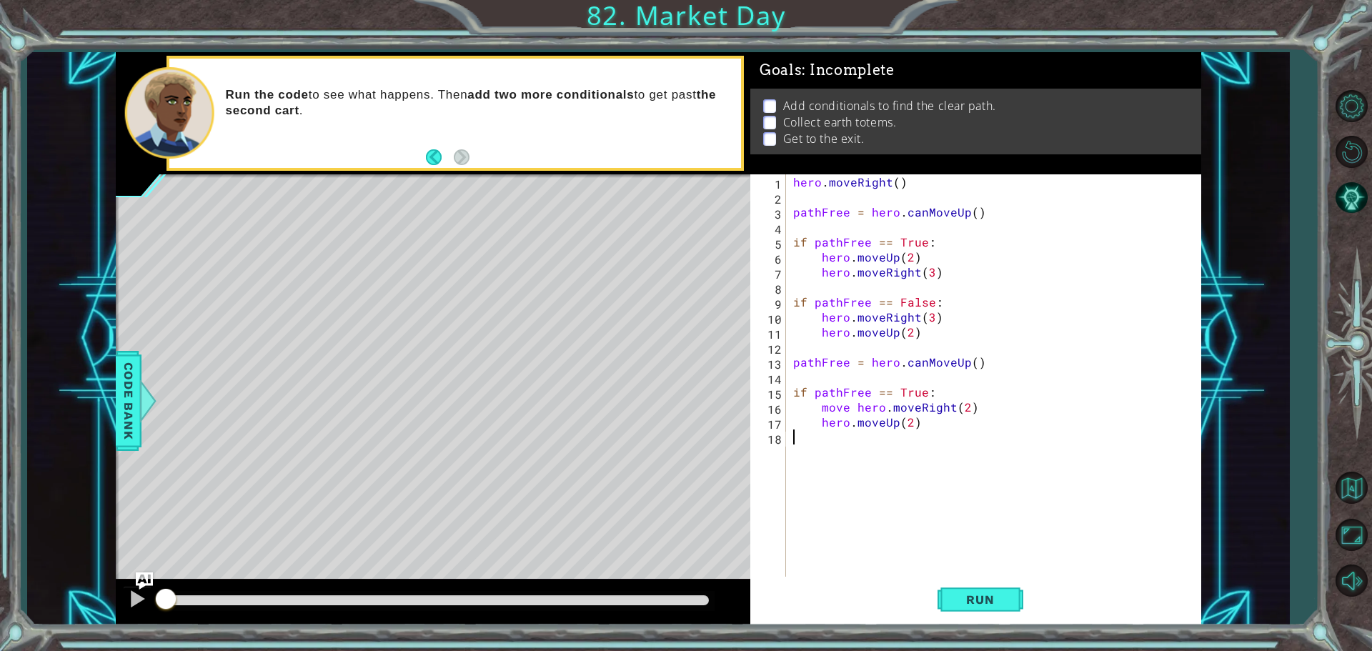
type textarea "hero.moveUp(2)"
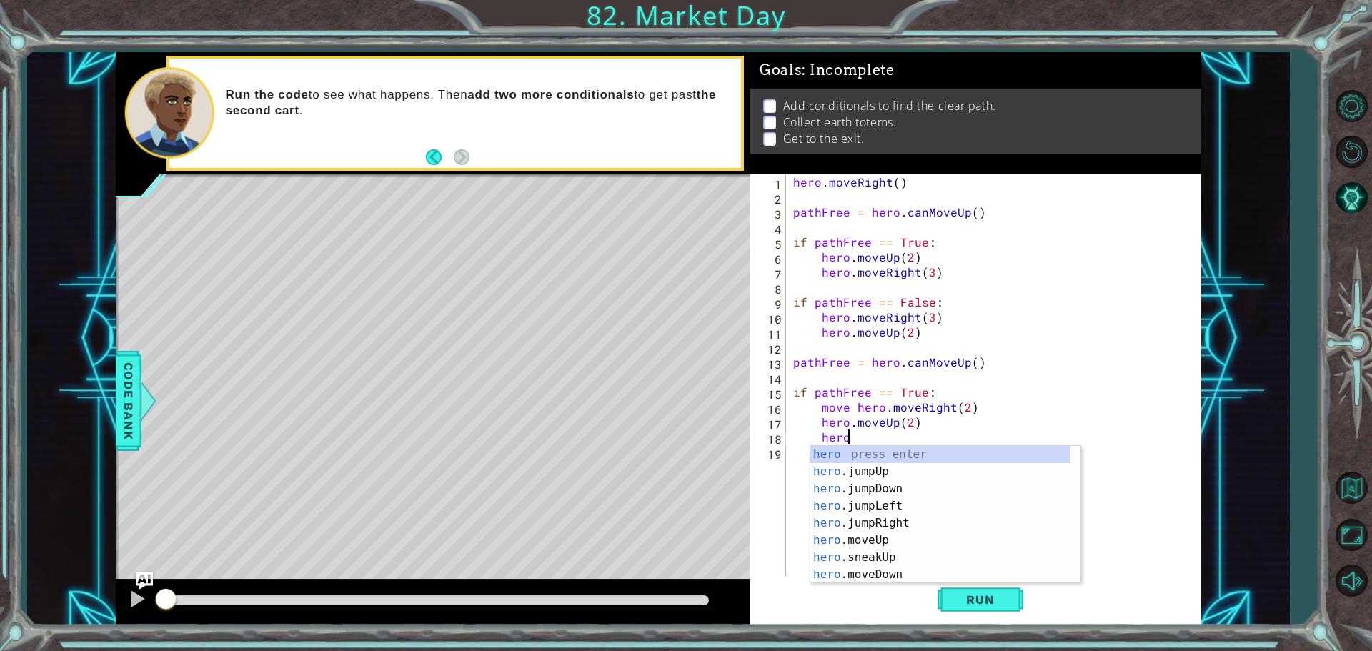
scroll to position [0, 3]
click at [881, 500] on div "hero . m oveUp press enter hero . m oveDown press enter hero . m oveLeft press …" at bounding box center [939, 531] width 259 height 171
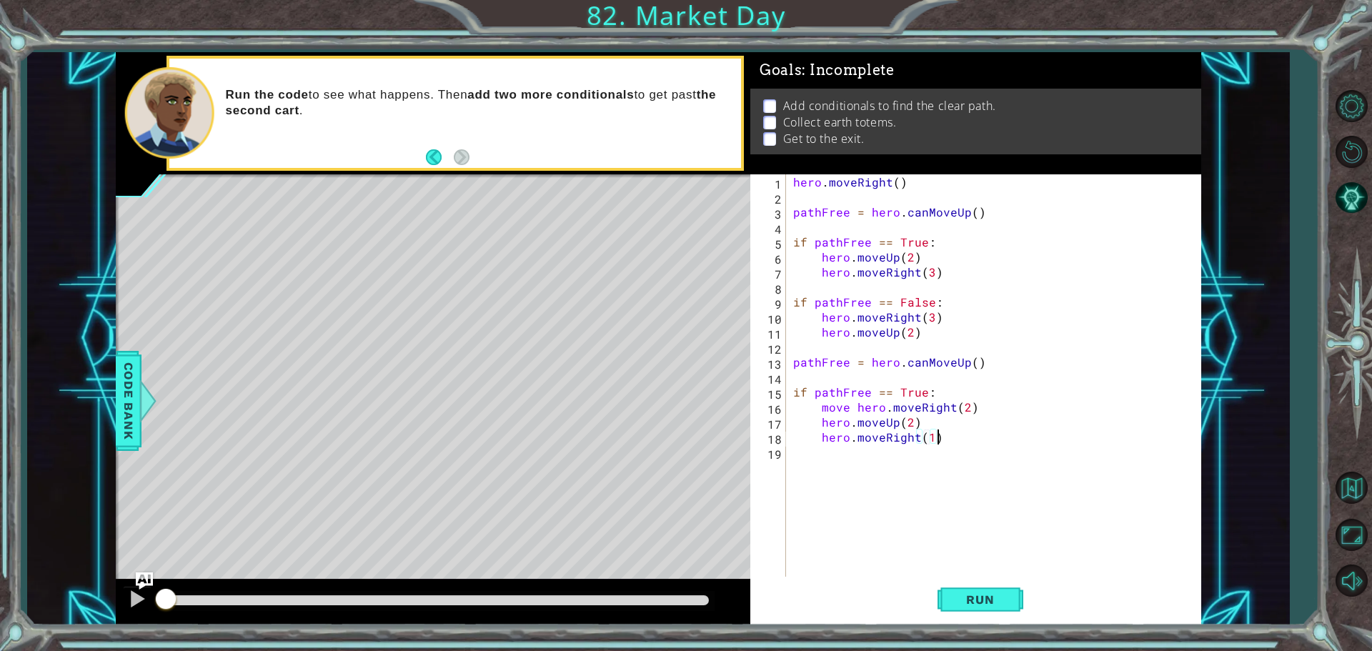
click at [940, 444] on div "hero . moveRight ( ) pathFree = hero . canMoveUp ( ) if pathFree == True : hero…" at bounding box center [997, 391] width 414 height 435
click at [980, 590] on button "Run" at bounding box center [981, 599] width 86 height 45
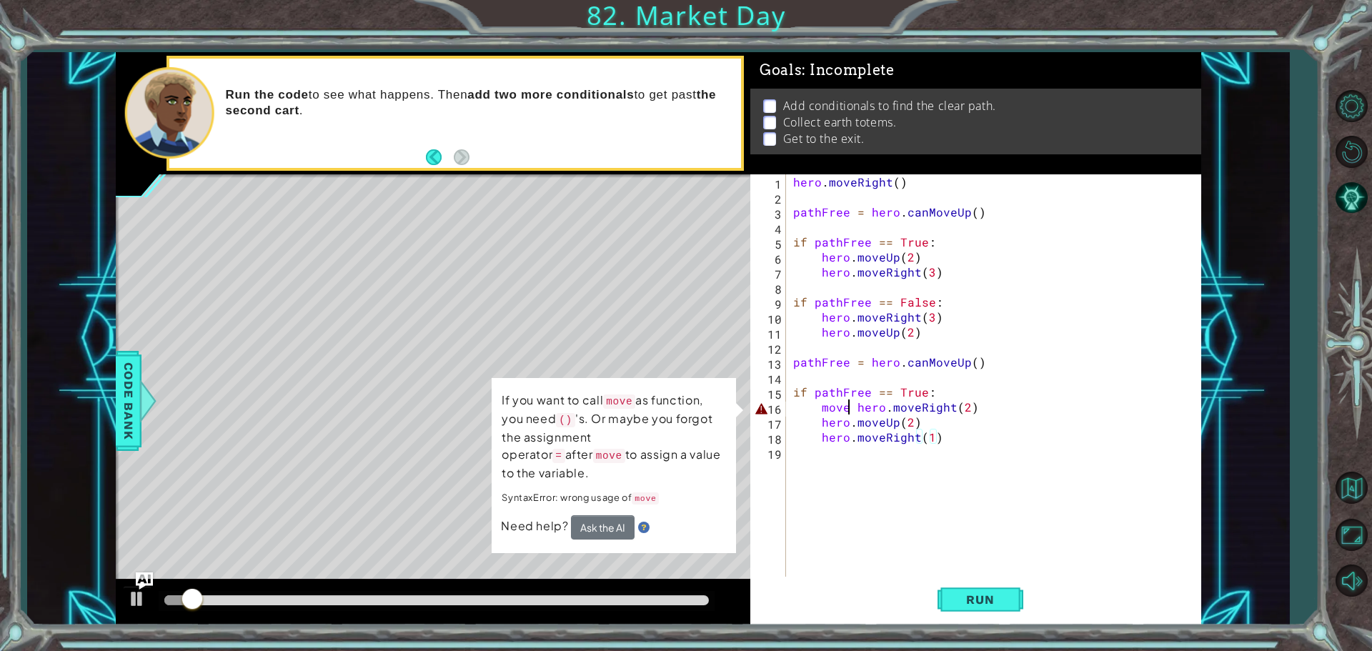
click at [848, 407] on div "hero . moveRight ( ) pathFree = hero . canMoveUp ( ) if pathFree == True : hero…" at bounding box center [997, 391] width 414 height 435
click at [855, 407] on div "hero . moveRight ( ) pathFree = hero . canMoveUp ( ) if pathFree == True : hero…" at bounding box center [997, 391] width 414 height 435
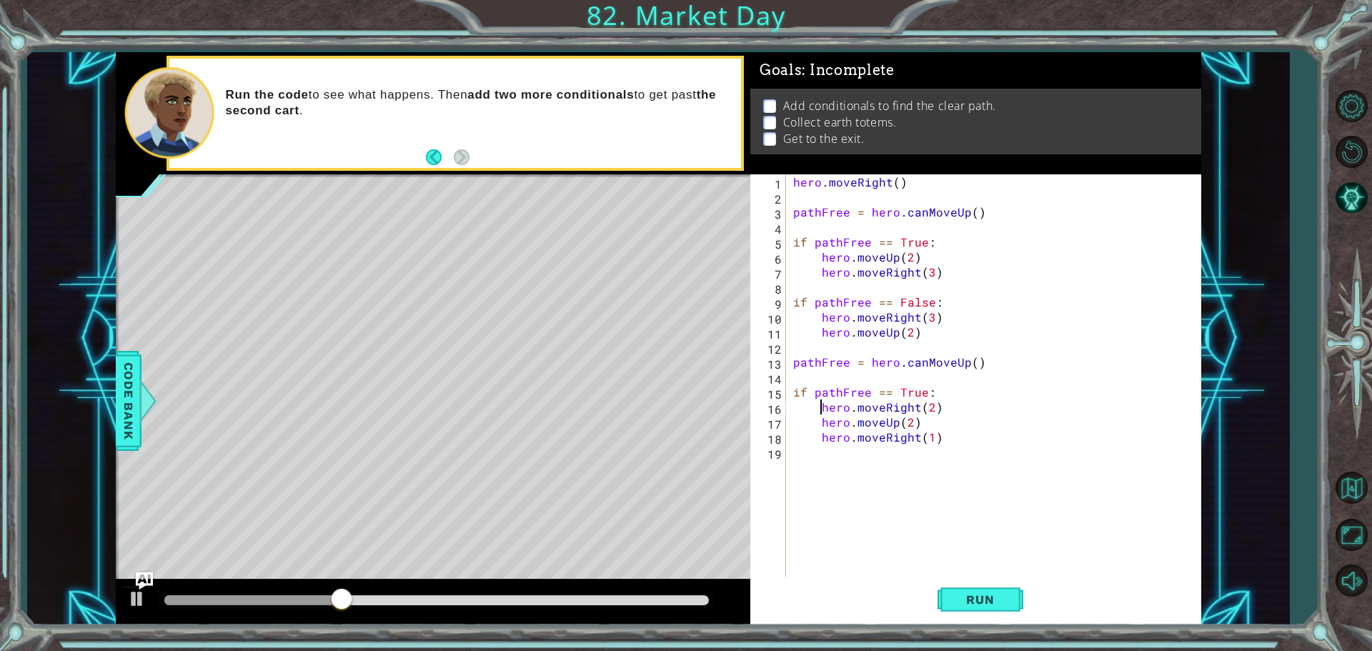
click at [956, 412] on div "hero . moveRight ( ) pathFree = hero . canMoveUp ( ) if pathFree == True : hero…" at bounding box center [997, 391] width 414 height 435
click at [949, 586] on button "Run" at bounding box center [981, 599] width 86 height 45
click at [932, 408] on div "hero . moveRight ( ) pathFree = hero . canMoveUp ( ) if pathFree == True : hero…" at bounding box center [997, 391] width 414 height 435
click at [940, 407] on div "hero . moveRight ( ) pathFree = hero . canMoveUp ( ) if pathFree == True : hero…" at bounding box center [997, 391] width 414 height 435
click at [939, 408] on div "hero . moveRight ( ) pathFree = hero . canMoveUp ( ) if pathFree == True : hero…" at bounding box center [997, 391] width 414 height 435
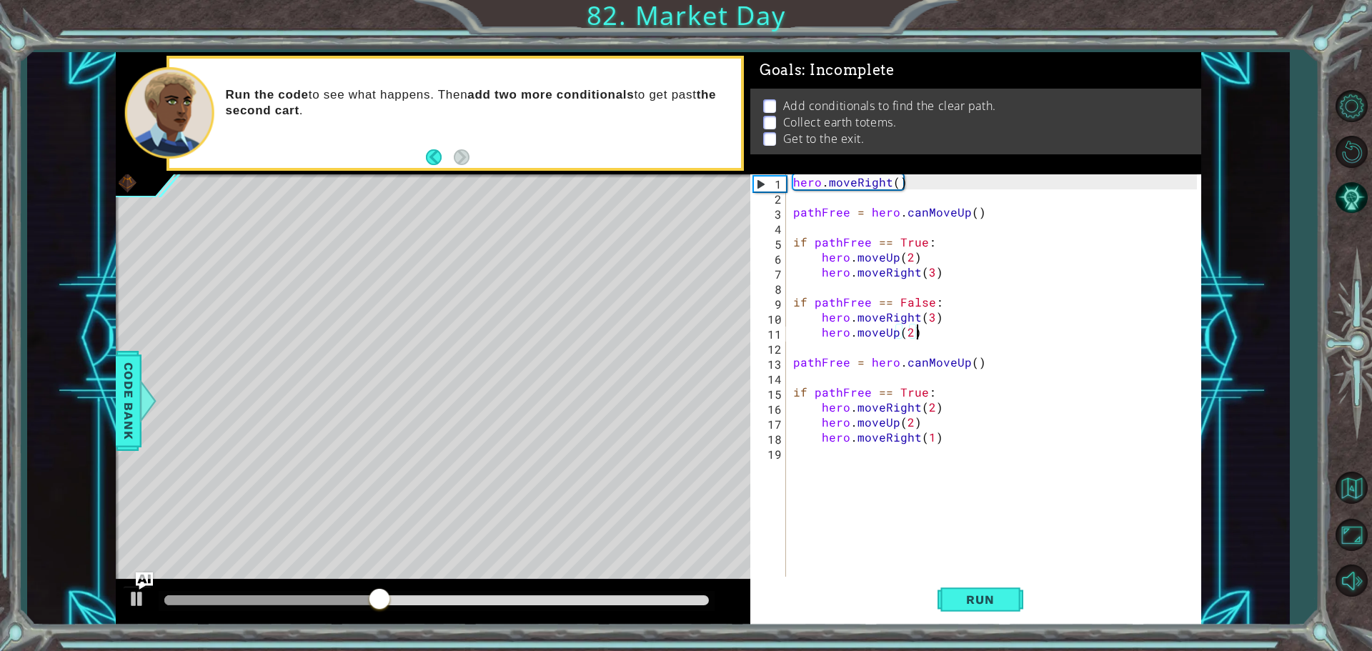
click at [923, 329] on div "hero . moveRight ( ) pathFree = hero . canMoveUp ( ) if pathFree == True : hero…" at bounding box center [997, 391] width 414 height 435
click at [935, 318] on div "hero . moveRight ( ) pathFree = hero . canMoveUp ( ) if pathFree == True : hero…" at bounding box center [997, 391] width 414 height 435
click at [931, 315] on div "hero . moveRight ( ) pathFree = hero . canMoveUp ( ) if pathFree == True : hero…" at bounding box center [997, 391] width 414 height 435
click at [925, 332] on div "hero . moveRight ( ) pathFree = hero . canMoveUp ( ) if pathFree == True : hero…" at bounding box center [997, 391] width 414 height 435
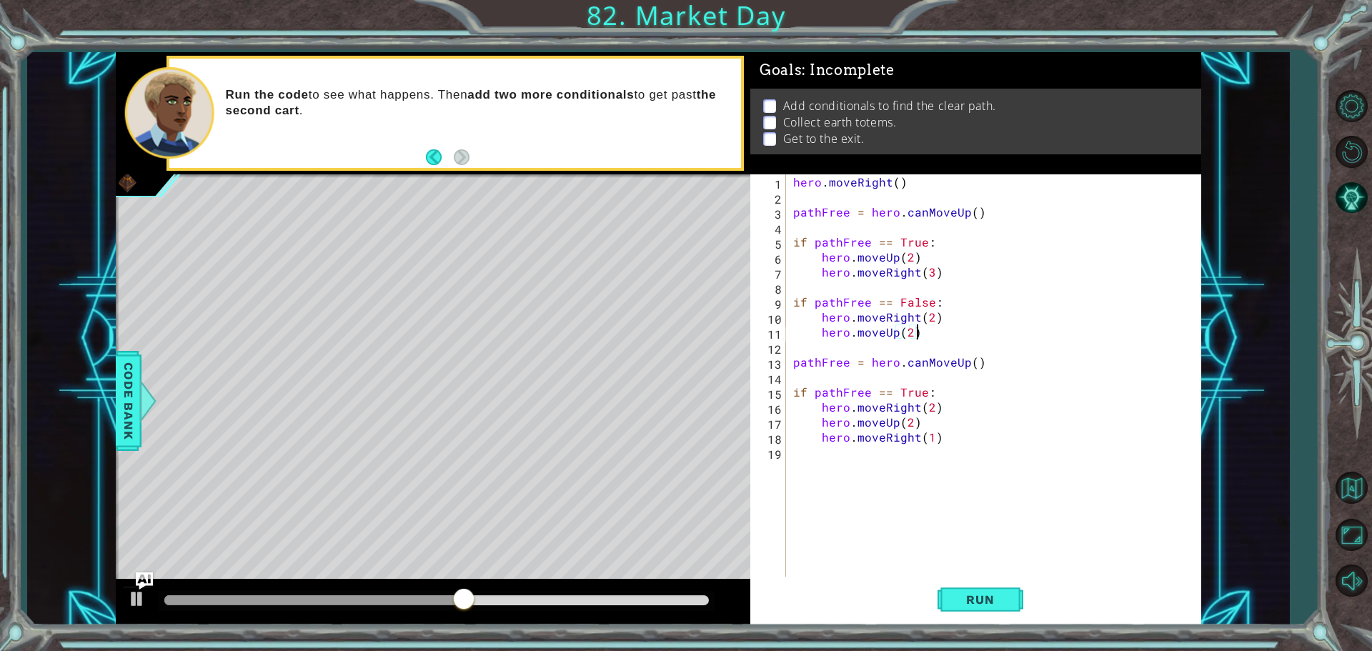
scroll to position [0, 7]
click at [956, 602] on span "Run" at bounding box center [980, 599] width 56 height 14
click at [943, 315] on div "hero . moveRight ( ) pathFree = hero . canMoveUp ( ) if pathFree == True : hero…" at bounding box center [997, 391] width 414 height 435
click at [990, 598] on span "Run" at bounding box center [980, 599] width 56 height 14
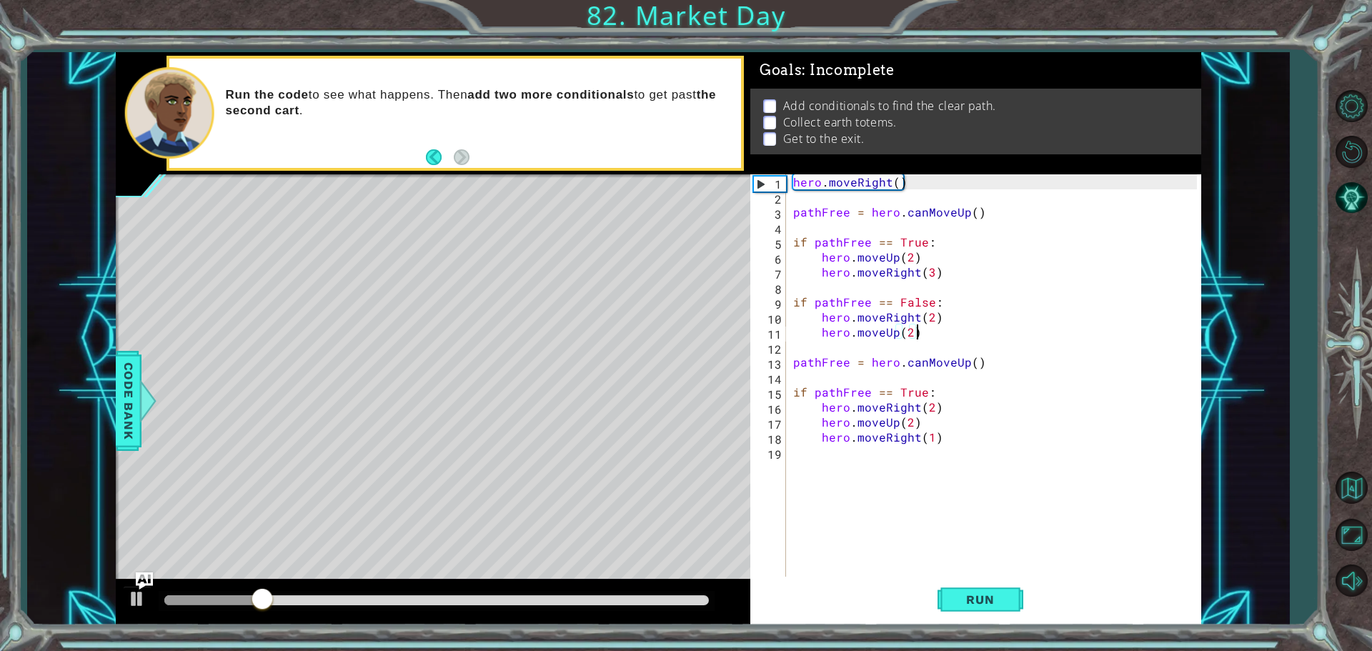
click at [946, 327] on div "hero . moveRight ( ) pathFree = hero . canMoveUp ( ) if pathFree == True : hero…" at bounding box center [997, 391] width 414 height 435
type textarea "hero.moveUp(2)"
click at [1361, 144] on button "Restart Level" at bounding box center [1351, 151] width 41 height 41
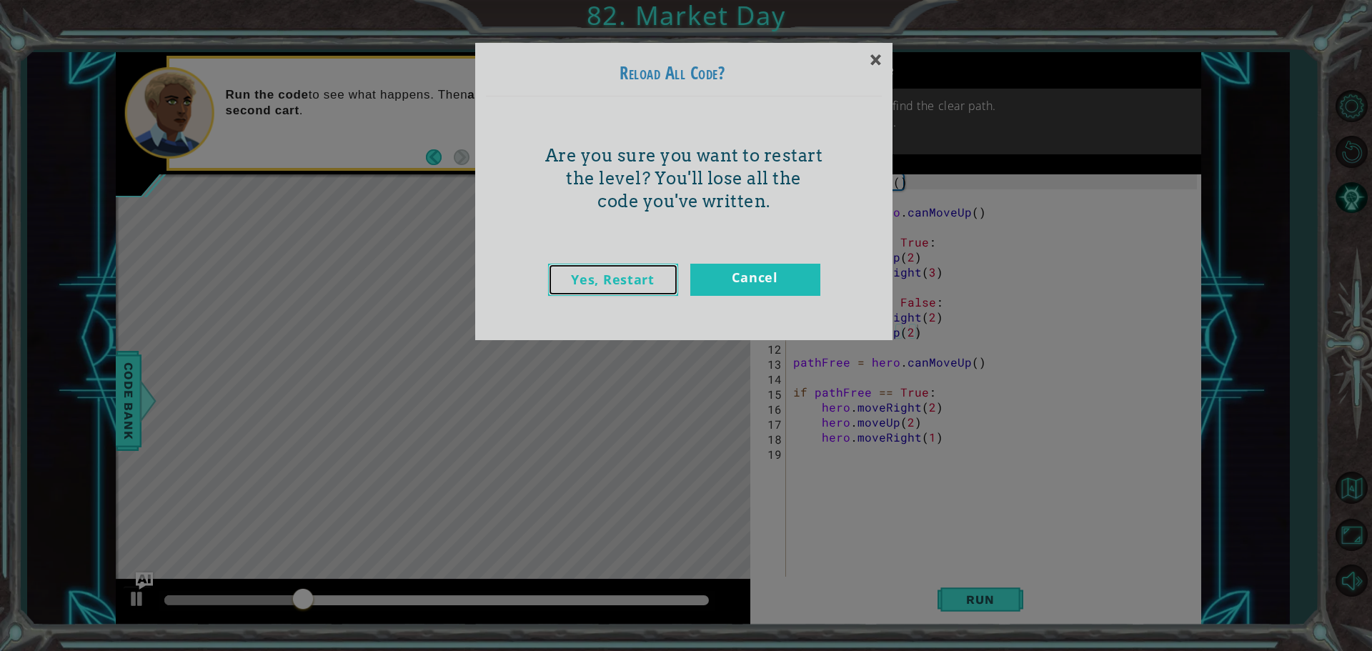
click at [641, 279] on link "Yes, Restart" at bounding box center [613, 280] width 130 height 32
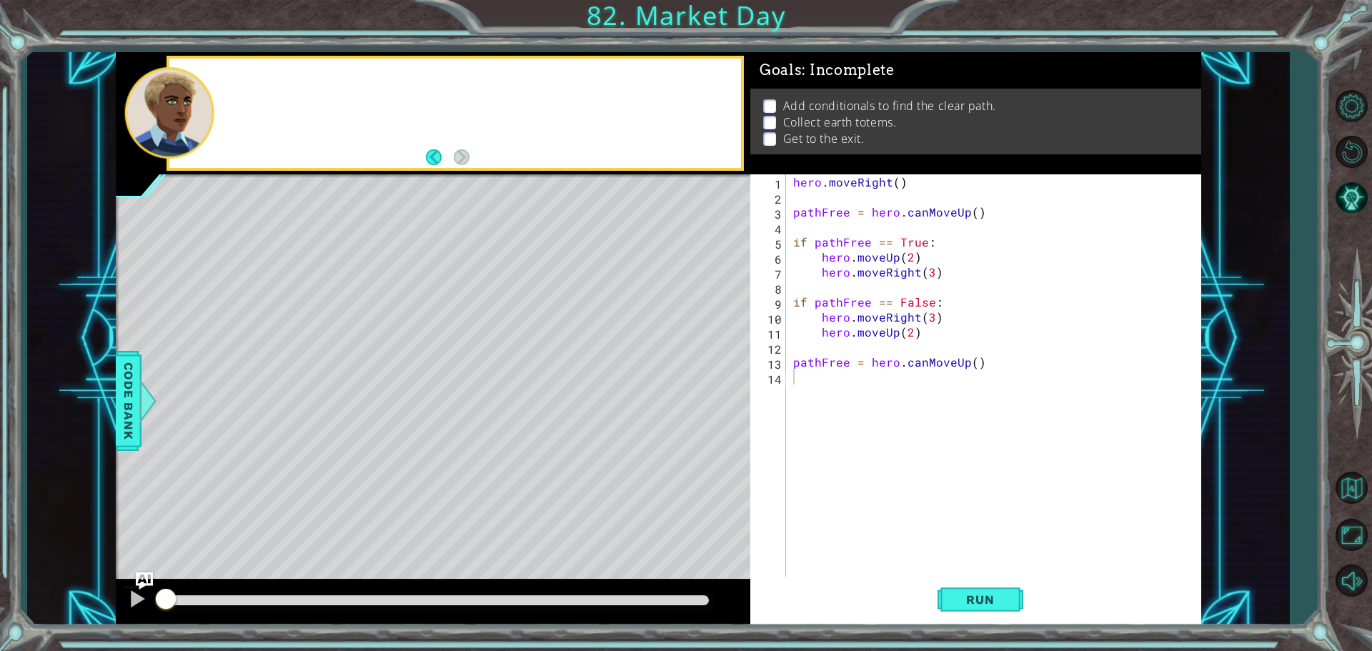
scroll to position [0, 0]
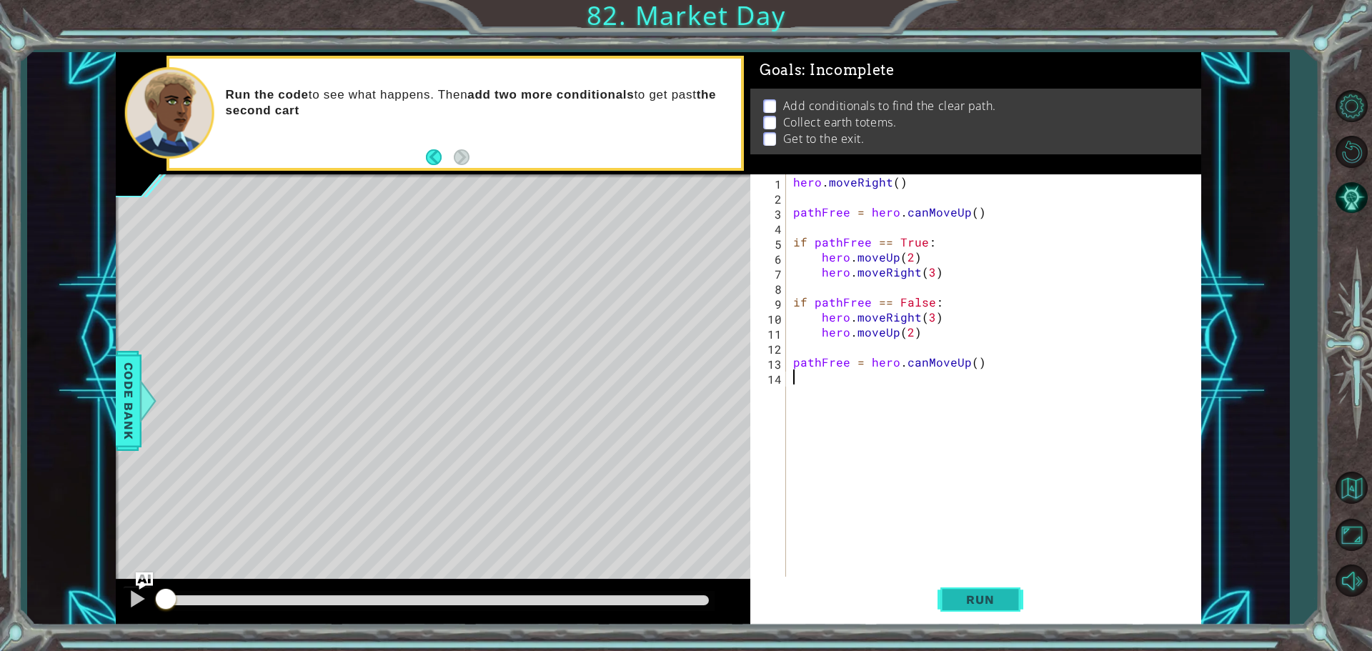
click at [1004, 607] on button "Run" at bounding box center [981, 599] width 86 height 45
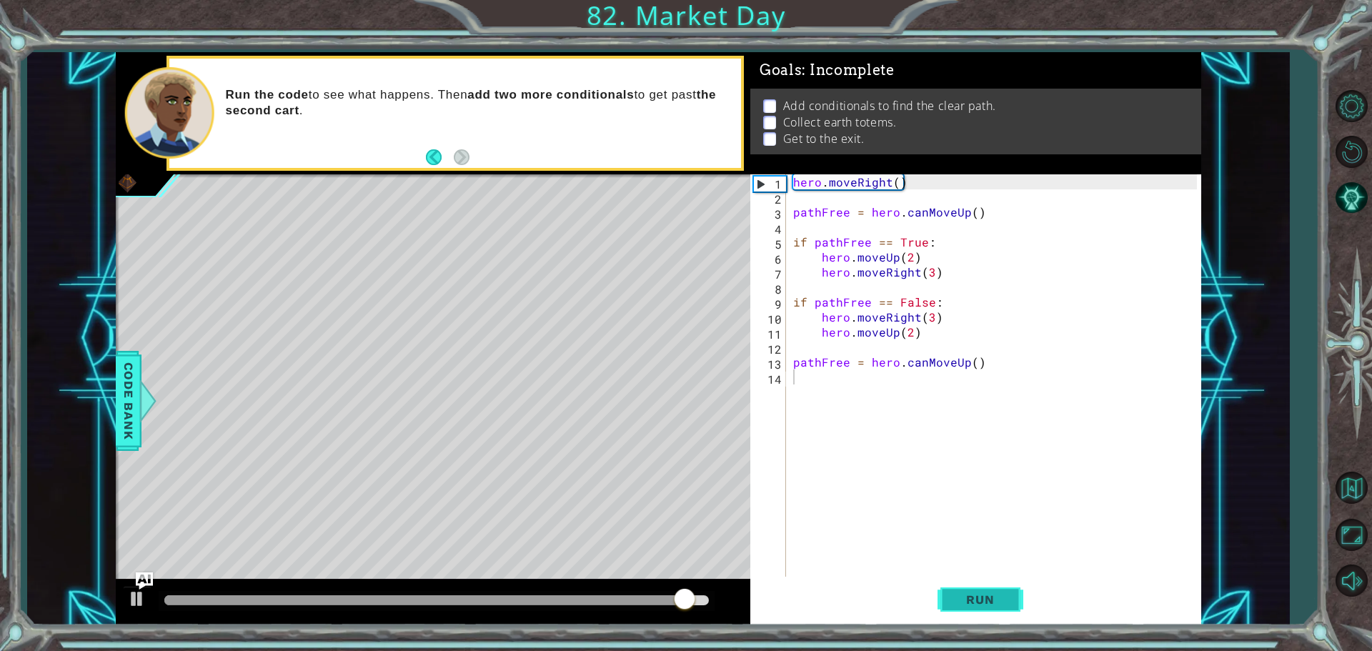
click at [975, 597] on span "Run" at bounding box center [980, 599] width 56 height 14
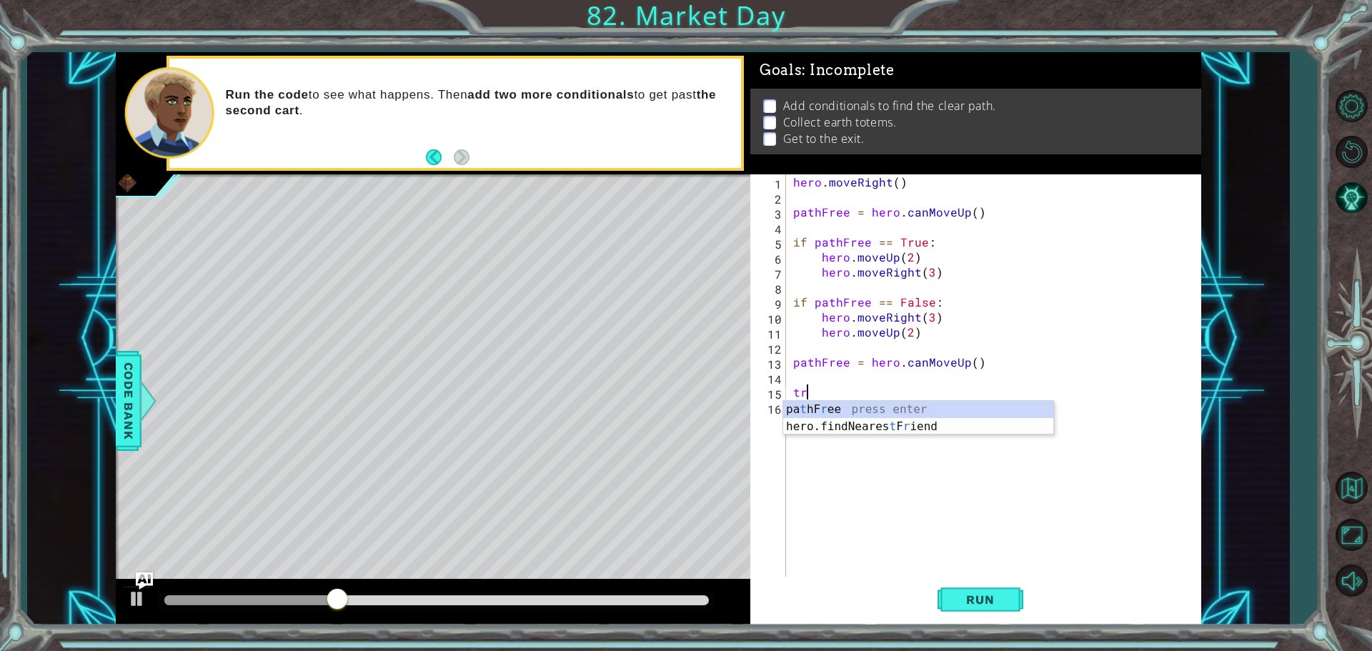
type textarea "t"
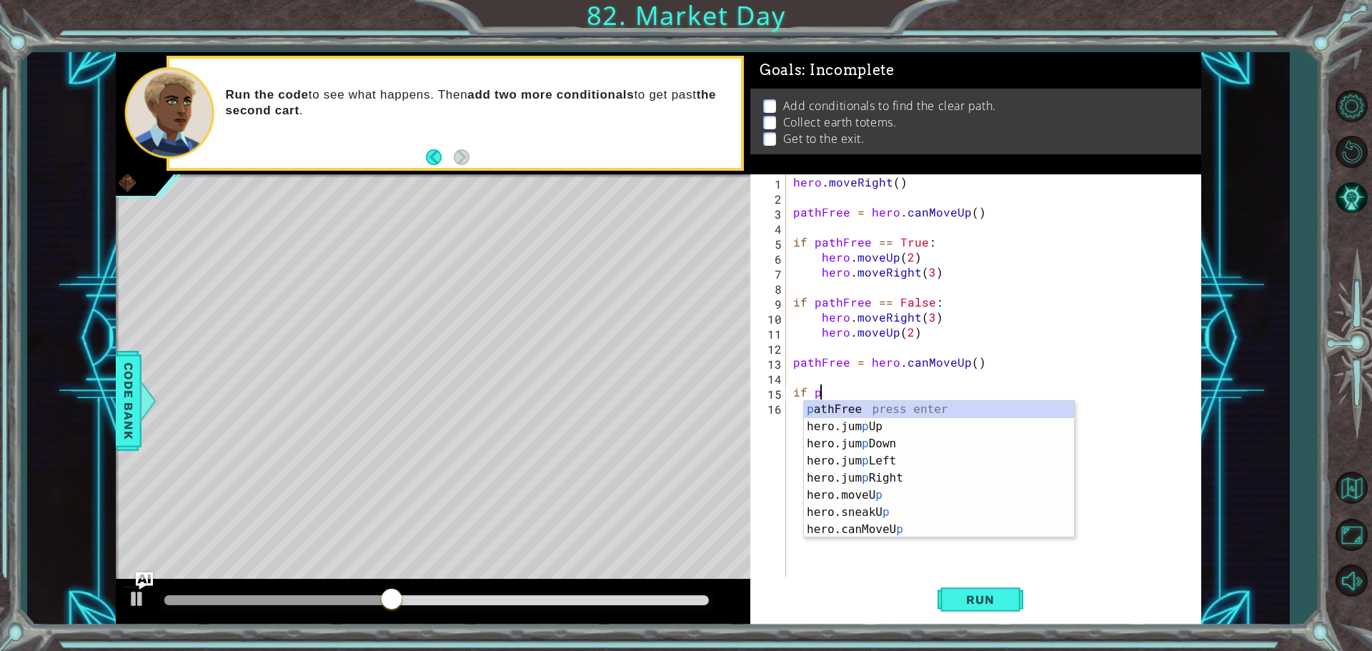
scroll to position [0, 1]
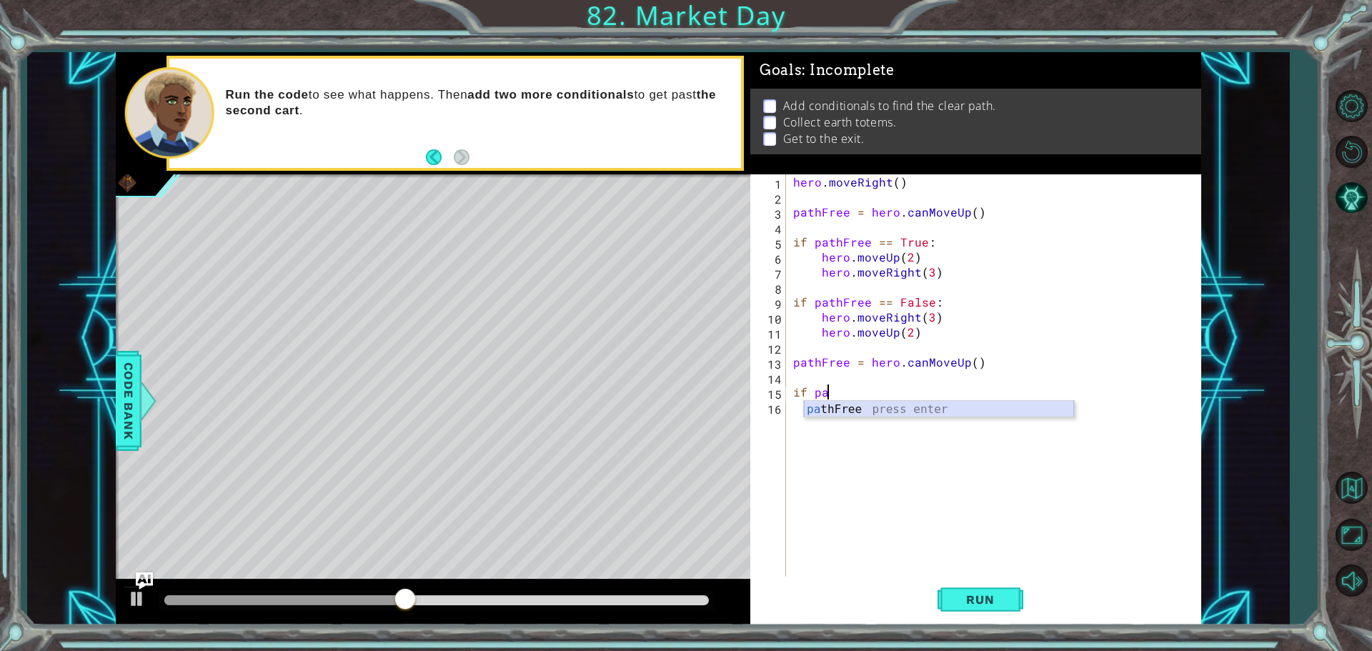
click at [845, 410] on div "pa thFree press enter" at bounding box center [939, 426] width 270 height 51
type textarea "if pathFree == True"
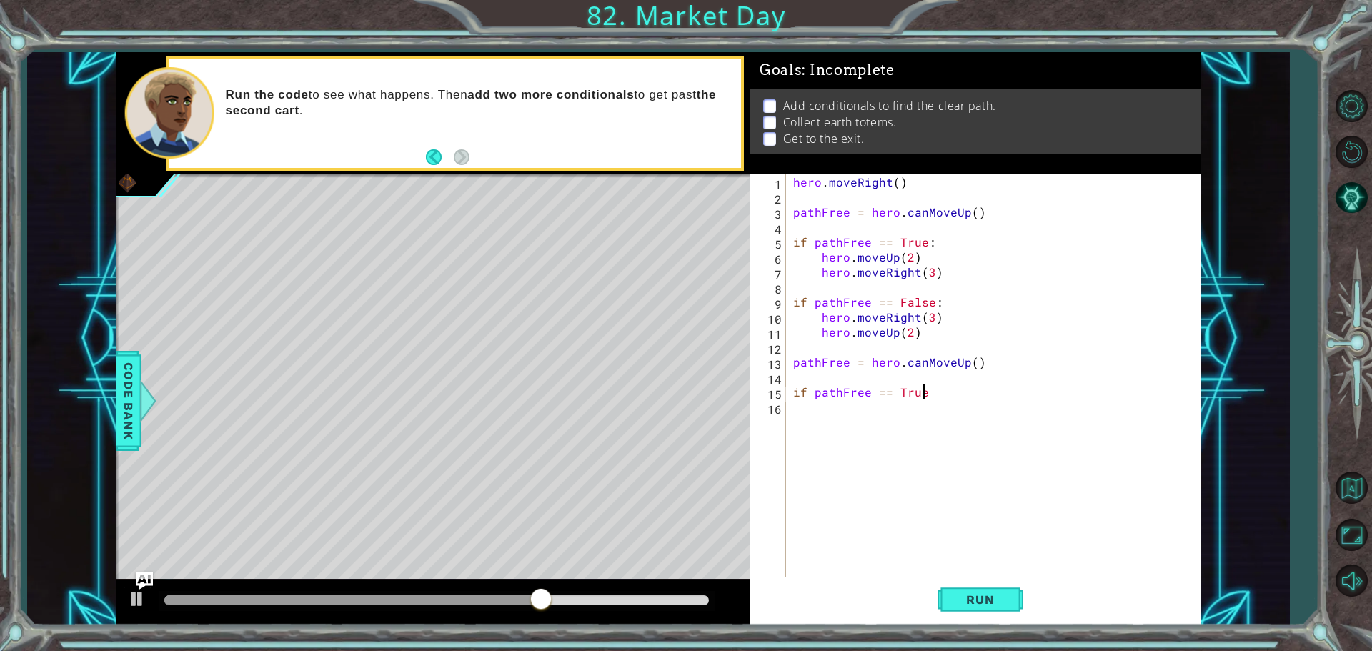
click at [813, 409] on div "hero . moveRight ( ) pathFree = hero . canMoveUp ( ) if pathFree == True : hero…" at bounding box center [997, 391] width 414 height 435
click at [940, 394] on div "hero . moveRight ( ) pathFree = hero . canMoveUp ( ) if pathFree == True : hero…" at bounding box center [997, 391] width 414 height 435
type textarea "if pathFree == True:"
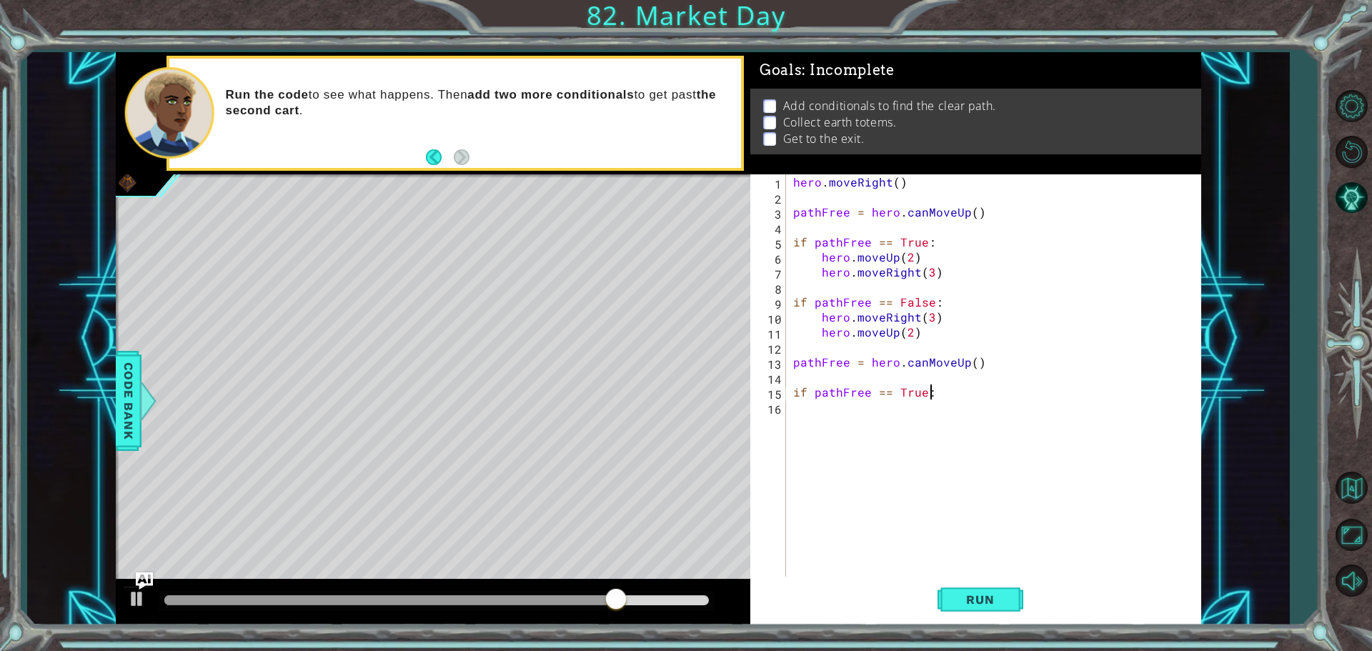
click at [805, 411] on div "hero . moveRight ( ) pathFree = hero . canMoveUp ( ) if pathFree == True : hero…" at bounding box center [997, 391] width 414 height 435
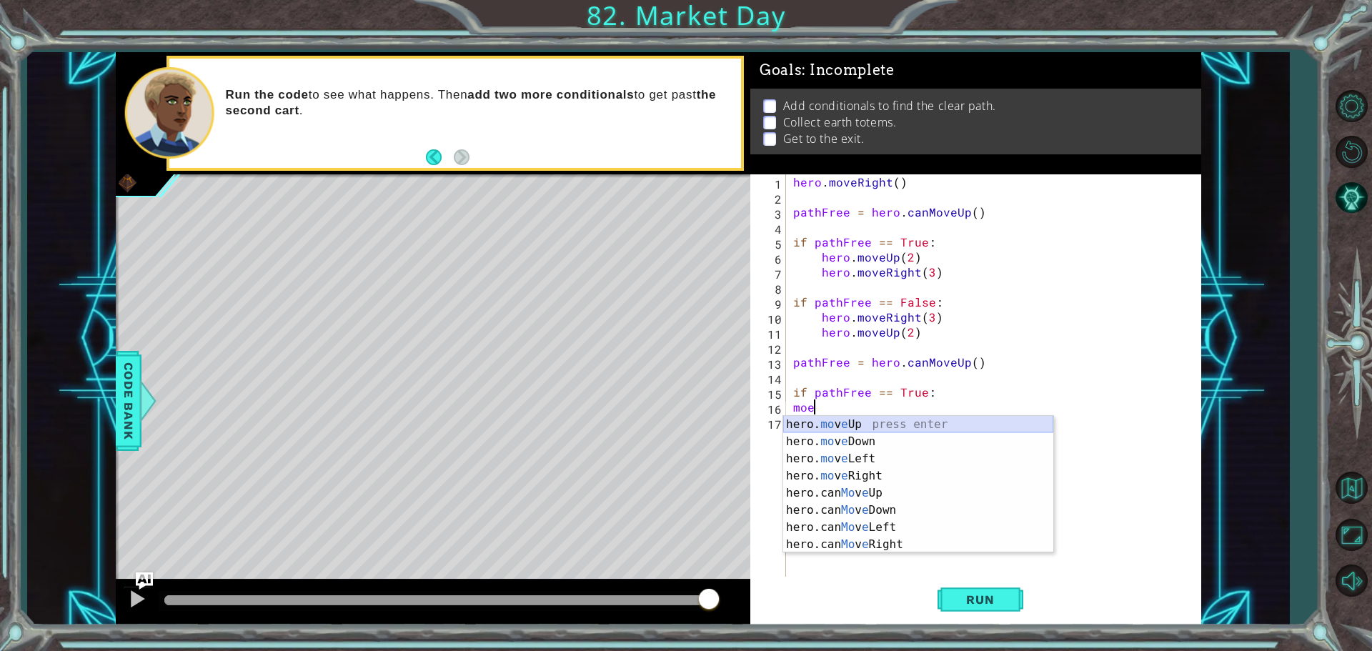
click at [837, 426] on div "hero. mo v e Up press enter hero. mo v e Down press enter hero. mo v e Left pre…" at bounding box center [918, 501] width 270 height 171
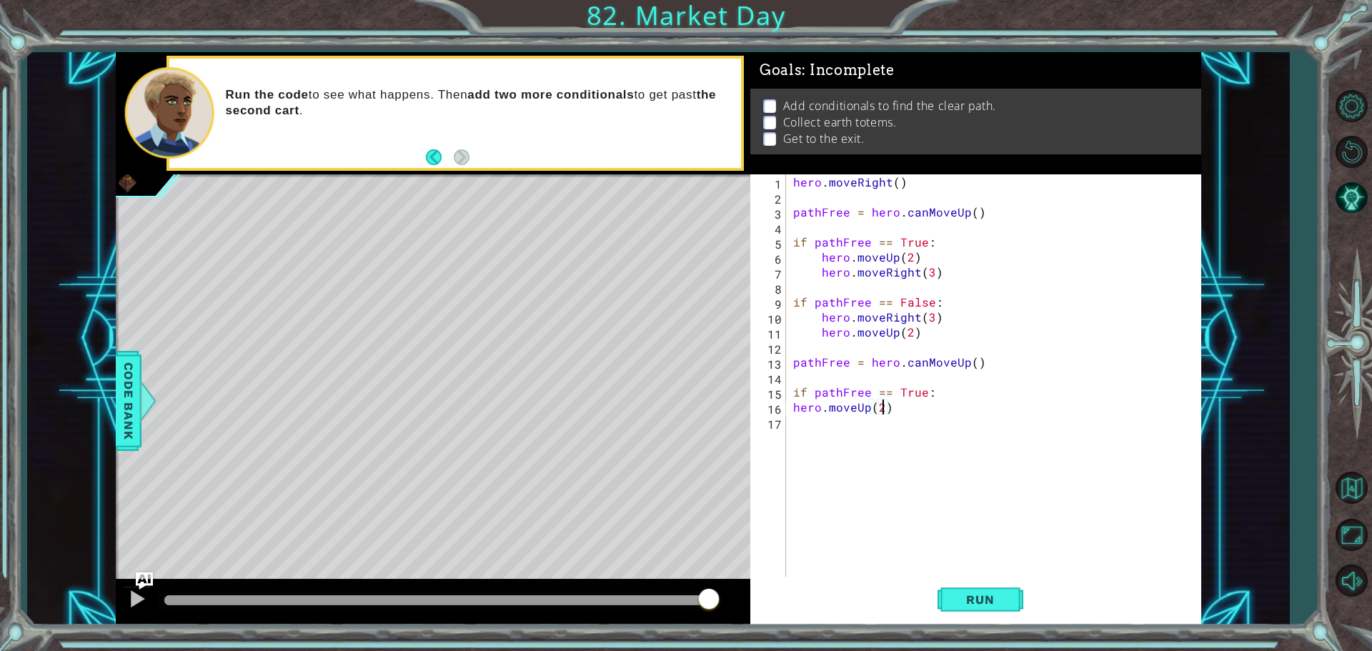
scroll to position [0, 5]
click at [793, 404] on div "hero . moveRight ( ) pathFree = hero . canMoveUp ( ) if pathFree == True : hero…" at bounding box center [997, 391] width 414 height 435
type textarea "hero.moveUp(2)"
click at [951, 416] on div "hero . moveRight ( ) pathFree = hero . canMoveUp ( ) if pathFree == True : hero…" at bounding box center [997, 391] width 414 height 435
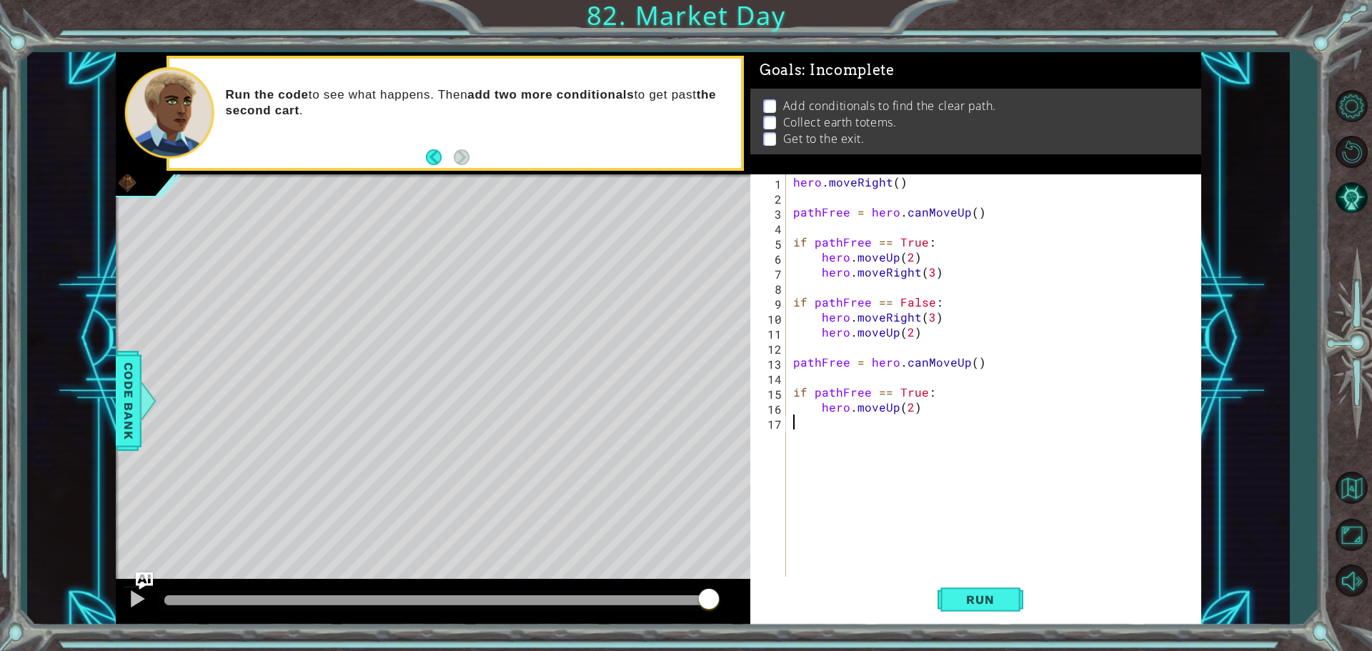
scroll to position [0, 0]
click at [920, 404] on div "hero . moveRight ( ) pathFree = hero . canMoveUp ( ) if pathFree == True : hero…" at bounding box center [997, 391] width 414 height 435
type textarea "hero.moveUp(2)"
type textarea "j"
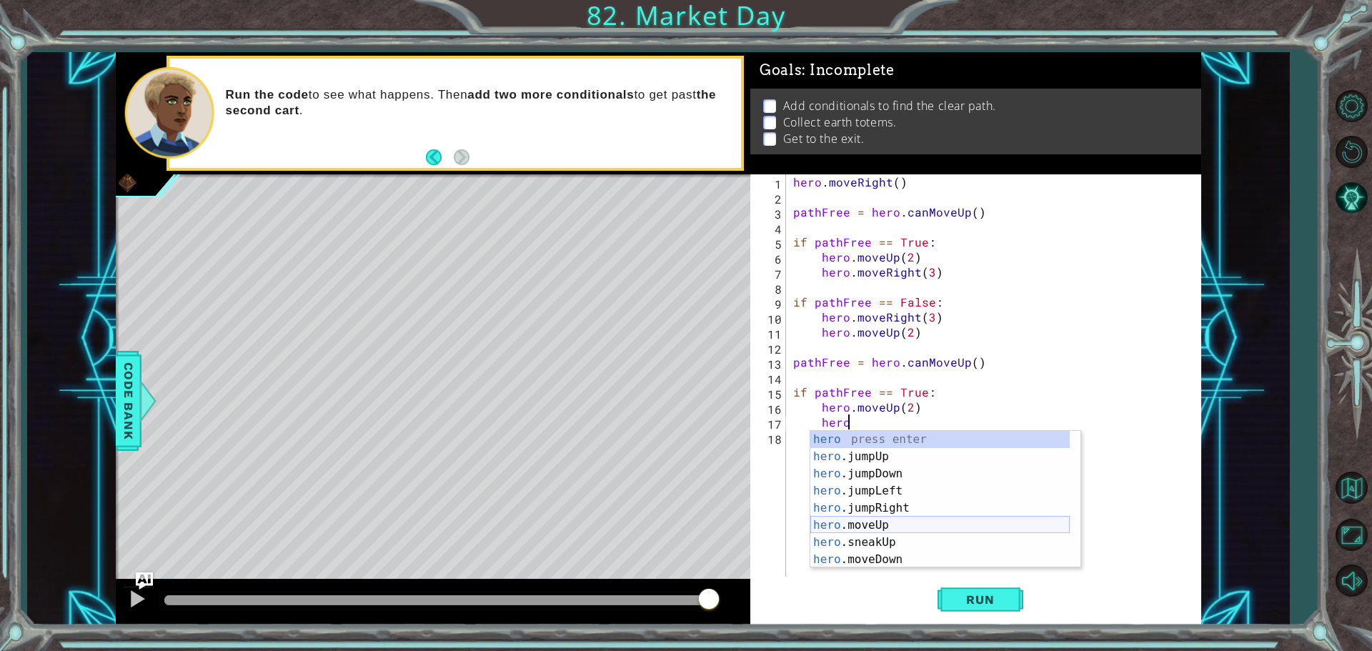
scroll to position [0, 3]
click at [892, 488] on div "hero . m oveUp press enter hero . m oveDown press enter hero . m oveLeft press …" at bounding box center [939, 516] width 259 height 171
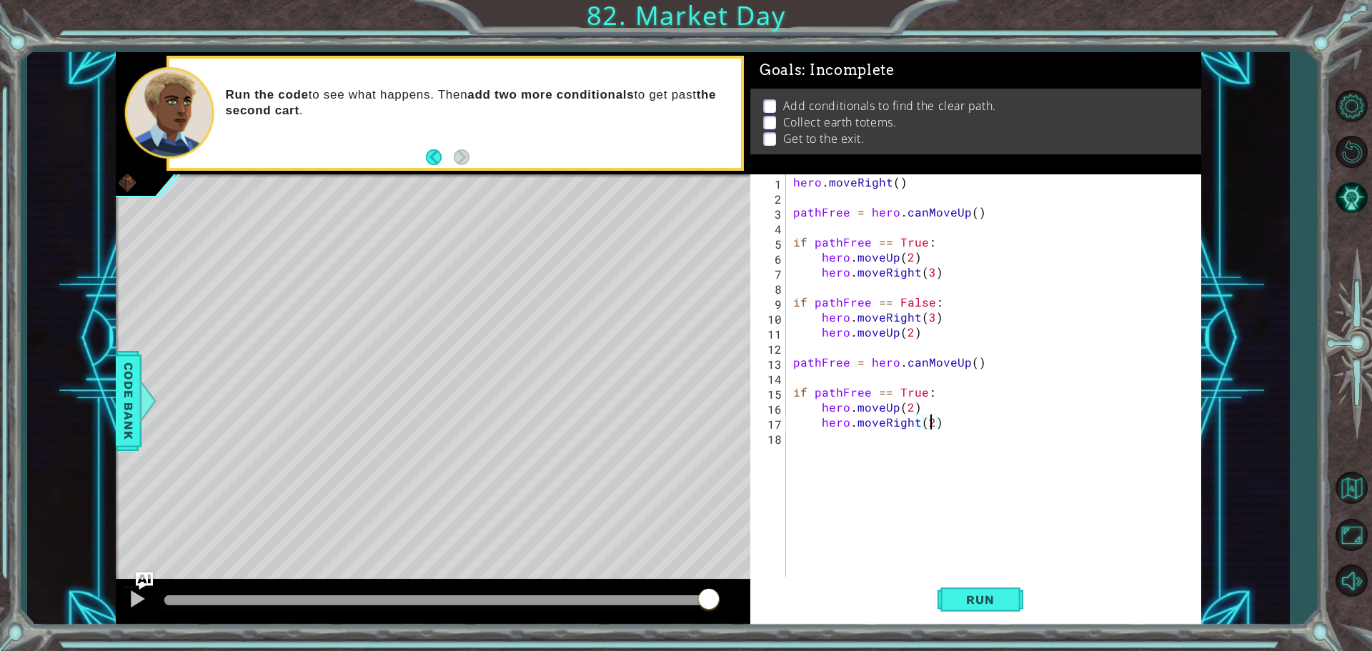
scroll to position [0, 8]
type textarea "hero.moveRight(3)"
click at [970, 595] on span "Run" at bounding box center [980, 599] width 56 height 14
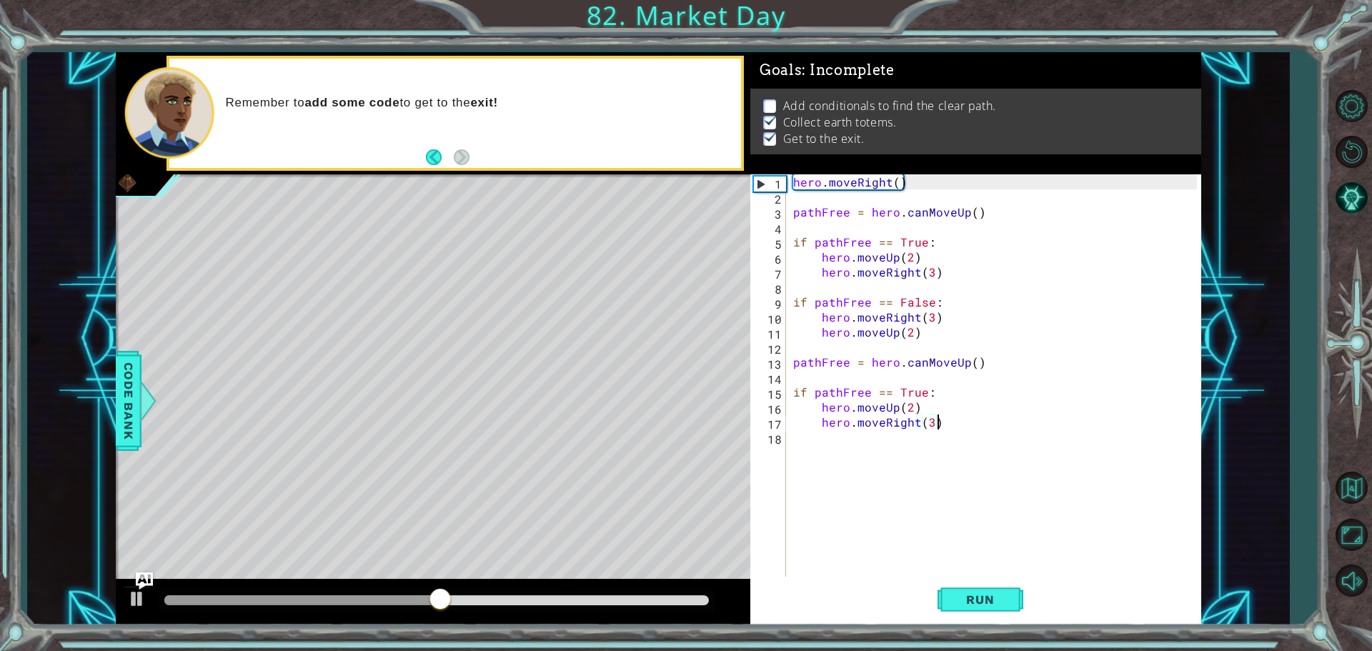
click at [950, 425] on div "hero . moveRight ( ) pathFree = hero . canMoveUp ( ) if pathFree == True : hero…" at bounding box center [997, 391] width 414 height 435
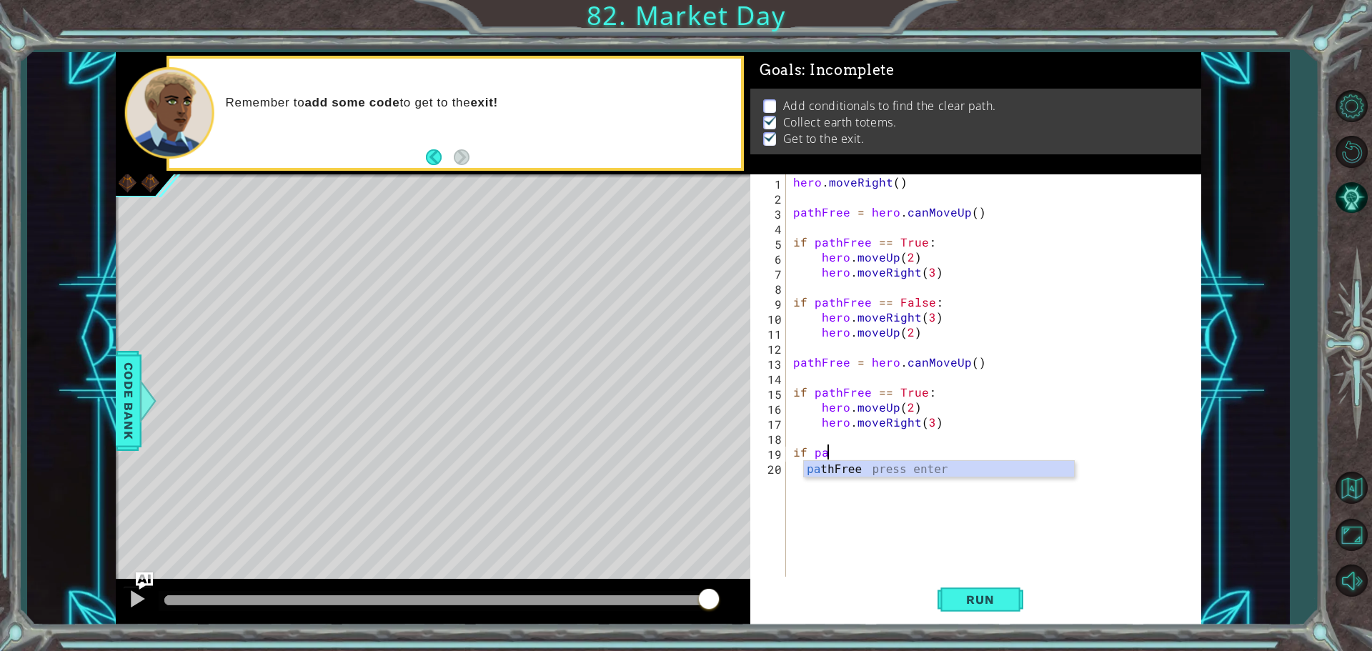
scroll to position [0, 1]
click at [859, 469] on div "pa thFree press enter" at bounding box center [939, 486] width 270 height 51
click at [901, 451] on div "hero . moveRight ( ) pathFree = hero . canMoveUp ( ) if pathFree == True : hero…" at bounding box center [997, 391] width 414 height 435
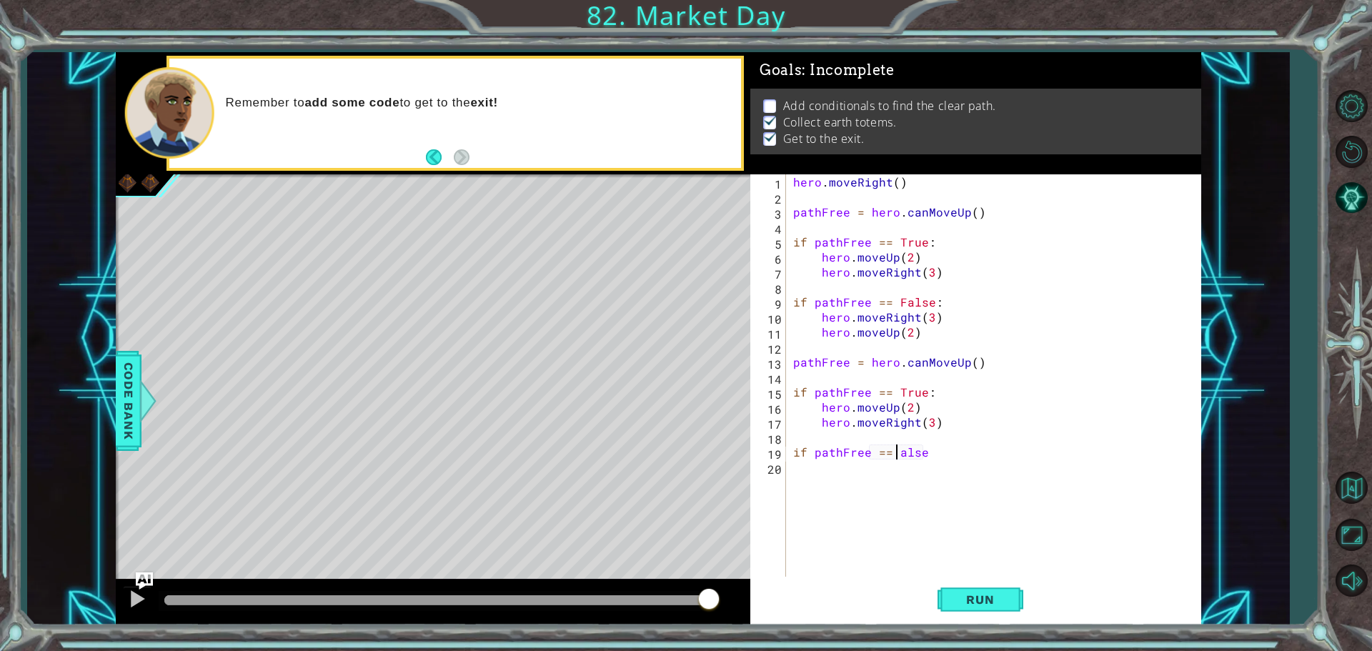
type textarea "if pathFree == False"
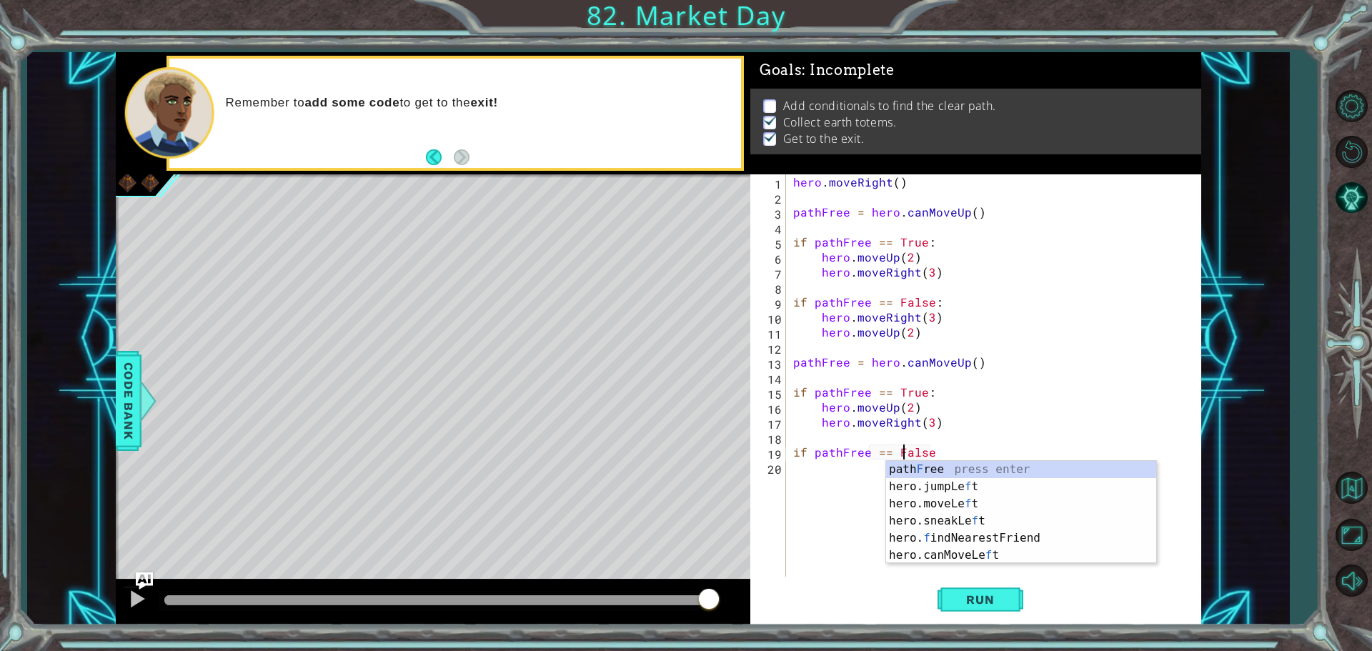
click at [944, 444] on div "hero . moveRight ( ) pathFree = hero . canMoveUp ( ) if pathFree == True : hero…" at bounding box center [997, 391] width 414 height 435
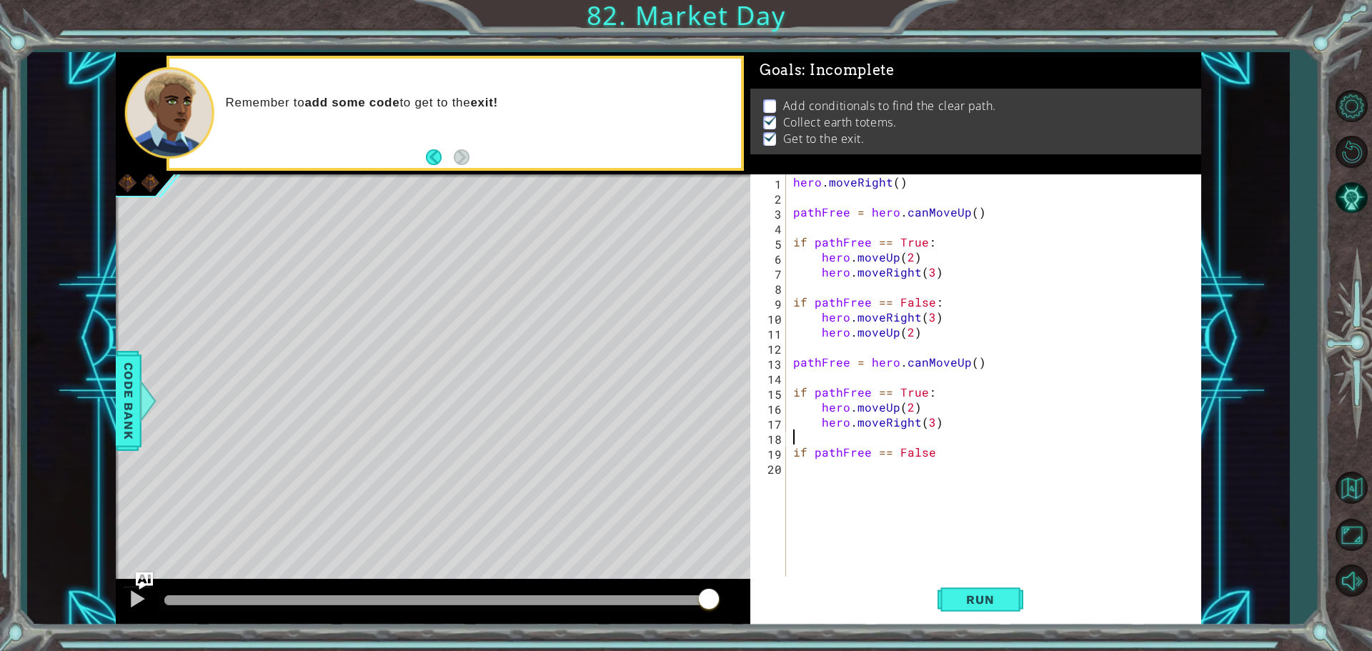
scroll to position [0, 0]
click at [935, 449] on div "hero . moveRight ( ) pathFree = hero . canMoveUp ( ) if pathFree == True : hero…" at bounding box center [997, 391] width 414 height 435
type textarea "if pathFree == False:"
click at [772, 463] on div "20" at bounding box center [769, 469] width 33 height 15
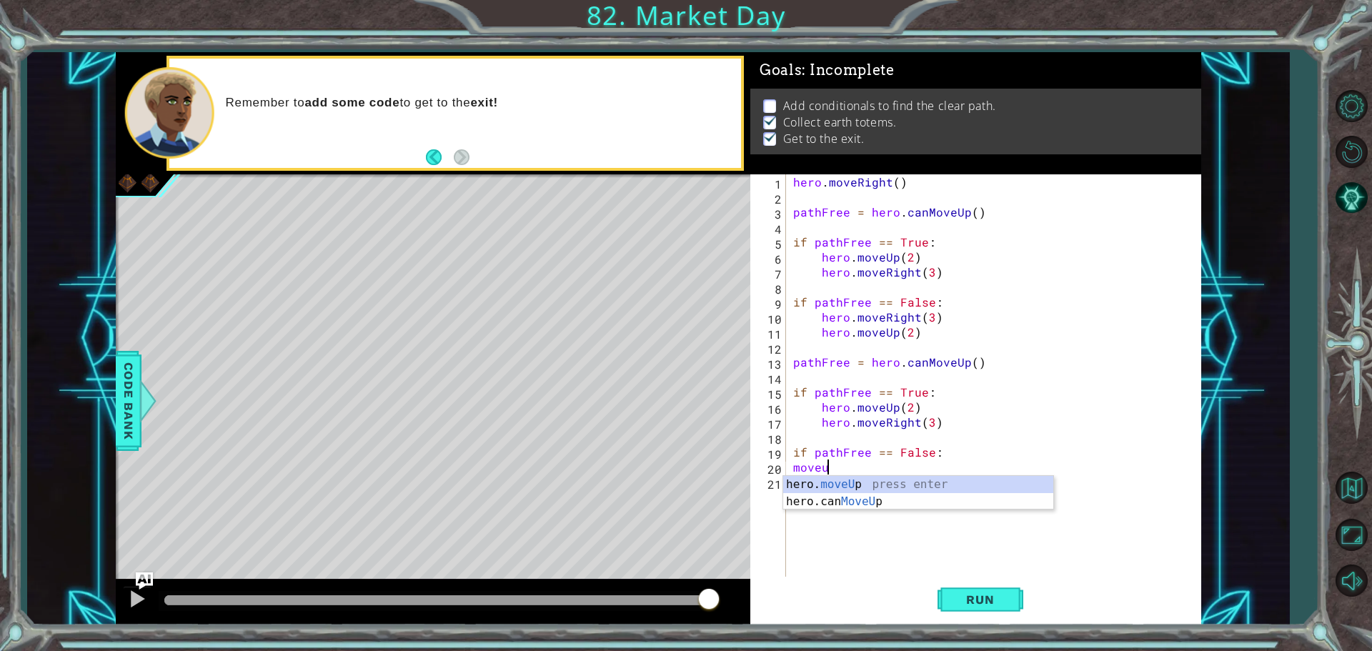
scroll to position [0, 1]
click at [868, 482] on div "hero. moveUp press enter hero.can MoveUp press enter" at bounding box center [918, 510] width 270 height 69
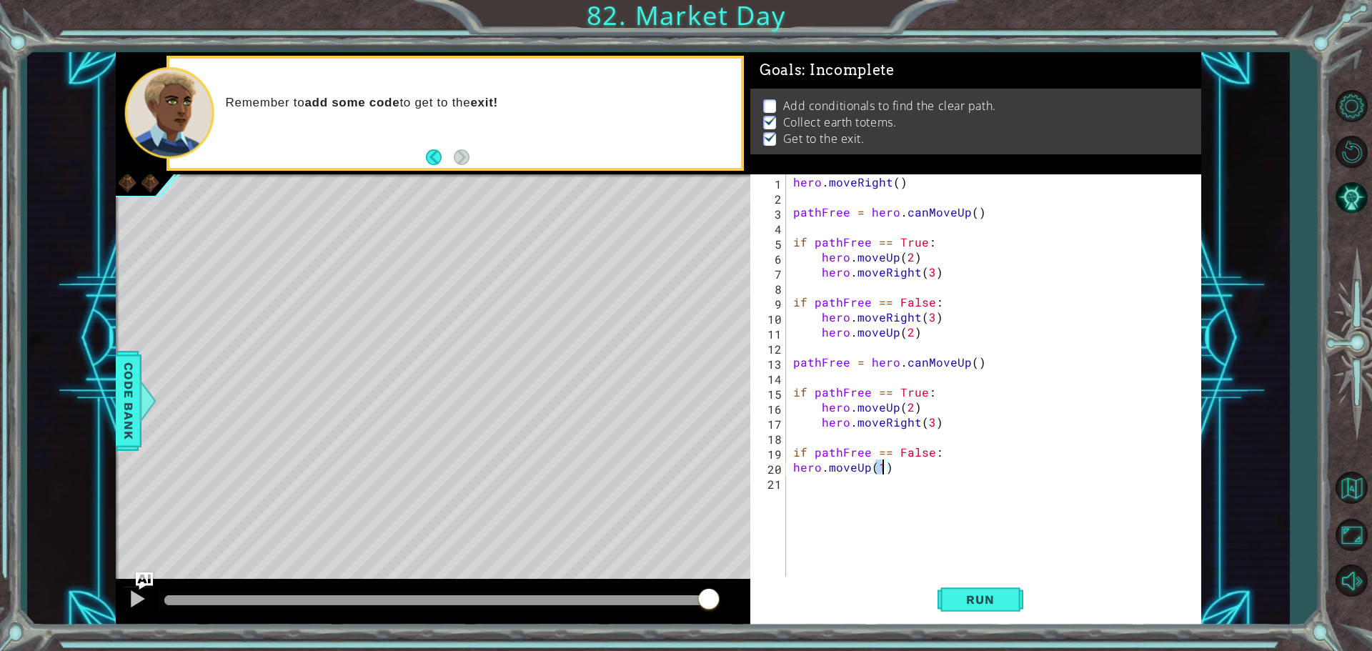
type textarea "hero.moveUp(2)"
click at [836, 482] on div "hero . moveRight ( ) pathFree = hero . canMoveUp ( ) if pathFree == True : hero…" at bounding box center [997, 391] width 414 height 435
click at [795, 466] on div "hero . moveRight ( ) pathFree = hero . canMoveUp ( ) if pathFree == True : hero…" at bounding box center [997, 391] width 414 height 435
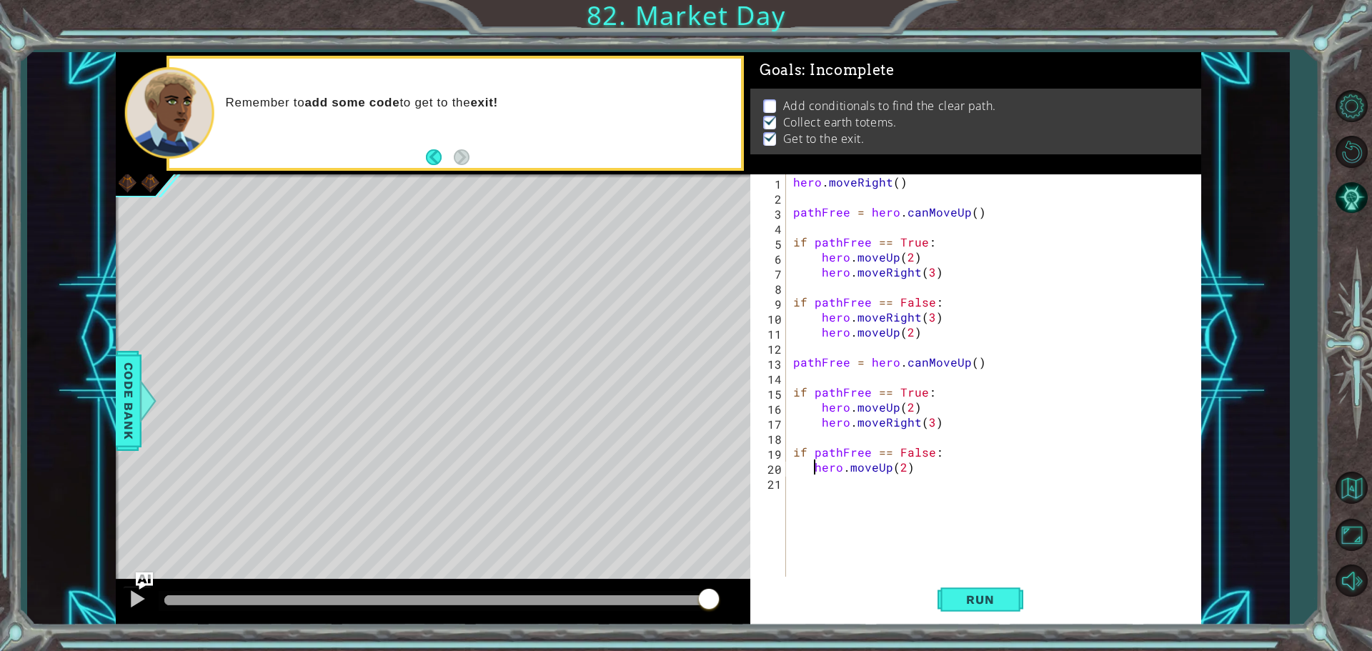
type textarea "hero.moveUp(2)"
click at [921, 470] on div "hero . moveRight ( ) pathFree = hero . canMoveUp ( ) if pathFree == True : hero…" at bounding box center [997, 391] width 414 height 435
type textarea "j"
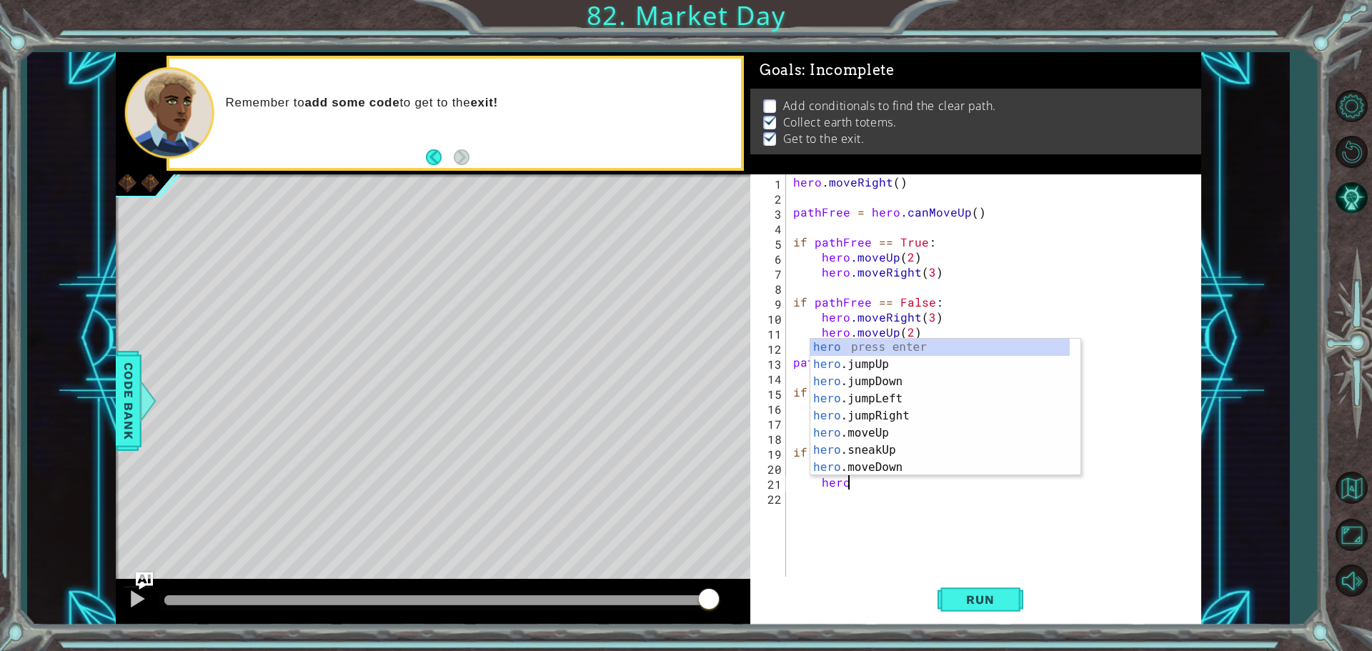
scroll to position [0, 3]
click at [879, 399] on div "hero . m oveUp press enter hero . m oveDown press enter hero . m oveLeft press …" at bounding box center [939, 424] width 259 height 171
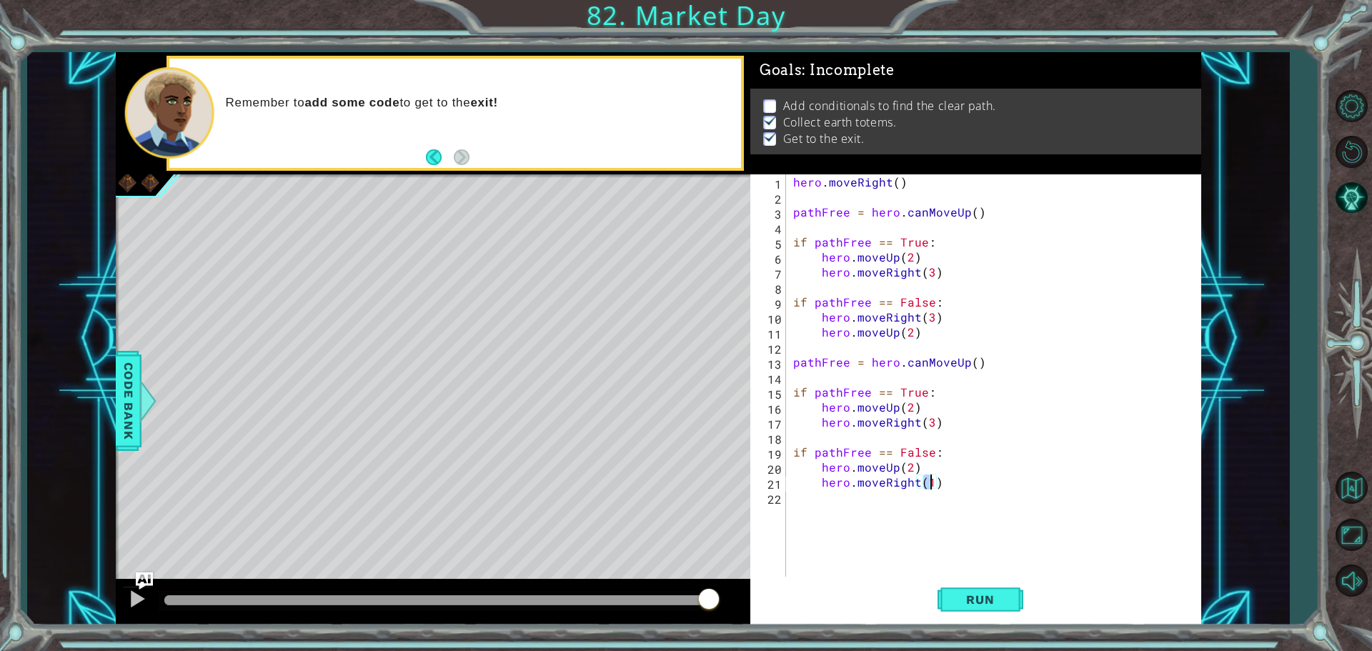
scroll to position [0, 8]
type textarea "hero.moveRight(3)"
drag, startPoint x: 980, startPoint y: 587, endPoint x: 1018, endPoint y: 489, distance: 105.6
click at [978, 587] on button "Run" at bounding box center [981, 599] width 86 height 45
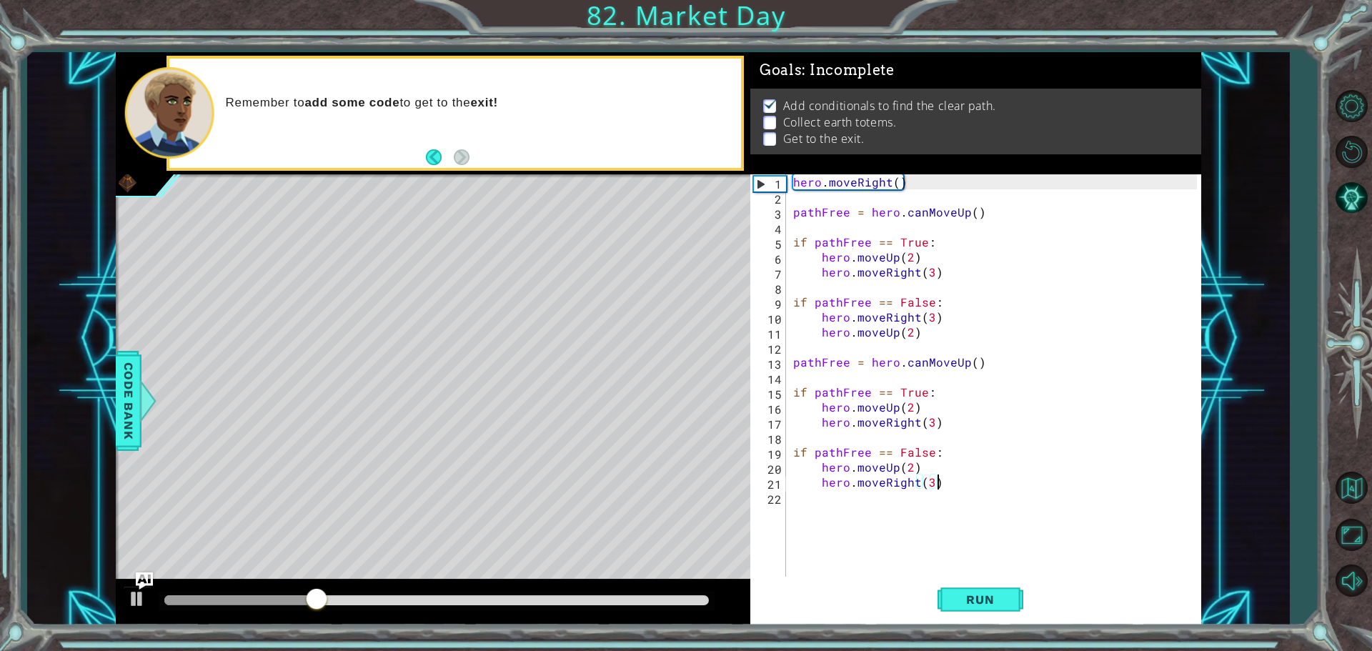
click at [953, 482] on div "hero . moveRight ( ) pathFree = hero . canMoveUp ( ) if pathFree == True : hero…" at bounding box center [997, 391] width 414 height 435
click at [983, 613] on button "Run" at bounding box center [981, 599] width 86 height 45
click at [959, 595] on span "Run" at bounding box center [980, 599] width 56 height 14
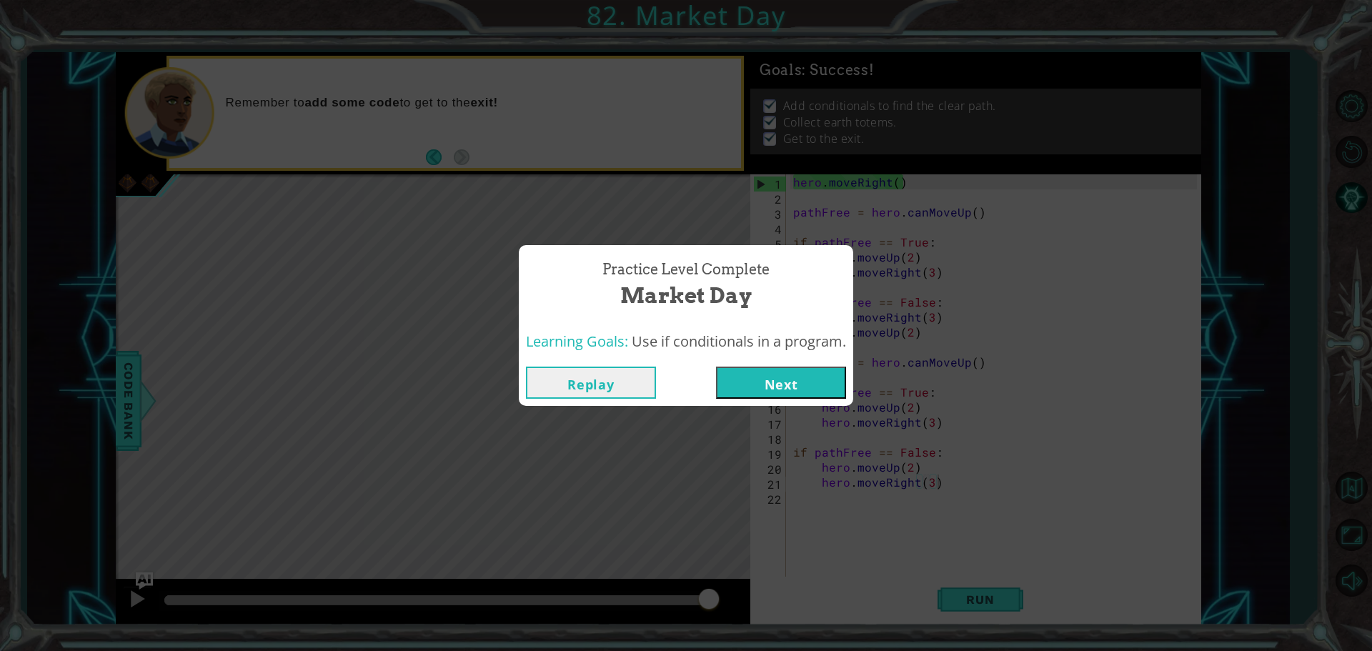
click at [791, 380] on button "Next" at bounding box center [781, 383] width 130 height 32
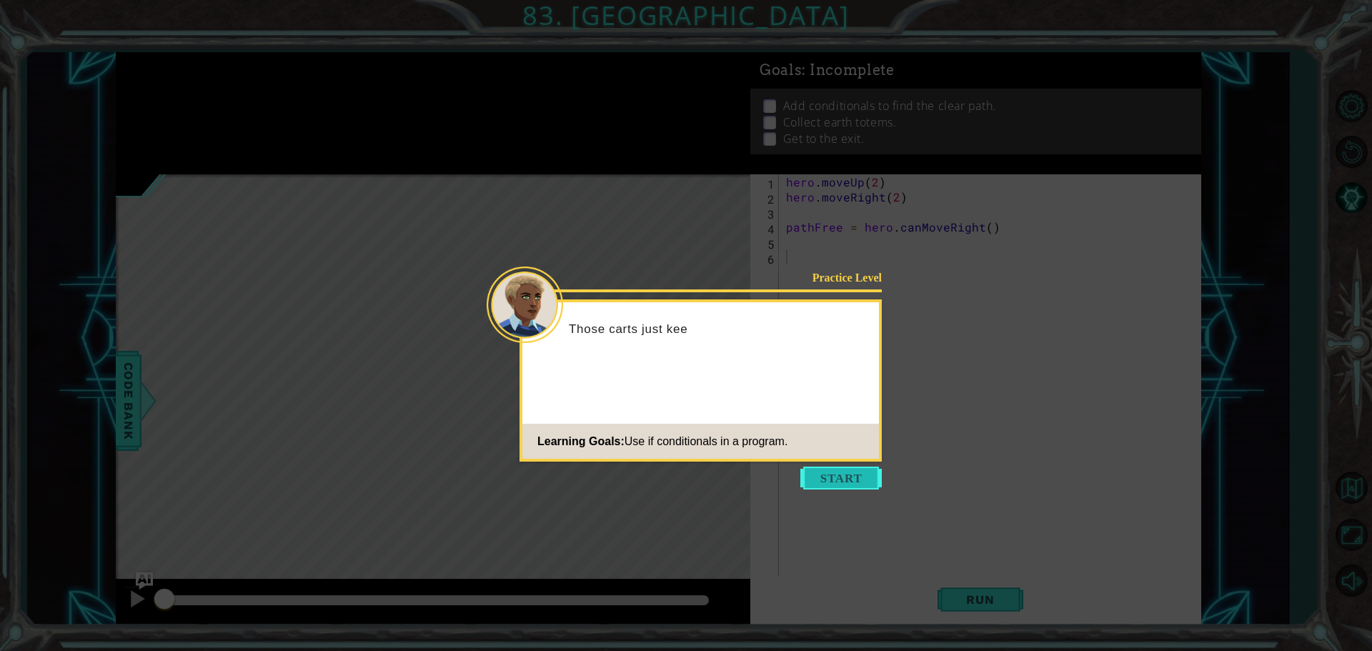
drag, startPoint x: 837, startPoint y: 472, endPoint x: 810, endPoint y: 411, distance: 67.2
click at [836, 472] on button "Start" at bounding box center [840, 478] width 81 height 23
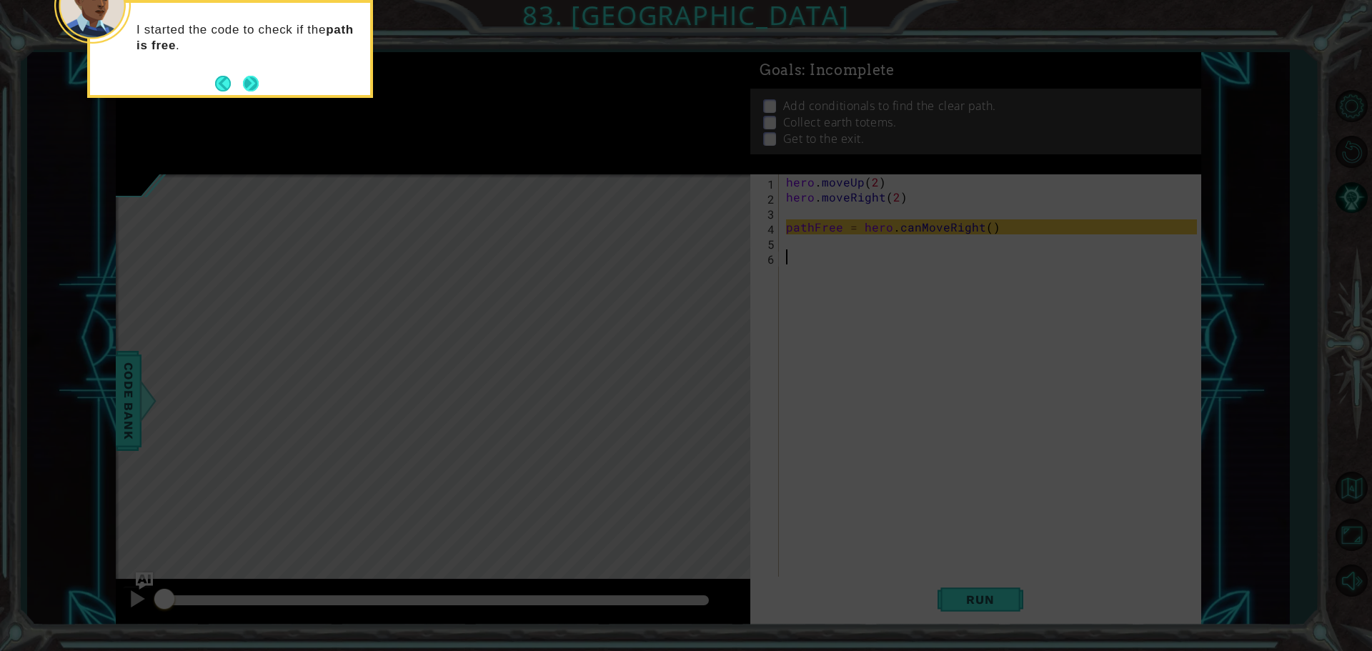
click at [247, 76] on button "Next" at bounding box center [251, 84] width 16 height 16
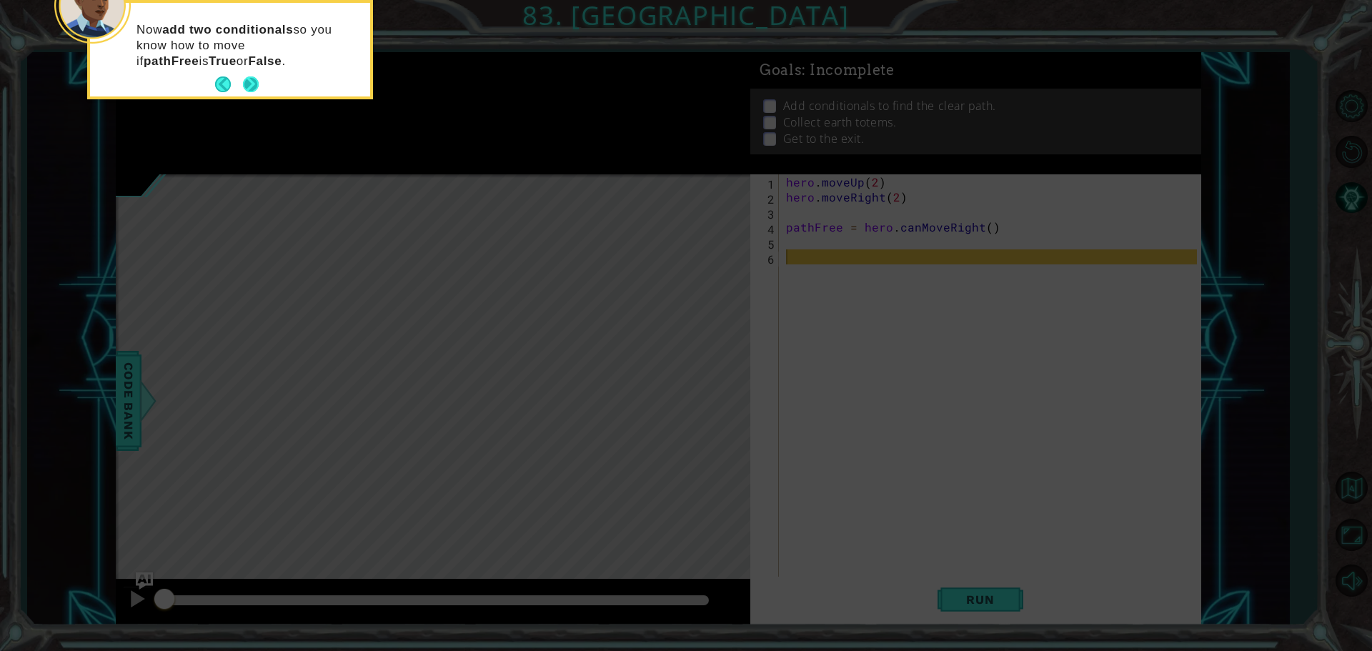
click at [249, 81] on button "Next" at bounding box center [251, 84] width 16 height 16
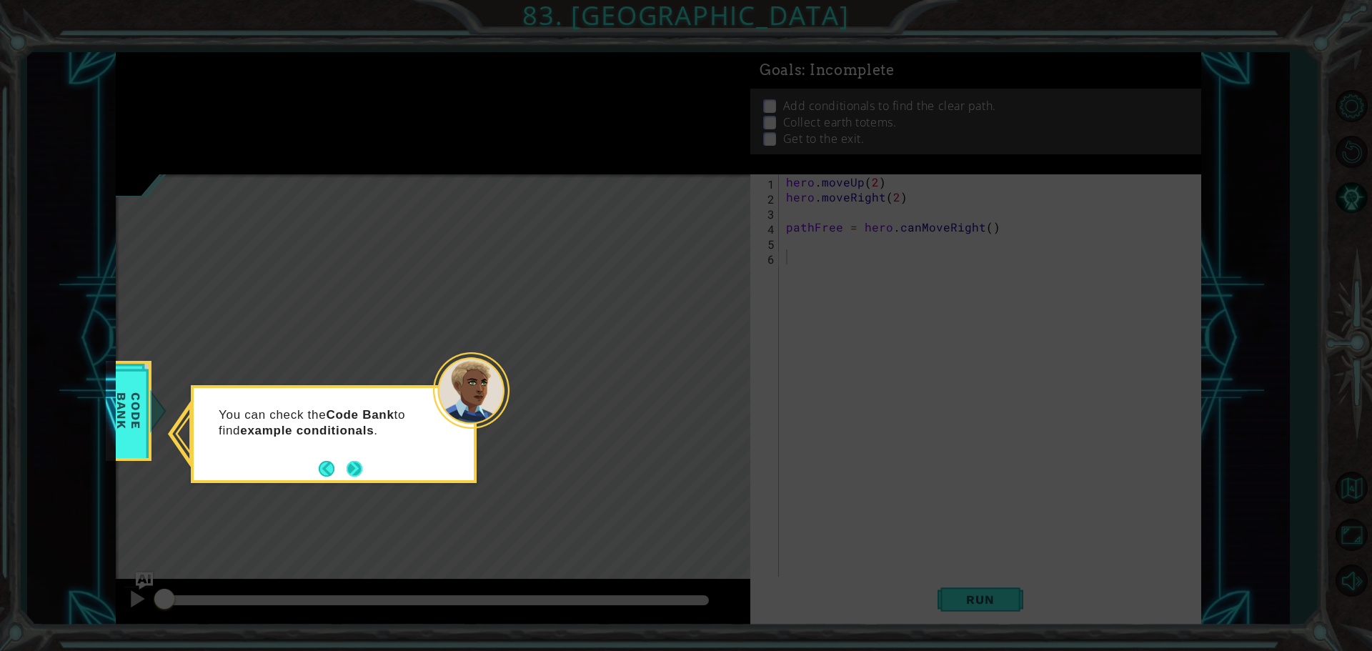
click at [358, 469] on button "Next" at bounding box center [355, 469] width 16 height 16
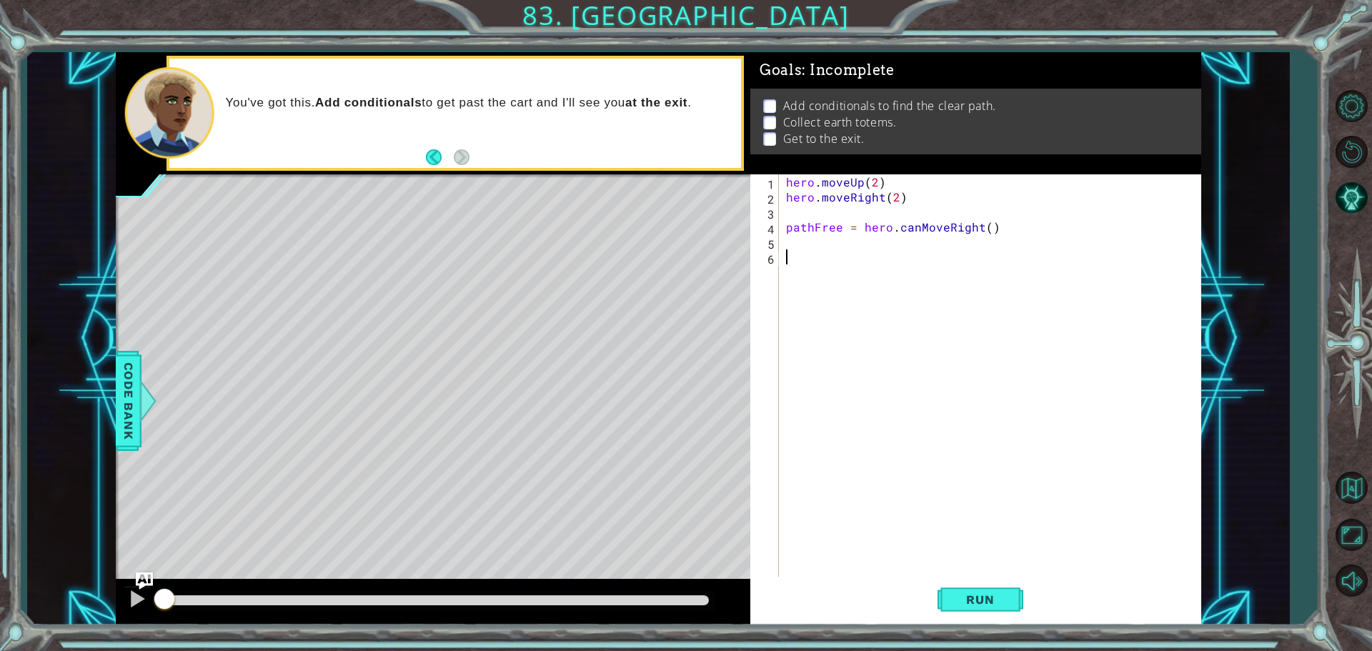
type textarea "f"
click at [847, 275] on div "path Free press enter" at bounding box center [932, 291] width 270 height 51
type textarea "if pathFree == True:"
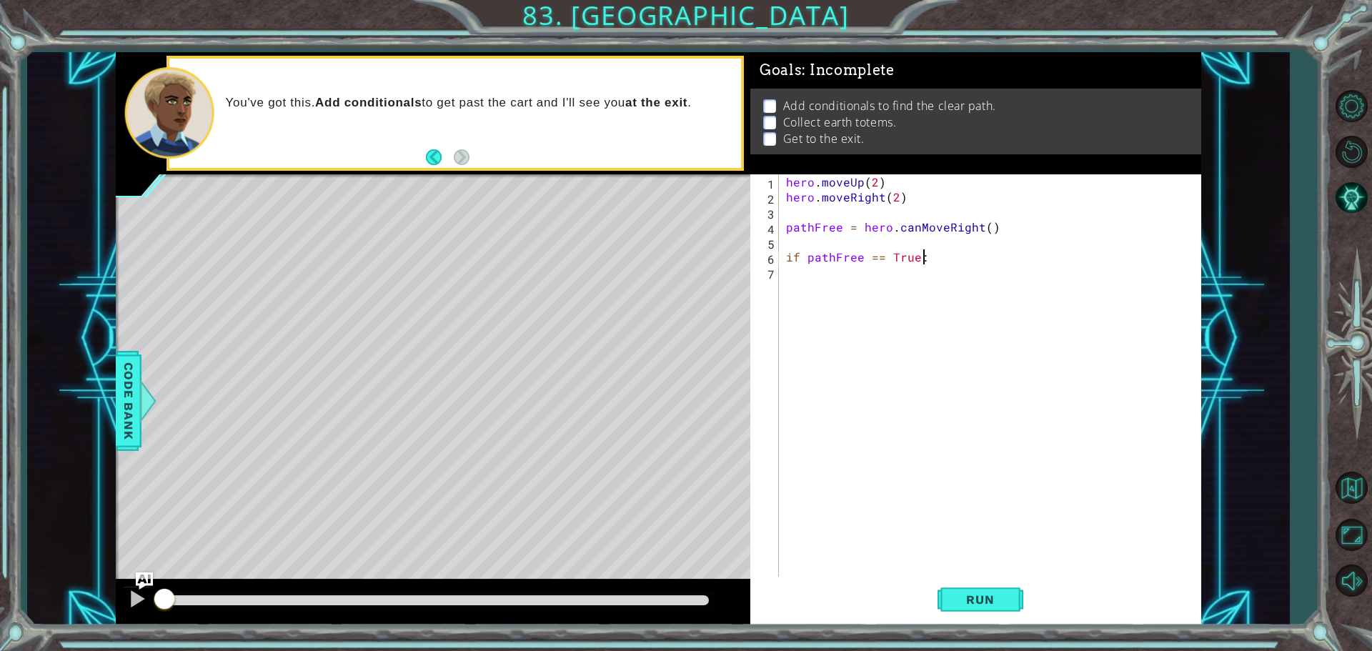
scroll to position [0, 8]
click at [795, 281] on div "hero . moveUp ( 2 ) hero . moveRight ( 2 ) pathFree = hero . canMoveRight ( ) i…" at bounding box center [993, 391] width 421 height 435
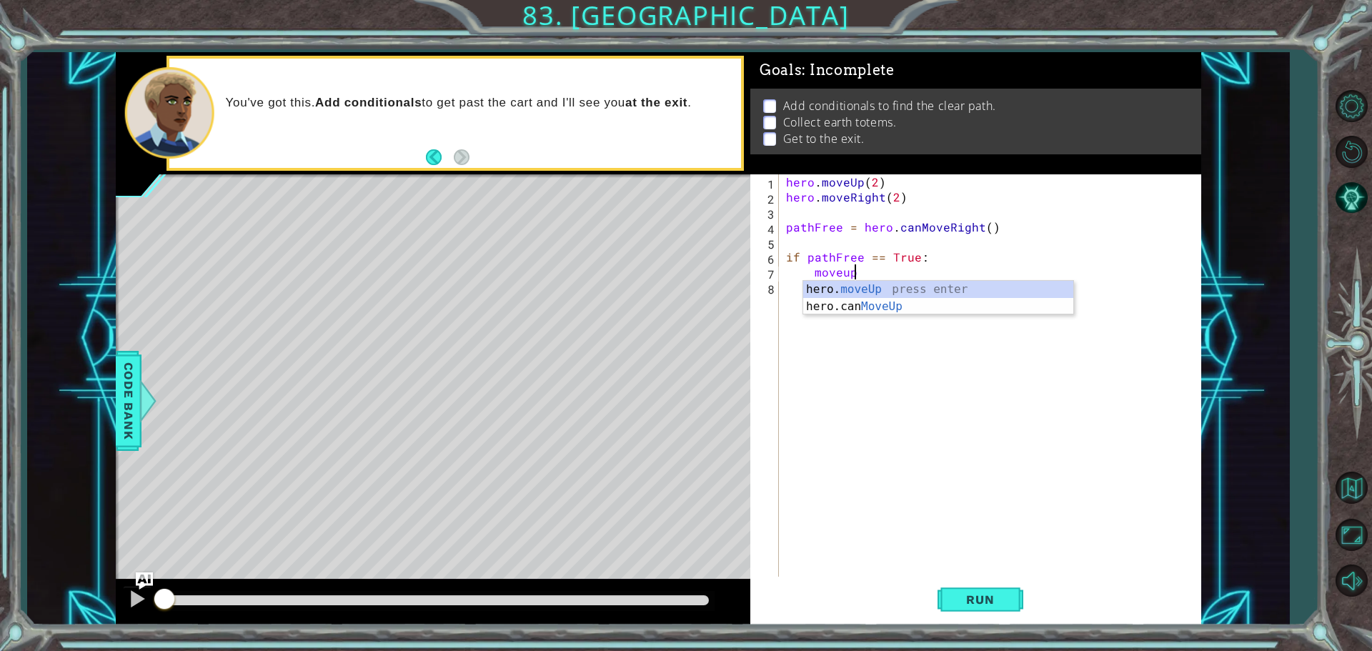
scroll to position [0, 4]
click at [837, 292] on div "hero. moveUp press enter hero.can MoveUp press enter" at bounding box center [938, 315] width 270 height 69
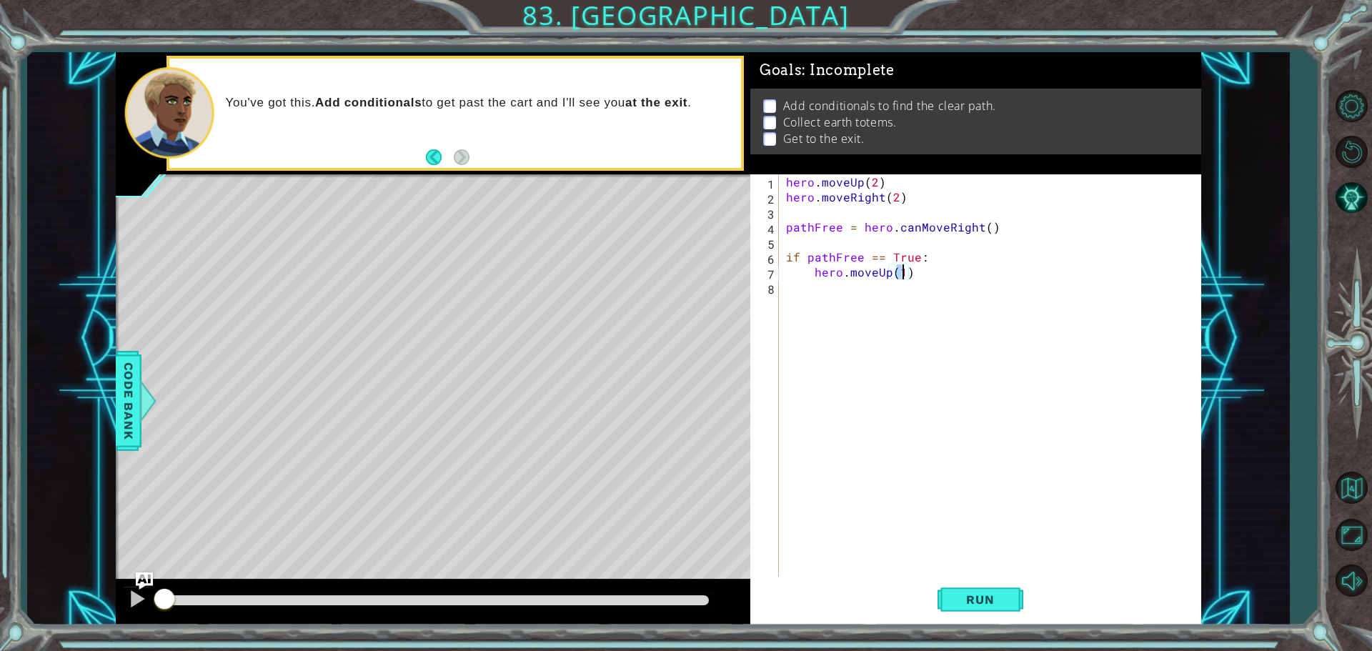
type textarea "hero.moveUp(2)"
click at [929, 278] on div "hero . moveUp ( 2 ) hero . moveRight ( 2 ) pathFree = hero . canMoveRight ( ) i…" at bounding box center [993, 391] width 421 height 435
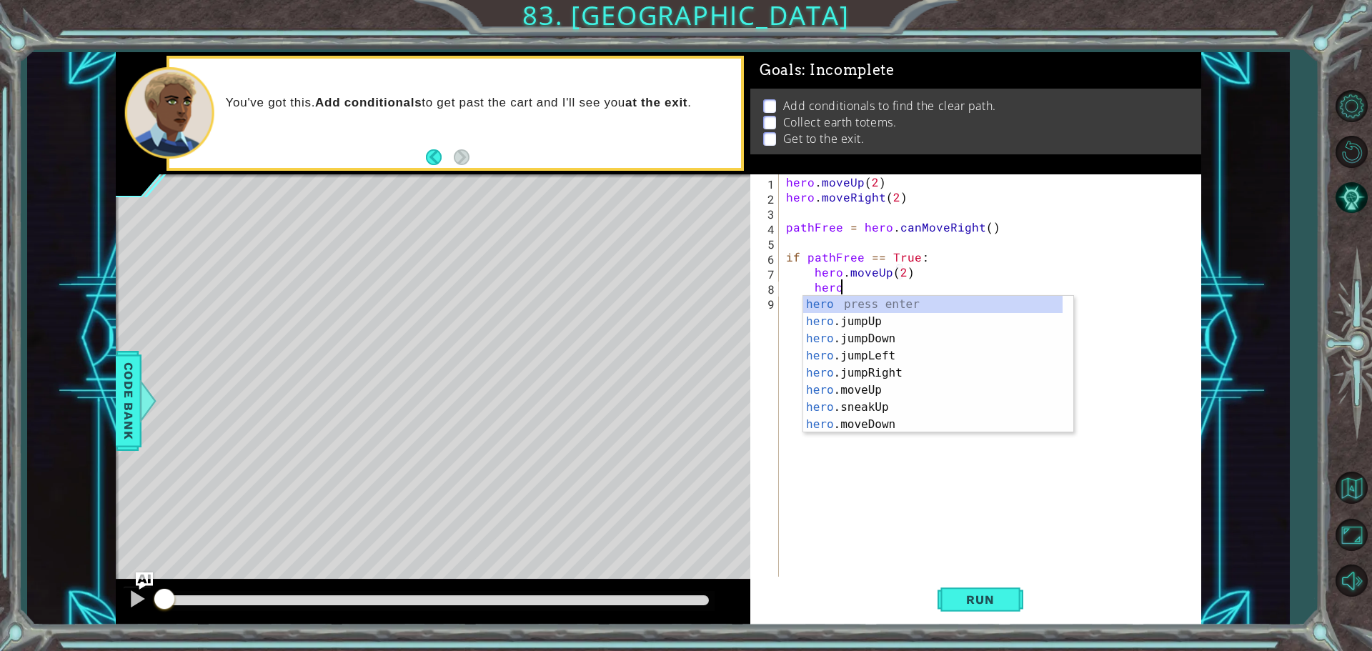
scroll to position [0, 3]
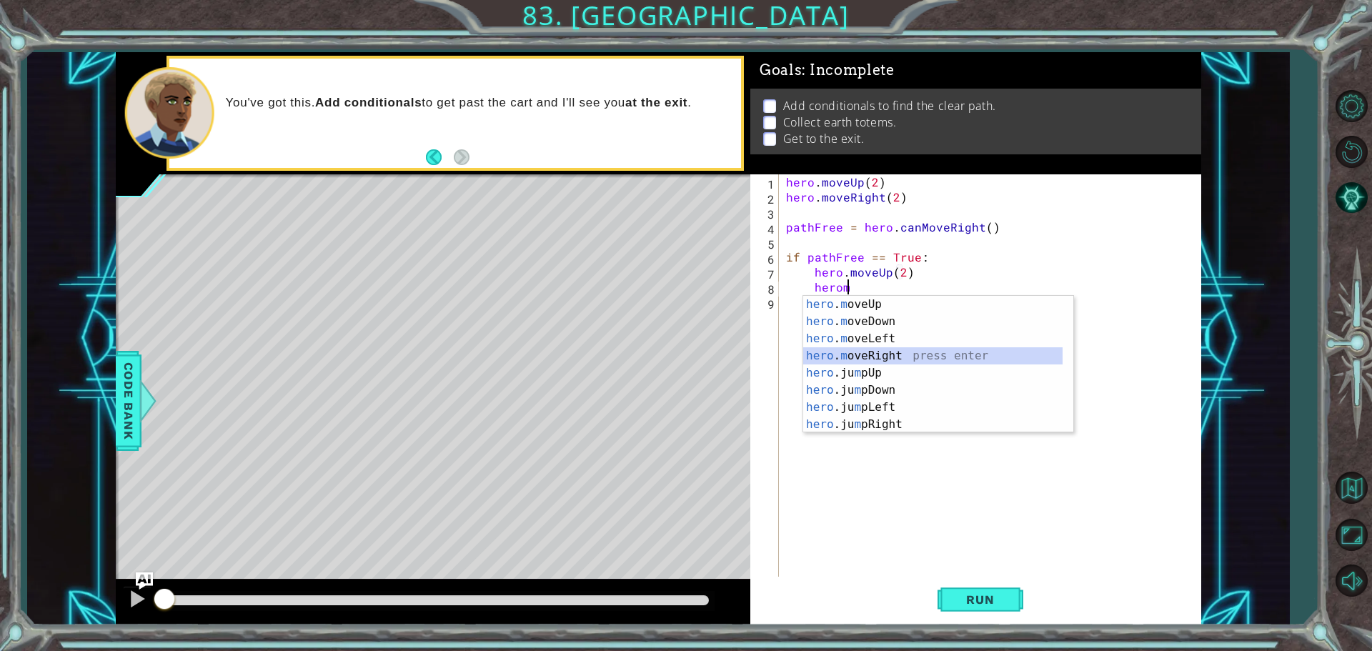
click at [891, 352] on div "hero . m oveUp press enter hero . m oveDown press enter hero . m oveLeft press …" at bounding box center [932, 381] width 259 height 171
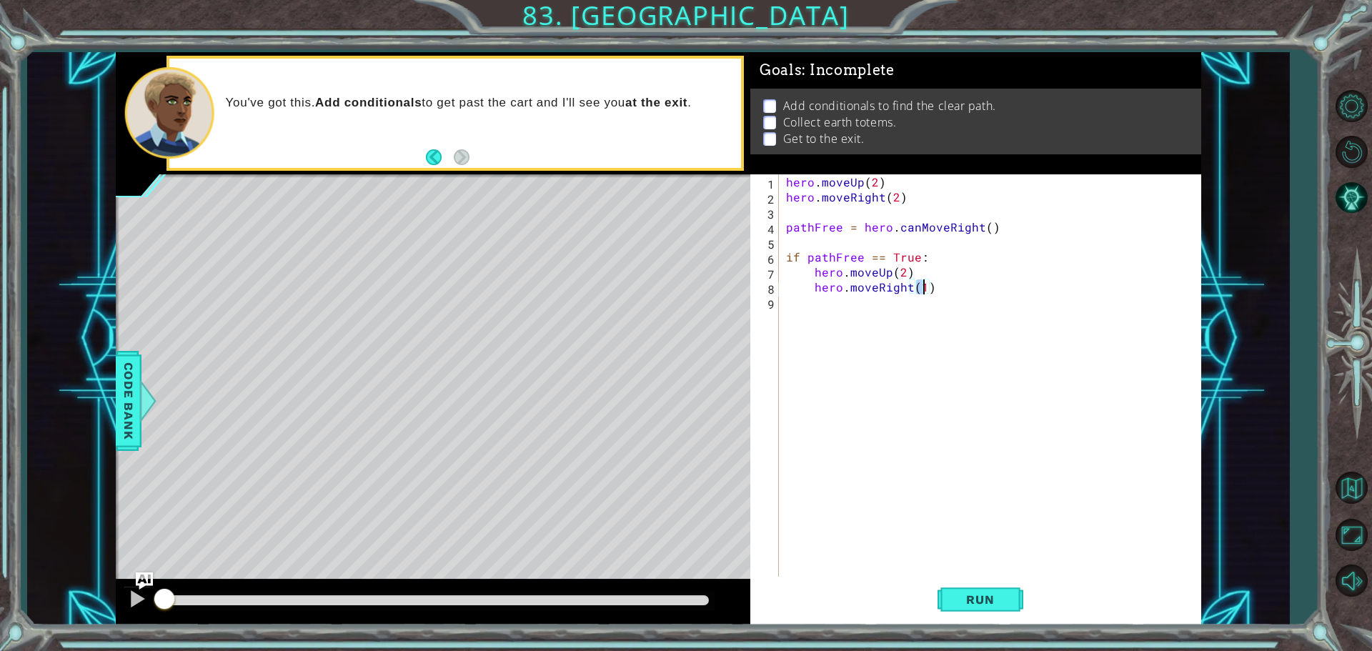
type textarea "hero.moveRight(2)"
click at [937, 284] on div "hero . moveUp ( 2 ) hero . moveRight ( 2 ) pathFree = hero . canMoveRight ( ) i…" at bounding box center [993, 391] width 421 height 435
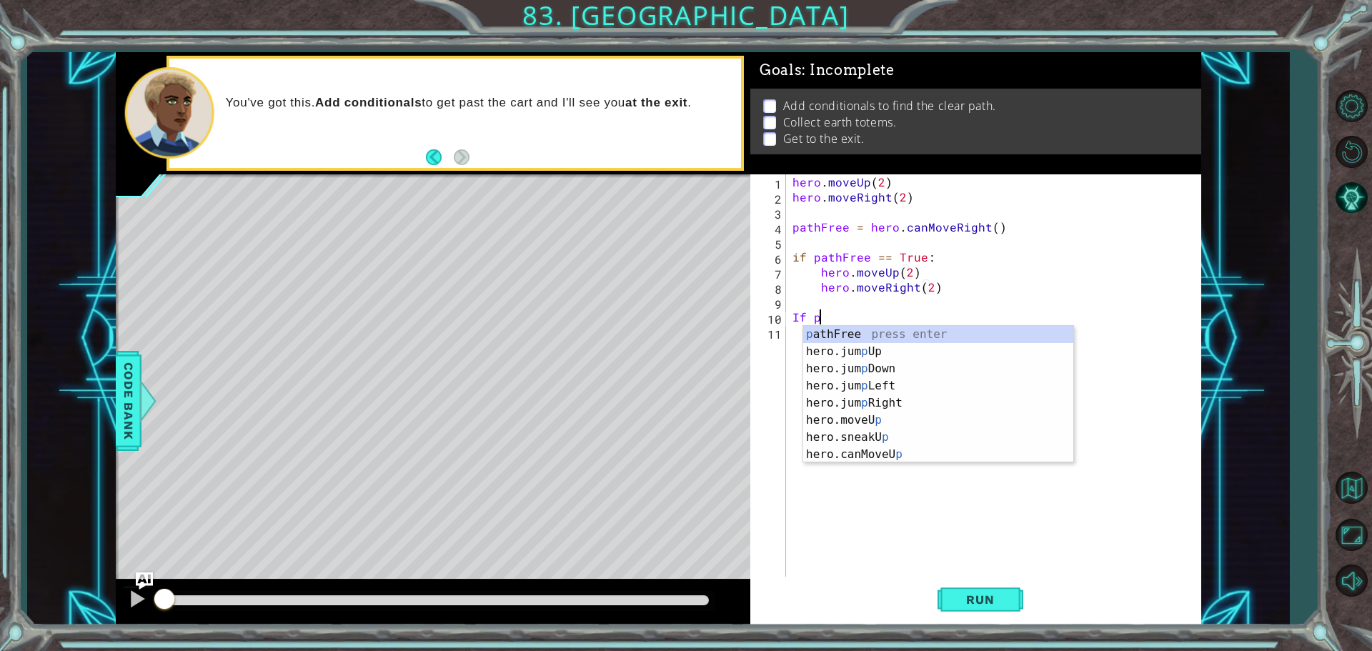
scroll to position [0, 1]
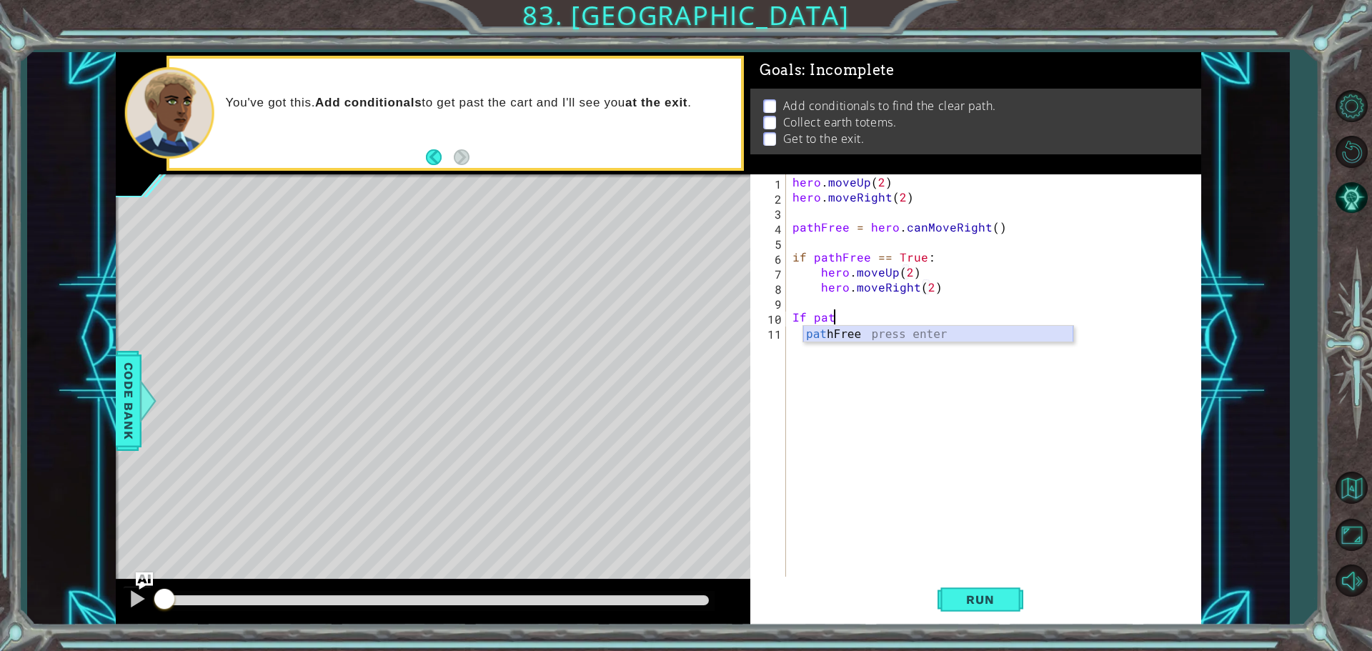
click at [915, 337] on div "pat hFree press enter" at bounding box center [938, 351] width 270 height 51
type textarea "I"
type textarea "f"
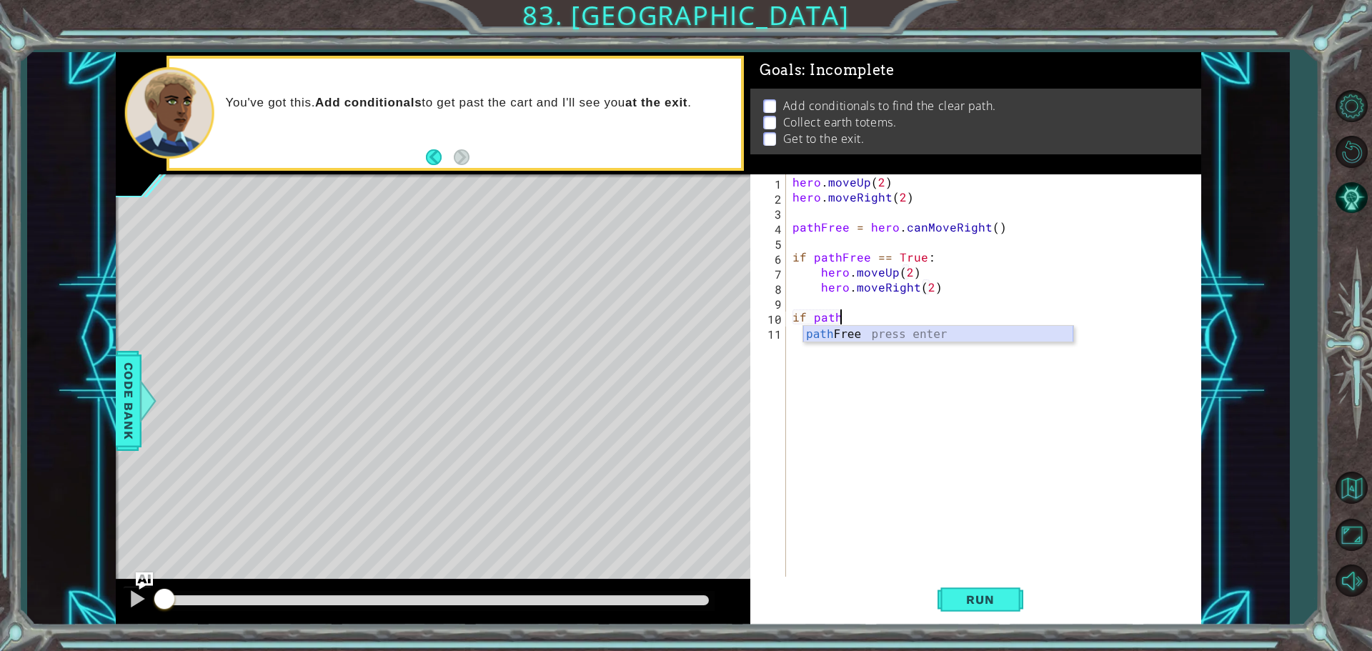
click at [915, 335] on div "path Free press enter" at bounding box center [938, 351] width 270 height 51
type textarea "if pathFree == False:"
click at [797, 327] on div "hero . moveUp ( 2 ) hero . moveRight ( 2 ) pathFree = hero . canMoveRight ( ) i…" at bounding box center [997, 391] width 414 height 435
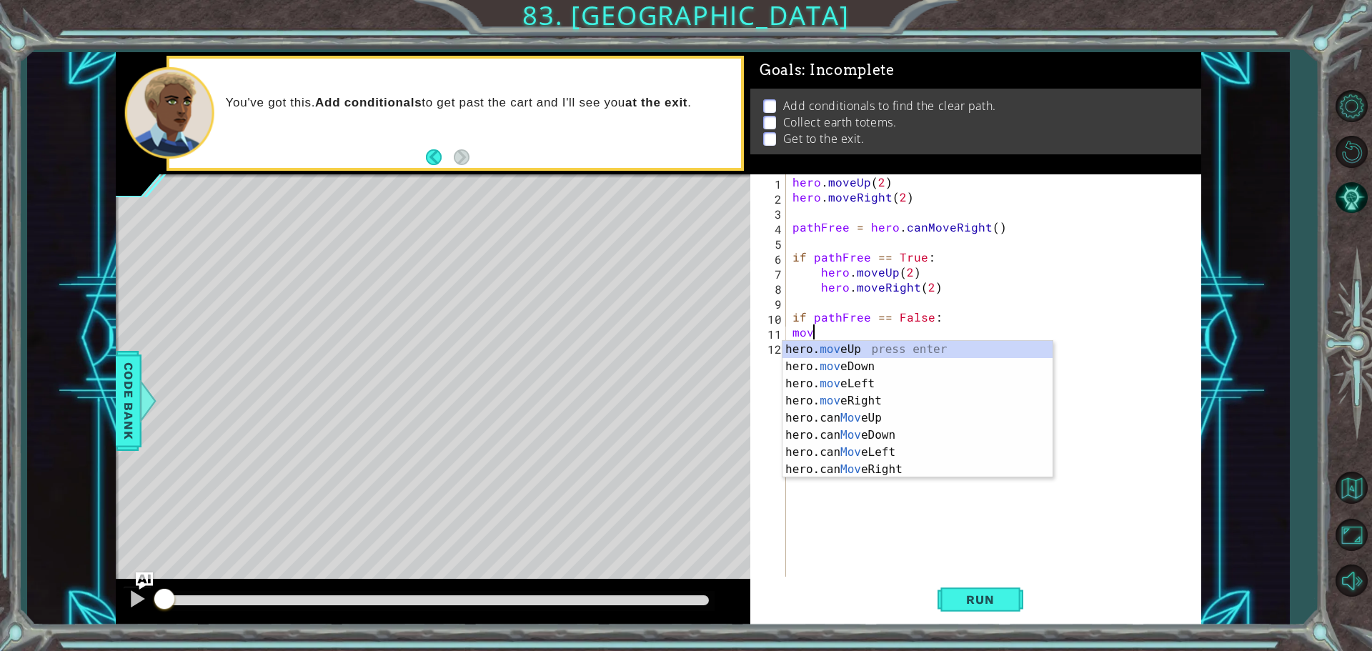
scroll to position [0, 1]
click at [861, 350] on div "hero. move Up press enter hero. move Down press enter hero. move Left press ent…" at bounding box center [917, 426] width 270 height 171
type textarea "hero.moveUp(1)"
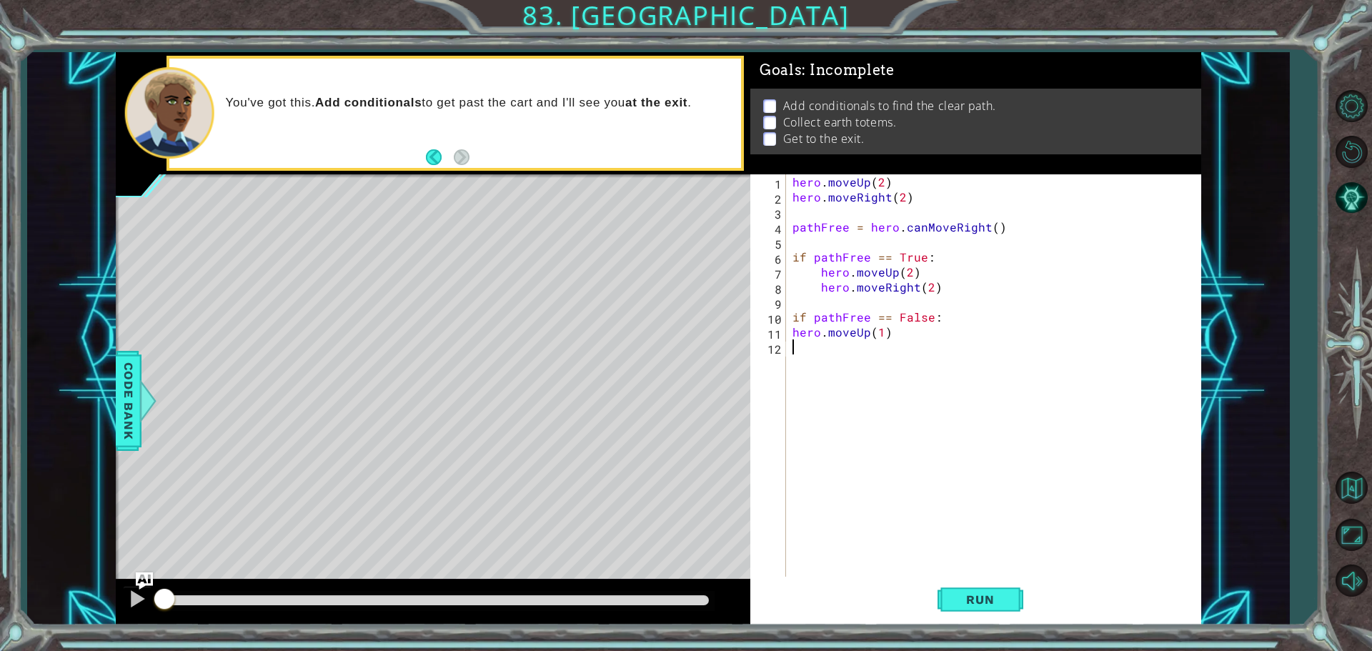
click at [810, 355] on div "hero . moveUp ( 2 ) hero . moveRight ( 2 ) pathFree = hero . canMoveRight ( ) i…" at bounding box center [997, 391] width 414 height 435
click at [962, 585] on button "Run" at bounding box center [981, 599] width 86 height 45
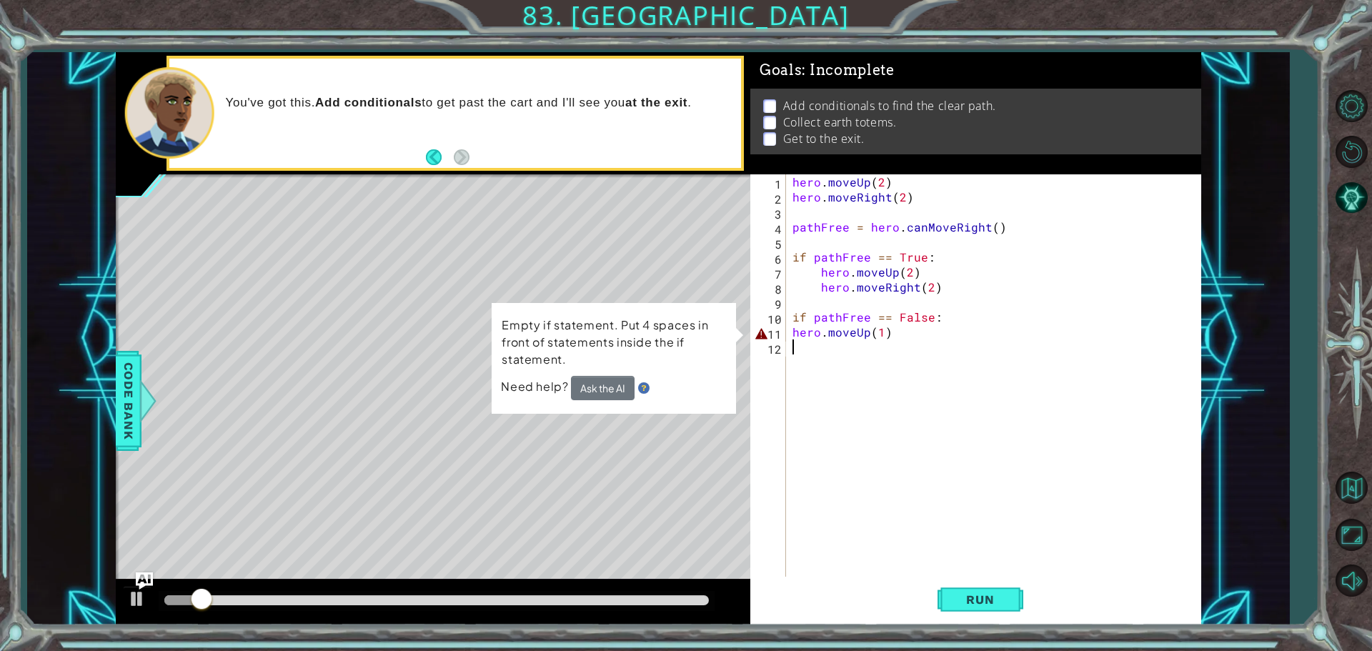
click at [792, 328] on div "hero . moveUp ( 2 ) hero . moveRight ( 2 ) pathFree = hero . canMoveRight ( ) i…" at bounding box center [997, 391] width 414 height 435
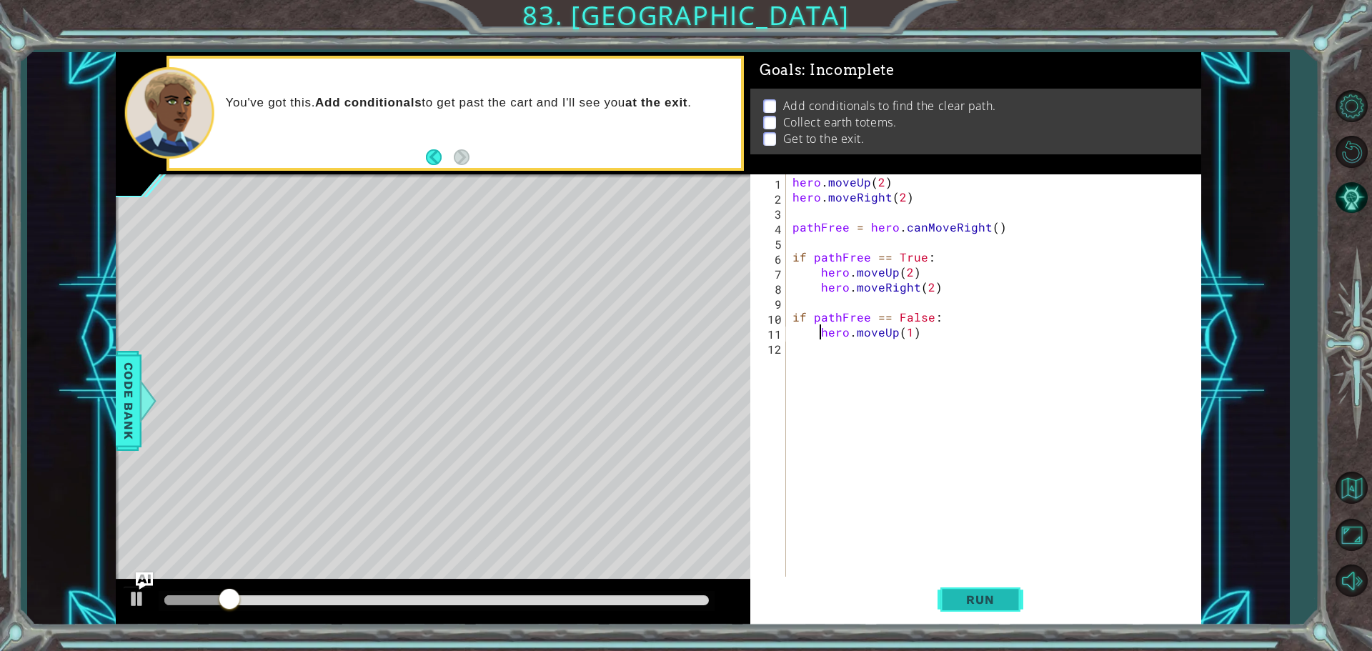
click at [1015, 584] on button "Run" at bounding box center [981, 599] width 86 height 45
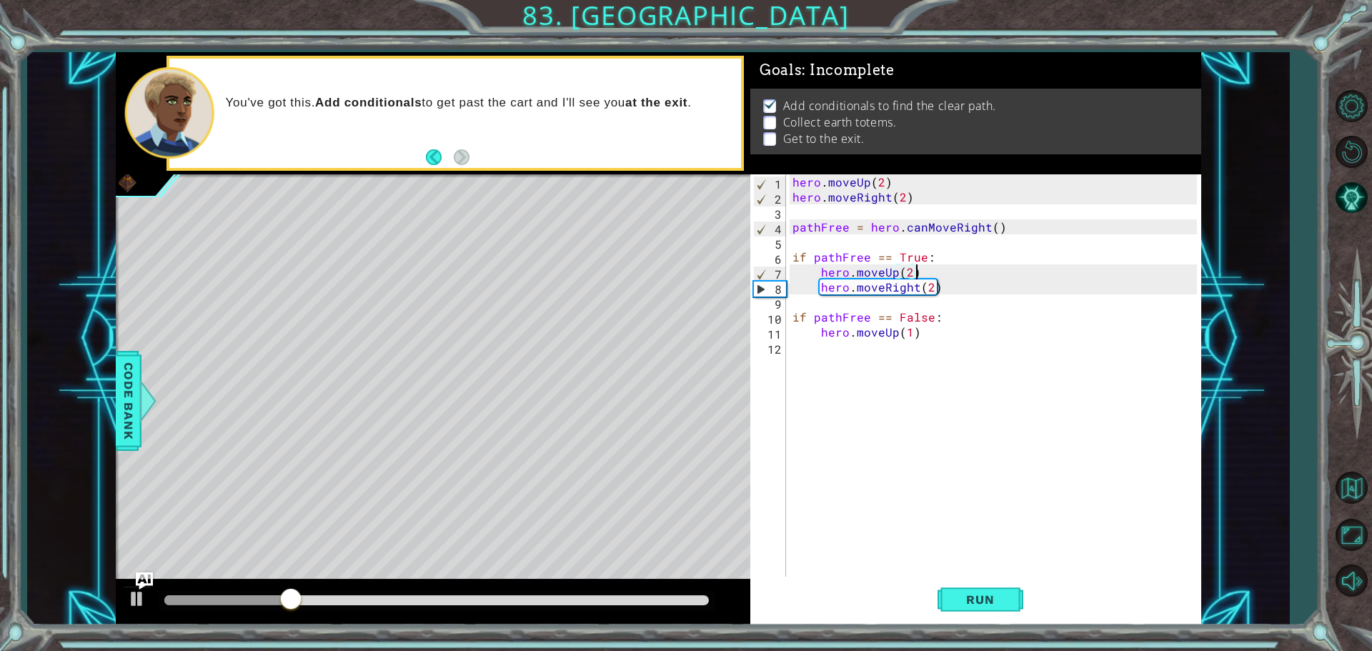
click at [914, 275] on div "hero . moveUp ( 2 ) hero . moveRight ( 2 ) pathFree = hero . canMoveRight ( ) i…" at bounding box center [997, 391] width 414 height 435
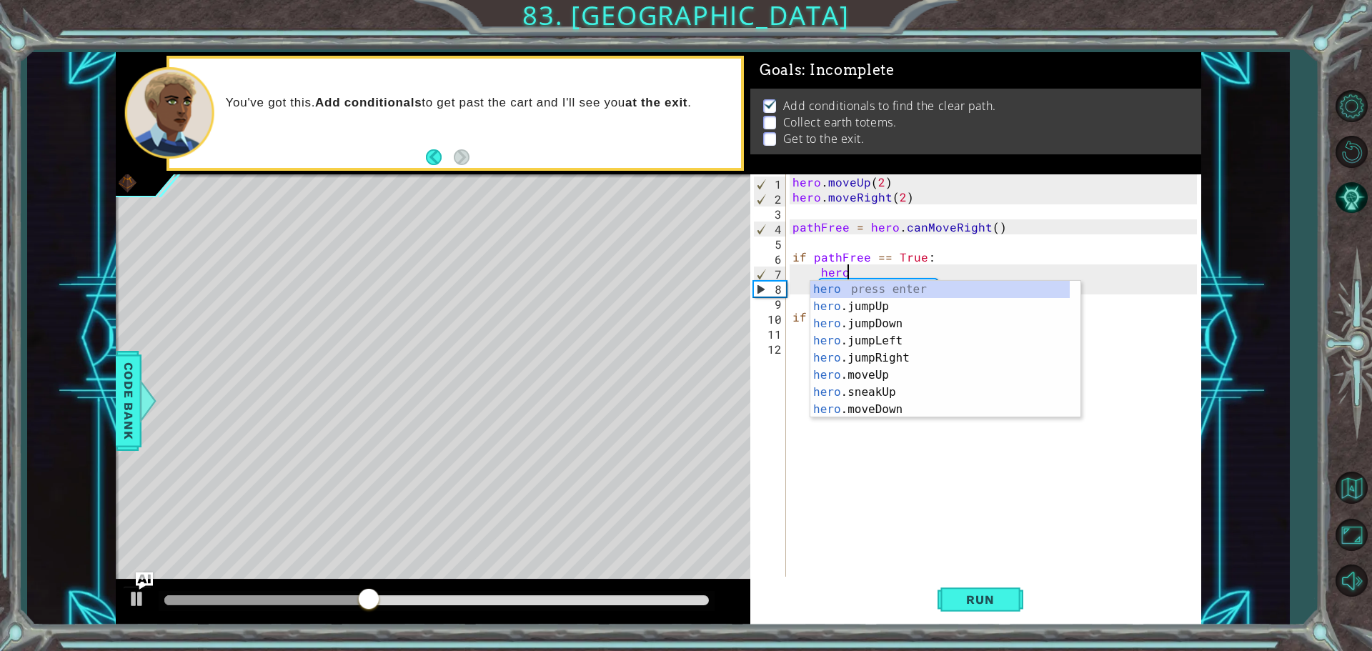
type textarea "he"
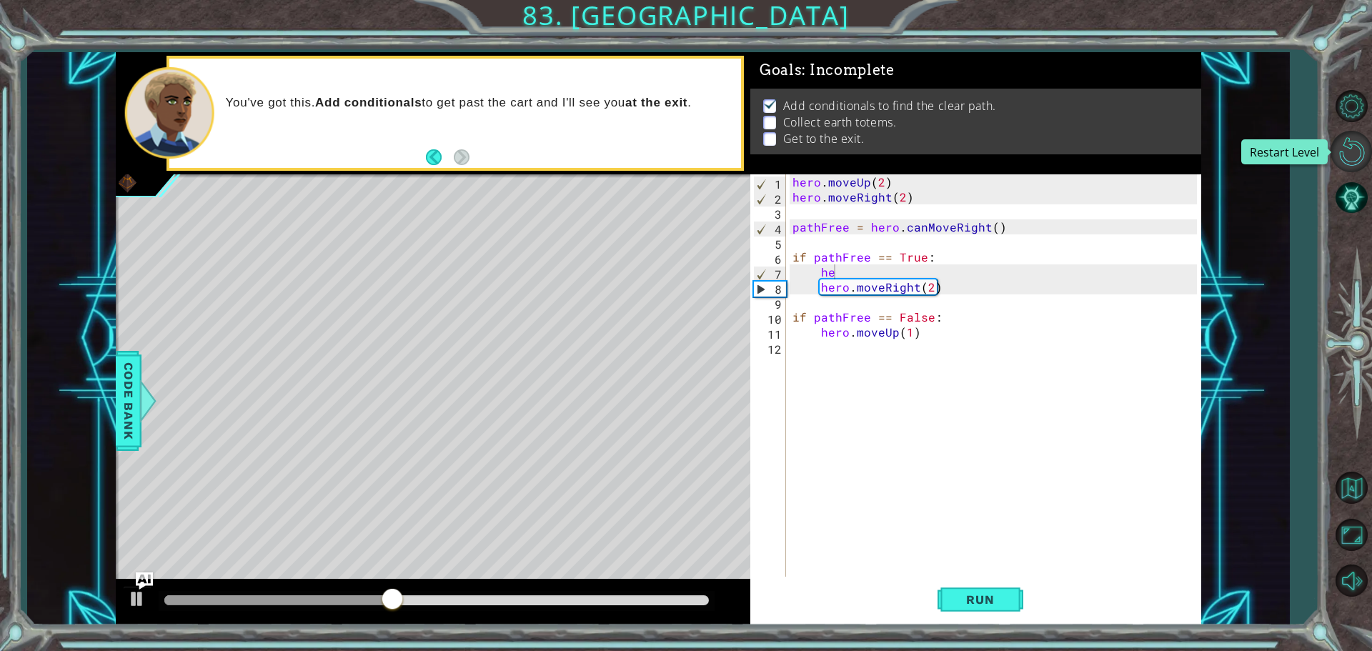
click at [1361, 143] on button "Restart Level" at bounding box center [1351, 151] width 41 height 41
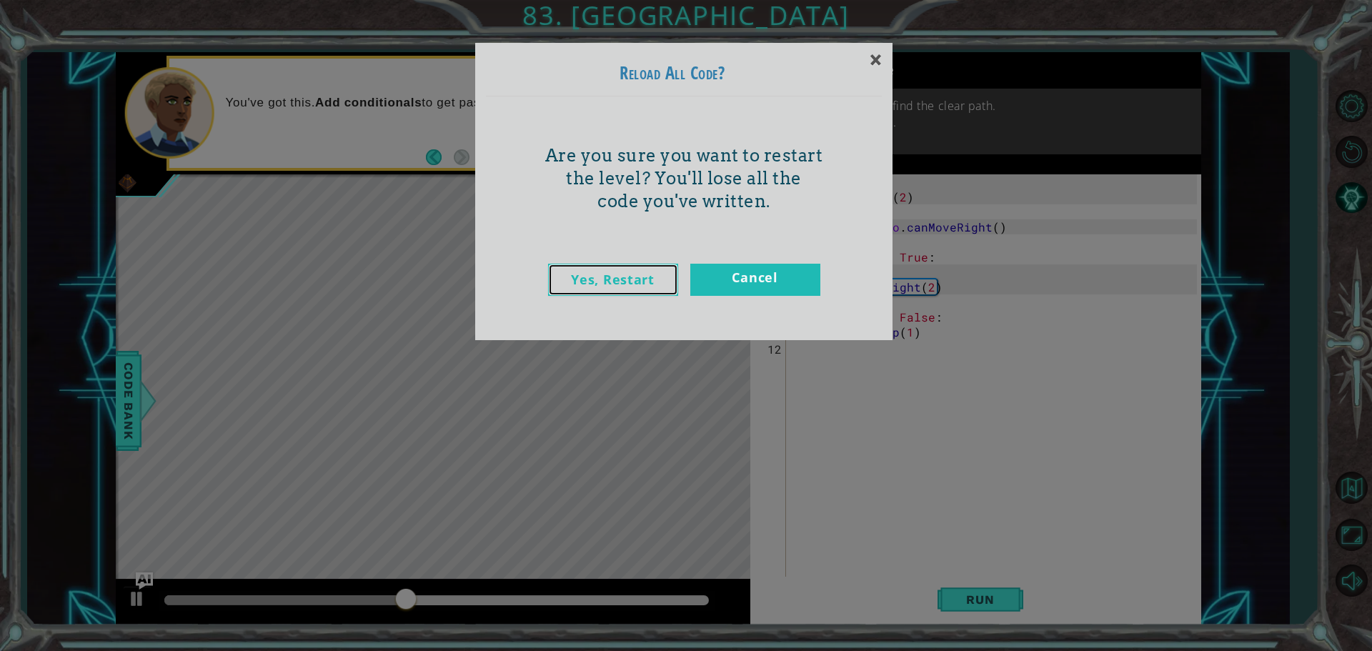
click at [618, 280] on link "Yes, Restart" at bounding box center [613, 280] width 130 height 32
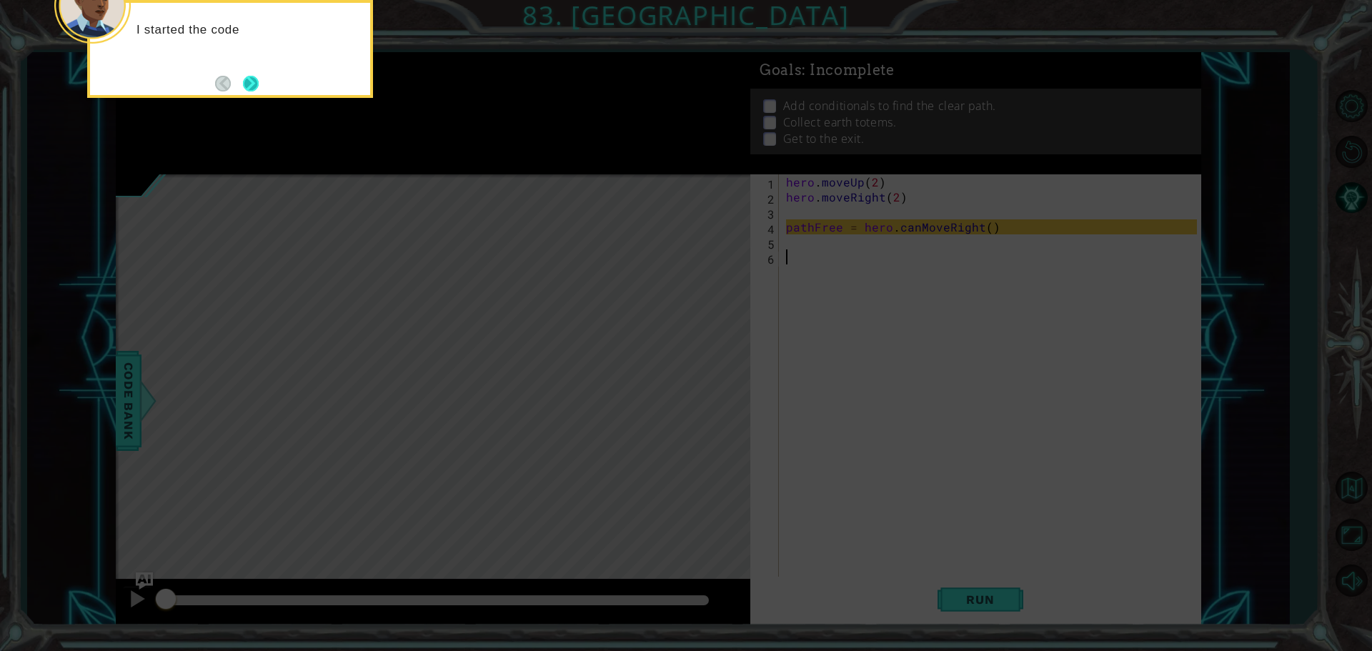
click at [248, 82] on button "Next" at bounding box center [251, 84] width 16 height 16
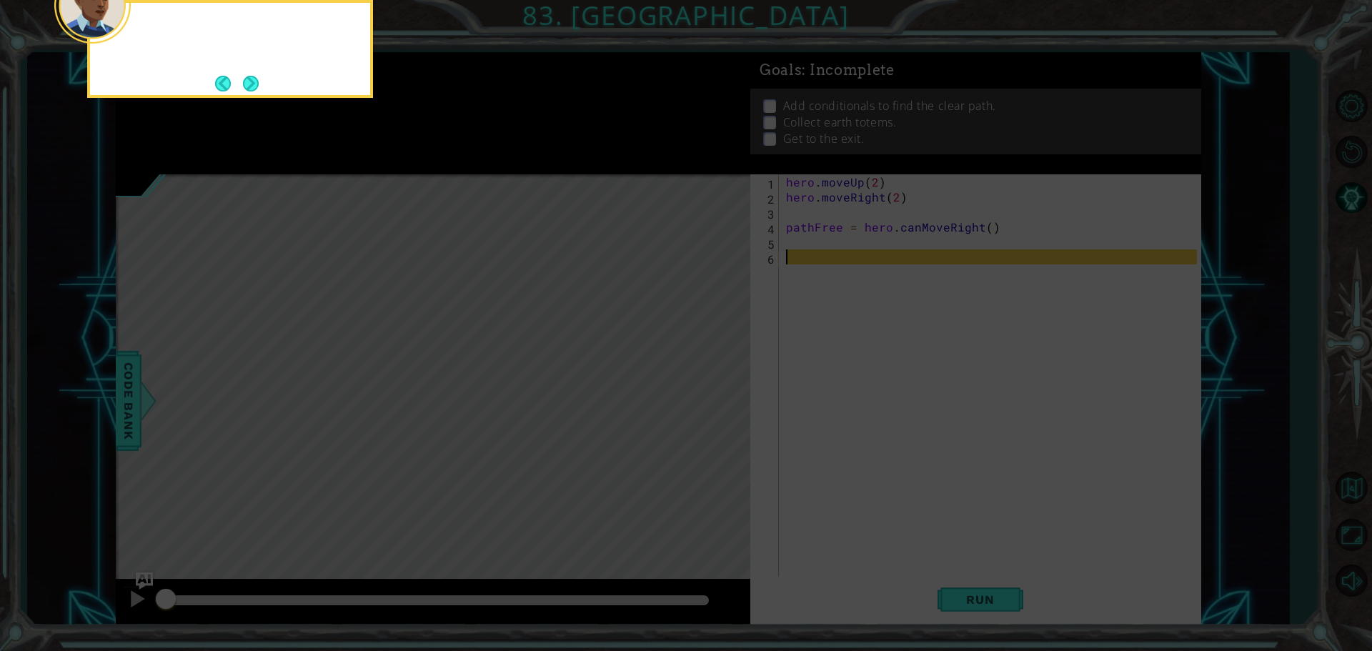
click at [248, 82] on button "Next" at bounding box center [251, 84] width 16 height 16
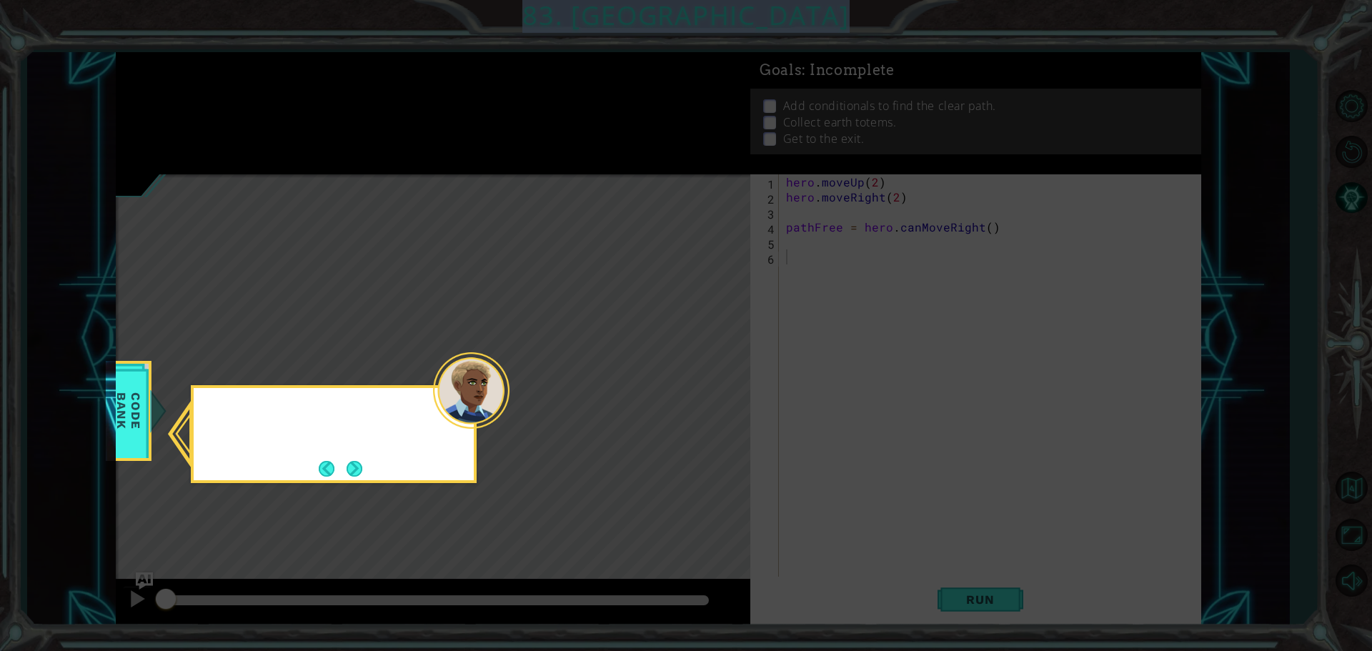
click at [251, 84] on icon at bounding box center [686, 325] width 1372 height 651
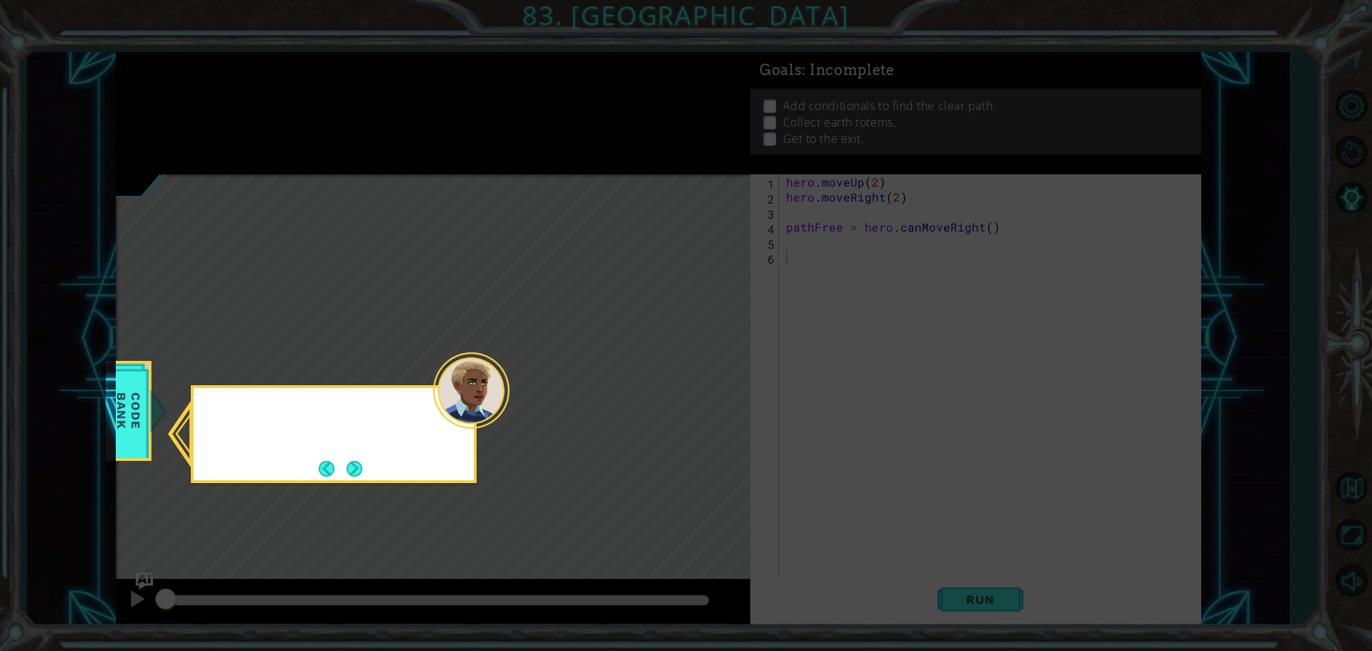
click at [251, 84] on icon at bounding box center [686, 325] width 1372 height 651
drag, startPoint x: 352, startPoint y: 486, endPoint x: 350, endPoint y: 472, distance: 14.4
click at [350, 477] on body "1 ההההההההההההההההההההההההההההההההההההההההההההההההההההההההההההההההההההההההההההה…" at bounding box center [686, 325] width 1372 height 651
click at [350, 472] on button "Next" at bounding box center [355, 469] width 16 height 16
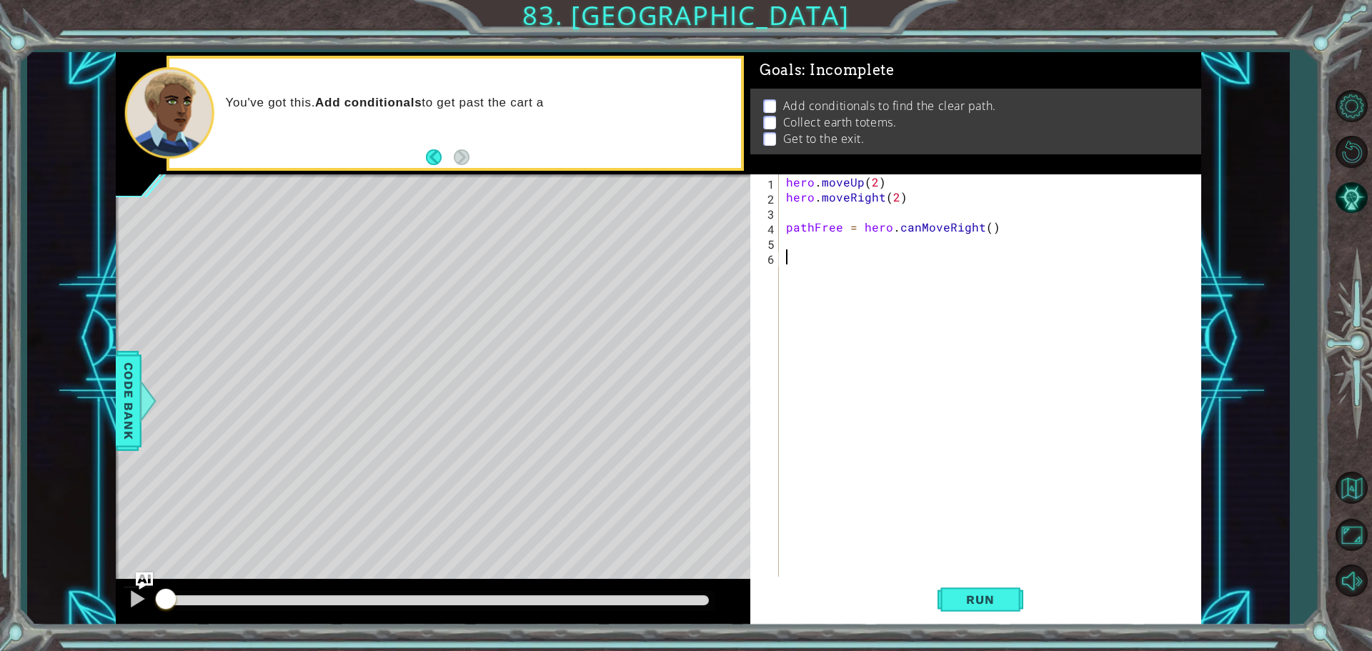
click at [800, 236] on div "hero . moveUp ( 2 ) hero . moveRight ( 2 ) pathFree = hero . canMoveRight ( )" at bounding box center [993, 391] width 421 height 435
click at [797, 252] on div "hero . moveUp ( 2 ) hero . moveRight ( 2 ) pathFree = hero . canMoveRight ( )" at bounding box center [993, 391] width 421 height 435
type textarea "h"
